Goal: Task Accomplishment & Management: Use online tool/utility

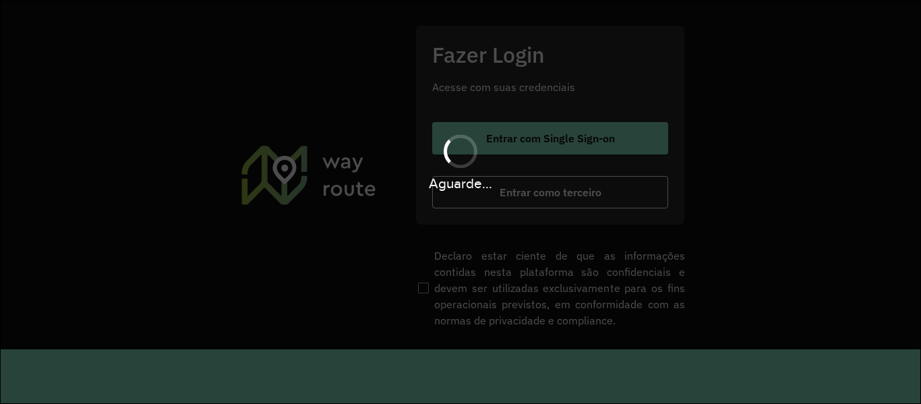
click at [514, 143] on div "Aguarde..." at bounding box center [460, 161] width 921 height 64
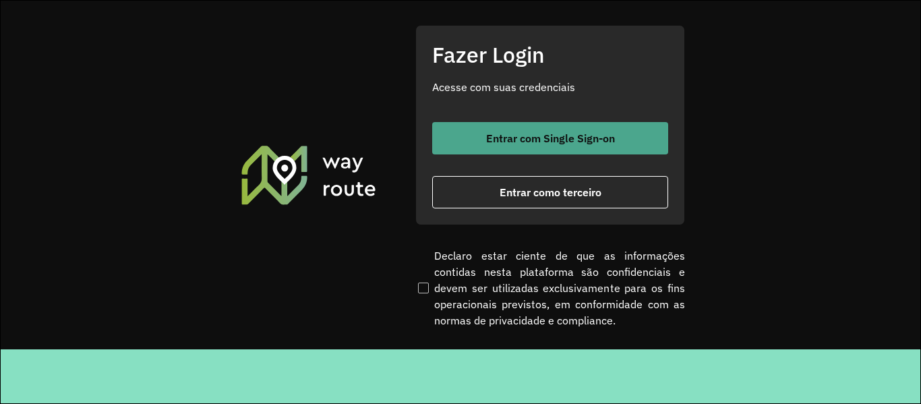
click at [497, 131] on button "Entrar com Single Sign-on" at bounding box center [550, 138] width 236 height 32
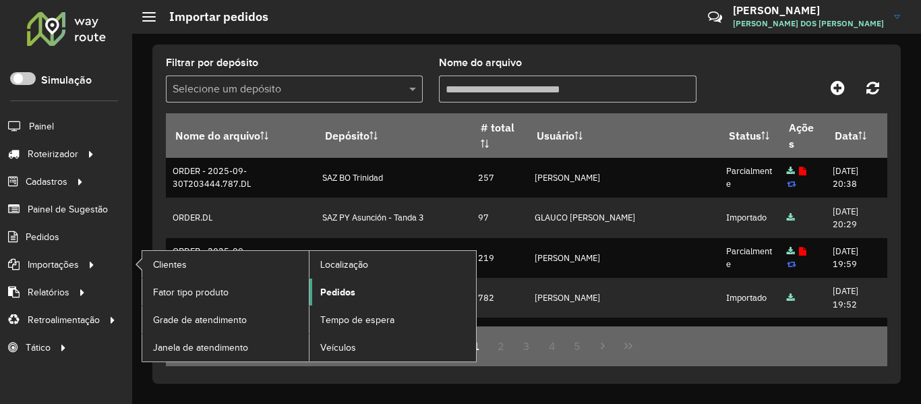
click at [339, 292] on span "Pedidos" at bounding box center [337, 292] width 35 height 14
click at [199, 260] on link "Clientes" at bounding box center [225, 264] width 166 height 27
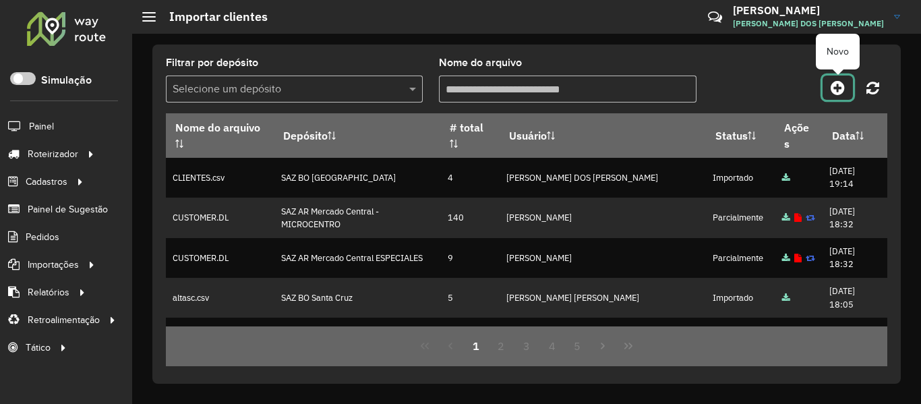
drag, startPoint x: 836, startPoint y: 86, endPoint x: 774, endPoint y: 98, distance: 63.2
click at [836, 86] on icon at bounding box center [837, 88] width 14 height 16
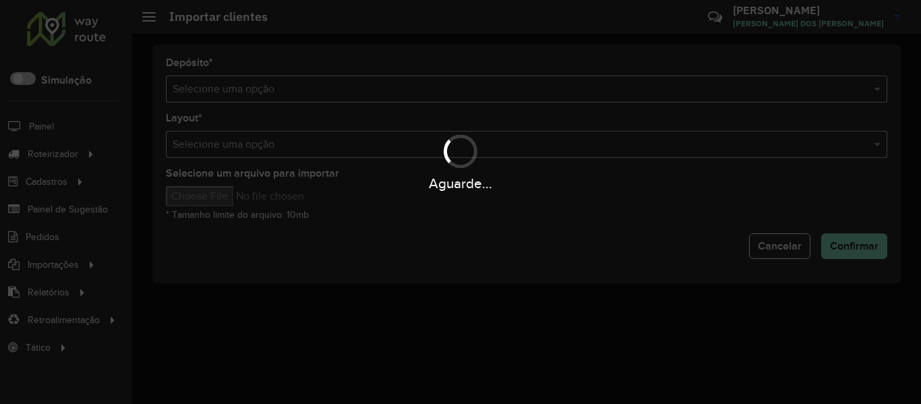
click at [699, 94] on div "Aguarde..." at bounding box center [460, 202] width 921 height 404
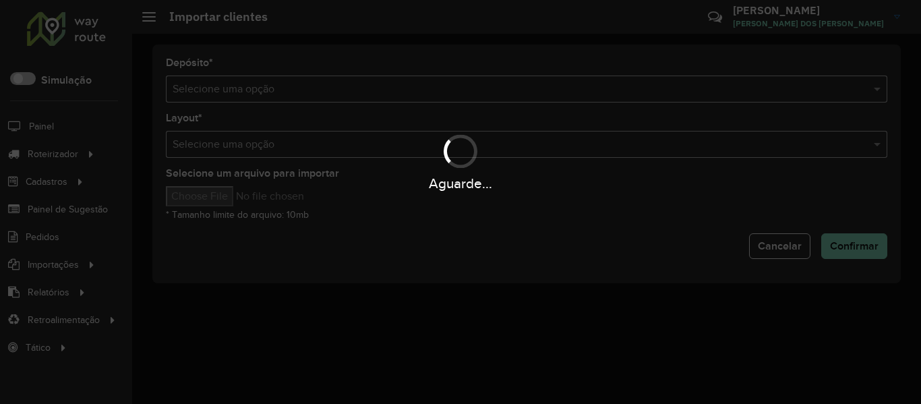
click at [699, 94] on div "Aguarde..." at bounding box center [460, 202] width 921 height 404
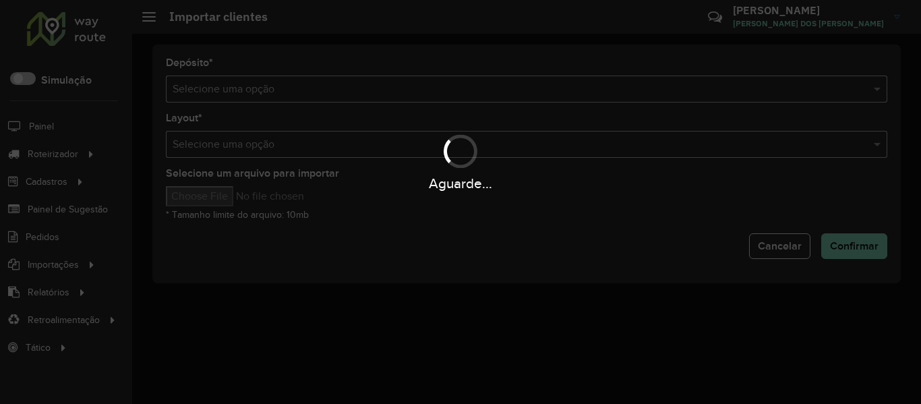
click at [699, 94] on div "Aguarde..." at bounding box center [460, 202] width 921 height 404
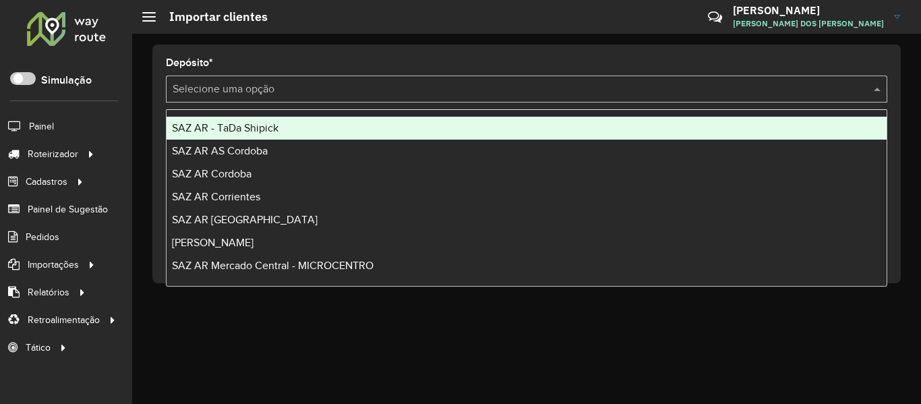
drag, startPoint x: 368, startPoint y: 87, endPoint x: 284, endPoint y: 104, distance: 85.4
click at [360, 89] on input "text" at bounding box center [513, 90] width 681 height 16
click at [251, 127] on span "SAZ AR - TaDa Shipick" at bounding box center [225, 127] width 106 height 11
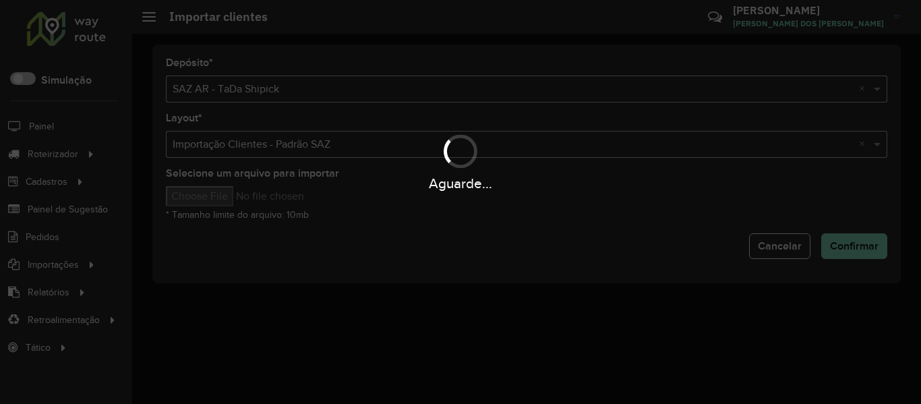
click at [211, 199] on div "Aguarde..." at bounding box center [460, 202] width 921 height 404
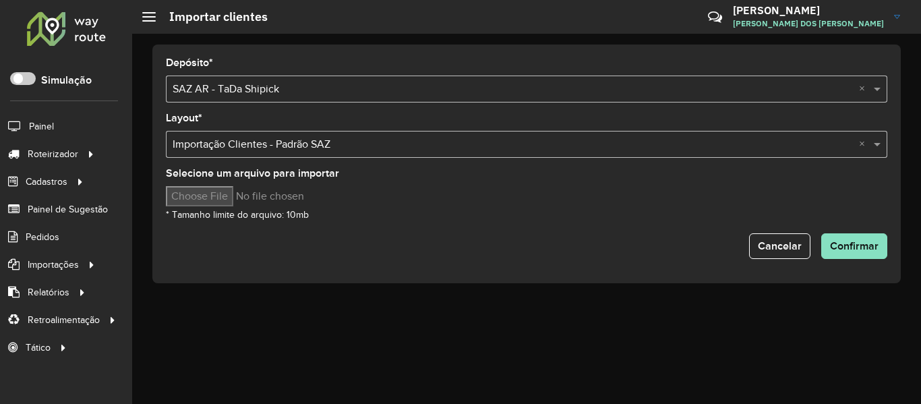
click at [211, 199] on input "Selecione um arquivo para importar" at bounding box center [280, 196] width 229 height 20
type input "**********"
click at [825, 242] on button "Confirmar" at bounding box center [854, 246] width 66 height 26
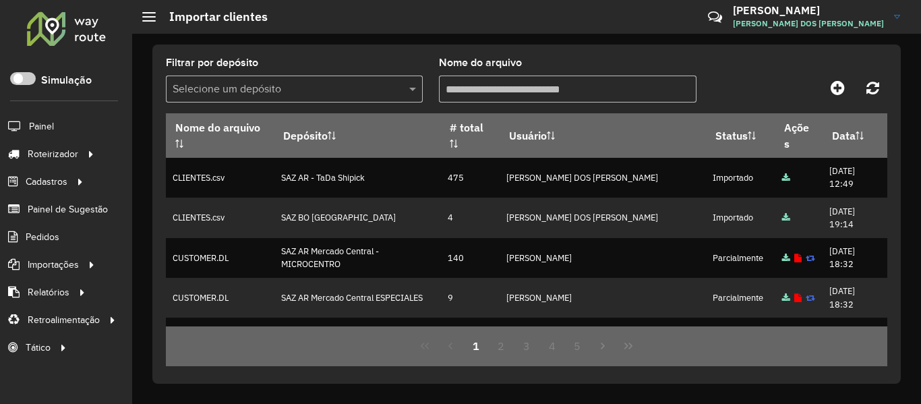
click at [764, 59] on div "Filtrar por depósito Selecione um depósito Nome do arquivo" at bounding box center [526, 85] width 721 height 55
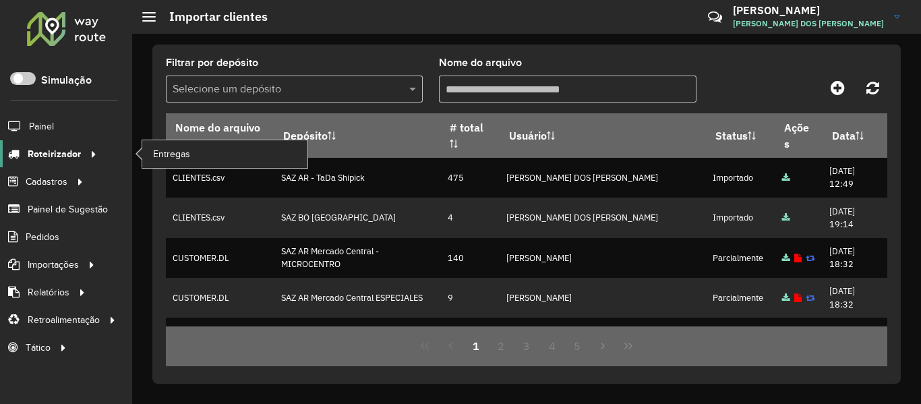
click at [87, 151] on icon at bounding box center [91, 153] width 11 height 20
click at [179, 147] on span "Entregas" at bounding box center [172, 154] width 38 height 14
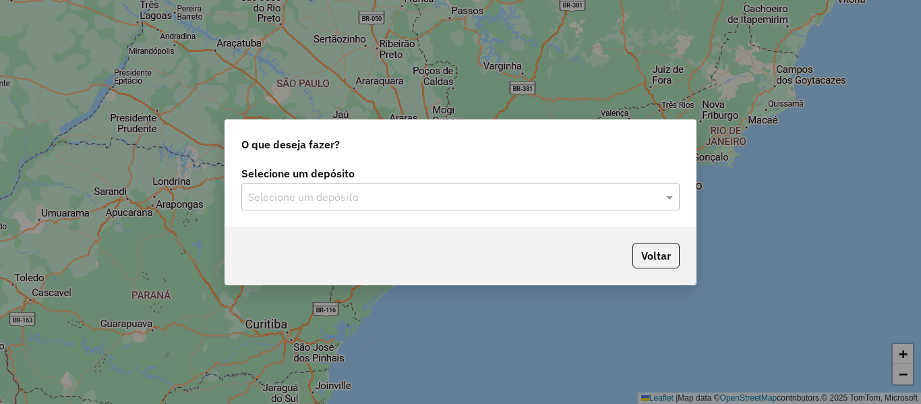
click at [328, 192] on input "text" at bounding box center [447, 197] width 398 height 16
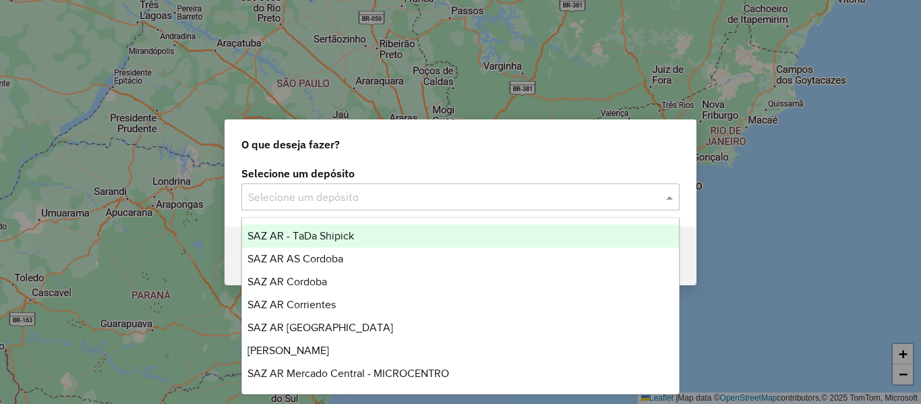
click at [320, 228] on div "SAZ AR - TaDa Shipick" at bounding box center [460, 235] width 437 height 23
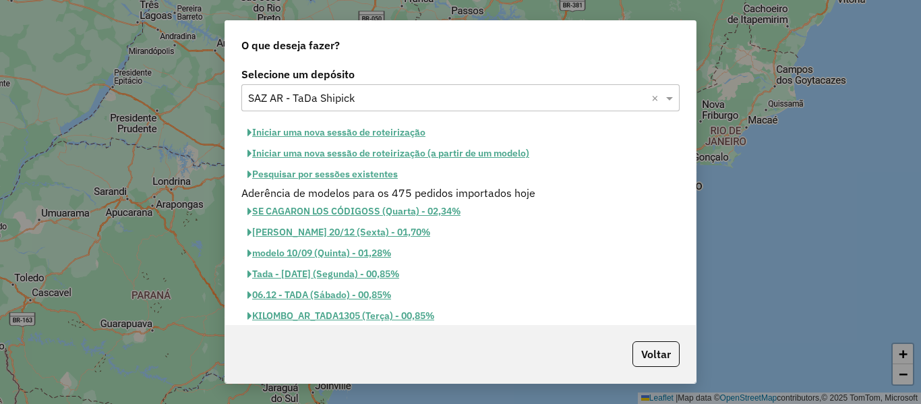
click at [360, 170] on button "Pesquisar por sessões existentes" at bounding box center [322, 174] width 162 height 21
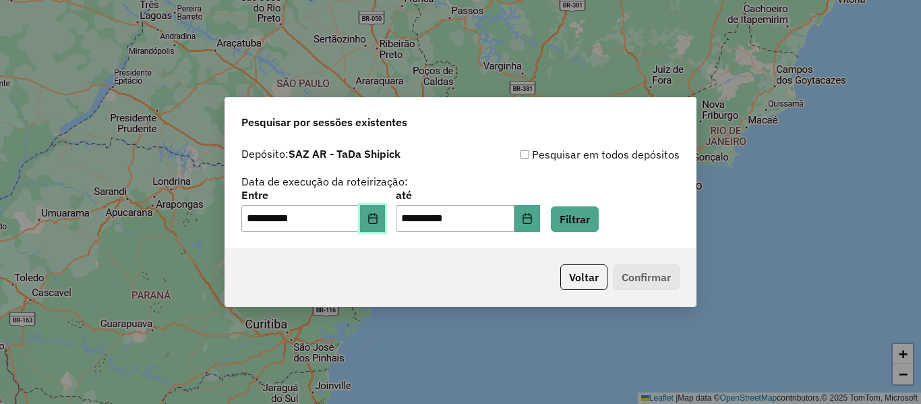
click at [385, 220] on button "Choose Date" at bounding box center [373, 218] width 26 height 27
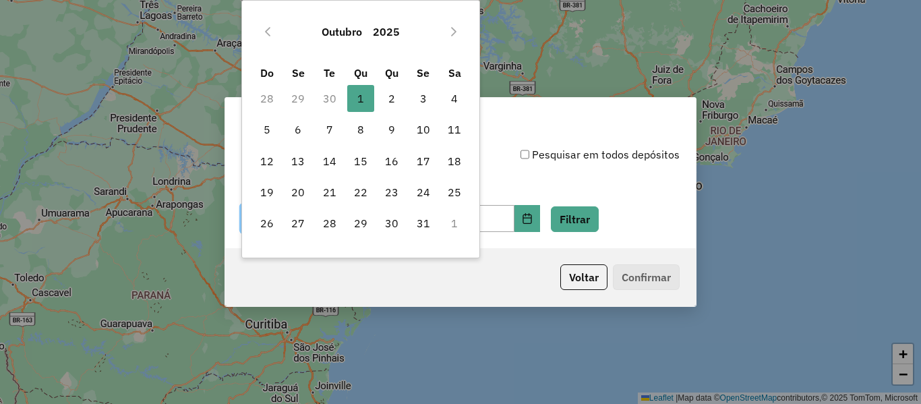
drag, startPoint x: 380, startPoint y: 113, endPoint x: 392, endPoint y: 106, distance: 13.0
click at [381, 113] on td "2" at bounding box center [391, 98] width 31 height 31
click at [396, 104] on span "2" at bounding box center [391, 98] width 27 height 27
type input "**********"
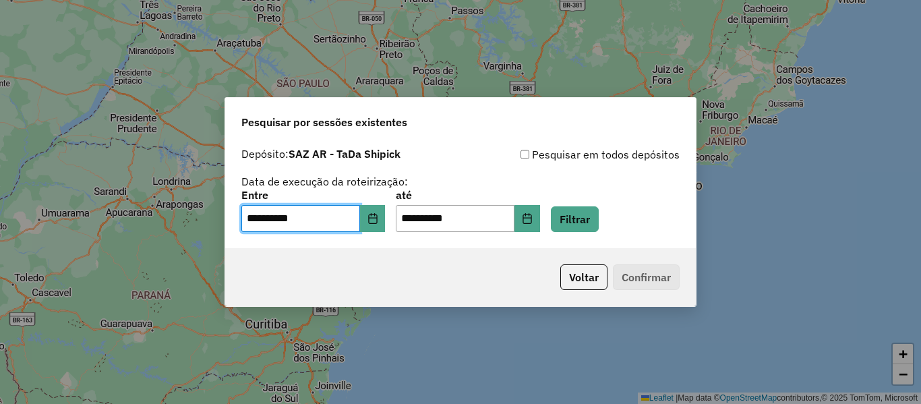
click at [619, 223] on div "**********" at bounding box center [460, 211] width 438 height 42
click at [582, 211] on button "Filtrar" at bounding box center [575, 219] width 48 height 26
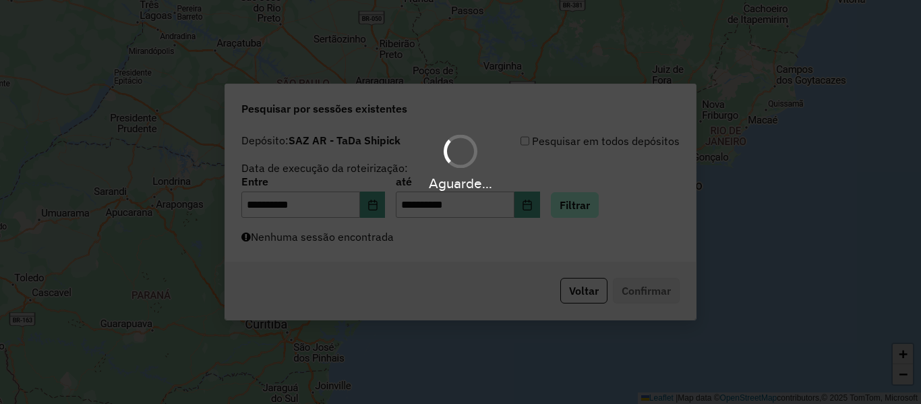
click at [582, 211] on div "Aguarde..." at bounding box center [460, 202] width 921 height 404
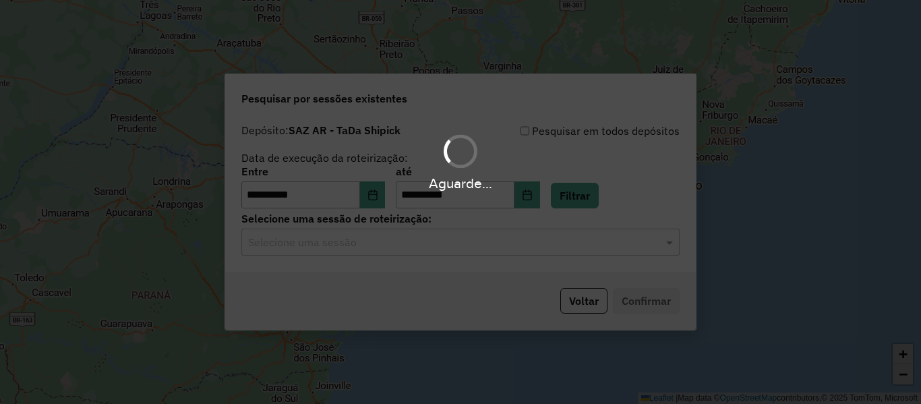
click at [383, 261] on div "Aguarde..." at bounding box center [460, 202] width 921 height 404
click at [383, 261] on hb-app "**********" at bounding box center [460, 202] width 921 height 404
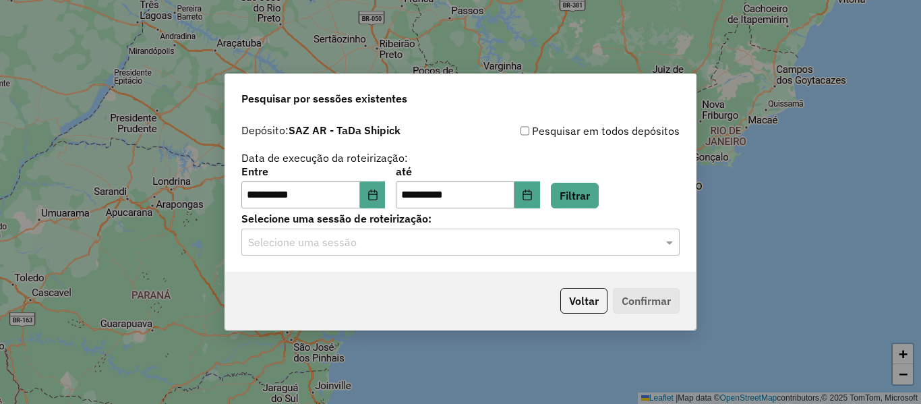
click at [388, 249] on input "text" at bounding box center [447, 243] width 398 height 16
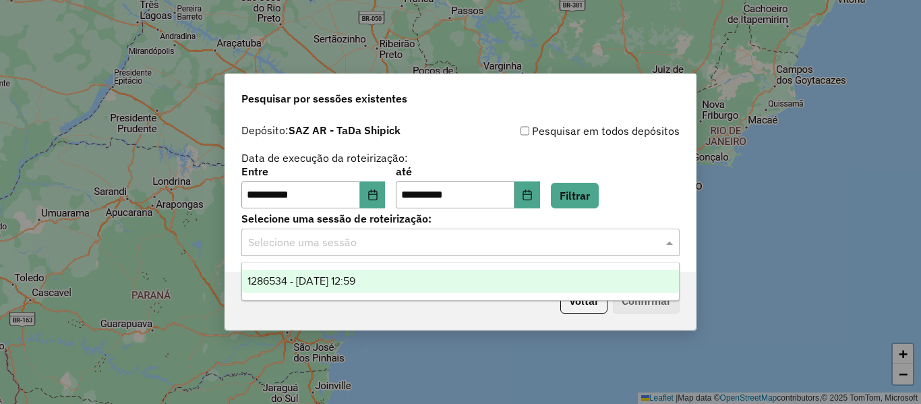
click at [355, 283] on span "1286534 - 02/10/2025 12:59" at bounding box center [301, 280] width 108 height 11
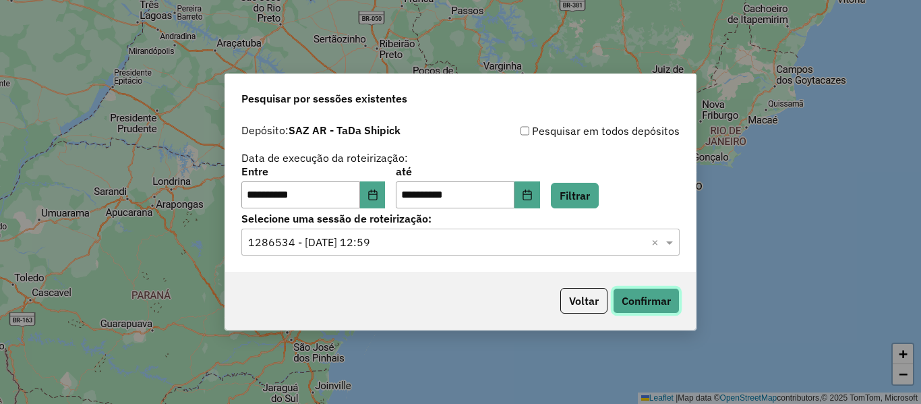
click at [623, 289] on button "Confirmar" at bounding box center [646, 301] width 67 height 26
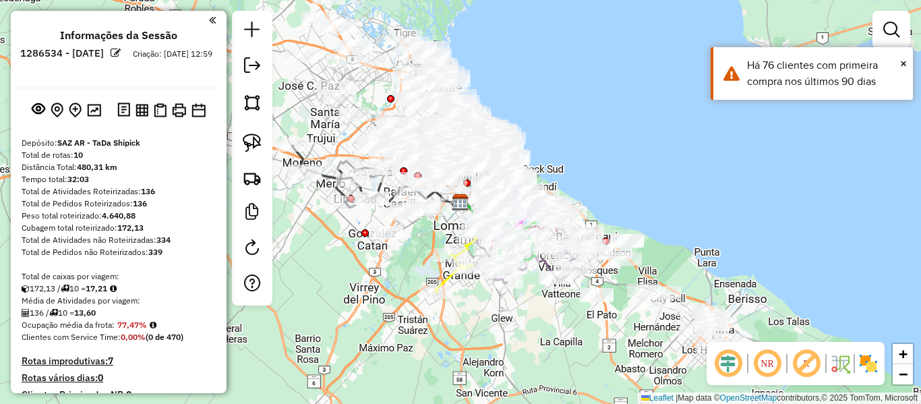
click at [498, 231] on div "Janela de atendimento Grade de atendimento Capacidade Transportadoras Veículos …" at bounding box center [460, 202] width 921 height 404
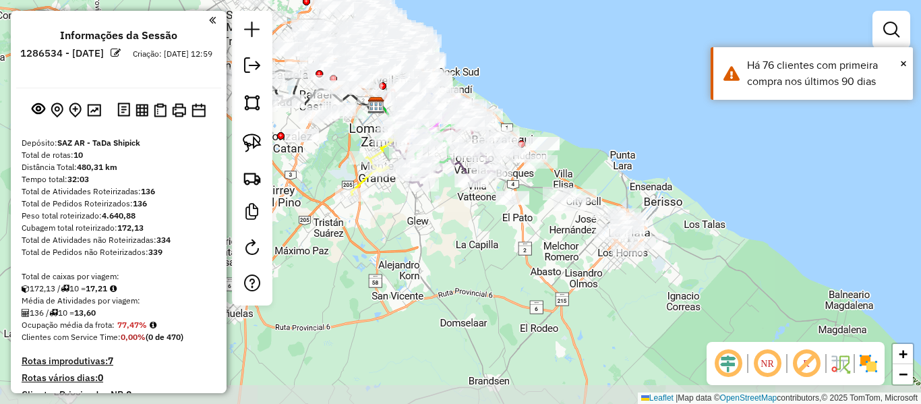
click at [875, 367] on img at bounding box center [868, 363] width 22 height 22
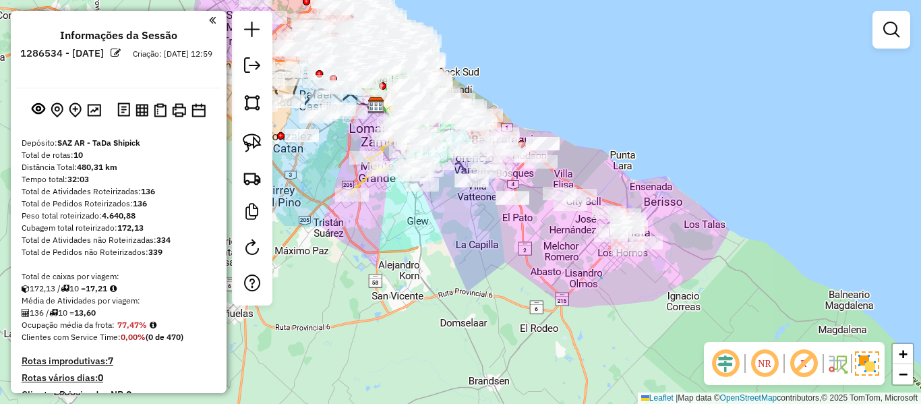
drag, startPoint x: 602, startPoint y: 278, endPoint x: 641, endPoint y: 271, distance: 39.8
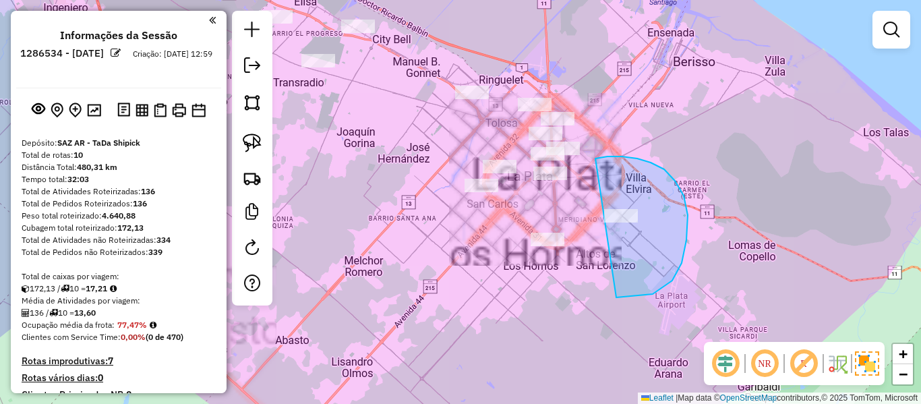
drag, startPoint x: 616, startPoint y: 297, endPoint x: 495, endPoint y: 286, distance: 121.8
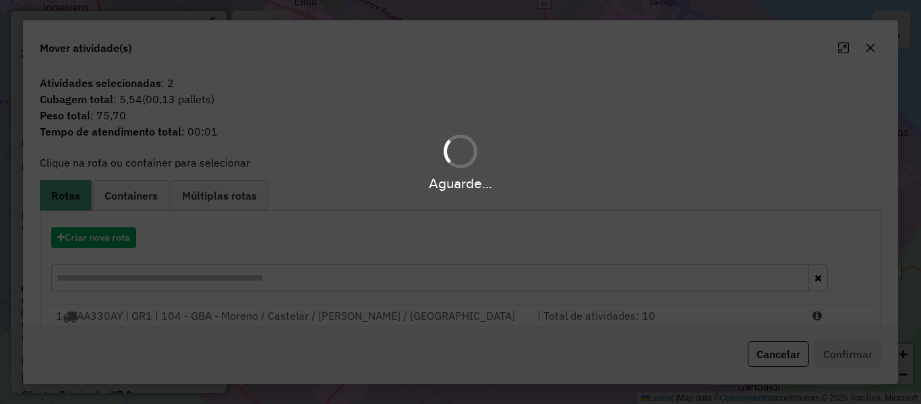
click at [112, 243] on div "Aguarde..." at bounding box center [460, 202] width 921 height 404
click at [113, 239] on hb-app "Aguarde... Pop-up bloqueado! Seu navegador bloqueou automáticamente a abertura …" at bounding box center [460, 202] width 921 height 404
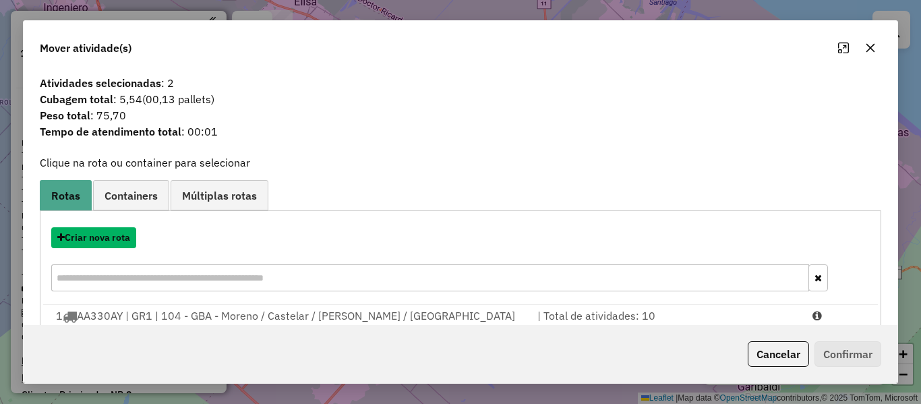
click at [113, 239] on button "Criar nova rota" at bounding box center [93, 237] width 85 height 21
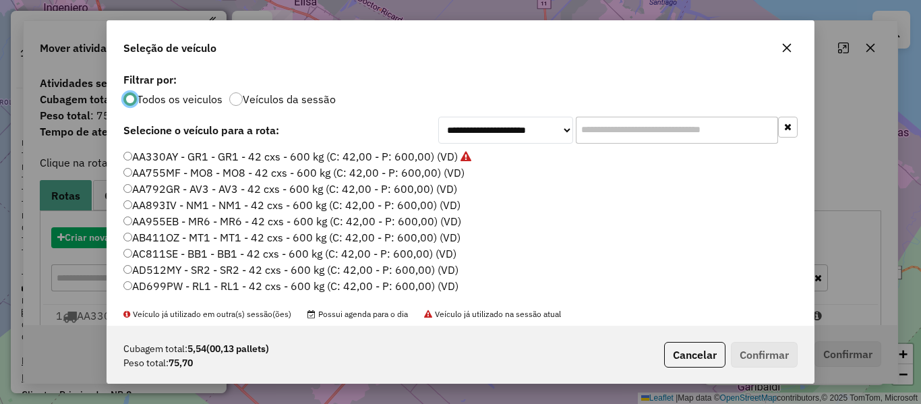
scroll to position [7, 4]
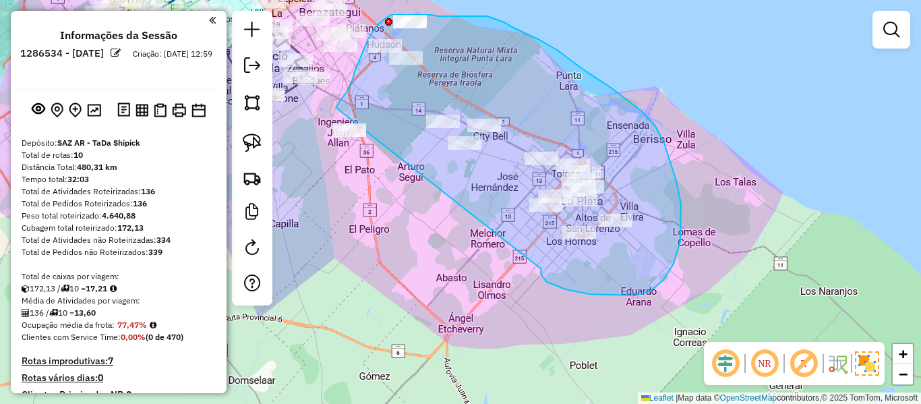
drag, startPoint x: 589, startPoint y: 294, endPoint x: 314, endPoint y: 198, distance: 291.1
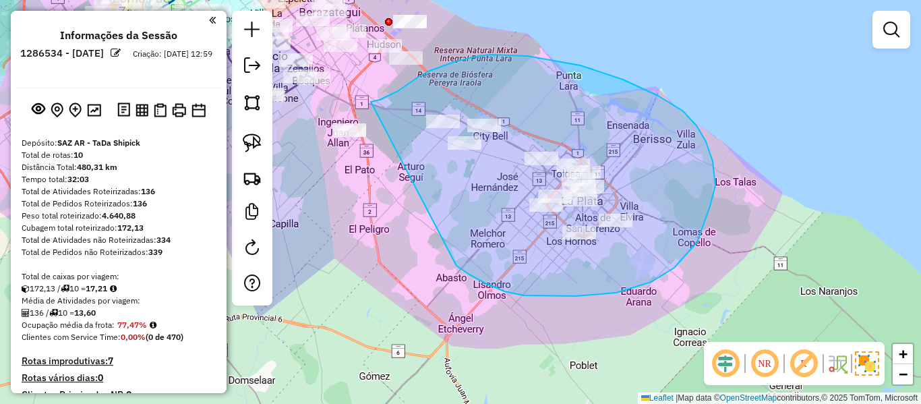
drag, startPoint x: 547, startPoint y: 296, endPoint x: 321, endPoint y: 162, distance: 261.7
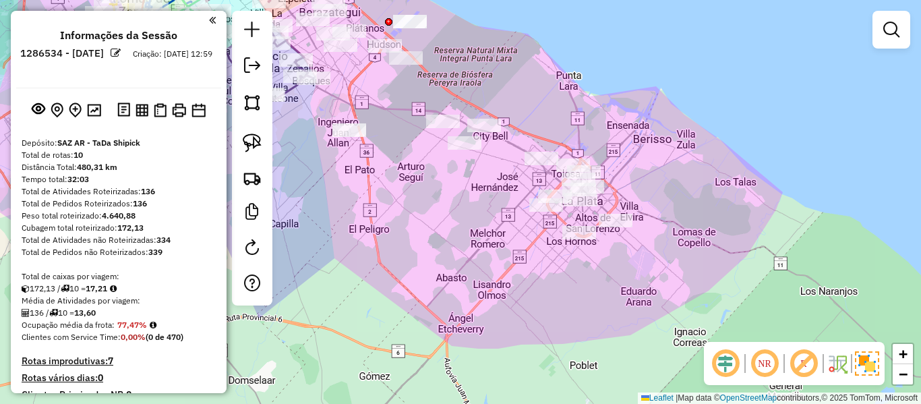
click at [496, 248] on div "Janela de atendimento Grade de atendimento Capacidade Transportadoras Veículos …" at bounding box center [460, 202] width 921 height 404
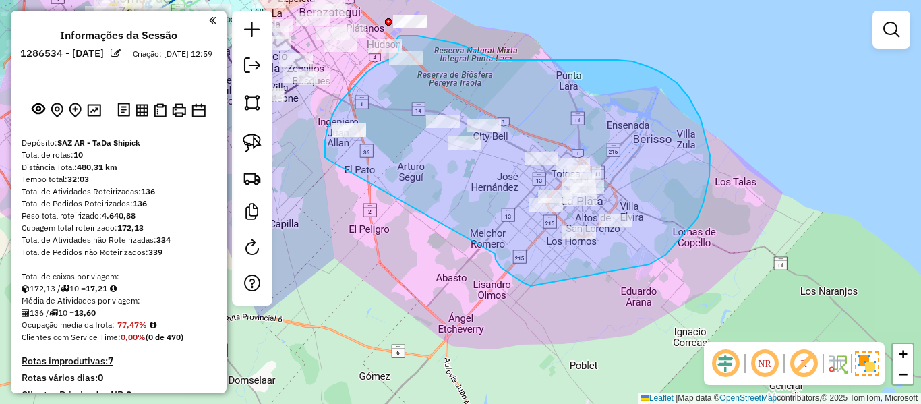
drag, startPoint x: 495, startPoint y: 259, endPoint x: 337, endPoint y: 158, distance: 187.9
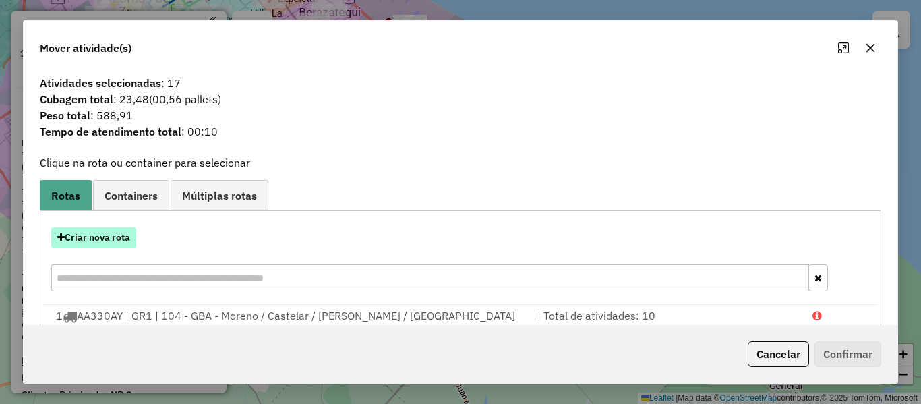
click at [126, 237] on button "Criar nova rota" at bounding box center [93, 237] width 85 height 21
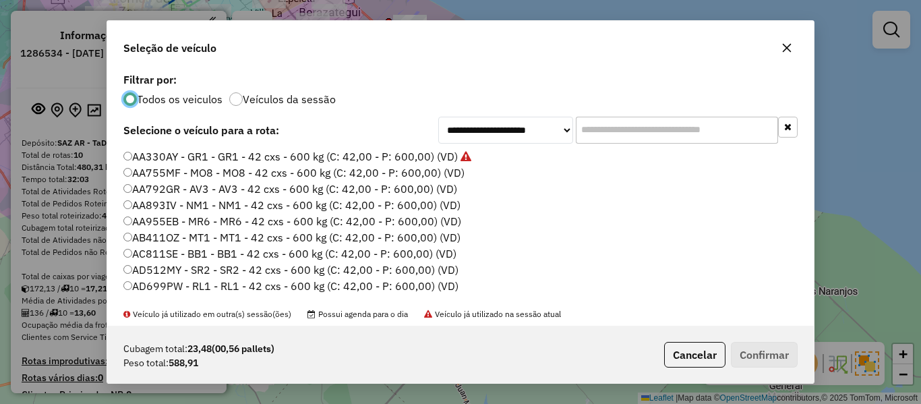
click at [440, 172] on label "AA755MF - MO8 - MO8 - 42 cxs - 600 kg (C: 42,00 - P: 600,00) (VD)" at bounding box center [293, 172] width 341 height 16
click at [774, 349] on button "Confirmar" at bounding box center [764, 355] width 67 height 26
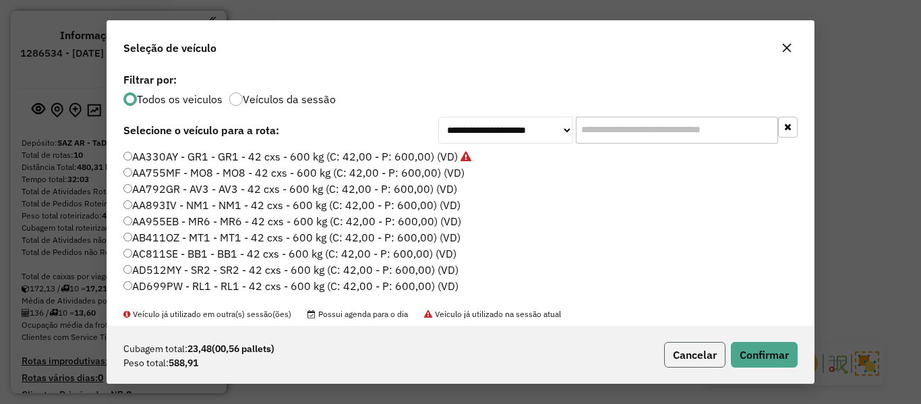
click at [669, 350] on button "Cancelar" at bounding box center [694, 355] width 61 height 26
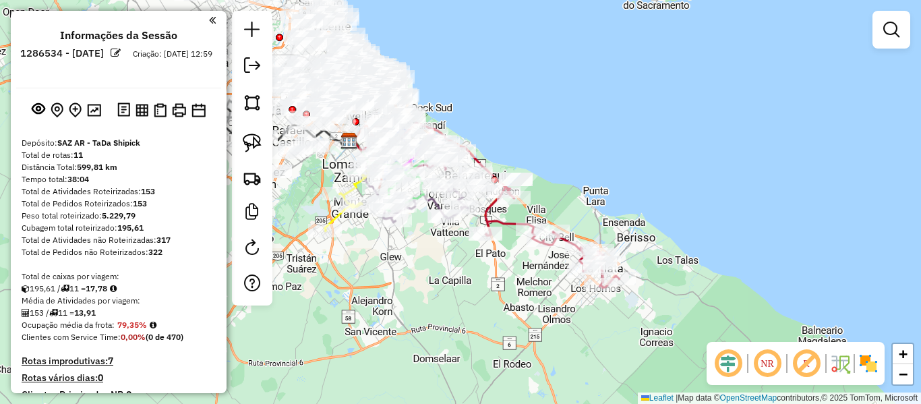
drag, startPoint x: 638, startPoint y: 185, endPoint x: 527, endPoint y: 123, distance: 127.0
click at [527, 123] on div "Janela de atendimento Grade de atendimento Capacidade Transportadoras Veículos …" at bounding box center [460, 202] width 921 height 404
click at [874, 363] on img at bounding box center [868, 363] width 22 height 22
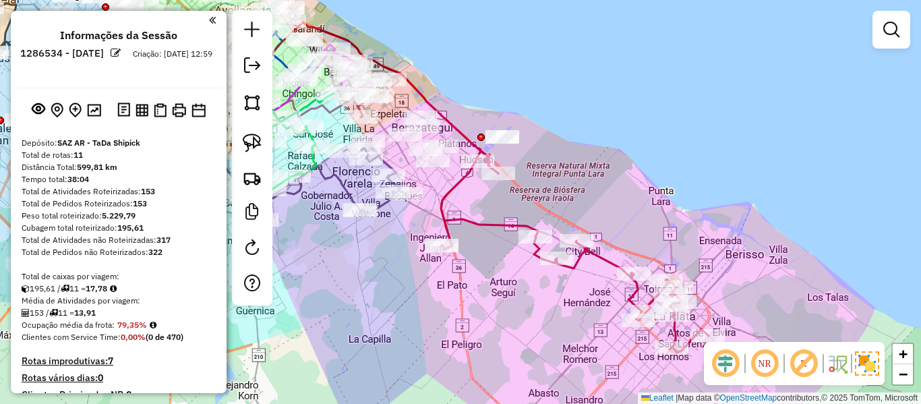
click at [490, 223] on icon at bounding box center [575, 250] width 268 height 204
select select "**********"
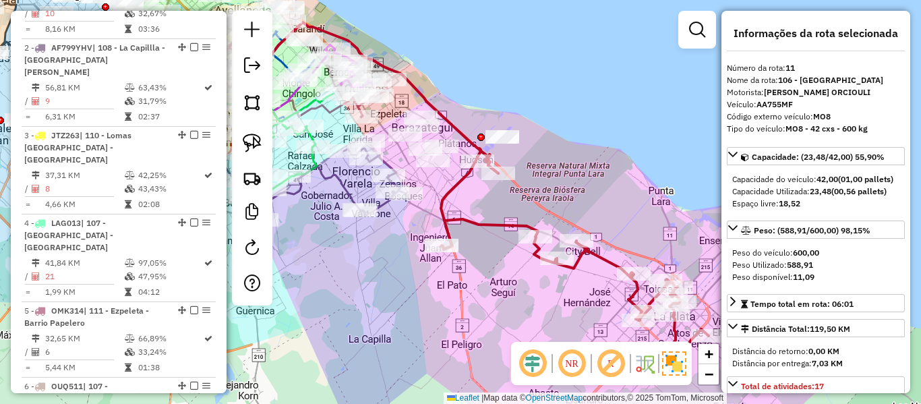
scroll to position [1233, 0]
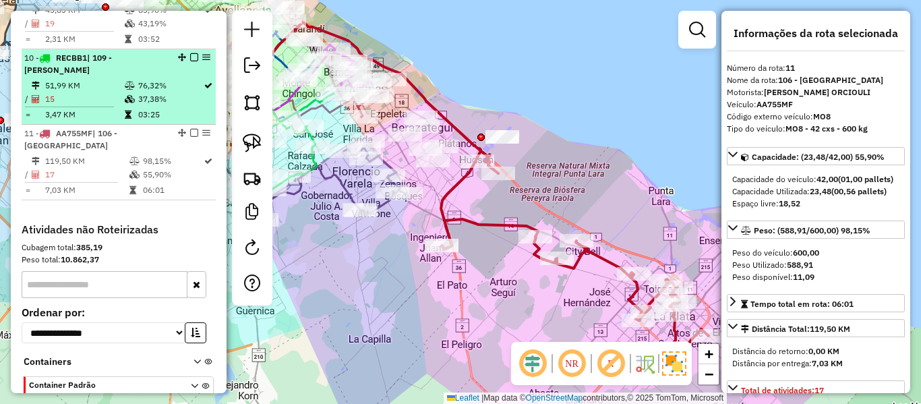
click at [191, 129] on em at bounding box center [194, 133] width 8 height 8
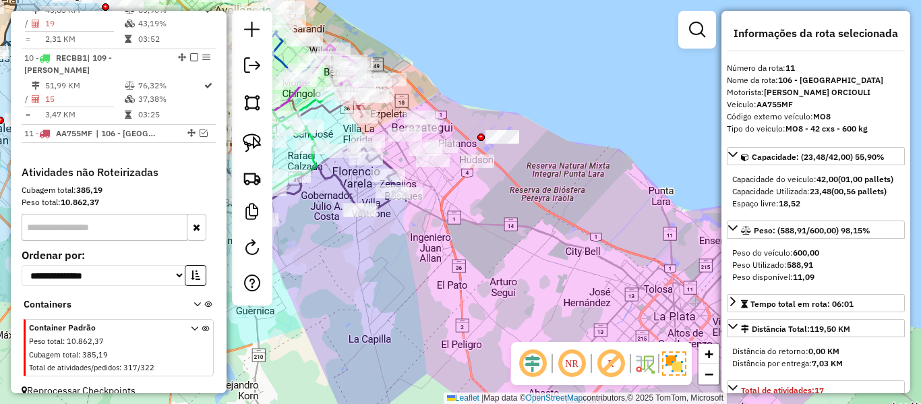
scroll to position [1187, 0]
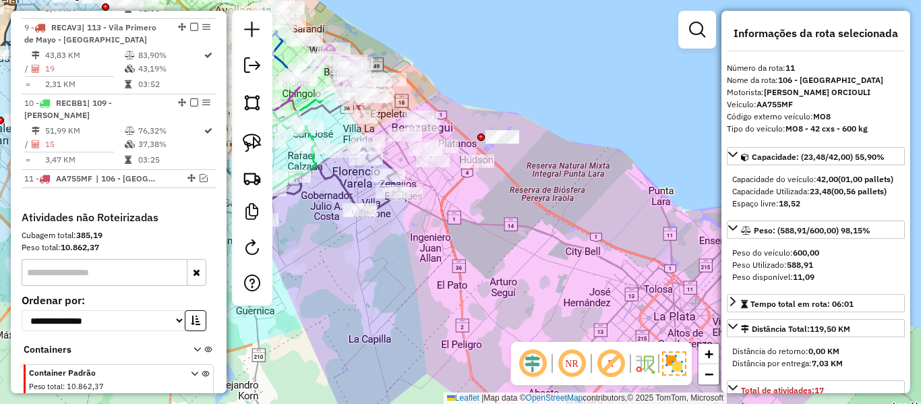
drag, startPoint x: 456, startPoint y: 196, endPoint x: 481, endPoint y: 241, distance: 51.0
click at [481, 241] on div "Rota 2 - Placa AF799YHV 478907 - elvio ruiz Rota 2 - Placa AF799YHV 533539 - Na…" at bounding box center [460, 202] width 921 height 404
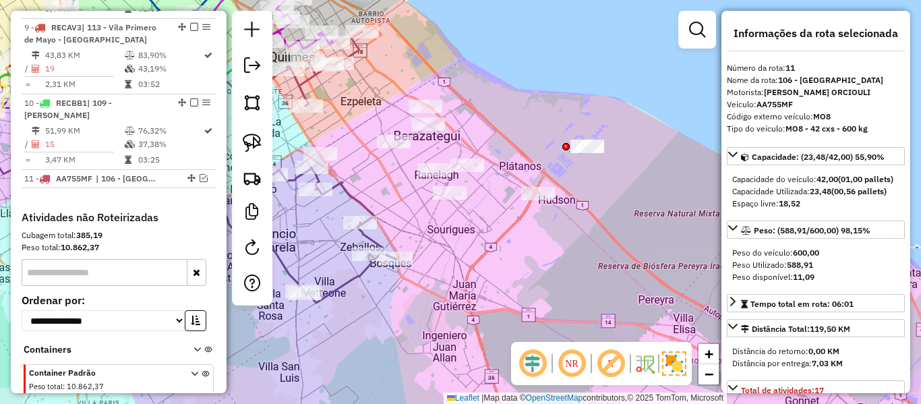
click at [530, 254] on div "Janela de atendimento Grade de atendimento Capacidade Transportadoras Veículos …" at bounding box center [460, 202] width 921 height 404
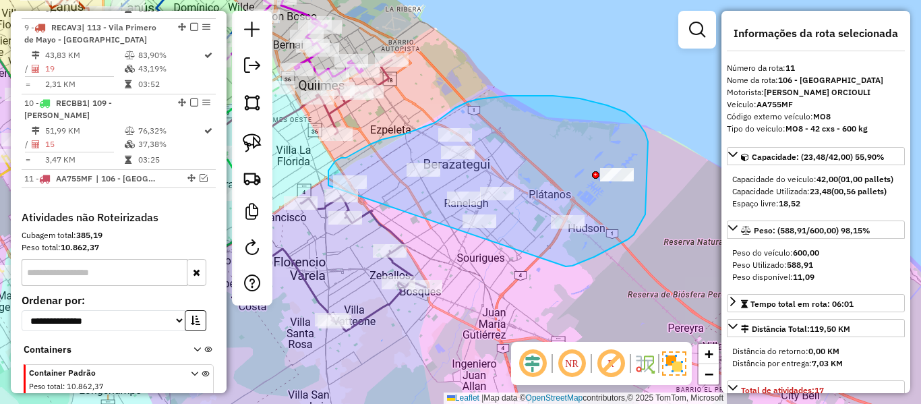
drag, startPoint x: 594, startPoint y: 257, endPoint x: 328, endPoint y: 185, distance: 275.0
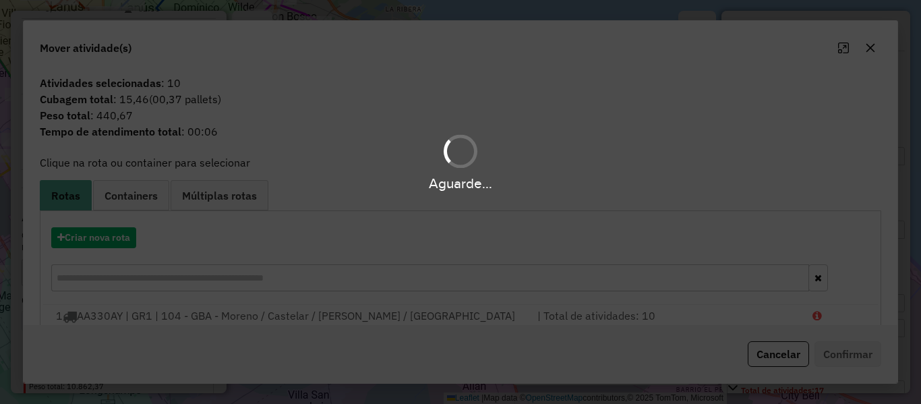
click at [121, 239] on div "Aguarde..." at bounding box center [460, 202] width 921 height 404
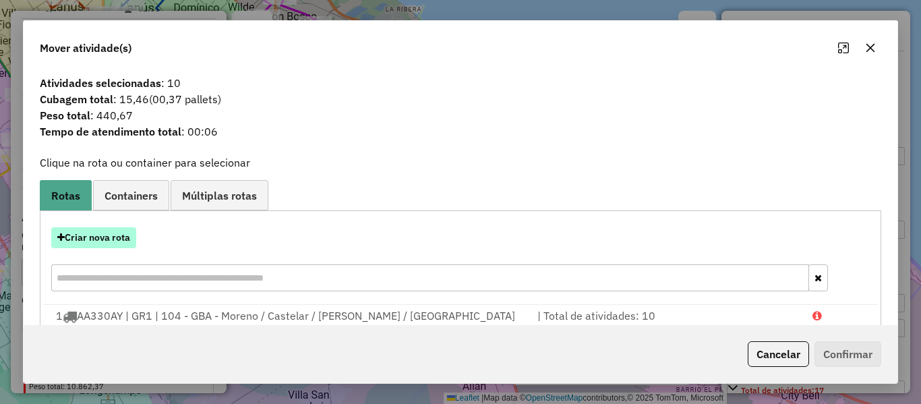
click at [121, 235] on button "Criar nova rota" at bounding box center [93, 237] width 85 height 21
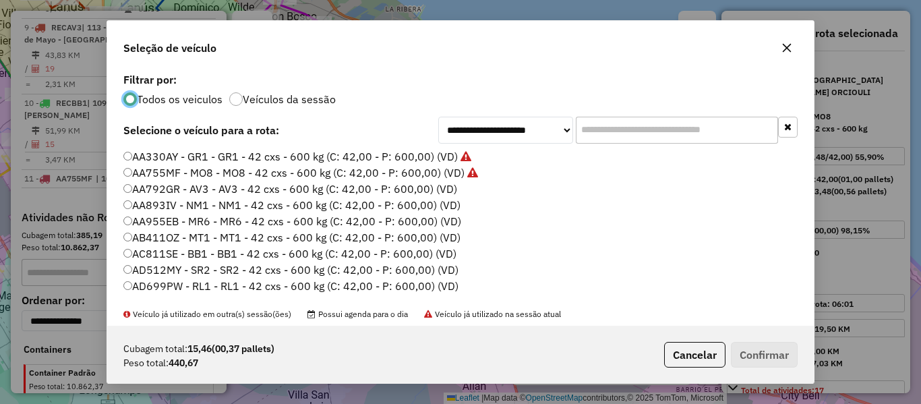
scroll to position [7, 4]
click at [433, 183] on label "AA792GR - AV3 - AV3 - 42 cxs - 600 kg (C: 42,00 - P: 600,00) (VD)" at bounding box center [290, 189] width 334 height 16
click at [433, 187] on label "AA792GR - AV3 - AV3 - 42 cxs - 600 kg (C: 42,00 - P: 600,00) (VD)" at bounding box center [290, 189] width 334 height 16
click at [741, 338] on div "Cubagem total: 15,46 (00,37 pallets) Peso total: 440,67 Cancelar Confirmar" at bounding box center [460, 355] width 706 height 58
click at [743, 348] on button "Confirmar" at bounding box center [764, 355] width 67 height 26
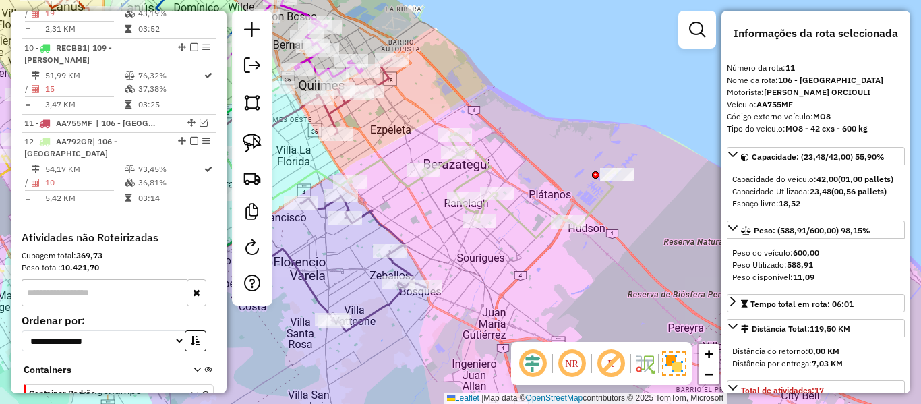
scroll to position [1251, 0]
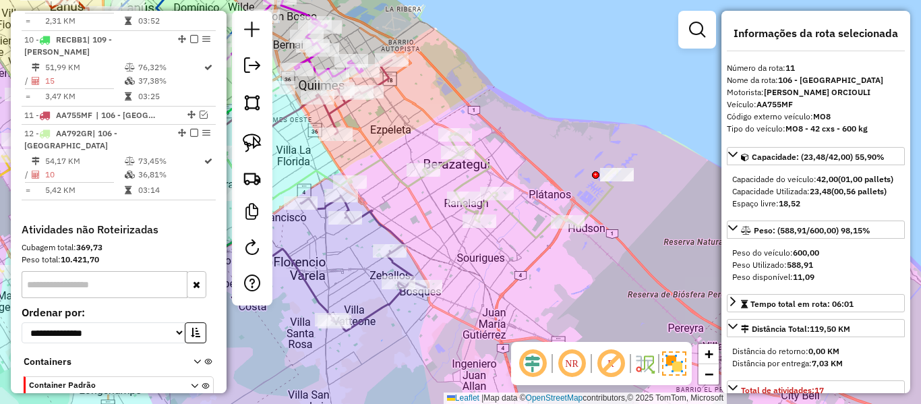
click at [525, 224] on icon at bounding box center [483, 185] width 270 height 105
click at [479, 173] on icon at bounding box center [483, 185] width 270 height 105
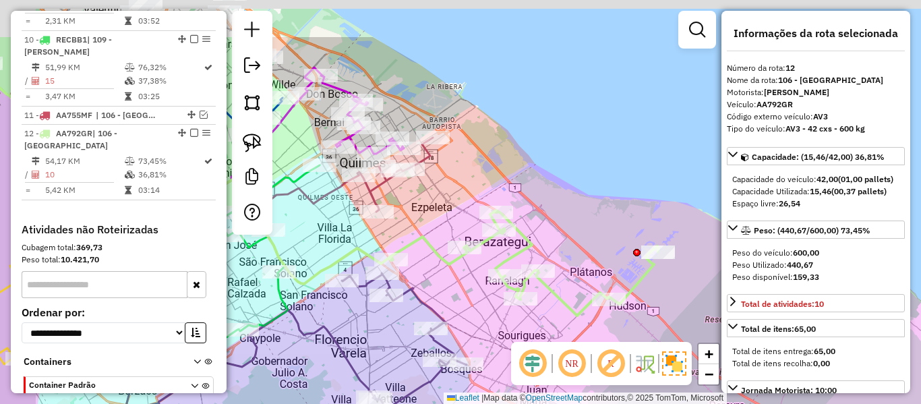
click at [400, 206] on div "Janela de atendimento Grade de atendimento Capacidade Transportadoras Veículos …" at bounding box center [460, 202] width 921 height 404
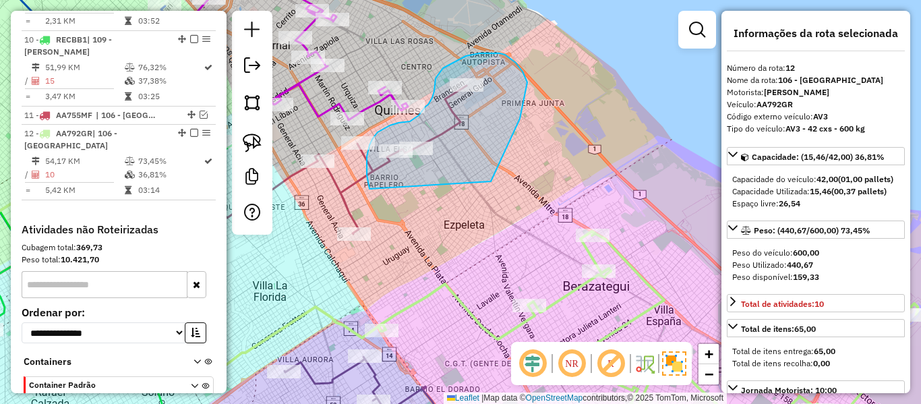
drag, startPoint x: 491, startPoint y: 181, endPoint x: 374, endPoint y: 189, distance: 116.8
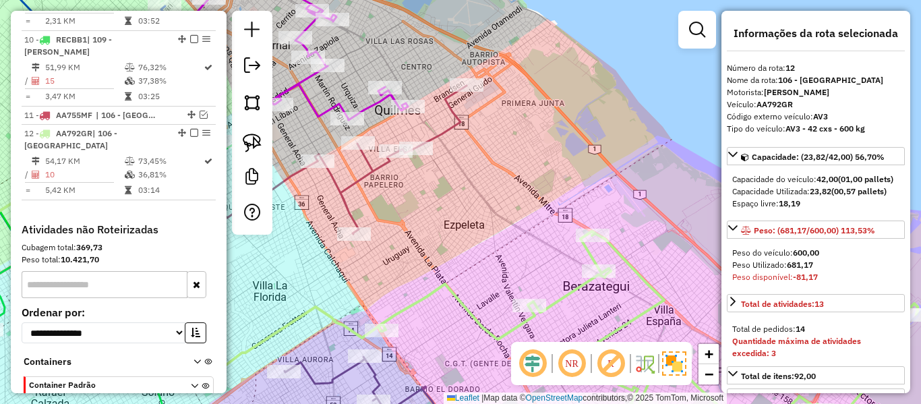
select select "**********"
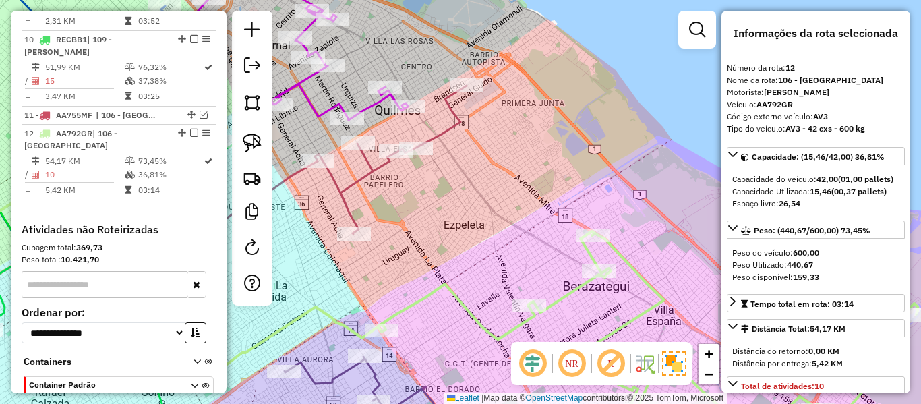
click at [500, 222] on div "Janela de atendimento Grade de atendimento Capacidade Transportadoras Veículos …" at bounding box center [460, 202] width 921 height 404
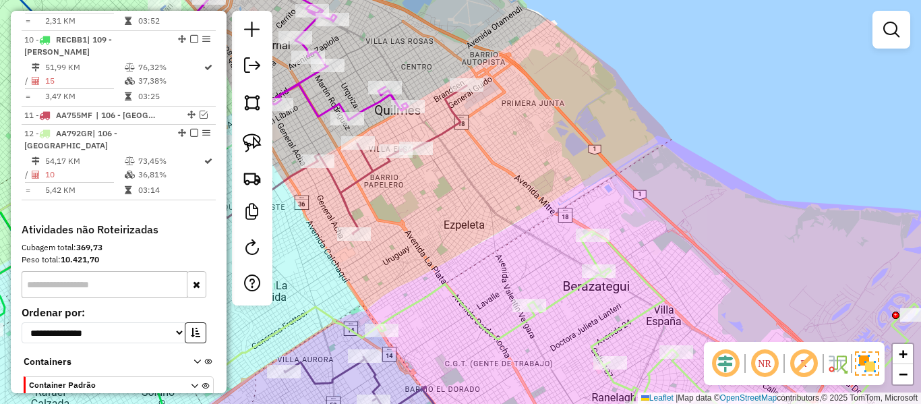
click at [431, 283] on icon at bounding box center [647, 336] width 539 height 210
select select "**********"
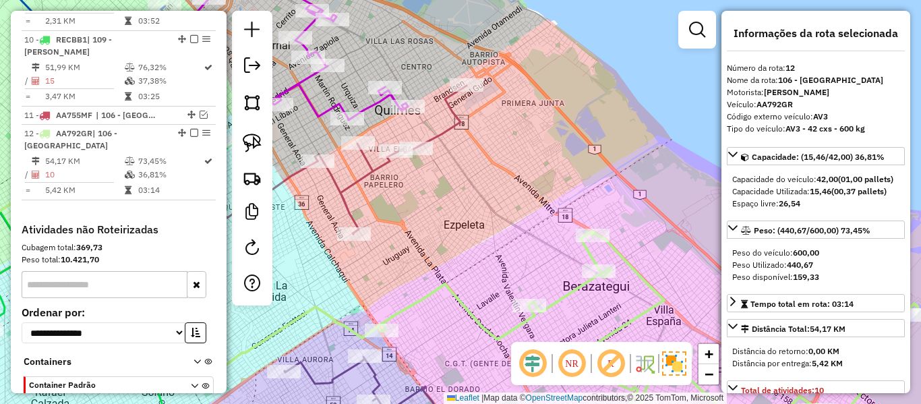
click at [433, 286] on icon at bounding box center [647, 336] width 539 height 210
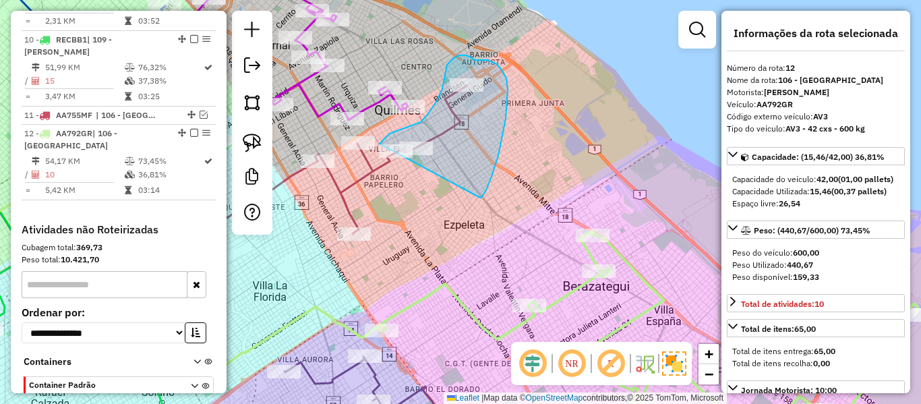
drag, startPoint x: 480, startPoint y: 197, endPoint x: 390, endPoint y: 189, distance: 90.7
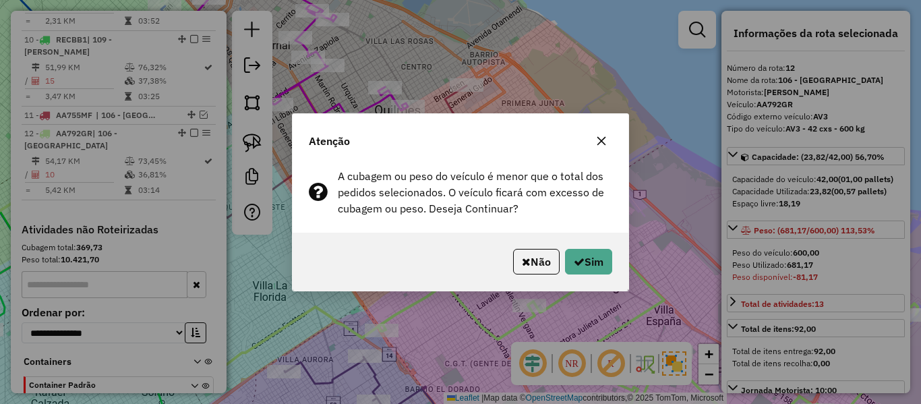
click at [599, 141] on icon "button" at bounding box center [601, 140] width 11 height 11
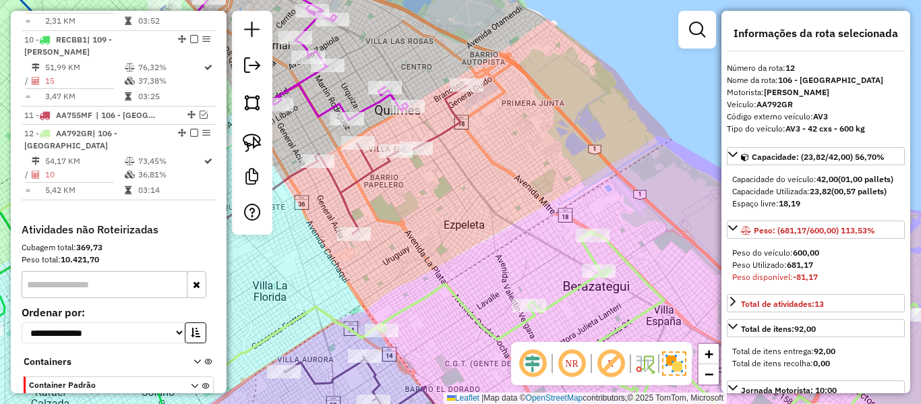
click at [516, 252] on div "Janela de atendimento Grade de atendimento Capacidade Transportadoras Veículos …" at bounding box center [460, 202] width 921 height 404
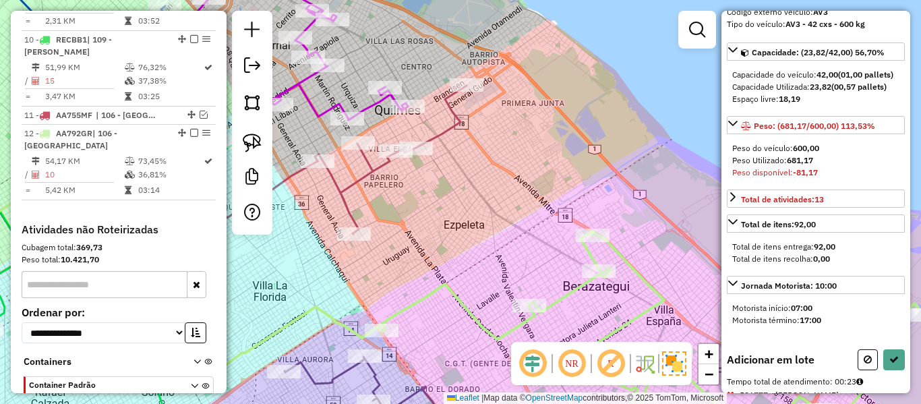
scroll to position [335, 0]
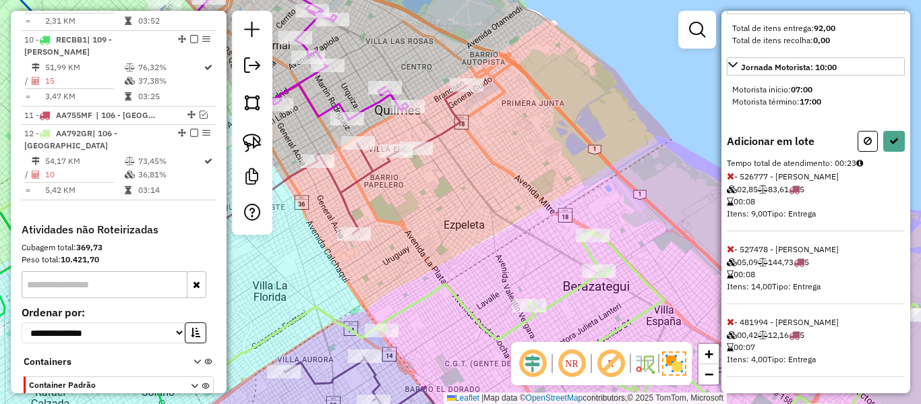
click at [734, 176] on span "- 526777 - Oscar Hugo Paias 02,85 83,61 5 00:08 Itens: 9,00 Tipo: Entrega" at bounding box center [816, 201] width 178 height 60
click at [731, 176] on icon at bounding box center [730, 175] width 7 height 9
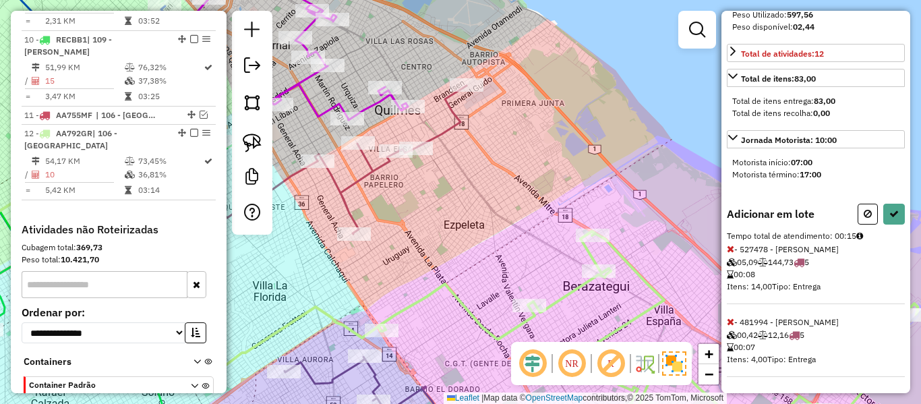
click at [484, 332] on icon at bounding box center [647, 336] width 539 height 210
click at [889, 210] on icon at bounding box center [893, 213] width 9 height 9
select select "**********"
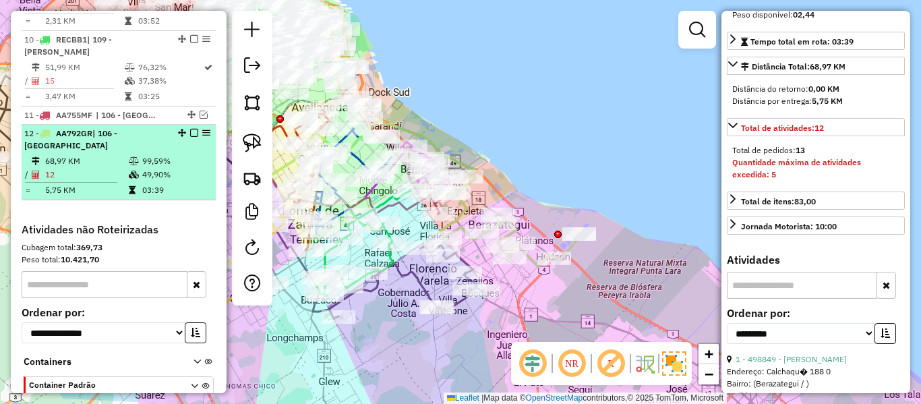
click at [191, 129] on em at bounding box center [194, 133] width 8 height 8
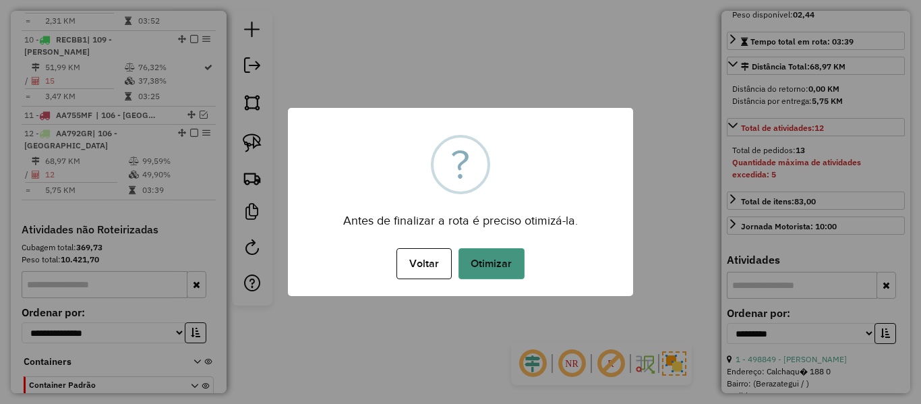
click at [482, 257] on button "Otimizar" at bounding box center [491, 263] width 66 height 31
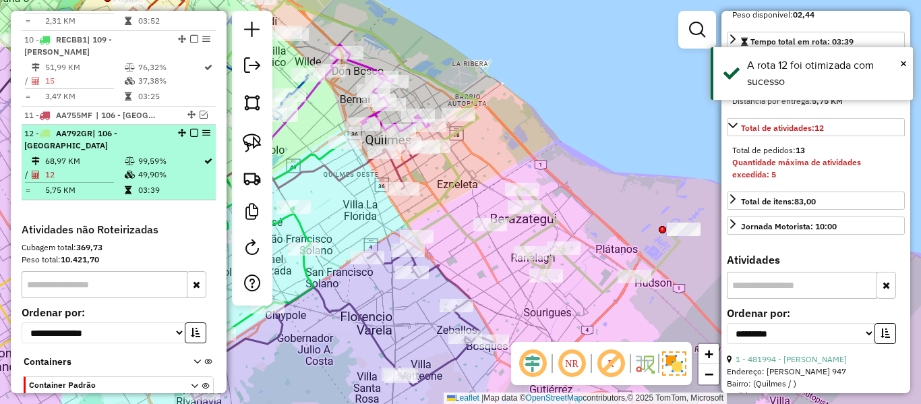
click at [190, 129] on em at bounding box center [194, 133] width 8 height 8
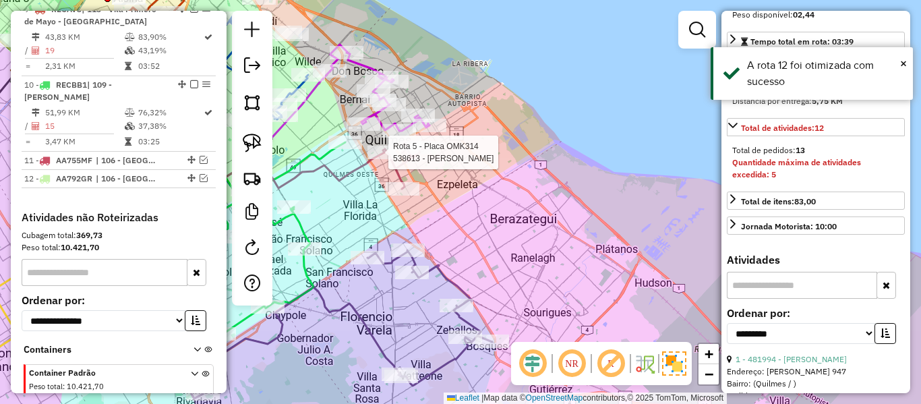
click at [391, 159] on div at bounding box center [384, 152] width 34 height 13
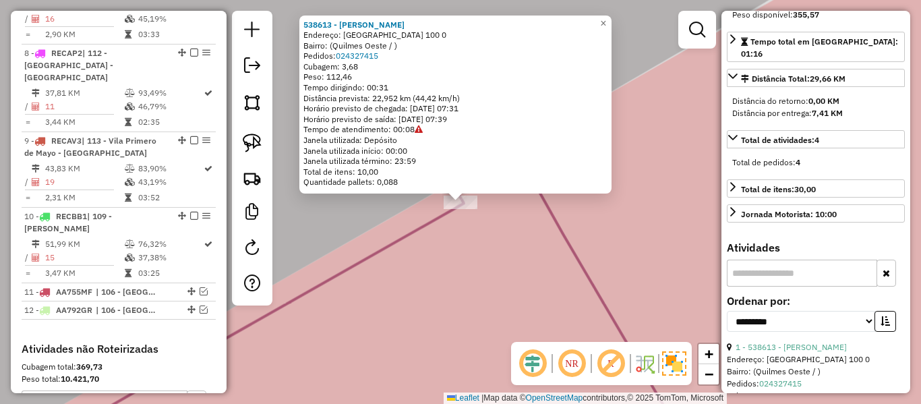
scroll to position [833, 0]
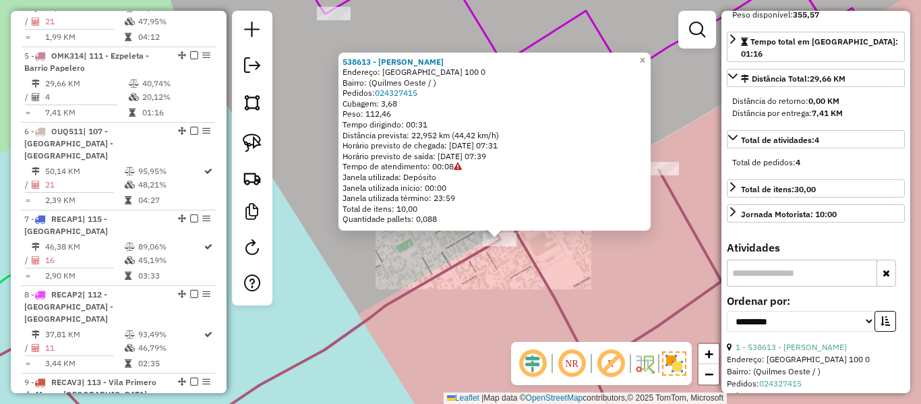
click at [536, 266] on icon at bounding box center [652, 307] width 325 height 274
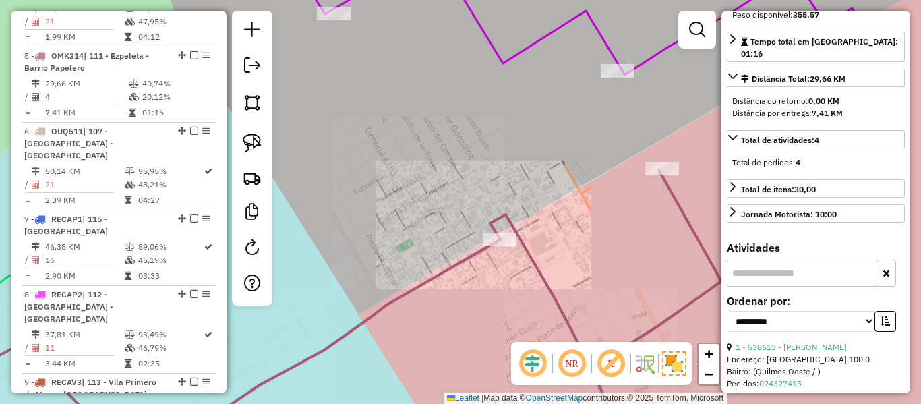
drag, startPoint x: 520, startPoint y: 301, endPoint x: 468, endPoint y: 328, distance: 58.2
click at [490, 333] on icon at bounding box center [652, 307] width 325 height 274
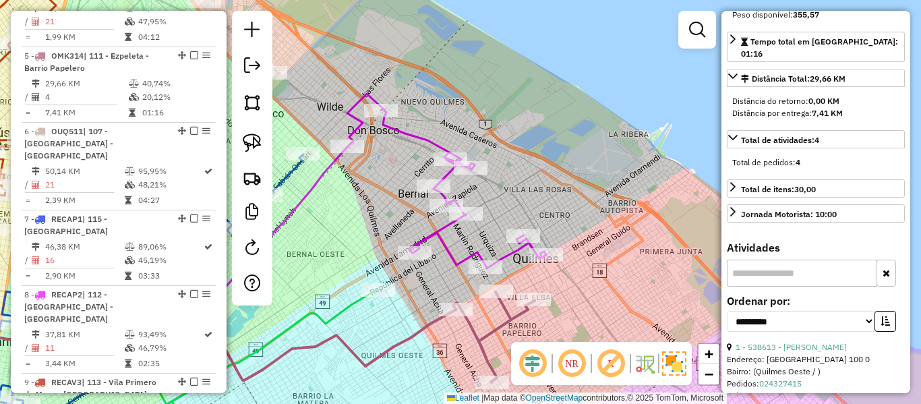
click at [515, 253] on icon at bounding box center [446, 181] width 199 height 175
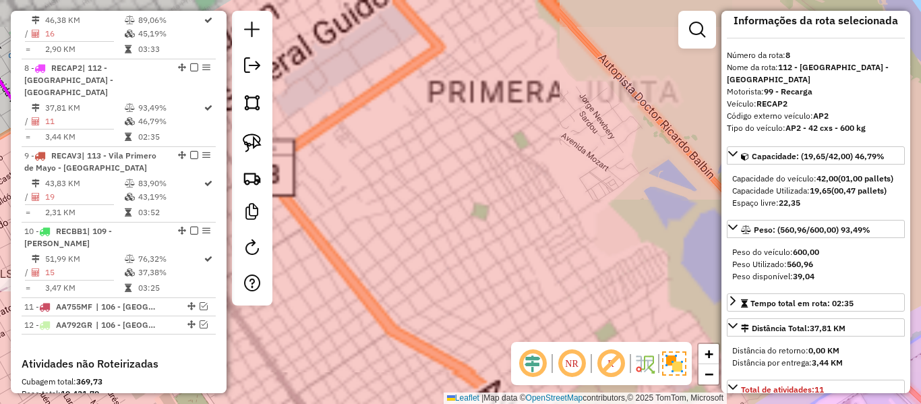
scroll to position [0, 0]
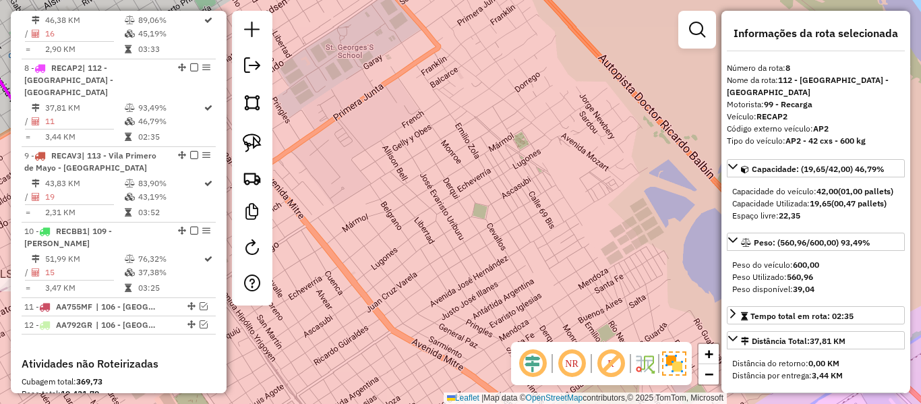
click at [611, 261] on div "Janela de atendimento Grade de atendimento Capacidade Transportadoras Veículos …" at bounding box center [460, 202] width 921 height 404
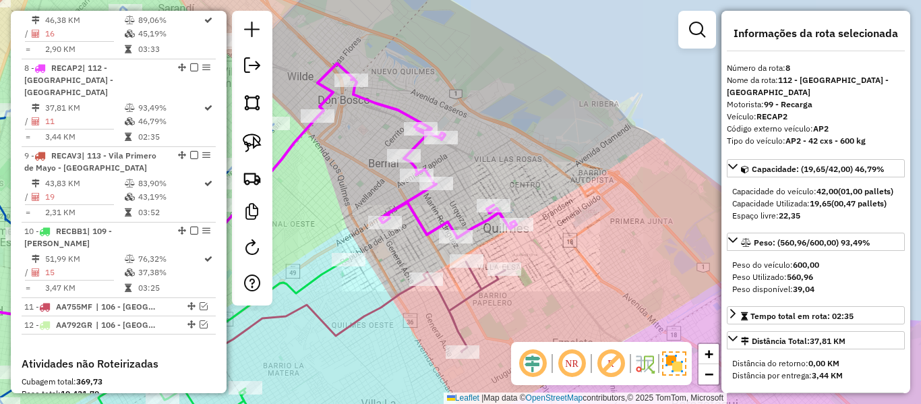
click at [562, 280] on div "Janela de atendimento Grade de atendimento Capacidade Transportadoras Veículos …" at bounding box center [460, 202] width 921 height 404
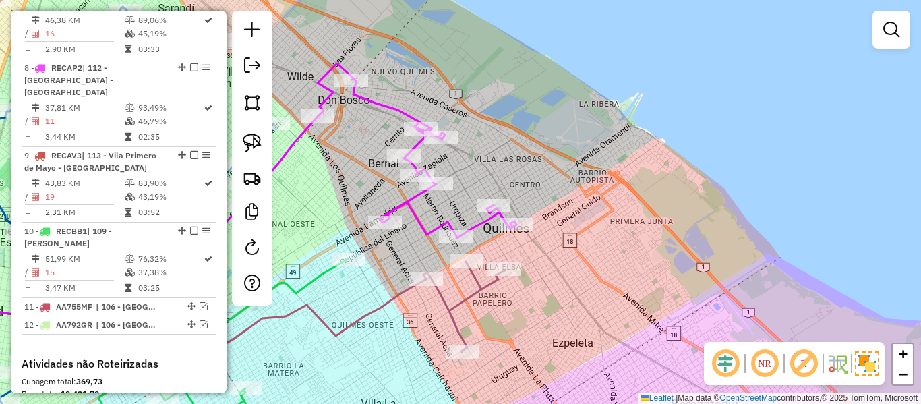
click at [479, 284] on icon at bounding box center [464, 306] width 82 height 90
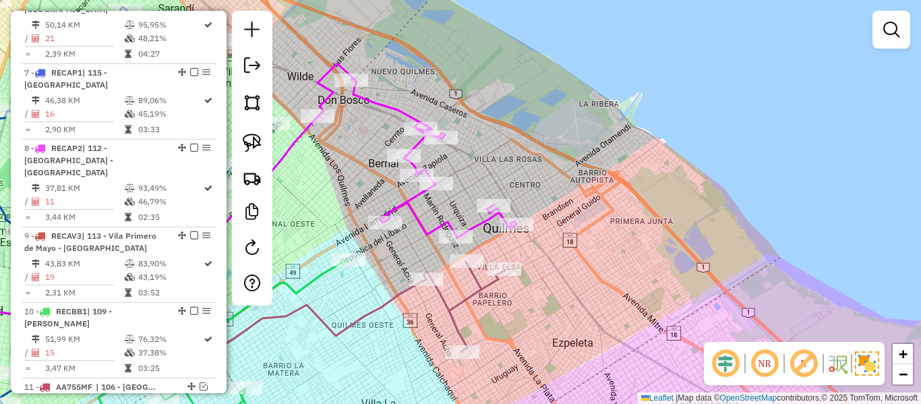
select select "**********"
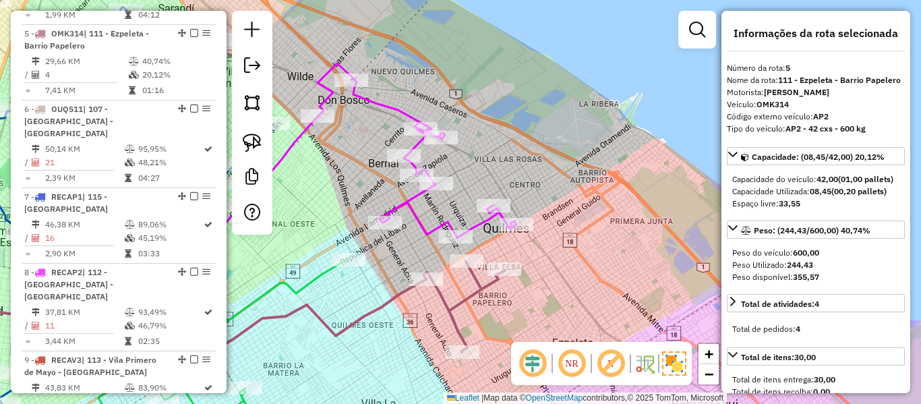
scroll to position [833, 0]
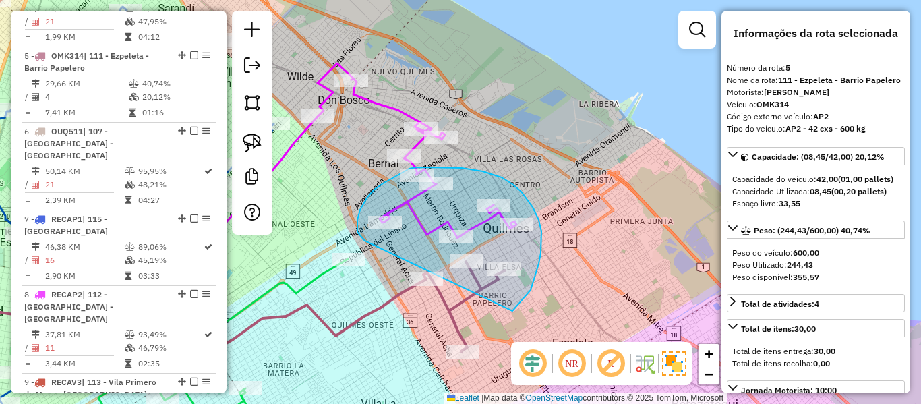
drag, startPoint x: 512, startPoint y: 311, endPoint x: 380, endPoint y: 249, distance: 145.9
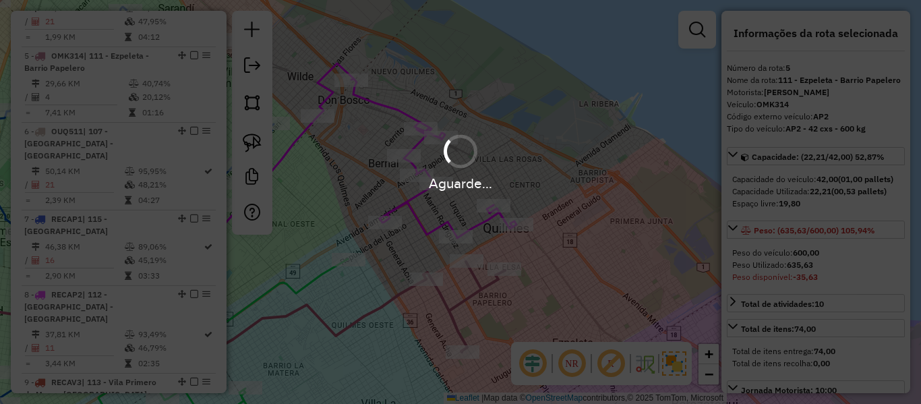
select select "**********"
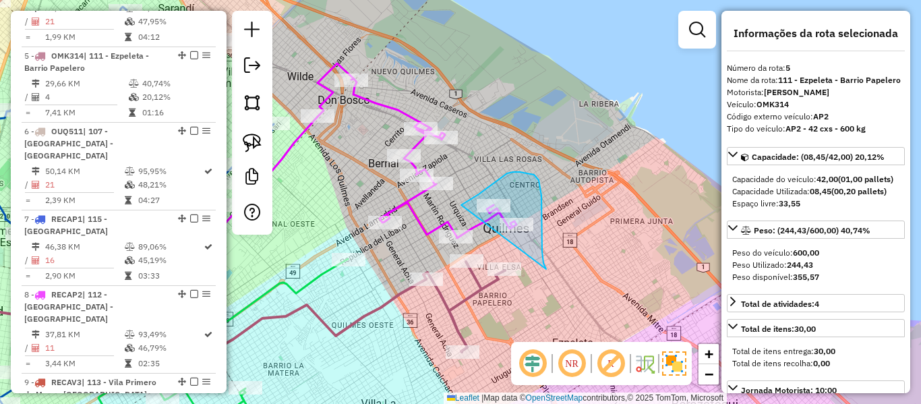
click at [421, 273] on div "Janela de atendimento Grade de atendimento Capacidade Transportadoras Veículos …" at bounding box center [460, 202] width 921 height 404
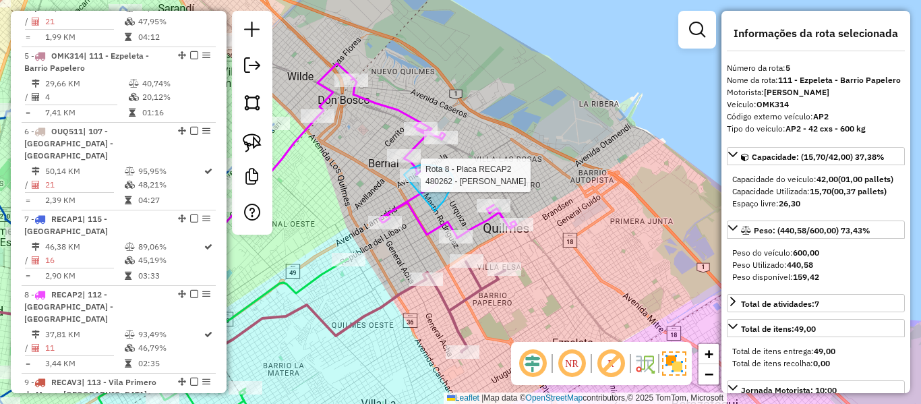
drag, startPoint x: 439, startPoint y: 206, endPoint x: 399, endPoint y: 191, distance: 43.1
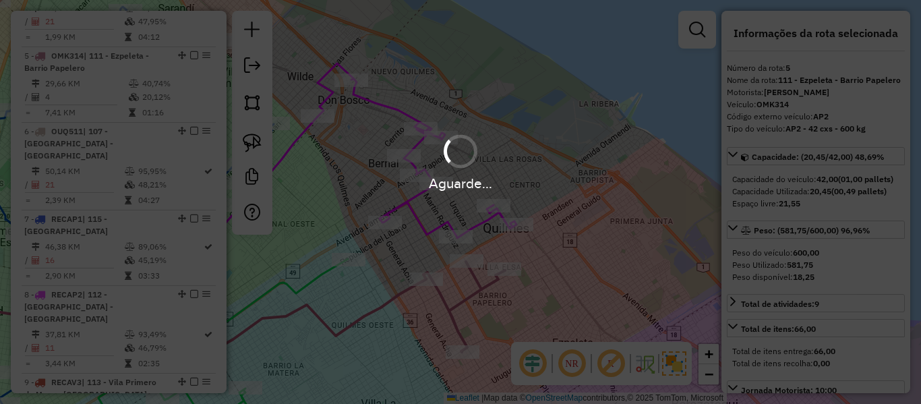
select select "**********"
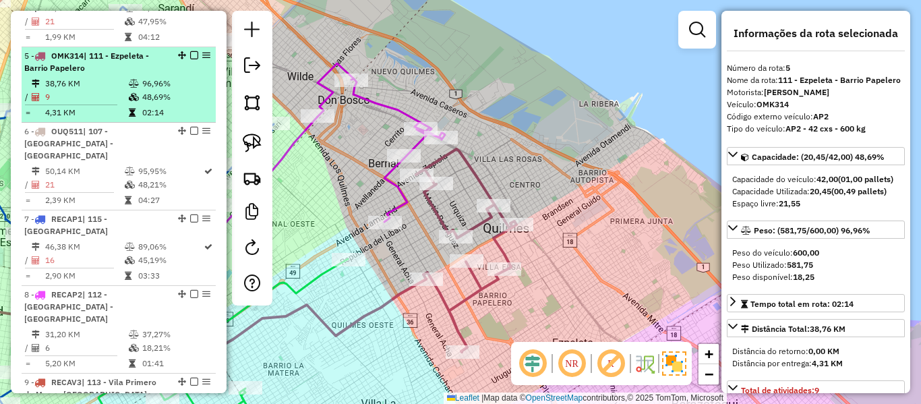
click at [181, 51] on em at bounding box center [182, 55] width 8 height 8
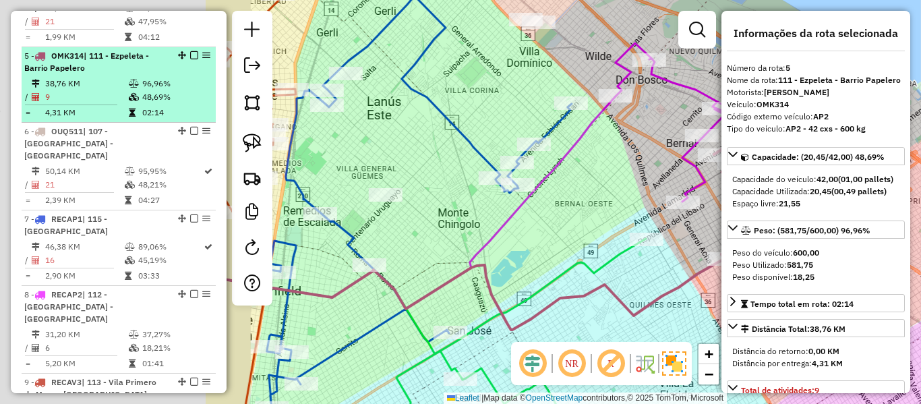
click at [190, 51] on em at bounding box center [194, 55] width 8 height 8
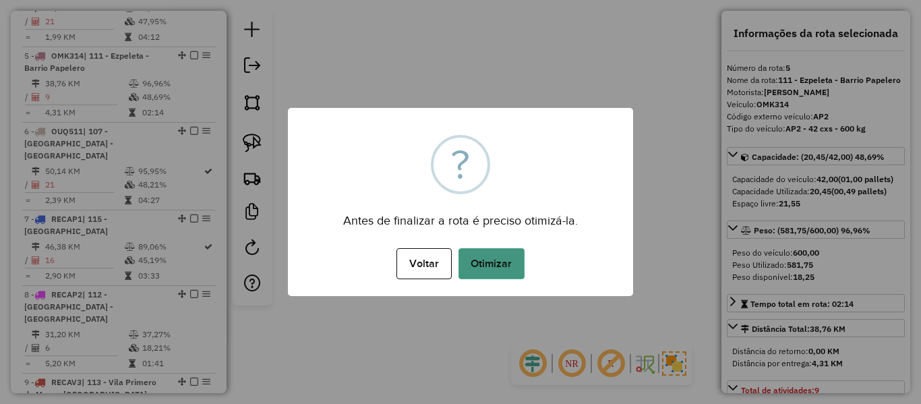
click at [485, 249] on button "Otimizar" at bounding box center [491, 263] width 66 height 31
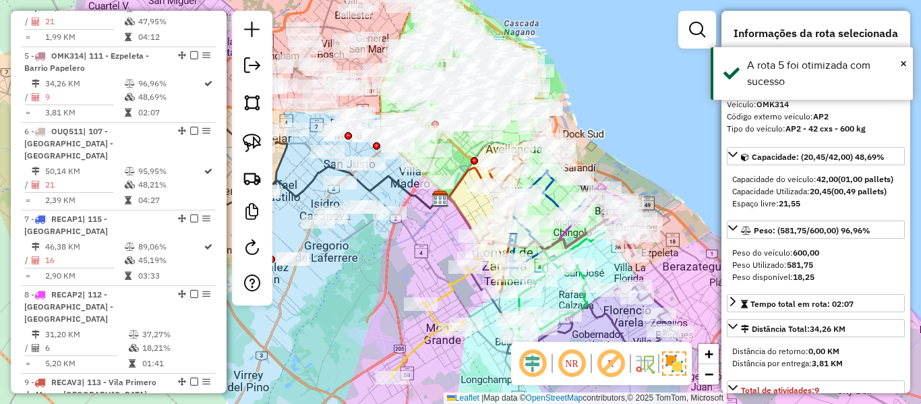
drag, startPoint x: 599, startPoint y: 270, endPoint x: 381, endPoint y: 187, distance: 233.6
click at [469, 207] on div "Janela de atendimento Grade de atendimento Capacidade Transportadoras Veículos …" at bounding box center [460, 202] width 921 height 404
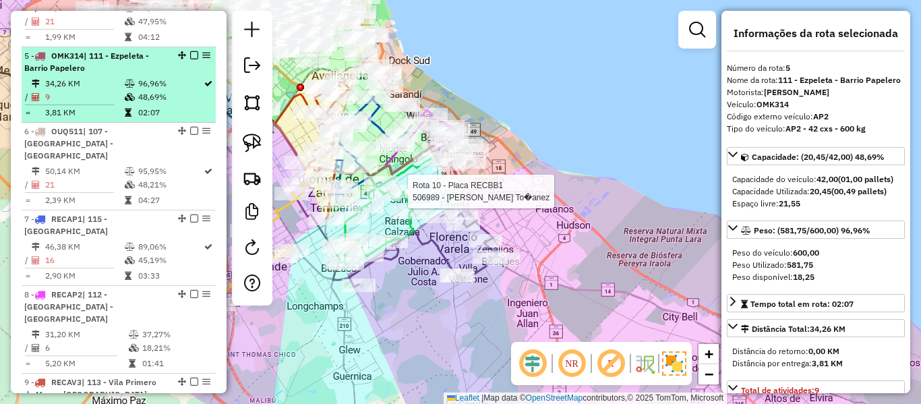
click at [190, 51] on em at bounding box center [194, 55] width 8 height 8
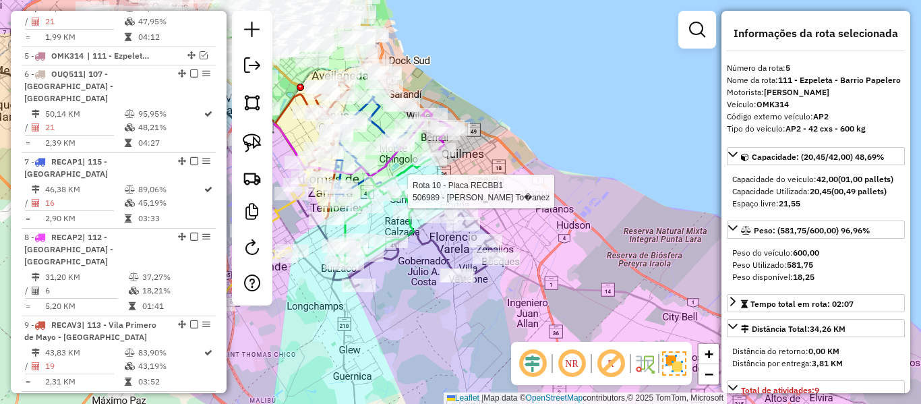
scroll to position [776, 0]
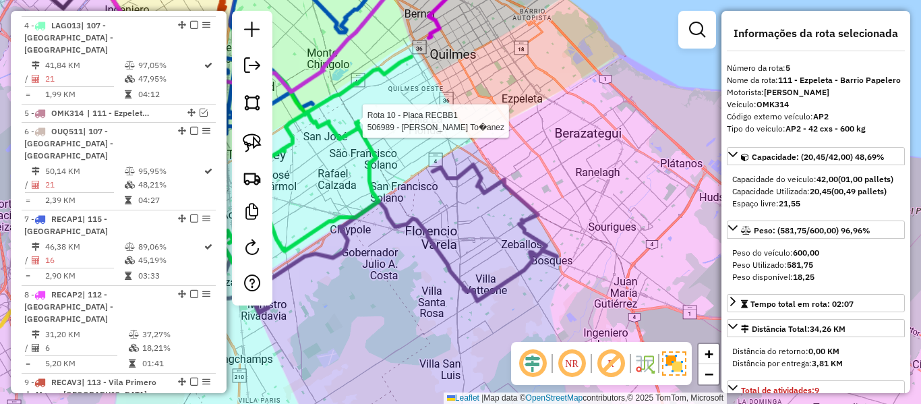
click at [439, 249] on icon at bounding box center [402, 238] width 307 height 148
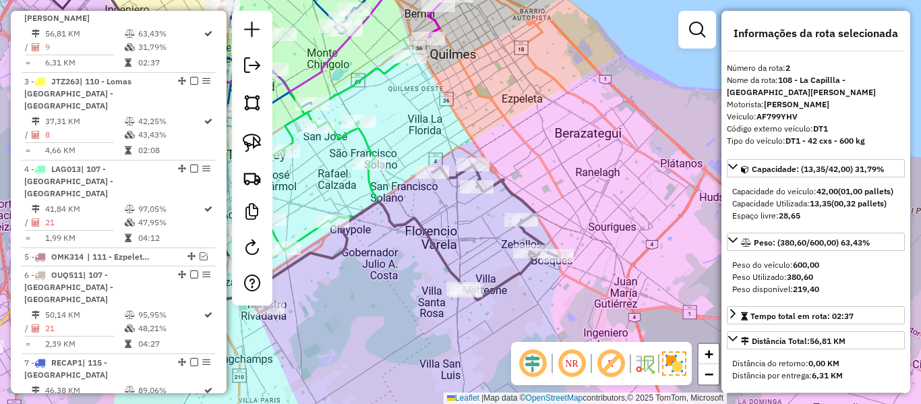
scroll to position [607, 0]
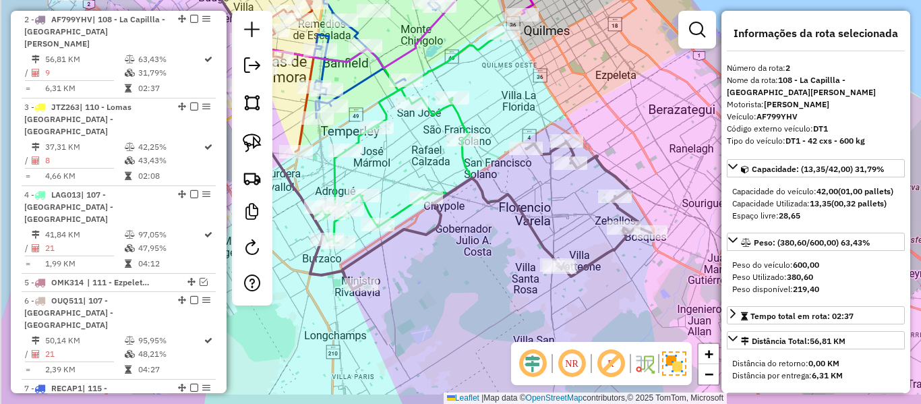
drag, startPoint x: 387, startPoint y: 259, endPoint x: 491, endPoint y: 233, distance: 107.9
click at [491, 233] on div "Janela de atendimento Grade de atendimento Capacidade Transportadoras Veículos …" at bounding box center [460, 202] width 921 height 404
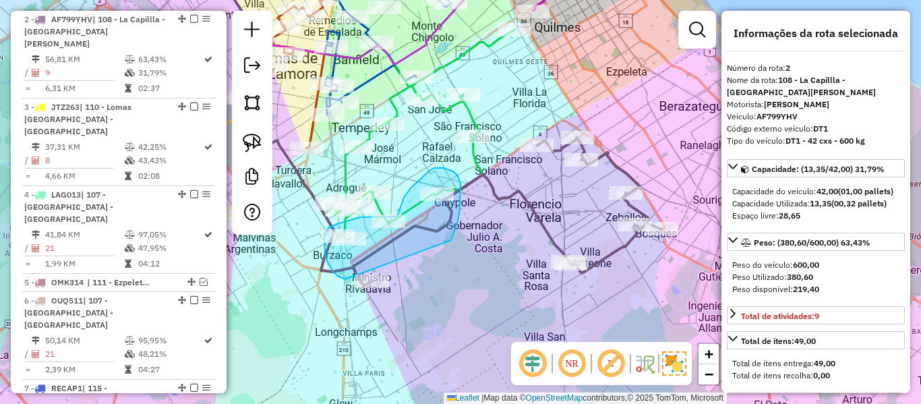
drag, startPoint x: 458, startPoint y: 220, endPoint x: 352, endPoint y: 281, distance: 121.4
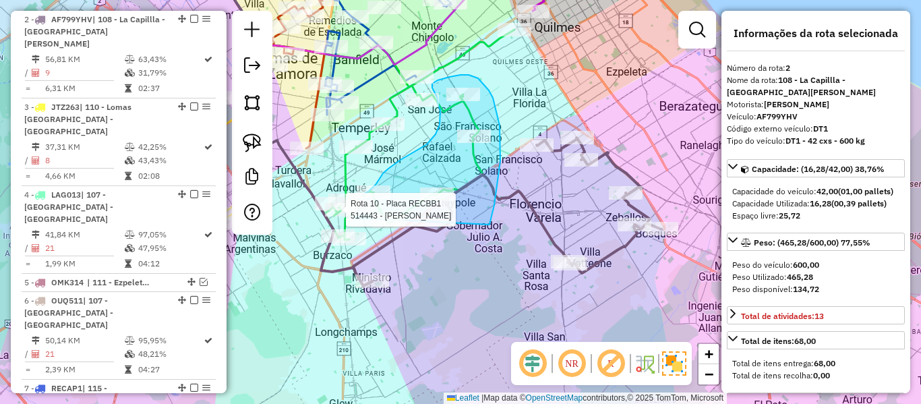
drag, startPoint x: 489, startPoint y: 224, endPoint x: 357, endPoint y: 231, distance: 132.9
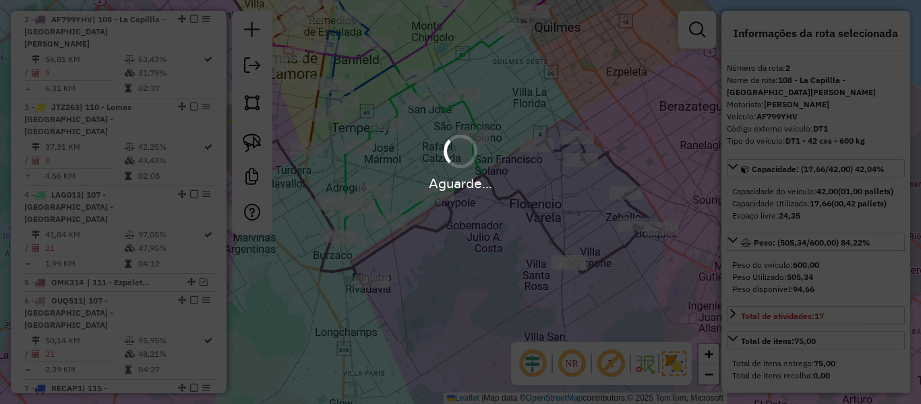
select select "**********"
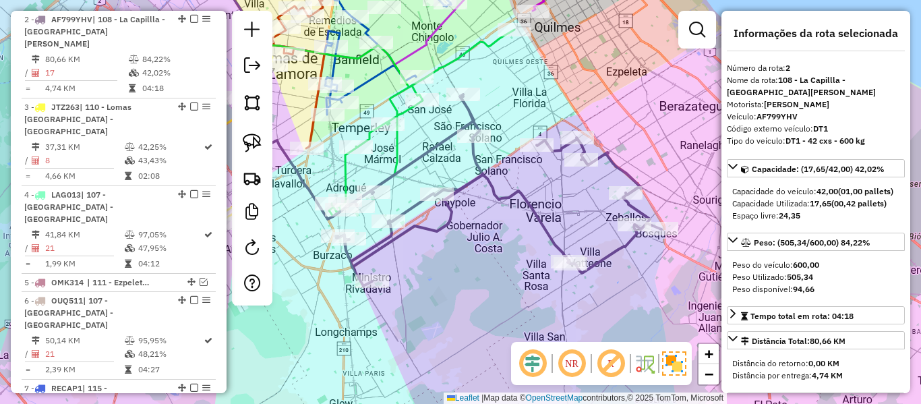
click at [494, 179] on icon at bounding box center [499, 189] width 326 height 191
click at [489, 180] on icon at bounding box center [499, 189] width 326 height 191
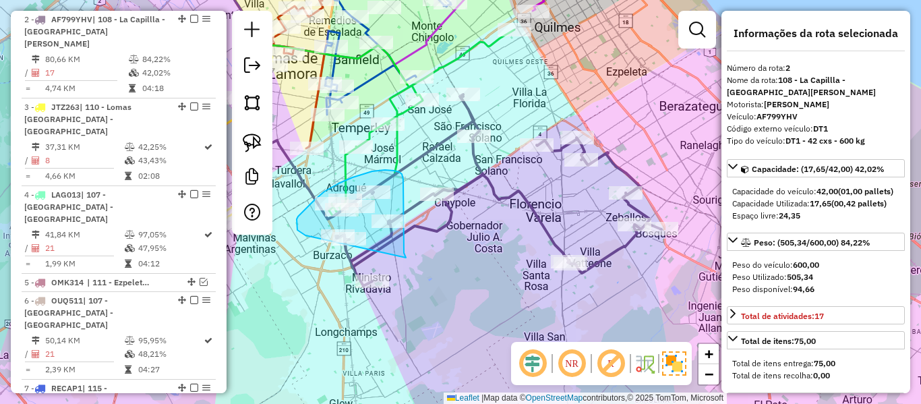
drag, startPoint x: 404, startPoint y: 253, endPoint x: 329, endPoint y: 246, distance: 75.1
click at [321, 243] on div "Rota 10 - Placa RECBB1 478952 - Agustin Gasparotto Janela de atendimento Grade …" at bounding box center [460, 202] width 921 height 404
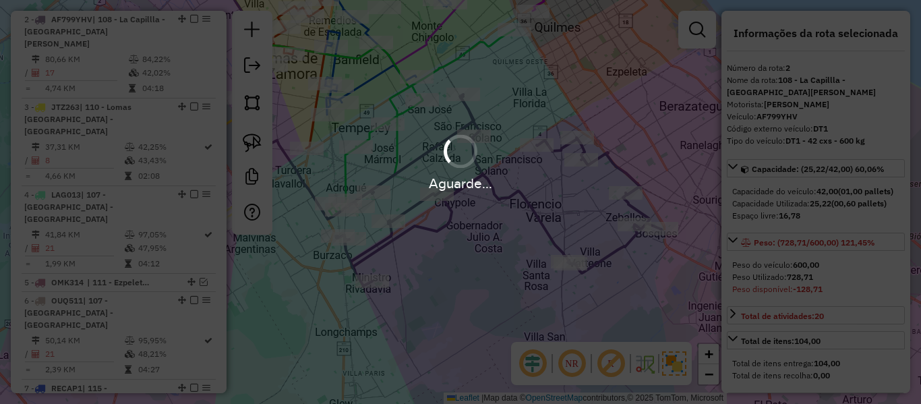
select select "**********"
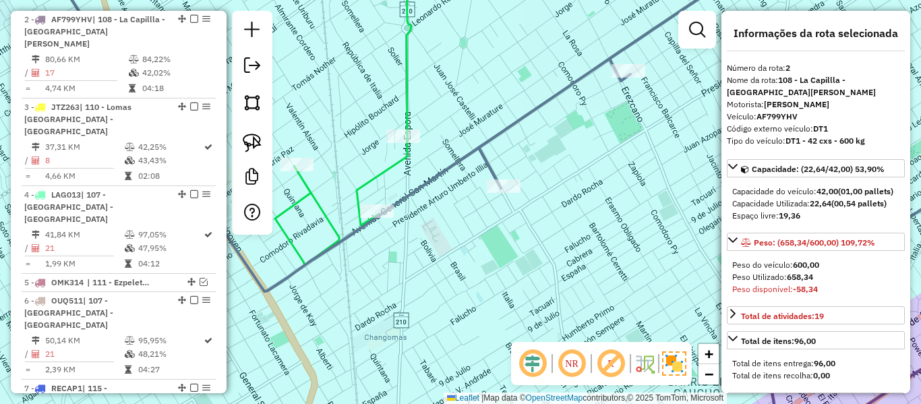
select select "**********"
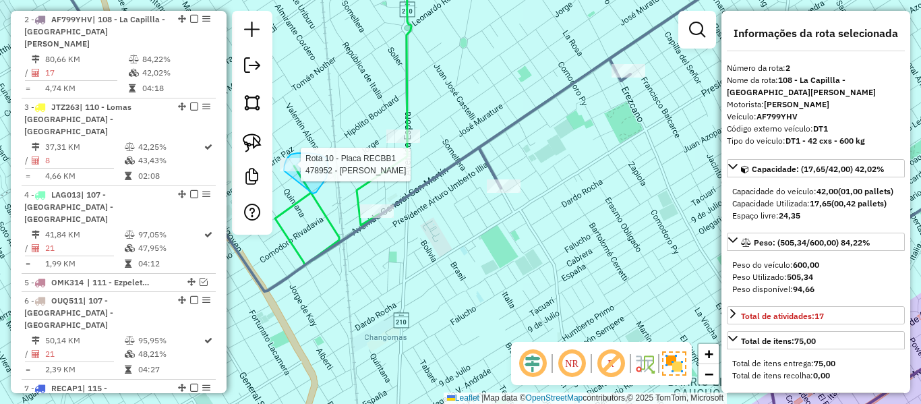
drag, startPoint x: 328, startPoint y: 163, endPoint x: 299, endPoint y: 199, distance: 46.4
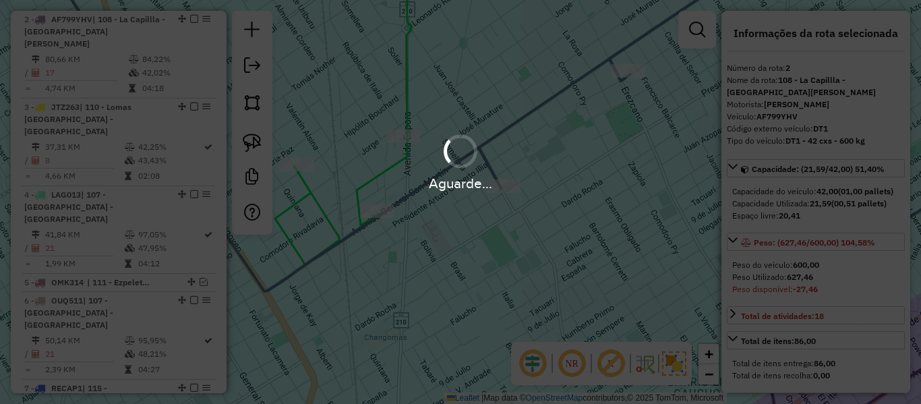
select select "**********"
click at [399, 137] on div "Aguarde..." at bounding box center [460, 161] width 921 height 64
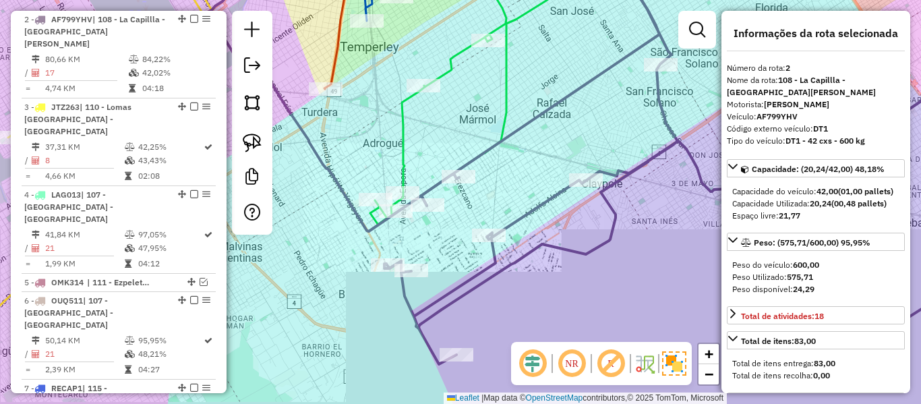
select select "**********"
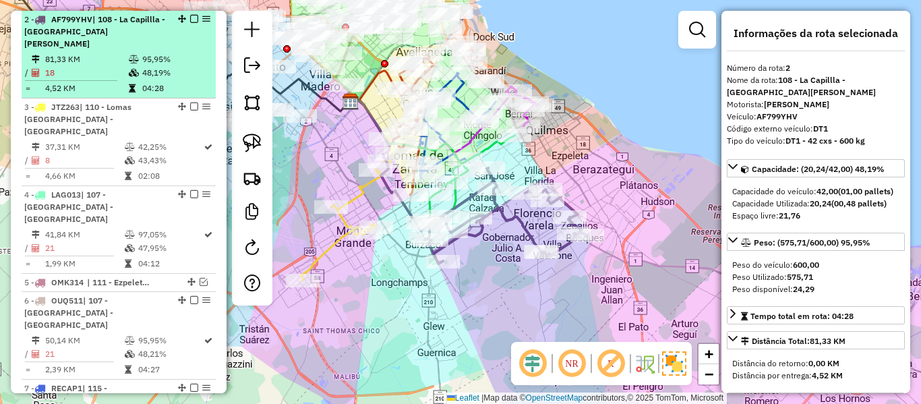
click at [190, 20] on em at bounding box center [194, 19] width 8 height 8
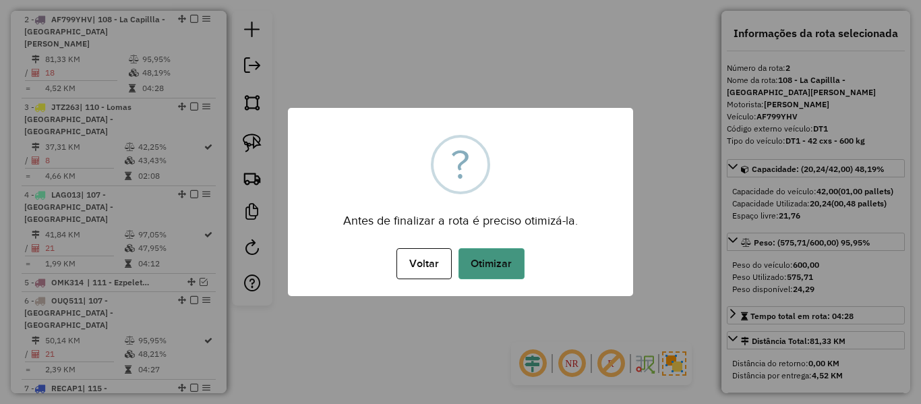
click at [499, 247] on div "Voltar No Otimizar" at bounding box center [460, 264] width 345 height 38
click at [489, 268] on button "Otimizar" at bounding box center [491, 263] width 66 height 31
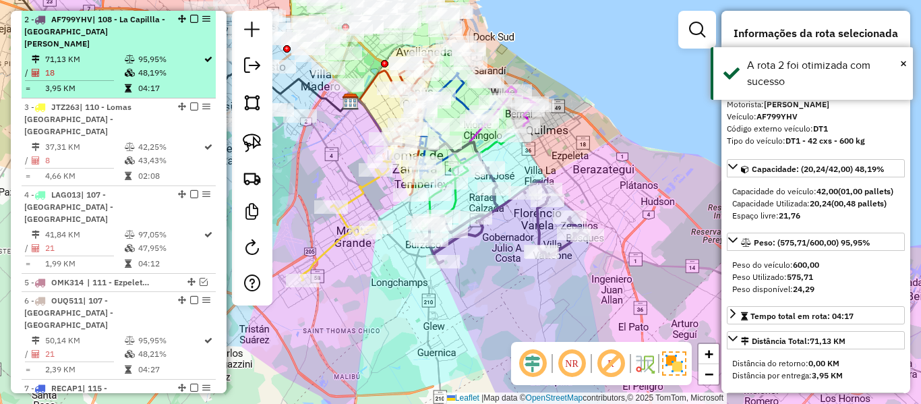
click at [192, 19] on em at bounding box center [194, 19] width 8 height 8
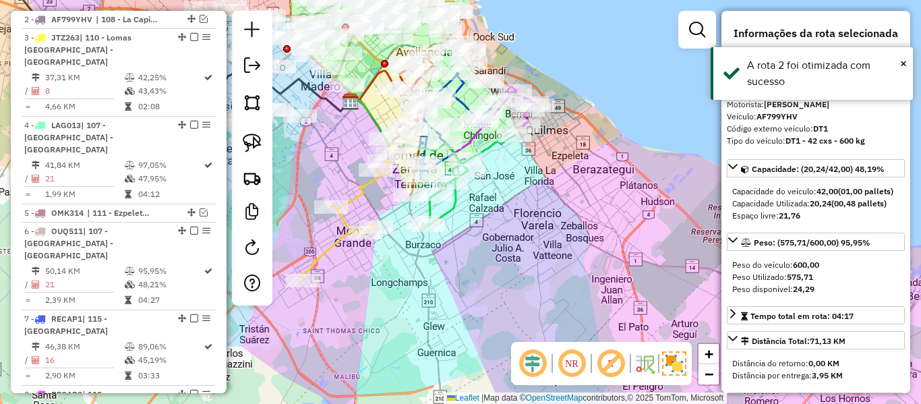
scroll to position [549, 0]
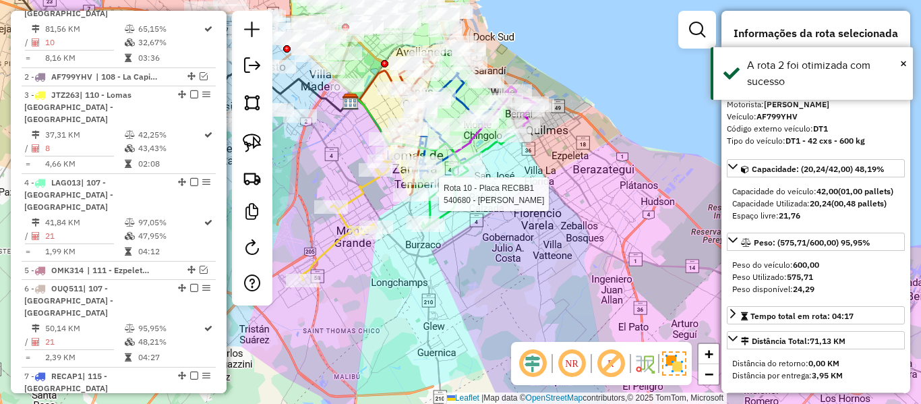
click at [470, 203] on div "Rota 3 - Placa JTZ263 481771 - cecilia cascallares Rota 7 - Placa RECAP1 548168…" at bounding box center [460, 202] width 921 height 404
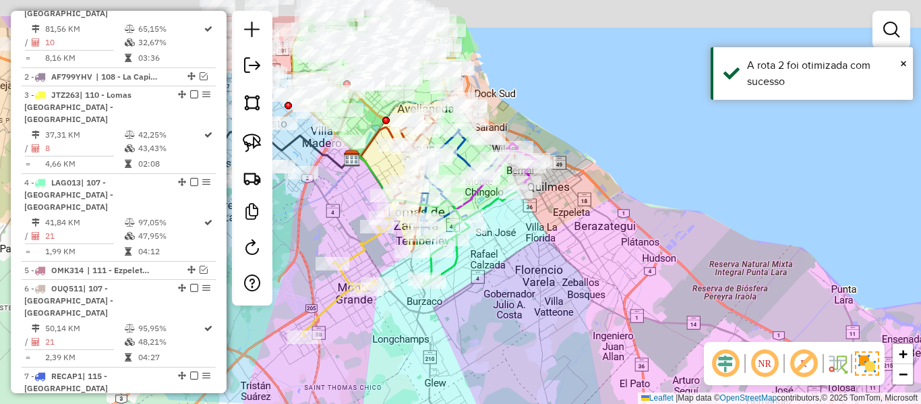
drag, startPoint x: 483, startPoint y: 215, endPoint x: 477, endPoint y: 273, distance: 58.2
click at [477, 273] on div "Janela de atendimento Grade de atendimento Capacidade Transportadoras Veículos …" at bounding box center [460, 202] width 921 height 404
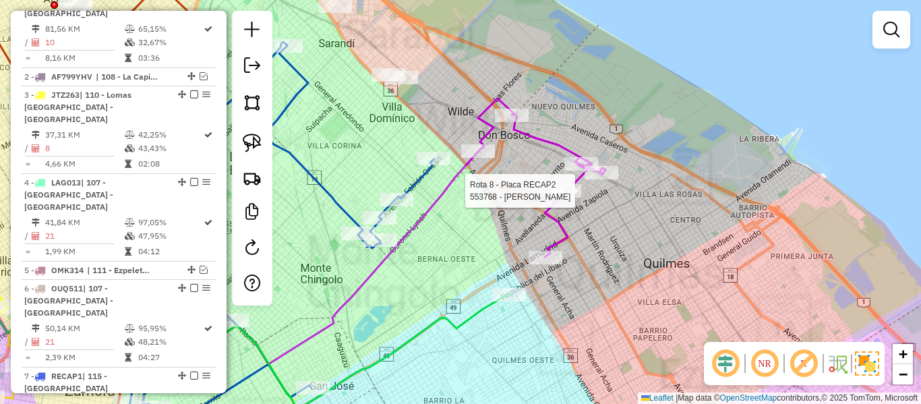
click at [563, 197] on div at bounding box center [564, 190] width 34 height 13
select select "**********"
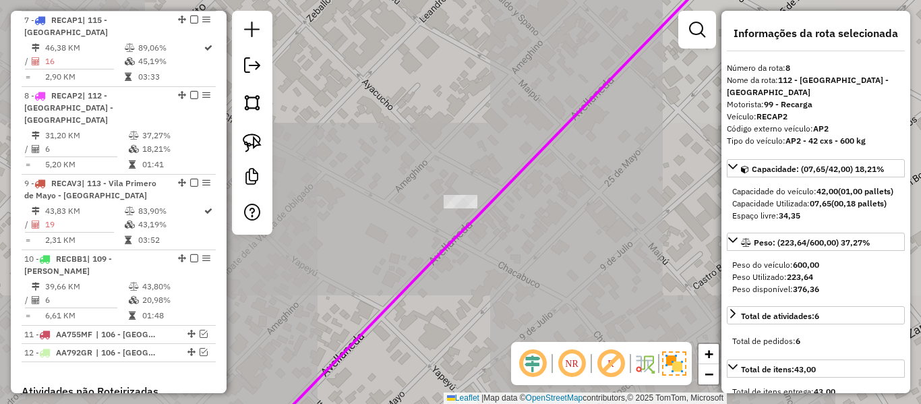
scroll to position [945, 0]
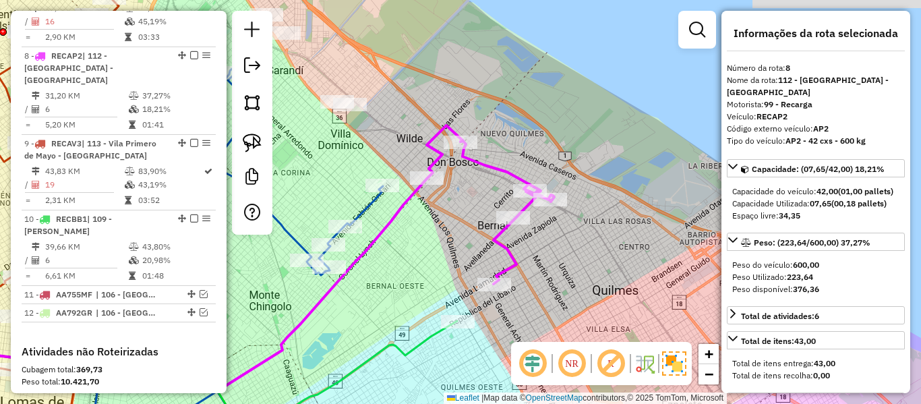
drag, startPoint x: 433, startPoint y: 114, endPoint x: 513, endPoint y: 195, distance: 113.9
click at [513, 195] on div "Rota 8 - Placa RECAP2 527963 - Matias Piatti Janela de atendimento Grade de ate…" at bounding box center [460, 202] width 921 height 404
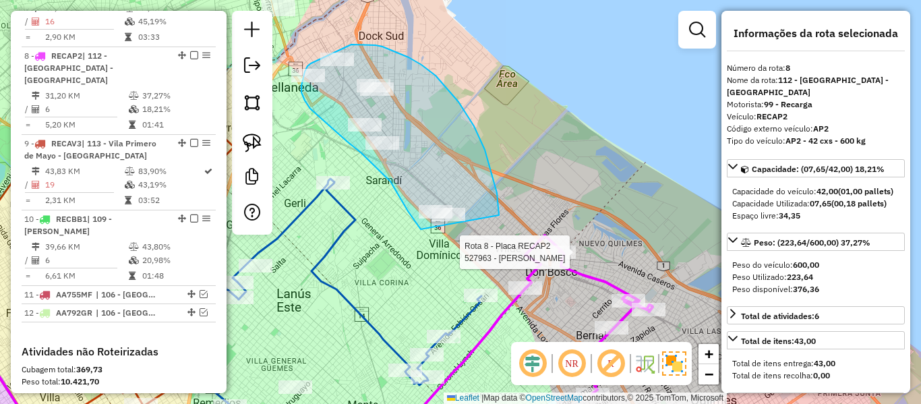
drag, startPoint x: 485, startPoint y: 150, endPoint x: 421, endPoint y: 229, distance: 102.1
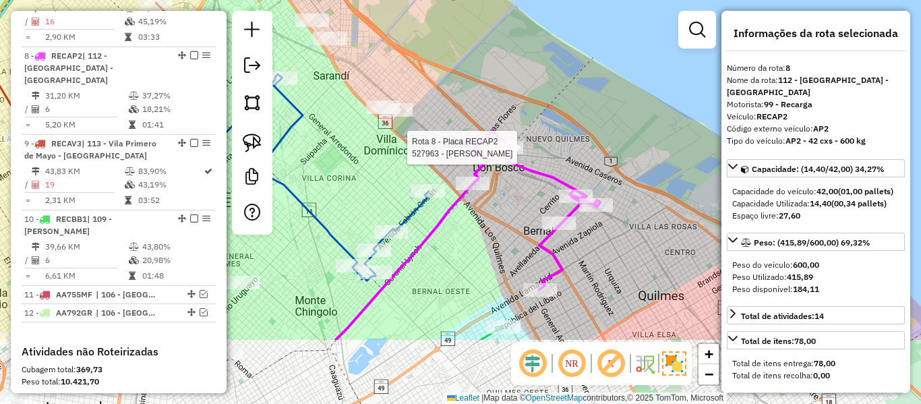
drag, startPoint x: 403, startPoint y: 204, endPoint x: 381, endPoint y: 160, distance: 49.1
click at [381, 160] on div "Rota 8 - Placa RECAP2 527963 - Matias Piatti Janela de atendimento Grade de ate…" at bounding box center [460, 202] width 921 height 404
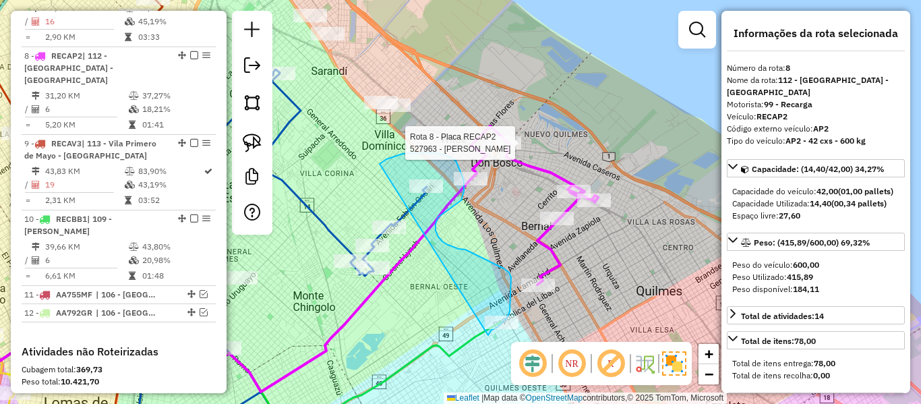
drag, startPoint x: 383, startPoint y: 161, endPoint x: 487, endPoint y: 338, distance: 205.2
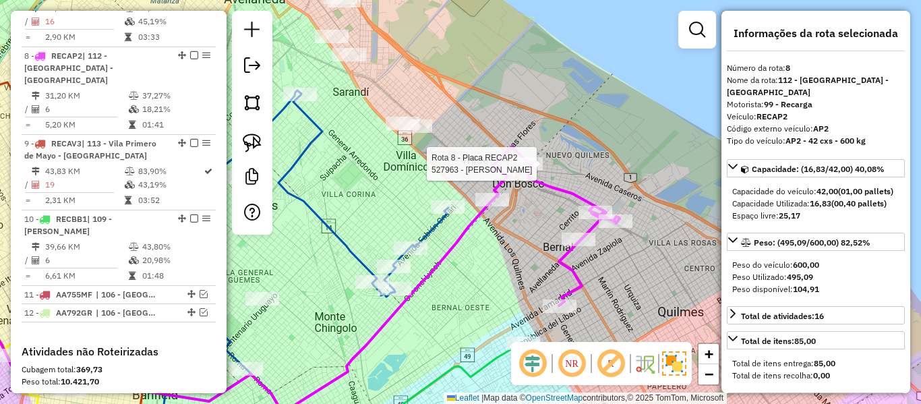
drag, startPoint x: 455, startPoint y: 294, endPoint x: 605, endPoint y: 394, distance: 179.8
click at [611, 403] on html "Aguarde... Pop-up bloqueado! Seu navegador bloqueou automáticamente a abertura …" at bounding box center [460, 202] width 921 height 404
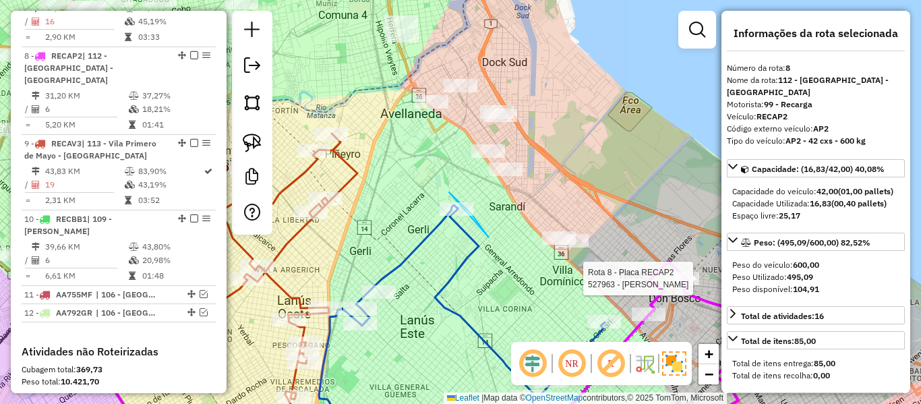
drag, startPoint x: 459, startPoint y: 202, endPoint x: 440, endPoint y: 247, distance: 48.9
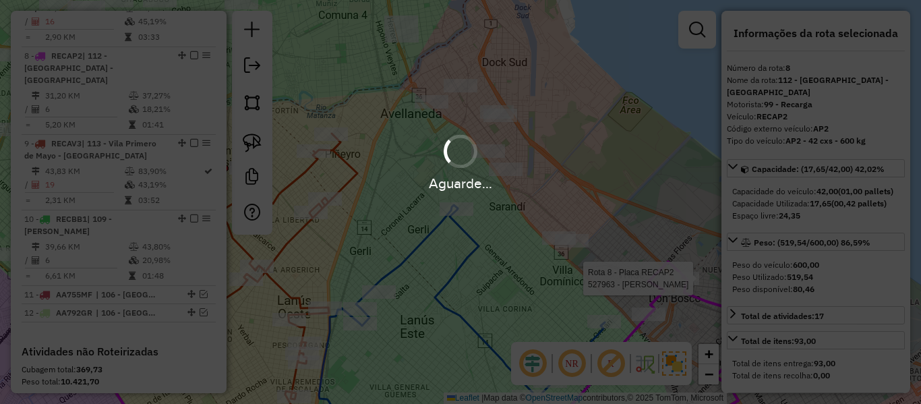
select select "**********"
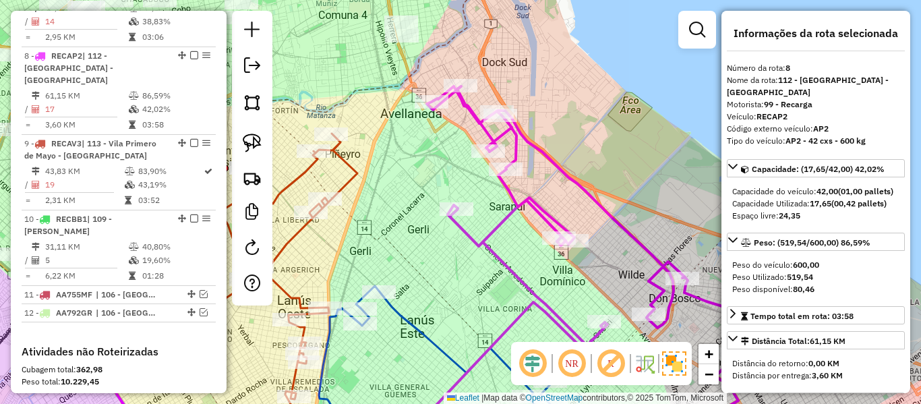
click at [520, 199] on icon at bounding box center [601, 265] width 349 height 358
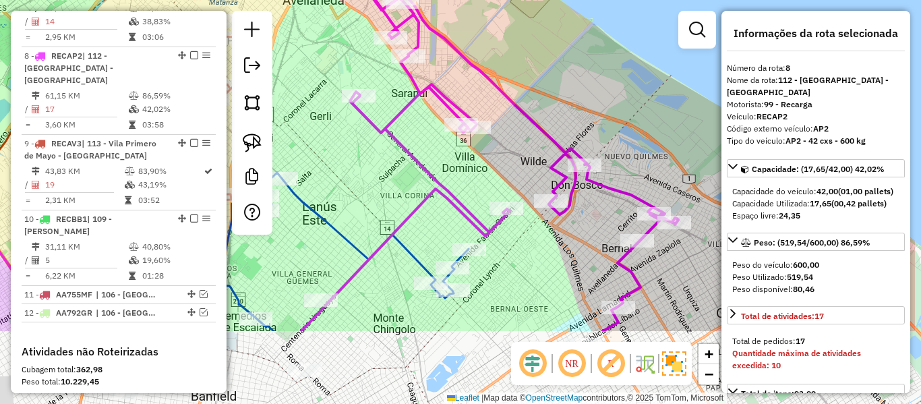
drag, startPoint x: 477, startPoint y: 204, endPoint x: 419, endPoint y: 135, distance: 90.9
click at [419, 135] on div "Janela de atendimento Grade de atendimento Capacidade Transportadoras Veículos …" at bounding box center [460, 202] width 921 height 404
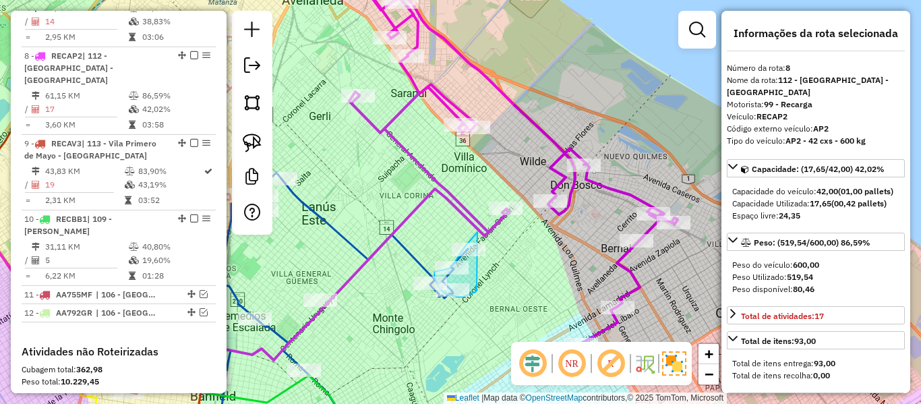
drag, startPoint x: 456, startPoint y: 259, endPoint x: 476, endPoint y: 290, distance: 37.0
select select "**********"
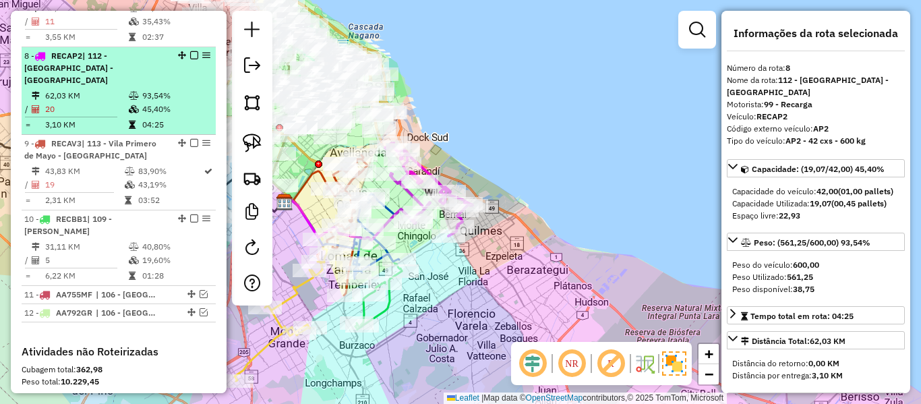
click at [192, 51] on em at bounding box center [194, 55] width 8 height 8
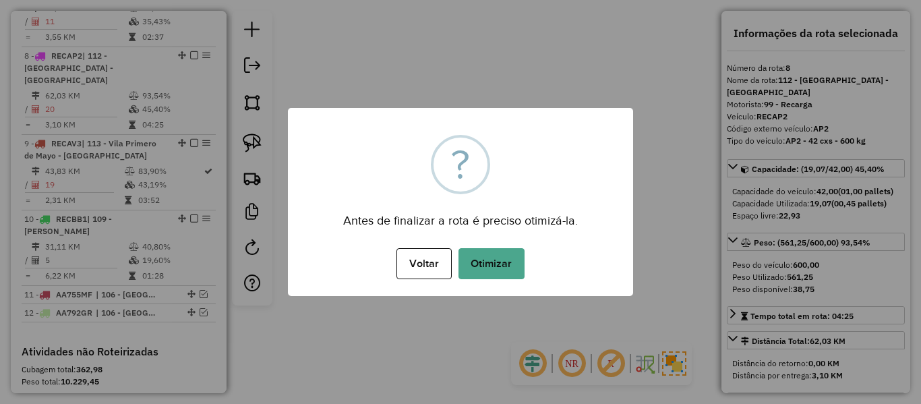
click at [485, 247] on div "Voltar No Otimizar" at bounding box center [460, 264] width 345 height 38
click at [488, 255] on button "Otimizar" at bounding box center [491, 263] width 66 height 31
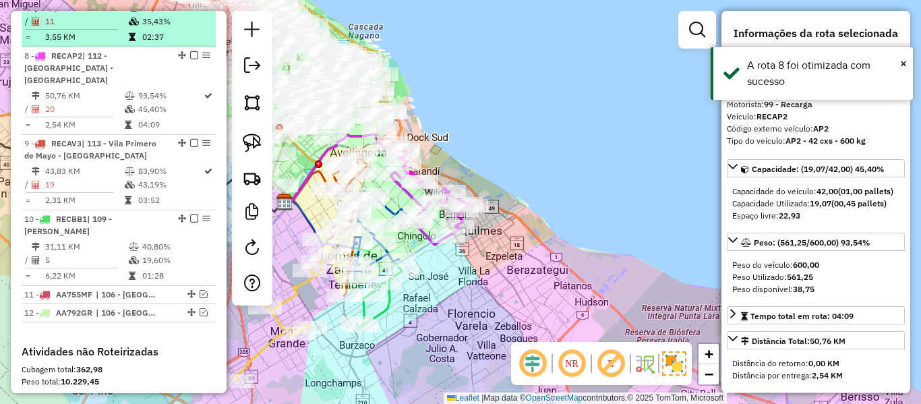
click at [191, 51] on em at bounding box center [194, 55] width 8 height 8
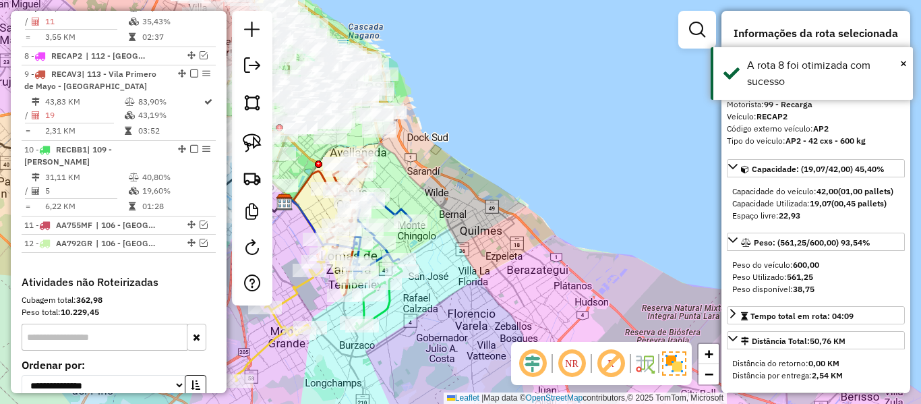
scroll to position [888, 0]
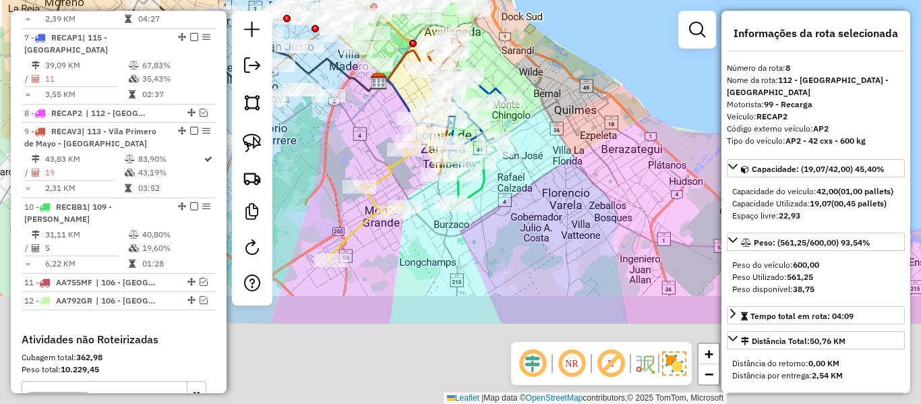
drag, startPoint x: 450, startPoint y: 241, endPoint x: 545, endPoint y: 121, distance: 153.1
click at [545, 121] on div "Janela de atendimento Grade de atendimento Capacidade Transportadoras Veículos …" at bounding box center [460, 202] width 921 height 404
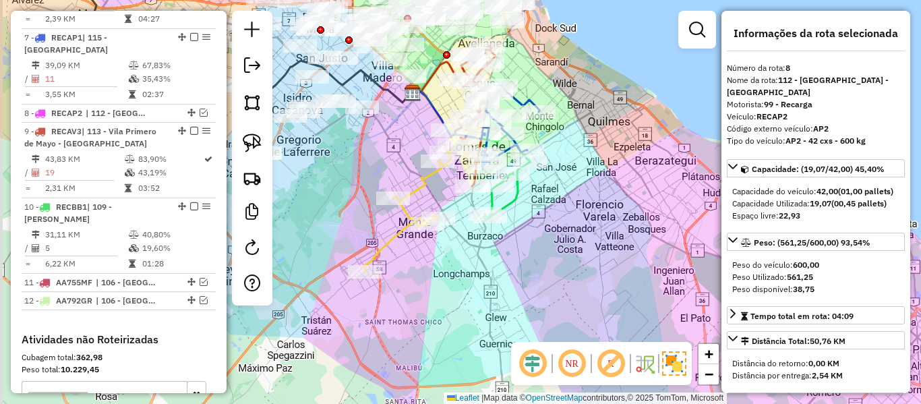
click at [428, 269] on div "Janela de atendimento Grade de atendimento Capacidade Transportadoras Veículos …" at bounding box center [460, 202] width 921 height 404
click at [393, 238] on icon at bounding box center [409, 200] width 92 height 144
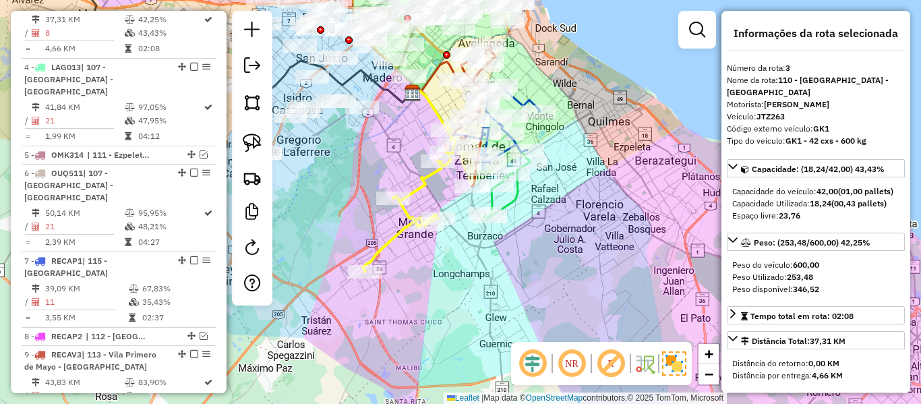
scroll to position [625, 0]
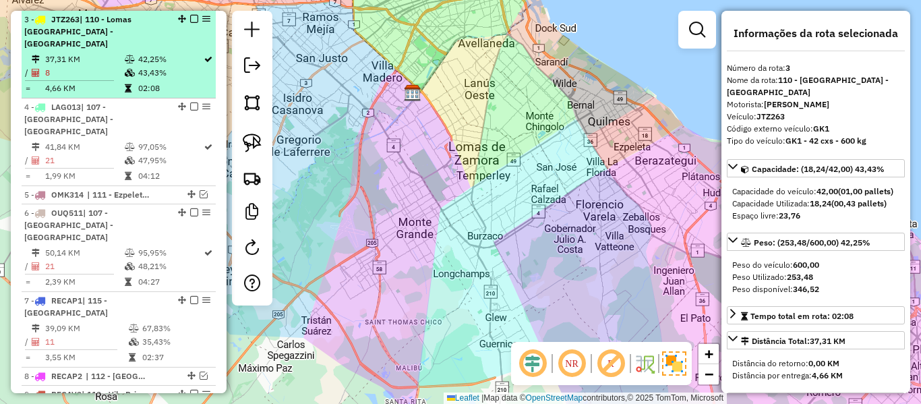
click at [137, 53] on td "42,25%" at bounding box center [169, 59] width 65 height 13
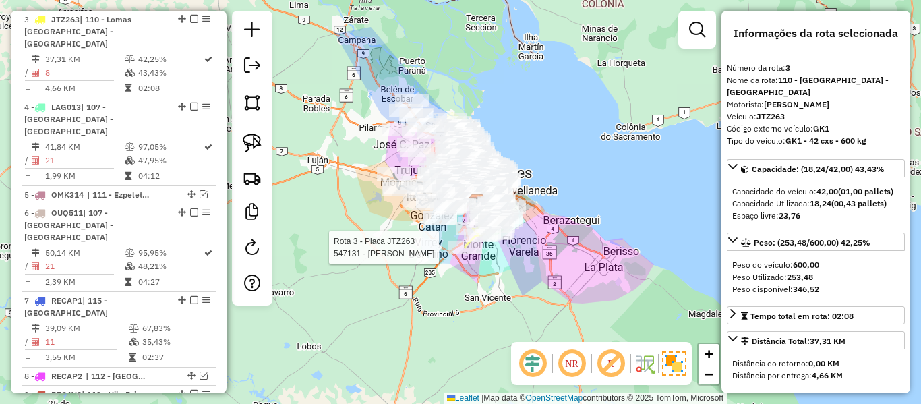
scroll to position [1034, 0]
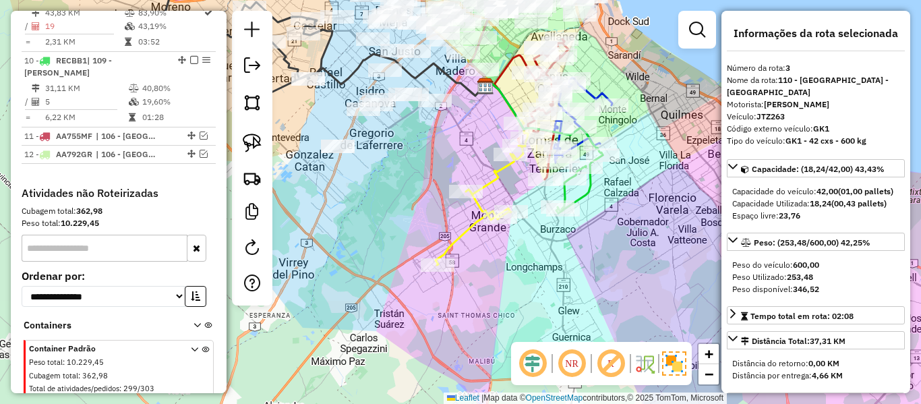
click at [465, 228] on icon at bounding box center [481, 193] width 92 height 144
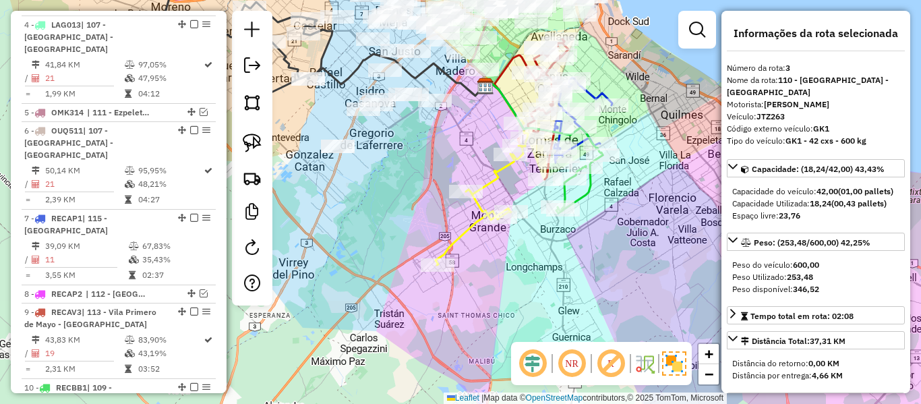
scroll to position [625, 0]
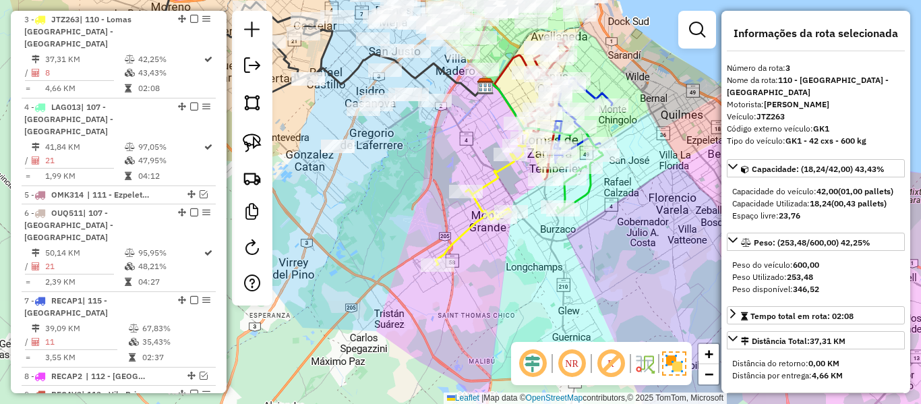
click at [467, 228] on icon at bounding box center [481, 193] width 92 height 144
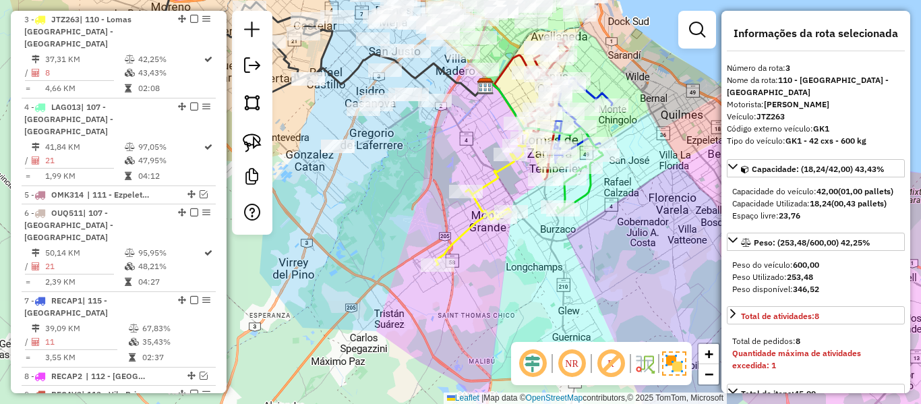
drag, startPoint x: 520, startPoint y: 249, endPoint x: 496, endPoint y: 280, distance: 39.4
click at [496, 280] on div "Janela de atendimento Grade de atendimento Capacidade Transportadoras Veículos …" at bounding box center [460, 202] width 921 height 404
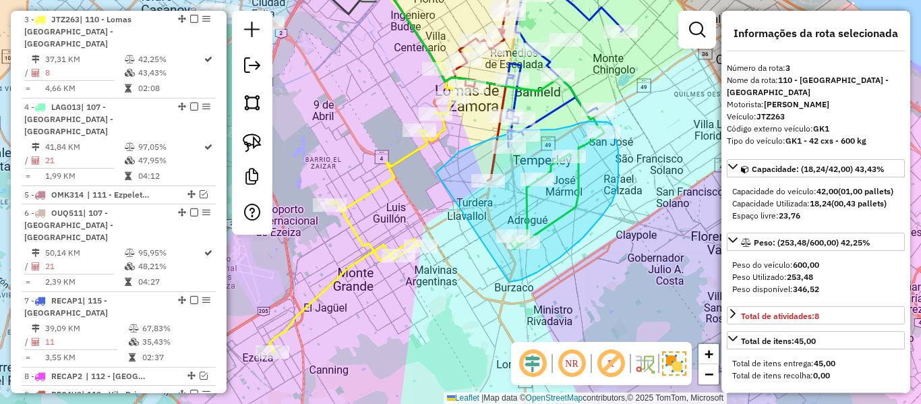
drag, startPoint x: 509, startPoint y: 282, endPoint x: 436, endPoint y: 173, distance: 131.2
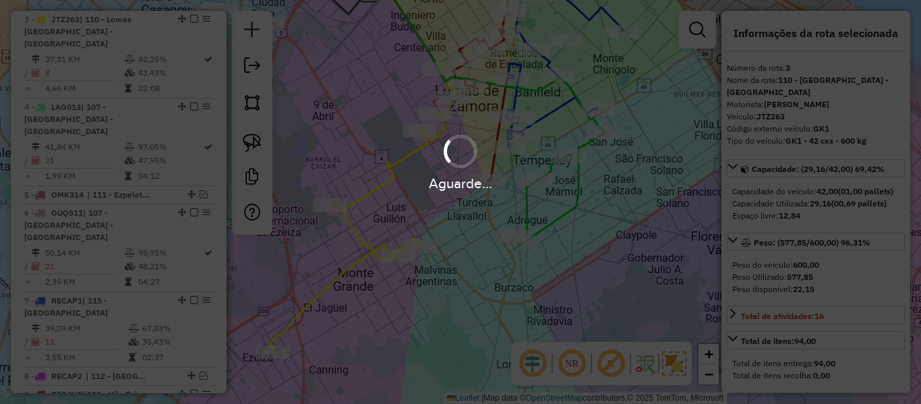
select select "**********"
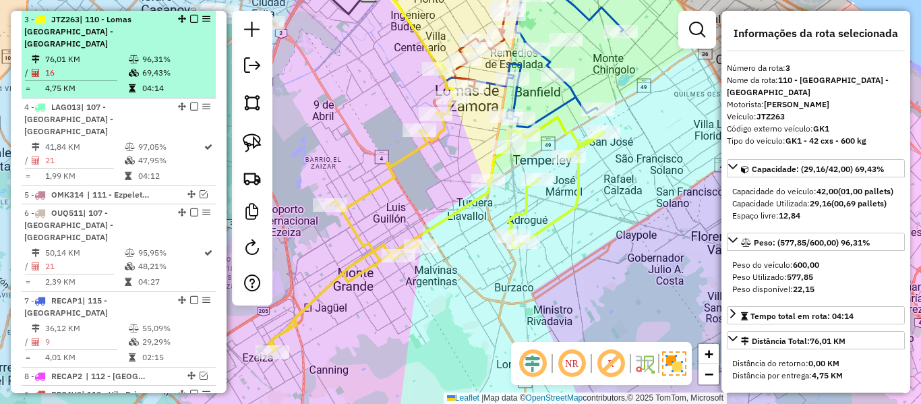
click at [190, 20] on em at bounding box center [194, 19] width 8 height 8
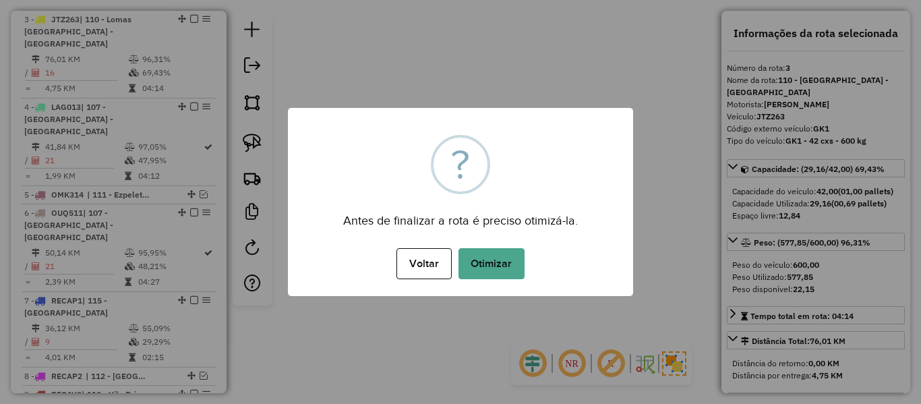
click at [475, 262] on button "Otimizar" at bounding box center [491, 263] width 66 height 31
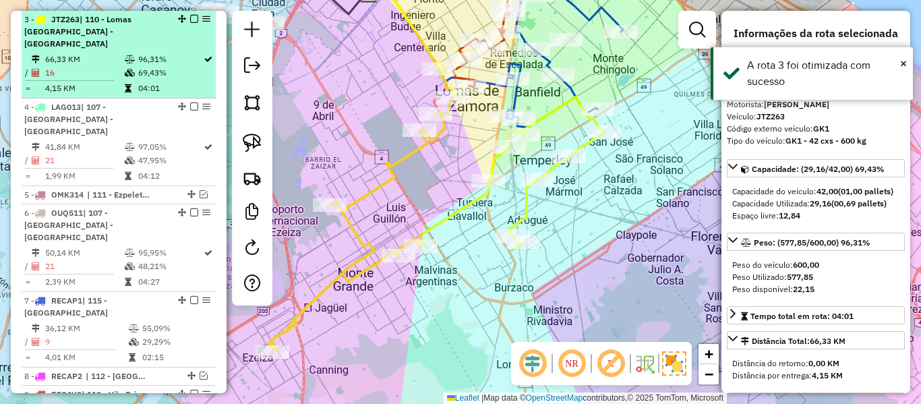
click at [191, 20] on em at bounding box center [194, 19] width 8 height 8
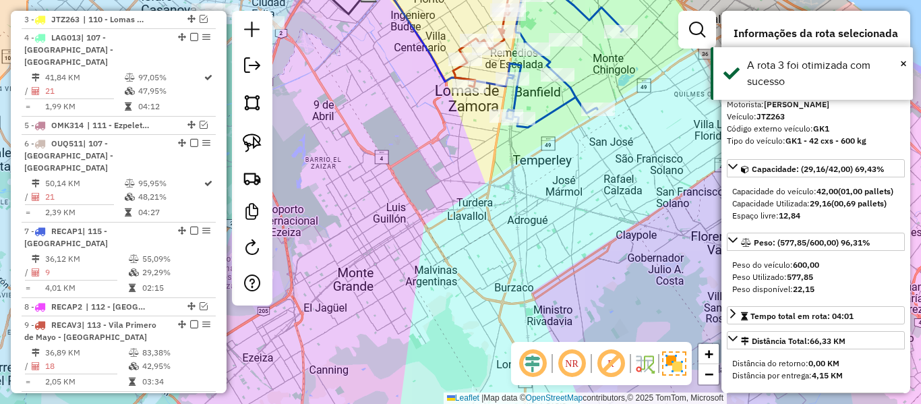
scroll to position [567, 0]
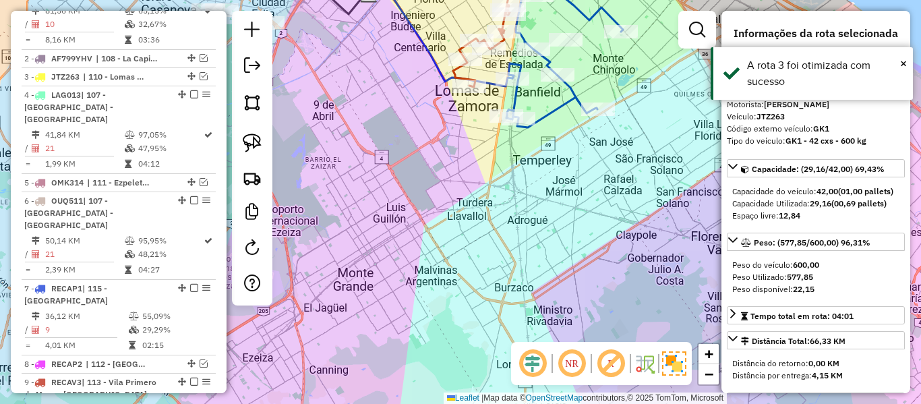
drag, startPoint x: 510, startPoint y: 175, endPoint x: 487, endPoint y: 299, distance: 126.1
click at [487, 299] on div "Janela de atendimento Grade de atendimento Capacidade Transportadoras Veículos …" at bounding box center [460, 202] width 921 height 404
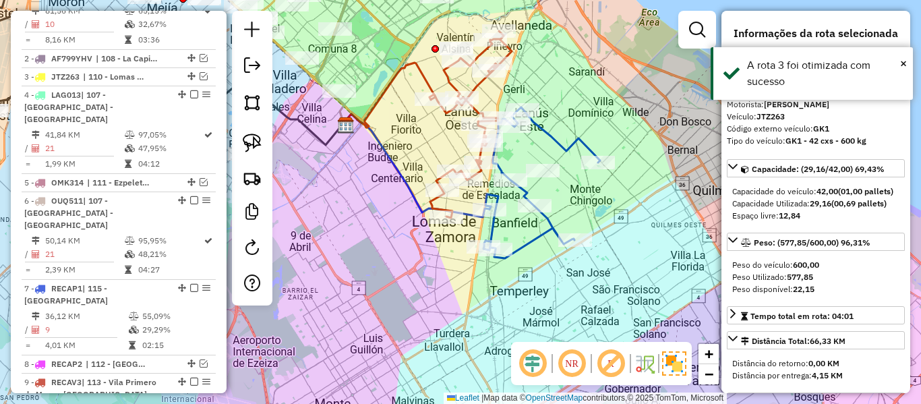
click at [522, 247] on icon at bounding box center [541, 182] width 117 height 151
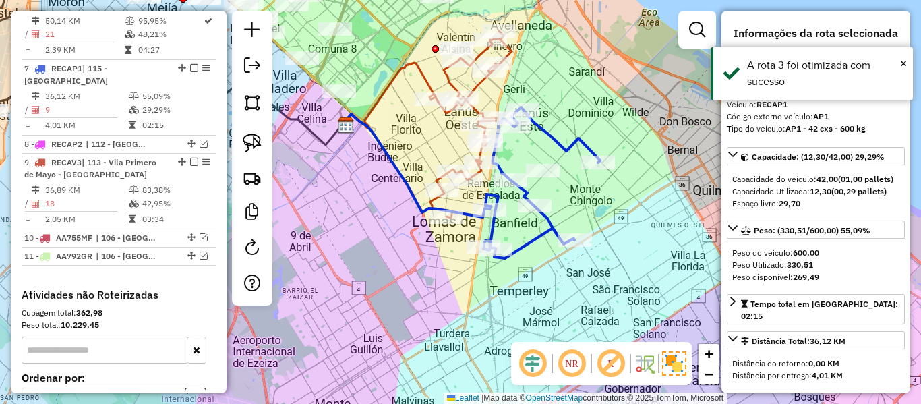
scroll to position [812, 0]
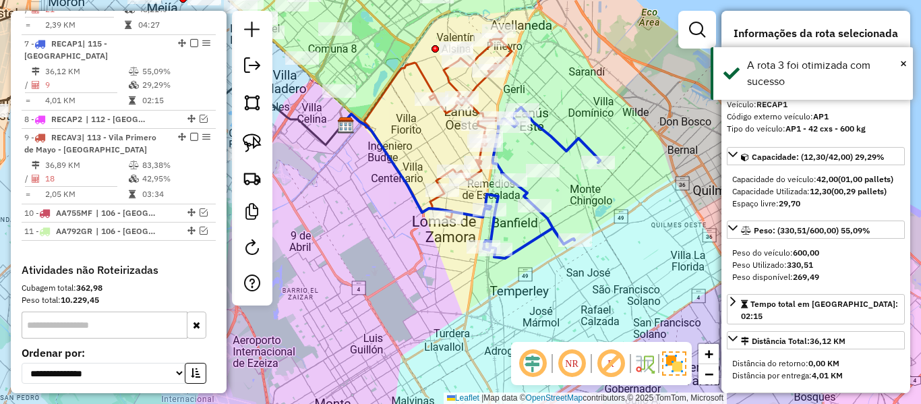
drag, startPoint x: 491, startPoint y: 288, endPoint x: 470, endPoint y: 305, distance: 26.4
click at [474, 300] on div "Janela de atendimento Grade de atendimento Capacidade Transportadoras Veículos …" at bounding box center [460, 202] width 921 height 404
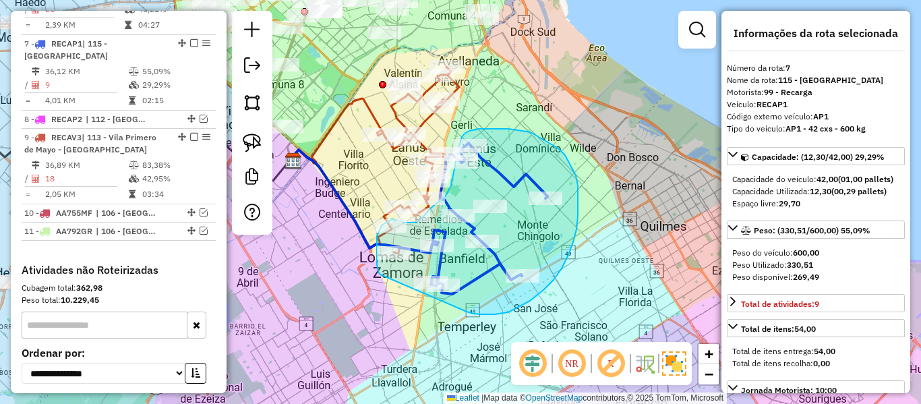
drag, startPoint x: 468, startPoint y: 312, endPoint x: 380, endPoint y: 274, distance: 96.0
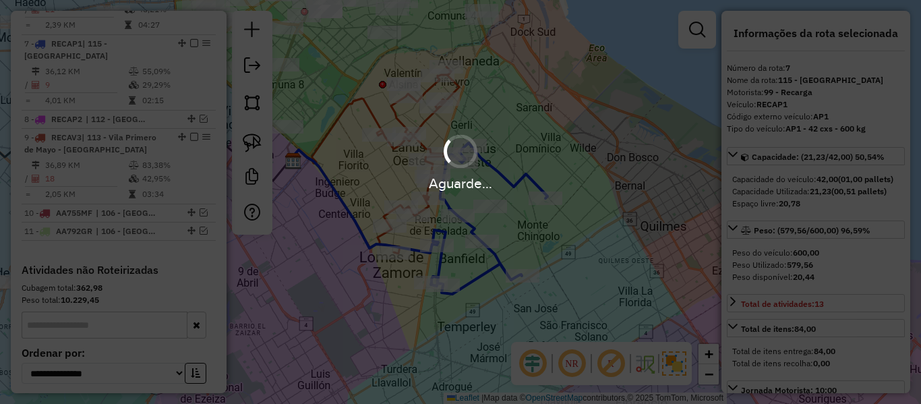
select select "**********"
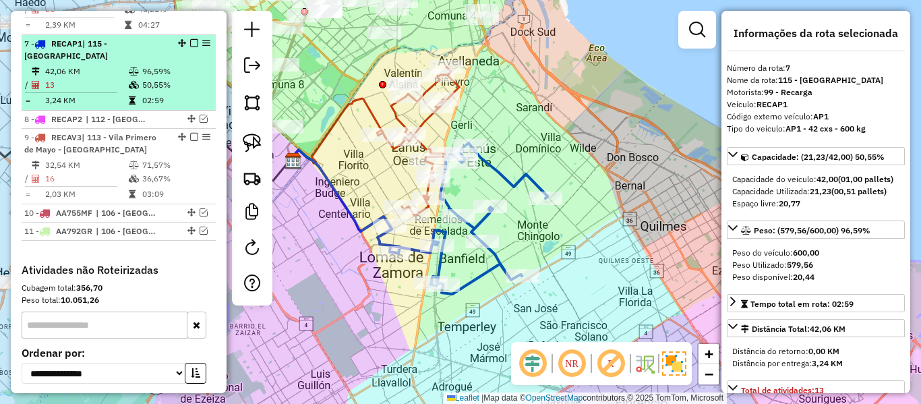
click at [193, 39] on em at bounding box center [194, 43] width 8 height 8
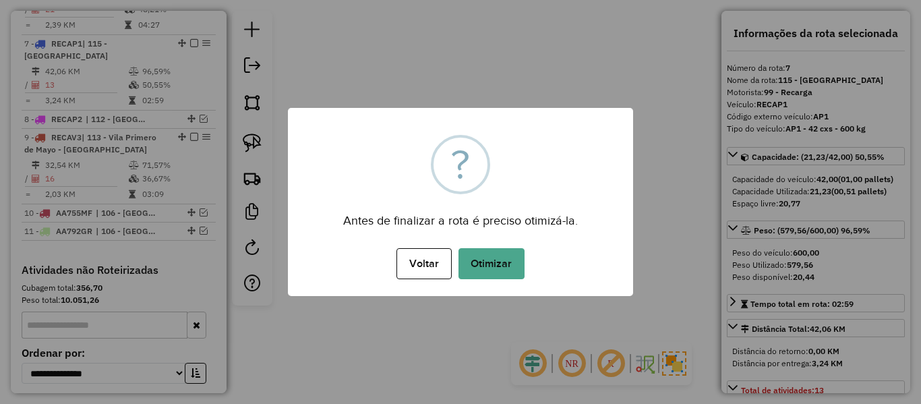
click at [484, 239] on div "× ? Antes de finalizar a rota é preciso otimizá-la. Voltar No Otimizar" at bounding box center [460, 202] width 345 height 188
click at [485, 257] on button "Otimizar" at bounding box center [491, 263] width 66 height 31
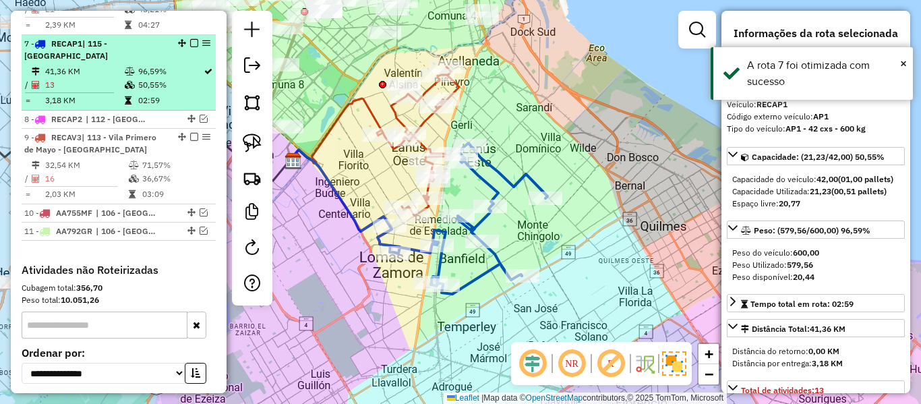
click at [190, 39] on em at bounding box center [194, 43] width 8 height 8
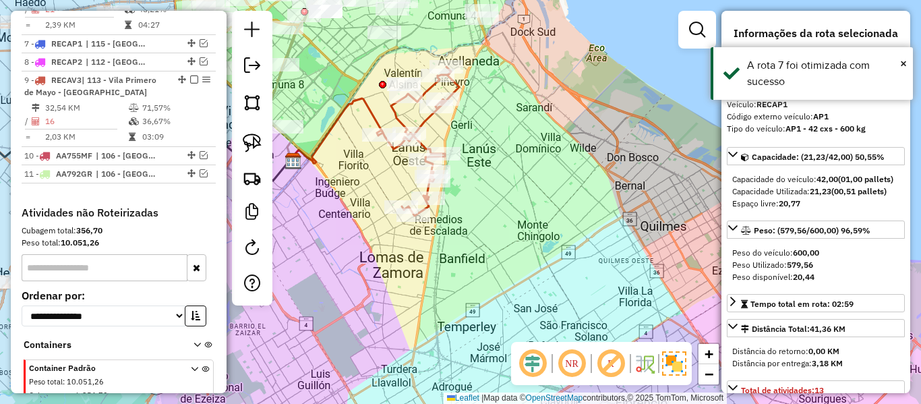
scroll to position [755, 0]
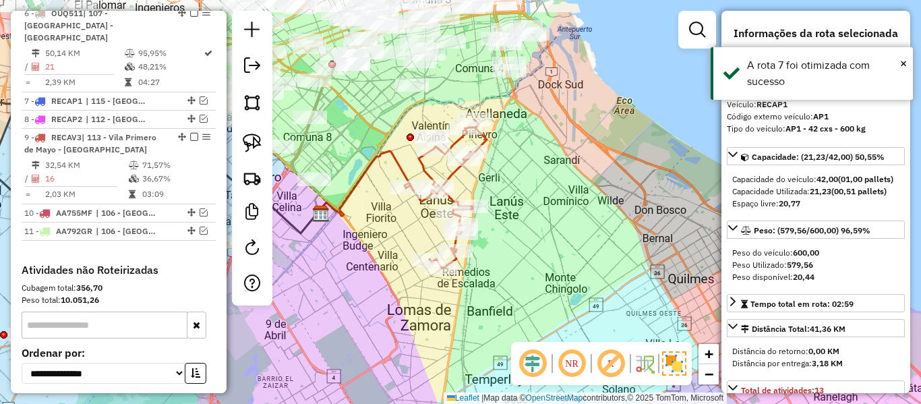
drag, startPoint x: 511, startPoint y: 247, endPoint x: 518, endPoint y: 261, distance: 16.0
click at [518, 261] on div "Janela de atendimento Grade de atendimento Capacidade Transportadoras Veículos …" at bounding box center [460, 202] width 921 height 404
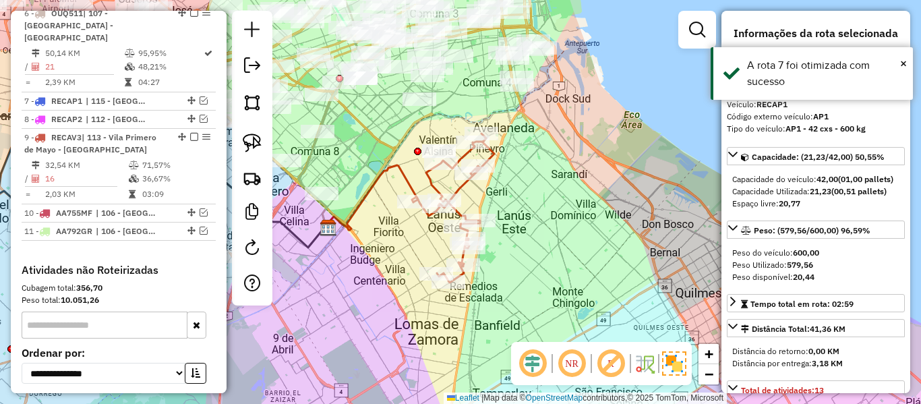
click at [457, 189] on icon at bounding box center [453, 207] width 82 height 149
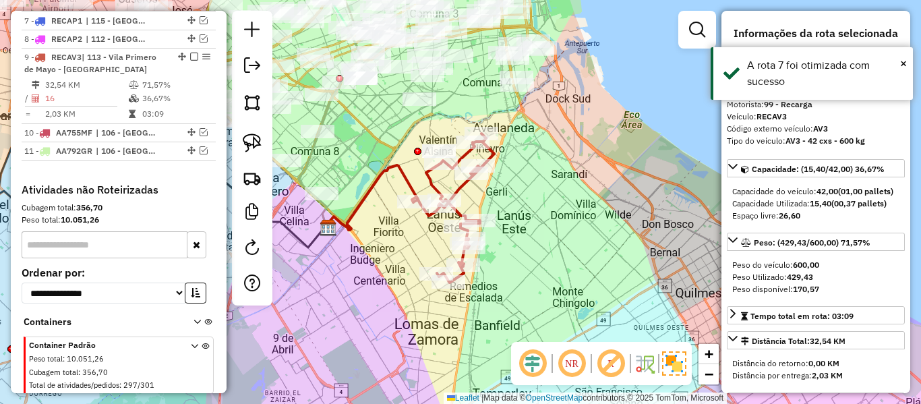
scroll to position [844, 0]
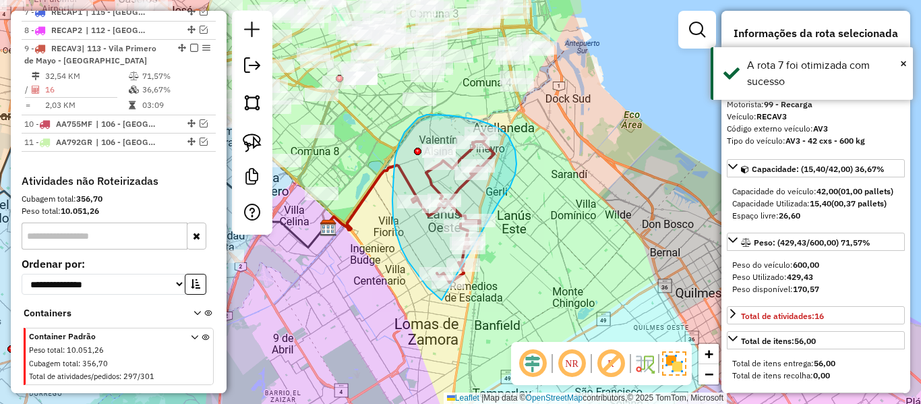
drag, startPoint x: 502, startPoint y: 196, endPoint x: 521, endPoint y: 303, distance: 108.1
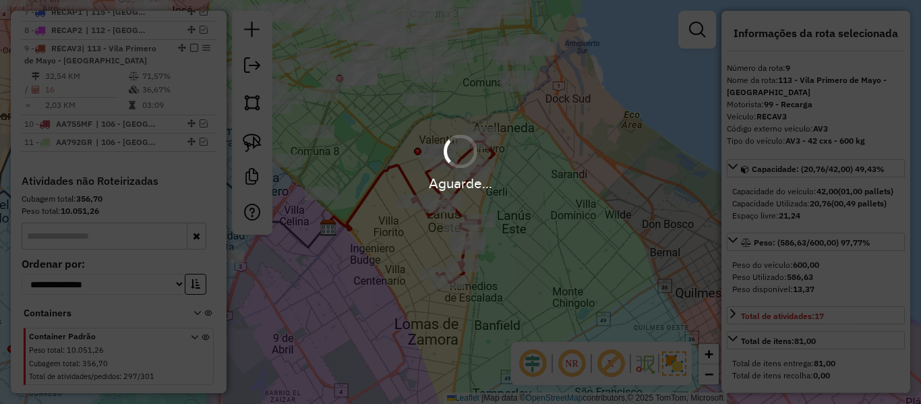
select select "**********"
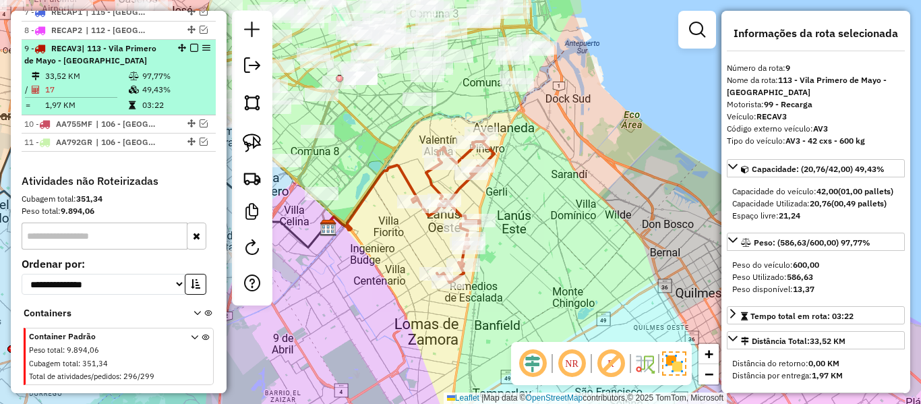
click at [166, 83] on td "49,43%" at bounding box center [176, 89] width 68 height 13
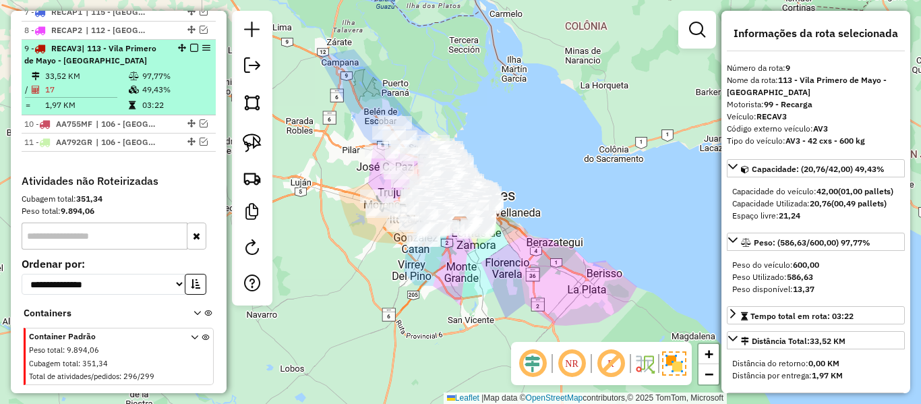
click at [190, 44] on em at bounding box center [194, 48] width 8 height 8
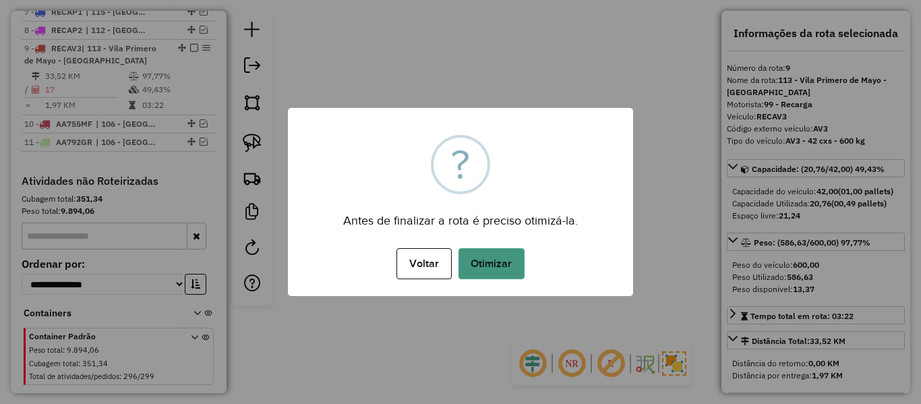
click at [502, 255] on button "Otimizar" at bounding box center [491, 263] width 66 height 31
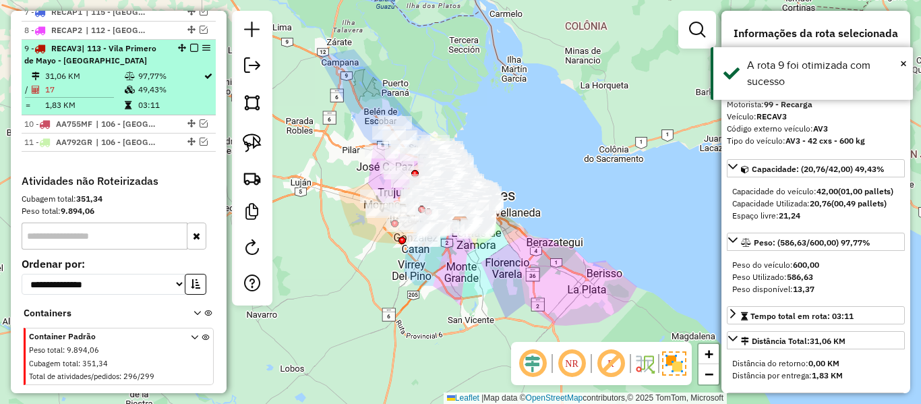
click at [190, 44] on em at bounding box center [194, 48] width 8 height 8
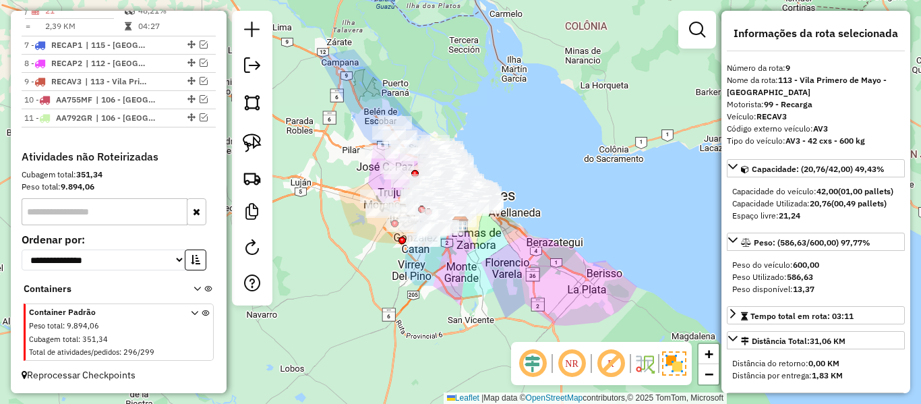
scroll to position [786, 0]
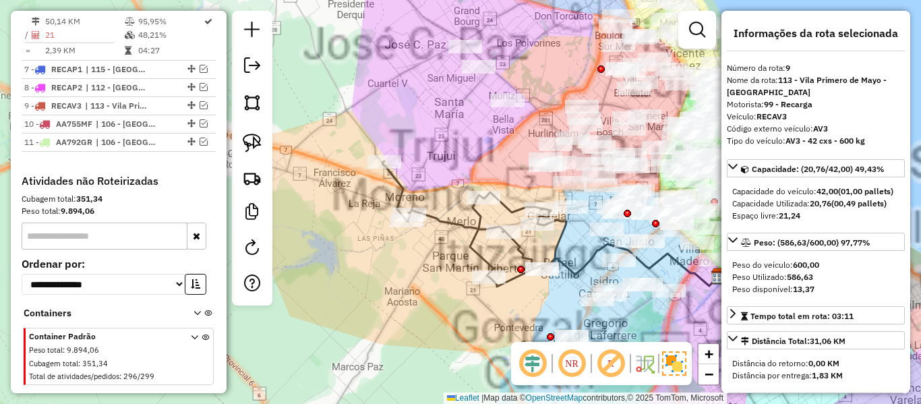
click at [379, 264] on div "Janela de atendimento Grade de atendimento Capacidade Transportadoras Veículos …" at bounding box center [460, 202] width 921 height 404
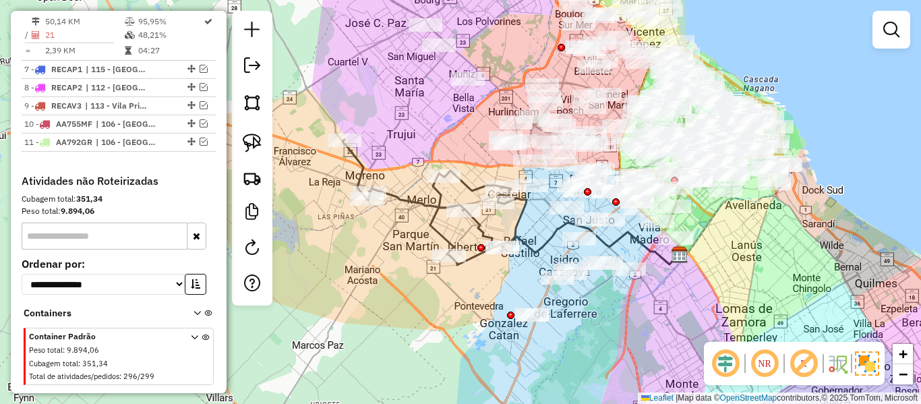
drag, startPoint x: 381, startPoint y: 263, endPoint x: 313, endPoint y: 228, distance: 76.3
click at [313, 228] on div "Janela de atendimento Grade de atendimento Capacidade Transportadoras Veículos …" at bounding box center [460, 202] width 921 height 404
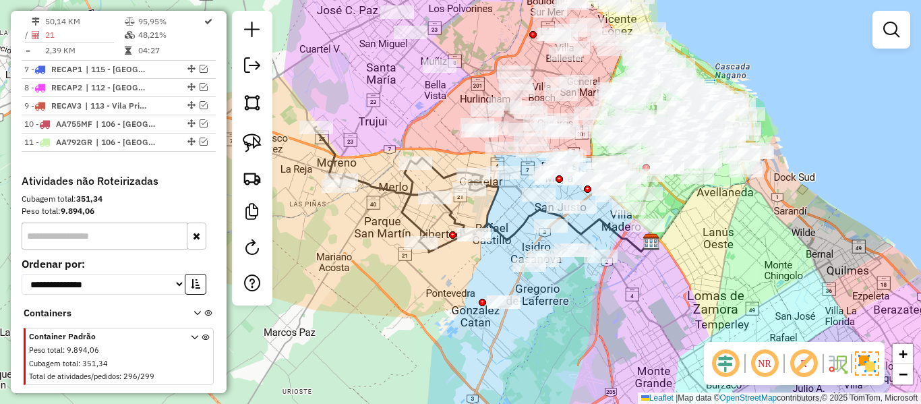
click at [371, 185] on icon at bounding box center [406, 185] width 184 height 116
select select "**********"
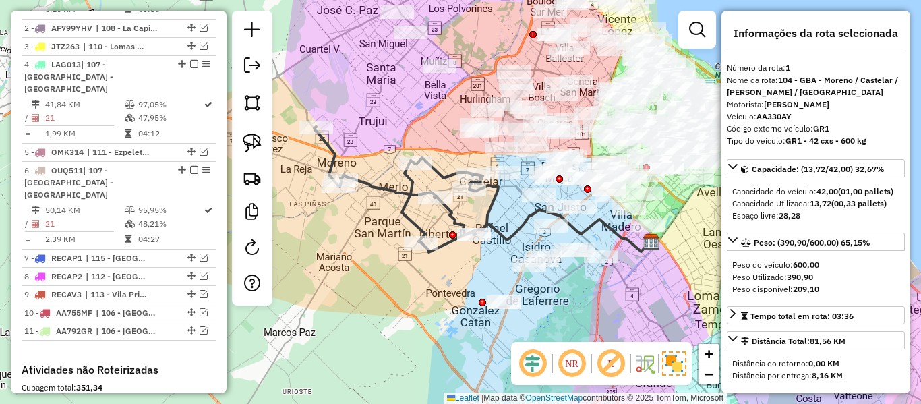
scroll to position [519, 0]
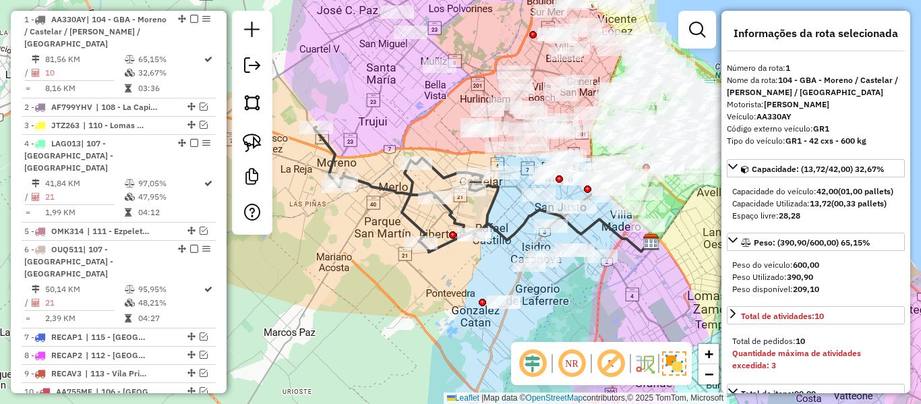
drag, startPoint x: 374, startPoint y: 206, endPoint x: 352, endPoint y: 199, distance: 22.6
click at [352, 199] on div "Janela de atendimento Grade de atendimento Capacidade Transportadoras Veículos …" at bounding box center [460, 202] width 921 height 404
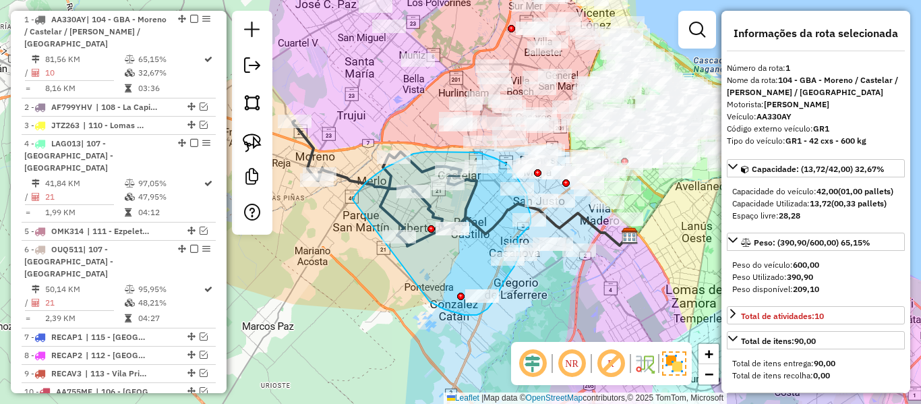
drag, startPoint x: 352, startPoint y: 199, endPoint x: 414, endPoint y: 281, distance: 102.4
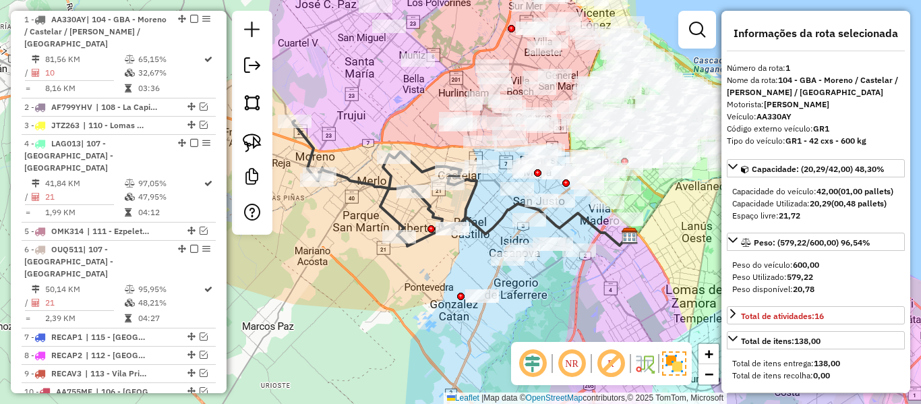
select select "**********"
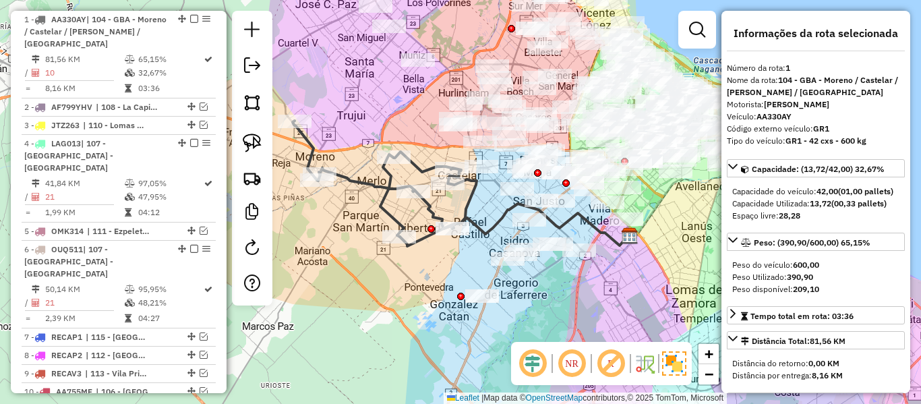
click at [430, 207] on icon at bounding box center [384, 179] width 184 height 116
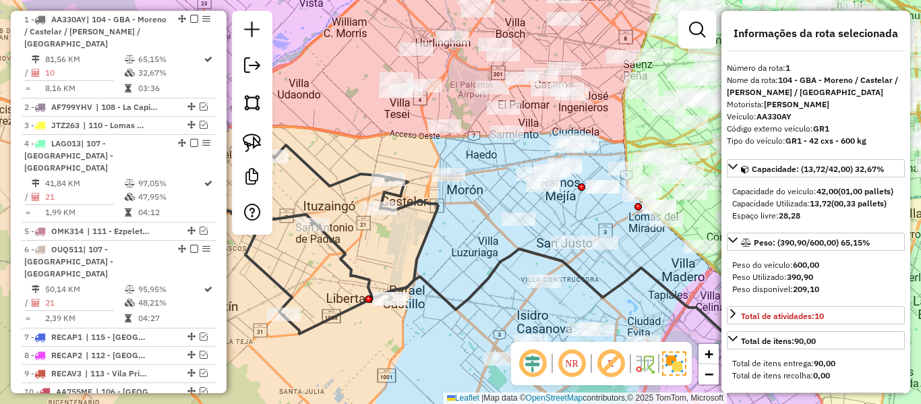
drag, startPoint x: 478, startPoint y: 179, endPoint x: 437, endPoint y: 197, distance: 44.7
click at [437, 197] on icon at bounding box center [253, 199] width 369 height 233
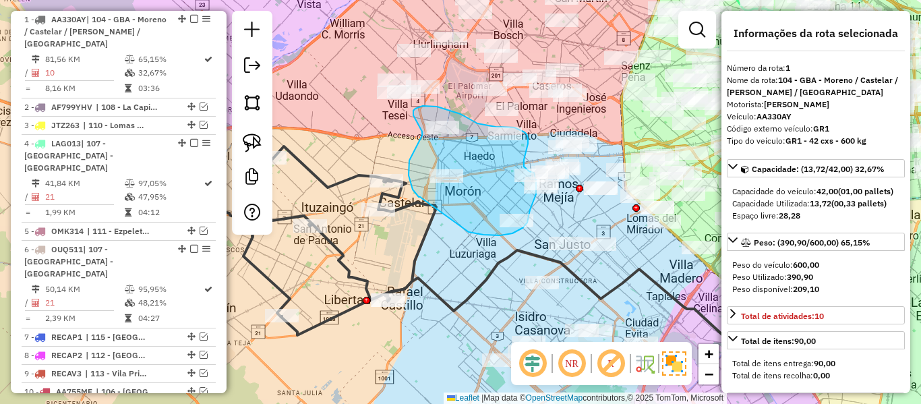
drag, startPoint x: 420, startPoint y: 197, endPoint x: 466, endPoint y: 231, distance: 57.3
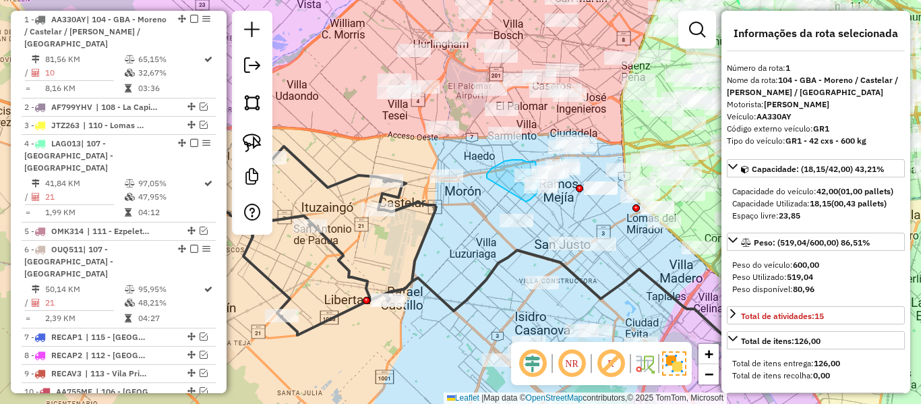
drag, startPoint x: 487, startPoint y: 178, endPoint x: 524, endPoint y: 206, distance: 46.6
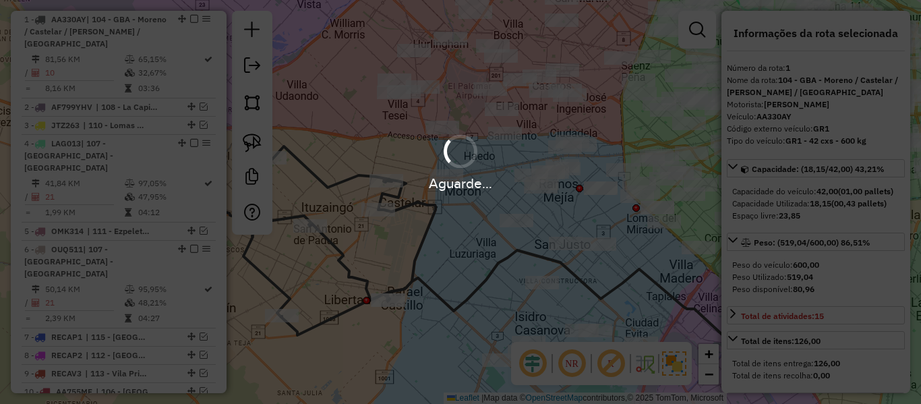
select select "**********"
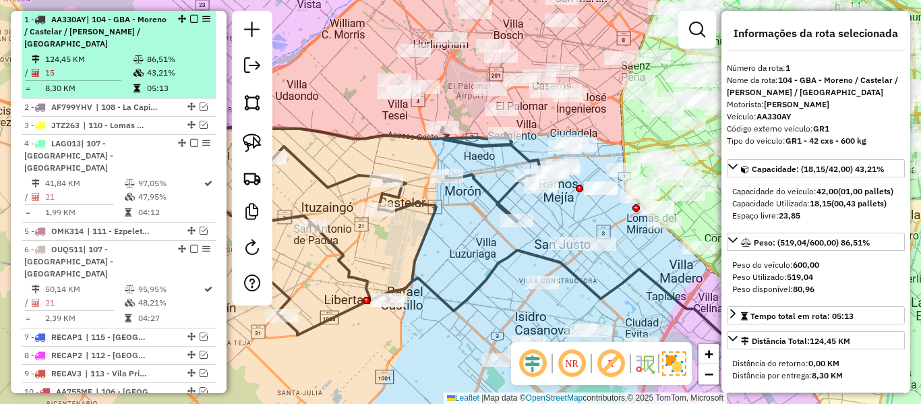
click at [192, 16] on em at bounding box center [194, 19] width 8 height 8
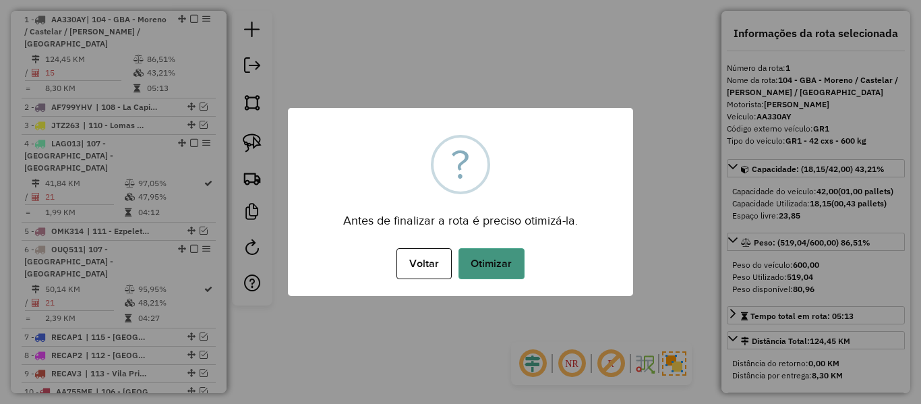
click at [487, 266] on button "Otimizar" at bounding box center [491, 263] width 66 height 31
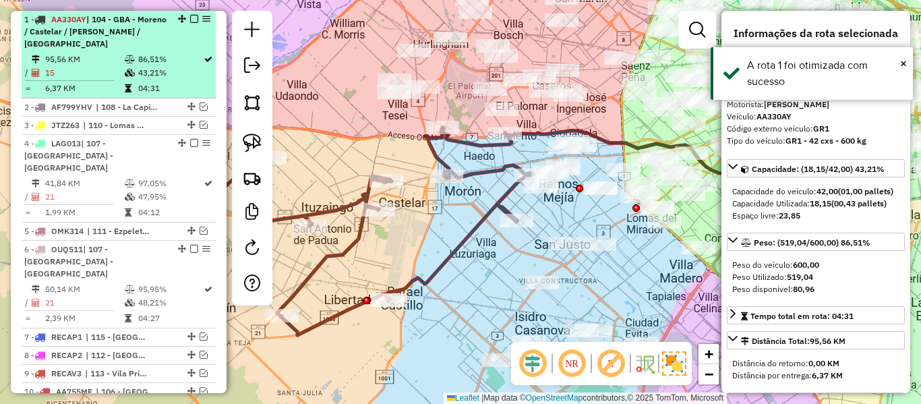
click at [191, 20] on em at bounding box center [194, 19] width 8 height 8
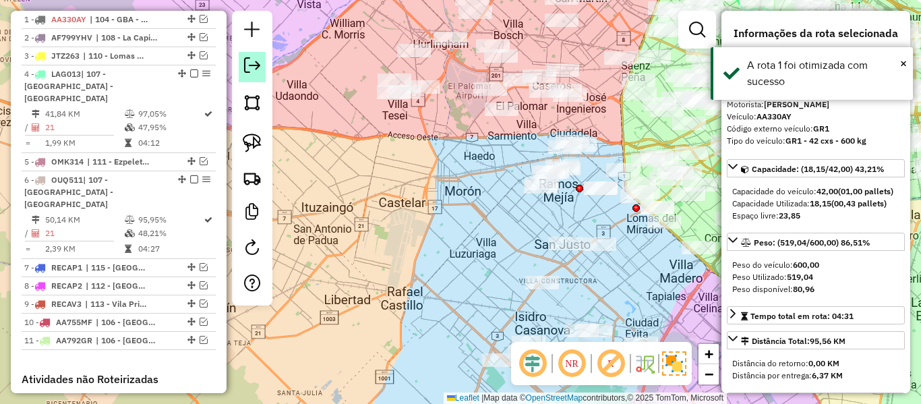
scroll to position [450, 0]
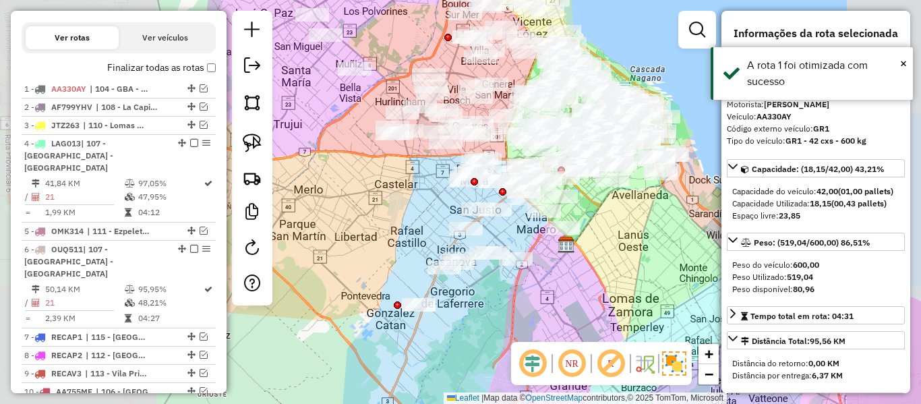
click at [418, 220] on div "Janela de atendimento Grade de atendimento Capacidade Transportadoras Veículos …" at bounding box center [460, 202] width 921 height 404
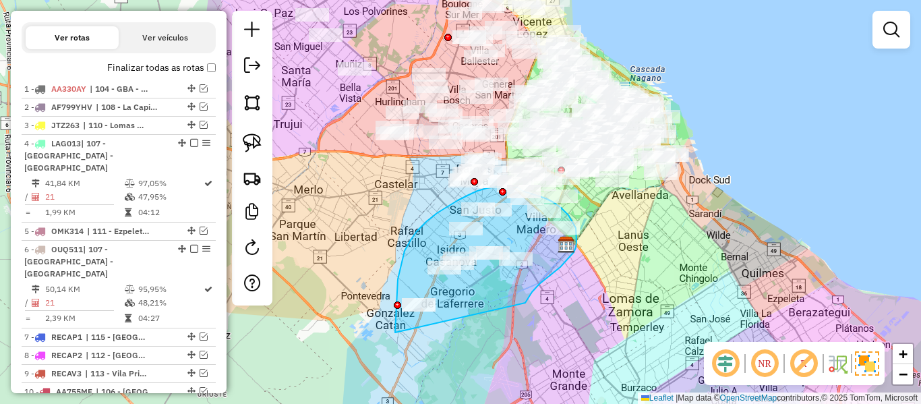
drag, startPoint x: 525, startPoint y: 303, endPoint x: 397, endPoint y: 364, distance: 142.0
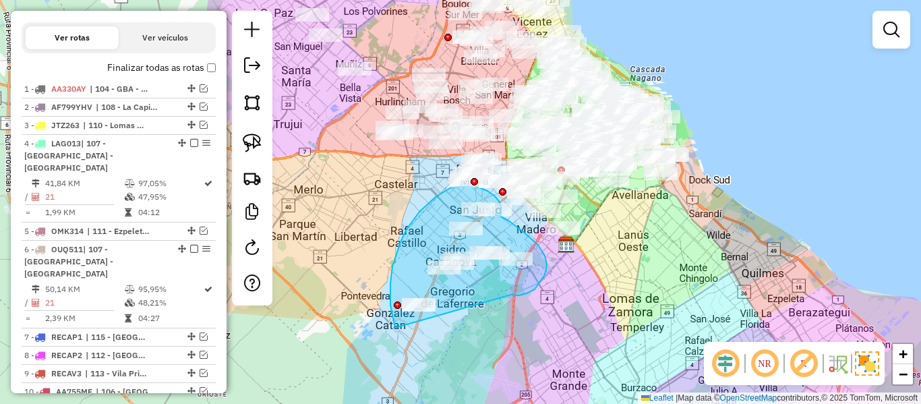
drag, startPoint x: 519, startPoint y: 295, endPoint x: 396, endPoint y: 340, distance: 130.7
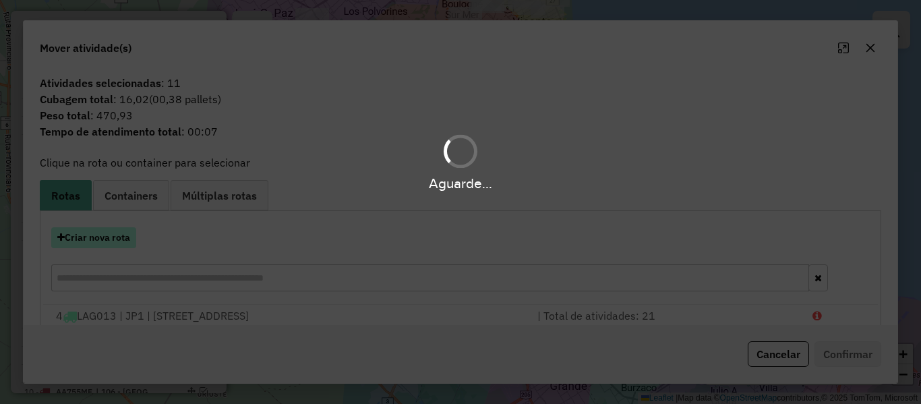
click at [123, 234] on button "Criar nova rota" at bounding box center [93, 237] width 85 height 21
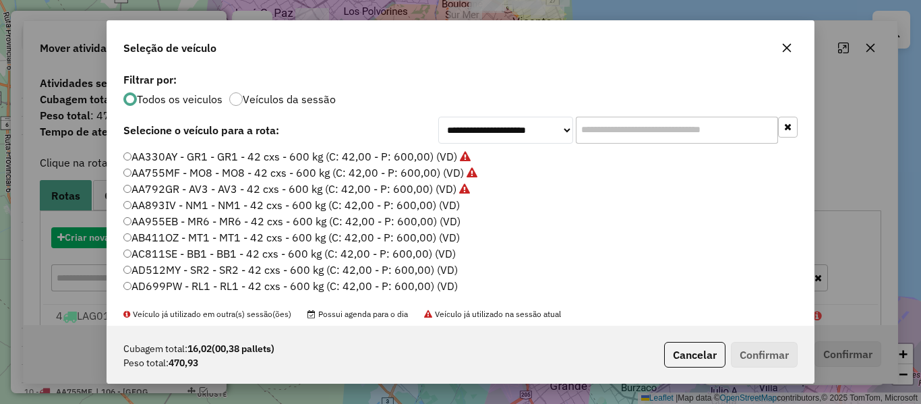
scroll to position [7, 4]
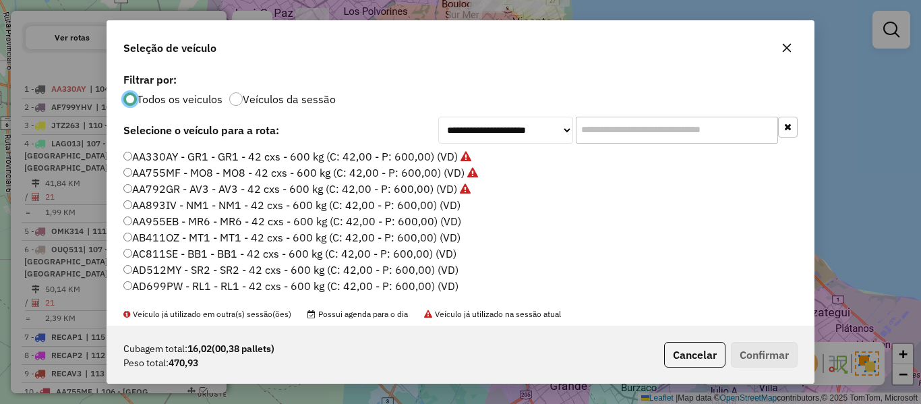
drag, startPoint x: 429, startPoint y: 199, endPoint x: 446, endPoint y: 202, distance: 17.2
click at [431, 199] on label "AA893IV - NM1 - NM1 - 42 cxs - 600 kg (C: 42,00 - P: 600,00) (VD)" at bounding box center [291, 205] width 337 height 16
click at [446, 202] on label "AA893IV - NM1 - NM1 - 42 cxs - 600 kg (C: 42,00 - P: 600,00) (VD)" at bounding box center [291, 205] width 337 height 16
click at [756, 346] on button "Confirmar" at bounding box center [764, 355] width 67 height 26
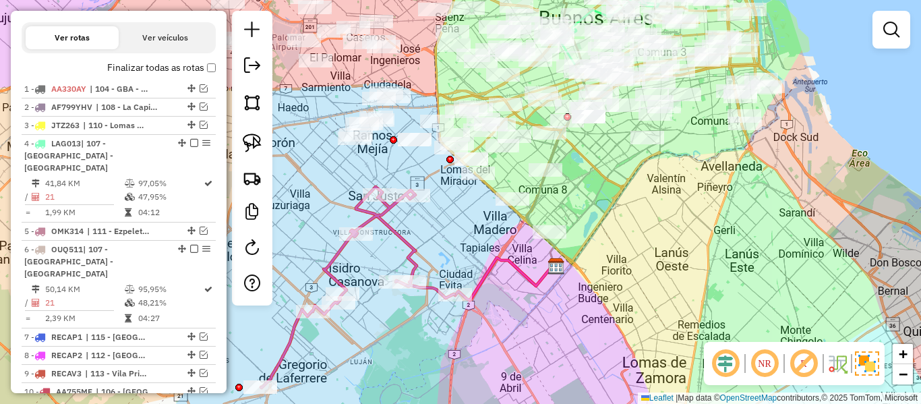
click at [416, 242] on icon at bounding box center [357, 287] width 193 height 201
select select "**********"
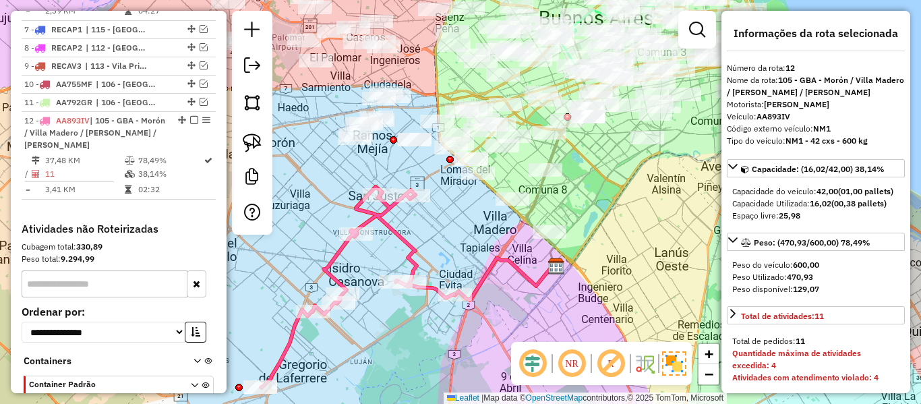
scroll to position [805, 0]
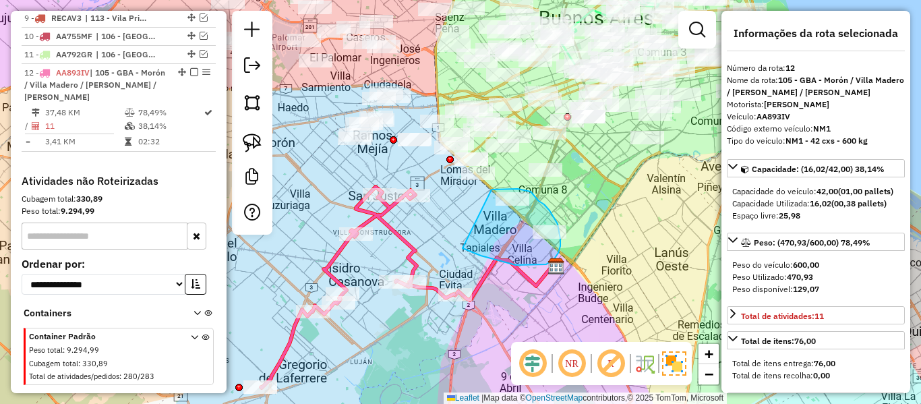
drag, startPoint x: 516, startPoint y: 265, endPoint x: 486, endPoint y: 198, distance: 73.0
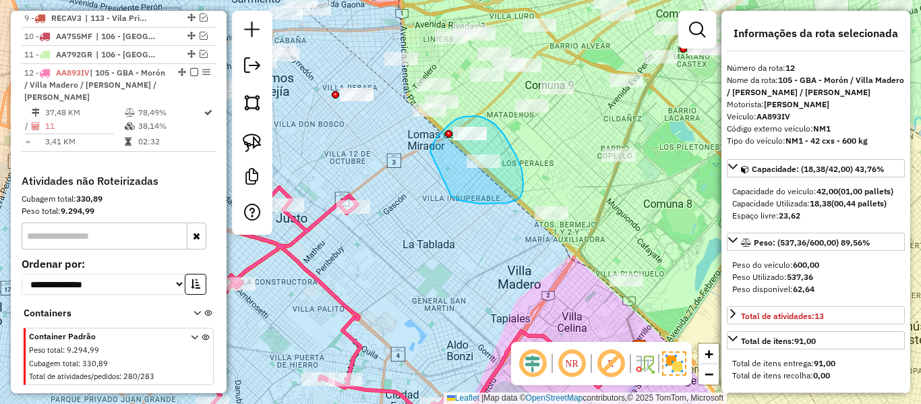
drag, startPoint x: 454, startPoint y: 197, endPoint x: 429, endPoint y: 153, distance: 50.7
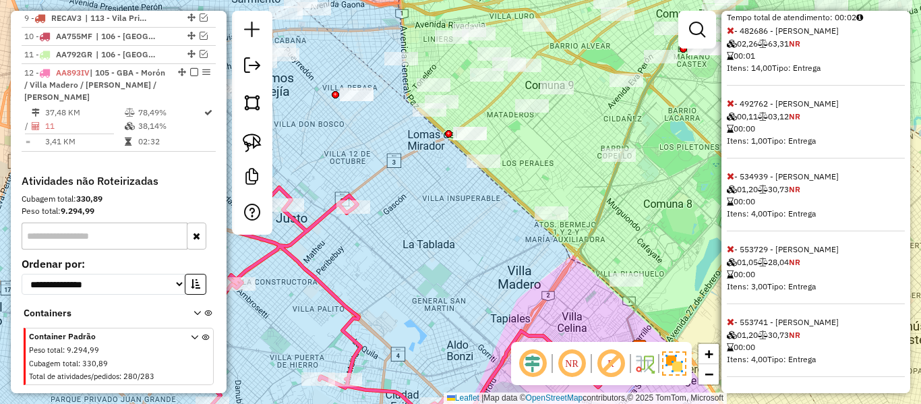
scroll to position [493, 0]
click at [730, 317] on icon at bounding box center [730, 321] width 7 height 9
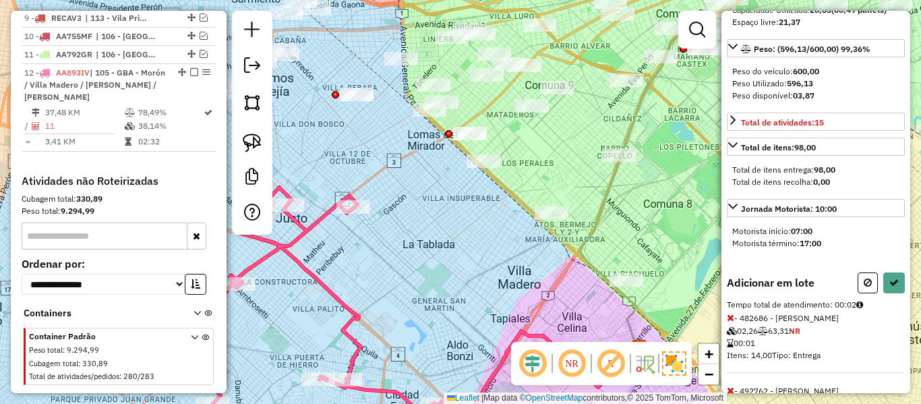
scroll to position [83, 0]
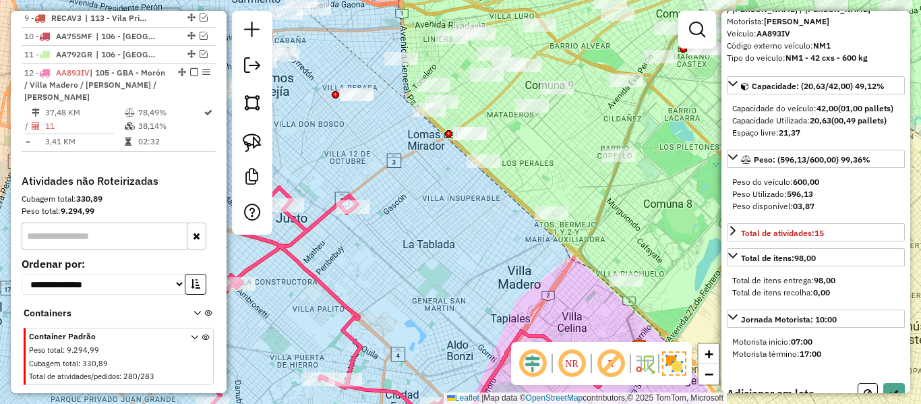
select select "**********"
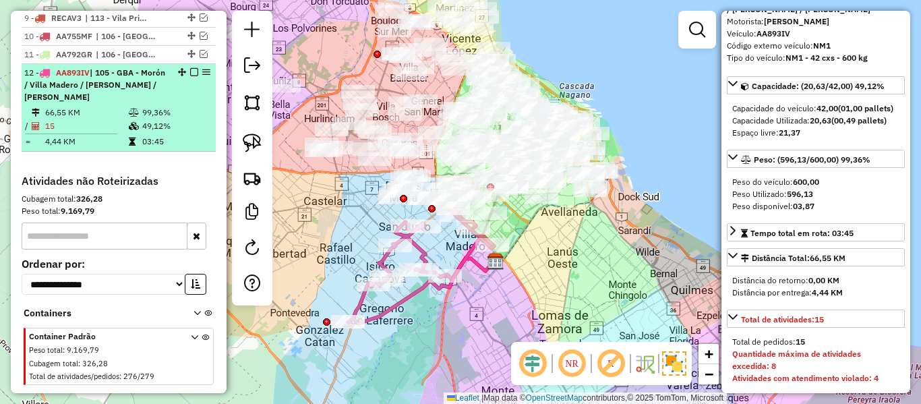
click at [190, 68] on em at bounding box center [194, 72] width 8 height 8
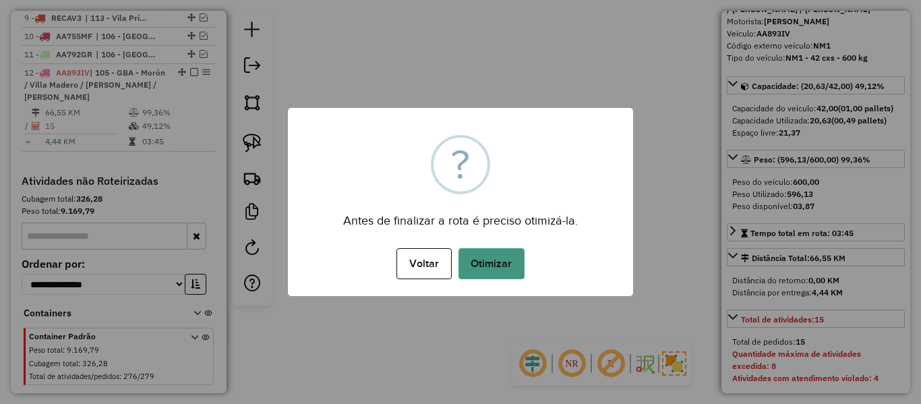
click at [462, 255] on button "Otimizar" at bounding box center [491, 263] width 66 height 31
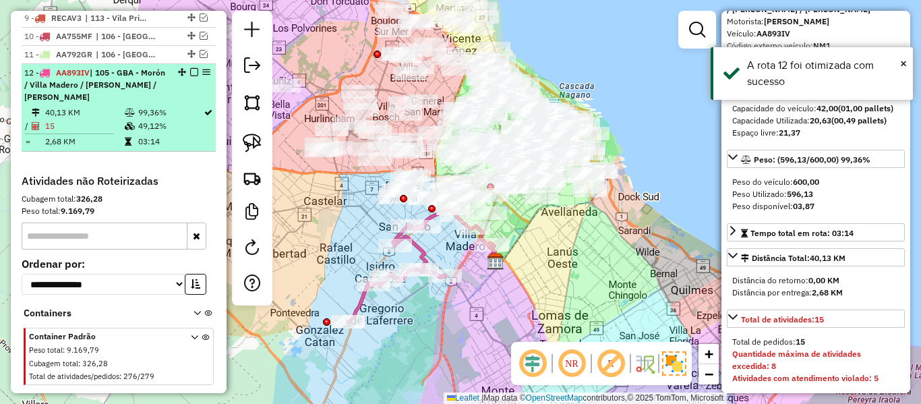
click at [190, 68] on em at bounding box center [194, 72] width 8 height 8
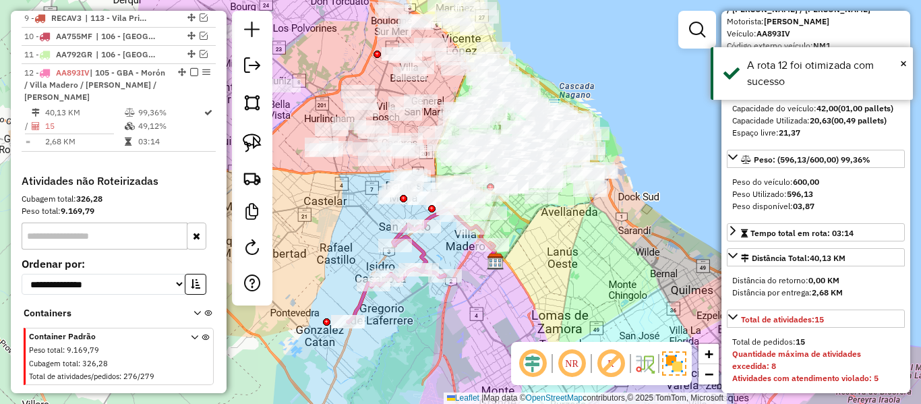
scroll to position [735, 0]
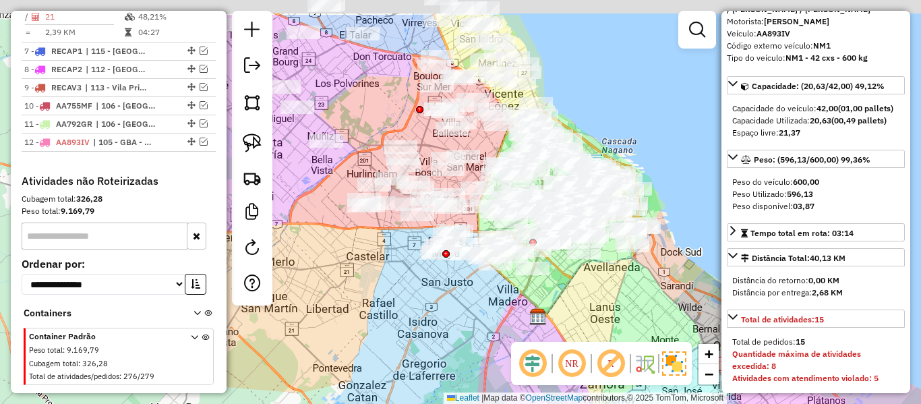
drag, startPoint x: 405, startPoint y: 270, endPoint x: 487, endPoint y: 323, distance: 97.4
click at [472, 357] on div "Janela de atendimento Grade de atendimento Capacidade Transportadoras Veículos …" at bounding box center [460, 202] width 921 height 404
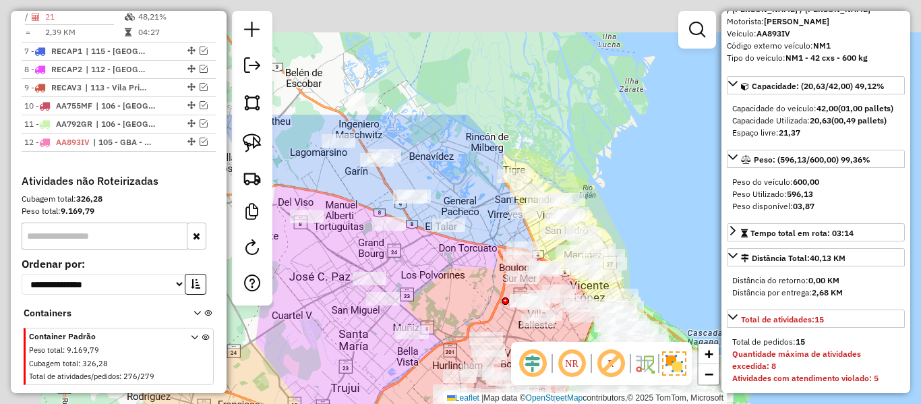
drag, startPoint x: 601, startPoint y: 61, endPoint x: 663, endPoint y: 220, distance: 170.7
click at [663, 220] on div "Janela de atendimento Grade de atendimento Capacidade Transportadoras Veículos …" at bounding box center [460, 202] width 921 height 404
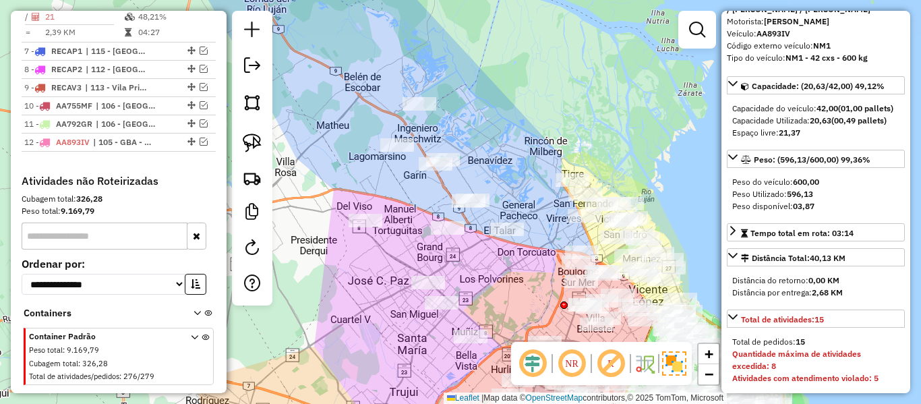
drag, startPoint x: 468, startPoint y: 175, endPoint x: 557, endPoint y: 168, distance: 89.9
click at [564, 173] on div "Janela de atendimento Grade de atendimento Capacidade Transportadoras Veículos …" at bounding box center [460, 202] width 921 height 404
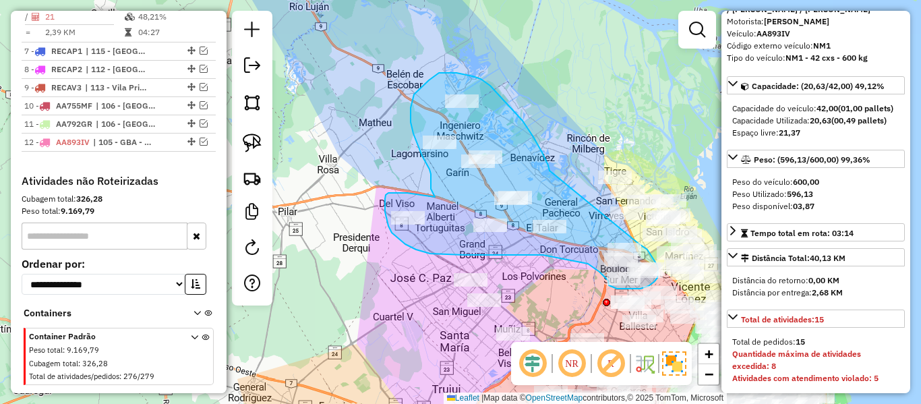
drag, startPoint x: 549, startPoint y: 171, endPoint x: 606, endPoint y: 235, distance: 86.0
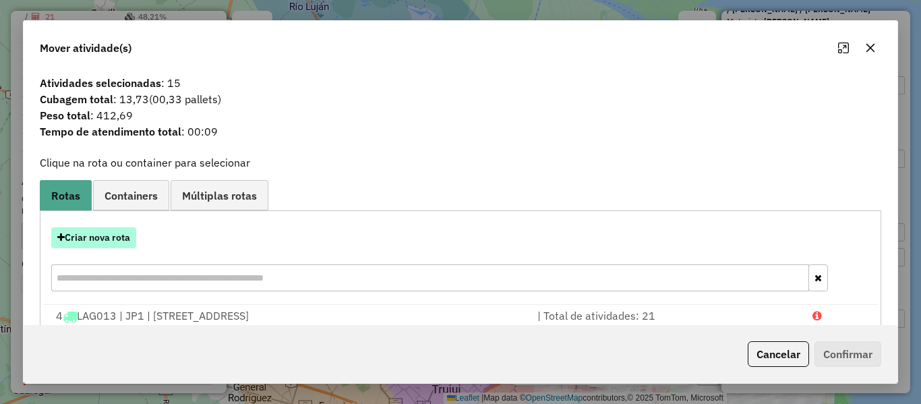
click at [122, 239] on button "Criar nova rota" at bounding box center [93, 237] width 85 height 21
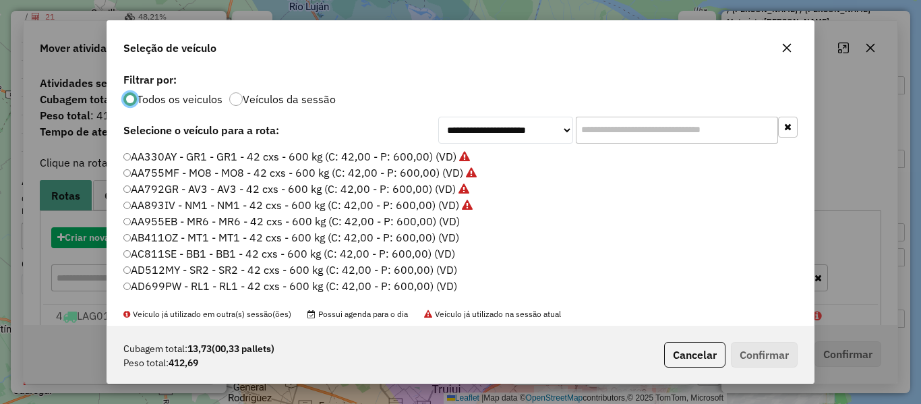
scroll to position [7, 4]
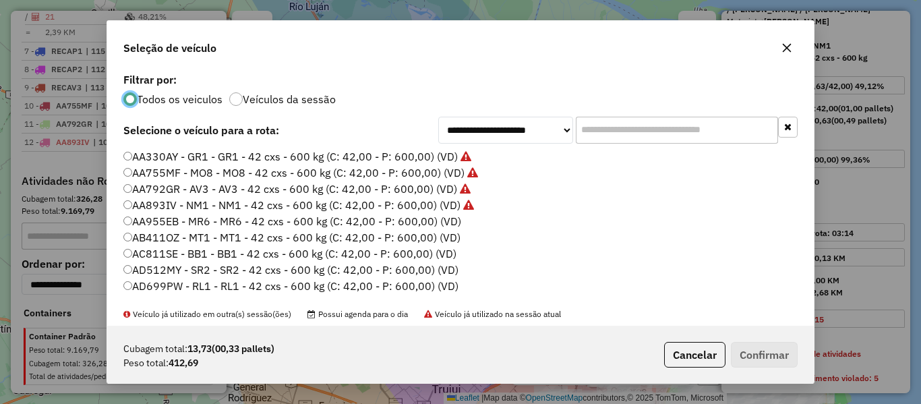
click at [441, 226] on label "AA955EB - MR6 - MR6 - 42 cxs - 600 kg (C: 42,00 - P: 600,00) (VD)" at bounding box center [292, 221] width 338 height 16
click at [749, 349] on button "Confirmar" at bounding box center [764, 355] width 67 height 26
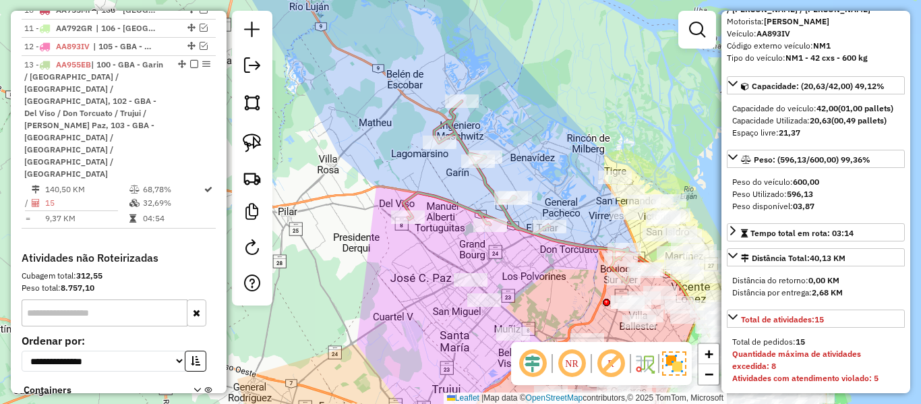
scroll to position [834, 0]
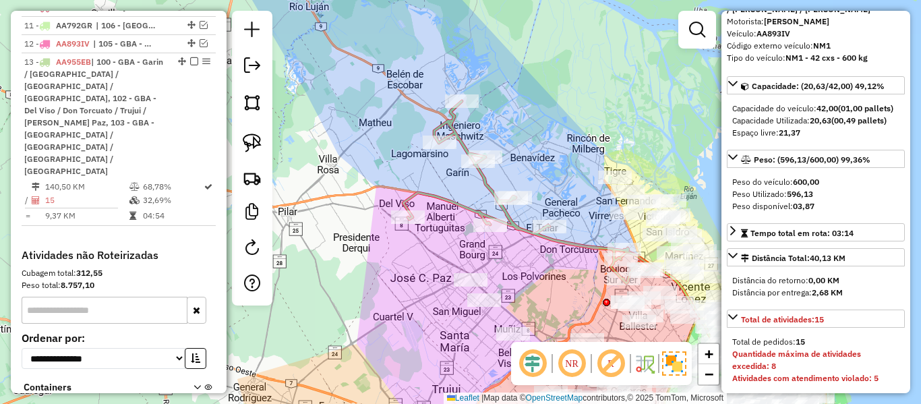
click at [583, 243] on icon at bounding box center [526, 192] width 247 height 182
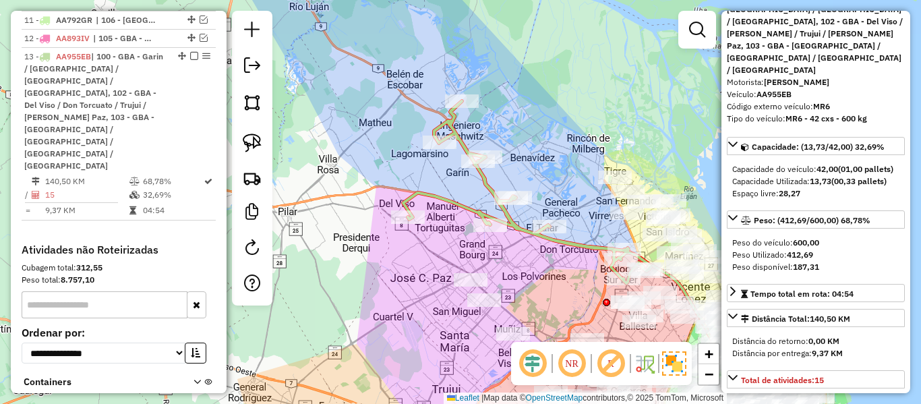
scroll to position [852, 0]
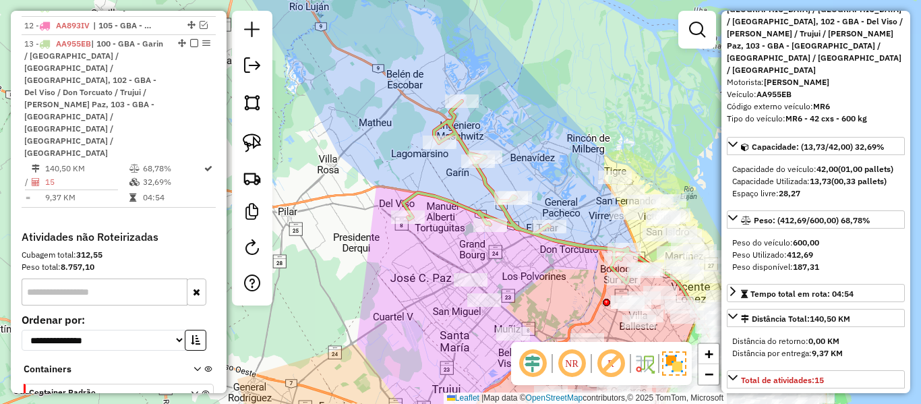
drag, startPoint x: 555, startPoint y: 260, endPoint x: 462, endPoint y: 228, distance: 99.1
click at [461, 228] on div "Janela de atendimento Grade de atendimento Capacidade Transportadoras Veículos …" at bounding box center [460, 202] width 921 height 404
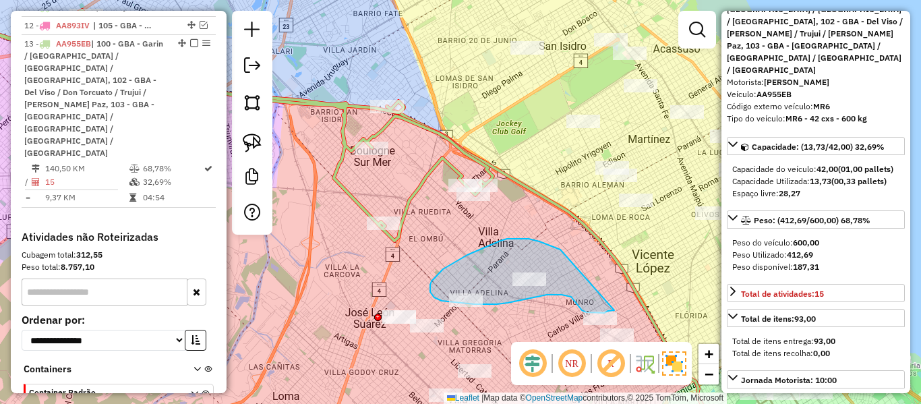
drag, startPoint x: 518, startPoint y: 239, endPoint x: 614, endPoint y: 310, distance: 119.4
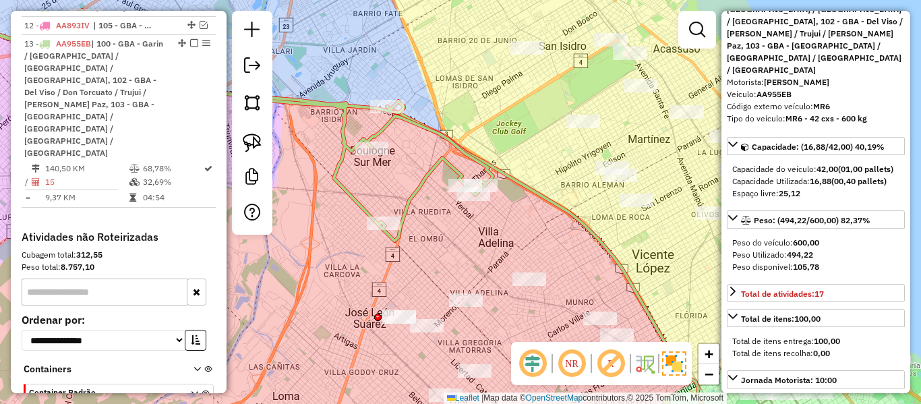
click at [576, 257] on div "Janela de atendimento Grade de atendimento Capacidade Transportadoras Veículos …" at bounding box center [460, 202] width 921 height 404
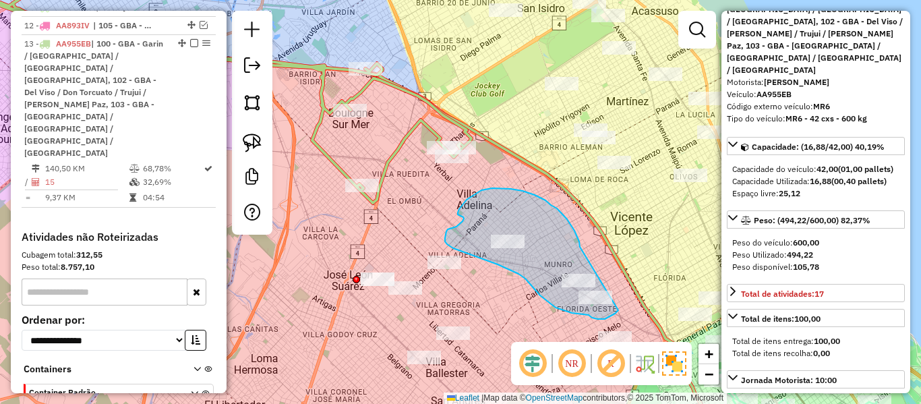
drag, startPoint x: 579, startPoint y: 241, endPoint x: 629, endPoint y: 287, distance: 68.2
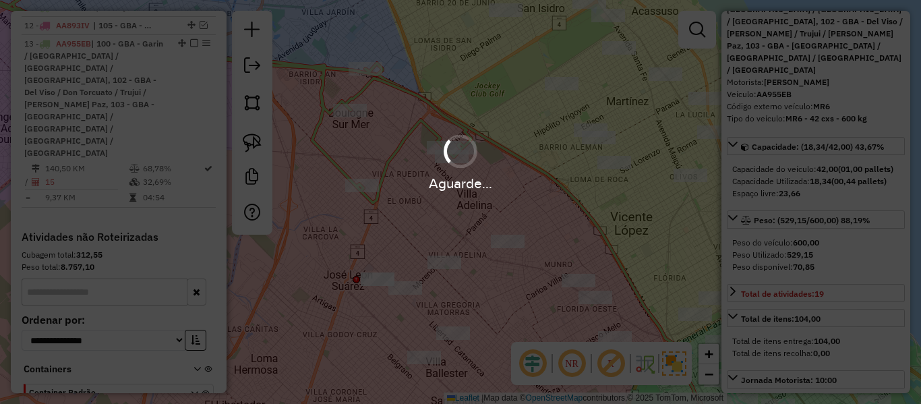
select select "**********"
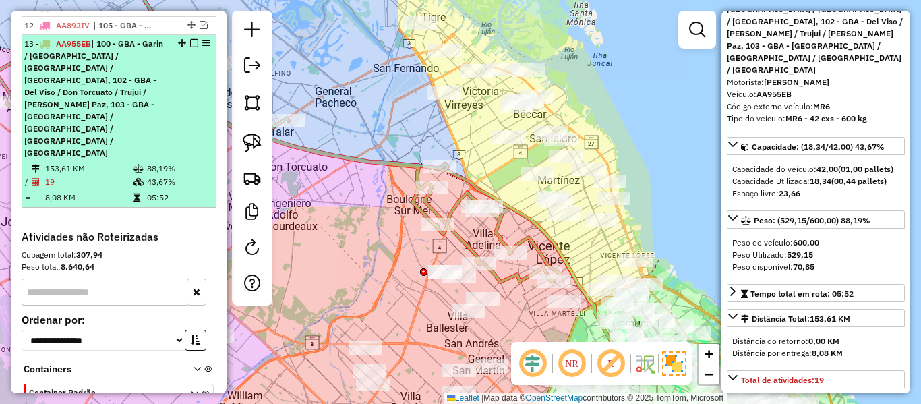
click at [190, 39] on em at bounding box center [194, 43] width 8 height 8
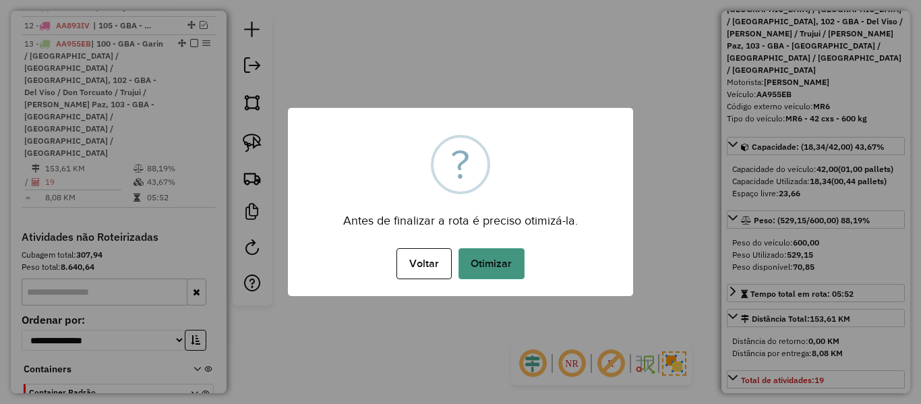
click at [489, 254] on button "Otimizar" at bounding box center [491, 263] width 66 height 31
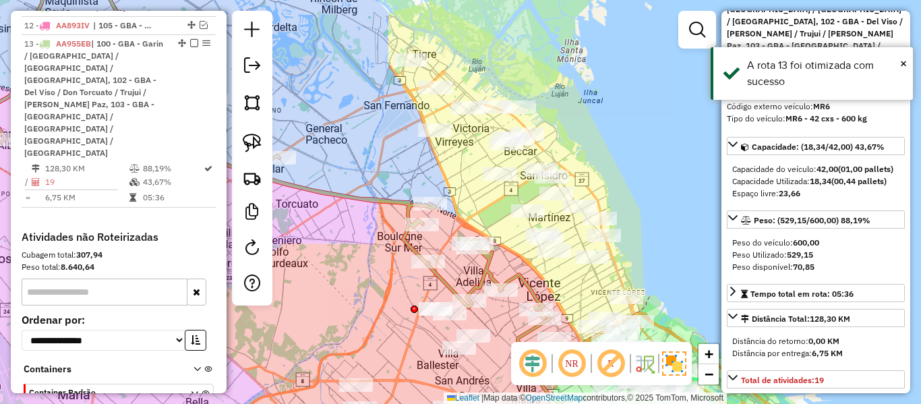
drag, startPoint x: 403, startPoint y: 171, endPoint x: 383, endPoint y: 215, distance: 48.9
click at [392, 222] on icon at bounding box center [265, 157] width 557 height 321
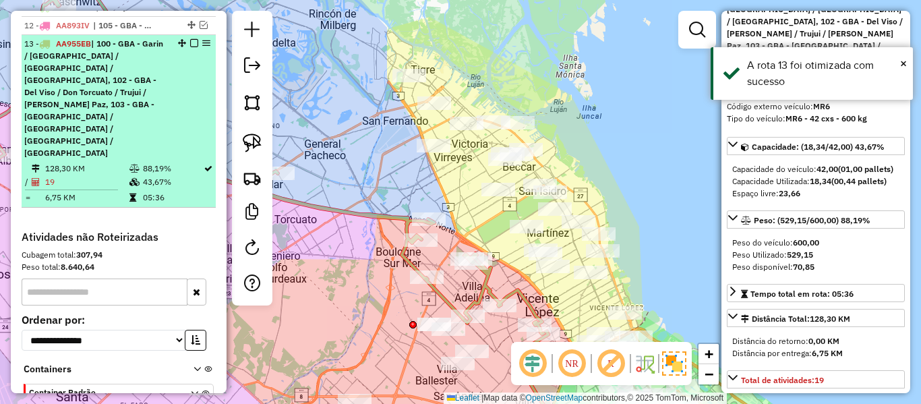
drag, startPoint x: 190, startPoint y: 18, endPoint x: 263, endPoint y: 55, distance: 81.7
click at [191, 39] on em at bounding box center [194, 43] width 8 height 8
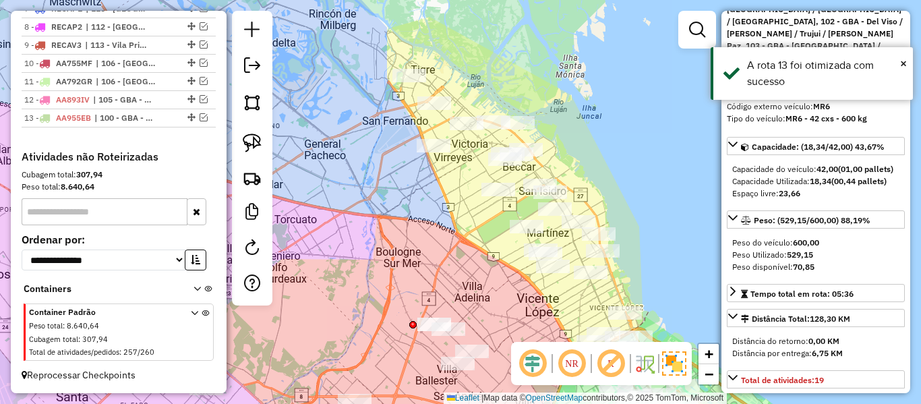
scroll to position [753, 0]
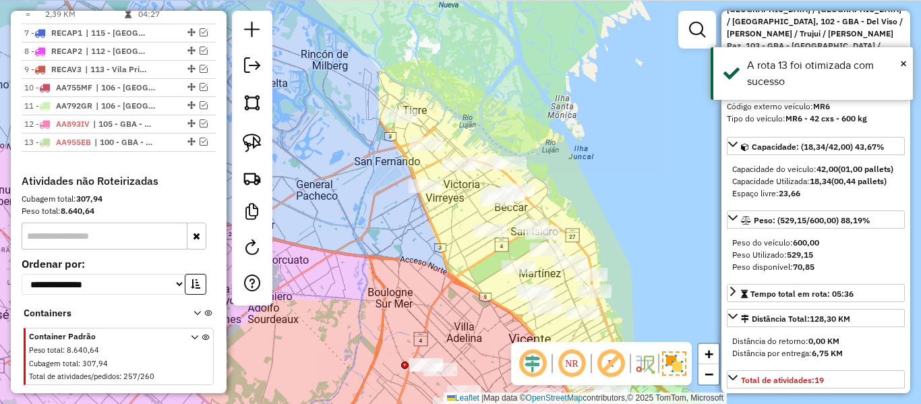
drag, startPoint x: 312, startPoint y: 152, endPoint x: 323, endPoint y: 170, distance: 20.9
click at [308, 166] on div "Janela de atendimento Grade de atendimento Capacidade Transportadoras Veículos …" at bounding box center [460, 202] width 921 height 404
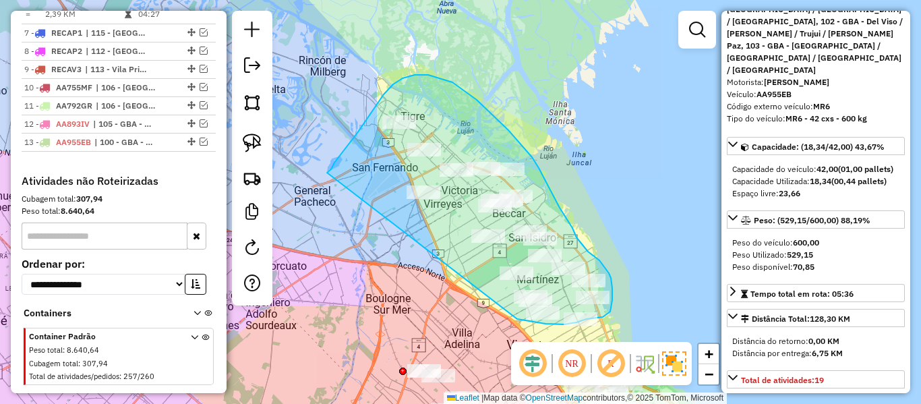
drag, startPoint x: 352, startPoint y: 140, endPoint x: 516, endPoint y: 319, distance: 242.8
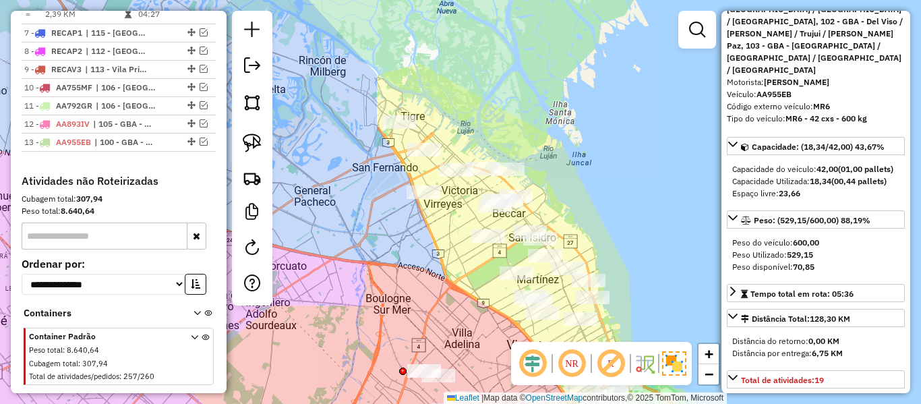
click at [390, 235] on div "Janela de atendimento Grade de atendimento Capacidade Transportadoras Veículos …" at bounding box center [460, 202] width 921 height 404
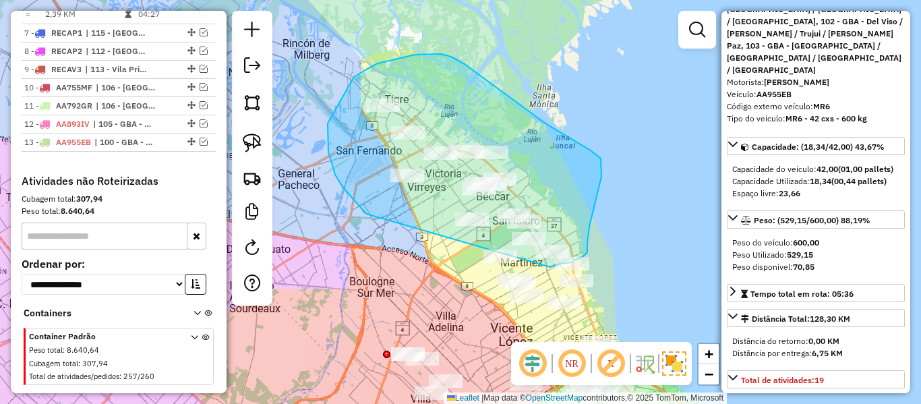
drag, startPoint x: 328, startPoint y: 152, endPoint x: 476, endPoint y: 267, distance: 187.3
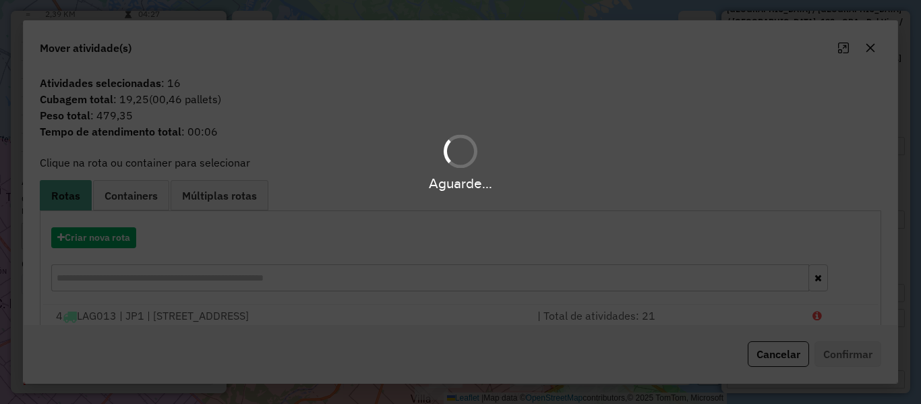
click at [122, 246] on div "Aguarde..." at bounding box center [460, 202] width 921 height 404
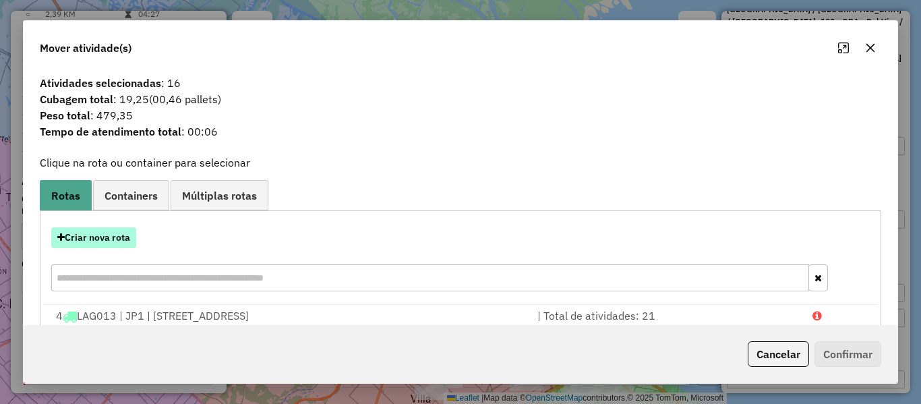
click at [128, 235] on button "Criar nova rota" at bounding box center [93, 237] width 85 height 21
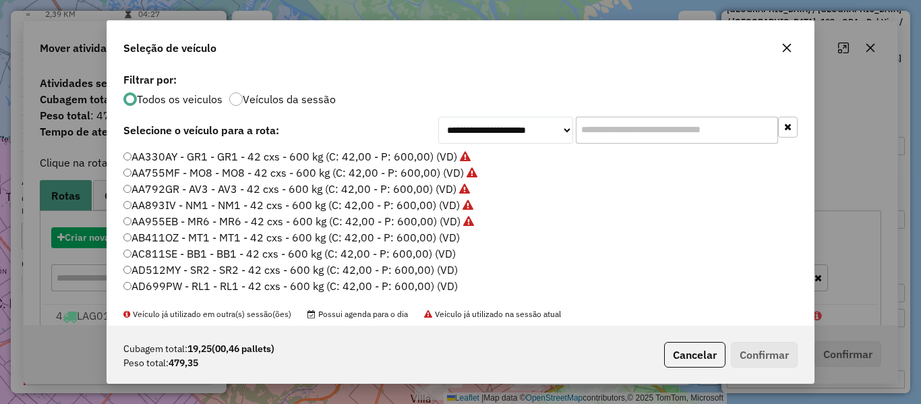
scroll to position [7, 4]
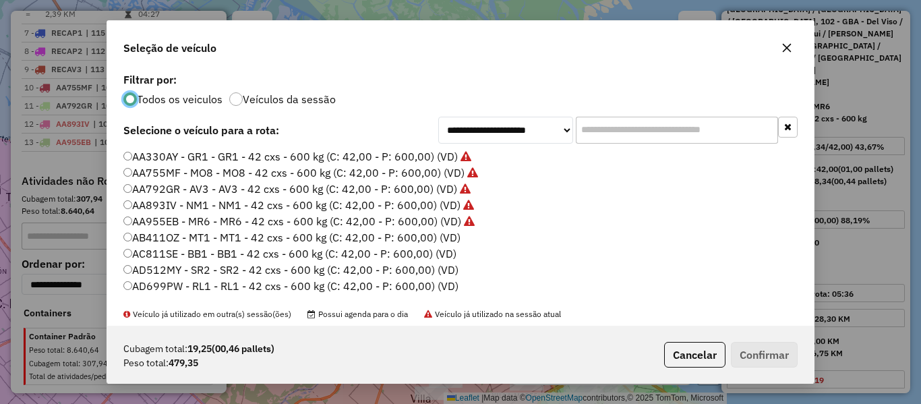
click at [406, 235] on label "AB411OZ - MT1 - MT1 - 42 cxs - 600 kg (C: 42,00 - P: 600,00) (VD)" at bounding box center [291, 237] width 337 height 16
click at [756, 349] on button "Confirmar" at bounding box center [764, 355] width 67 height 26
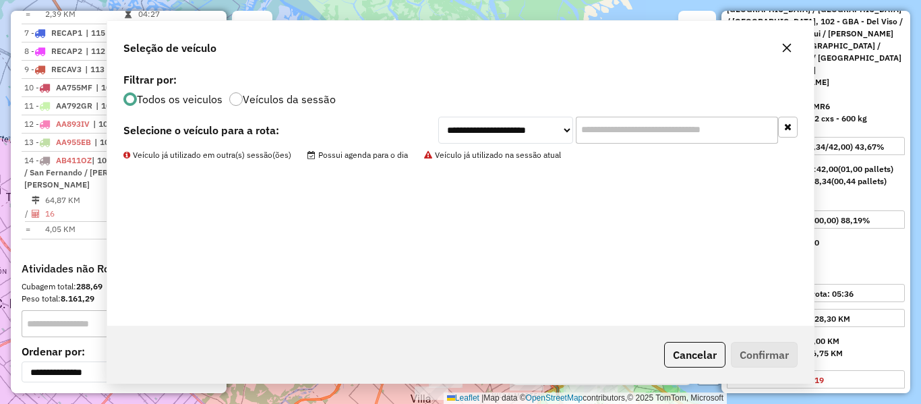
scroll to position [841, 0]
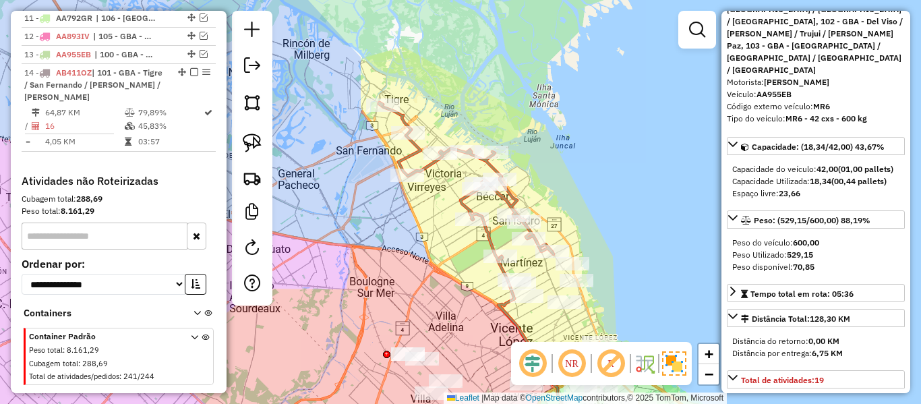
click at [514, 204] on icon at bounding box center [466, 181] width 175 height 158
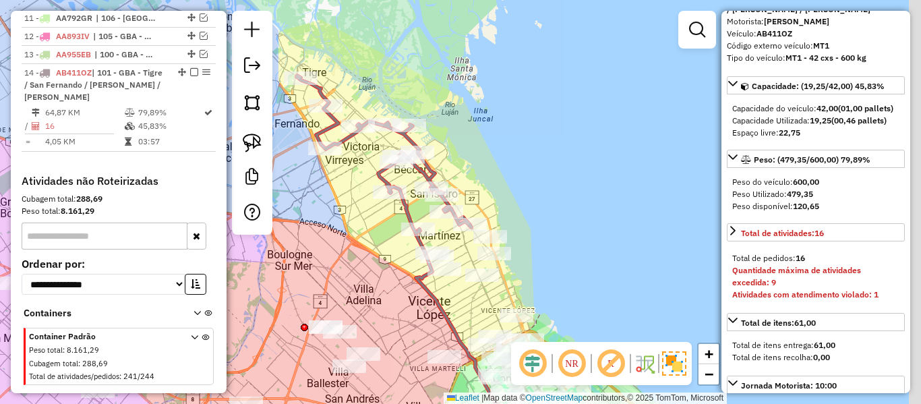
drag, startPoint x: 584, startPoint y: 204, endPoint x: 501, endPoint y: 177, distance: 86.5
click at [501, 177] on div "Janela de atendimento Grade de atendimento Capacidade Transportadoras Veículos …" at bounding box center [460, 202] width 921 height 404
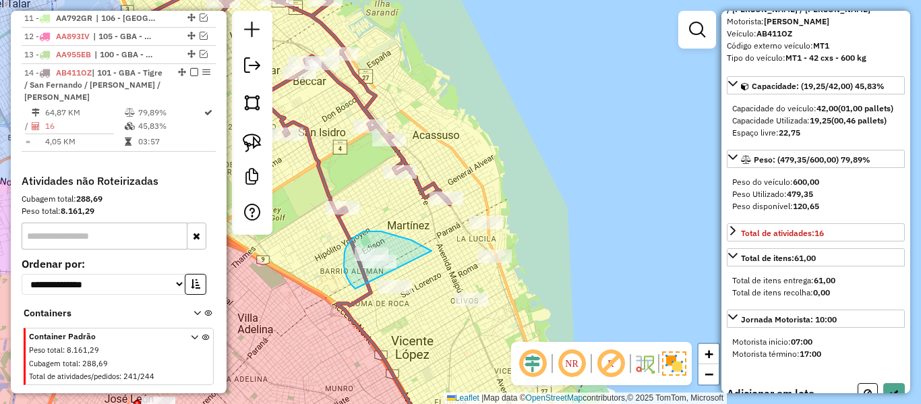
drag, startPoint x: 431, startPoint y: 251, endPoint x: 355, endPoint y: 288, distance: 85.0
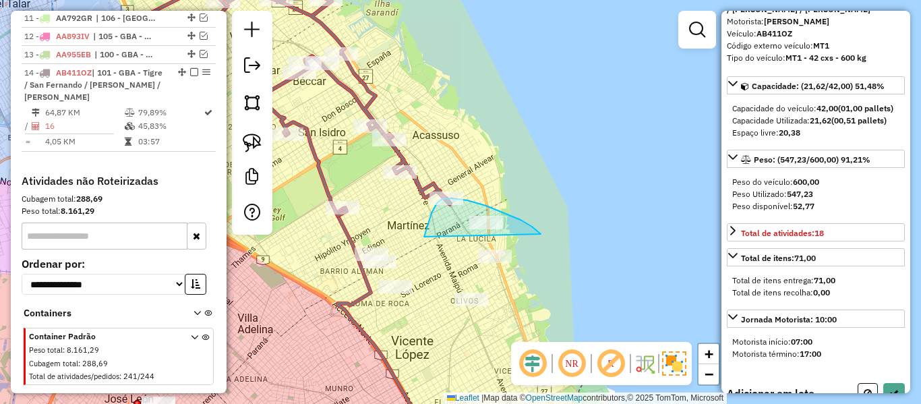
drag, startPoint x: 532, startPoint y: 226, endPoint x: 424, endPoint y: 237, distance: 108.3
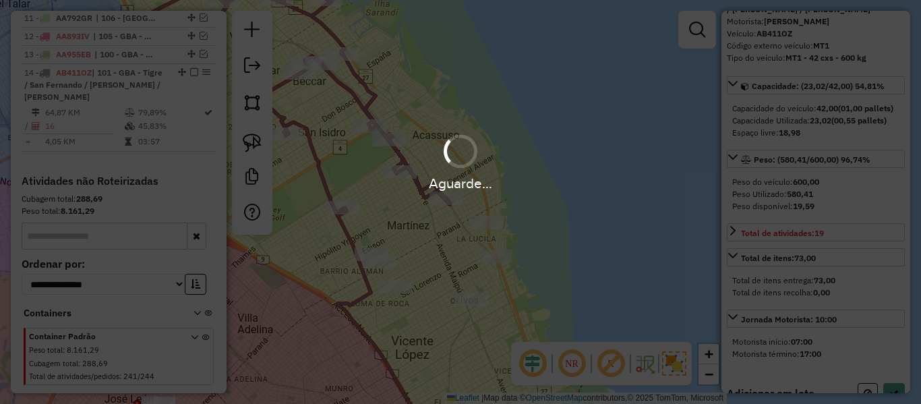
select select "**********"
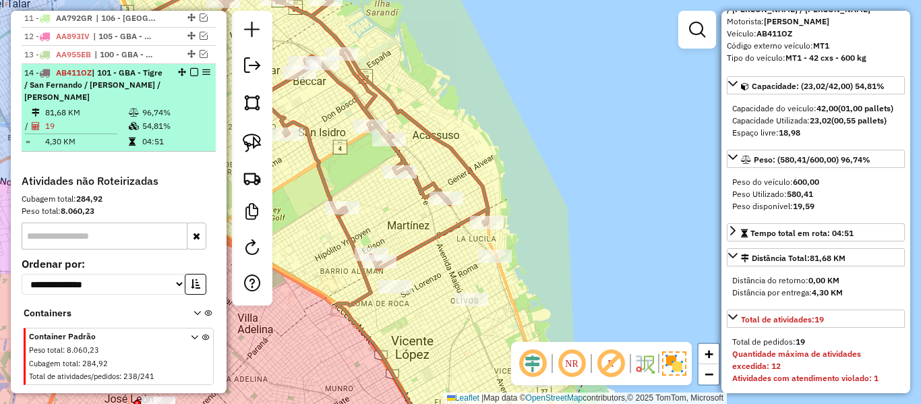
click at [190, 68] on em at bounding box center [194, 72] width 8 height 8
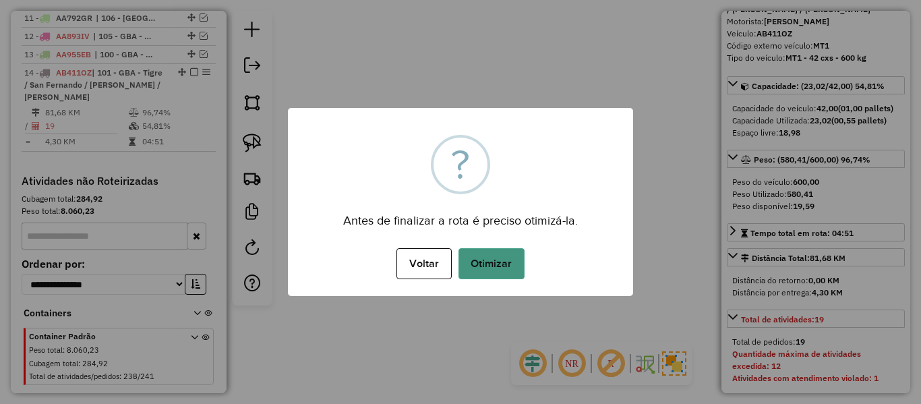
click at [484, 255] on button "Otimizar" at bounding box center [491, 263] width 66 height 31
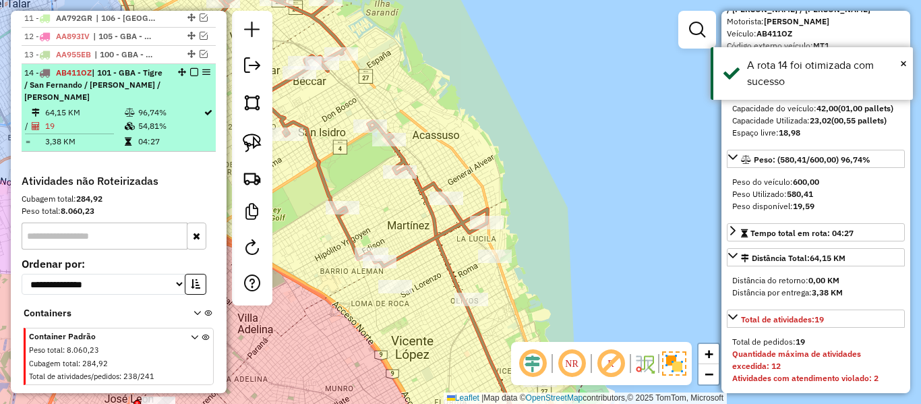
click at [192, 68] on em at bounding box center [194, 72] width 8 height 8
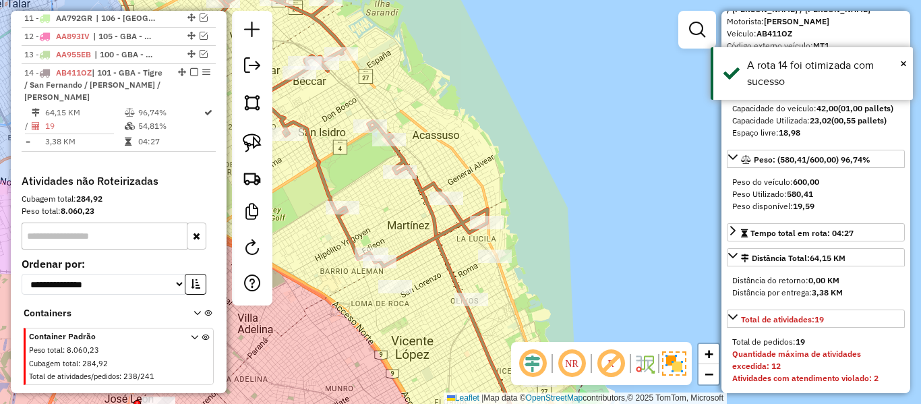
scroll to position [772, 0]
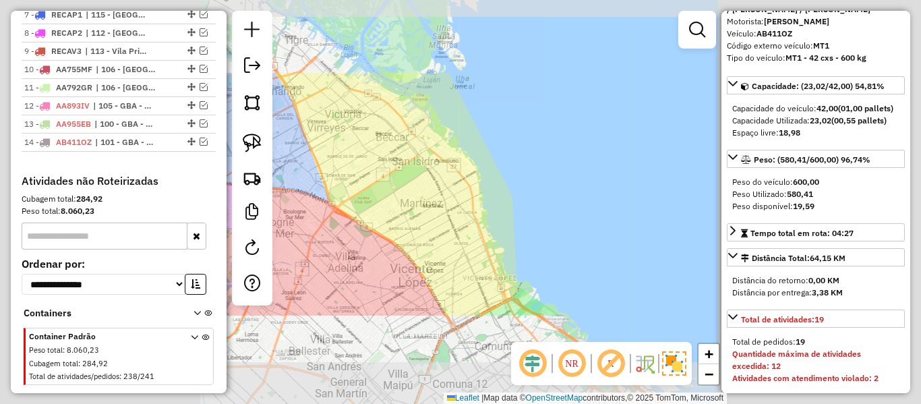
click at [460, 186] on div "Janela de atendimento Grade de atendimento Capacidade Transportadoras Veículos …" at bounding box center [460, 202] width 921 height 404
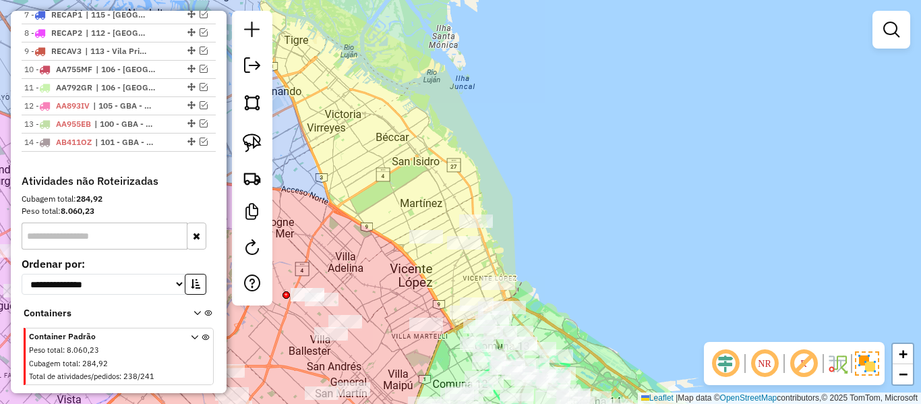
drag, startPoint x: 435, startPoint y: 190, endPoint x: 598, endPoint y: 167, distance: 165.4
click at [538, 166] on div "Janela de atendimento Grade de atendimento Capacidade Transportadoras Veículos …" at bounding box center [460, 202] width 921 height 404
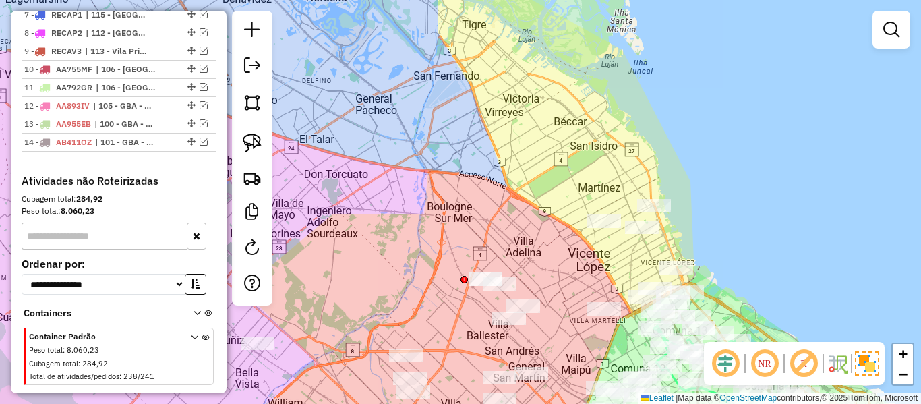
drag, startPoint x: 495, startPoint y: 205, endPoint x: 522, endPoint y: 100, distance: 108.4
click at [520, 100] on div "Janela de atendimento Grade de atendimento Capacidade Transportadoras Veículos …" at bounding box center [460, 202] width 921 height 404
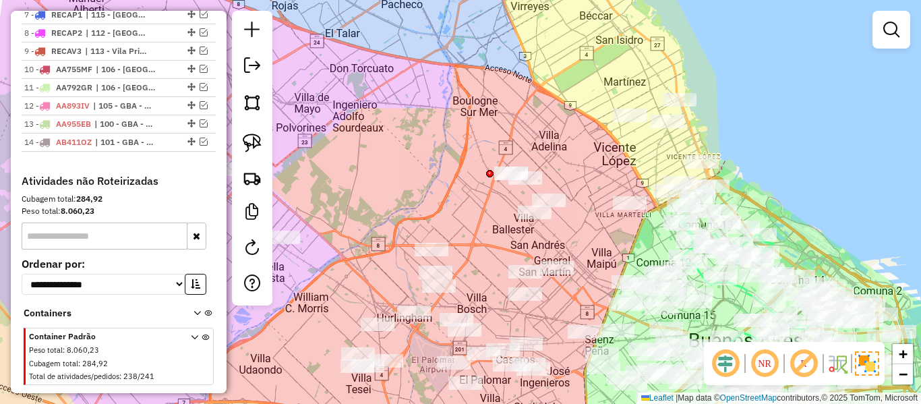
drag, startPoint x: 445, startPoint y: 129, endPoint x: 652, endPoint y: 71, distance: 214.9
click at [652, 71] on div "Janela de atendimento Grade de atendimento Capacidade Transportadoras Veículos …" at bounding box center [460, 202] width 921 height 404
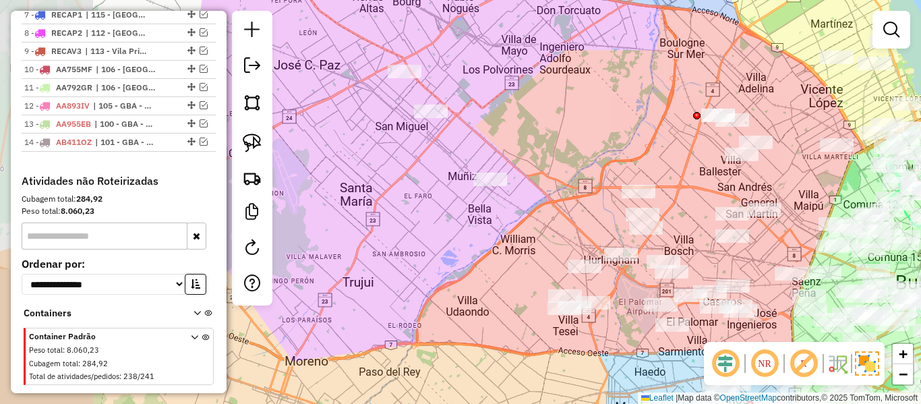
click at [607, 140] on div "Janela de atendimento Grade de atendimento Capacidade Transportadoras Veículos …" at bounding box center [460, 202] width 921 height 404
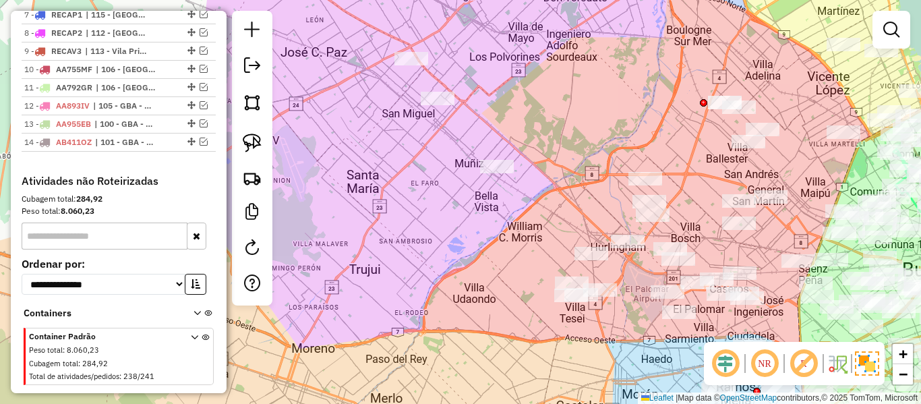
drag, startPoint x: 579, startPoint y: 157, endPoint x: 569, endPoint y: 145, distance: 15.8
click at [569, 146] on div "Janela de atendimento Grade de atendimento Capacidade Transportadoras Veículos …" at bounding box center [460, 202] width 921 height 404
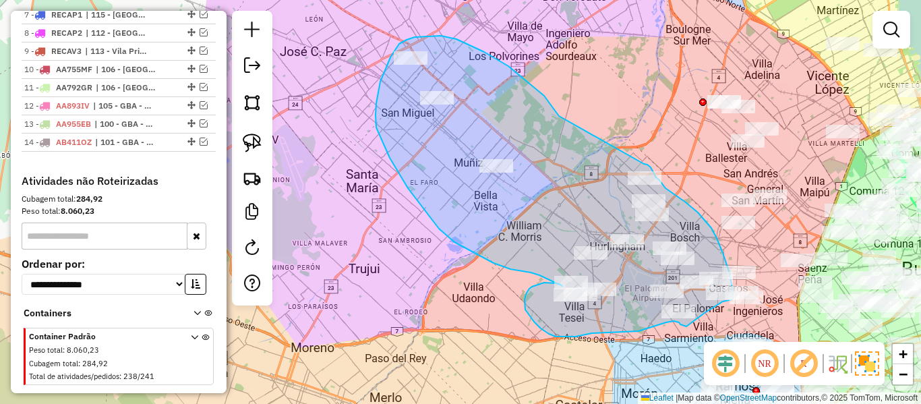
drag, startPoint x: 555, startPoint y: 110, endPoint x: 573, endPoint y: 195, distance: 86.8
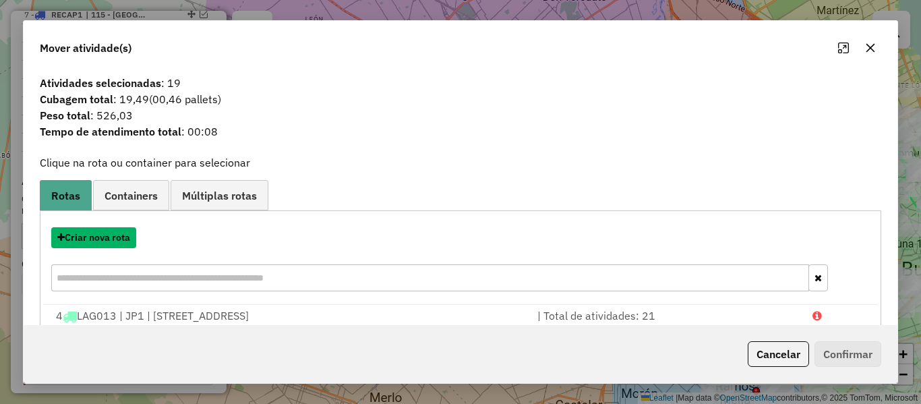
click at [115, 237] on button "Criar nova rota" at bounding box center [93, 237] width 85 height 21
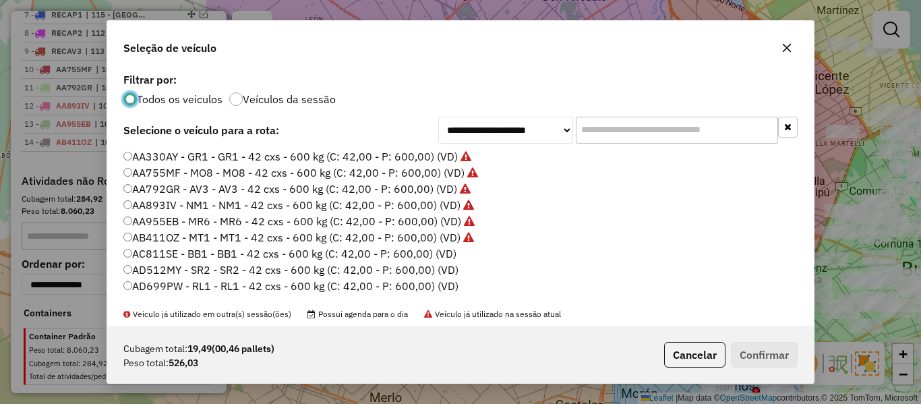
scroll to position [7, 4]
click at [439, 252] on label "AC811SE - BB1 - BB1 - 42 cxs - 600 kg (C: 42,00 - P: 600,00) (VD)" at bounding box center [289, 253] width 333 height 16
click at [753, 352] on button "Confirmar" at bounding box center [764, 355] width 67 height 26
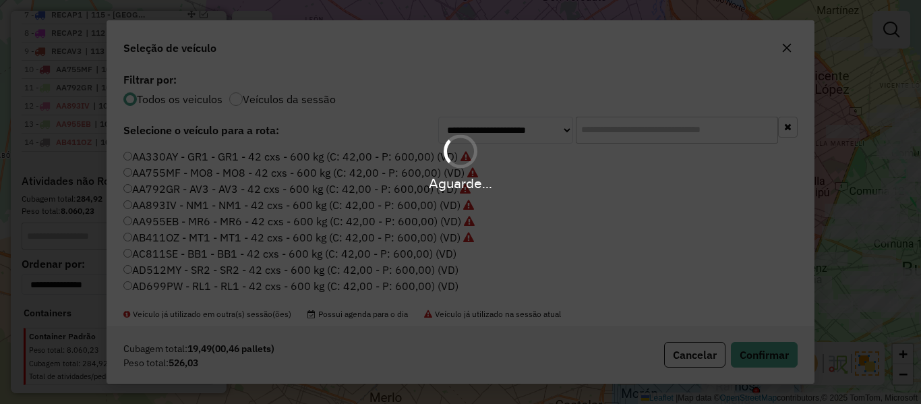
scroll to position [852, 0]
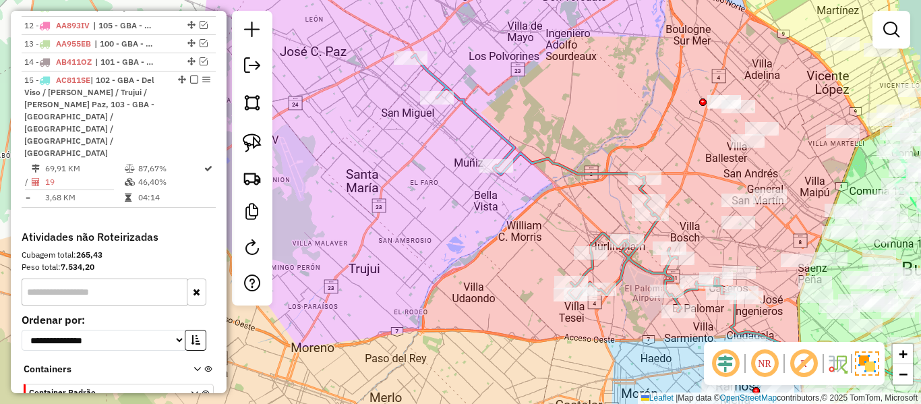
click at [639, 258] on icon at bounding box center [567, 183] width 311 height 257
select select "**********"
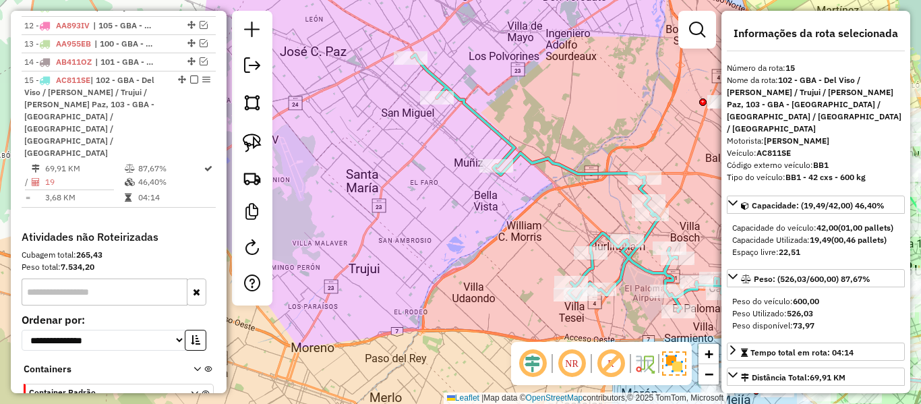
scroll to position [871, 0]
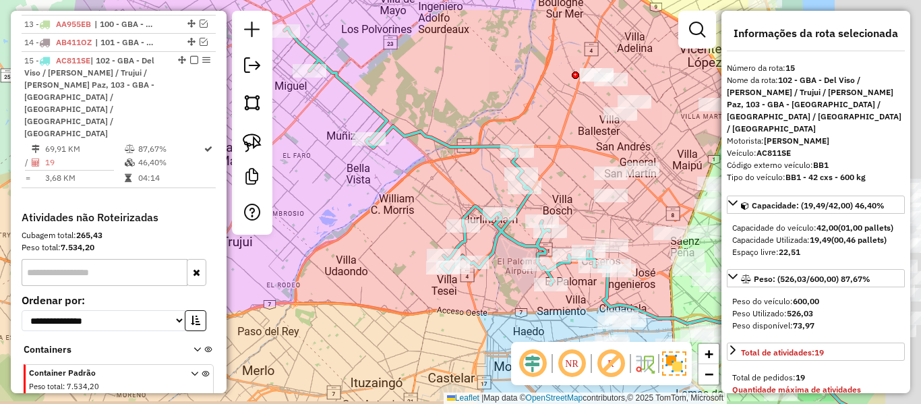
drag, startPoint x: 600, startPoint y: 273, endPoint x: 482, endPoint y: 250, distance: 120.1
click at [482, 250] on div "Janela de atendimento Grade de atendimento Capacidade Transportadoras Veículos …" at bounding box center [460, 202] width 921 height 404
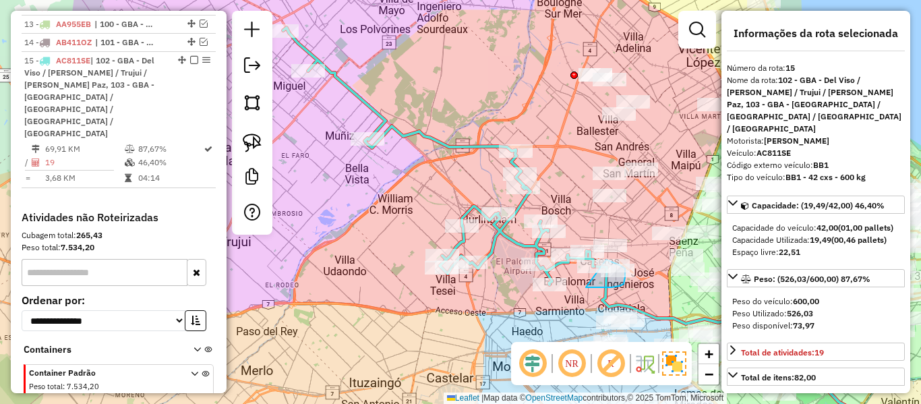
click at [580, 261] on div "Janela de atendimento Grade de atendimento Capacidade Transportadoras Veículos …" at bounding box center [460, 202] width 921 height 404
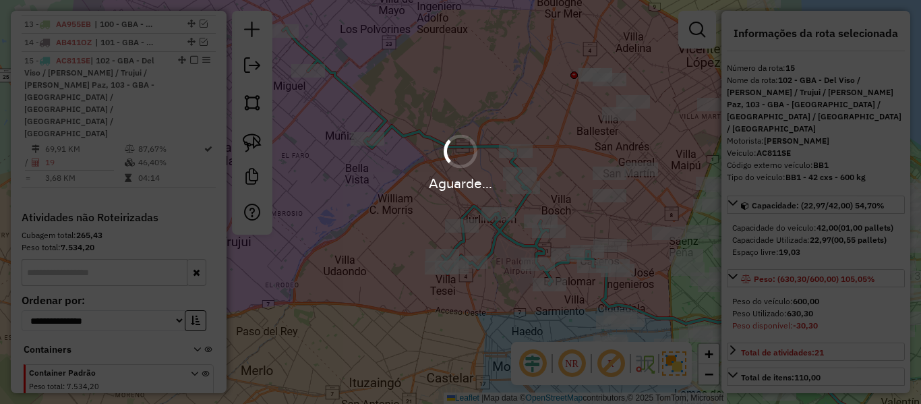
select select "**********"
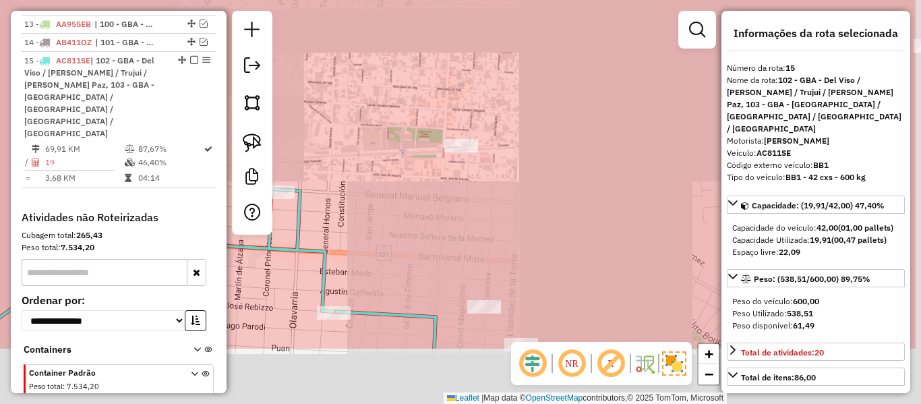
drag, startPoint x: 583, startPoint y: 271, endPoint x: 487, endPoint y: 177, distance: 134.9
click at [486, 175] on div "Janela de atendimento Grade de atendimento Capacidade Transportadoras Veículos …" at bounding box center [460, 202] width 921 height 404
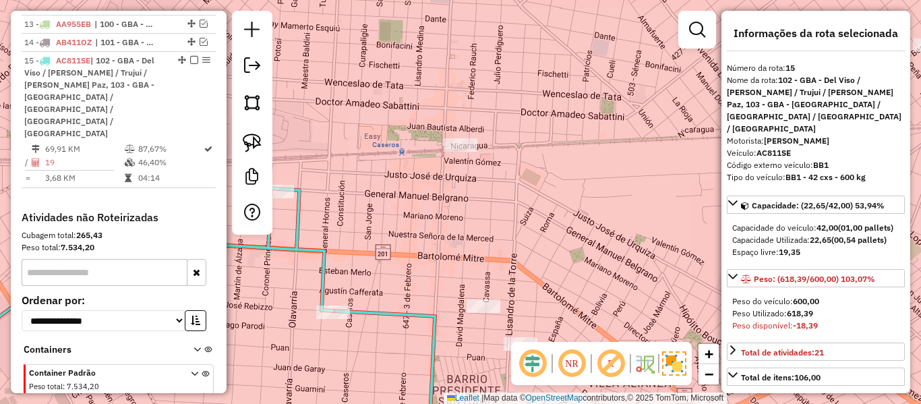
select select "**********"
click at [455, 156] on div "Janela de atendimento Grade de atendimento Capacidade Transportadoras Veículos …" at bounding box center [460, 202] width 921 height 404
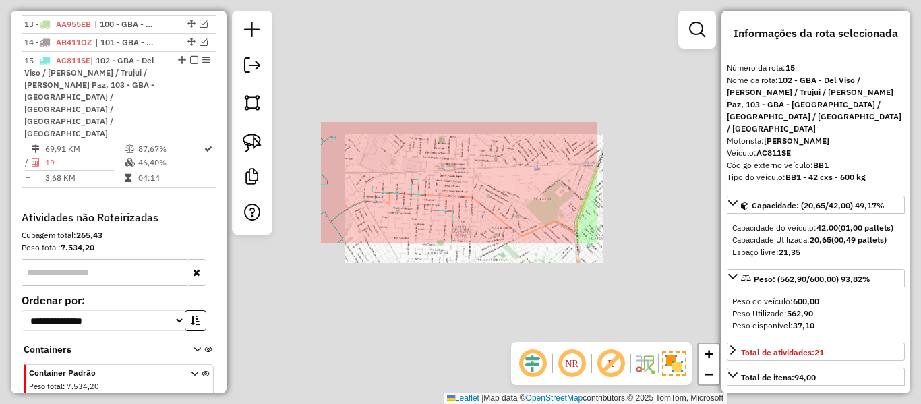
select select "**********"
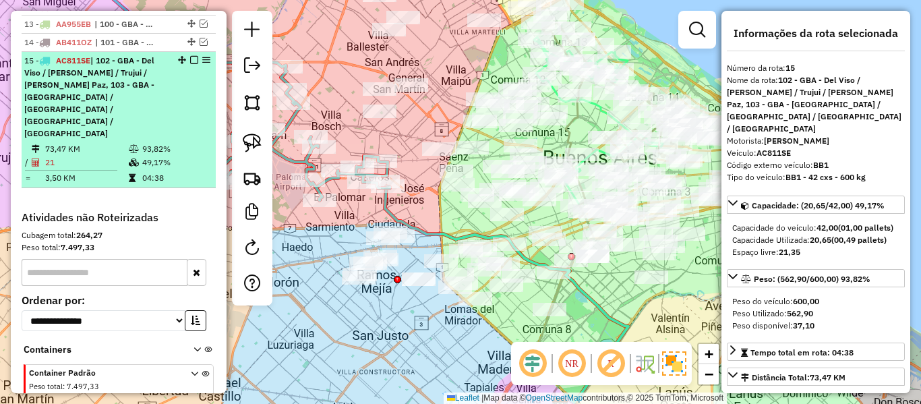
click at [190, 56] on em at bounding box center [194, 60] width 8 height 8
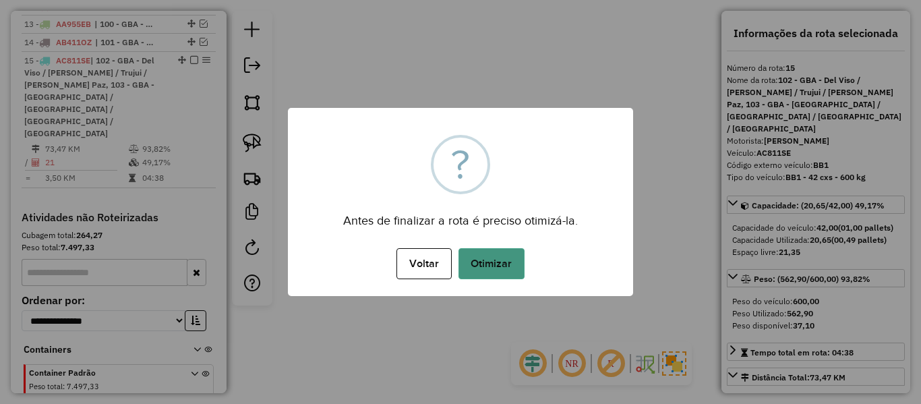
click at [487, 255] on button "Otimizar" at bounding box center [491, 263] width 66 height 31
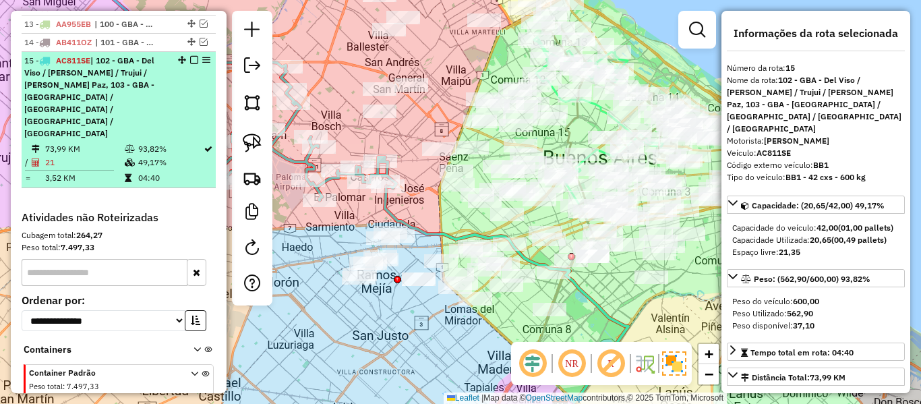
click at [191, 56] on em at bounding box center [194, 60] width 8 height 8
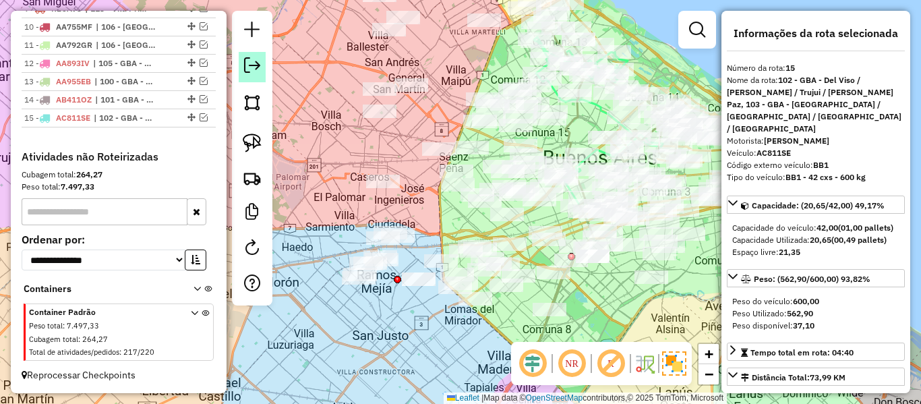
scroll to position [790, 0]
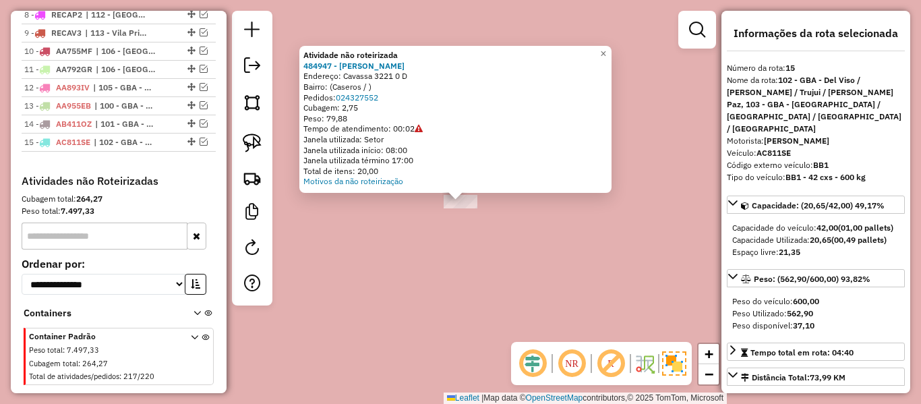
drag, startPoint x: 357, startPoint y: 143, endPoint x: 435, endPoint y: 249, distance: 131.6
click at [359, 148] on div "Atividade não roteirizada 484947 - Poly Alippi Endereço: Cavassa 3221 0 D Bairr…" at bounding box center [455, 118] width 304 height 137
click at [436, 251] on div "Atividade não roteirizada 484947 - Poly Alippi Endereço: Cavassa 3221 0 D Bairr…" at bounding box center [460, 202] width 921 height 404
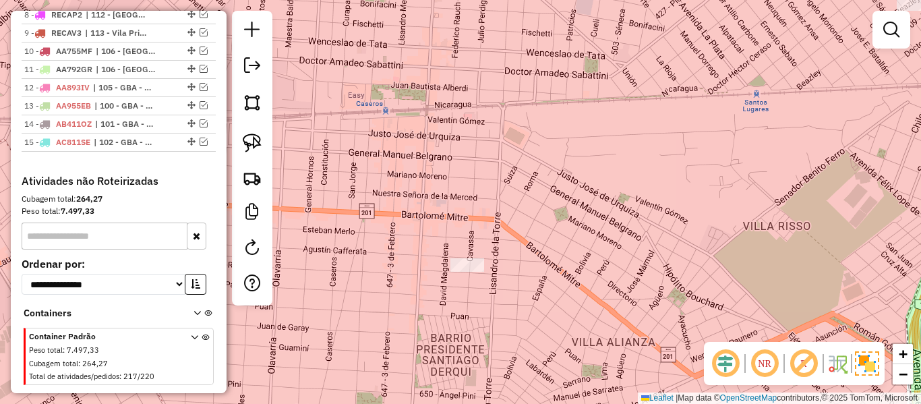
drag, startPoint x: 431, startPoint y: 156, endPoint x: 465, endPoint y: 183, distance: 43.3
click at [456, 179] on div "Janela de atendimento Grade de atendimento Capacidade Transportadoras Veículos …" at bounding box center [460, 202] width 921 height 404
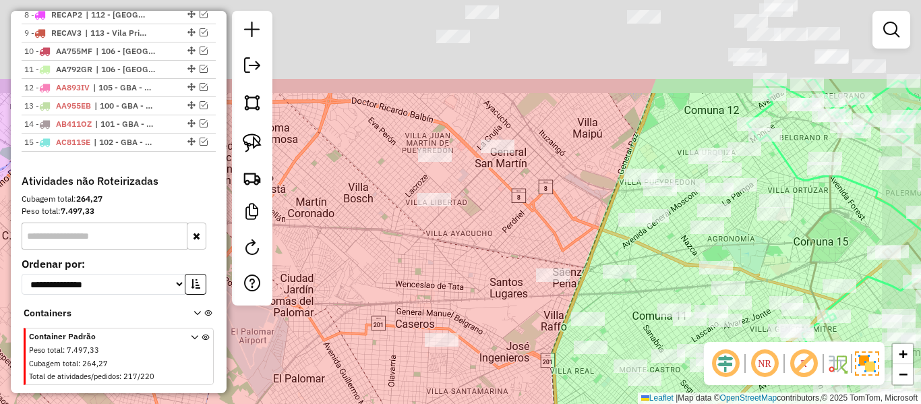
drag, startPoint x: 559, startPoint y: 175, endPoint x: 515, endPoint y: 302, distance: 134.3
click at [520, 328] on div "Janela de atendimento Grade de atendimento Capacidade Transportadoras Veículos …" at bounding box center [460, 202] width 921 height 404
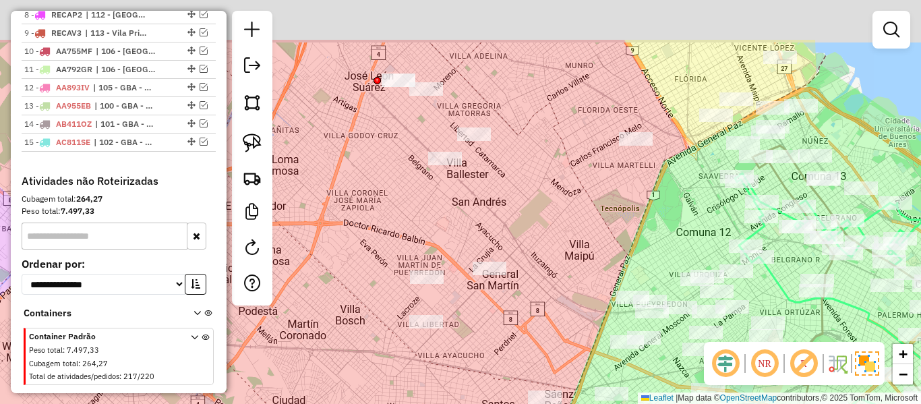
drag, startPoint x: 520, startPoint y: 318, endPoint x: 512, endPoint y: 321, distance: 9.2
click at [516, 337] on div "Janela de atendimento Grade de atendimento Capacidade Transportadoras Veículos …" at bounding box center [460, 202] width 921 height 404
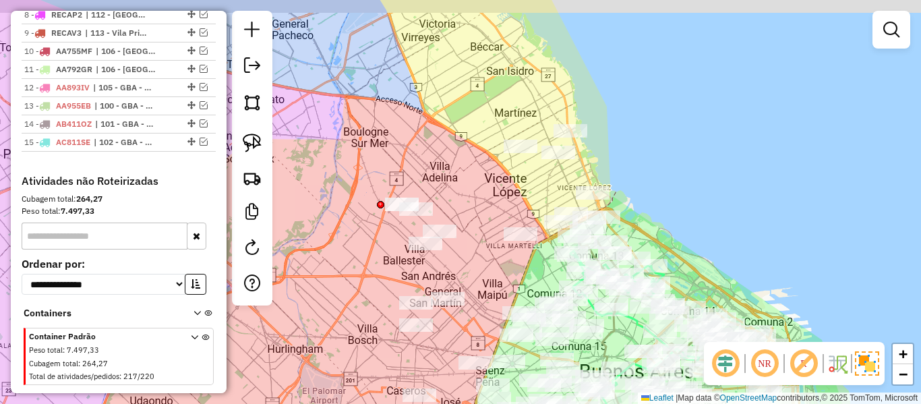
drag, startPoint x: 537, startPoint y: 236, endPoint x: 476, endPoint y: 270, distance: 70.3
click at [476, 270] on div "Janela de atendimento Grade de atendimento Capacidade Transportadoras Veículos …" at bounding box center [460, 202] width 921 height 404
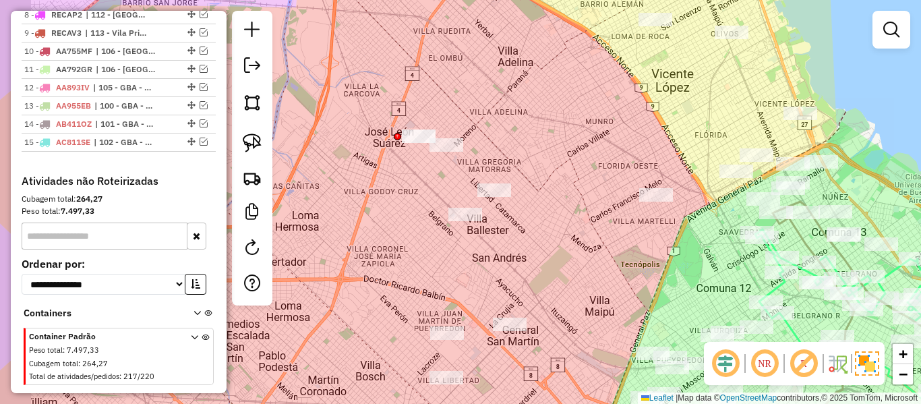
drag, startPoint x: 455, startPoint y: 263, endPoint x: 584, endPoint y: 244, distance: 130.8
click at [539, 247] on div "Janela de atendimento Grade de atendimento Capacidade Transportadoras Veículos …" at bounding box center [460, 202] width 921 height 404
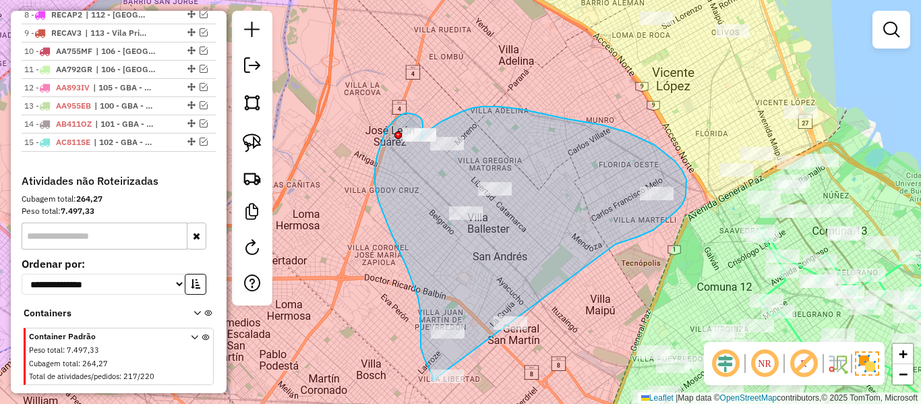
drag, startPoint x: 615, startPoint y: 244, endPoint x: 523, endPoint y: 352, distance: 142.0
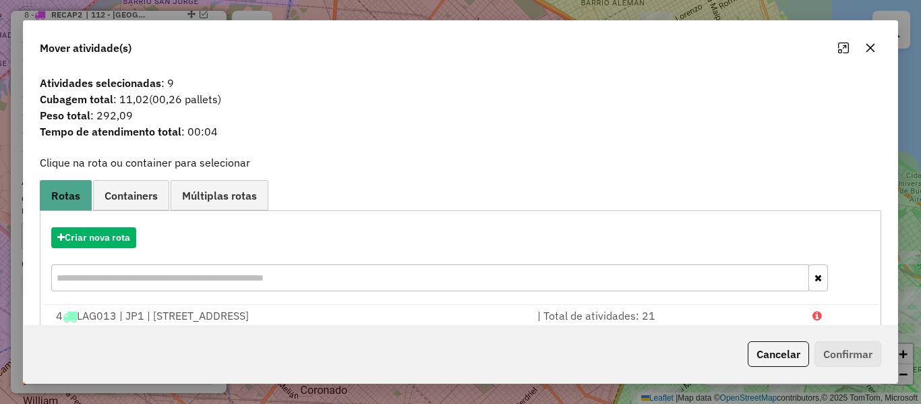
click at [96, 223] on div "Criar nova rota" at bounding box center [460, 261] width 834 height 88
click at [104, 230] on button "Criar nova rota" at bounding box center [93, 237] width 85 height 21
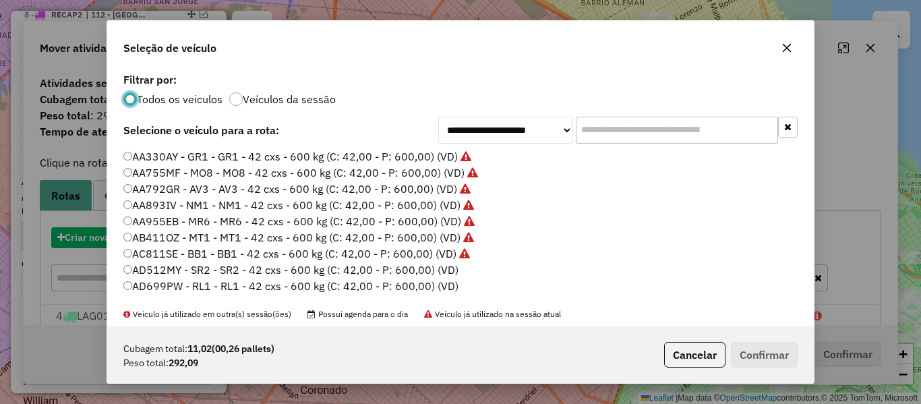
scroll to position [7, 4]
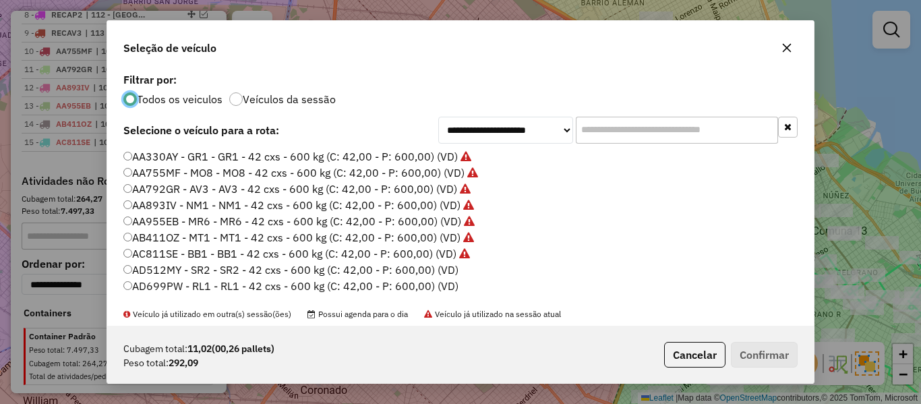
drag, startPoint x: 441, startPoint y: 264, endPoint x: 475, endPoint y: 275, distance: 35.6
click at [441, 264] on label "AD512MY - SR2 - SR2 - 42 cxs - 600 kg (C: 42,00 - P: 600,00) (VD)" at bounding box center [290, 269] width 335 height 16
click at [726, 352] on p-footer "Cubagem total: 11,02 (00,26 pallets) Peso total: 292,09 Cancelar Confirmar" at bounding box center [727, 355] width 139 height 26
click at [733, 351] on button "Confirmar" at bounding box center [764, 355] width 67 height 26
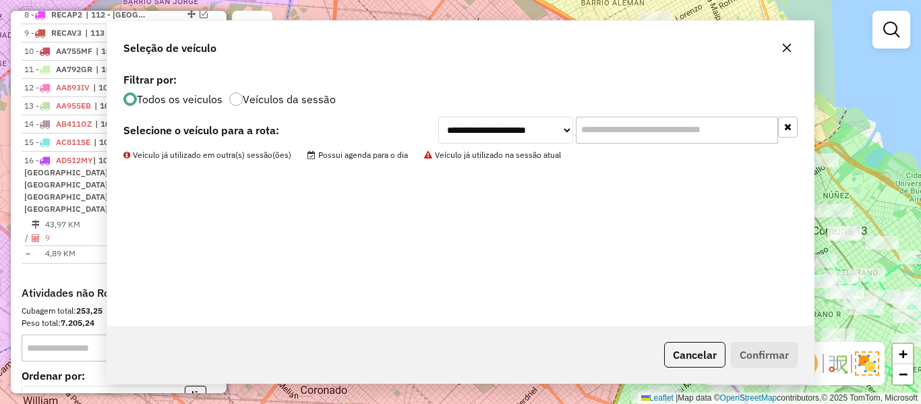
scroll to position [871, 0]
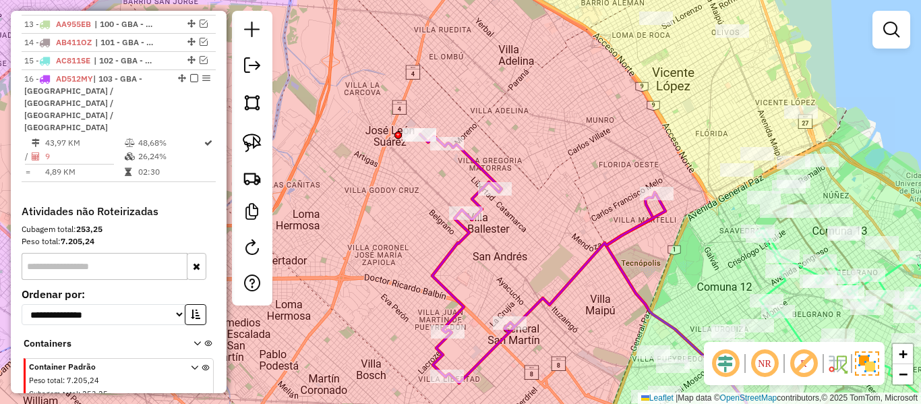
click at [611, 248] on icon at bounding box center [542, 258] width 245 height 249
select select "**********"
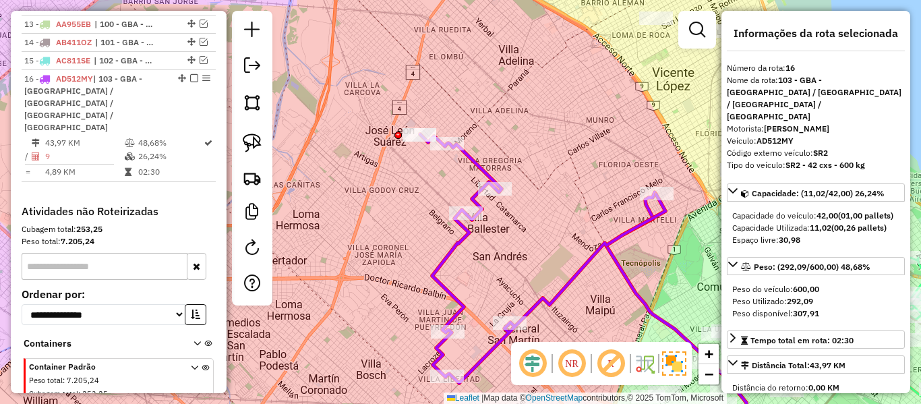
scroll to position [877, 0]
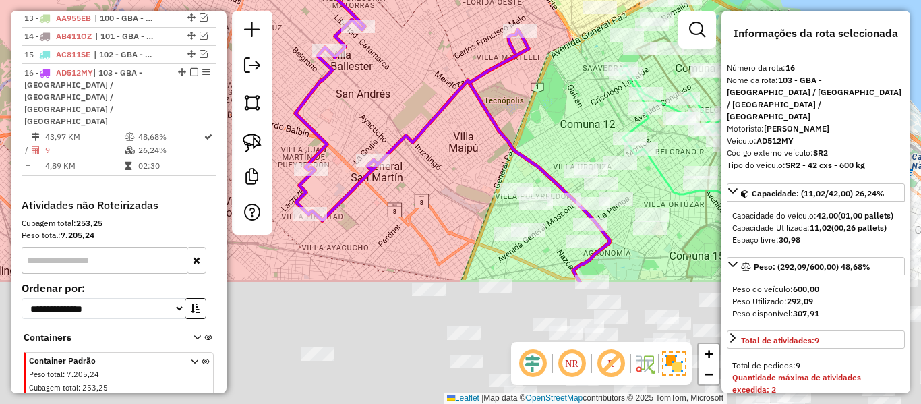
drag, startPoint x: 516, startPoint y: 204, endPoint x: 467, endPoint y: 144, distance: 77.6
click at [467, 144] on div "Janela de atendimento Grade de atendimento Capacidade Transportadoras Veículos …" at bounding box center [460, 202] width 921 height 404
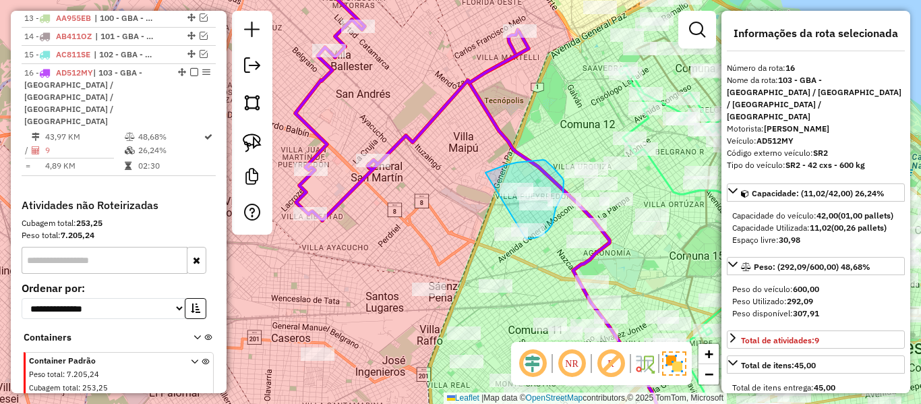
drag, startPoint x: 494, startPoint y: 169, endPoint x: 481, endPoint y: 224, distance: 56.9
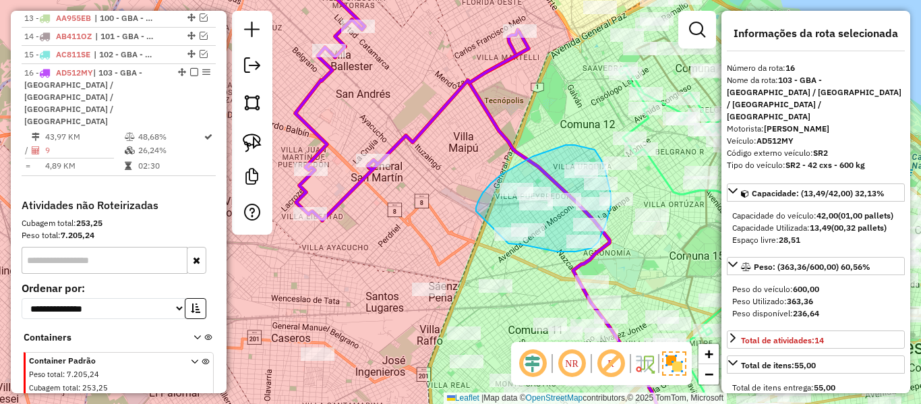
drag, startPoint x: 483, startPoint y: 193, endPoint x: 499, endPoint y: 243, distance: 53.3
click at [499, 243] on div "Janela de atendimento Grade de atendimento Capacidade Transportadoras Veículos …" at bounding box center [460, 202] width 921 height 404
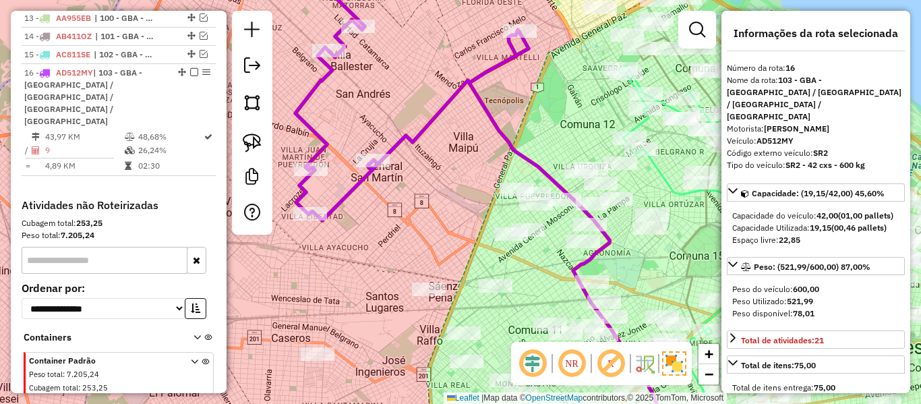
select select "**********"
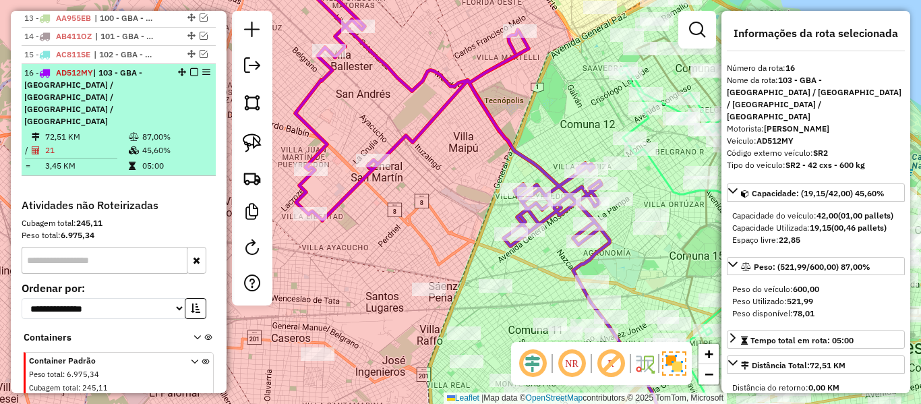
click at [193, 68] on em at bounding box center [194, 72] width 8 height 8
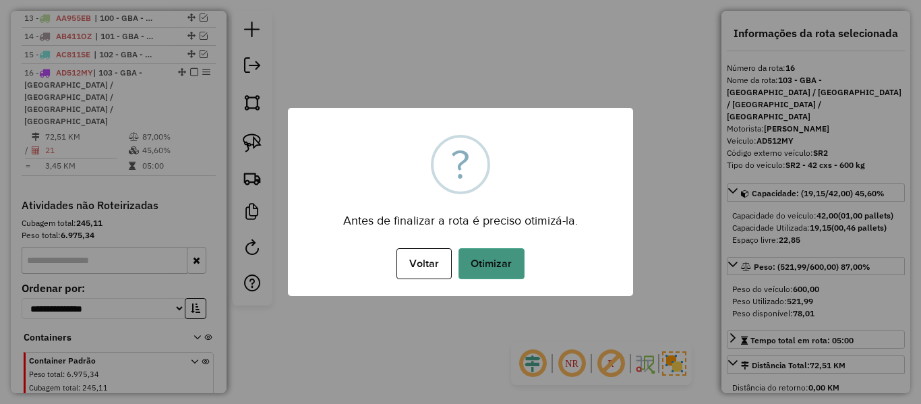
click at [506, 251] on button "Otimizar" at bounding box center [491, 263] width 66 height 31
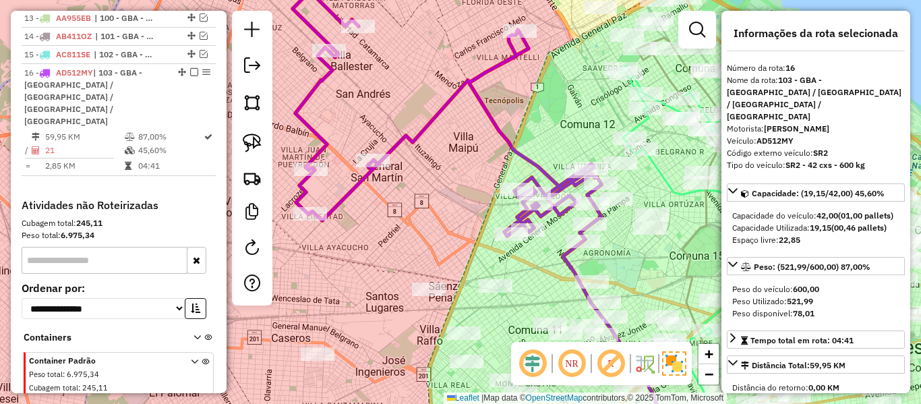
click at [191, 68] on em at bounding box center [194, 72] width 8 height 8
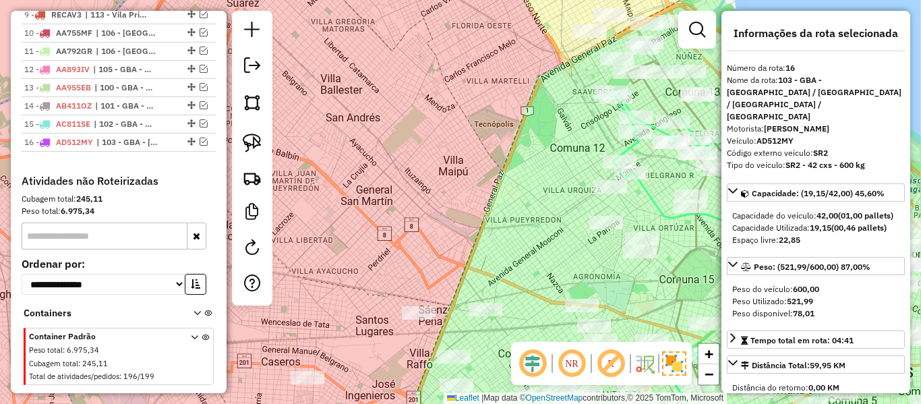
drag, startPoint x: 504, startPoint y: 147, endPoint x: 435, endPoint y: 280, distance: 149.5
click at [435, 280] on div "Janela de atendimento Grade de atendimento Capacidade Transportadoras Veículos …" at bounding box center [460, 202] width 921 height 404
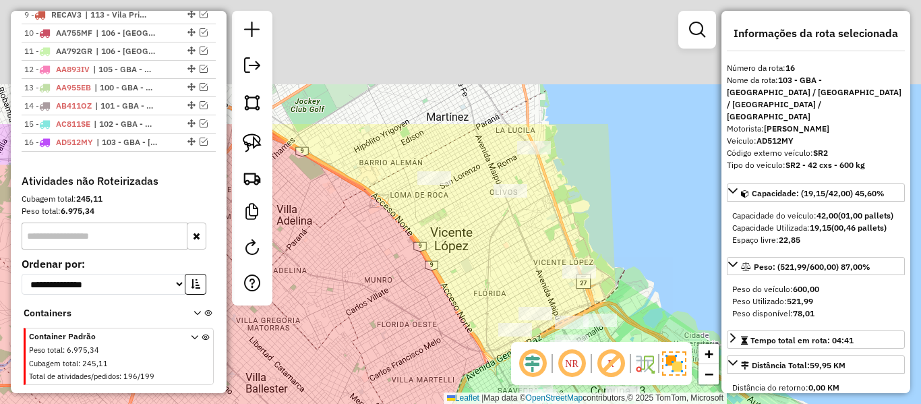
drag, startPoint x: 460, startPoint y: 348, endPoint x: 464, endPoint y: 337, distance: 12.4
click at [464, 367] on div "Janela de atendimento Grade de atendimento Capacidade Transportadoras Veículos …" at bounding box center [460, 202] width 921 height 404
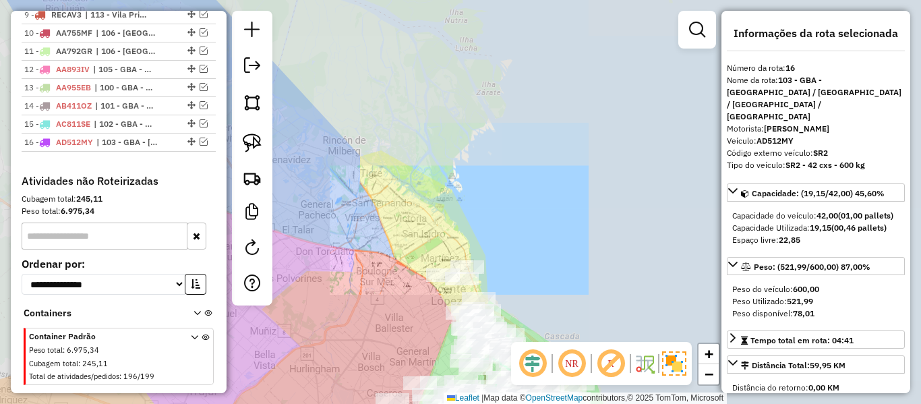
drag, startPoint x: 560, startPoint y: 207, endPoint x: 533, endPoint y: 215, distance: 28.1
click at [560, 203] on div "Janela de atendimento Grade de atendimento Capacidade Transportadoras Veículos …" at bounding box center [460, 202] width 921 height 404
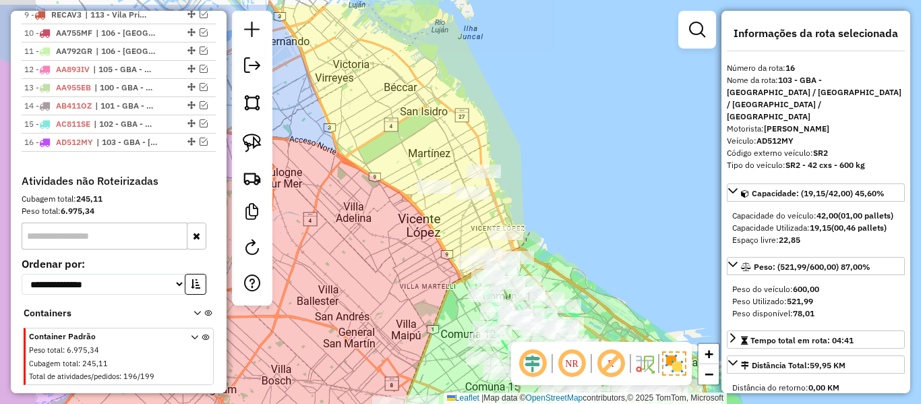
drag, startPoint x: 486, startPoint y: 125, endPoint x: 534, endPoint y: 154, distance: 56.2
click at [534, 155] on div "Janela de atendimento Grade de atendimento Capacidade Transportadoras Veículos …" at bounding box center [460, 202] width 921 height 404
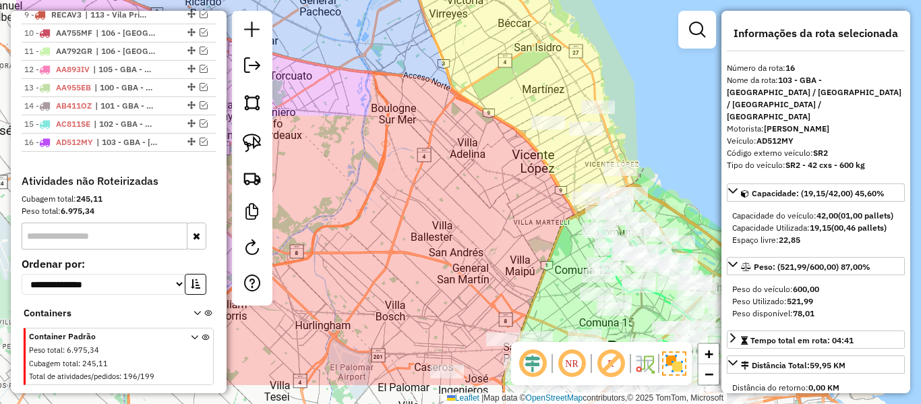
drag, startPoint x: 396, startPoint y: 210, endPoint x: 405, endPoint y: 203, distance: 11.5
click at [406, 204] on div "Janela de atendimento Grade de atendimento Capacidade Transportadoras Veículos …" at bounding box center [460, 202] width 921 height 404
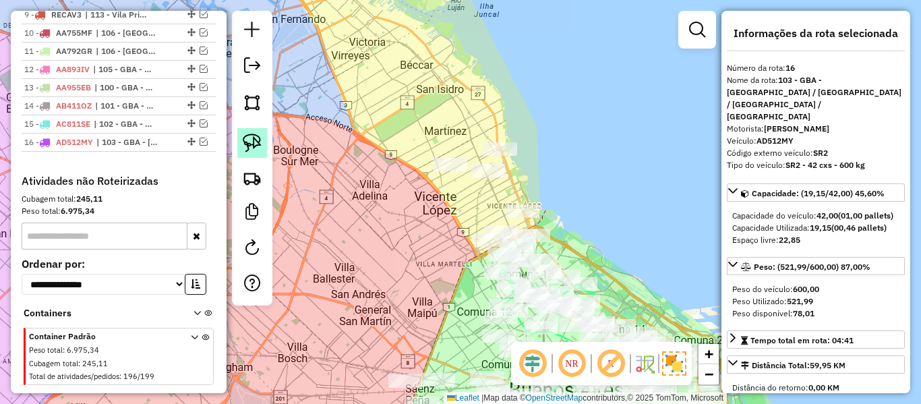
click at [247, 135] on img at bounding box center [252, 142] width 19 height 19
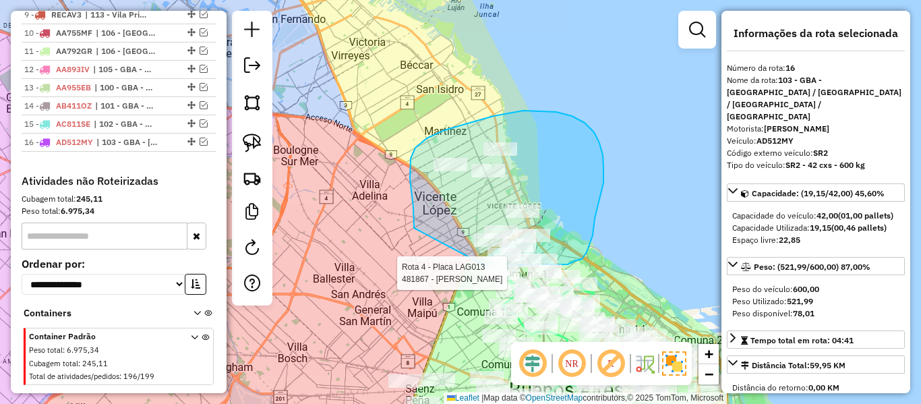
drag, startPoint x: 411, startPoint y: 192, endPoint x: 483, endPoint y: 273, distance: 108.4
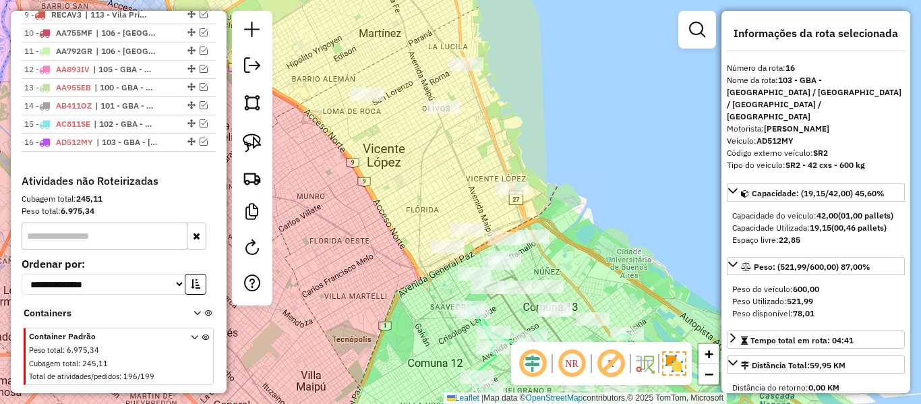
drag, startPoint x: 586, startPoint y: 216, endPoint x: 588, endPoint y: 204, distance: 11.5
click at [584, 214] on div "Janela de atendimento Grade de atendimento Capacidade Transportadoras Veículos …" at bounding box center [460, 202] width 921 height 404
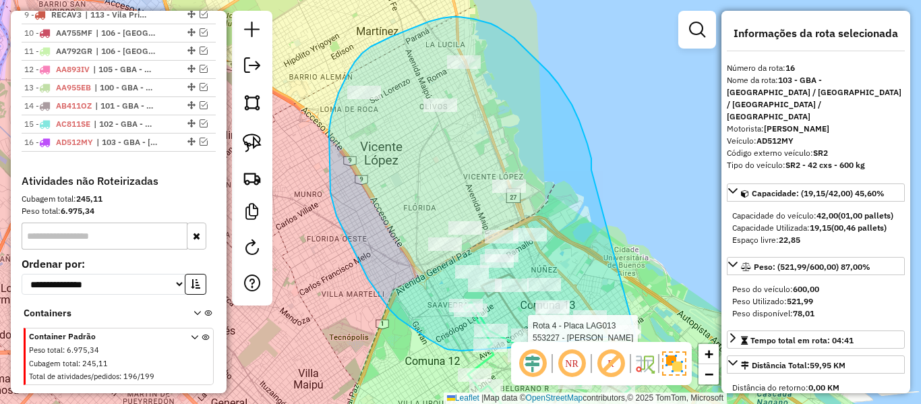
drag, startPoint x: 591, startPoint y: 166, endPoint x: 643, endPoint y: 332, distance: 173.7
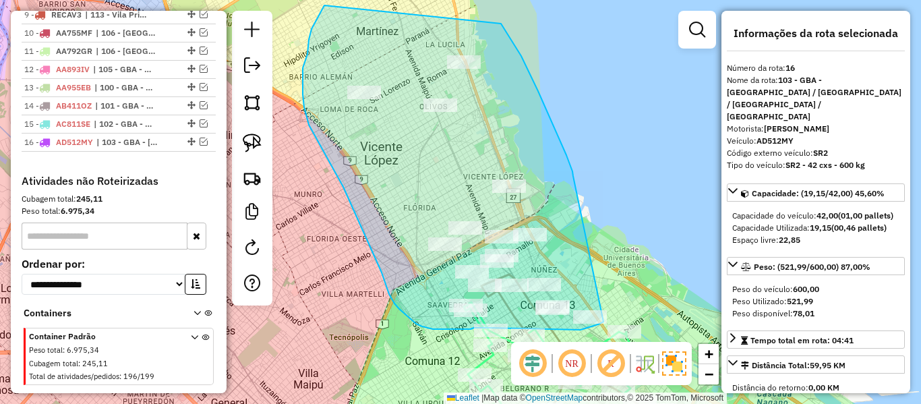
click at [605, 317] on div "Rota 4 - Placa LAG013 487182 - Pablo Hockl Janela de atendimento Grade de atend…" at bounding box center [460, 202] width 921 height 404
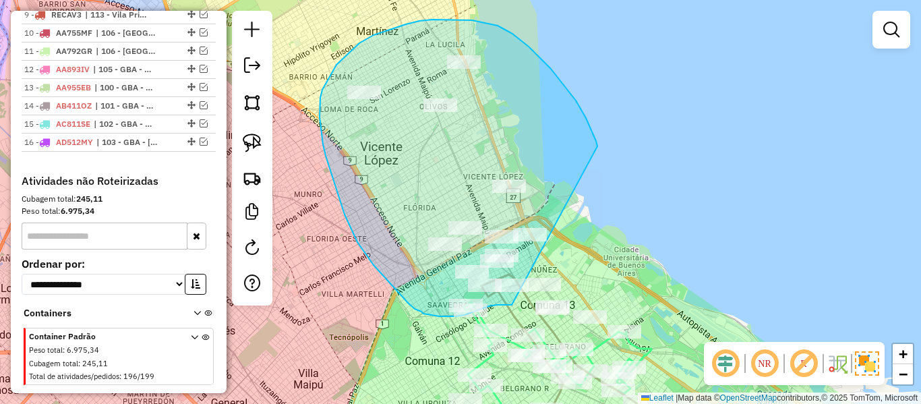
drag, startPoint x: 576, startPoint y: 100, endPoint x: 567, endPoint y: 282, distance: 181.5
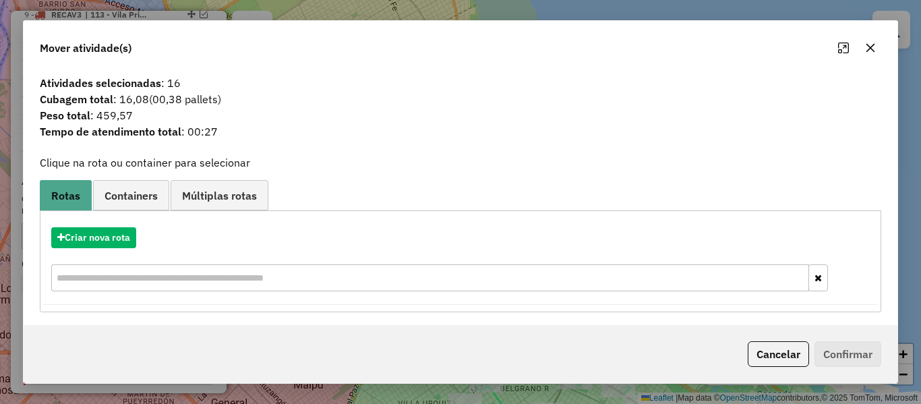
click at [121, 239] on hb-app "Aguarde... Pop-up bloqueado! Seu navegador bloqueou automáticamente a abertura …" at bounding box center [460, 202] width 921 height 404
click at [121, 239] on button "Criar nova rota" at bounding box center [93, 237] width 85 height 21
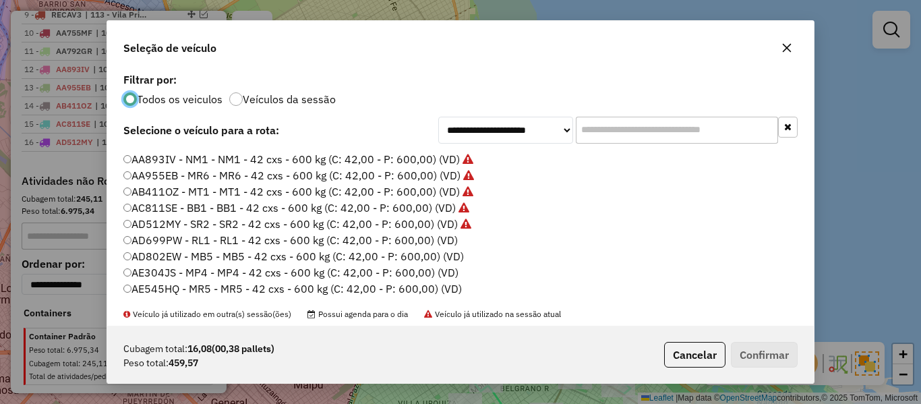
scroll to position [67, 0]
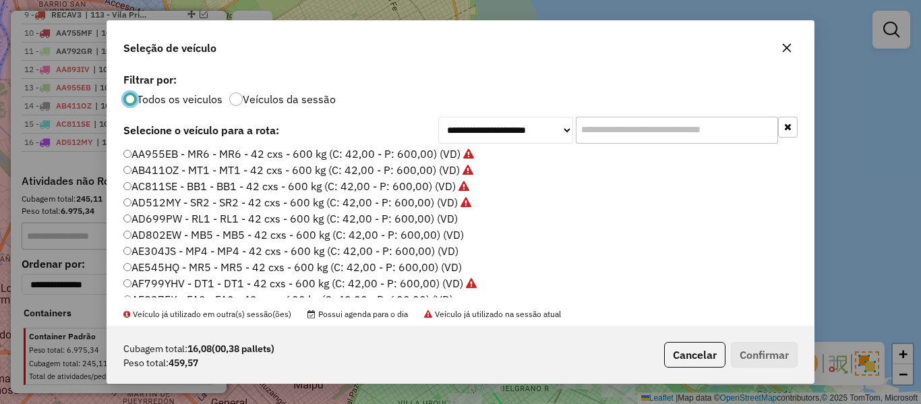
click at [450, 218] on label "AD699PW - RL1 - RL1 - 42 cxs - 600 kg (C: 42,00 - P: 600,00) (VD)" at bounding box center [290, 218] width 334 height 16
click at [772, 365] on button "Confirmar" at bounding box center [764, 355] width 67 height 26
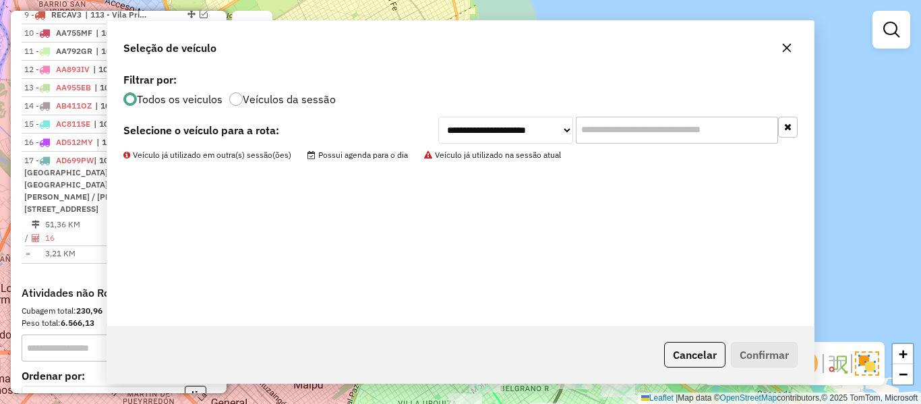
scroll to position [877, 0]
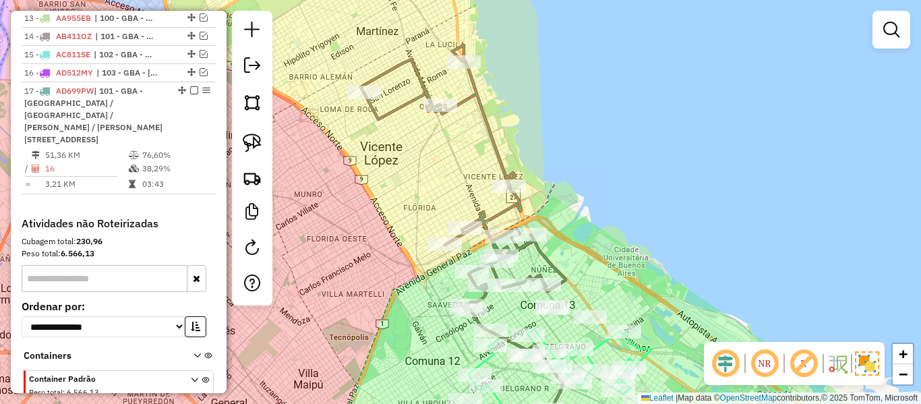
click at [551, 264] on icon at bounding box center [463, 178] width 205 height 266
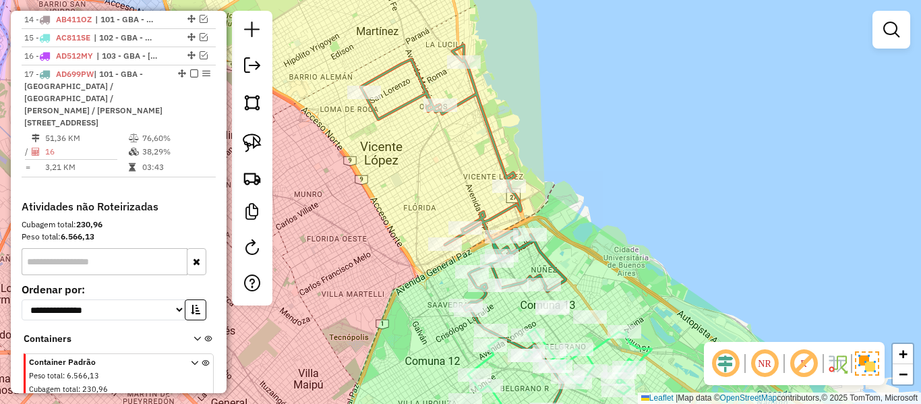
select select "**********"
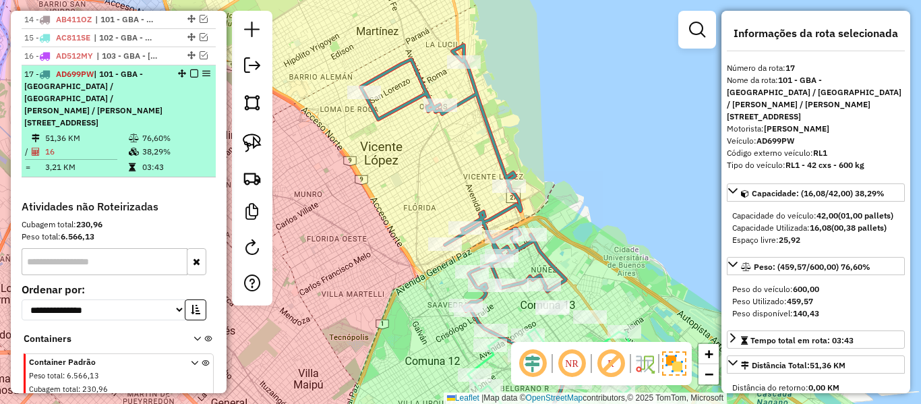
scroll to position [908, 0]
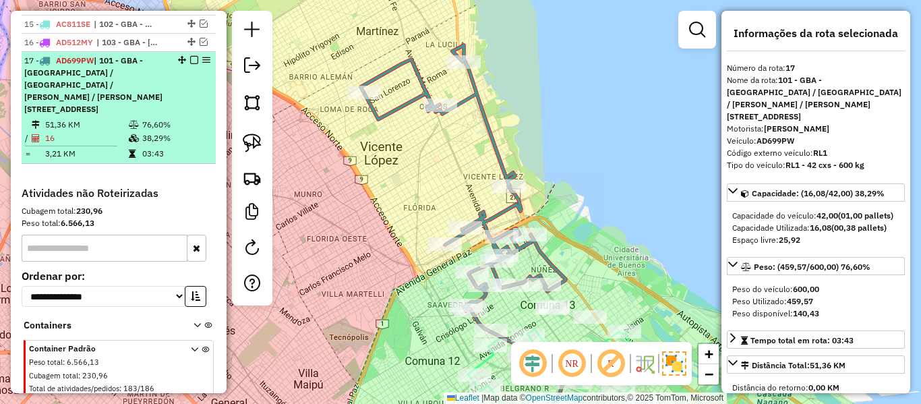
click at [192, 56] on em at bounding box center [194, 60] width 8 height 8
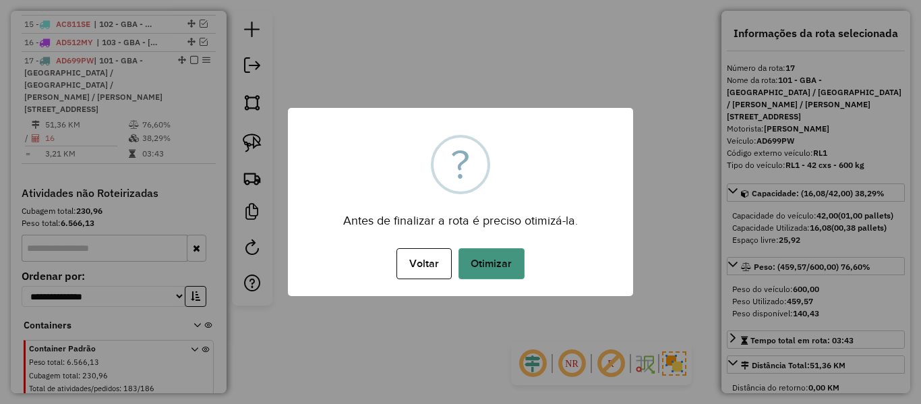
click at [475, 250] on button "Otimizar" at bounding box center [491, 263] width 66 height 31
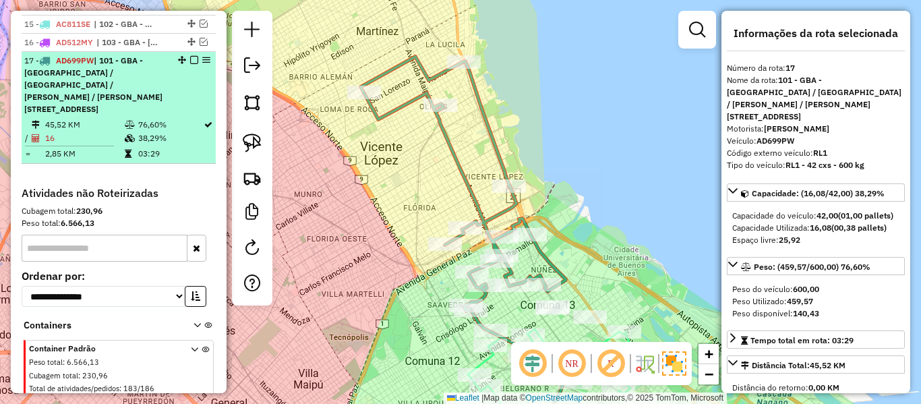
click at [190, 56] on em at bounding box center [194, 60] width 8 height 8
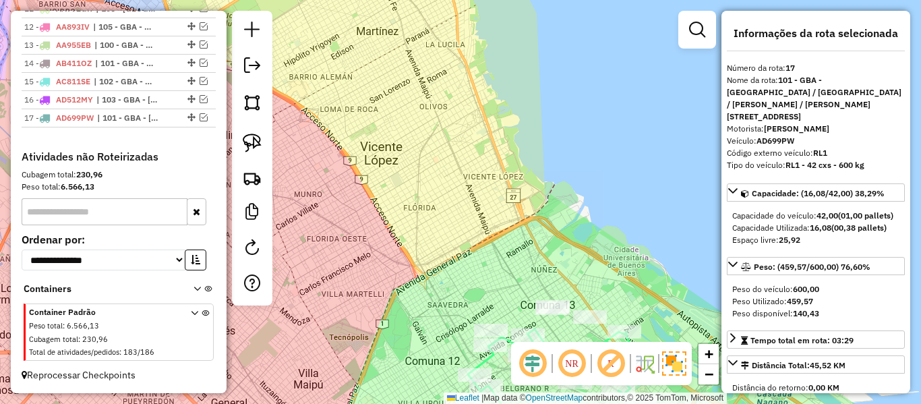
scroll to position [826, 0]
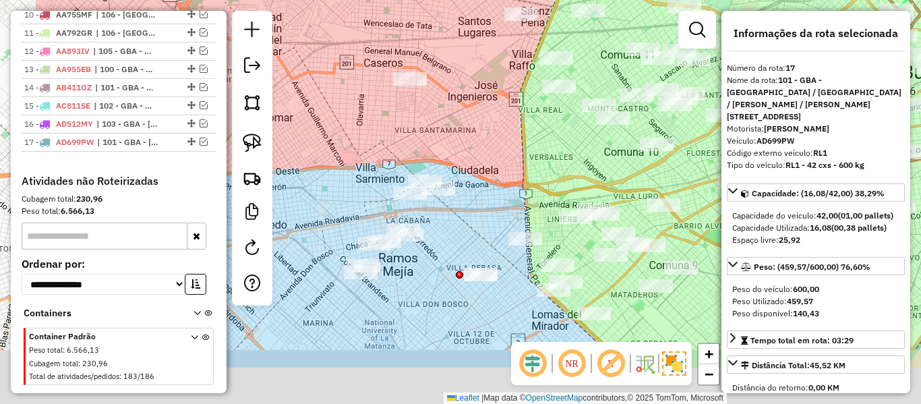
drag, startPoint x: 382, startPoint y: 262, endPoint x: 522, endPoint y: 186, distance: 158.9
click at [518, 183] on div "Janela de atendimento Grade de atendimento Capacidade Transportadoras Veículos …" at bounding box center [460, 202] width 921 height 404
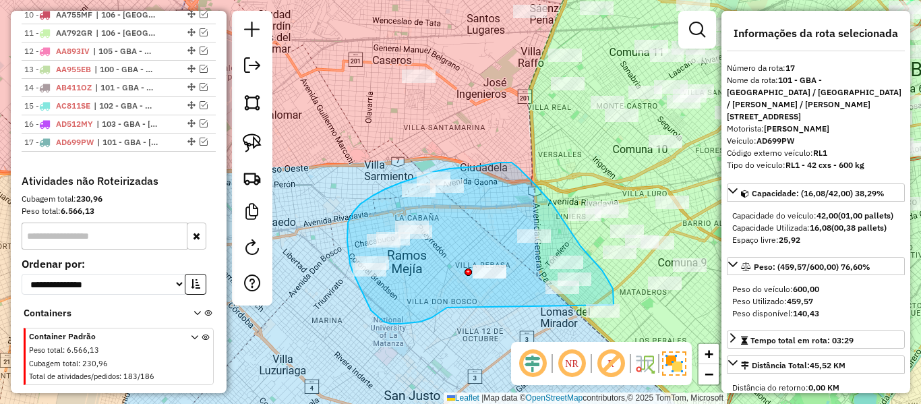
drag, startPoint x: 436, startPoint y: 315, endPoint x: 584, endPoint y: 337, distance: 149.3
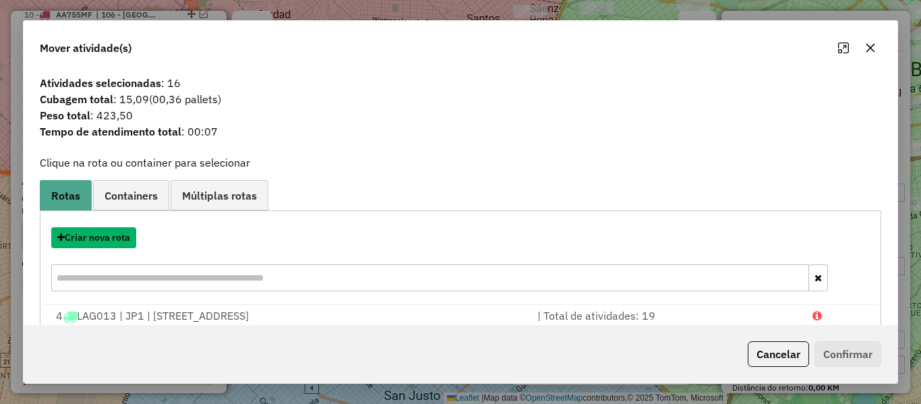
click at [117, 238] on button "Criar nova rota" at bounding box center [93, 237] width 85 height 21
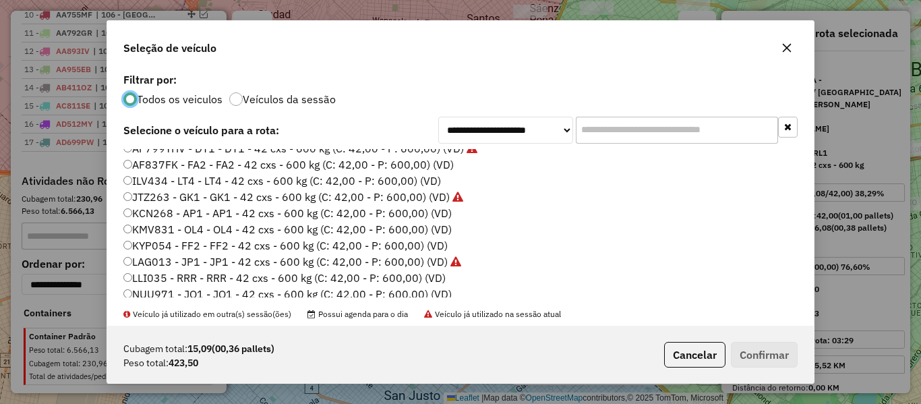
scroll to position [135, 0]
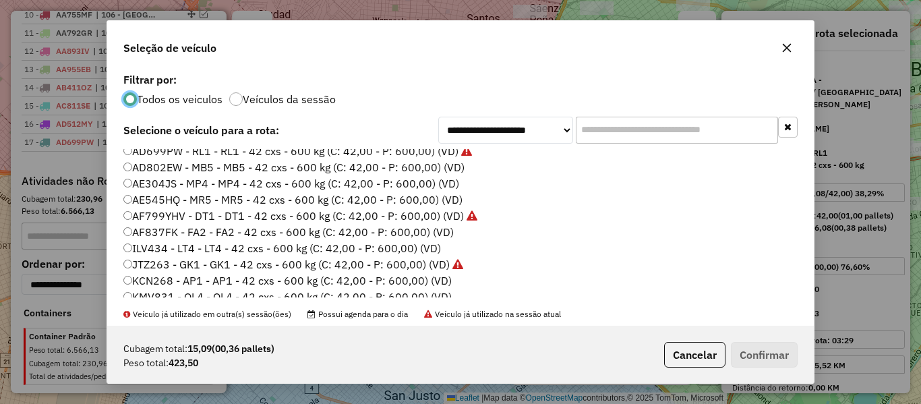
click at [445, 166] on label "AD802EW - MB5 - MB5 - 42 cxs - 600 kg (C: 42,00 - P: 600,00) (VD)" at bounding box center [293, 167] width 341 height 16
click at [758, 350] on button "Confirmar" at bounding box center [764, 355] width 67 height 26
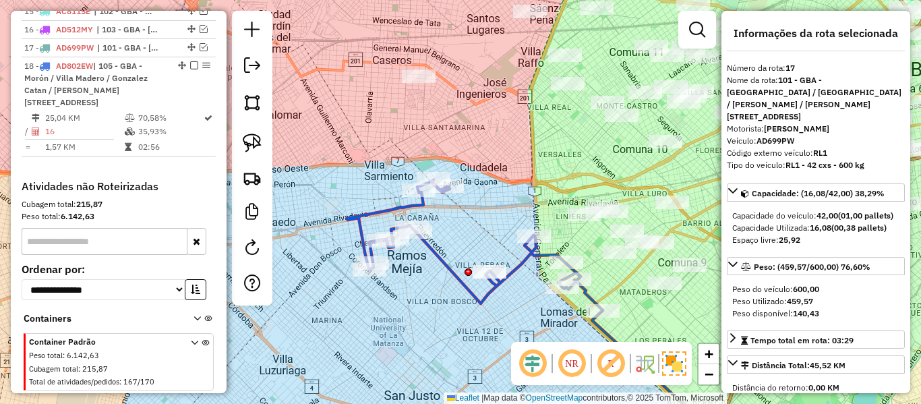
scroll to position [925, 0]
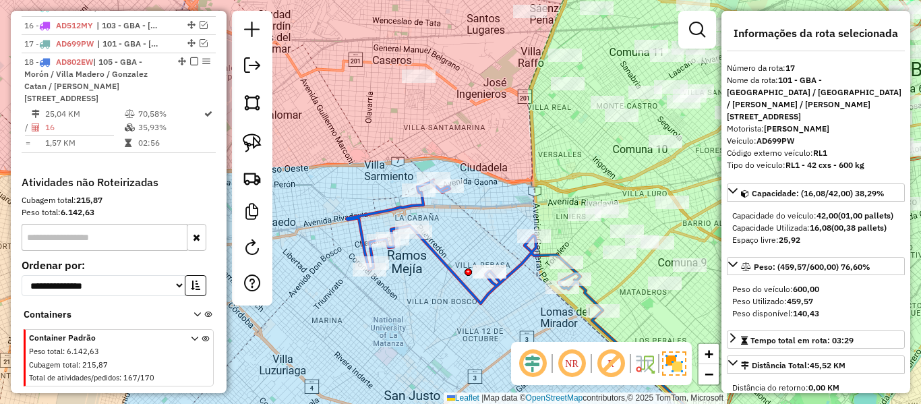
click at [523, 255] on icon at bounding box center [474, 245] width 256 height 131
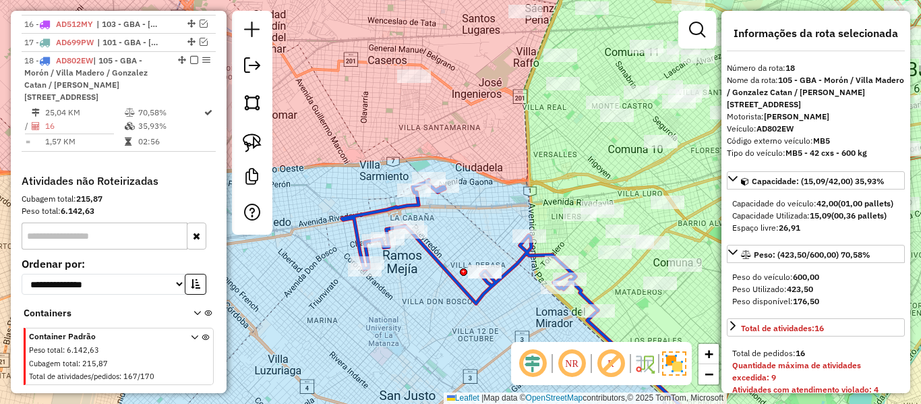
drag, startPoint x: 529, startPoint y: 280, endPoint x: 405, endPoint y: 261, distance: 125.3
click at [400, 264] on div "Janela de atendimento Grade de atendimento Capacidade Transportadoras Veículos …" at bounding box center [460, 202] width 921 height 404
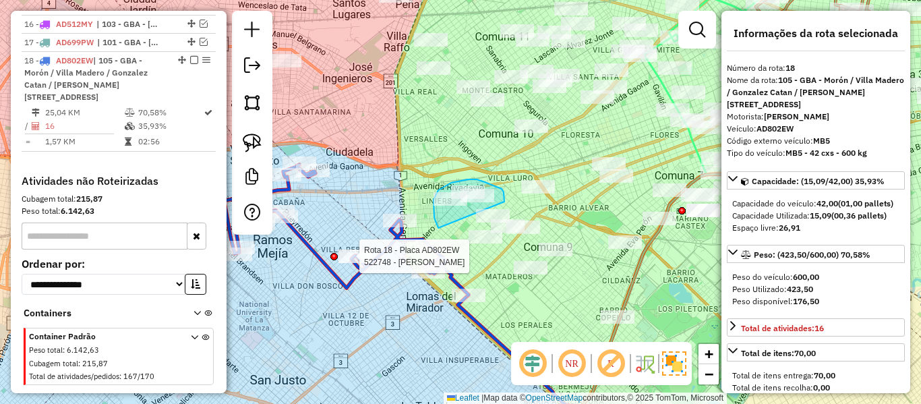
drag, startPoint x: 433, startPoint y: 210, endPoint x: 504, endPoint y: 202, distance: 71.2
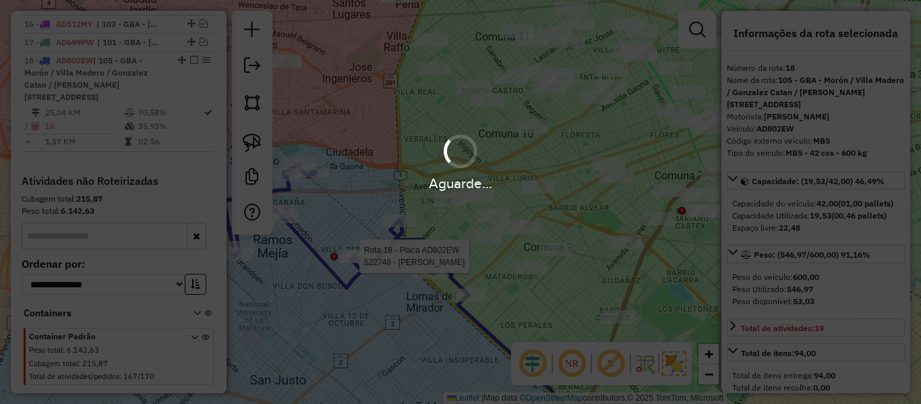
select select "**********"
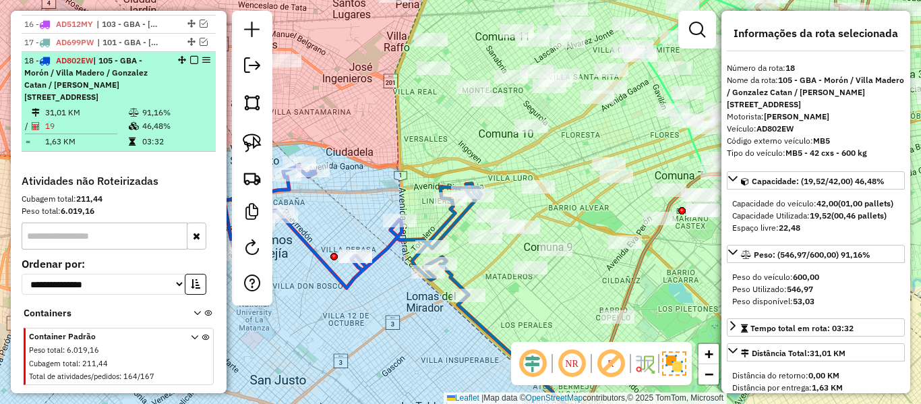
click at [192, 56] on em at bounding box center [194, 60] width 8 height 8
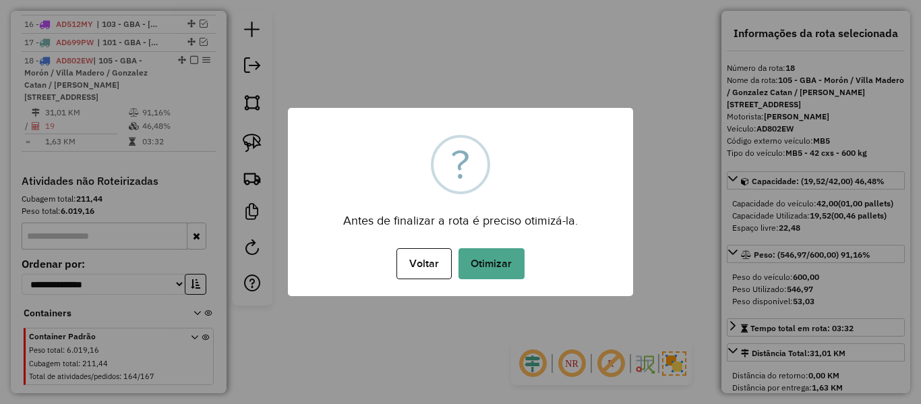
click at [452, 210] on div "× ? Antes de finalizar a rota é preciso otimizá-la. Voltar No Otimizar" at bounding box center [460, 202] width 345 height 188
click at [481, 259] on button "Otimizar" at bounding box center [491, 263] width 66 height 31
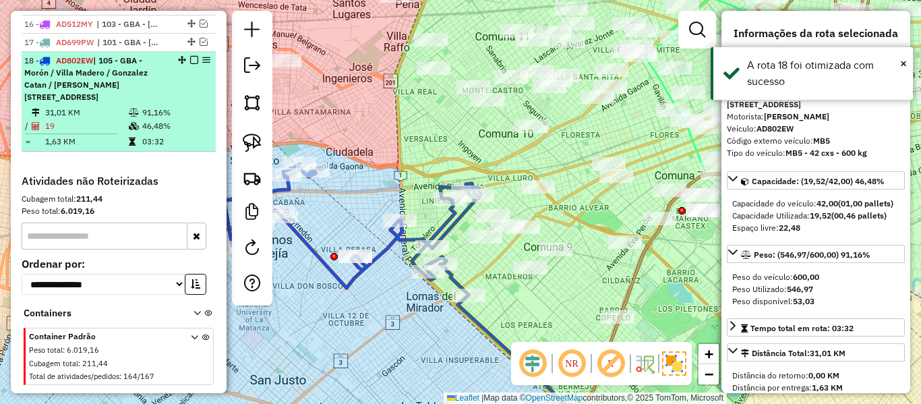
click at [193, 56] on em at bounding box center [194, 60] width 8 height 8
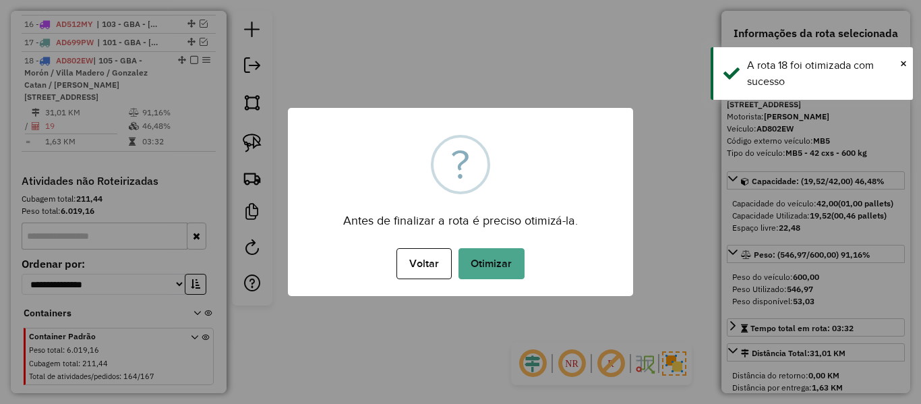
click at [375, 102] on div "× ? Antes de finalizar a rota é preciso otimizá-la. Voltar No Otimizar" at bounding box center [460, 202] width 921 height 404
click at [533, 264] on div "Voltar No Otimizar" at bounding box center [460, 264] width 345 height 38
click at [514, 264] on button "Otimizar" at bounding box center [491, 263] width 66 height 31
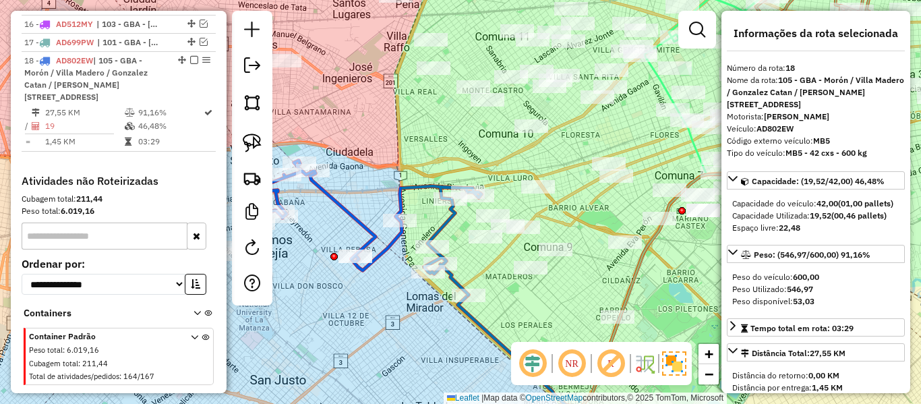
drag, startPoint x: 192, startPoint y: 33, endPoint x: 212, endPoint y: 37, distance: 20.6
click at [191, 56] on em at bounding box center [194, 60] width 8 height 8
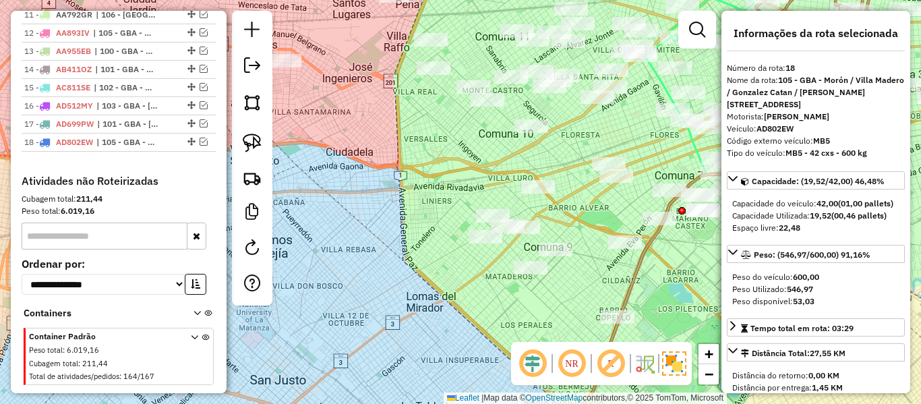
click at [476, 185] on div "Janela de atendimento Grade de atendimento Capacidade Transportadoras Veículos …" at bounding box center [460, 202] width 921 height 404
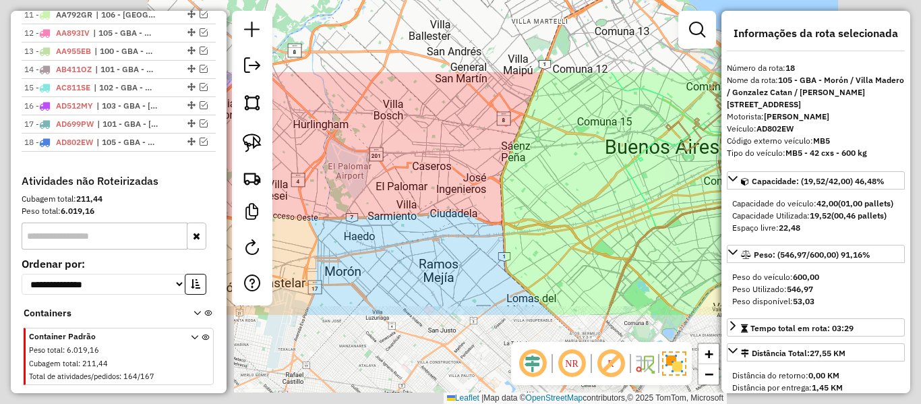
click at [478, 193] on div "Janela de atendimento Grade de atendimento Capacidade Transportadoras Veículos …" at bounding box center [460, 202] width 921 height 404
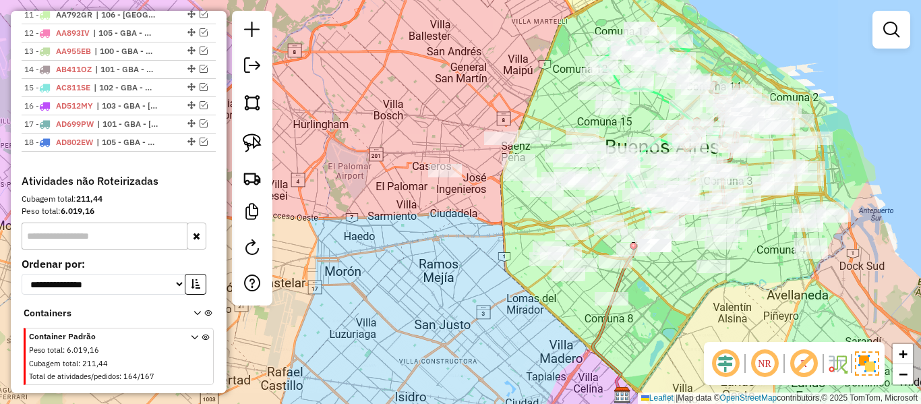
click at [440, 224] on div "Janela de atendimento Grade de atendimento Capacidade Transportadoras Veículos …" at bounding box center [460, 202] width 921 height 404
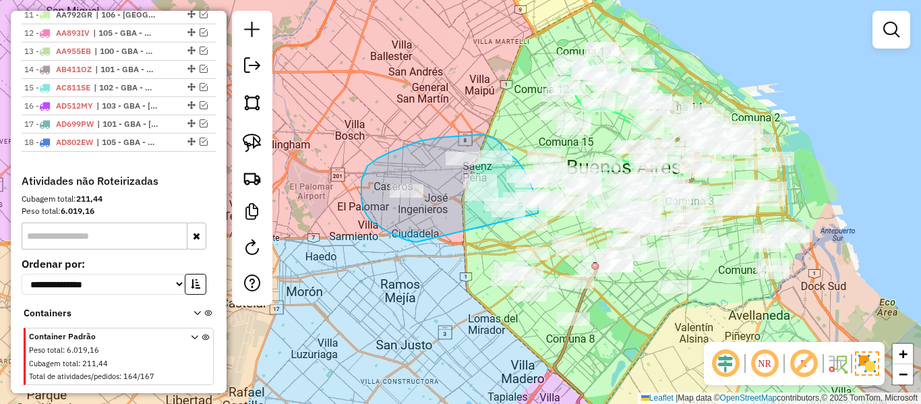
drag, startPoint x: 371, startPoint y: 221, endPoint x: 525, endPoint y: 235, distance: 154.3
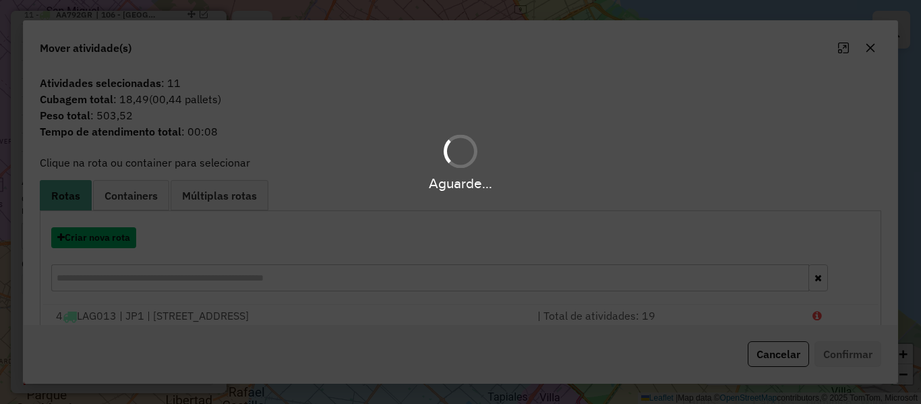
click at [108, 239] on button "Criar nova rota" at bounding box center [93, 237] width 85 height 21
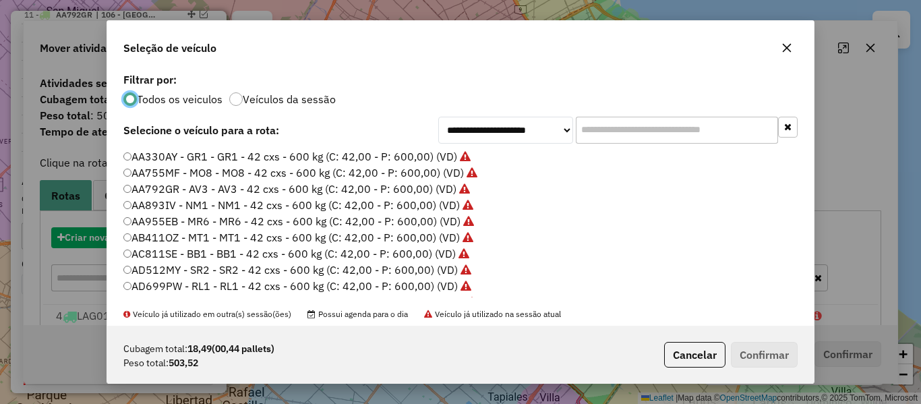
click at [108, 239] on div "**********" at bounding box center [460, 202] width 921 height 404
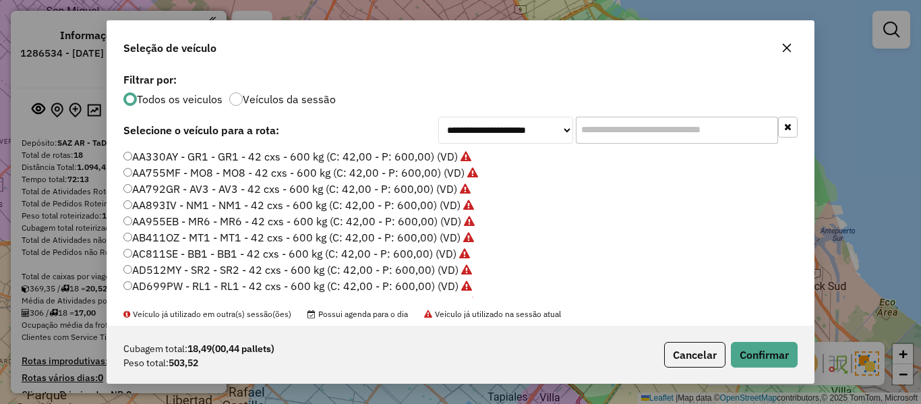
click at [447, 310] on label "AE304JS - MP4 - MP4 - 42 cxs - 600 kg (C: 42,00 - P: 600,00) (VD)" at bounding box center [291, 318] width 336 height 16
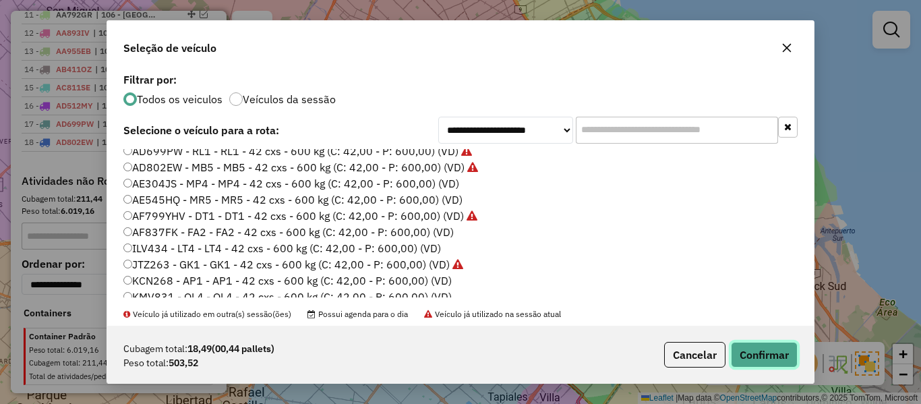
click at [775, 343] on button "Confirmar" at bounding box center [764, 355] width 67 height 26
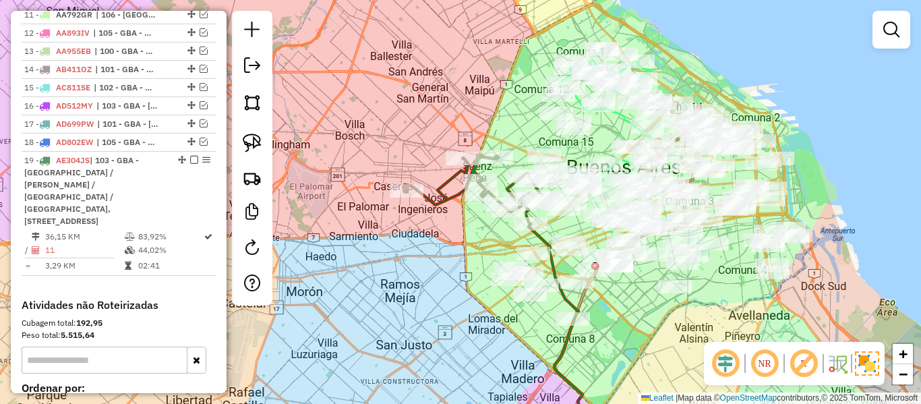
scroll to position [926, 0]
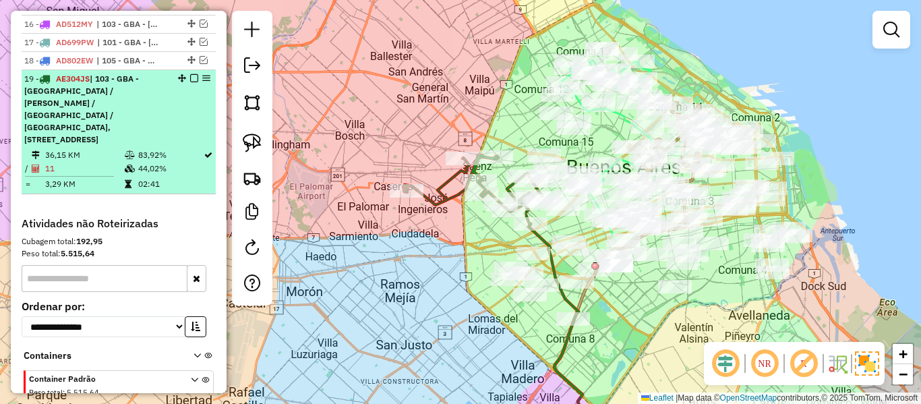
click at [191, 74] on em at bounding box center [194, 78] width 8 height 8
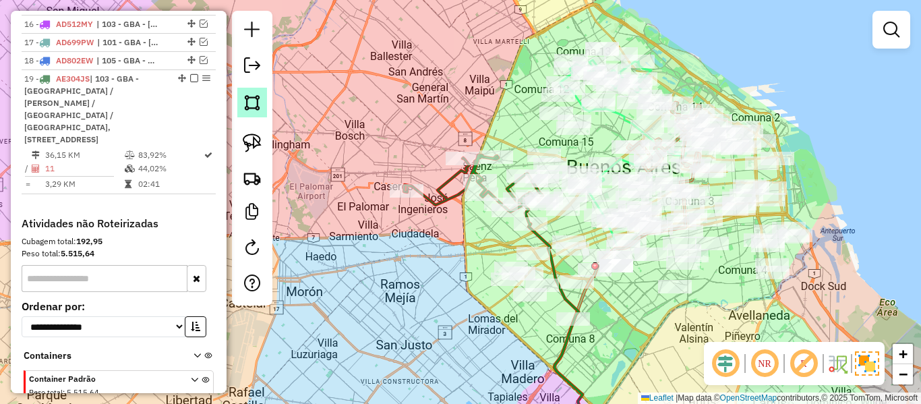
scroll to position [863, 0]
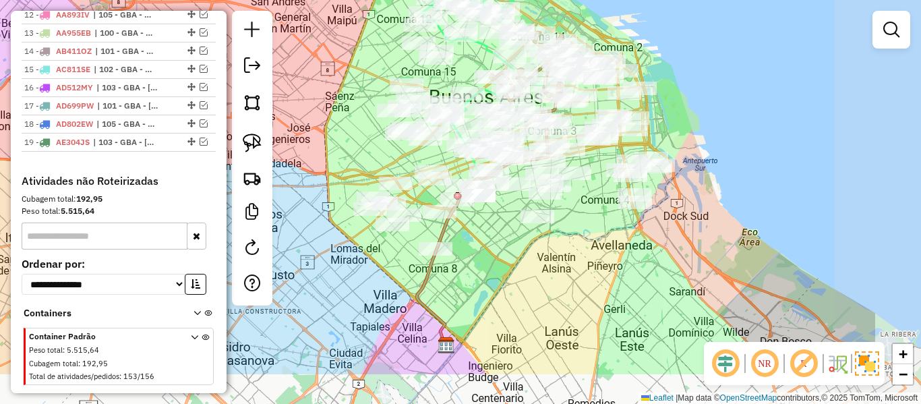
drag, startPoint x: 439, startPoint y: 152, endPoint x: 381, endPoint y: 76, distance: 95.2
click at [381, 76] on div "Janela de atendimento Grade de atendimento Capacidade Transportadoras Veículos …" at bounding box center [460, 202] width 921 height 404
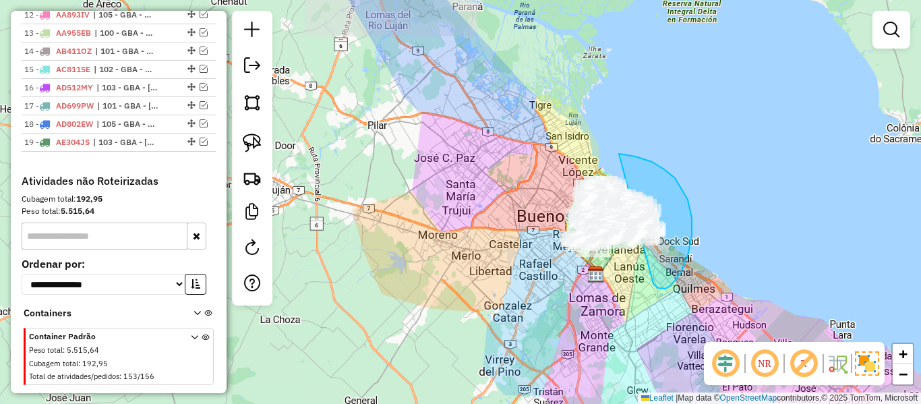
drag, startPoint x: 653, startPoint y: 284, endPoint x: 540, endPoint y: 280, distance: 113.3
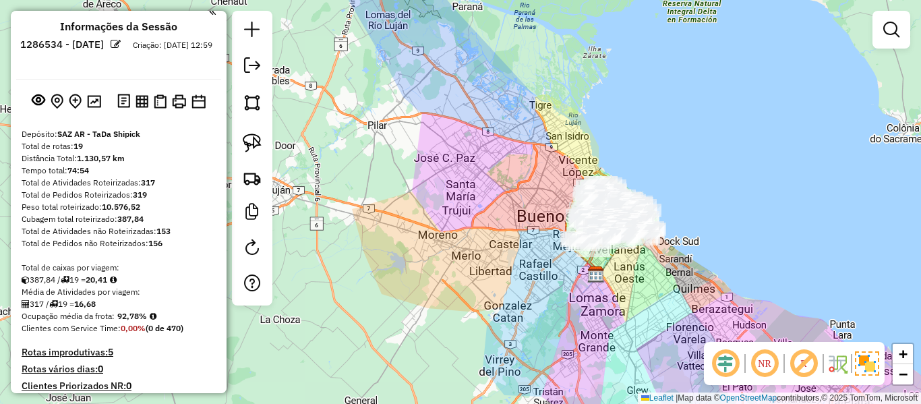
scroll to position [0, 0]
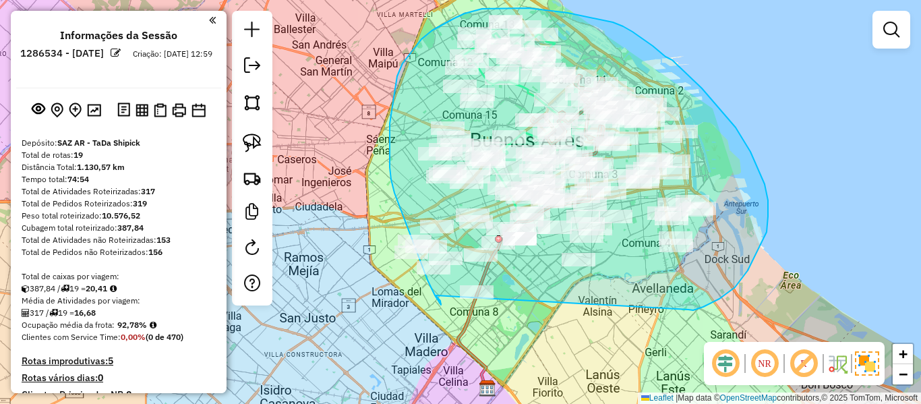
drag, startPoint x: 747, startPoint y: 270, endPoint x: 410, endPoint y: 121, distance: 369.0
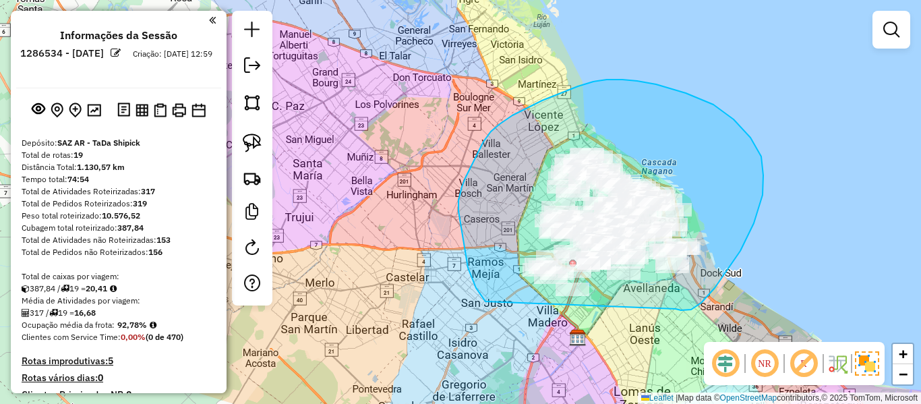
drag, startPoint x: 676, startPoint y: 309, endPoint x: 488, endPoint y: 306, distance: 188.1
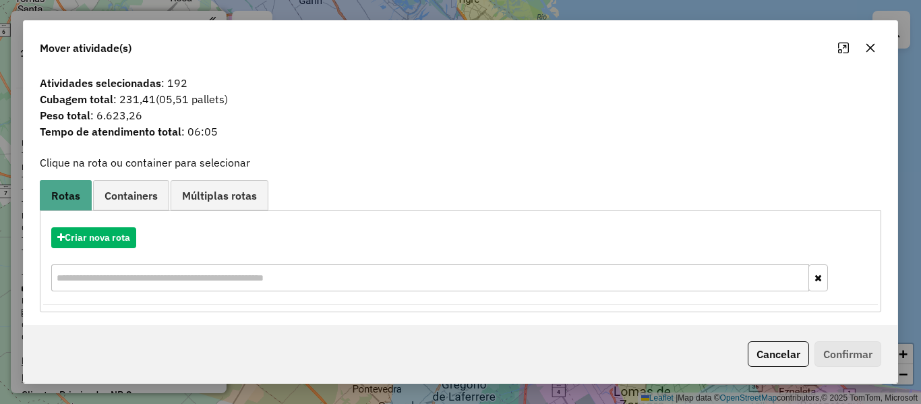
click at [865, 55] on button "button" at bounding box center [870, 48] width 22 height 22
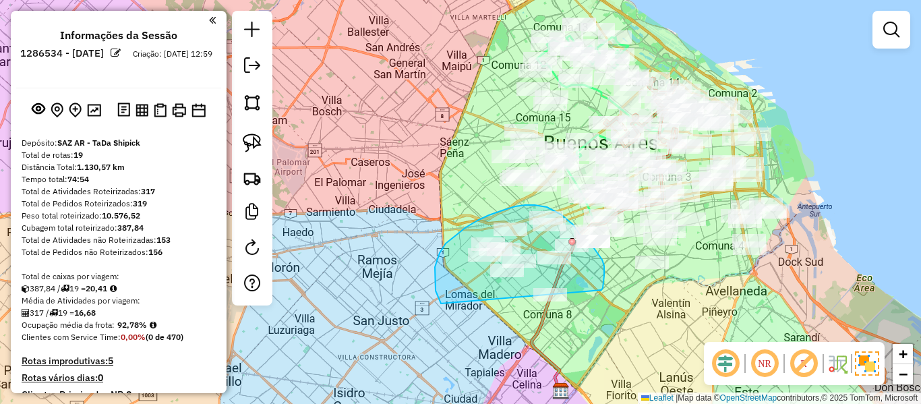
drag, startPoint x: 601, startPoint y: 290, endPoint x: 542, endPoint y: 357, distance: 89.3
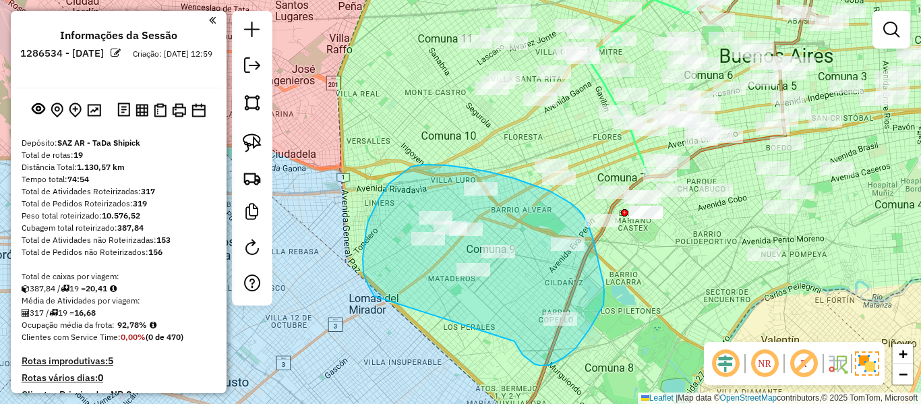
drag, startPoint x: 576, startPoint y: 348, endPoint x: 399, endPoint y: 311, distance: 180.3
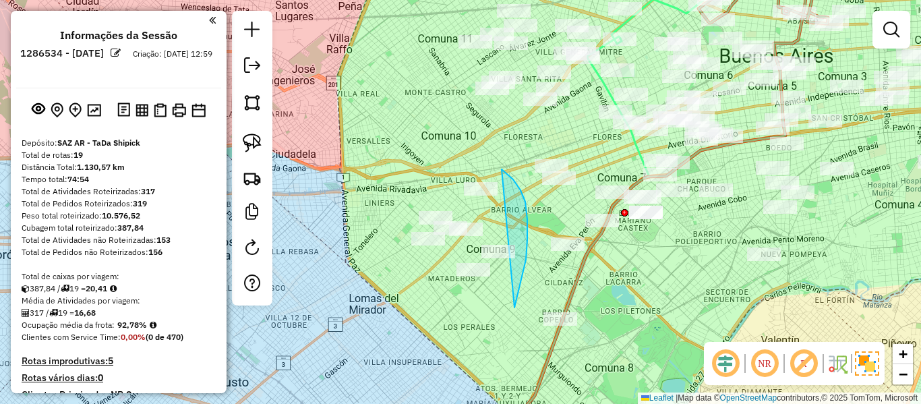
drag, startPoint x: 514, startPoint y: 307, endPoint x: 424, endPoint y: 331, distance: 93.3
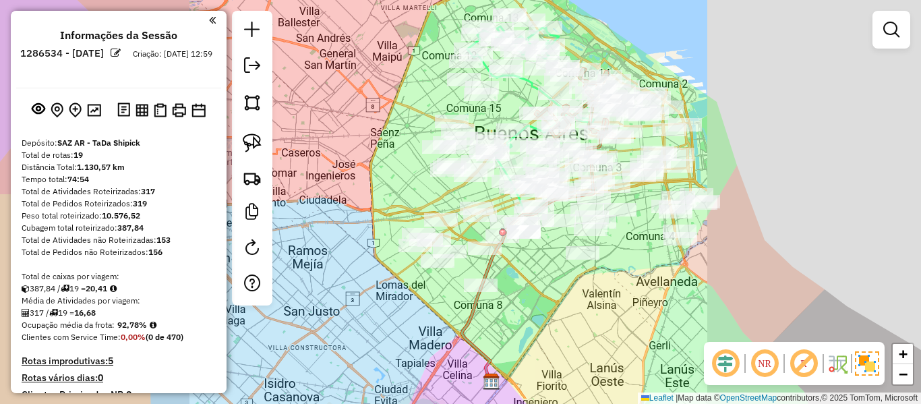
click at [374, 270] on div "Janela de atendimento Grade de atendimento Capacidade Transportadoras Veículos …" at bounding box center [460, 202] width 921 height 404
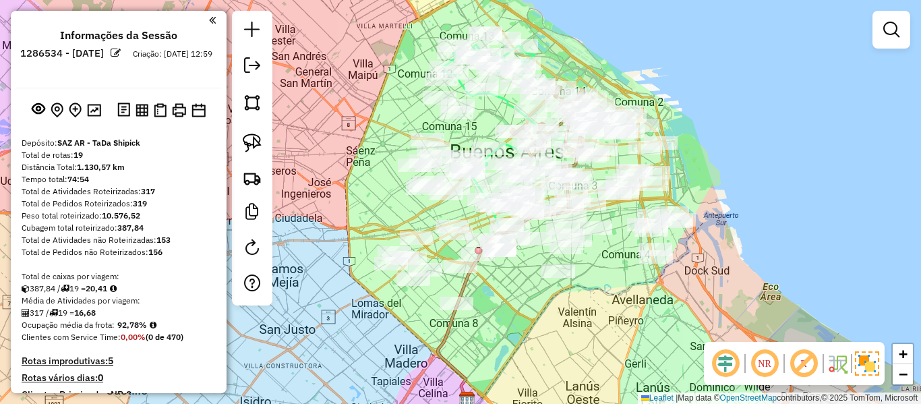
drag, startPoint x: 409, startPoint y: 299, endPoint x: 349, endPoint y: 330, distance: 67.8
click at [365, 326] on div "Janela de atendimento Grade de atendimento Capacidade Transportadoras Veículos …" at bounding box center [460, 202] width 921 height 404
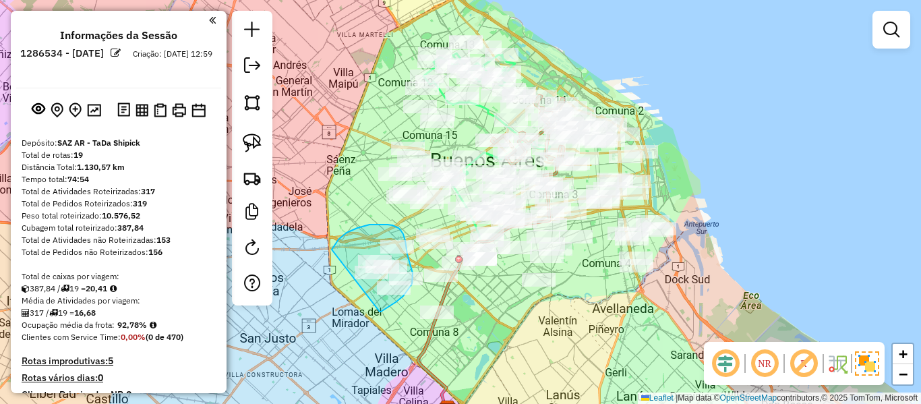
drag, startPoint x: 379, startPoint y: 311, endPoint x: 327, endPoint y: 298, distance: 54.3
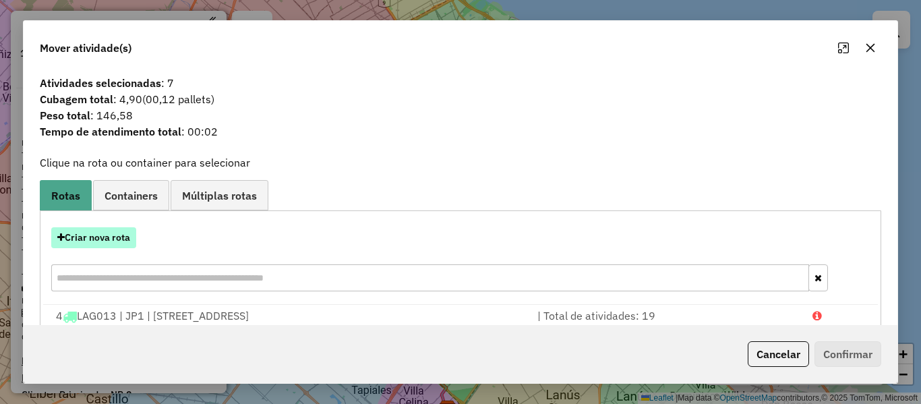
click at [78, 233] on button "Criar nova rota" at bounding box center [93, 237] width 85 height 21
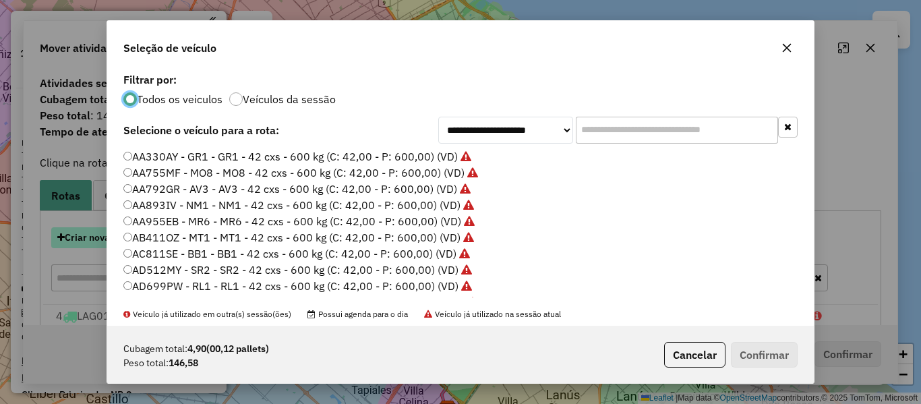
scroll to position [7, 4]
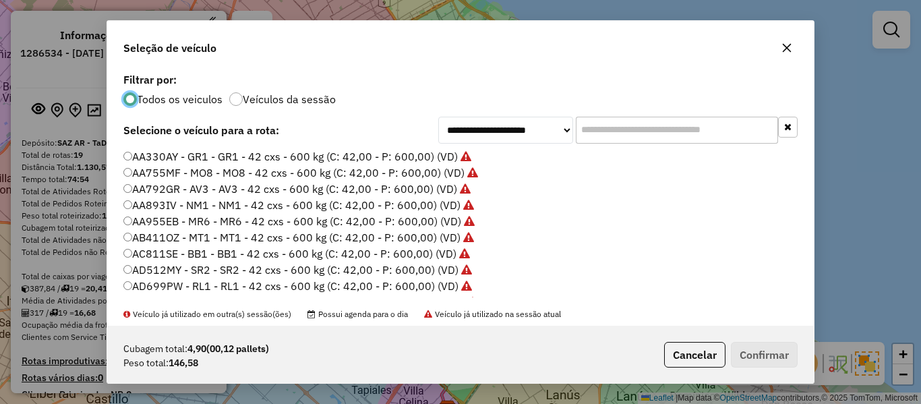
click at [782, 48] on button "button" at bounding box center [787, 48] width 22 height 22
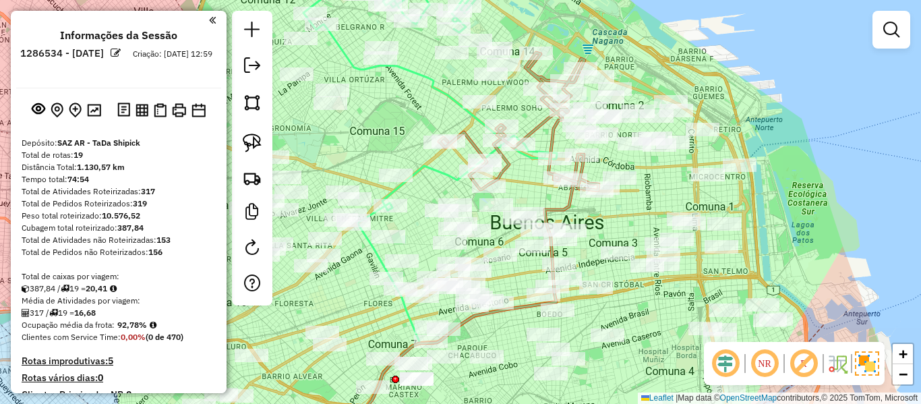
click at [538, 131] on icon at bounding box center [519, 121] width 160 height 137
select select "**********"
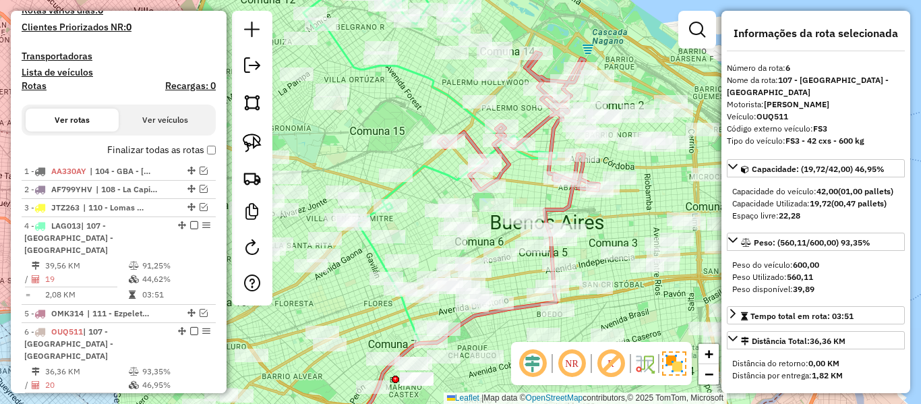
scroll to position [667, 0]
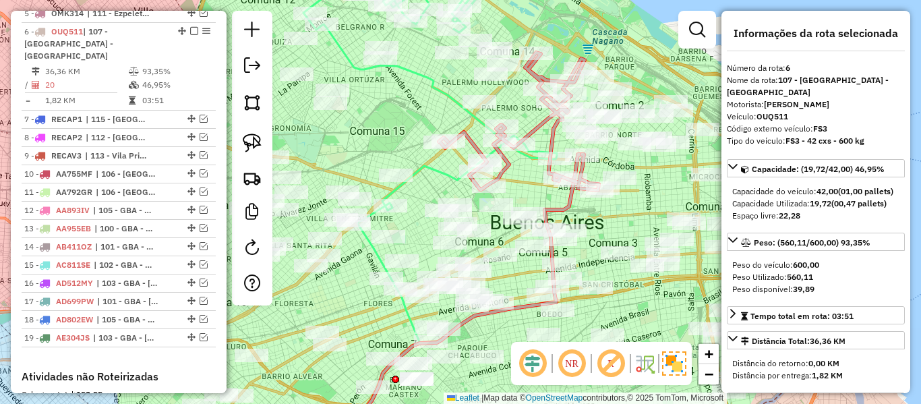
click at [540, 127] on icon at bounding box center [519, 121] width 160 height 137
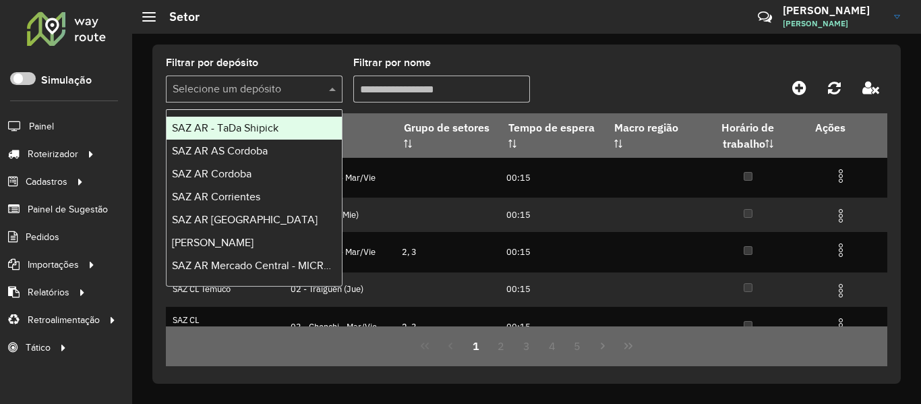
click at [301, 86] on input "text" at bounding box center [241, 90] width 136 height 16
click at [272, 128] on span "SAZ AR - TaDa Shipick" at bounding box center [225, 127] width 106 height 11
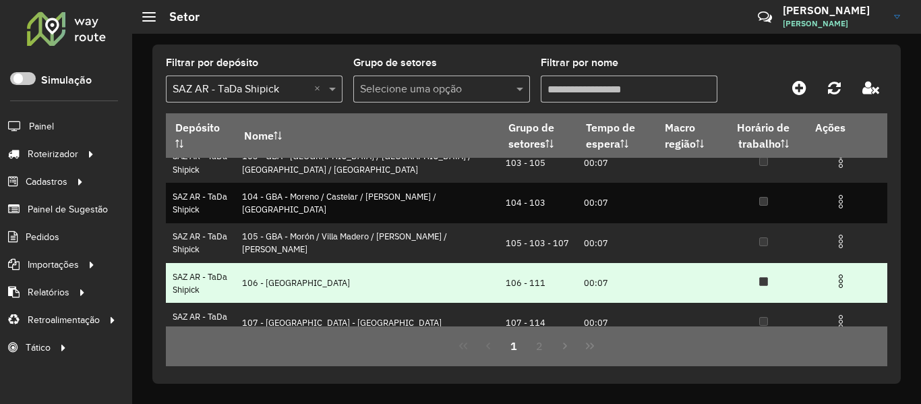
scroll to position [202, 0]
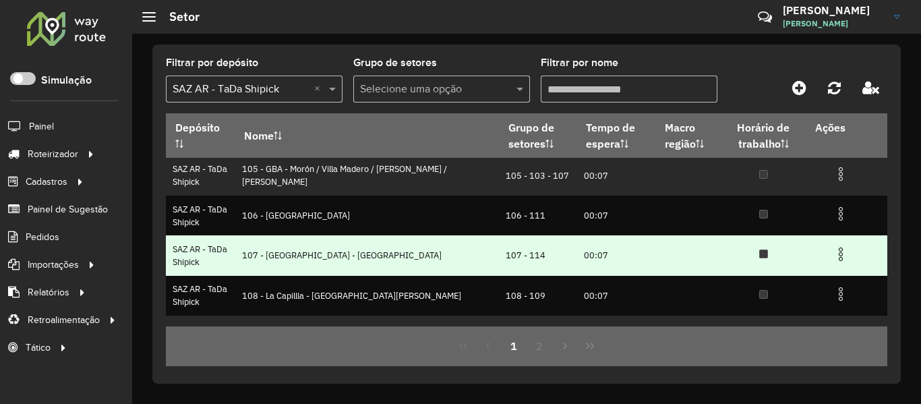
click at [832, 253] on img at bounding box center [840, 254] width 16 height 16
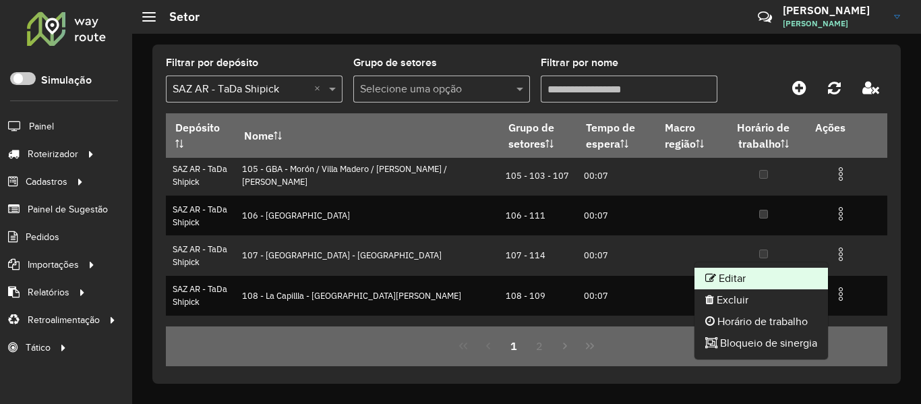
click at [739, 277] on li "Editar" at bounding box center [760, 279] width 133 height 22
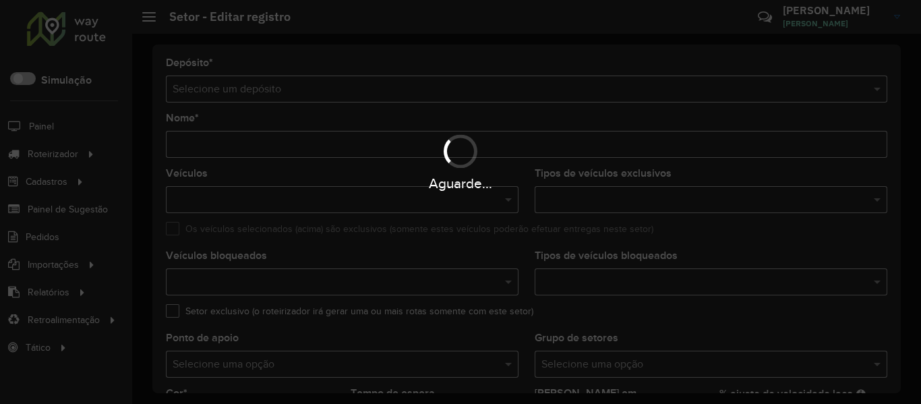
type input "**********"
type input "*******"
type input "*****"
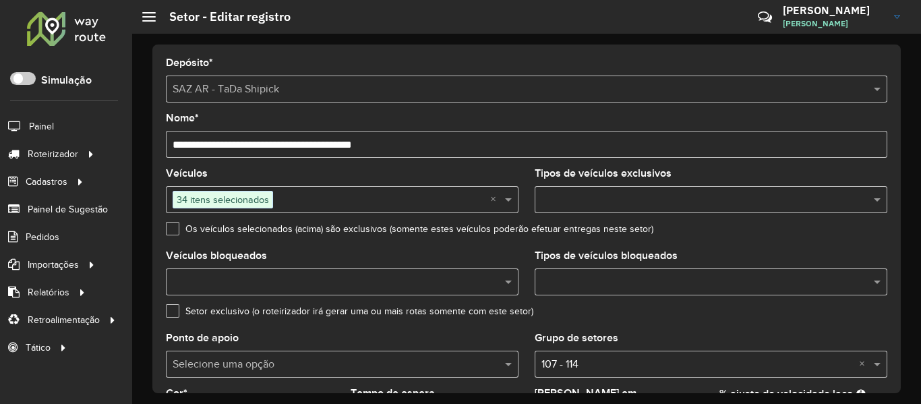
click at [465, 278] on input "text" at bounding box center [335, 282] width 332 height 16
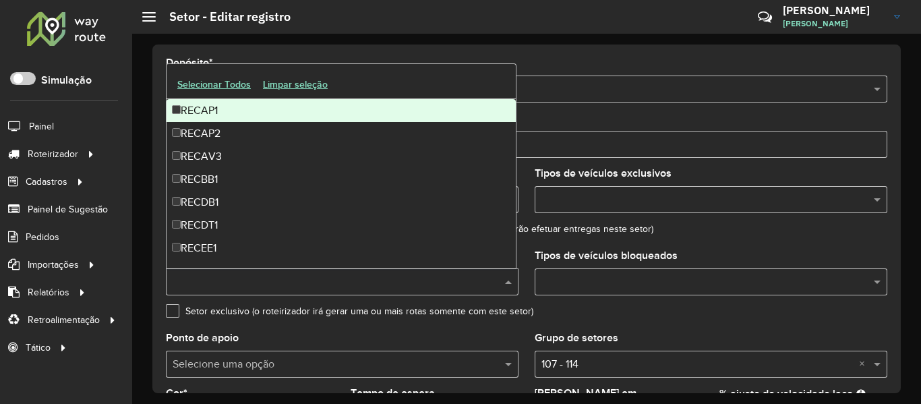
click at [465, 278] on input "text" at bounding box center [335, 282] width 332 height 16
click at [630, 301] on formly-field "Tipos de veículos bloqueados" at bounding box center [710, 278] width 369 height 55
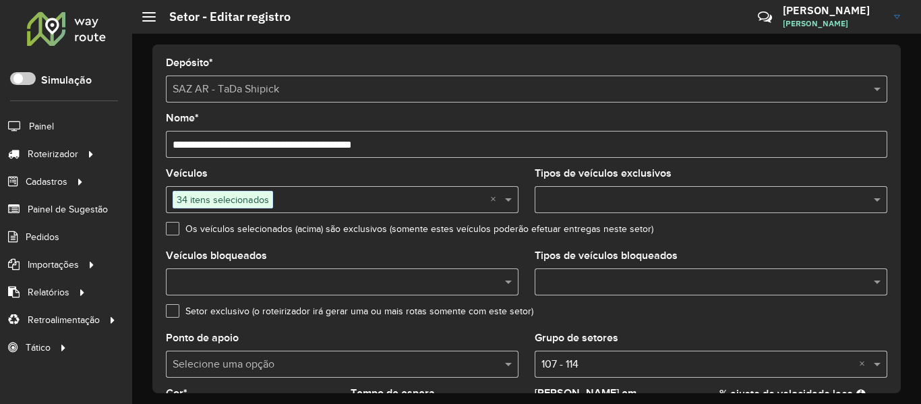
click at [638, 284] on input "text" at bounding box center [704, 282] width 332 height 16
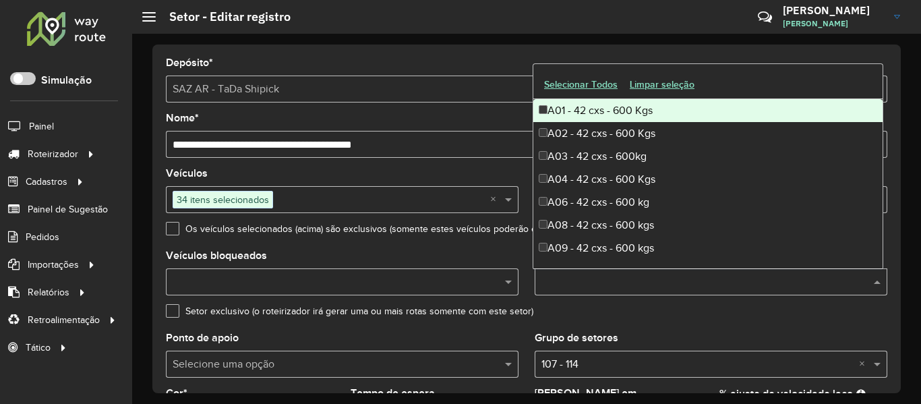
click at [638, 317] on div "Setor exclusivo (o roteirizador irá gerar uma ou mais rotas somente com este se…" at bounding box center [526, 314] width 721 height 16
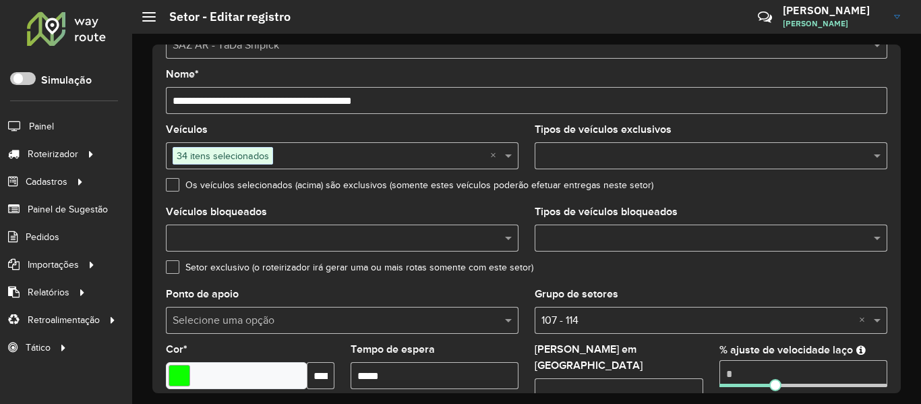
scroll to position [67, 0]
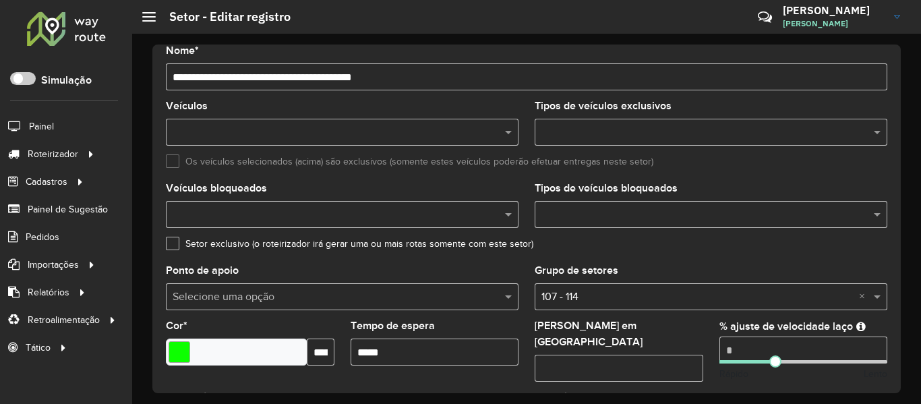
click at [565, 134] on input "text" at bounding box center [704, 133] width 332 height 16
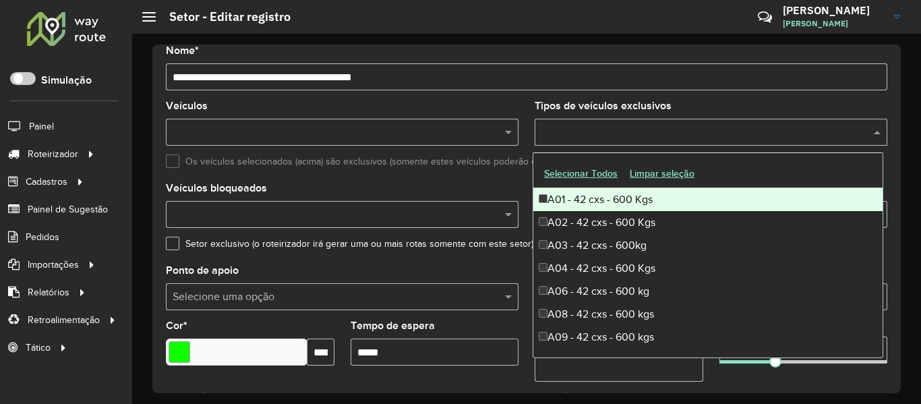
click at [587, 175] on button "Selecionar Todos" at bounding box center [581, 173] width 86 height 21
click at [485, 178] on formly-field "Os veículos selecionados (acima) são exclusivos (somente estes veículos poderão…" at bounding box center [526, 169] width 737 height 27
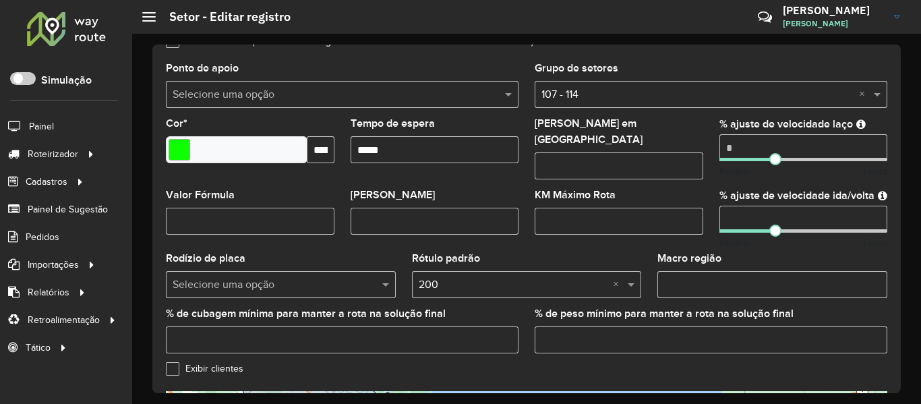
scroll to position [522, 0]
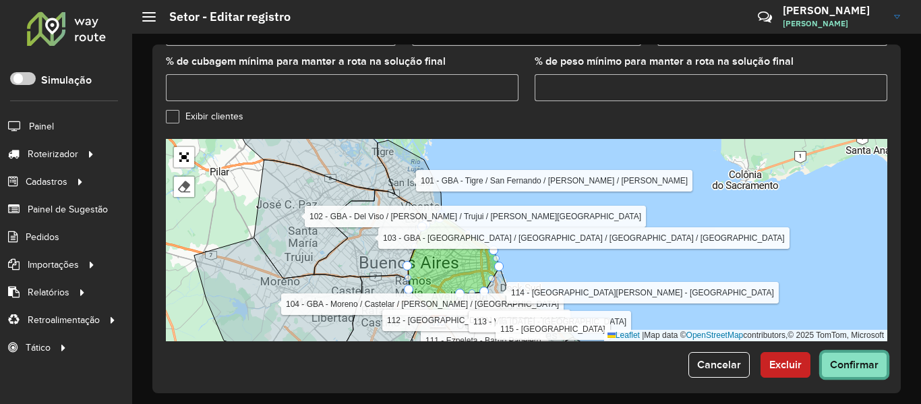
click at [861, 359] on span "Confirmar" at bounding box center [854, 364] width 49 height 11
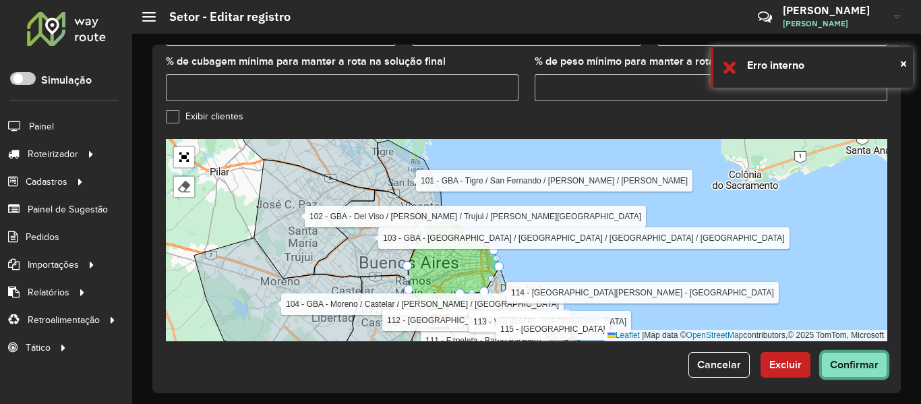
click at [864, 360] on span "Confirmar" at bounding box center [854, 364] width 49 height 11
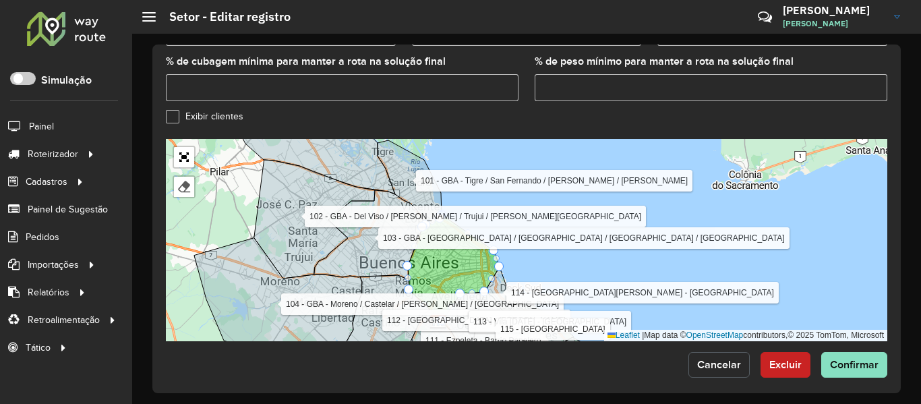
click at [720, 365] on button "Cancelar" at bounding box center [718, 365] width 61 height 26
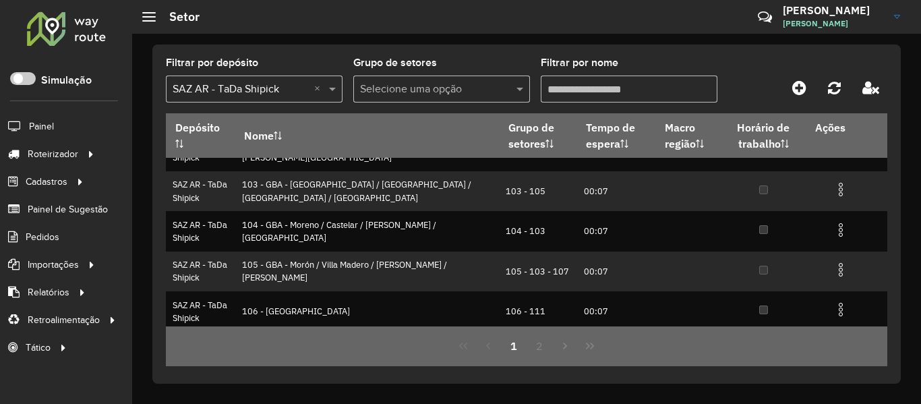
scroll to position [270, 0]
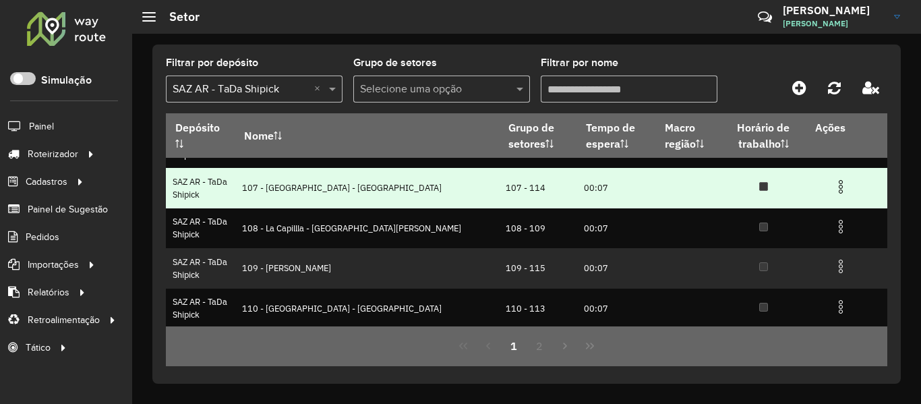
click at [835, 187] on img at bounding box center [840, 187] width 16 height 16
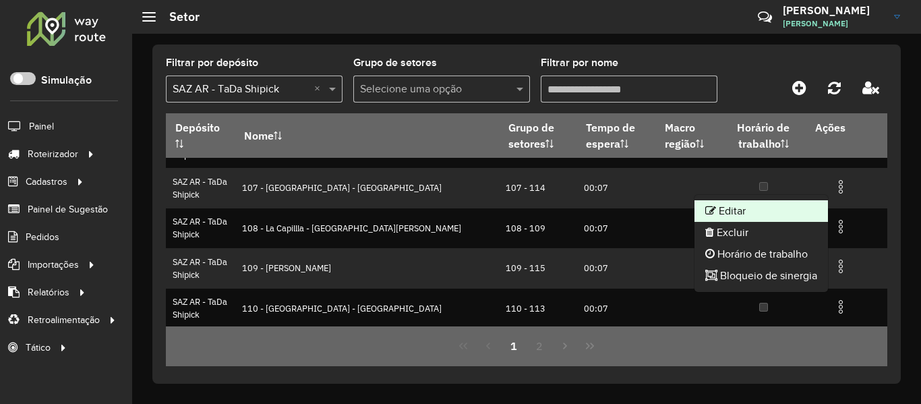
click at [751, 217] on li "Editar" at bounding box center [760, 211] width 133 height 22
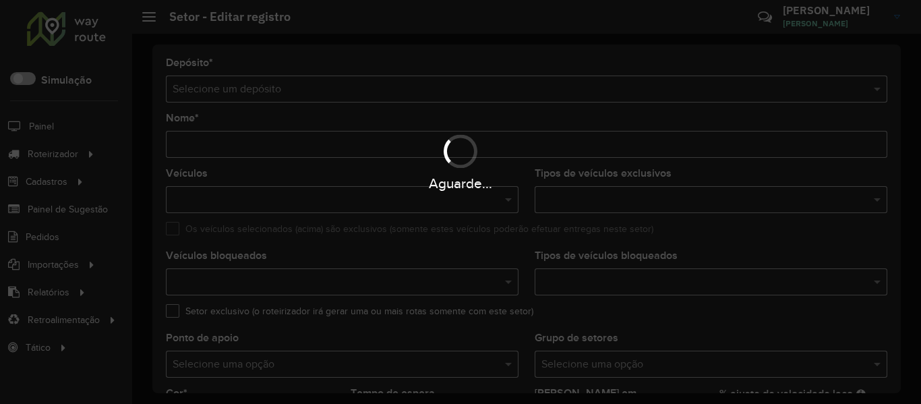
type input "**********"
type input "*******"
type input "*****"
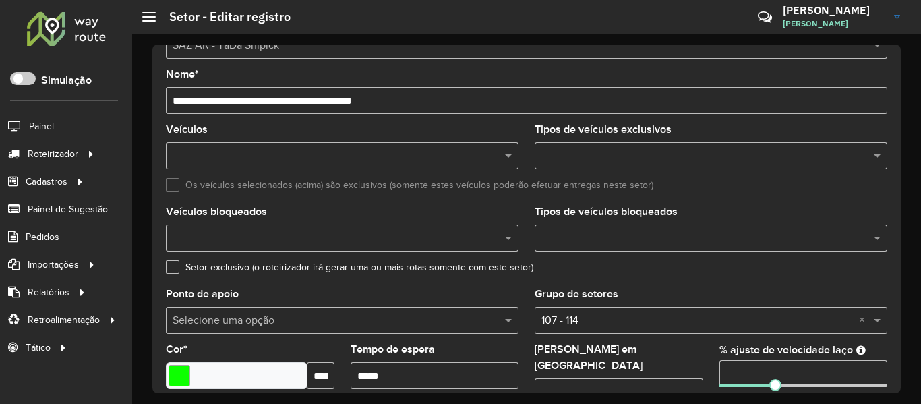
scroll to position [67, 0]
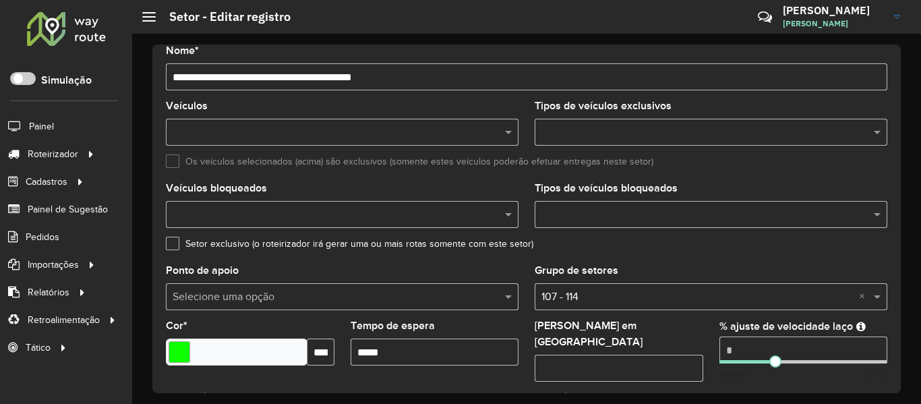
click at [616, 133] on input "text" at bounding box center [704, 133] width 332 height 16
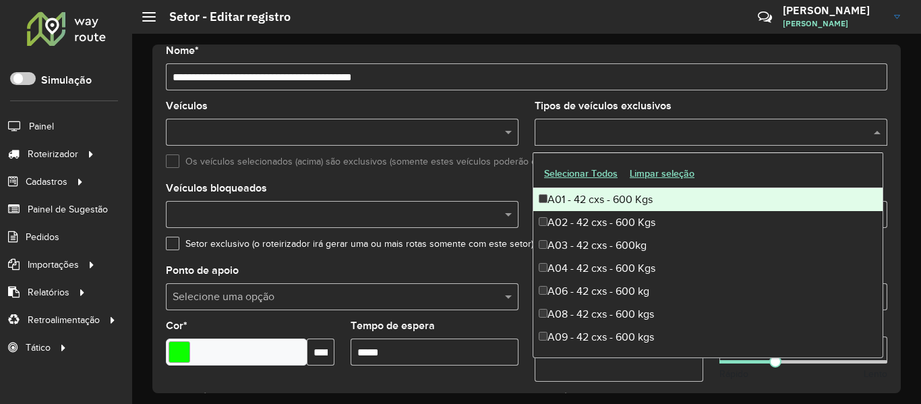
click at [605, 175] on button "Selecionar Todos" at bounding box center [581, 173] width 86 height 21
click at [524, 110] on formly-field "Veículos" at bounding box center [342, 128] width 369 height 55
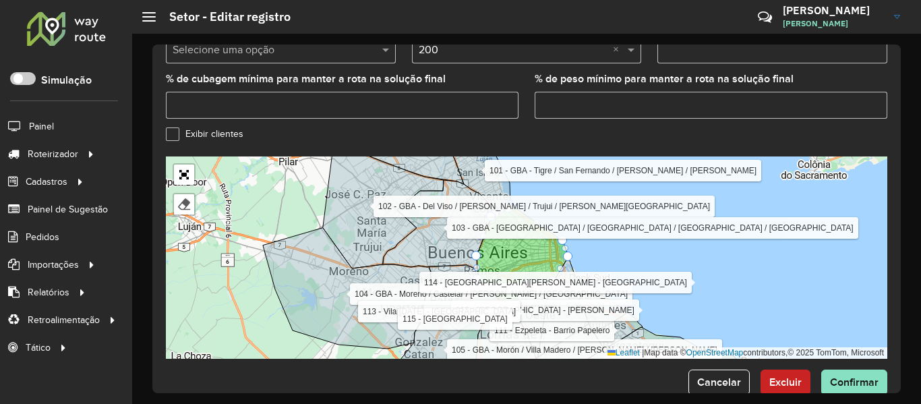
scroll to position [522, 0]
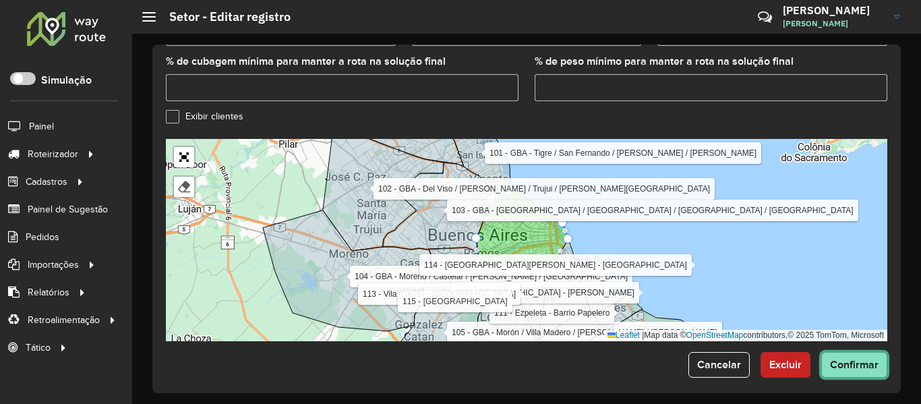
click at [845, 360] on span "Confirmar" at bounding box center [854, 364] width 49 height 11
click at [758, 73] on div "× Erro interno" at bounding box center [811, 67] width 202 height 40
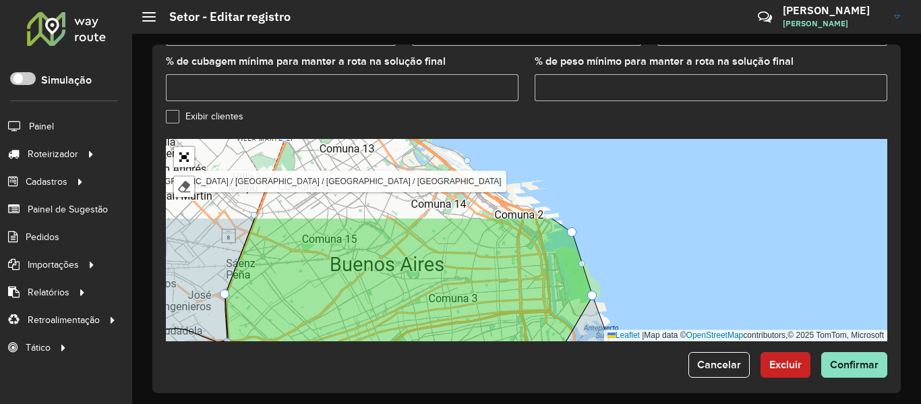
drag, startPoint x: 636, startPoint y: 164, endPoint x: 636, endPoint y: 259, distance: 95.7
click at [636, 259] on div "100 - GBA - Garin / Nordelta / Loma Verde / Troncos 101 - GBA - Tigre / San Fer…" at bounding box center [526, 240] width 721 height 202
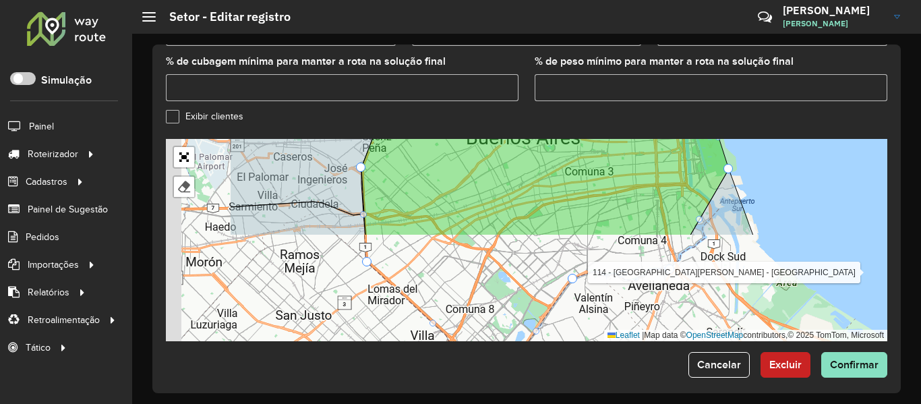
drag, startPoint x: 752, startPoint y: 121, endPoint x: 620, endPoint y: 150, distance: 135.1
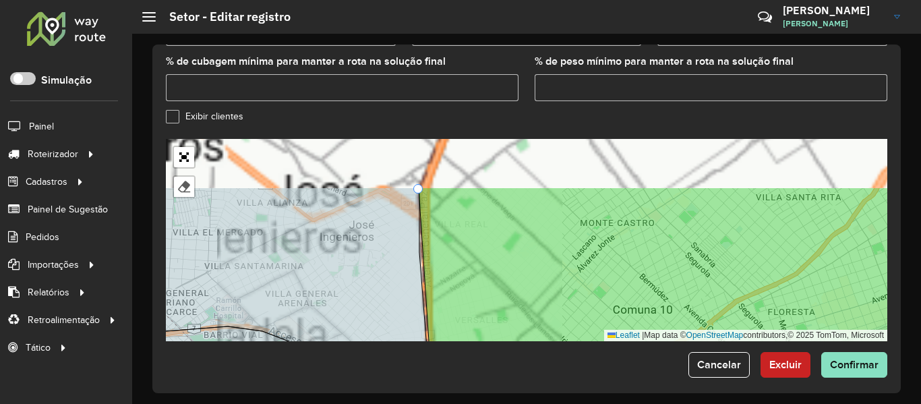
drag, startPoint x: 454, startPoint y: 226, endPoint x: 451, endPoint y: 242, distance: 15.9
click at [451, 242] on icon at bounding box center [682, 309] width 526 height 244
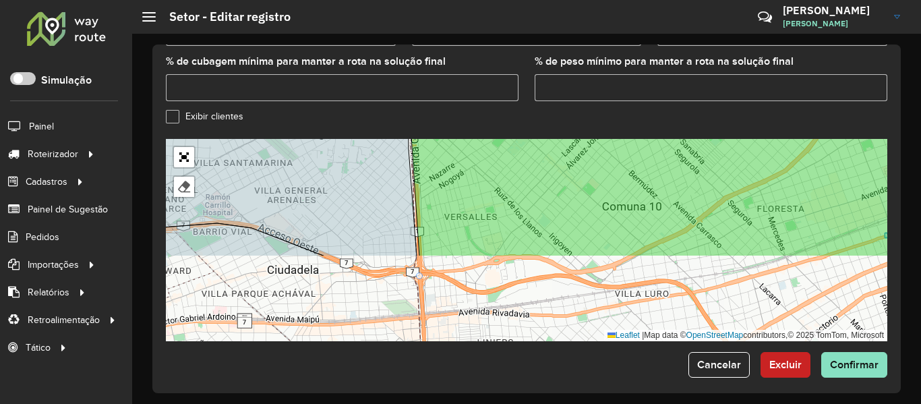
drag, startPoint x: 448, startPoint y: 152, endPoint x: 451, endPoint y: 103, distance: 48.6
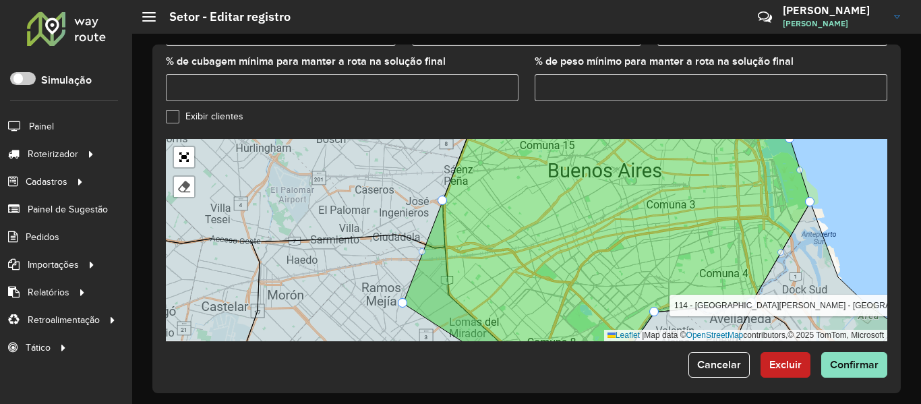
drag, startPoint x: 445, startPoint y: 285, endPoint x: 399, endPoint y: 293, distance: 46.5
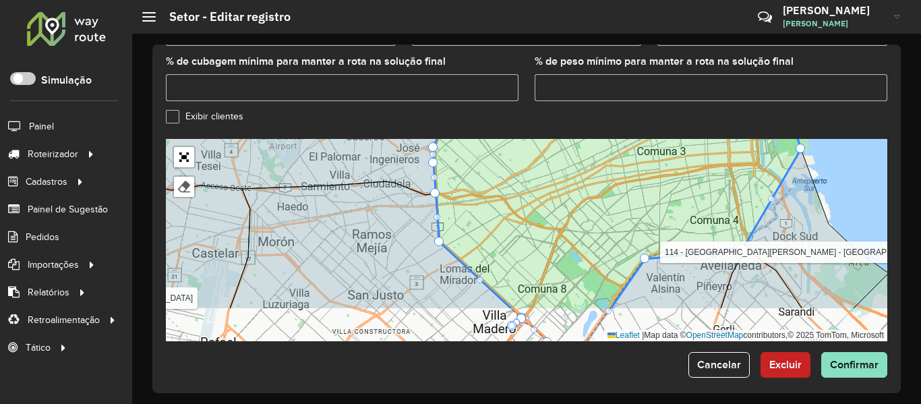
drag, startPoint x: 535, startPoint y: 226, endPoint x: 519, endPoint y: 162, distance: 65.4
click at [518, 162] on icon at bounding box center [616, 186] width 367 height 247
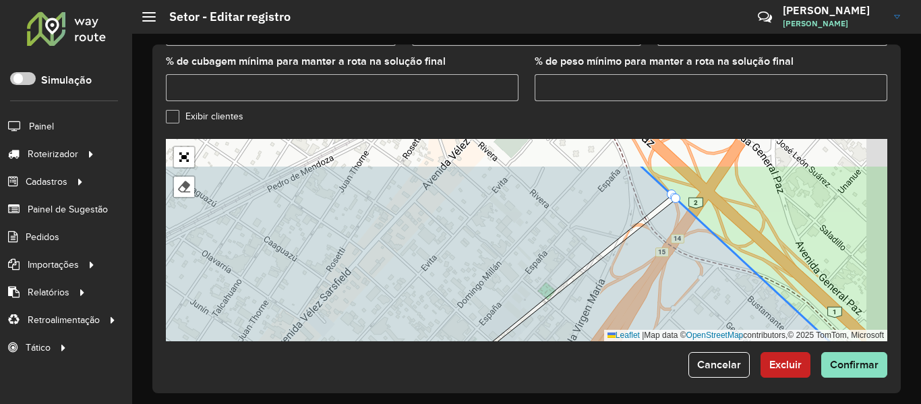
drag, startPoint x: 683, startPoint y: 233, endPoint x: 646, endPoint y: 272, distance: 53.9
click at [646, 272] on icon at bounding box center [657, 304] width 491 height 211
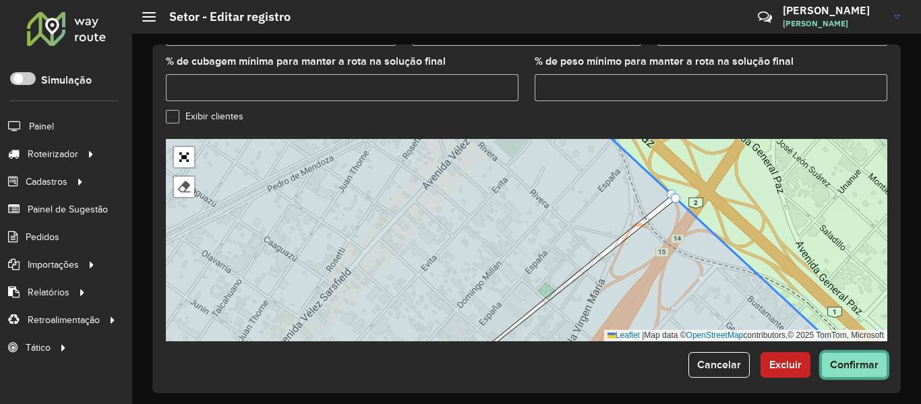
click at [848, 359] on span "Confirmar" at bounding box center [854, 364] width 49 height 11
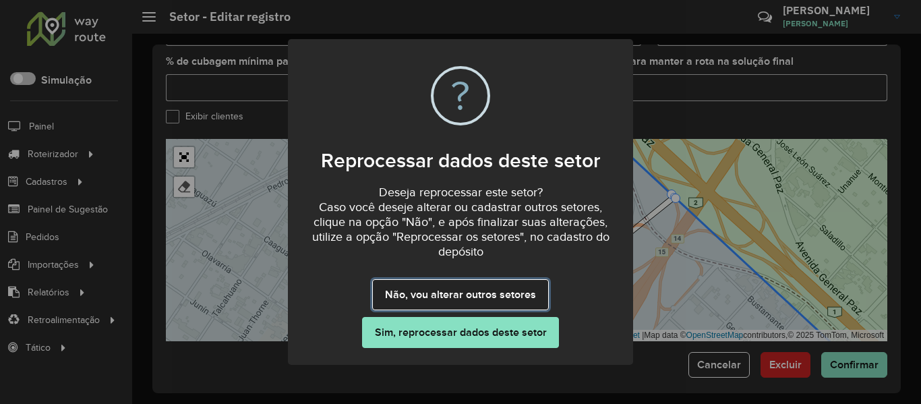
click at [452, 289] on button "Não, vou alterar outros setores" at bounding box center [460, 294] width 176 height 31
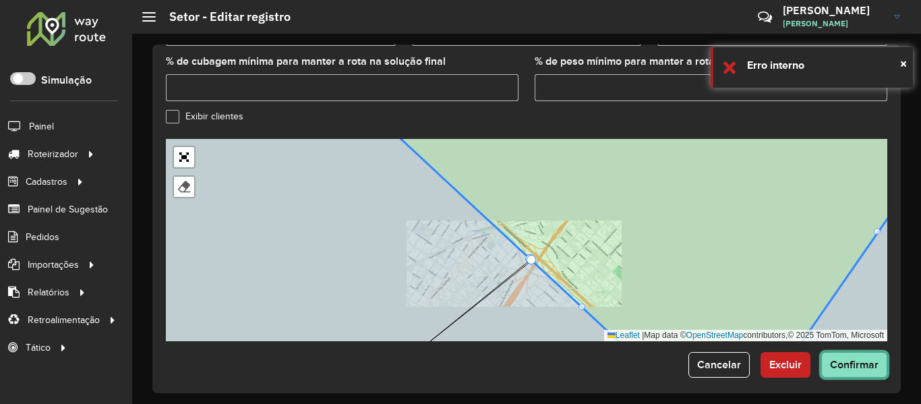
click at [862, 359] on span "Confirmar" at bounding box center [854, 364] width 49 height 11
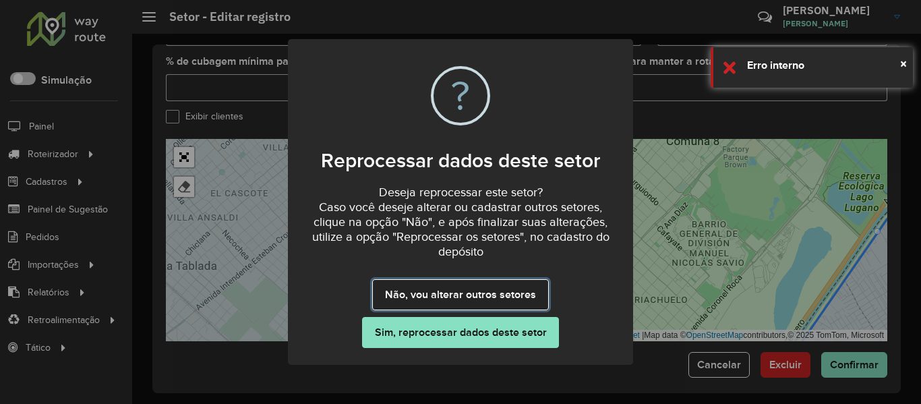
click at [474, 297] on button "Não, vou alterar outros setores" at bounding box center [460, 294] width 176 height 31
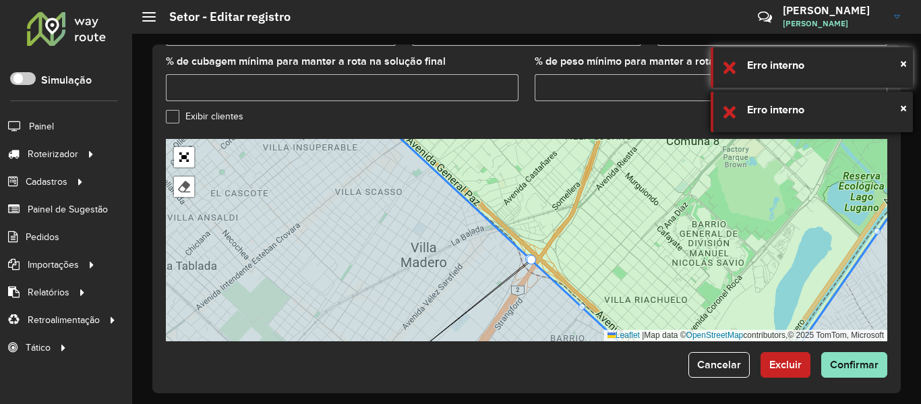
click at [793, 99] on div "× Erro interno" at bounding box center [811, 112] width 202 height 40
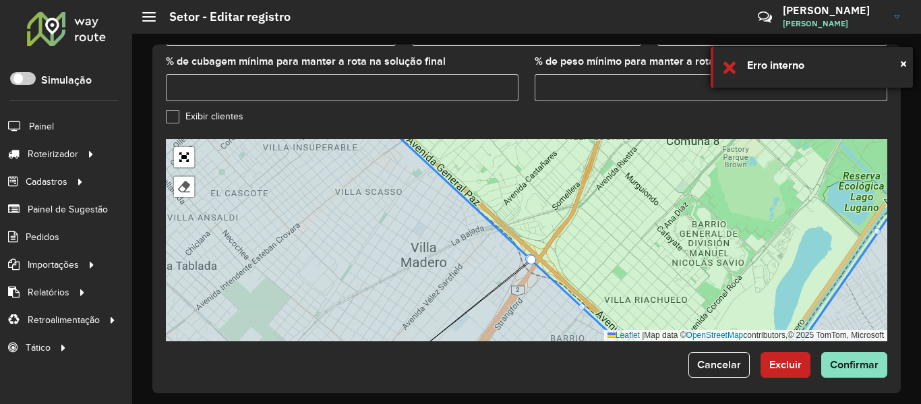
click at [735, 67] on div "× Erro interno" at bounding box center [811, 67] width 202 height 40
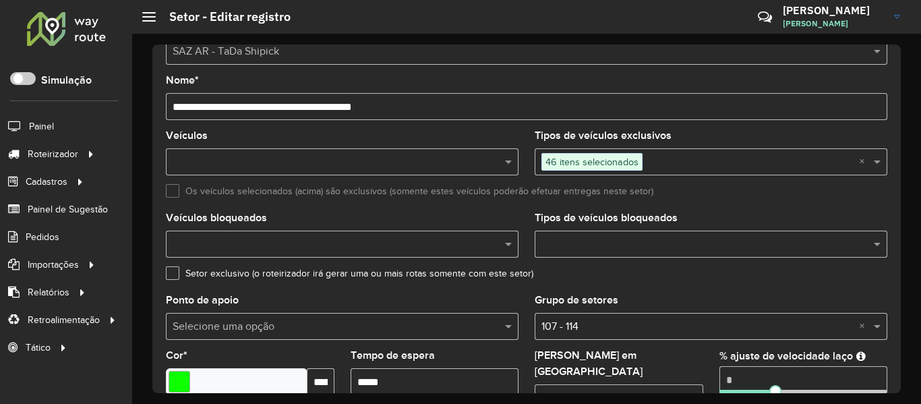
scroll to position [0, 0]
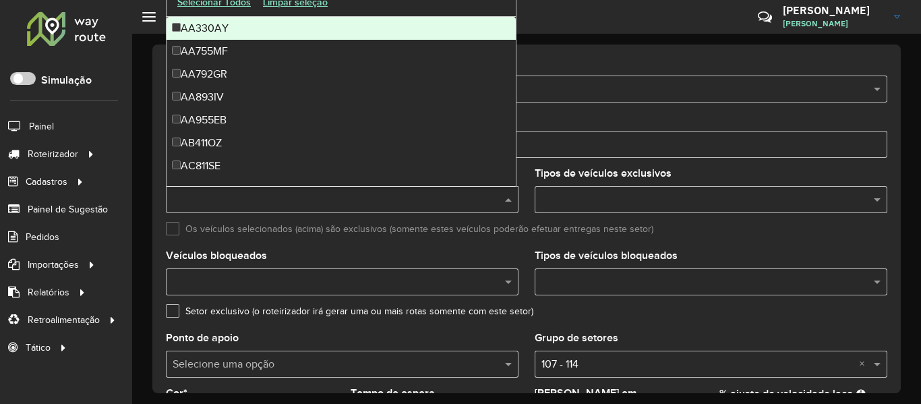
click at [464, 203] on input "text" at bounding box center [335, 200] width 332 height 16
click at [233, 2] on button "Selecionar Todos" at bounding box center [214, 2] width 86 height 21
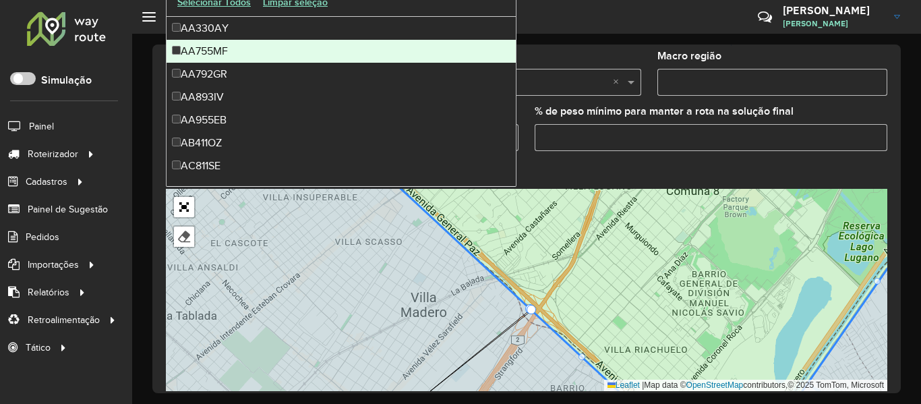
scroll to position [522, 0]
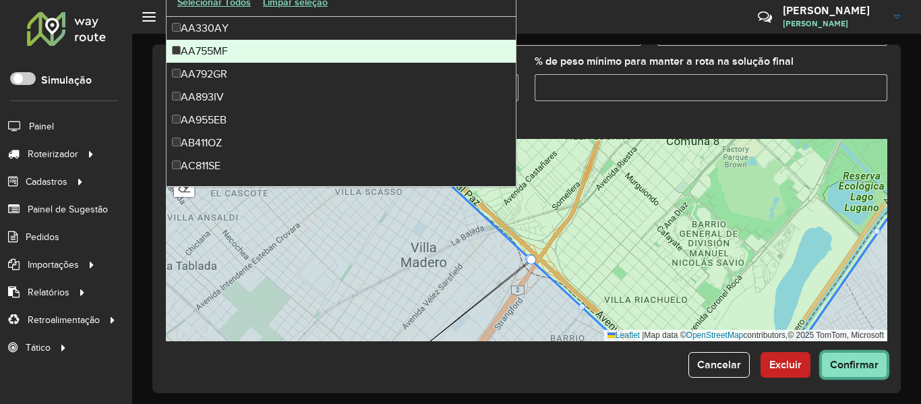
click at [859, 352] on button "Confirmar" at bounding box center [854, 365] width 66 height 26
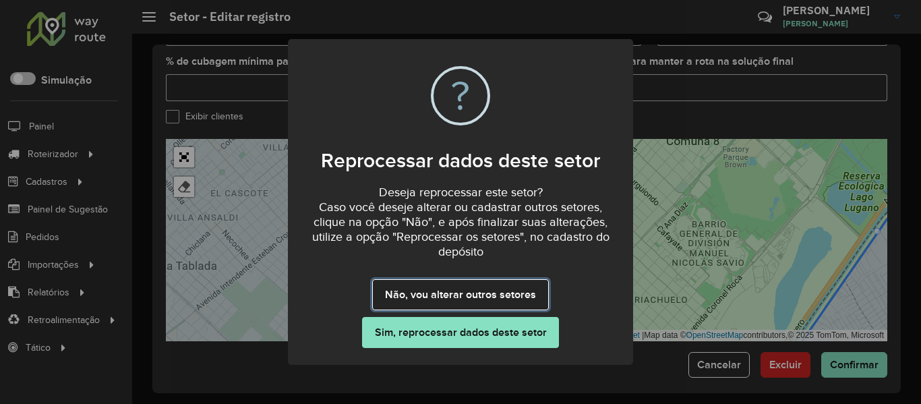
click at [520, 299] on button "Não, vou alterar outros setores" at bounding box center [460, 294] width 176 height 31
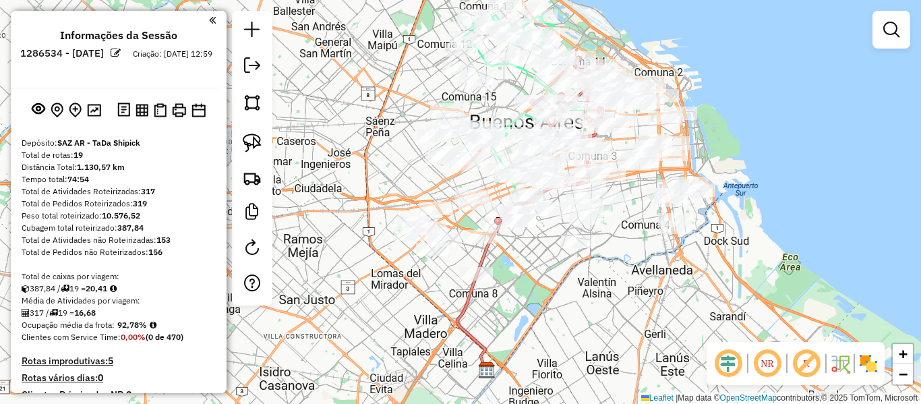
click at [870, 369] on img at bounding box center [868, 363] width 22 height 22
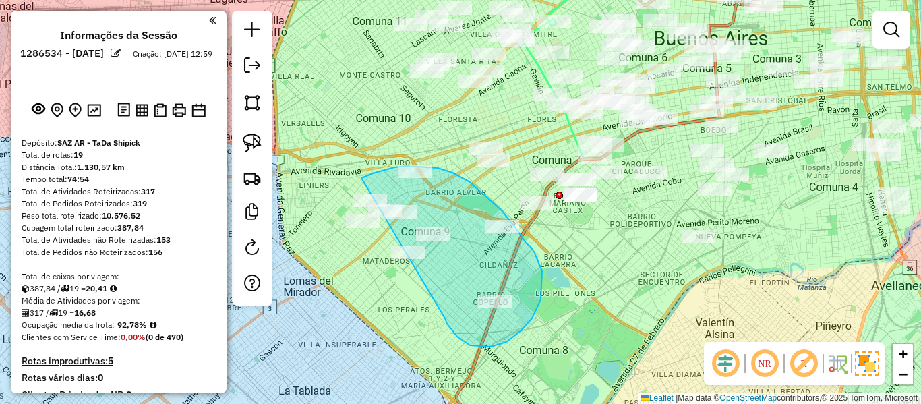
drag, startPoint x: 480, startPoint y: 346, endPoint x: 338, endPoint y: 277, distance: 157.9
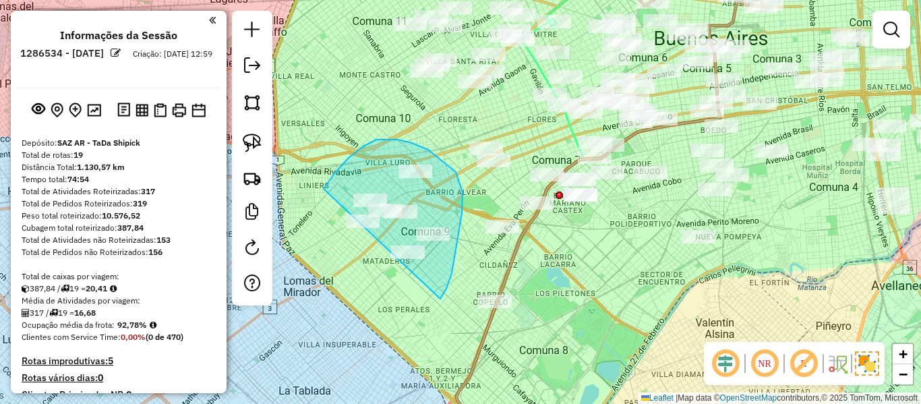
drag, startPoint x: 441, startPoint y: 297, endPoint x: 334, endPoint y: 271, distance: 111.0
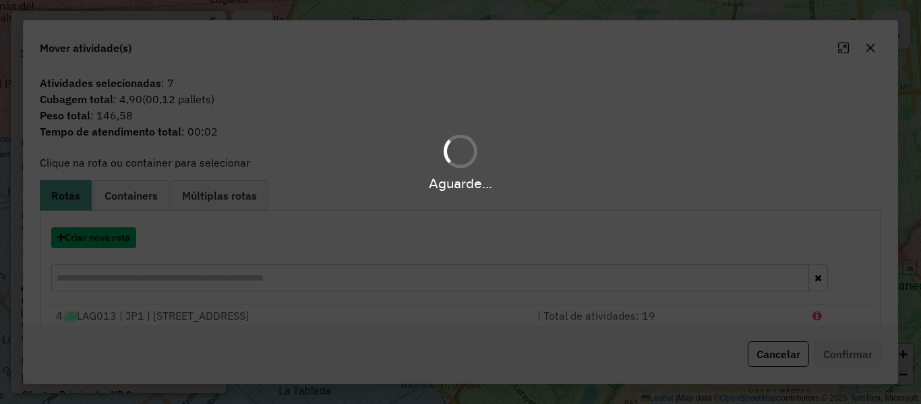
click at [111, 241] on button "Criar nova rota" at bounding box center [93, 237] width 85 height 21
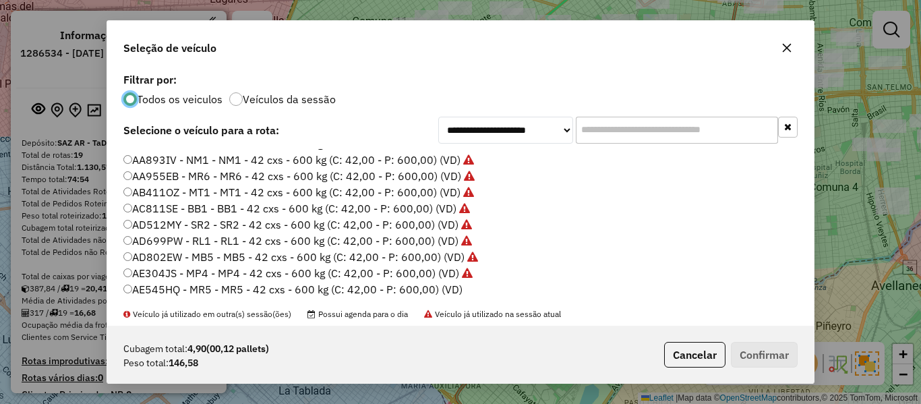
scroll to position [67, 0]
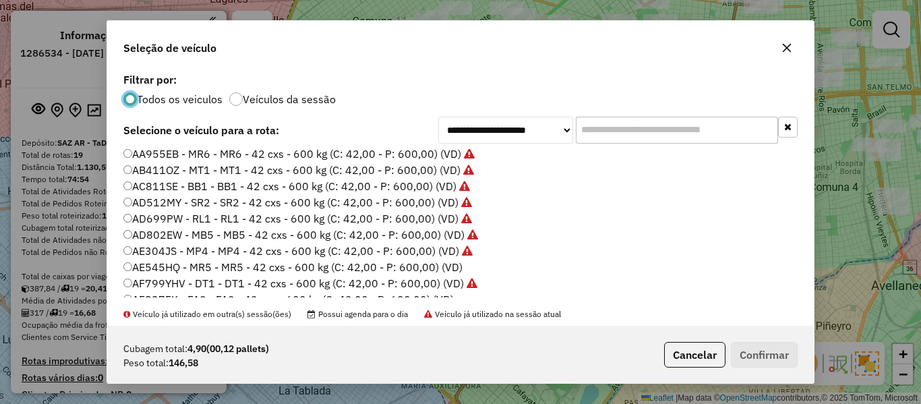
click at [447, 270] on label "AE545HQ - MR5 - MR5 - 42 cxs - 600 kg (C: 42,00 - P: 600,00) (VD)" at bounding box center [292, 267] width 339 height 16
click at [741, 344] on button "Confirmar" at bounding box center [764, 355] width 67 height 26
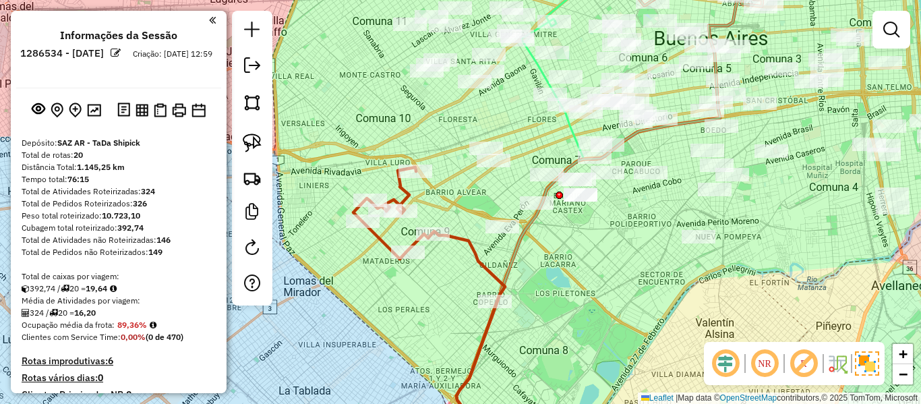
drag, startPoint x: 566, startPoint y: 246, endPoint x: 543, endPoint y: 280, distance: 40.7
click at [544, 279] on div "Janela de atendimento Grade de atendimento Capacidade Transportadoras Veículos …" at bounding box center [460, 202] width 921 height 404
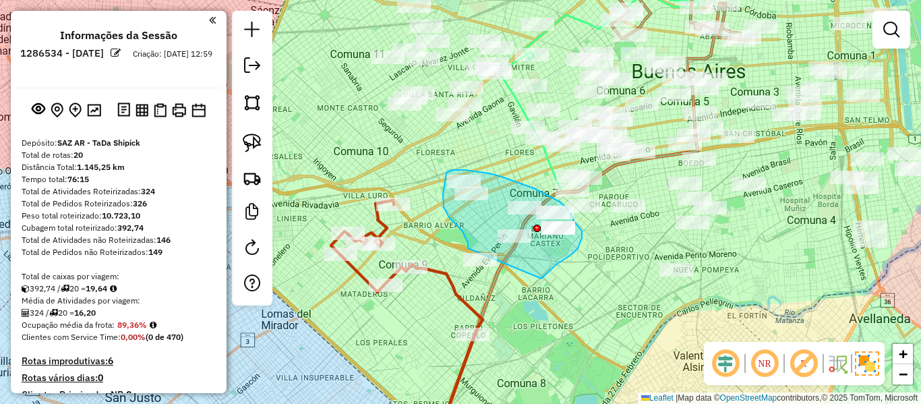
drag, startPoint x: 541, startPoint y: 278, endPoint x: 487, endPoint y: 294, distance: 56.7
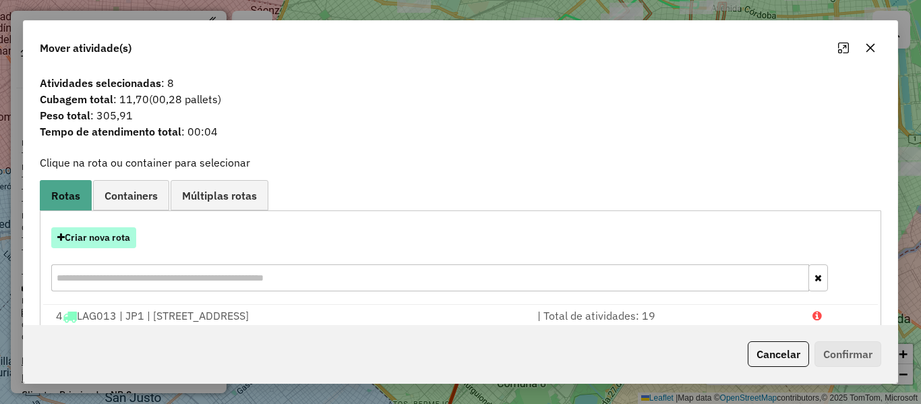
click at [123, 242] on button "Criar nova rota" at bounding box center [93, 237] width 85 height 21
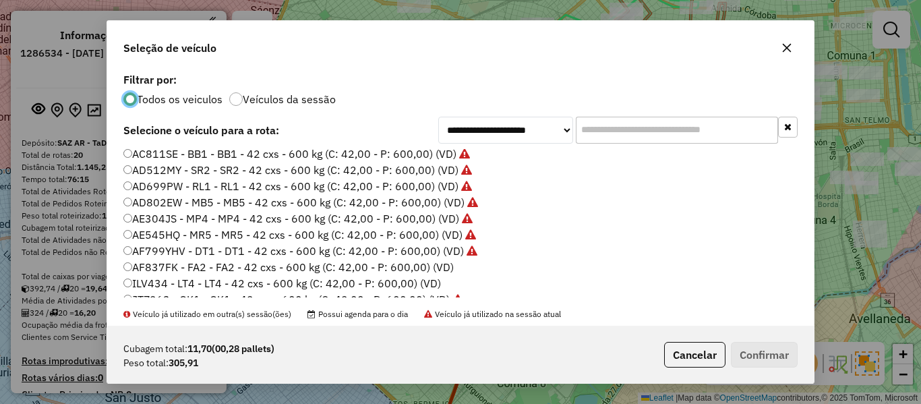
scroll to position [135, 0]
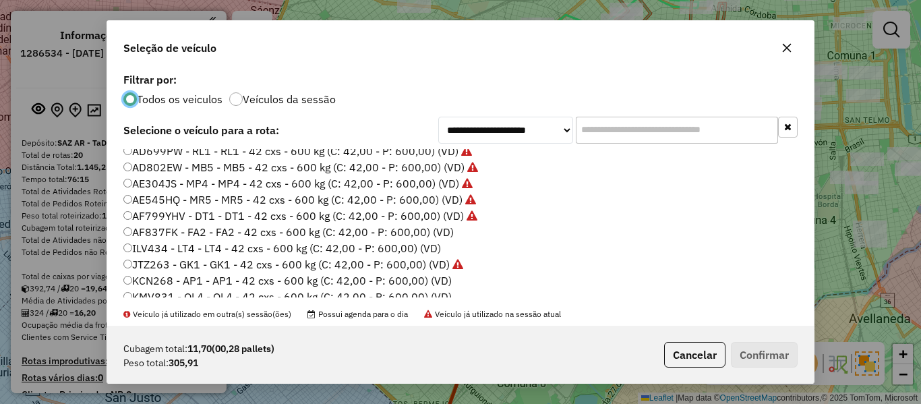
click at [441, 234] on label "AF837FK - FA2 - FA2 - 42 cxs - 600 kg (C: 42,00 - P: 600,00) (VD)" at bounding box center [288, 232] width 330 height 16
click at [761, 355] on button "Confirmar" at bounding box center [764, 355] width 67 height 26
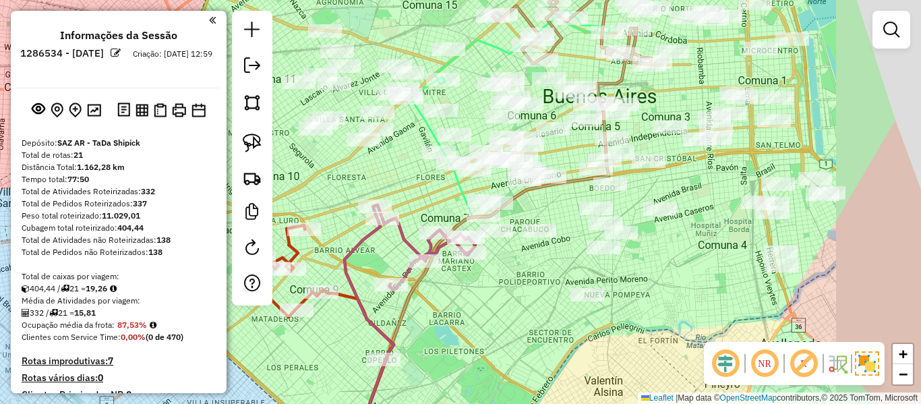
drag, startPoint x: 548, startPoint y: 251, endPoint x: 520, endPoint y: 283, distance: 42.5
click at [500, 277] on div "Janela de atendimento Grade de atendimento Capacidade Transportadoras Veículos …" at bounding box center [460, 202] width 921 height 404
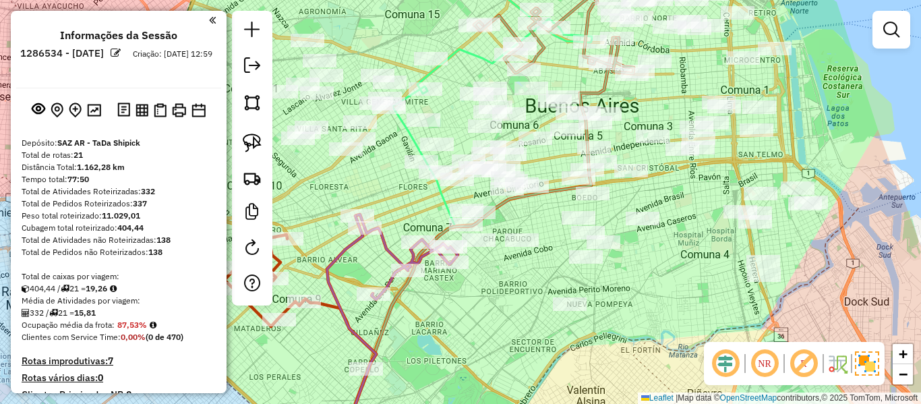
drag, startPoint x: 606, startPoint y: 280, endPoint x: 589, endPoint y: 280, distance: 16.9
click at [570, 273] on div "Janela de atendimento Grade de atendimento Capacidade Transportadoras Veículos …" at bounding box center [460, 202] width 921 height 404
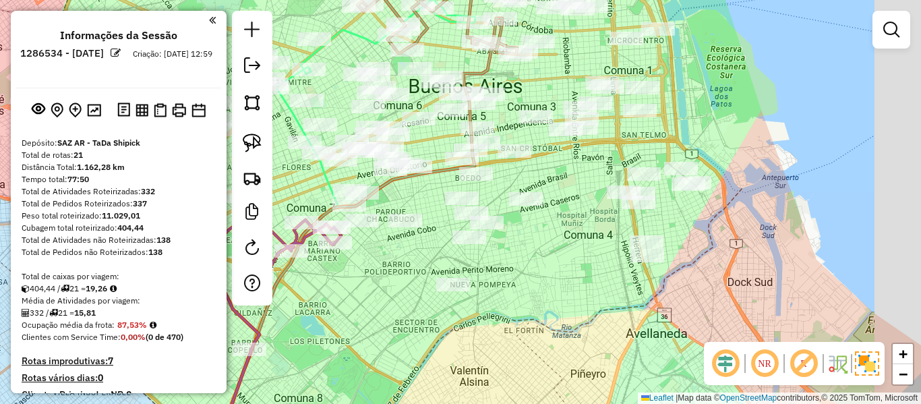
drag, startPoint x: 602, startPoint y: 281, endPoint x: 576, endPoint y: 291, distance: 28.2
click at [571, 292] on div "Janela de atendimento Grade de atendimento Capacidade Transportadoras Veículos …" at bounding box center [460, 202] width 921 height 404
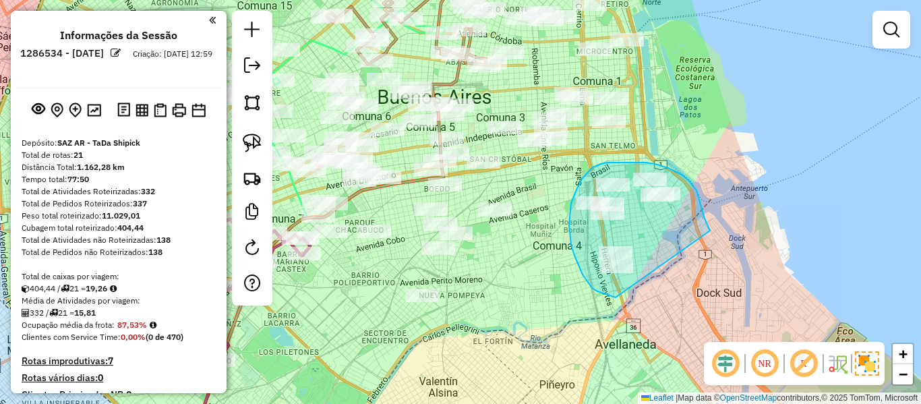
drag, startPoint x: 704, startPoint y: 218, endPoint x: 651, endPoint y: 298, distance: 95.7
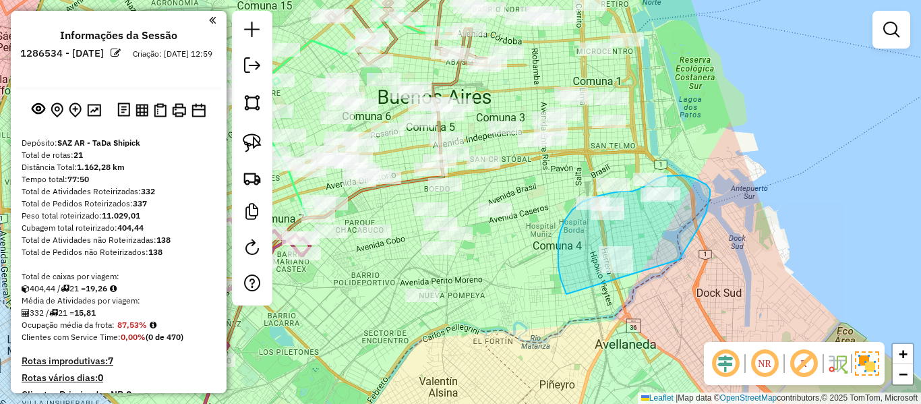
drag, startPoint x: 679, startPoint y: 259, endPoint x: 625, endPoint y: 322, distance: 82.2
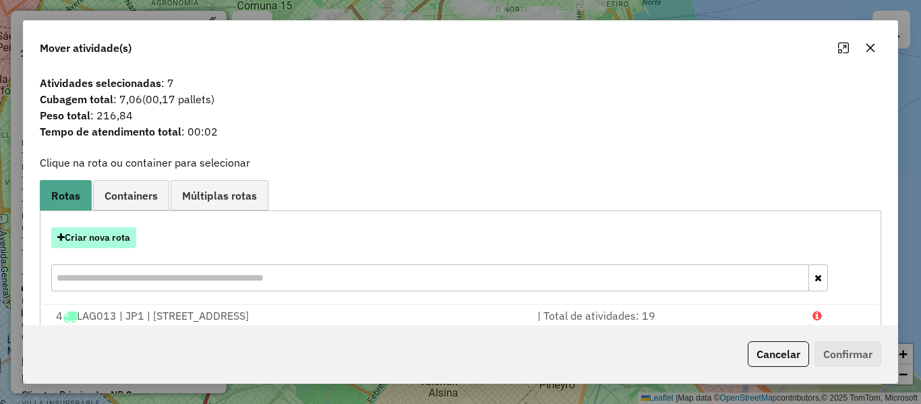
click at [112, 241] on button "Criar nova rota" at bounding box center [93, 237] width 85 height 21
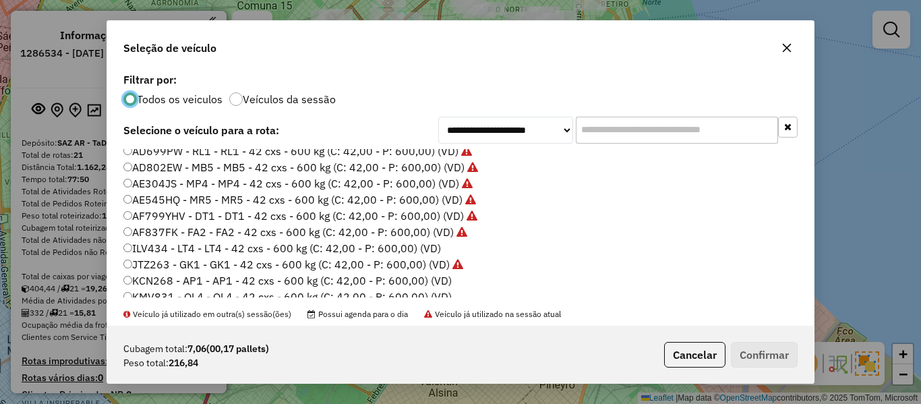
click at [432, 249] on label "ILV434 - LT4 - LT4 - 42 cxs - 600 kg (C: 42,00 - P: 600,00) (VD)" at bounding box center [281, 248] width 317 height 16
click at [760, 352] on button "Confirmar" at bounding box center [764, 355] width 67 height 26
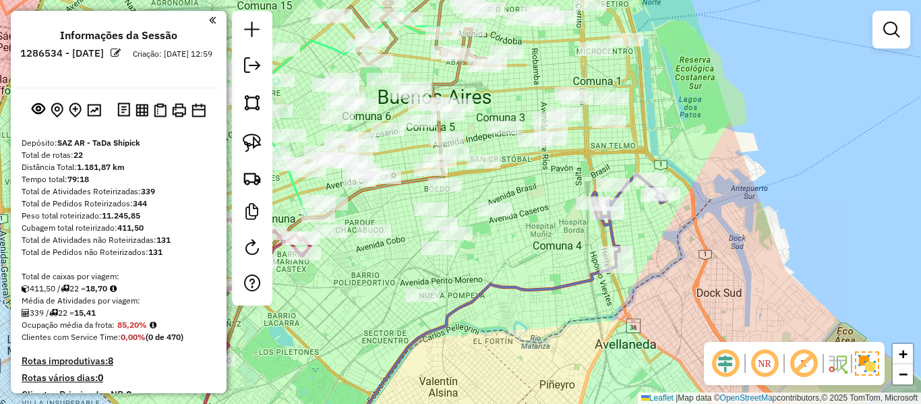
drag, startPoint x: 511, startPoint y: 295, endPoint x: 551, endPoint y: 266, distance: 48.8
click at [551, 266] on icon at bounding box center [478, 355] width 276 height 178
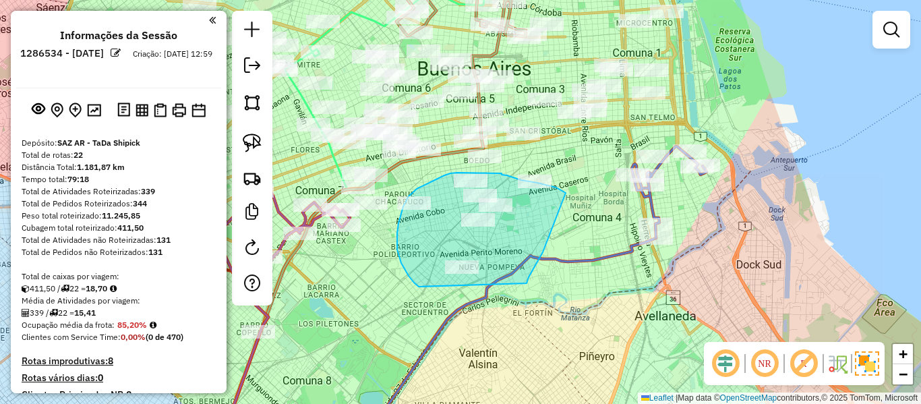
drag, startPoint x: 543, startPoint y: 252, endPoint x: 439, endPoint y: 299, distance: 113.7
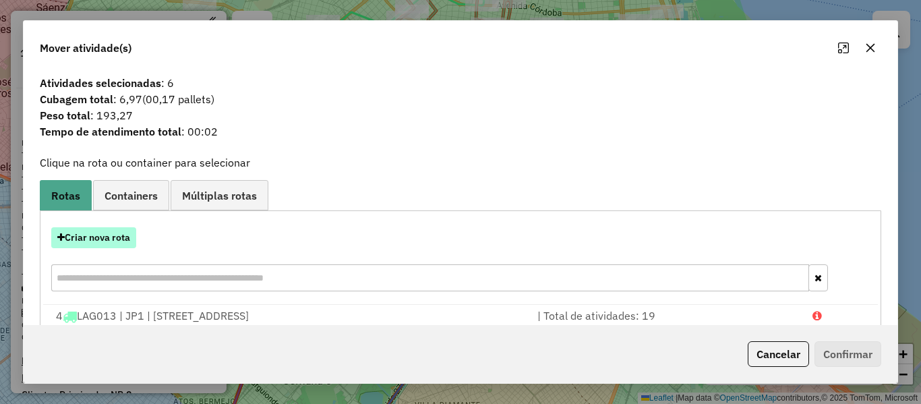
click at [119, 241] on button "Criar nova rota" at bounding box center [93, 237] width 85 height 21
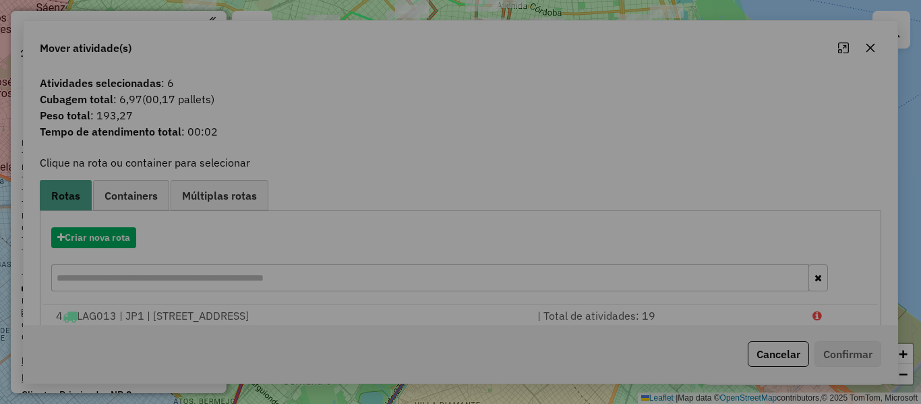
scroll to position [7, 4]
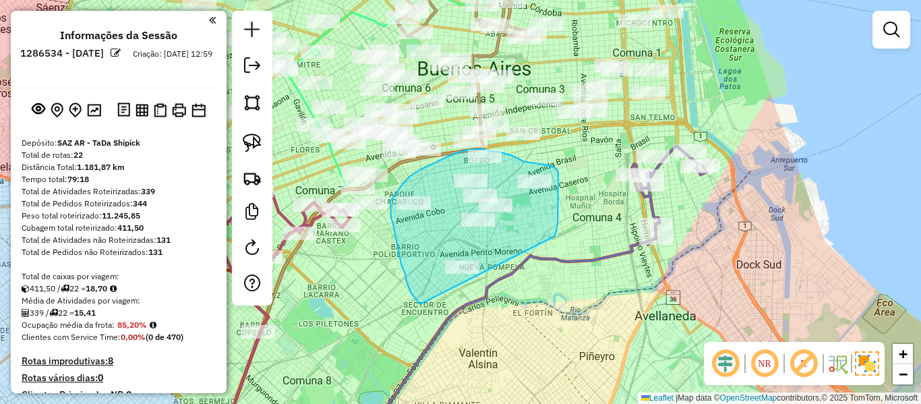
drag, startPoint x: 555, startPoint y: 236, endPoint x: 447, endPoint y: 309, distance: 129.5
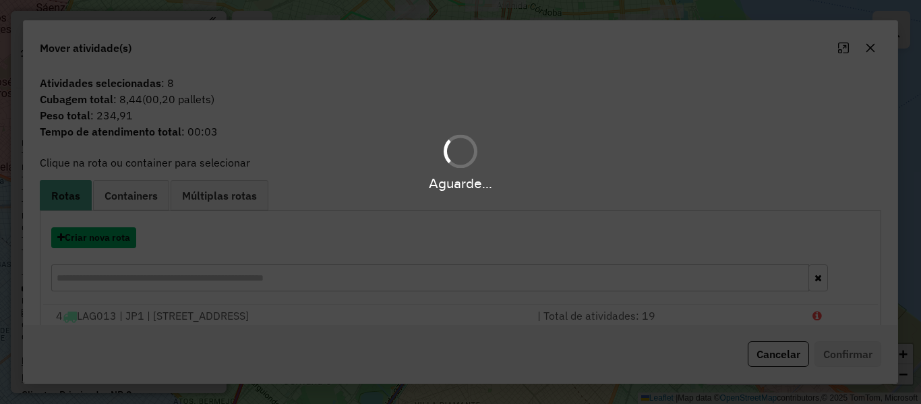
click at [112, 239] on button "Criar nova rota" at bounding box center [93, 237] width 85 height 21
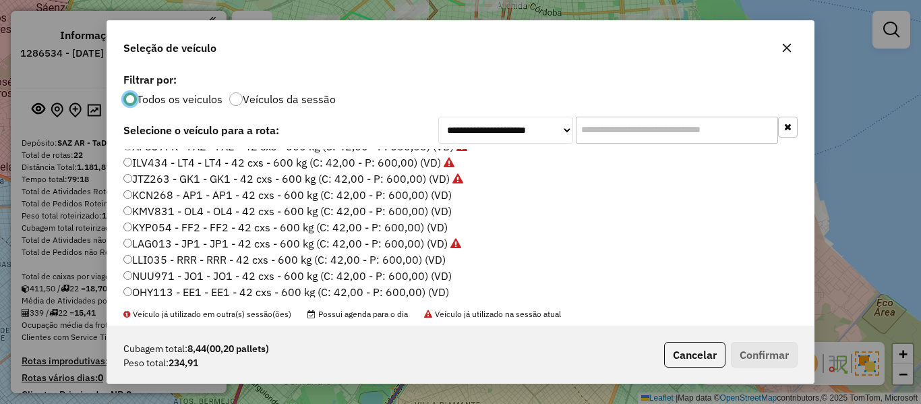
scroll to position [202, 0]
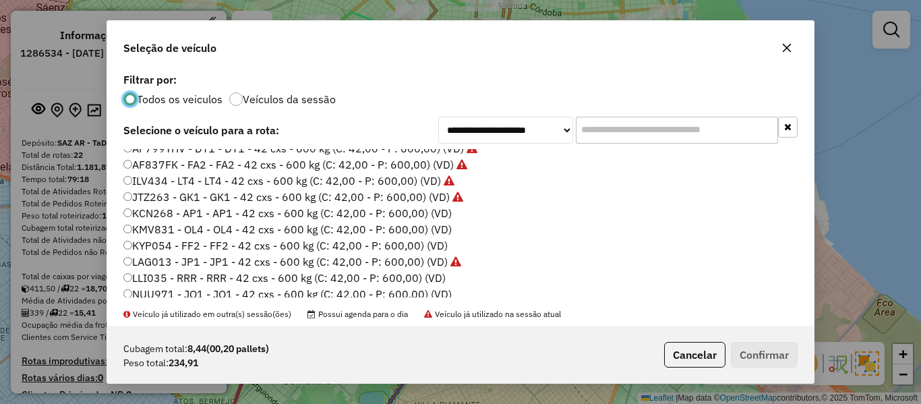
click at [435, 213] on label "KCN268 - AP1 - AP1 - 42 cxs - 600 kg (C: 42,00 - P: 600,00) (VD)" at bounding box center [287, 213] width 328 height 16
click at [742, 352] on button "Confirmar" at bounding box center [764, 355] width 67 height 26
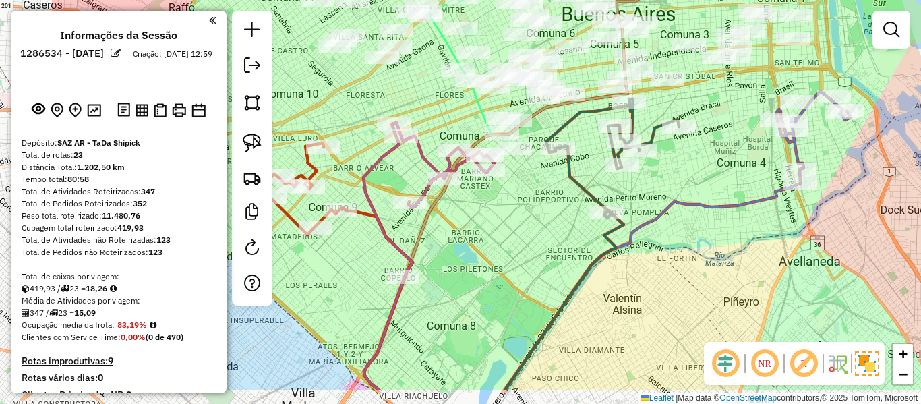
drag, startPoint x: 540, startPoint y: 191, endPoint x: 561, endPoint y: 176, distance: 26.6
click at [574, 177] on div "Janela de atendimento Grade de atendimento Capacidade Transportadoras Veículos …" at bounding box center [460, 202] width 921 height 404
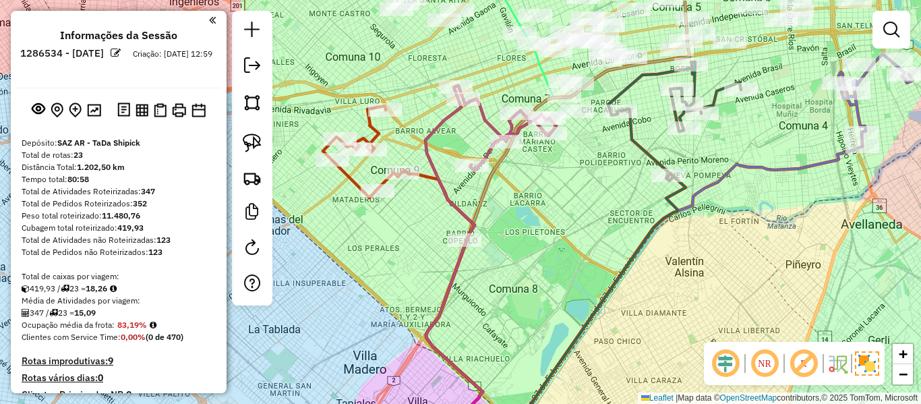
click at [485, 115] on icon at bounding box center [506, 128] width 100 height 85
select select "**********"
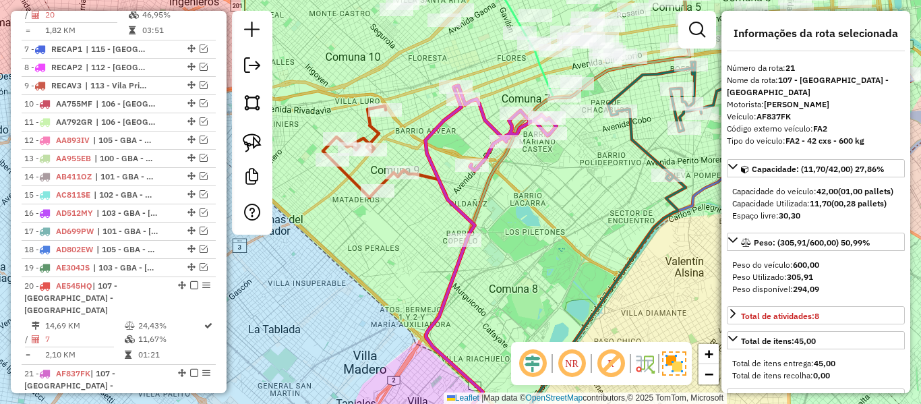
scroll to position [1055, 0]
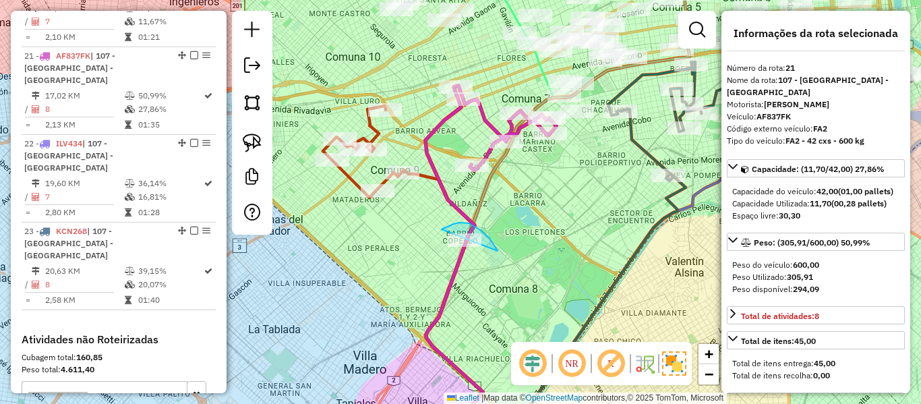
drag, startPoint x: 454, startPoint y: 224, endPoint x: 468, endPoint y: 290, distance: 68.2
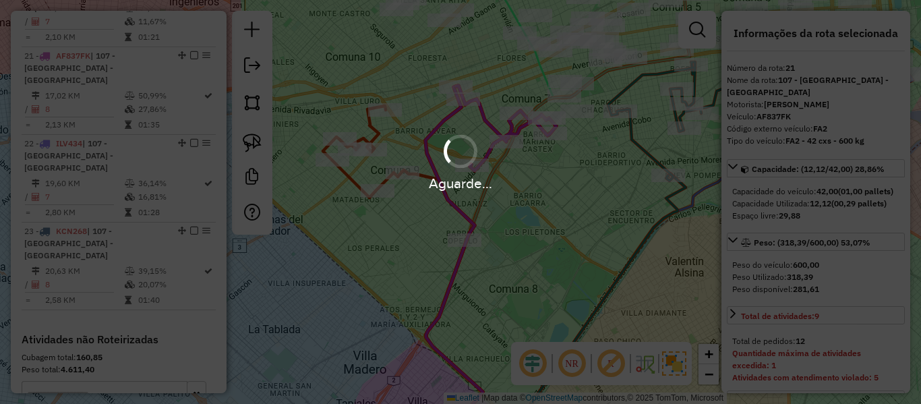
select select "**********"
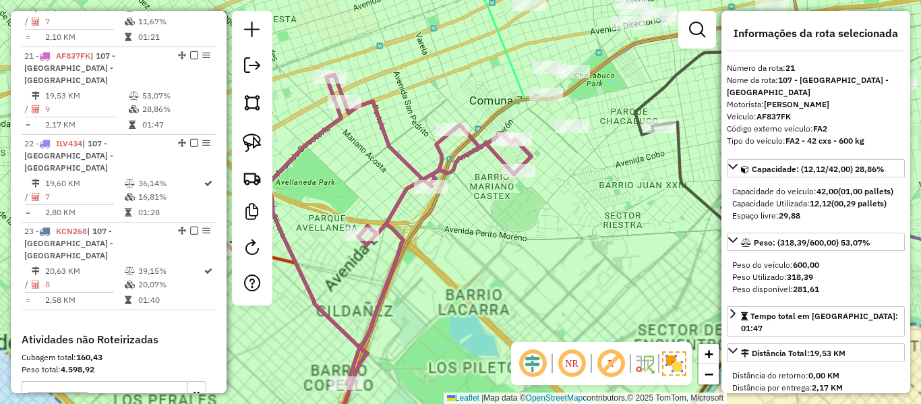
drag, startPoint x: 582, startPoint y: 200, endPoint x: 558, endPoint y: 253, distance: 57.6
click at [558, 253] on div "Janela de atendimento Grade de atendimento Capacidade Transportadoras Veículos …" at bounding box center [460, 202] width 921 height 404
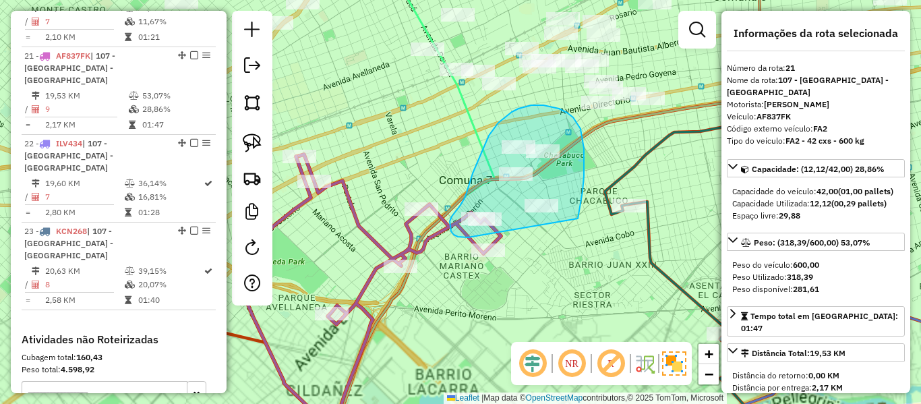
drag, startPoint x: 584, startPoint y: 160, endPoint x: 468, endPoint y: 238, distance: 139.4
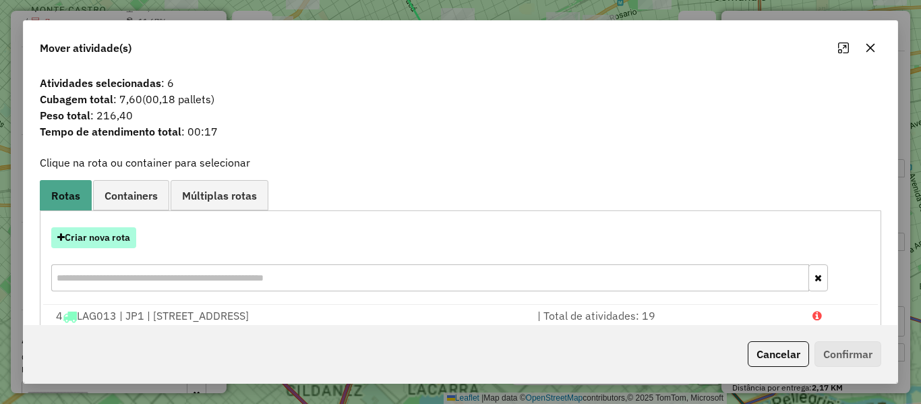
click at [130, 234] on button "Criar nova rota" at bounding box center [93, 237] width 85 height 21
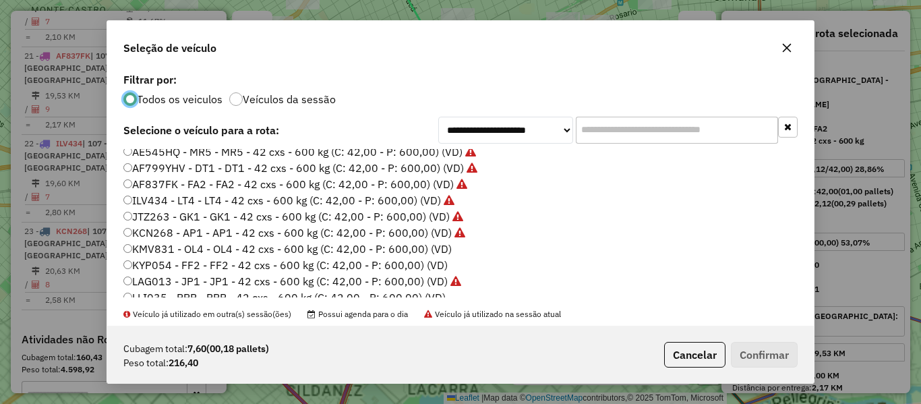
scroll to position [202, 0]
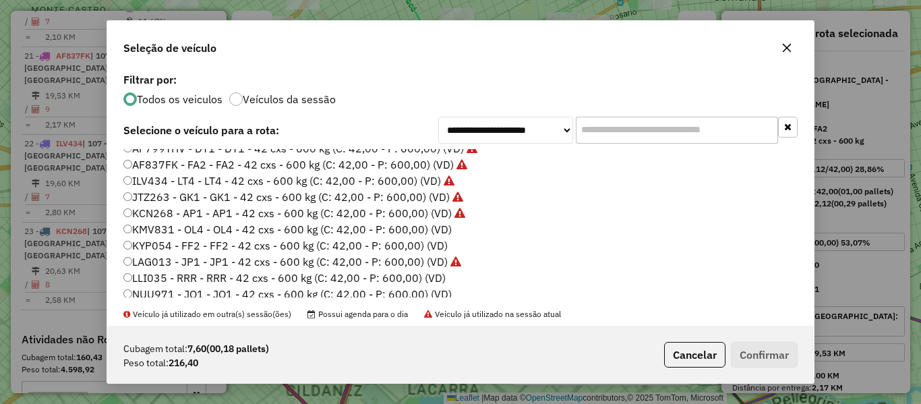
click at [445, 230] on label "KMV831 - OL4 - OL4 - 42 cxs - 600 kg (C: 42,00 - P: 600,00) (VD)" at bounding box center [287, 229] width 328 height 16
click at [758, 346] on button "Confirmar" at bounding box center [764, 355] width 67 height 26
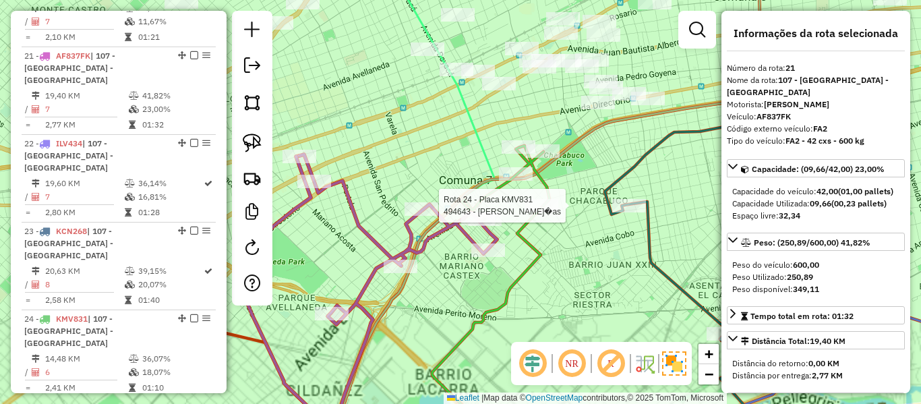
click at [549, 192] on icon at bounding box center [506, 184] width 88 height 77
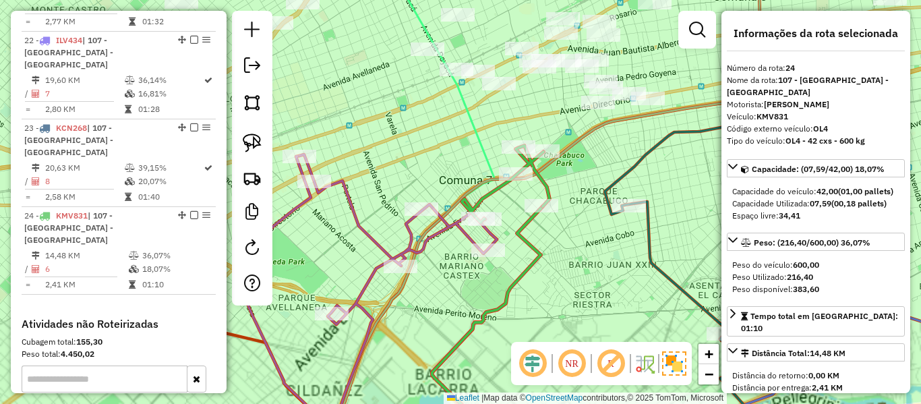
scroll to position [1240, 0]
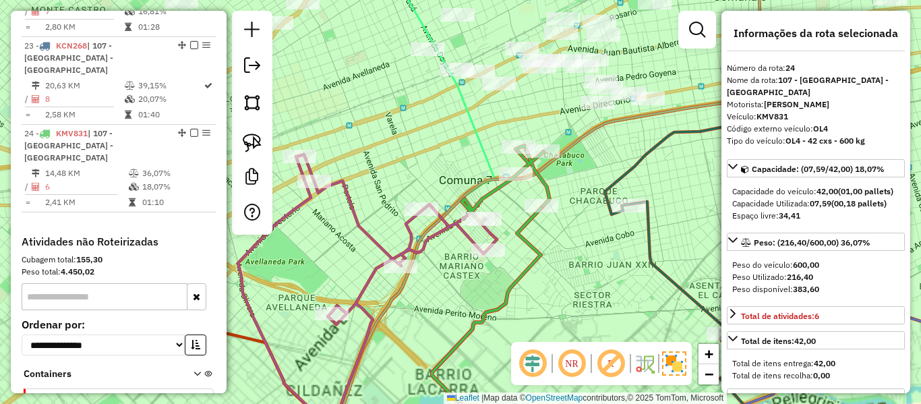
click at [544, 243] on div "Janela de atendimento Grade de atendimento Capacidade Transportadoras Veículos …" at bounding box center [460, 202] width 921 height 404
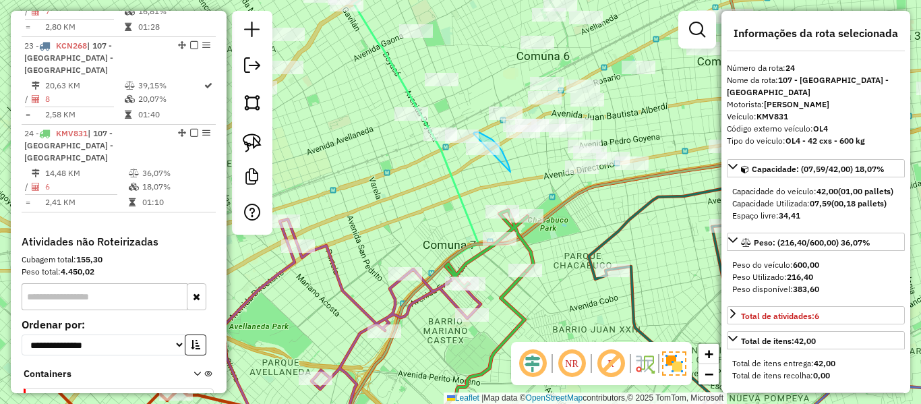
drag, startPoint x: 510, startPoint y: 172, endPoint x: 458, endPoint y: 175, distance: 52.7
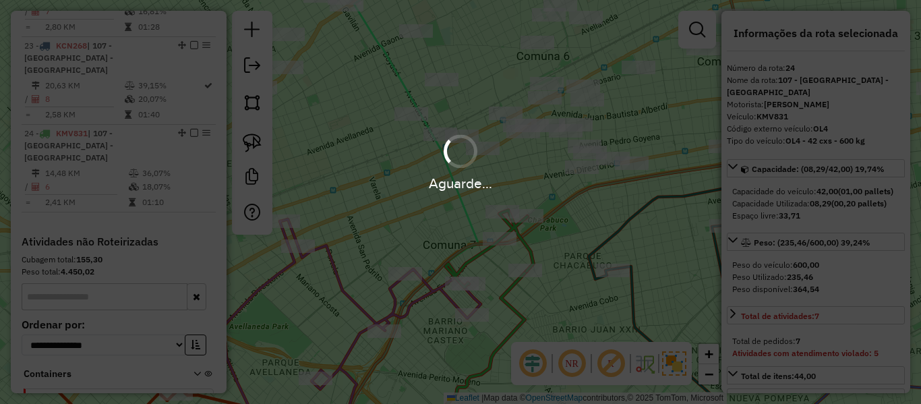
select select "**********"
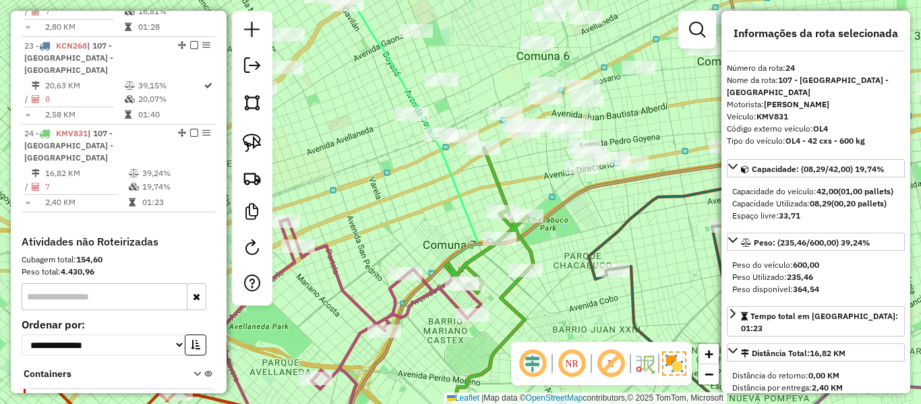
drag, startPoint x: 596, startPoint y: 208, endPoint x: 520, endPoint y: 287, distance: 109.6
click at [520, 288] on div "Janela de atendimento Grade de atendimento Capacidade Transportadoras Veículos …" at bounding box center [460, 202] width 921 height 404
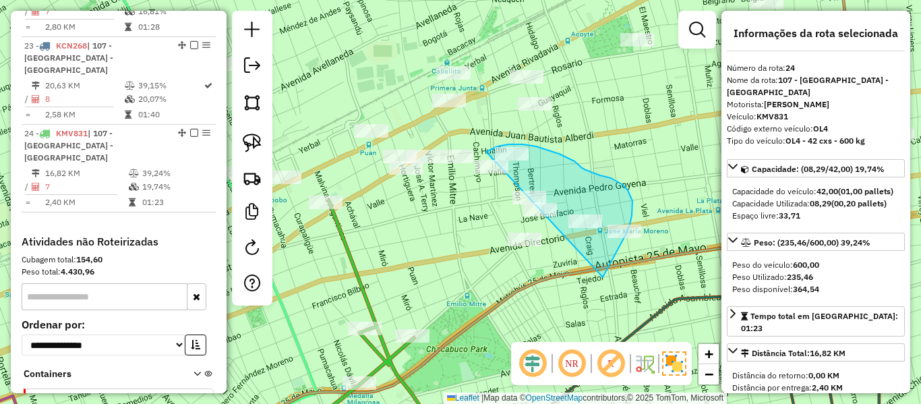
drag, startPoint x: 608, startPoint y: 268, endPoint x: 470, endPoint y: 289, distance: 139.8
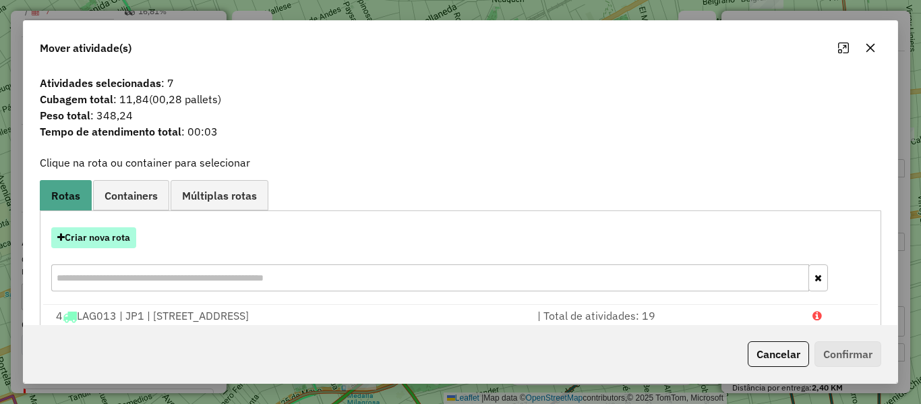
click at [119, 246] on button "Criar nova rota" at bounding box center [93, 237] width 85 height 21
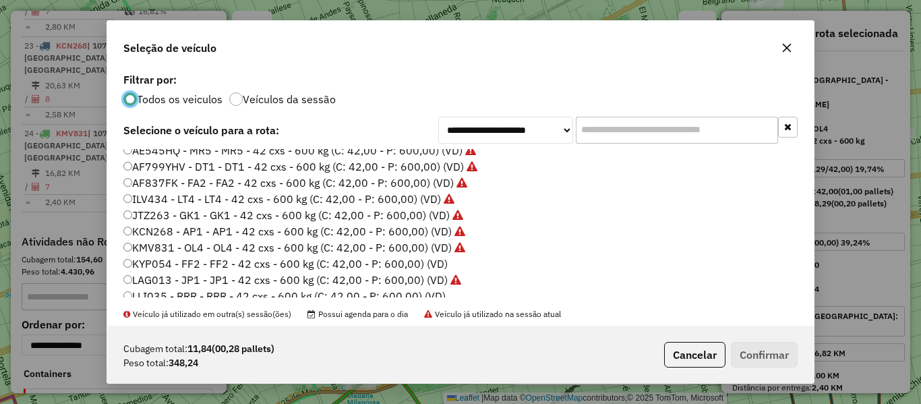
scroll to position [202, 0]
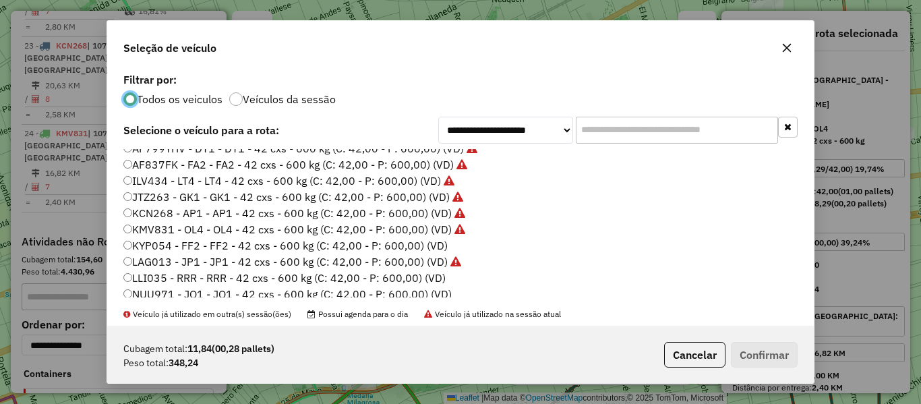
click at [438, 241] on label "KYP054 - FF2 - FF2 - 42 cxs - 600 kg (C: 42,00 - P: 600,00) (VD)" at bounding box center [285, 245] width 324 height 16
click at [766, 348] on button "Confirmar" at bounding box center [764, 355] width 67 height 26
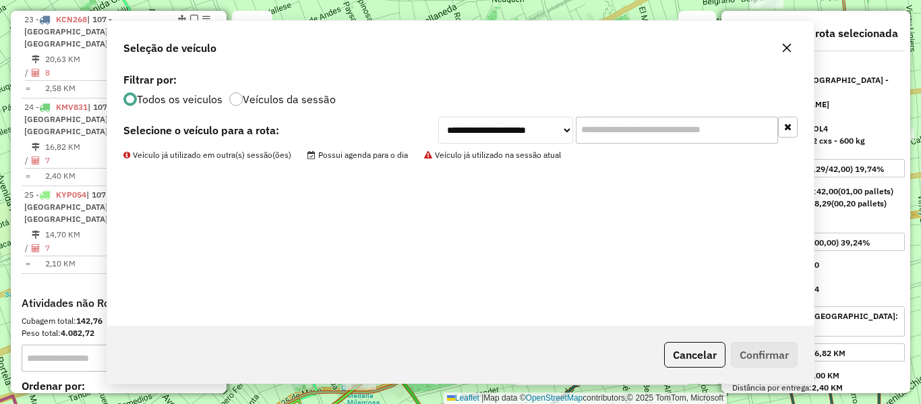
scroll to position [1281, 0]
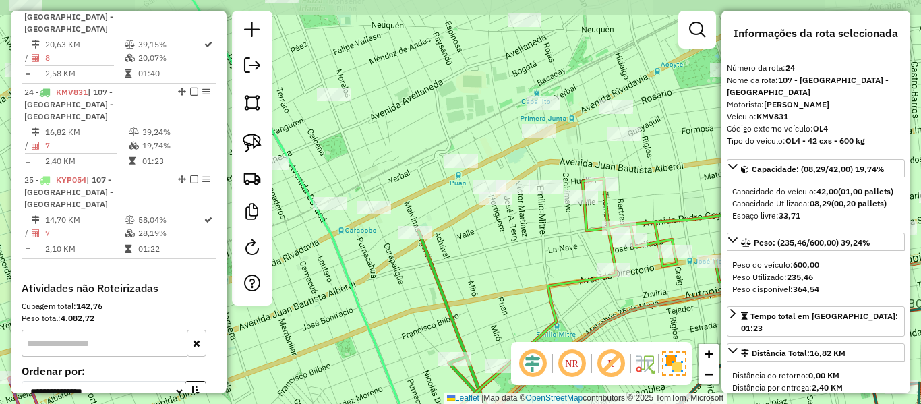
drag, startPoint x: 455, startPoint y: 220, endPoint x: 544, endPoint y: 249, distance: 93.8
click at [544, 249] on div "Janela de atendimento Grade de atendimento Capacidade Transportadoras Veículos …" at bounding box center [460, 202] width 921 height 404
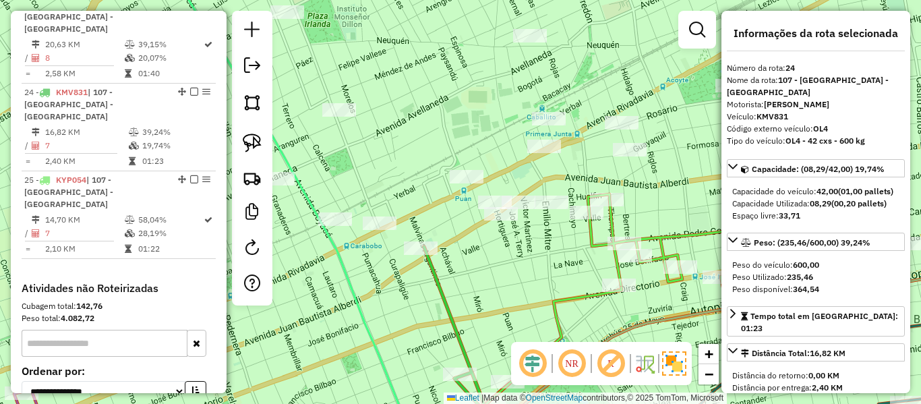
drag, startPoint x: 536, startPoint y: 249, endPoint x: 543, endPoint y: 270, distance: 22.2
click at [543, 270] on div "Janela de atendimento Grade de atendimento Capacidade Transportadoras Veículos …" at bounding box center [460, 202] width 921 height 404
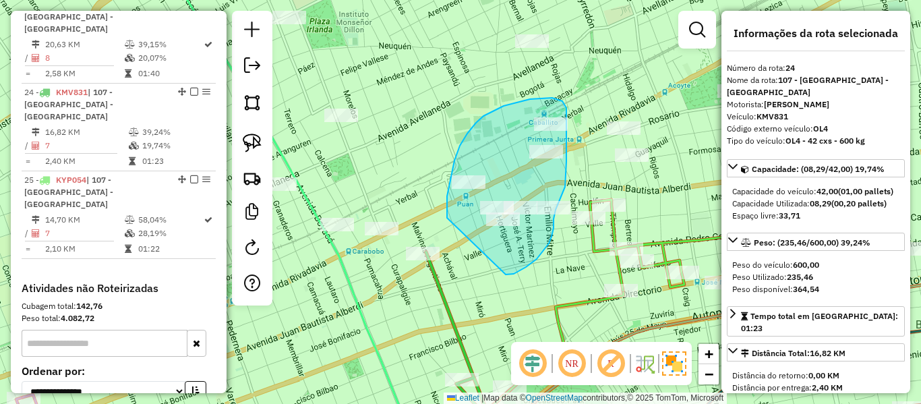
drag, startPoint x: 536, startPoint y: 259, endPoint x: 452, endPoint y: 237, distance: 87.6
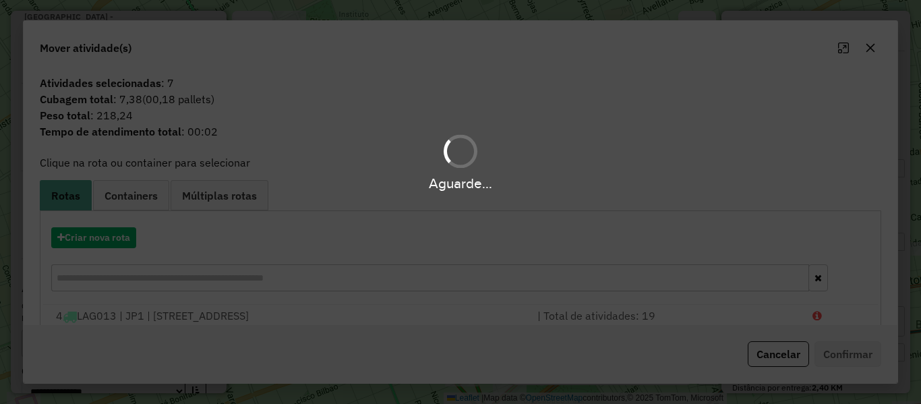
click at [106, 241] on div "Aguarde..." at bounding box center [460, 202] width 921 height 404
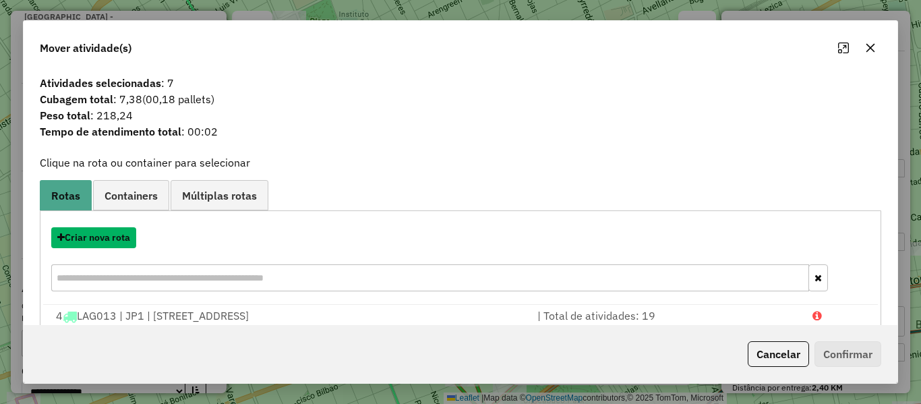
click at [106, 241] on button "Criar nova rota" at bounding box center [93, 237] width 85 height 21
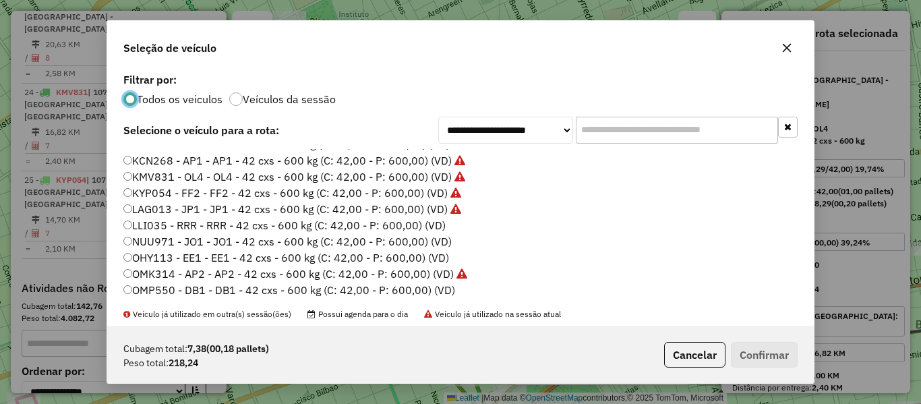
scroll to position [270, 0]
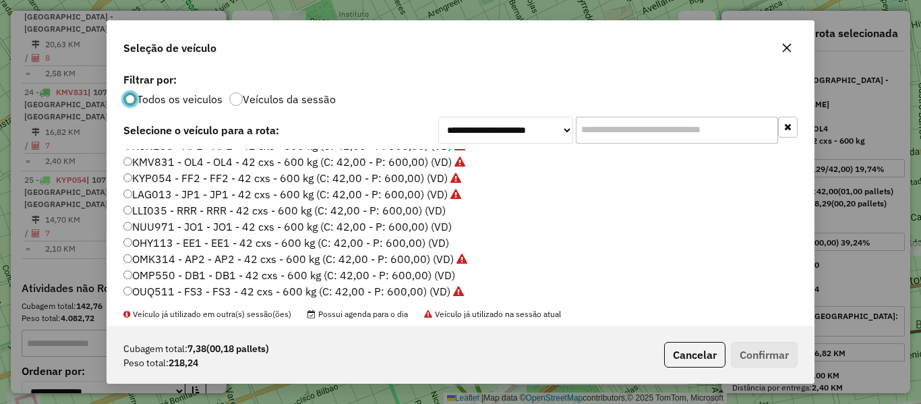
drag, startPoint x: 441, startPoint y: 200, endPoint x: 441, endPoint y: 212, distance: 11.5
click at [441, 201] on label "LAG013 - JP1 - JP1 - 42 cxs - 600 kg (C: 42,00 - P: 600,00) (VD)" at bounding box center [292, 194] width 338 height 16
click at [440, 213] on label "LLI035 - RRR - RRR - 42 cxs - 600 kg (C: 42,00 - P: 600,00) (VD)" at bounding box center [284, 210] width 322 height 16
click at [763, 354] on button "Confirmar" at bounding box center [764, 355] width 67 height 26
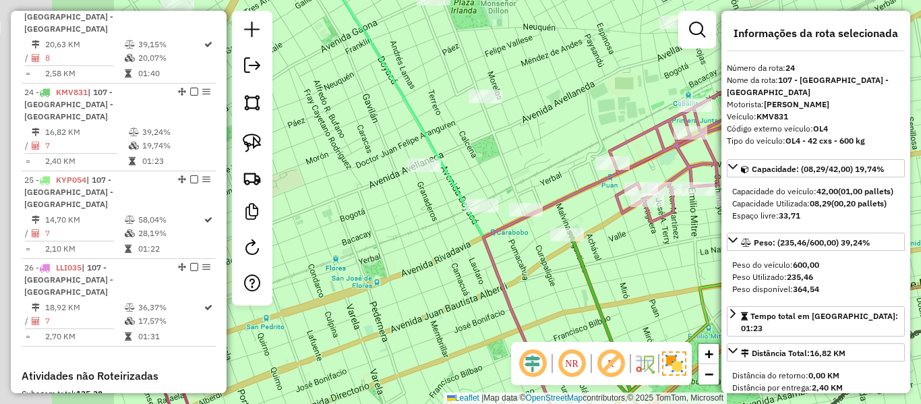
drag, startPoint x: 548, startPoint y: 295, endPoint x: 691, endPoint y: 276, distance: 144.8
click at [691, 276] on div "Janela de atendimento Grade de atendimento Capacidade Transportadoras Veículos …" at bounding box center [460, 202] width 921 height 404
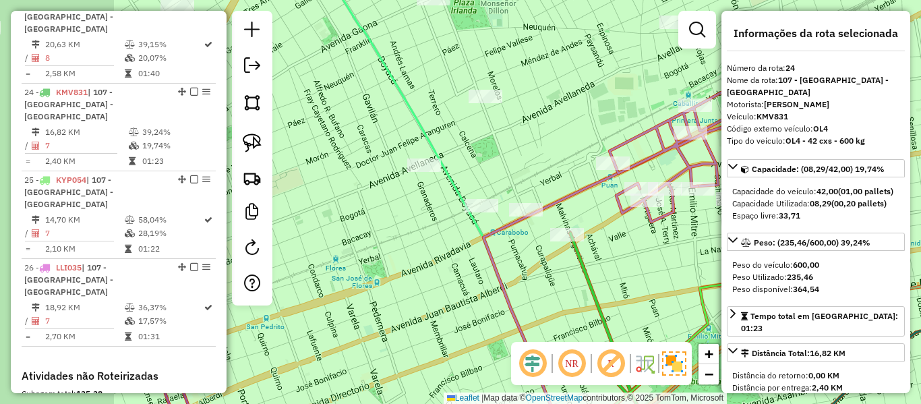
click at [513, 342] on hb-router-mapa "Informações da Sessão 1286534 - [DATE] Criação: [DATE] 12:59 Depósito: SAZ AR -…" at bounding box center [460, 202] width 921 height 404
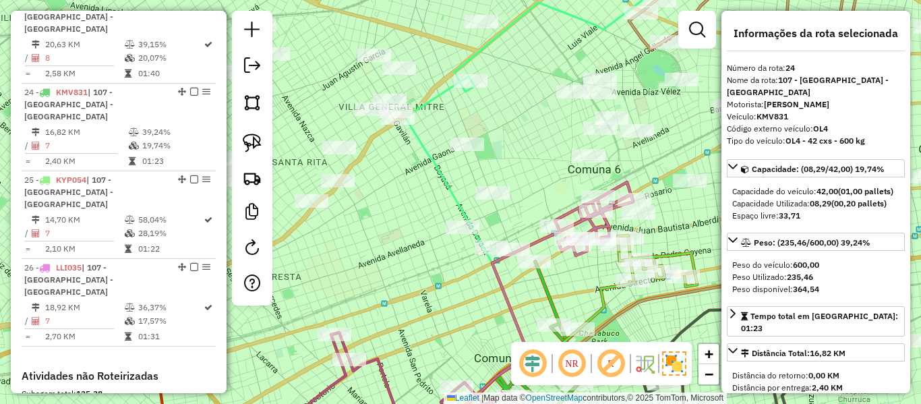
drag, startPoint x: 439, startPoint y: 311, endPoint x: 455, endPoint y: 286, distance: 28.8
click at [455, 286] on div "Janela de atendimento Grade de atendimento Capacidade Transportadoras Veículos …" at bounding box center [460, 202] width 921 height 404
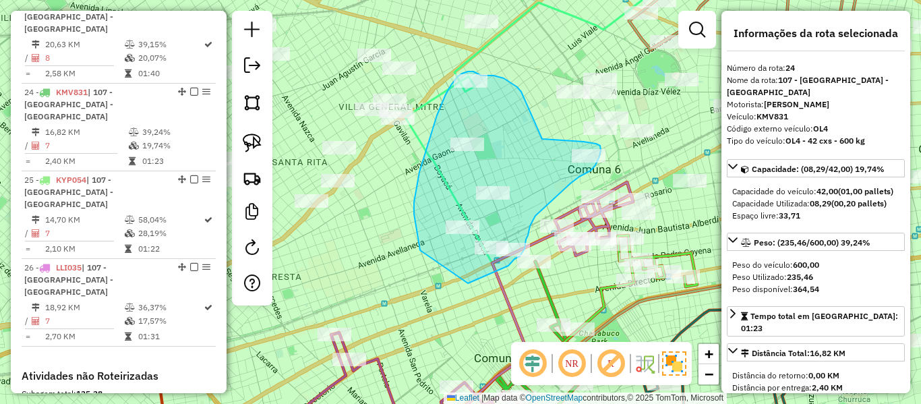
drag, startPoint x: 468, startPoint y: 283, endPoint x: 424, endPoint y: 266, distance: 47.2
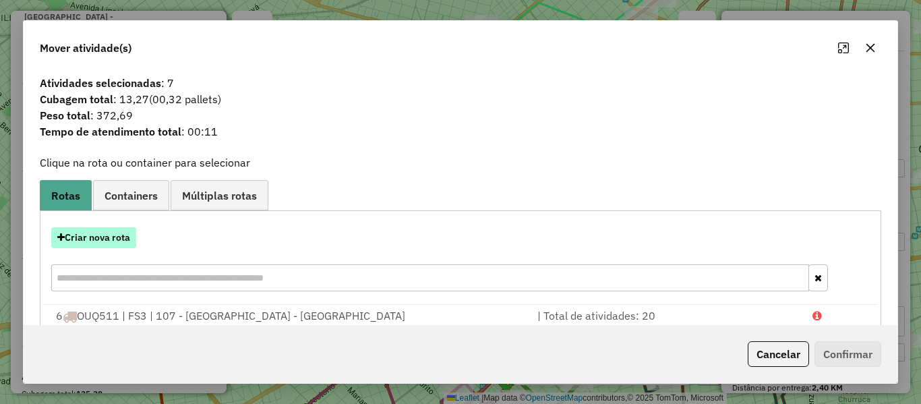
click at [123, 247] on button "Criar nova rota" at bounding box center [93, 237] width 85 height 21
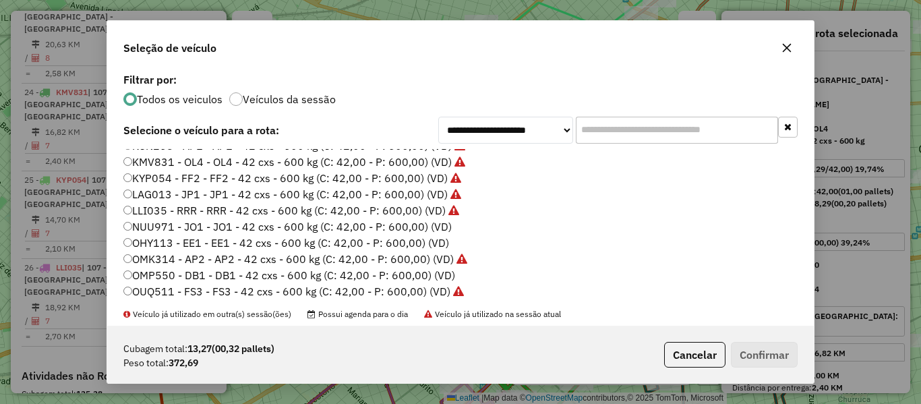
click at [451, 230] on li "NUU971 - JO1 - JO1 - 42 cxs - 600 kg (C: 42,00 - P: 600,00) (VD)" at bounding box center [460, 227] width 674 height 16
click at [439, 228] on label "NUU971 - JO1 - JO1 - 42 cxs - 600 kg (C: 42,00 - P: 600,00) (VD)" at bounding box center [287, 226] width 328 height 16
click at [759, 348] on button "Confirmar" at bounding box center [764, 355] width 67 height 26
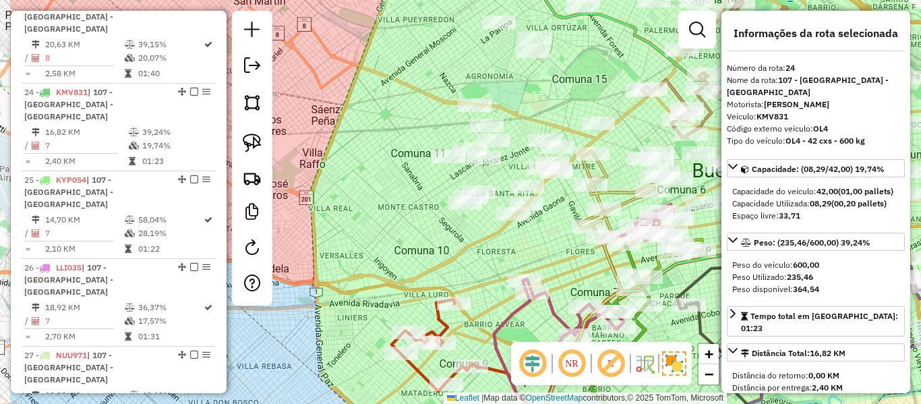
drag, startPoint x: 530, startPoint y: 193, endPoint x: 536, endPoint y: 255, distance: 62.3
click at [536, 255] on div "Janela de atendimento Grade de atendimento Capacidade Transportadoras Veículos …" at bounding box center [460, 202] width 921 height 404
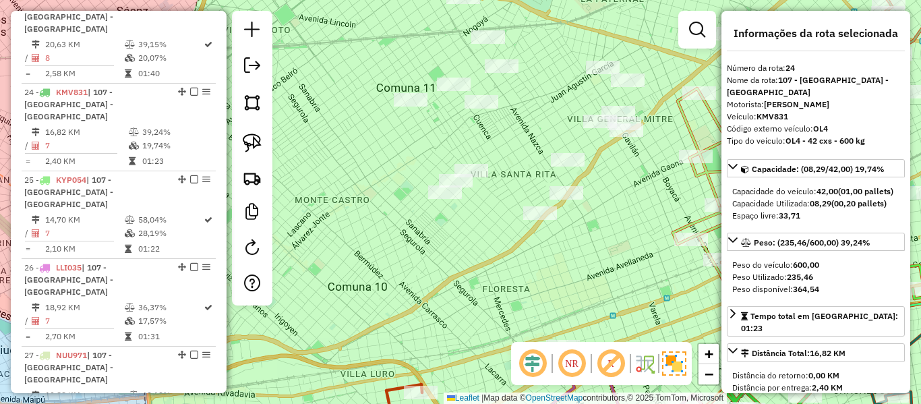
drag, startPoint x: 501, startPoint y: 240, endPoint x: 496, endPoint y: 261, distance: 22.1
click at [496, 261] on div "Janela de atendimento Grade de atendimento Capacidade Transportadoras Veículos …" at bounding box center [460, 202] width 921 height 404
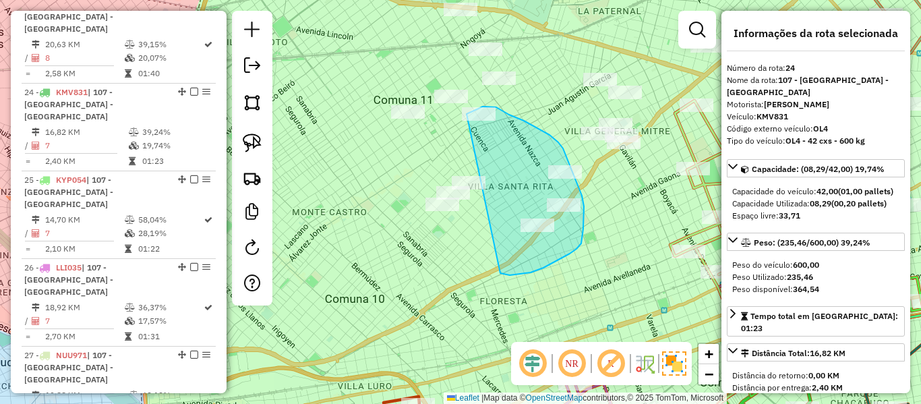
drag, startPoint x: 569, startPoint y: 253, endPoint x: 419, endPoint y: 217, distance: 154.6
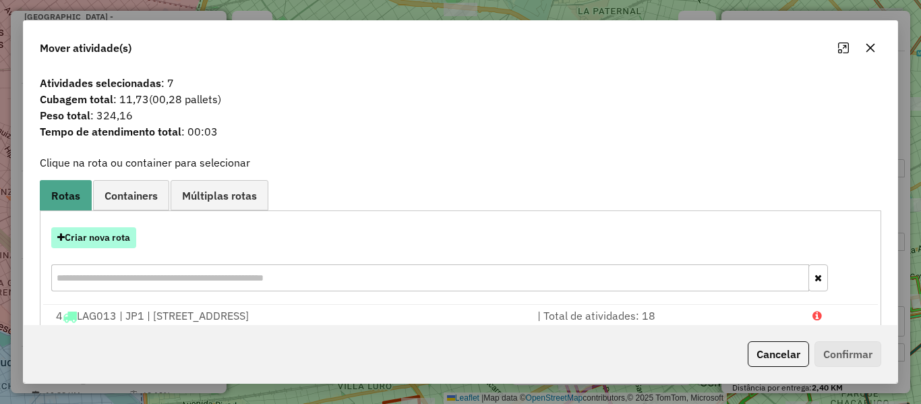
click at [121, 247] on button "Criar nova rota" at bounding box center [93, 237] width 85 height 21
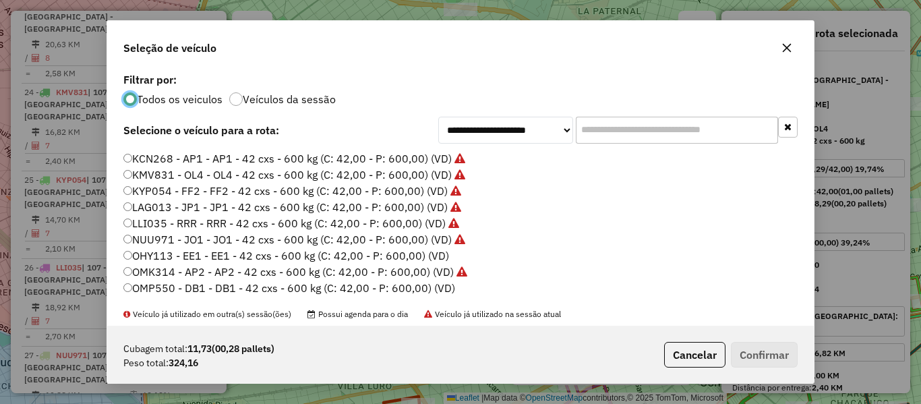
scroll to position [337, 0]
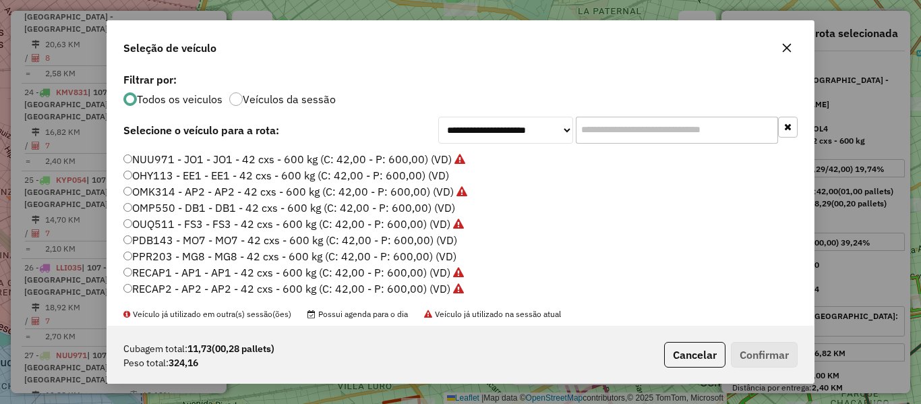
click at [433, 204] on label "OMP550 - DB1 - DB1 - 42 cxs - 600 kg (C: 42,00 - P: 600,00) (VD)" at bounding box center [289, 207] width 332 height 16
click at [446, 179] on label "OHY113 - EE1 - EE1 - 42 cxs - 600 kg (C: 42,00 - P: 600,00) (VD)" at bounding box center [286, 175] width 326 height 16
click at [756, 344] on button "Confirmar" at bounding box center [764, 355] width 67 height 26
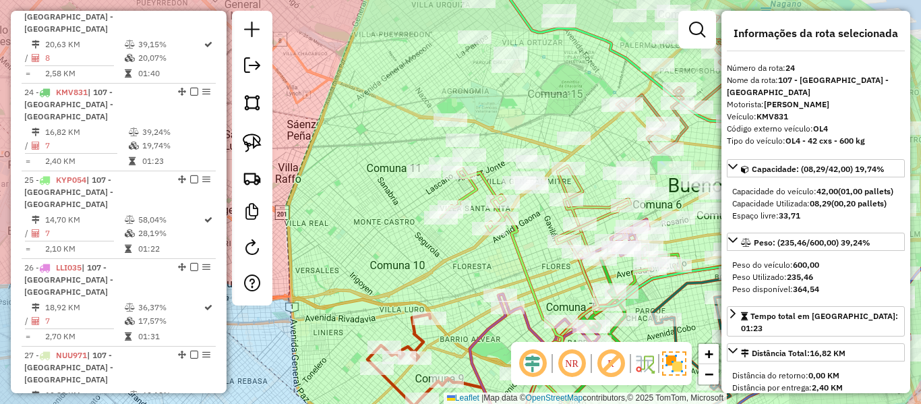
drag, startPoint x: 398, startPoint y: 166, endPoint x: 401, endPoint y: 225, distance: 58.7
click at [401, 225] on div "Janela de atendimento Grade de atendimento Capacidade Transportadoras Veículos …" at bounding box center [460, 202] width 921 height 404
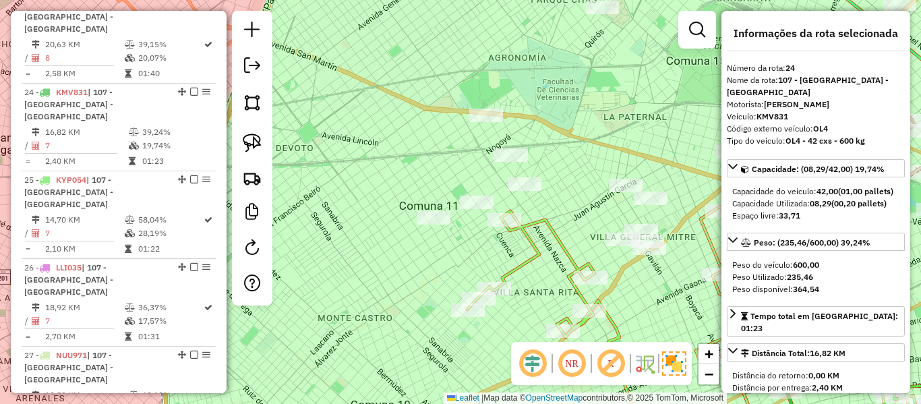
drag, startPoint x: 555, startPoint y: 200, endPoint x: 529, endPoint y: 168, distance: 41.2
click at [530, 168] on div "Janela de atendimento Grade de atendimento Capacidade Transportadoras Veículos …" at bounding box center [460, 202] width 921 height 404
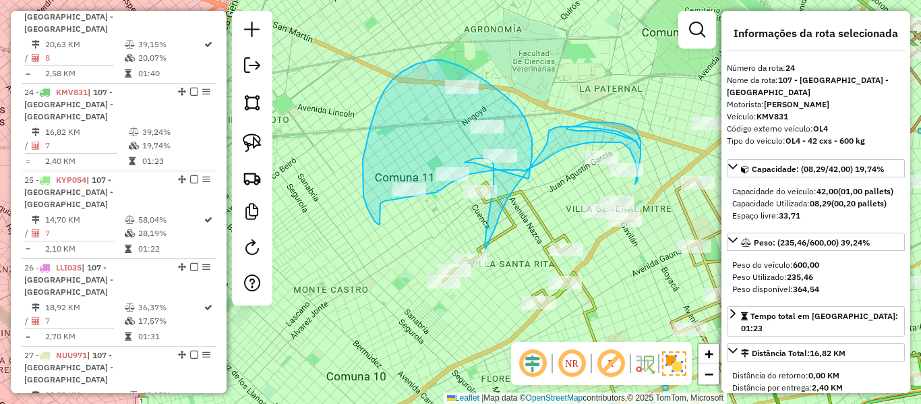
drag, startPoint x: 528, startPoint y: 179, endPoint x: 481, endPoint y: 162, distance: 50.5
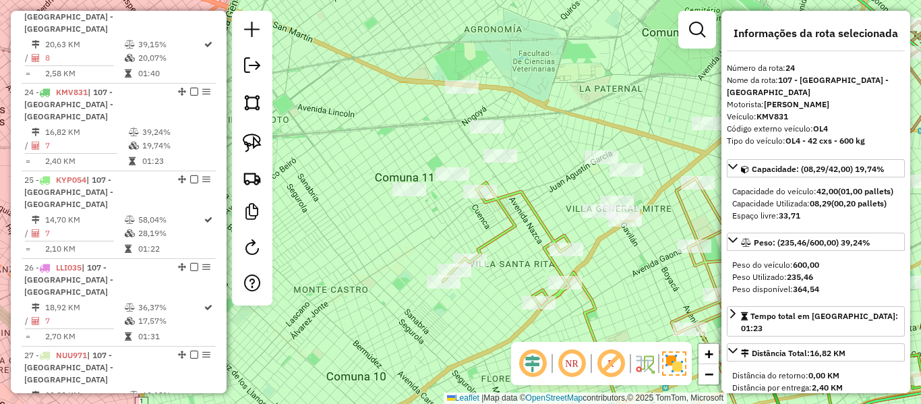
click at [405, 235] on div "Janela de atendimento Grade de atendimento Capacidade Transportadoras Veículos …" at bounding box center [460, 202] width 921 height 404
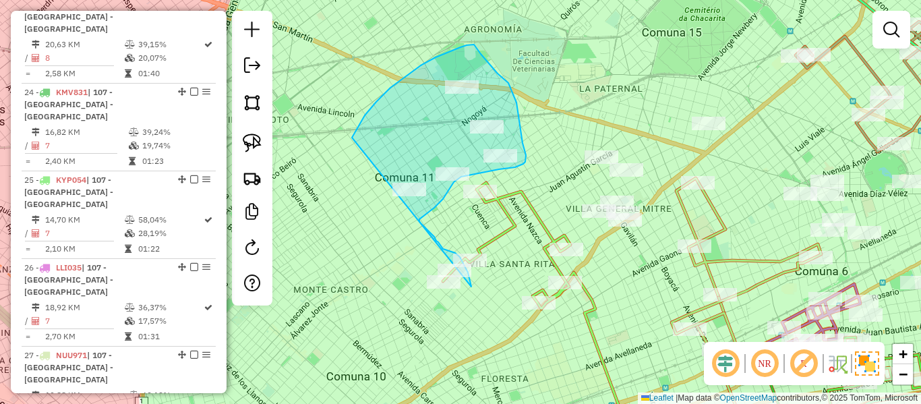
drag, startPoint x: 376, startPoint y: 102, endPoint x: 392, endPoint y: 290, distance: 188.7
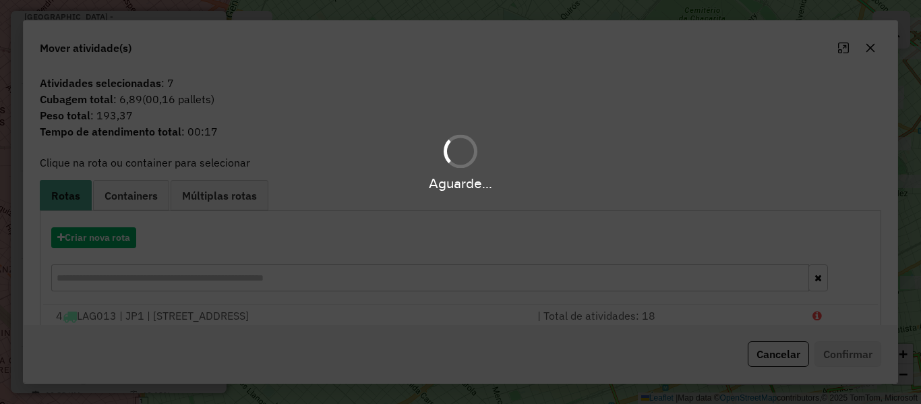
click at [119, 236] on div "Aguarde..." at bounding box center [460, 202] width 921 height 404
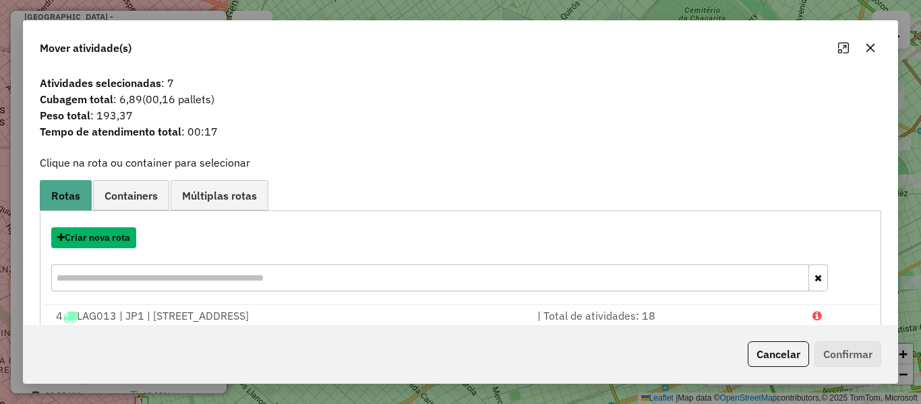
click at [119, 236] on button "Criar nova rota" at bounding box center [93, 237] width 85 height 21
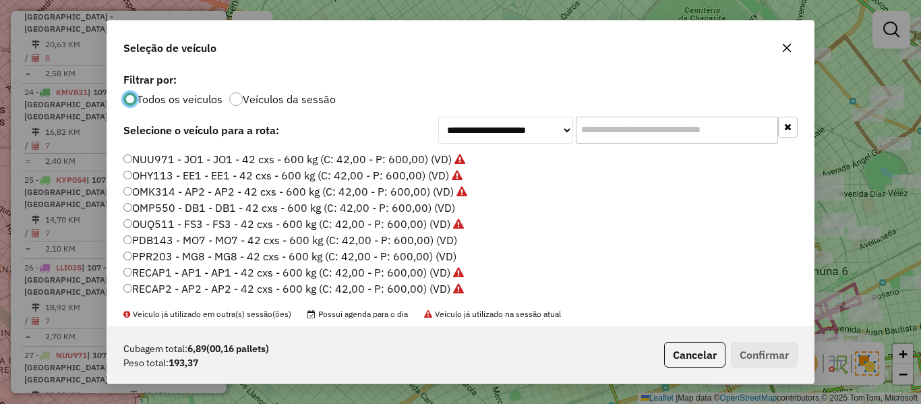
click at [440, 210] on label "OMP550 - DB1 - DB1 - 42 cxs - 600 kg (C: 42,00 - P: 600,00) (VD)" at bounding box center [289, 207] width 332 height 16
click at [758, 362] on button "Confirmar" at bounding box center [764, 355] width 67 height 26
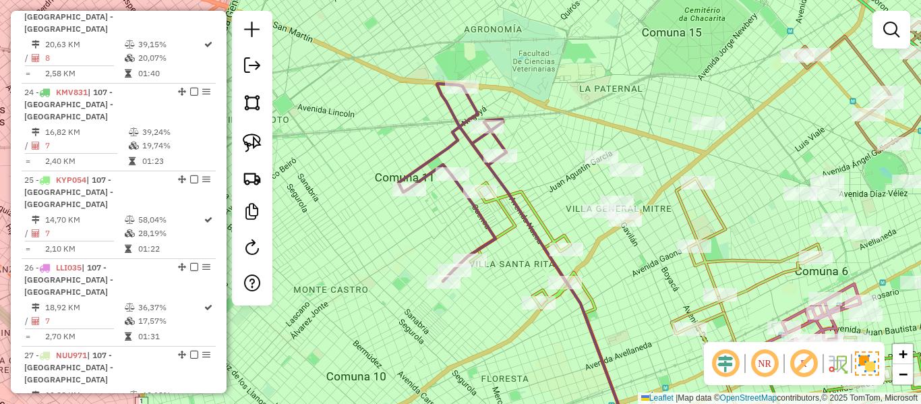
click at [545, 220] on icon at bounding box center [520, 246] width 100 height 126
select select "**********"
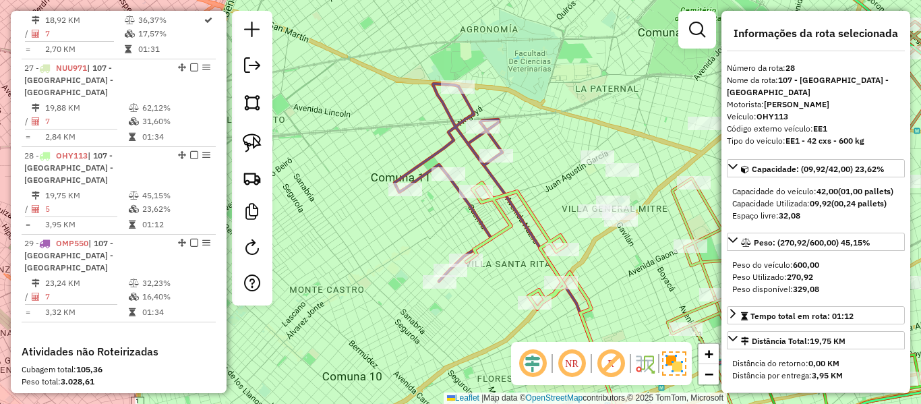
scroll to position [1583, 0]
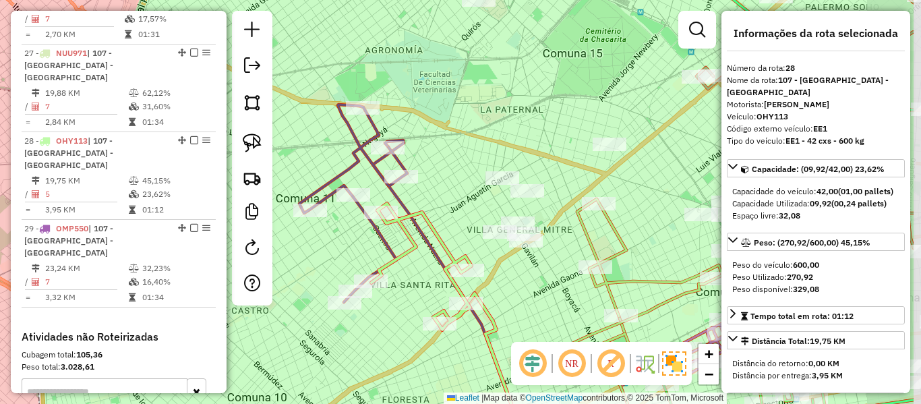
drag, startPoint x: 551, startPoint y: 214, endPoint x: 432, endPoint y: 249, distance: 124.3
click at [432, 249] on div "Janela de atendimento Grade de atendimento Capacidade Transportadoras Veículos …" at bounding box center [460, 202] width 921 height 404
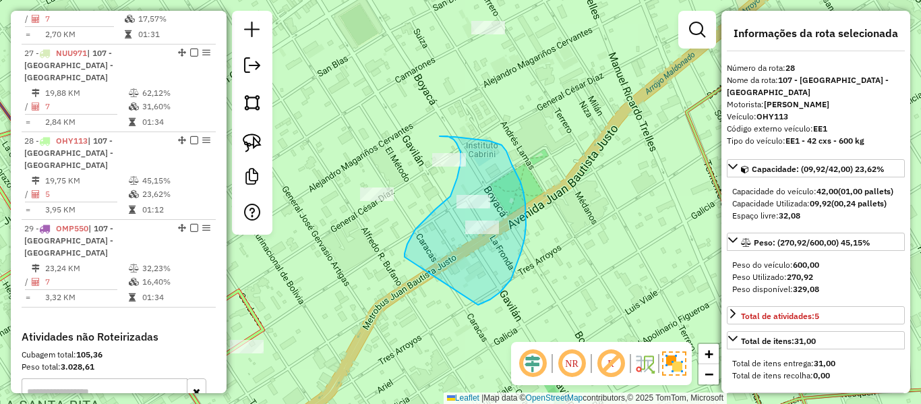
drag, startPoint x: 404, startPoint y: 257, endPoint x: 373, endPoint y: 333, distance: 82.5
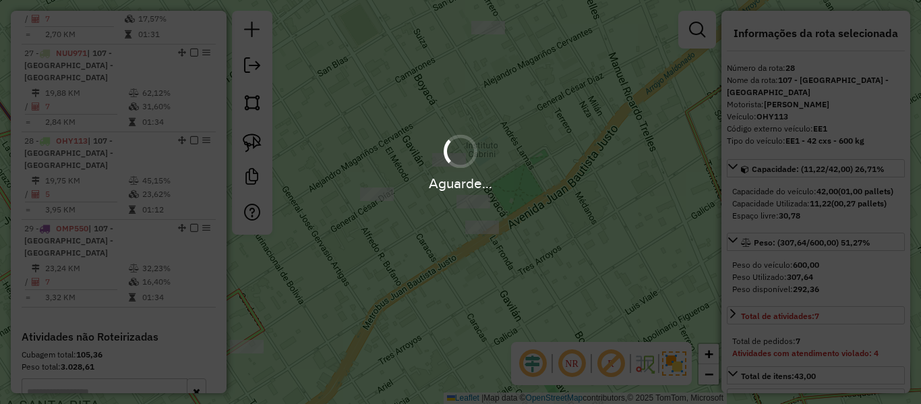
select select "**********"
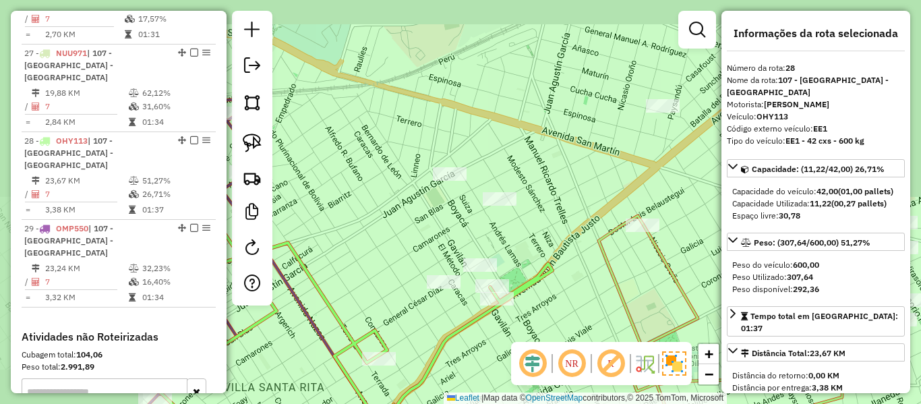
click at [485, 343] on div "Janela de atendimento Grade de atendimento Capacidade Transportadoras Veículos …" at bounding box center [460, 202] width 921 height 404
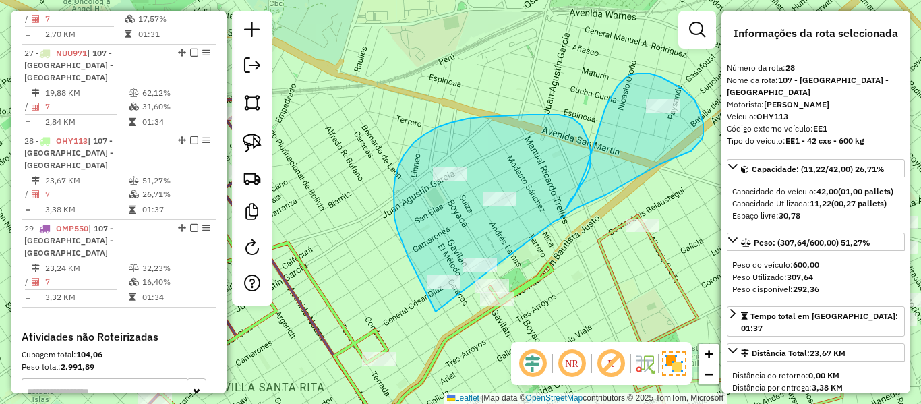
drag, startPoint x: 435, startPoint y: 311, endPoint x: 554, endPoint y: 221, distance: 149.1
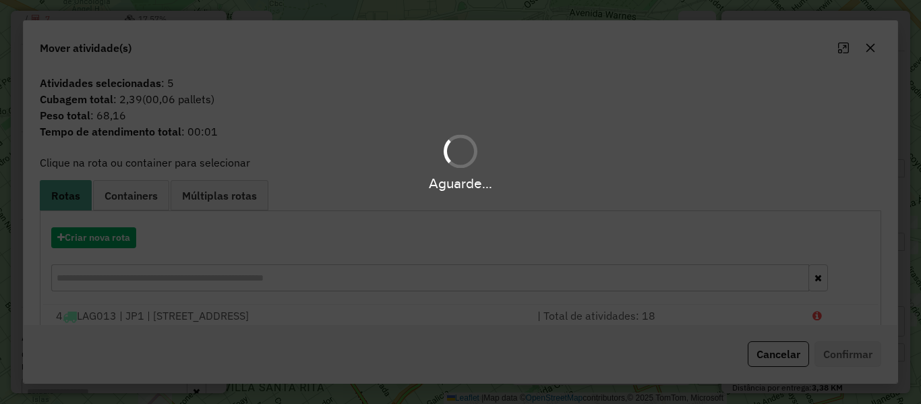
click at [117, 235] on hb-app "Aguarde... Pop-up bloqueado! Seu navegador bloqueou automáticamente a abertura …" at bounding box center [460, 202] width 921 height 404
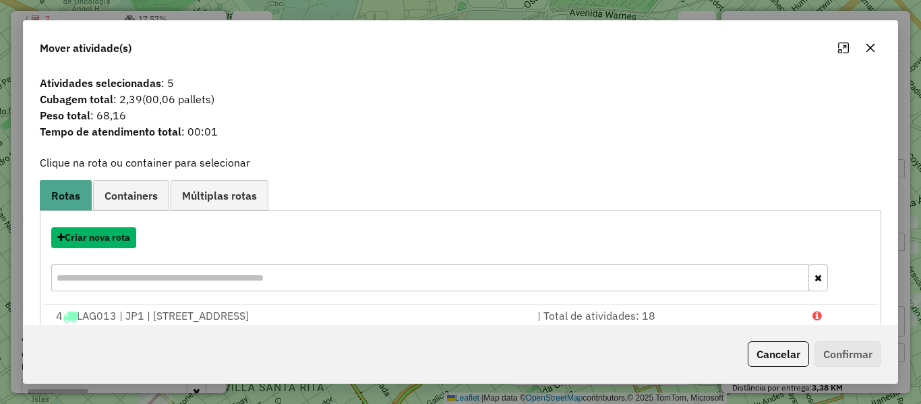
click at [117, 235] on button "Criar nova rota" at bounding box center [93, 237] width 85 height 21
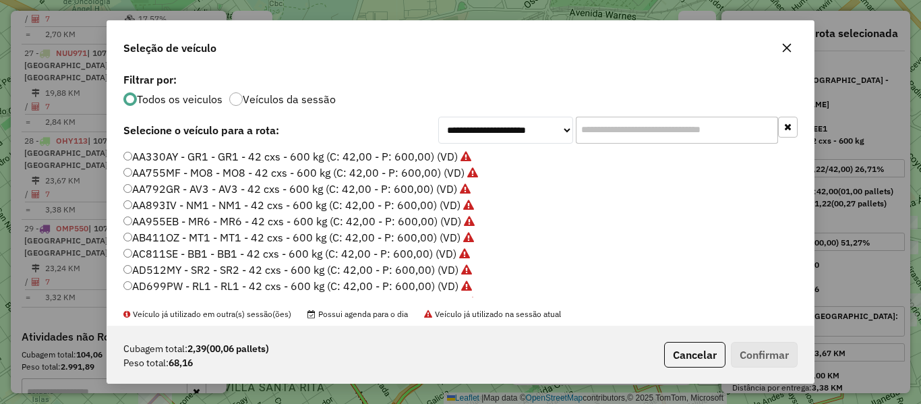
click at [117, 235] on div "**********" at bounding box center [460, 202] width 921 height 404
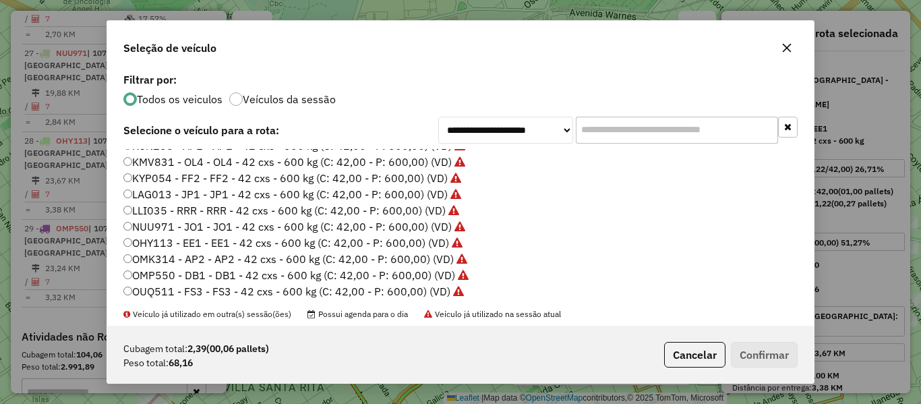
scroll to position [337, 0]
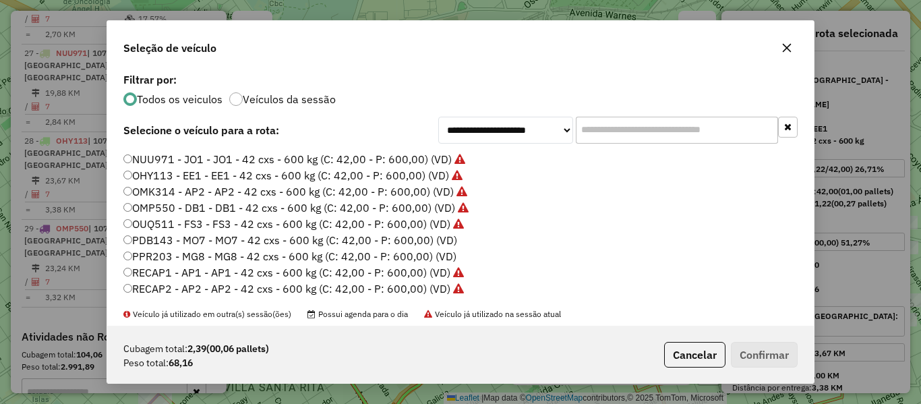
click at [444, 230] on label "OUQ511 - FS3 - FS3 - 42 cxs - 600 kg (C: 42,00 - P: 600,00) (VD)" at bounding box center [293, 224] width 340 height 16
click at [445, 239] on label "PDB143 - MO7 - MO7 - 42 cxs - 600 kg (C: 42,00 - P: 600,00) (VD)" at bounding box center [290, 240] width 334 height 16
click at [772, 357] on button "Confirmar" at bounding box center [764, 355] width 67 height 26
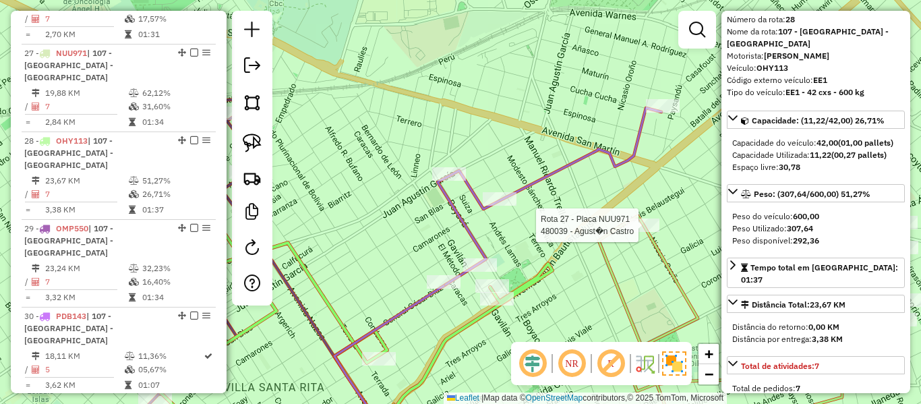
scroll to position [135, 0]
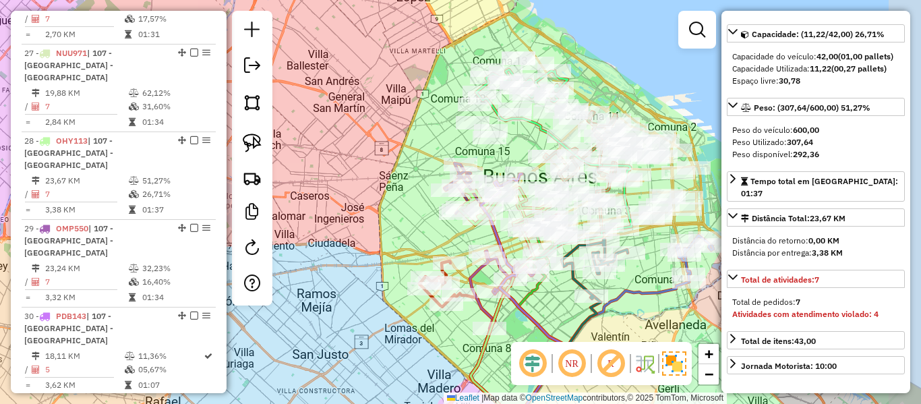
drag, startPoint x: 607, startPoint y: 167, endPoint x: 520, endPoint y: 156, distance: 86.9
click at [520, 156] on div "Janela de atendimento Grade de atendimento Capacidade Transportadoras Veículos …" at bounding box center [460, 202] width 921 height 404
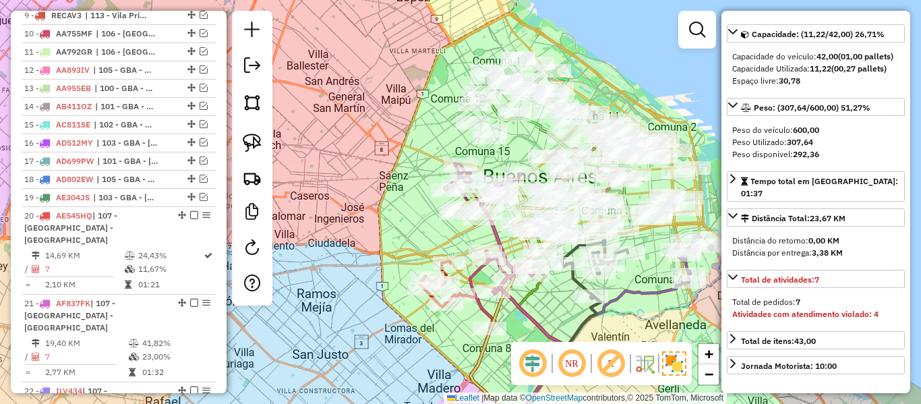
scroll to position [0, 0]
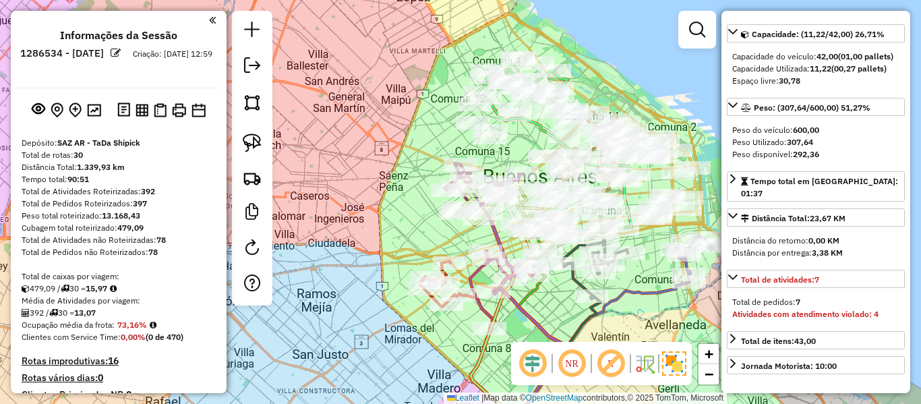
drag, startPoint x: 69, startPoint y: 255, endPoint x: 103, endPoint y: 71, distance: 187.8
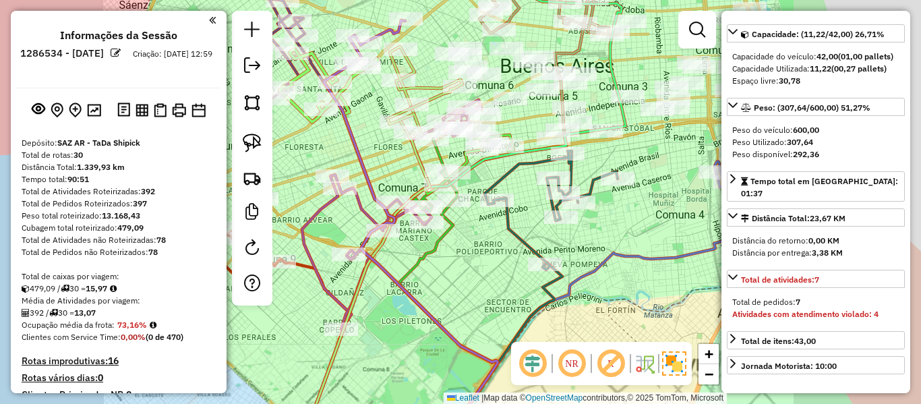
click at [294, 307] on div "Janela de atendimento Grade de atendimento Capacidade Transportadoras Veículos …" at bounding box center [460, 202] width 921 height 404
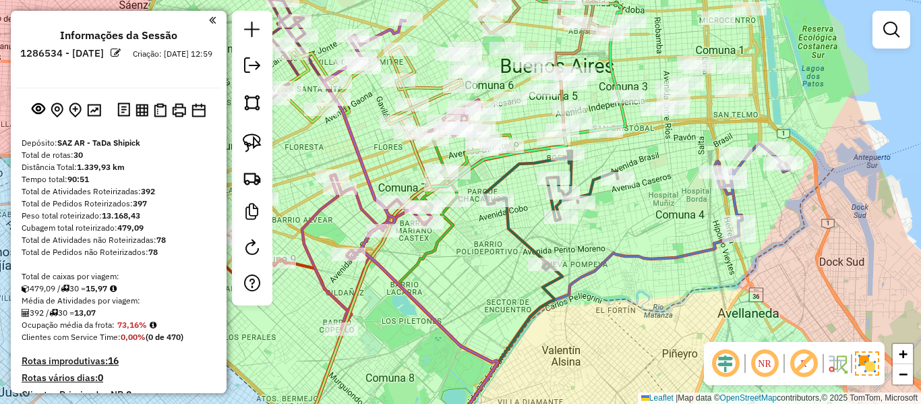
drag, startPoint x: 301, startPoint y: 308, endPoint x: 458, endPoint y: 295, distance: 158.3
click at [465, 299] on div "Janela de atendimento Grade de atendimento Capacidade Transportadoras Veículos …" at bounding box center [460, 202] width 921 height 404
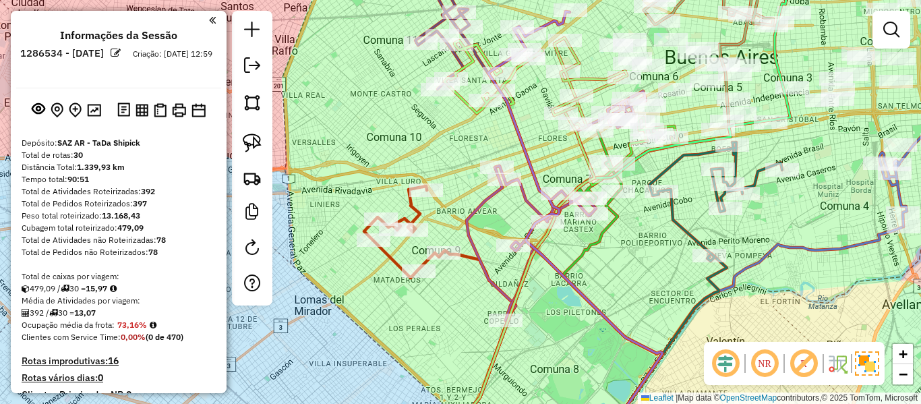
click at [468, 258] on icon at bounding box center [479, 347] width 73 height 194
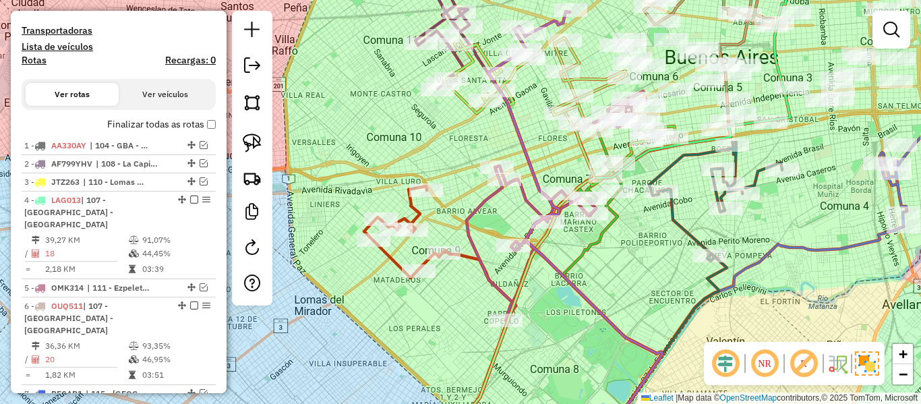
select select "**********"
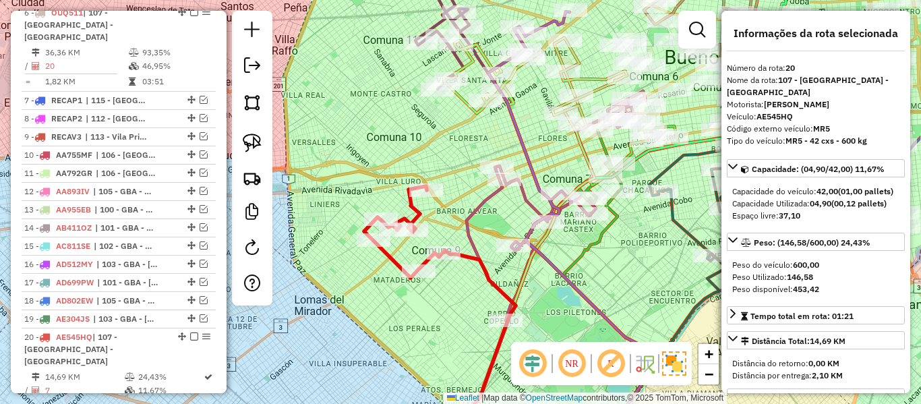
scroll to position [979, 0]
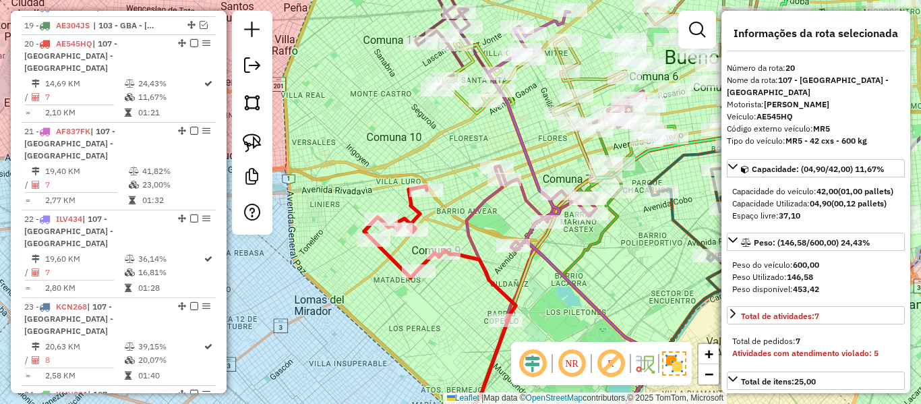
click at [472, 209] on icon at bounding box center [490, 305] width 49 height 278
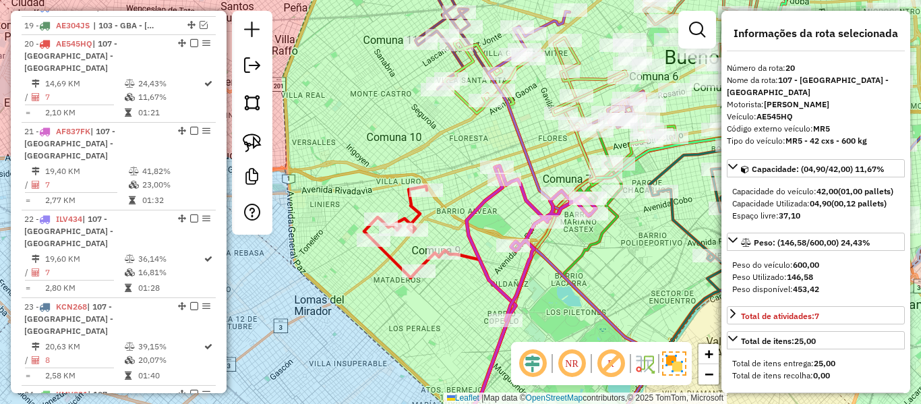
click at [472, 209] on icon at bounding box center [490, 305] width 49 height 278
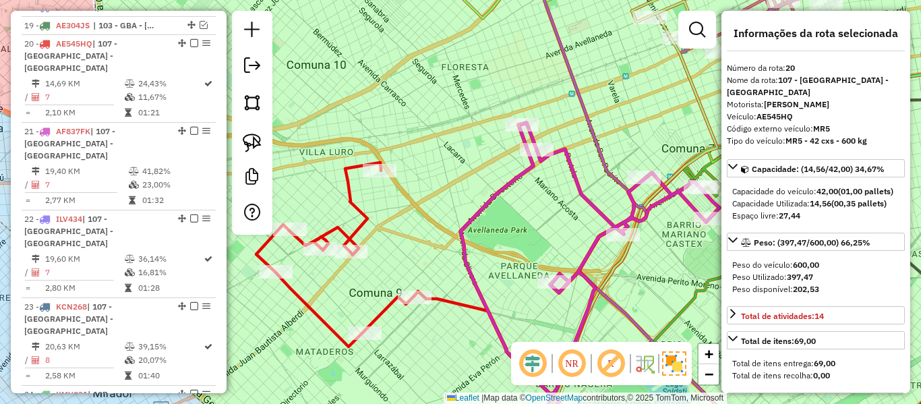
drag, startPoint x: 474, startPoint y: 213, endPoint x: 263, endPoint y: 255, distance: 215.7
click at [460, 255] on icon at bounding box center [509, 284] width 99 height 320
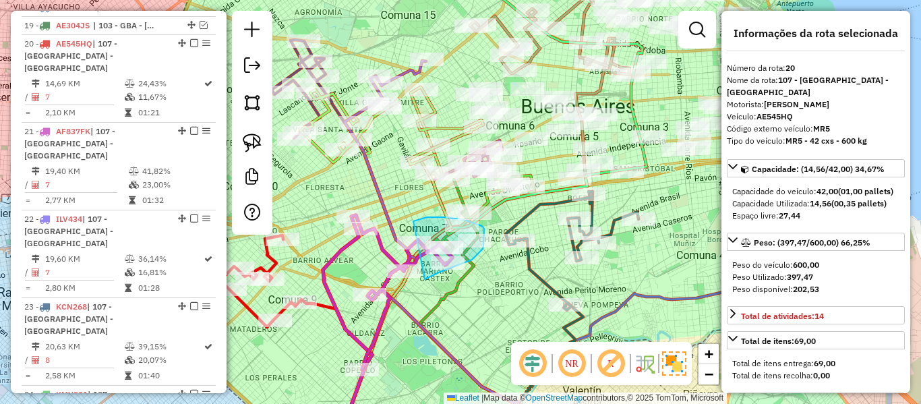
drag, startPoint x: 425, startPoint y: 279, endPoint x: 385, endPoint y: 234, distance: 59.7
drag, startPoint x: 470, startPoint y: 301, endPoint x: 358, endPoint y: 271, distance: 116.4
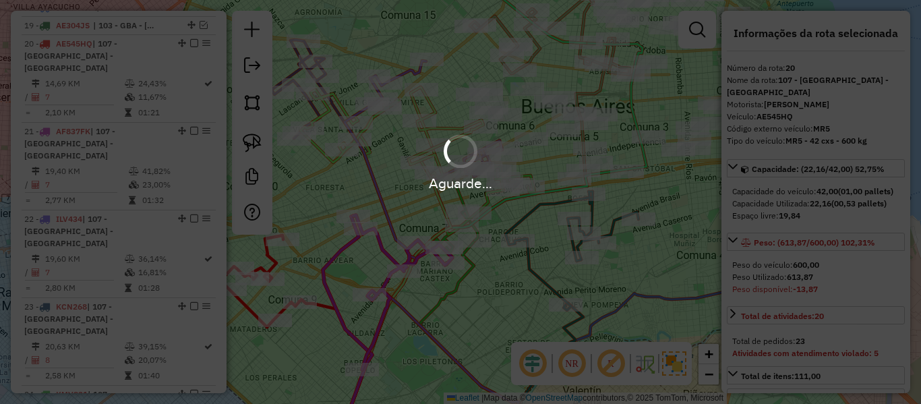
select select "**********"
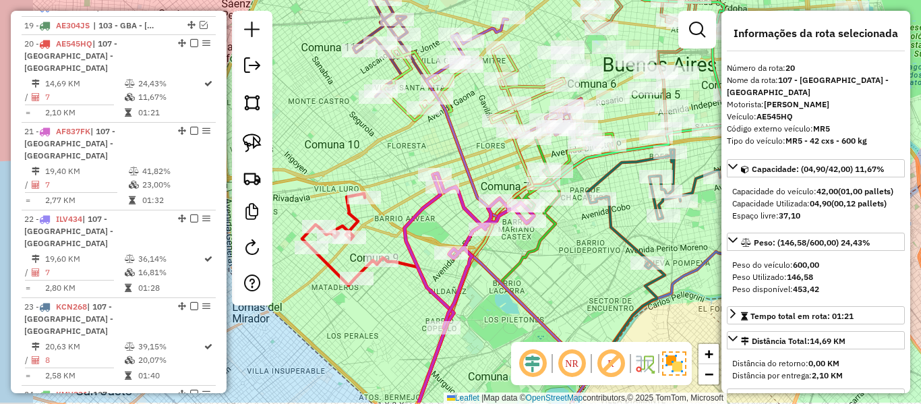
drag, startPoint x: 427, startPoint y: 301, endPoint x: 534, endPoint y: 249, distance: 119.1
click at [535, 249] on div "Janela de atendimento Grade de atendimento Capacidade Transportadoras Veículos …" at bounding box center [460, 202] width 921 height 404
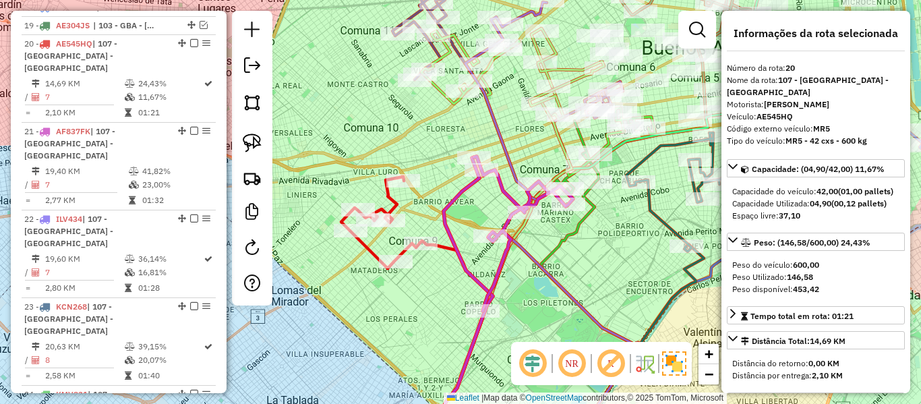
click at [367, 245] on icon at bounding box center [380, 223] width 79 height 92
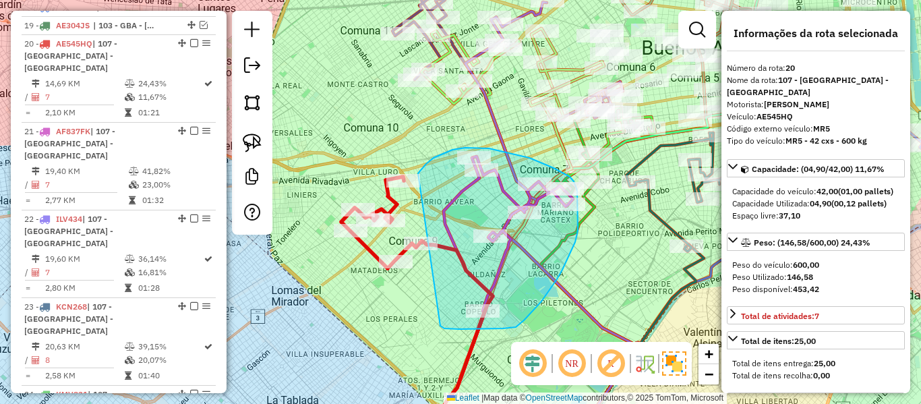
drag, startPoint x: 491, startPoint y: 328, endPoint x: 402, endPoint y: 206, distance: 151.5
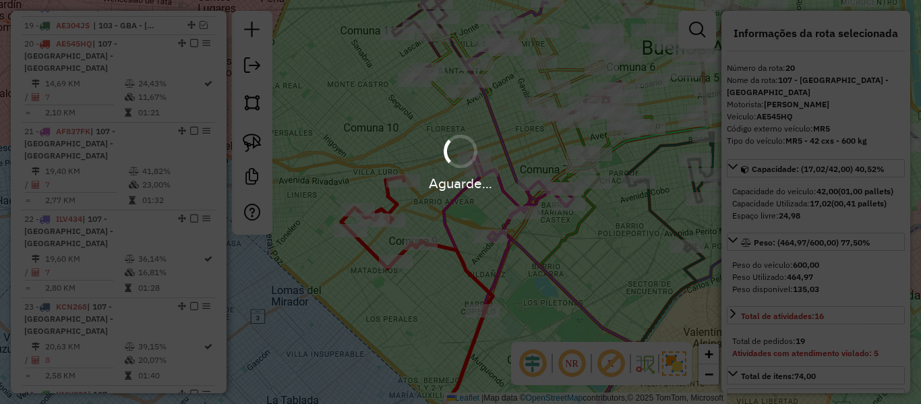
select select "**********"
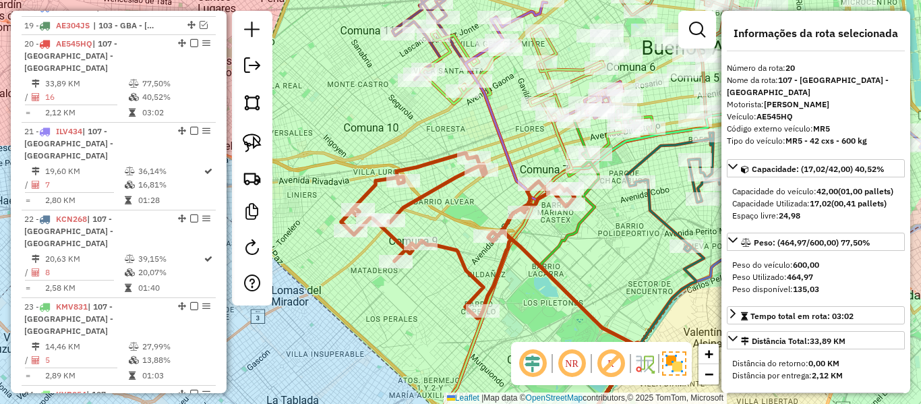
click at [438, 188] on icon at bounding box center [457, 235] width 233 height 165
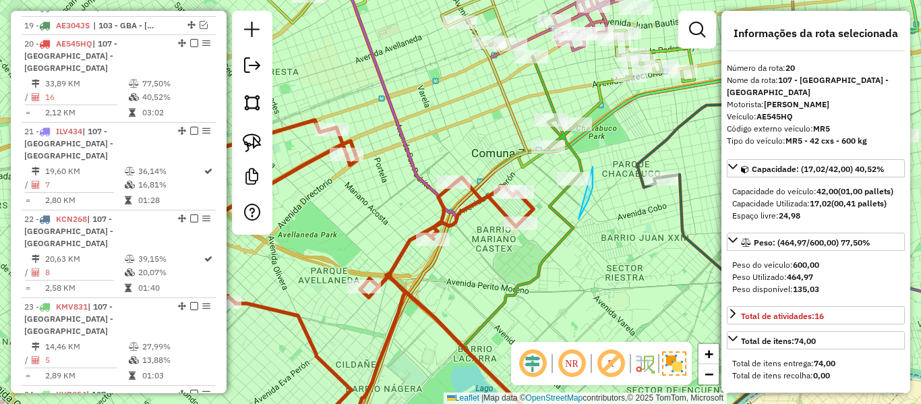
click at [497, 197] on div "Janela de atendimento Grade de atendimento Capacidade Transportadoras Veículos …" at bounding box center [460, 202] width 921 height 404
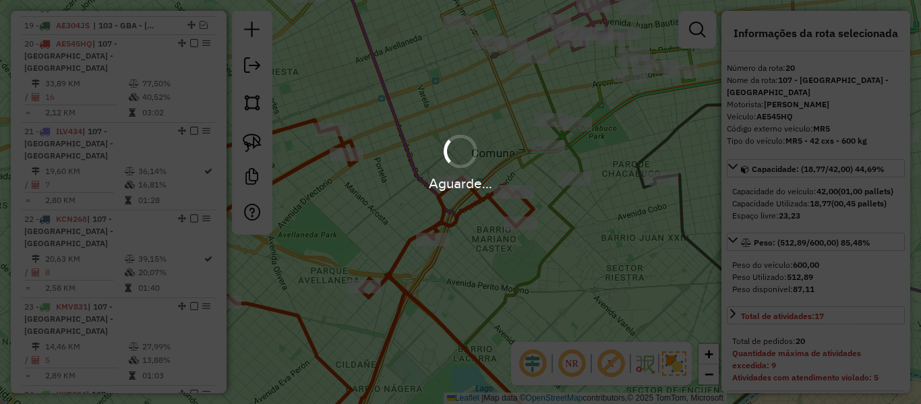
select select "**********"
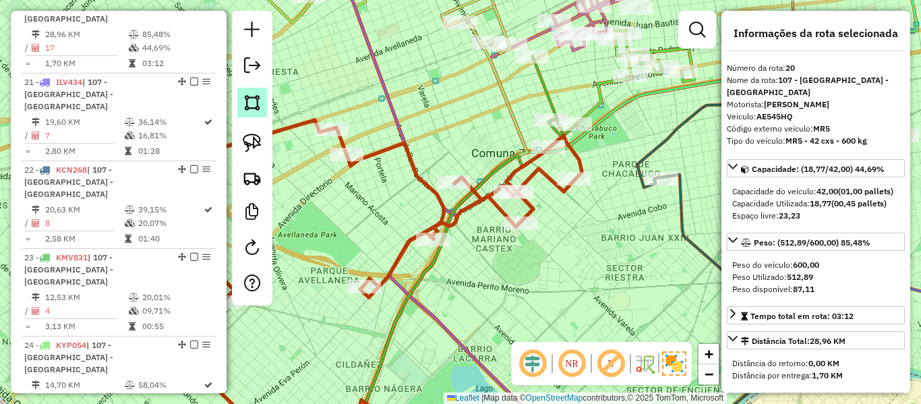
scroll to position [1047, 0]
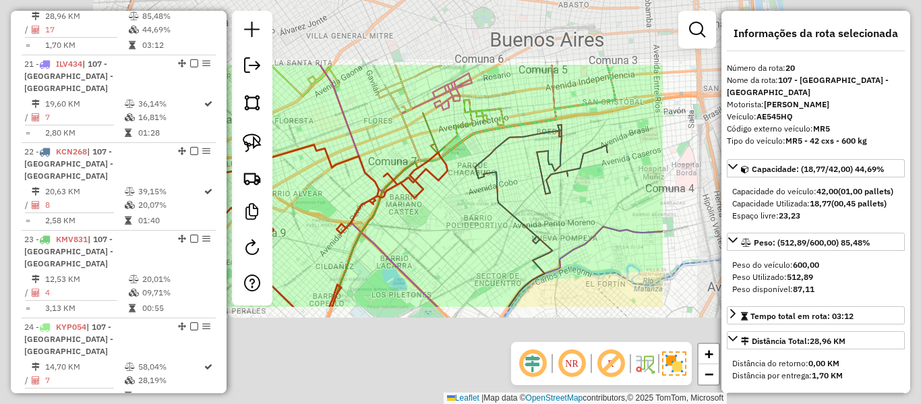
drag, startPoint x: 325, startPoint y: 183, endPoint x: 317, endPoint y: 169, distance: 16.3
click at [325, 183] on div "Janela de atendimento Grade de atendimento Capacidade Transportadoras Veículos …" at bounding box center [460, 202] width 921 height 404
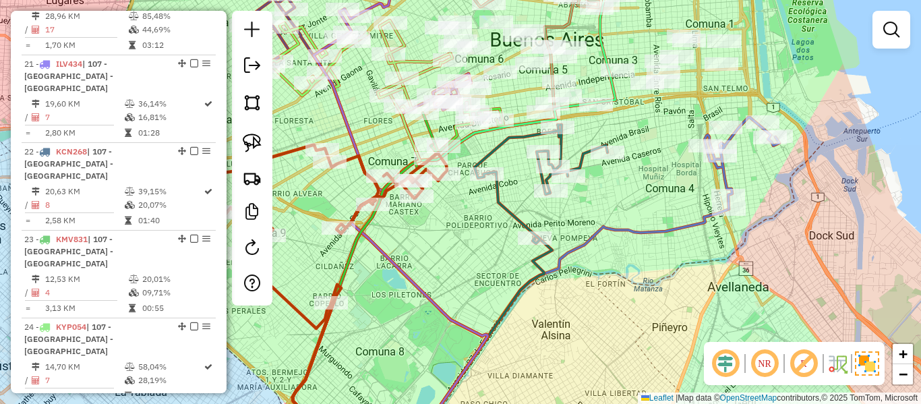
click at [286, 150] on icon at bounding box center [317, 236] width 257 height 183
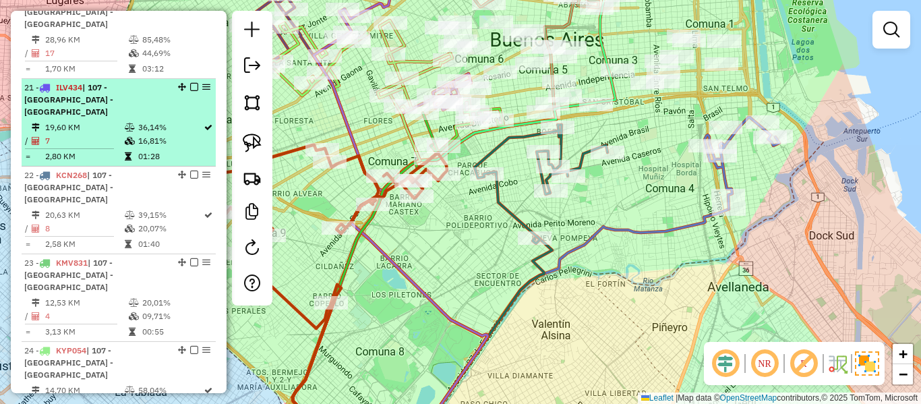
select select "**********"
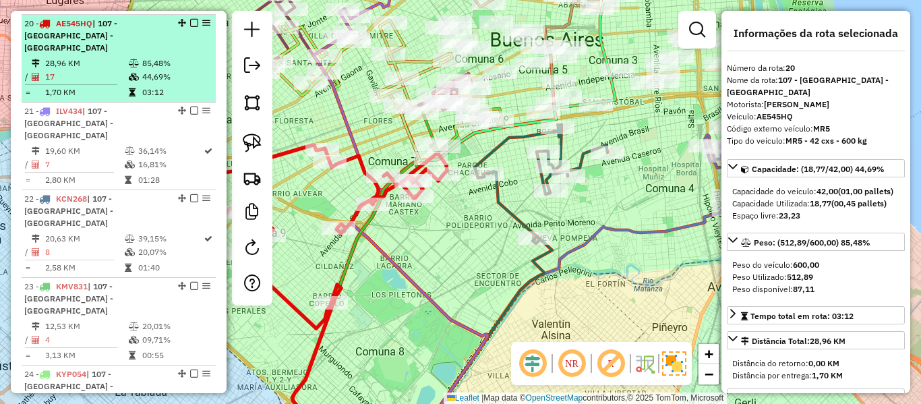
scroll to position [979, 0]
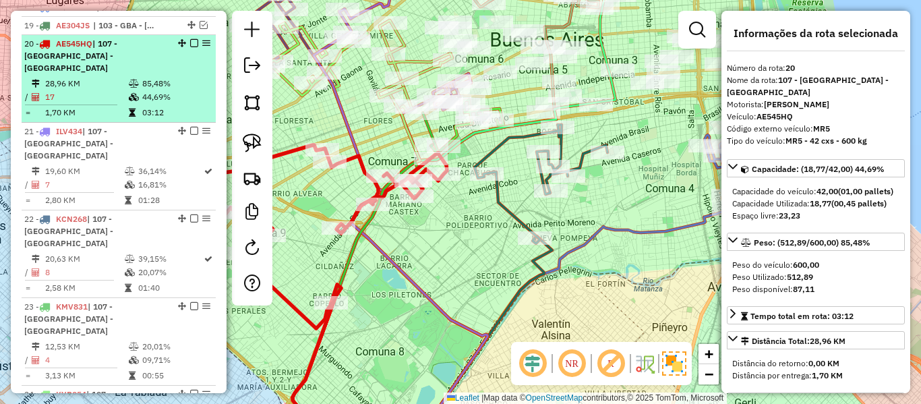
click at [190, 39] on em at bounding box center [194, 43] width 8 height 8
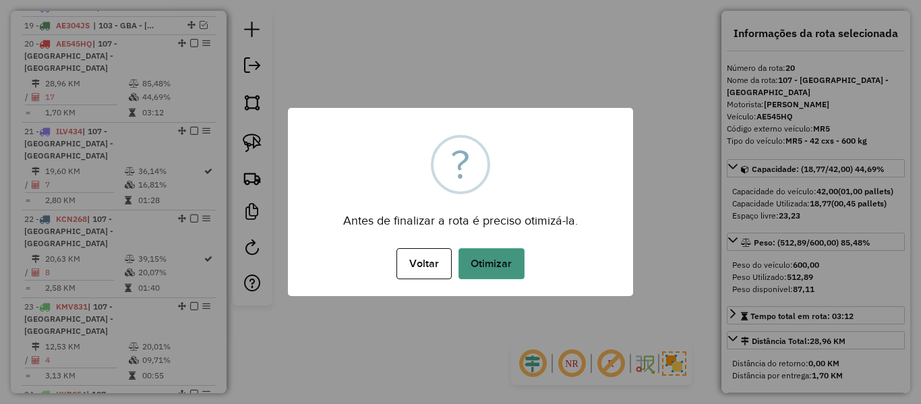
drag, startPoint x: 441, startPoint y: 239, endPoint x: 474, endPoint y: 266, distance: 43.2
click at [474, 266] on div "× ? Antes de finalizar a rota é preciso otimizá-la. Voltar No Otimizar" at bounding box center [460, 202] width 345 height 188
click at [474, 266] on button "Otimizar" at bounding box center [491, 263] width 66 height 31
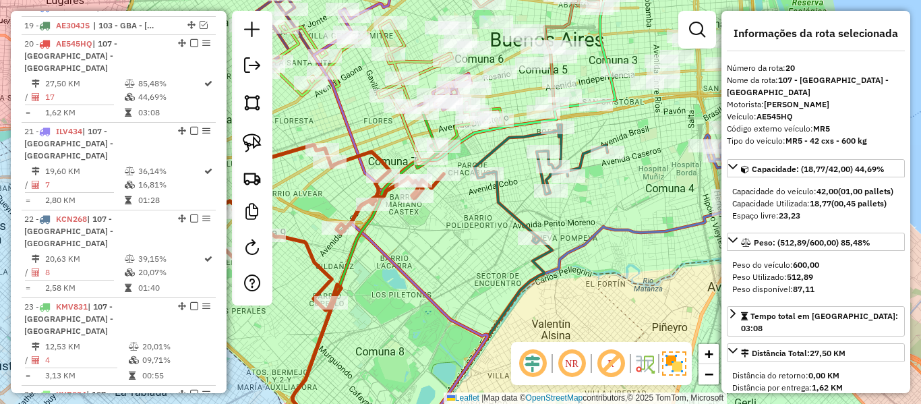
click at [191, 39] on em at bounding box center [194, 43] width 8 height 8
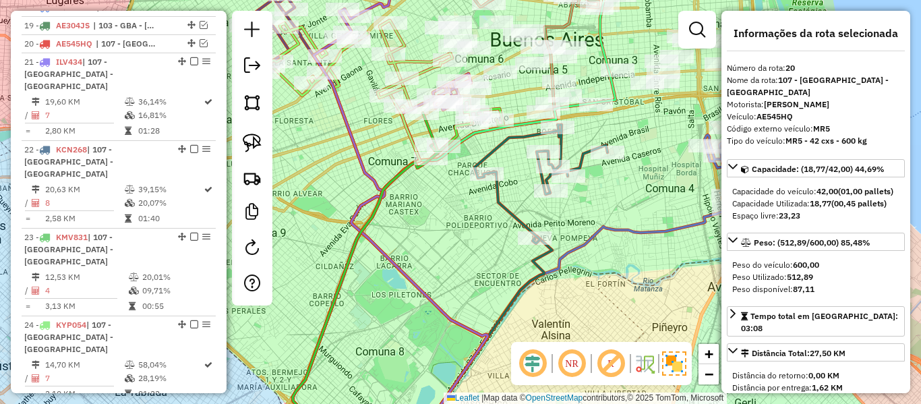
scroll to position [922, 0]
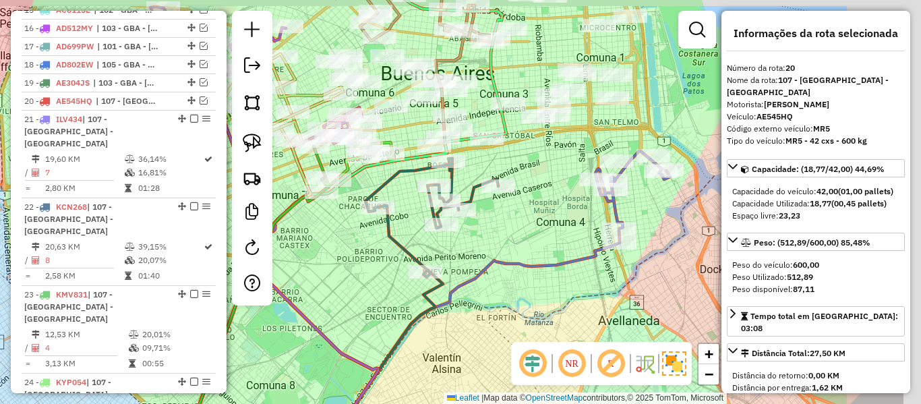
drag, startPoint x: 574, startPoint y: 223, endPoint x: 387, endPoint y: 274, distance: 194.1
click at [383, 273] on div "Janela de atendimento Grade de atendimento Capacidade Transportadoras Veículos …" at bounding box center [460, 202] width 921 height 404
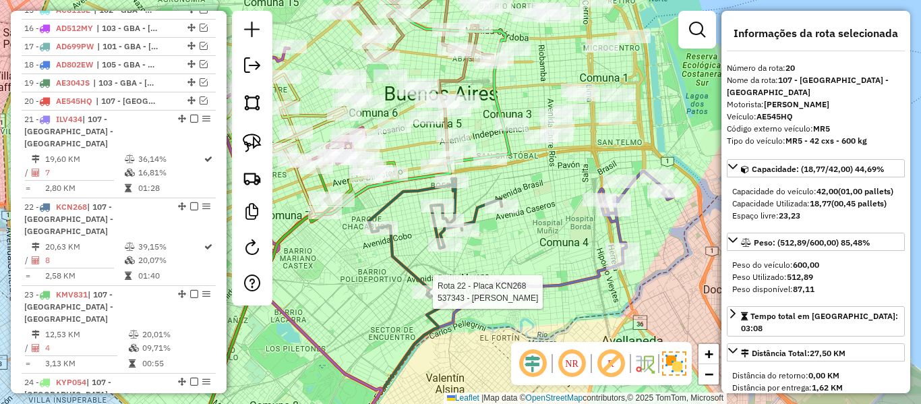
drag, startPoint x: 558, startPoint y: 227, endPoint x: 624, endPoint y: 224, distance: 66.1
click at [637, 224] on div "Rota 22 - Placa KCN268 537343 - [PERSON_NAME] Janela de atendimento Grade de at…" at bounding box center [460, 202] width 921 height 404
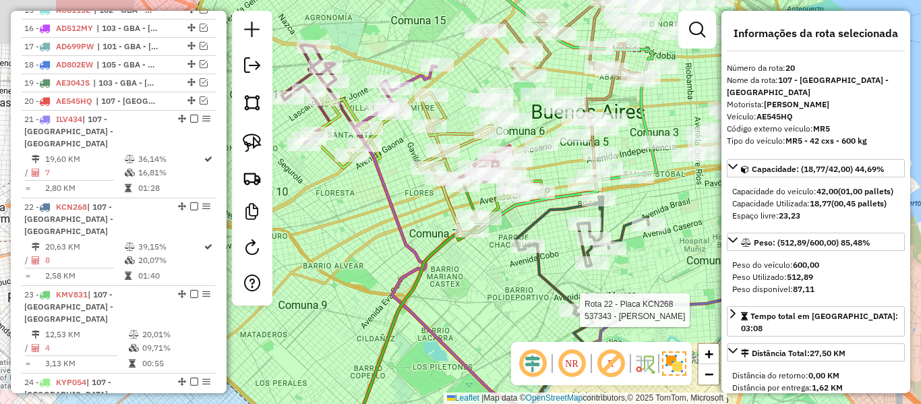
drag, startPoint x: 501, startPoint y: 257, endPoint x: 648, endPoint y: 283, distance: 149.3
click at [665, 287] on div "Rota 22 - Placa KCN268 537343 - [PERSON_NAME] Janela de atendimento Grade de at…" at bounding box center [460, 202] width 921 height 404
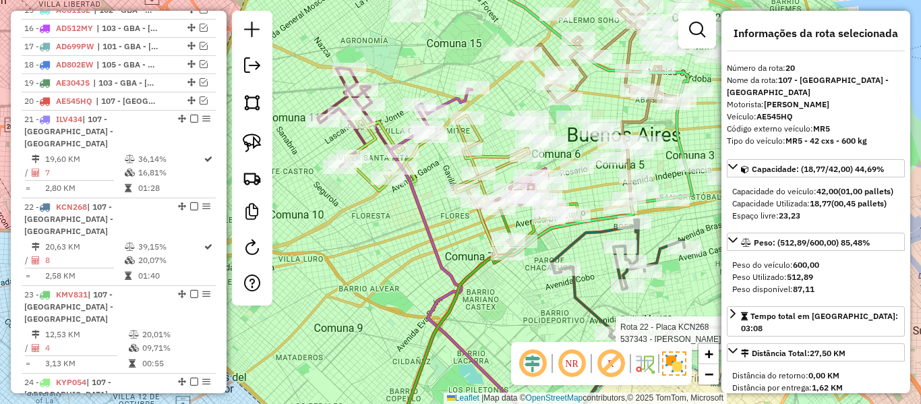
drag, startPoint x: 377, startPoint y: 222, endPoint x: 569, endPoint y: 291, distance: 204.9
click at [580, 305] on div "Rota 22 - Placa KCN268 537343 - [PERSON_NAME] Janela de atendimento Grade de at…" at bounding box center [460, 202] width 921 height 404
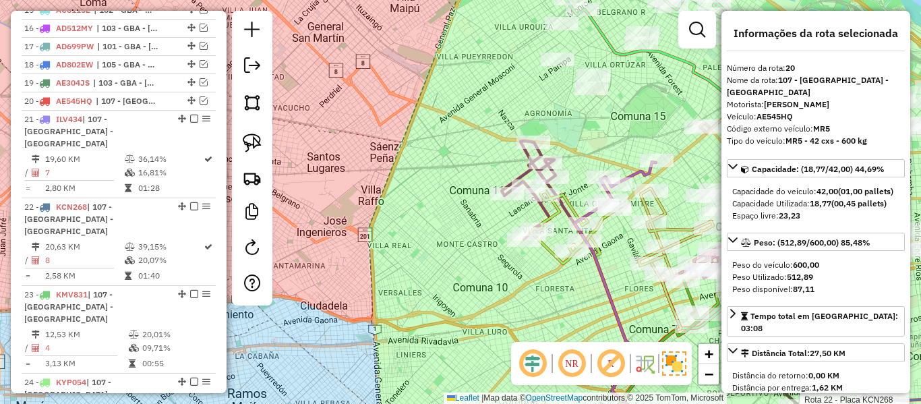
click at [522, 175] on icon at bounding box center [528, 190] width 54 height 98
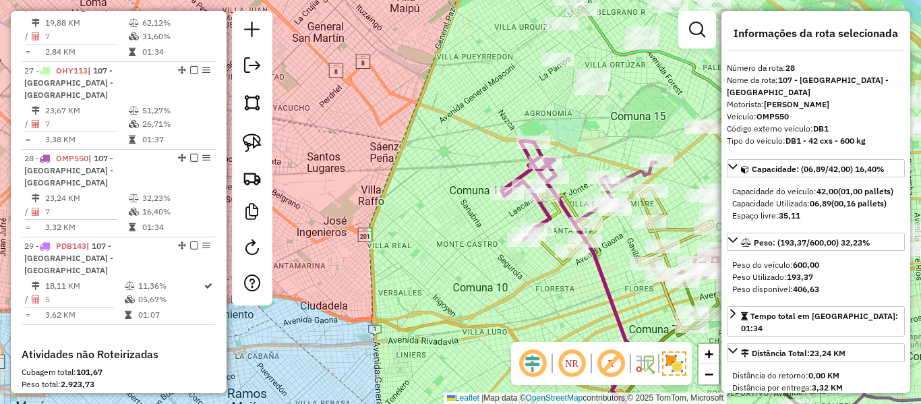
scroll to position [1526, 0]
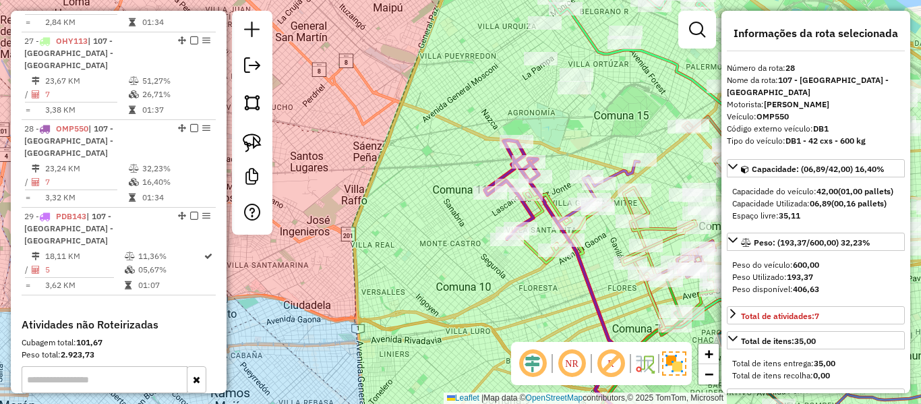
drag, startPoint x: 445, startPoint y: 177, endPoint x: 390, endPoint y: 177, distance: 54.6
click at [390, 177] on div "Janela de atendimento Grade de atendimento Capacidade Transportadoras Veículos …" at bounding box center [460, 202] width 921 height 404
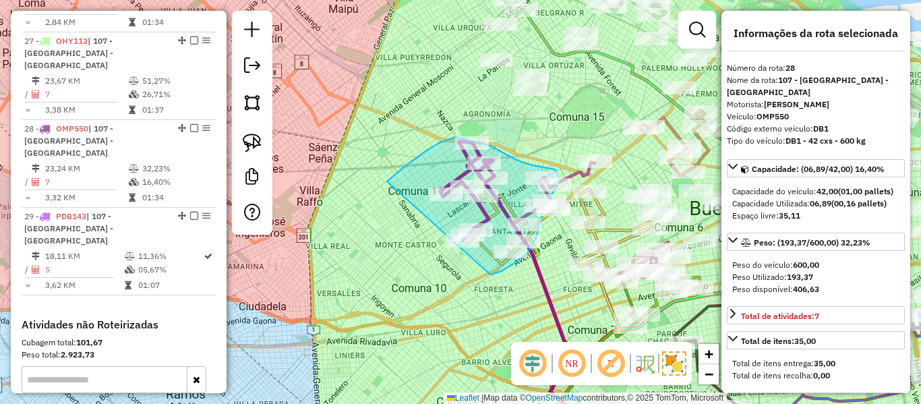
drag, startPoint x: 387, startPoint y: 181, endPoint x: 463, endPoint y: 272, distance: 118.1
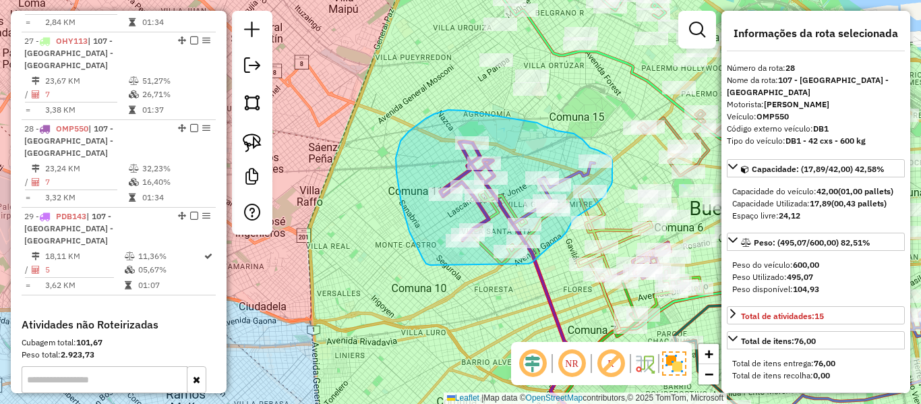
drag, startPoint x: 401, startPoint y: 202, endPoint x: 511, endPoint y: 279, distance: 134.1
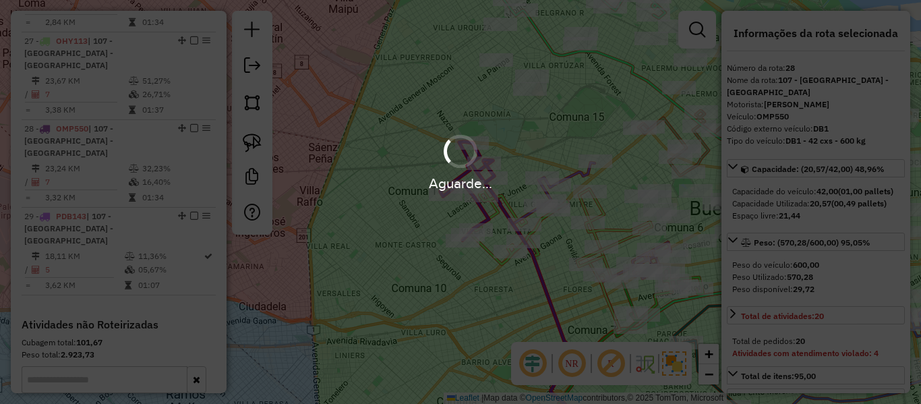
select select "**********"
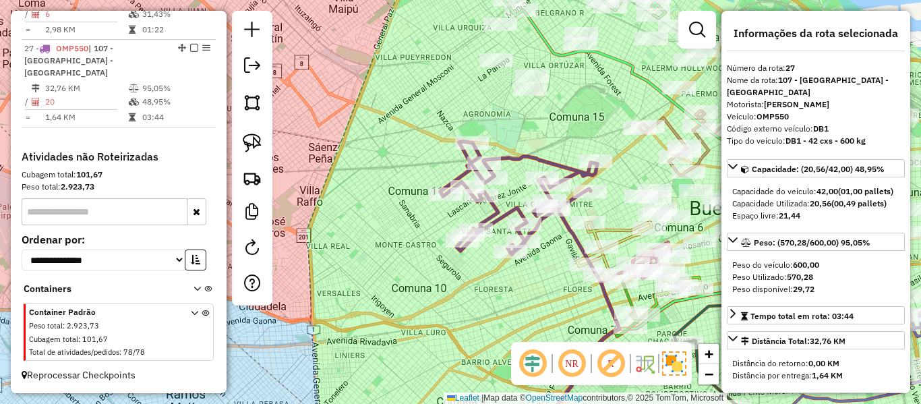
scroll to position [1409, 0]
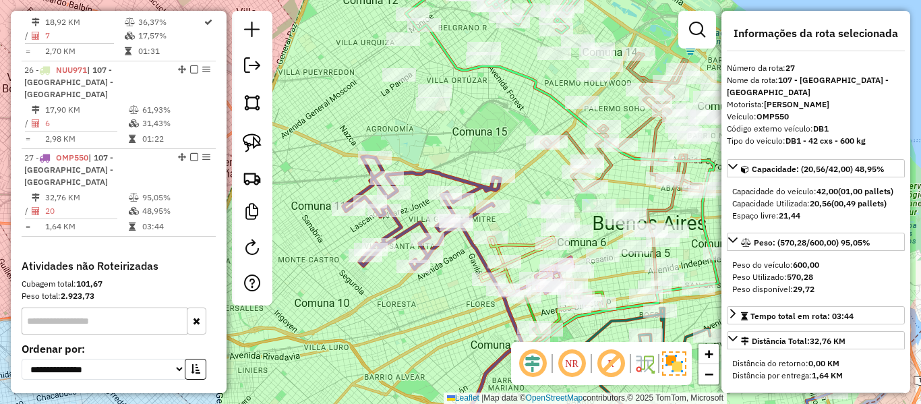
drag, startPoint x: 536, startPoint y: 272, endPoint x: 439, endPoint y: 287, distance: 98.9
click at [439, 287] on div "Janela de atendimento Grade de atendimento Capacidade Transportadoras Veículos …" at bounding box center [460, 202] width 921 height 404
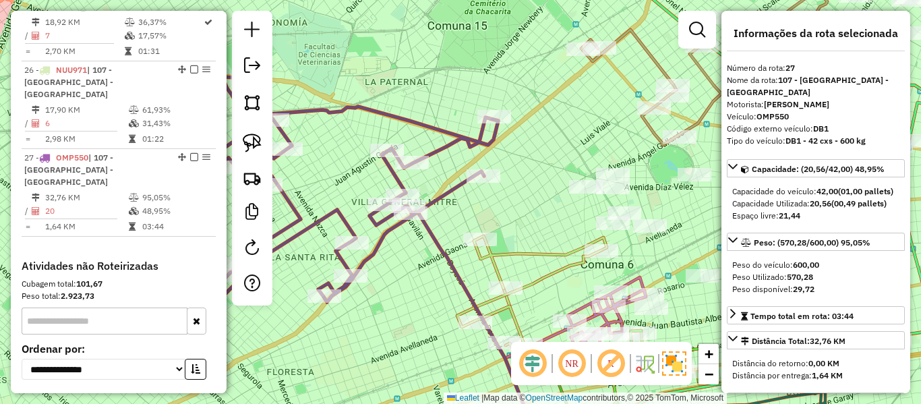
click at [460, 184] on icon at bounding box center [341, 189] width 314 height 225
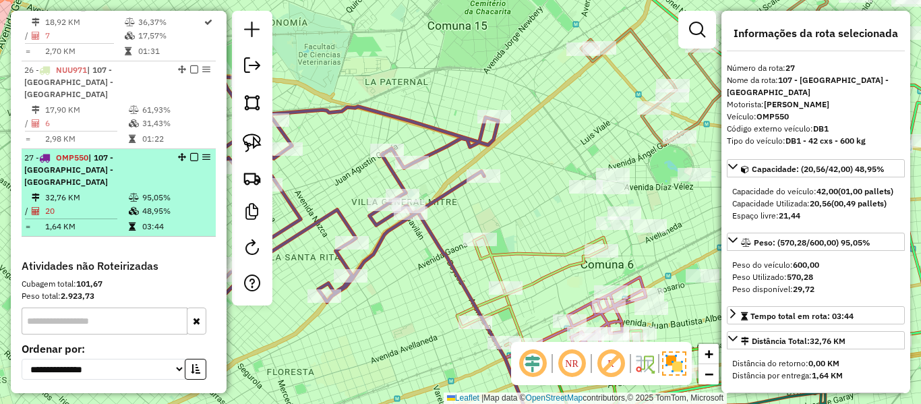
click at [190, 153] on em at bounding box center [194, 157] width 8 height 8
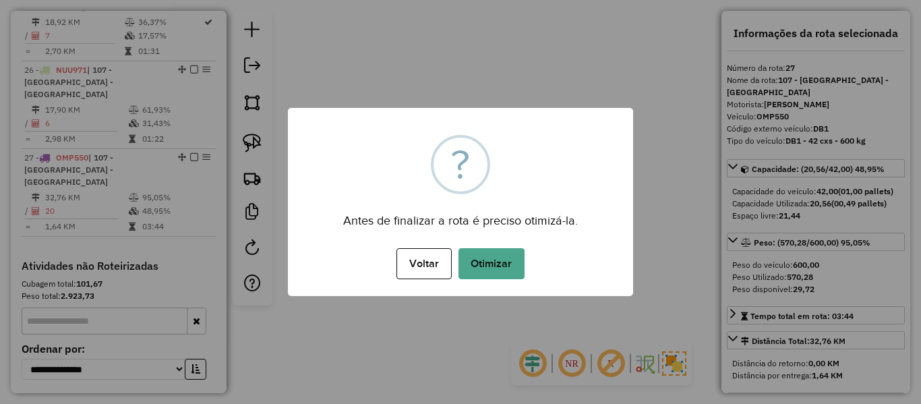
click at [519, 282] on div "× ? Antes de finalizar a rota é preciso otimizá-la. Voltar No Otimizar" at bounding box center [460, 202] width 345 height 188
click at [507, 268] on button "Otimizar" at bounding box center [491, 263] width 66 height 31
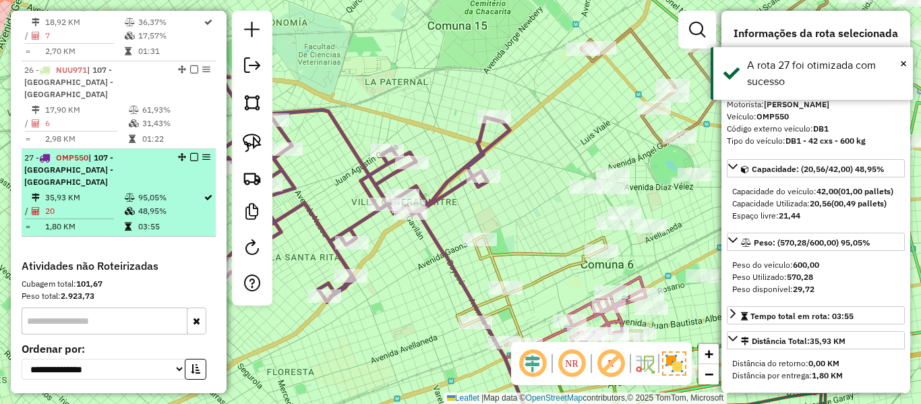
click at [190, 153] on em at bounding box center [194, 157] width 8 height 8
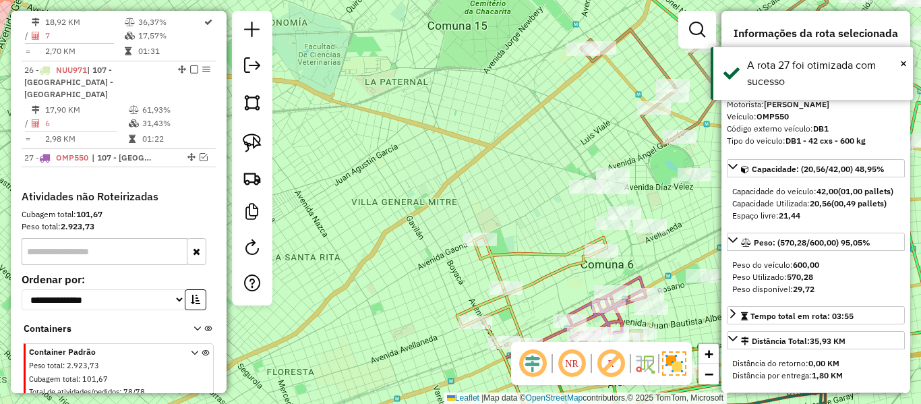
scroll to position [1352, 0]
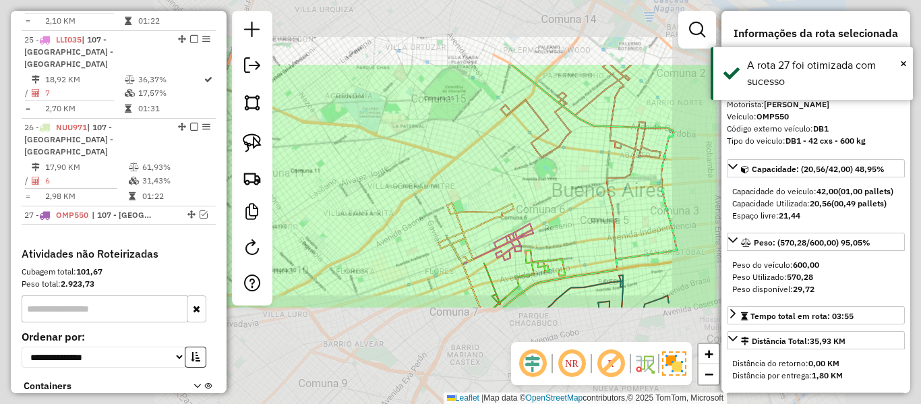
click at [423, 180] on div "Janela de atendimento Grade de atendimento Capacidade Transportadoras Veículos …" at bounding box center [460, 202] width 921 height 404
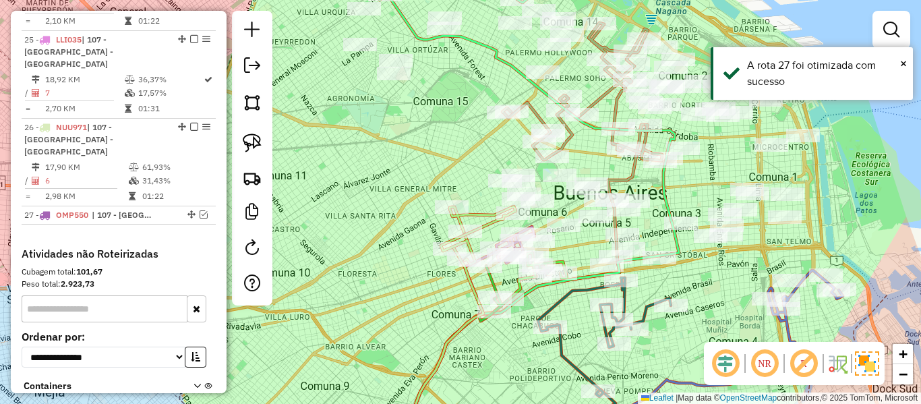
drag, startPoint x: 416, startPoint y: 146, endPoint x: 507, endPoint y: 253, distance: 140.1
click at [507, 255] on div "Janela de atendimento Grade de atendimento Capacidade Transportadoras Veículos …" at bounding box center [460, 202] width 921 height 404
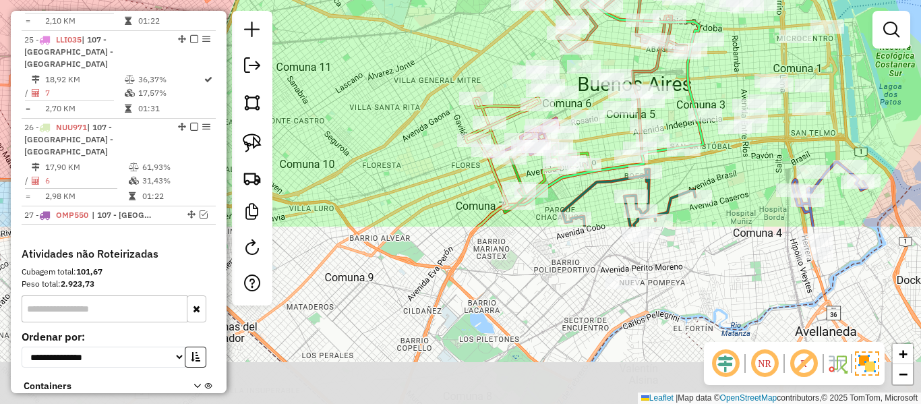
drag, startPoint x: 445, startPoint y: 199, endPoint x: 432, endPoint y: 28, distance: 171.0
click at [432, 28] on div "Janela de atendimento Grade de atendimento Capacidade Transportadoras Veículos …" at bounding box center [460, 202] width 921 height 404
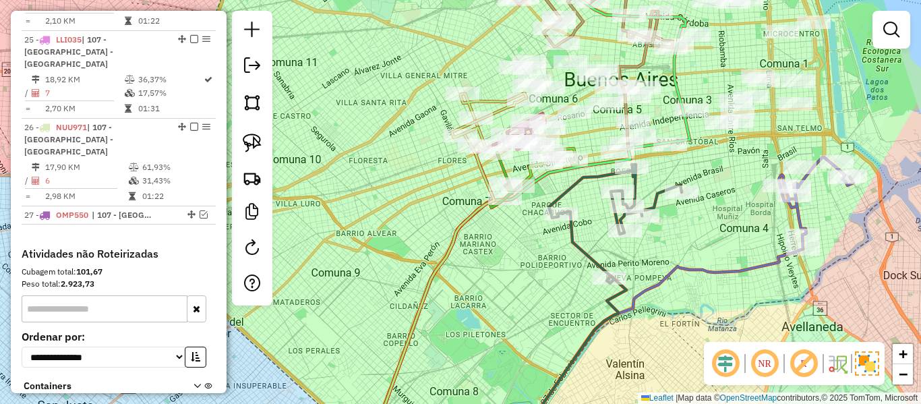
drag, startPoint x: 580, startPoint y: 300, endPoint x: 429, endPoint y: 326, distance: 153.2
click at [429, 326] on div "Janela de atendimento Grade de atendimento Capacidade Transportadoras Veículos …" at bounding box center [460, 202] width 921 height 404
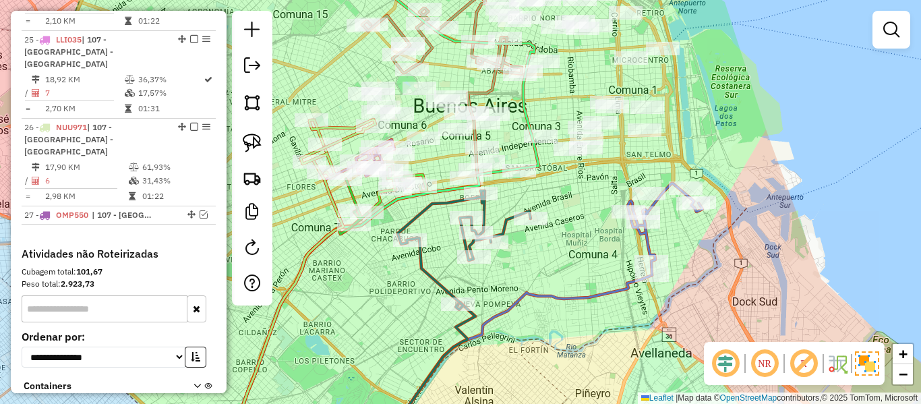
click at [443, 273] on div "Rota 22 - Placa KCN268 499037 - Soledad F�nez Ferreira Janela de atendimento Gr…" at bounding box center [460, 202] width 921 height 404
click at [439, 274] on icon at bounding box center [464, 250] width 133 height 119
select select "**********"
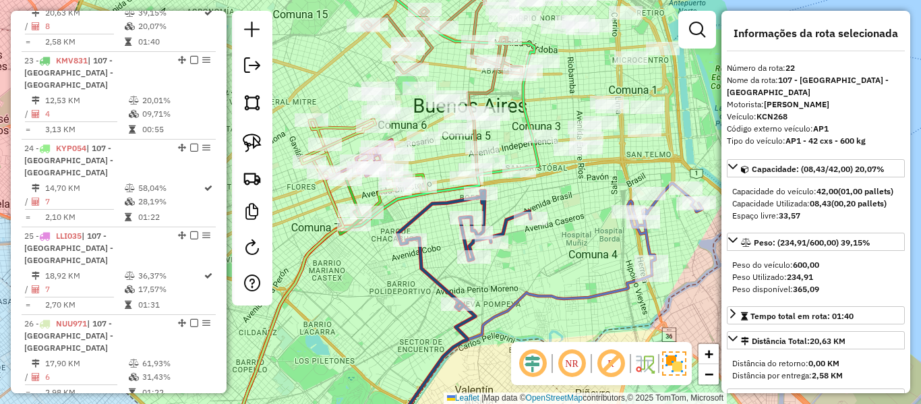
scroll to position [1073, 0]
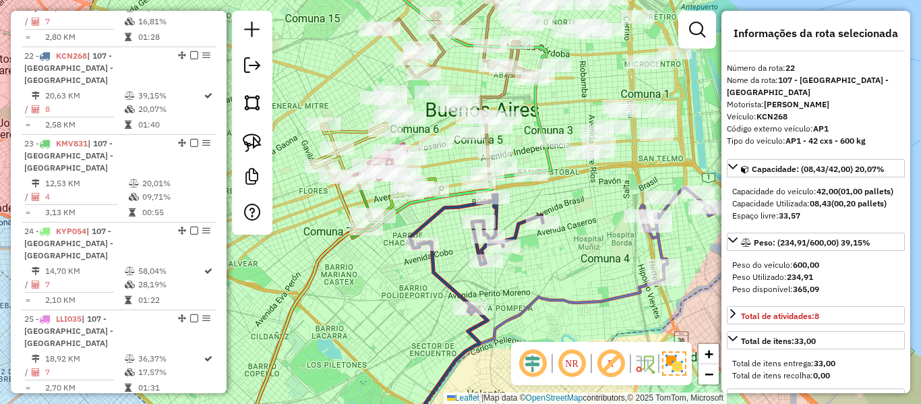
drag, startPoint x: 434, startPoint y: 282, endPoint x: 483, endPoint y: 286, distance: 49.4
click at [507, 299] on icon at bounding box center [476, 254] width 133 height 119
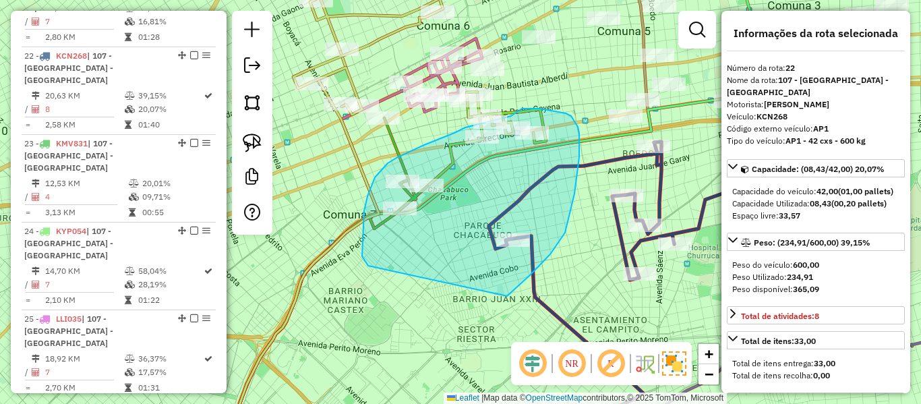
drag, startPoint x: 507, startPoint y: 296, endPoint x: 368, endPoint y: 266, distance: 142.1
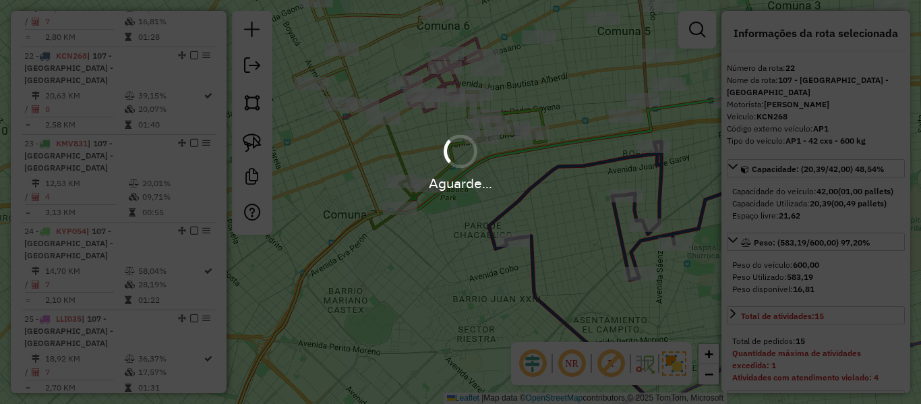
select select "**********"
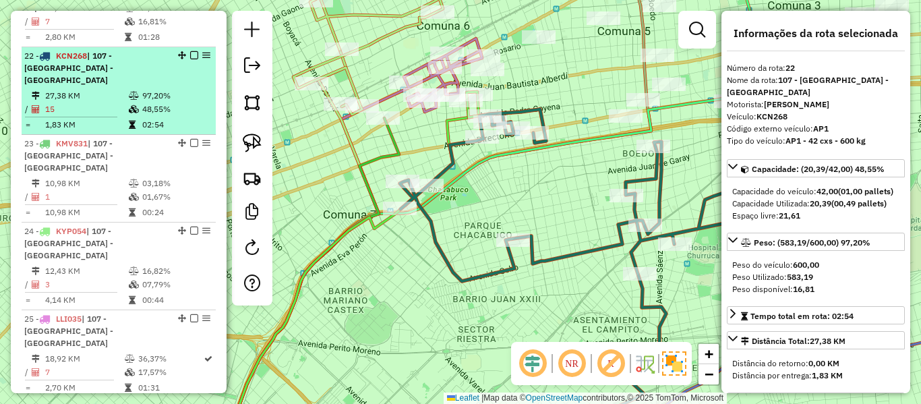
click at [191, 51] on em at bounding box center [194, 55] width 8 height 8
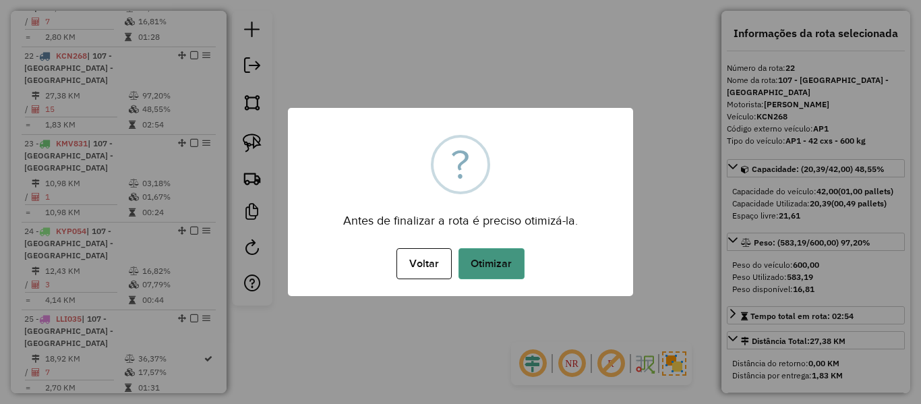
click at [503, 267] on button "Otimizar" at bounding box center [491, 263] width 66 height 31
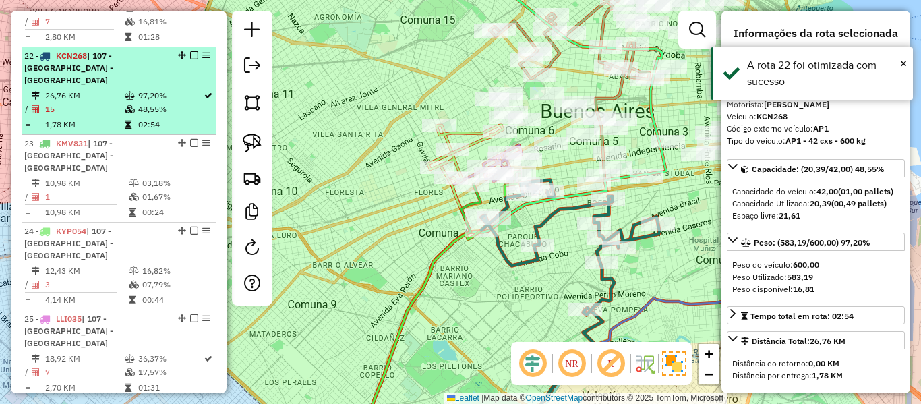
click at [190, 51] on em at bounding box center [194, 55] width 8 height 8
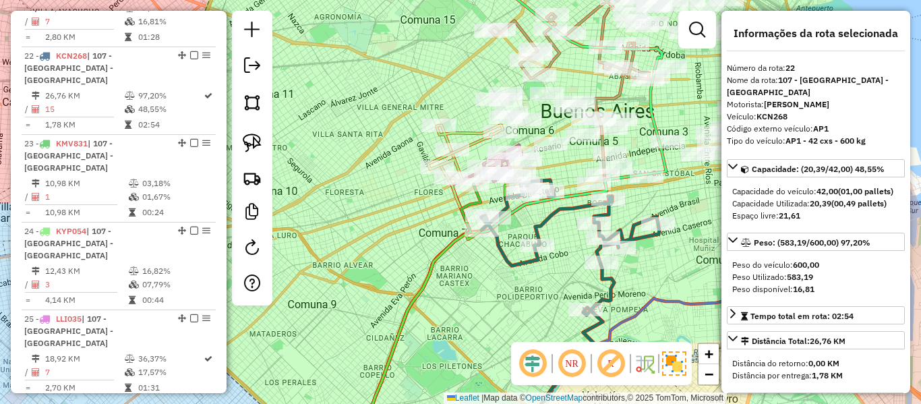
scroll to position [1016, 0]
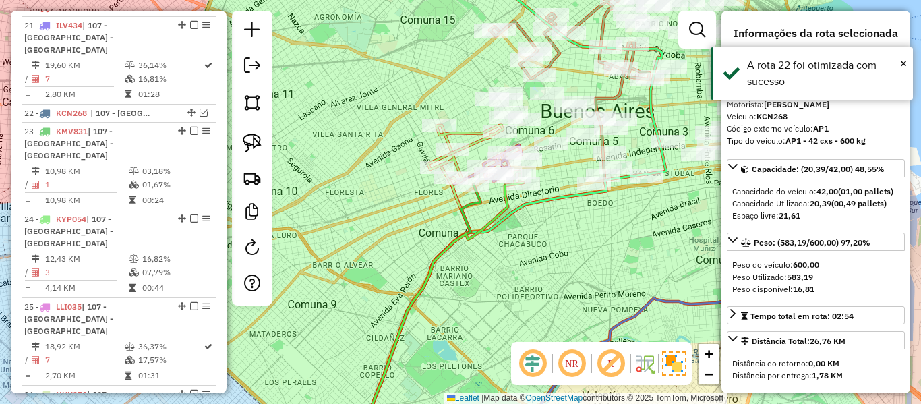
click at [556, 247] on div "Janela de atendimento Grade de atendimento Capacidade Transportadoras Veículos …" at bounding box center [460, 202] width 921 height 404
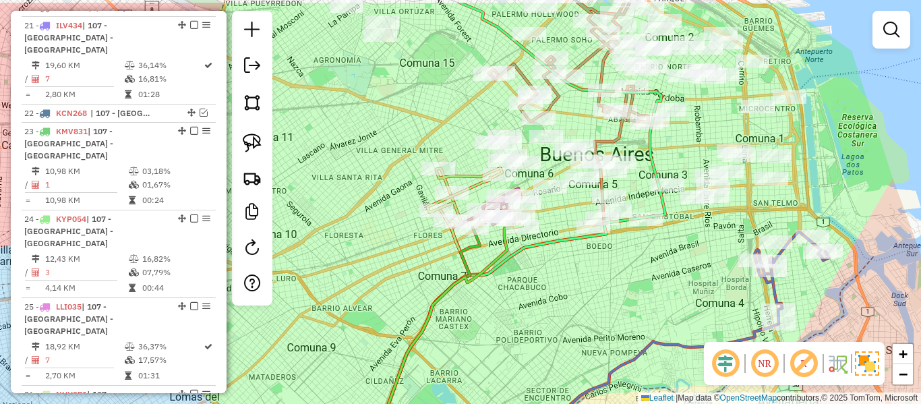
click at [585, 272] on div "Janela de atendimento Grade de atendimento Capacidade Transportadoras Veículos …" at bounding box center [460, 202] width 921 height 404
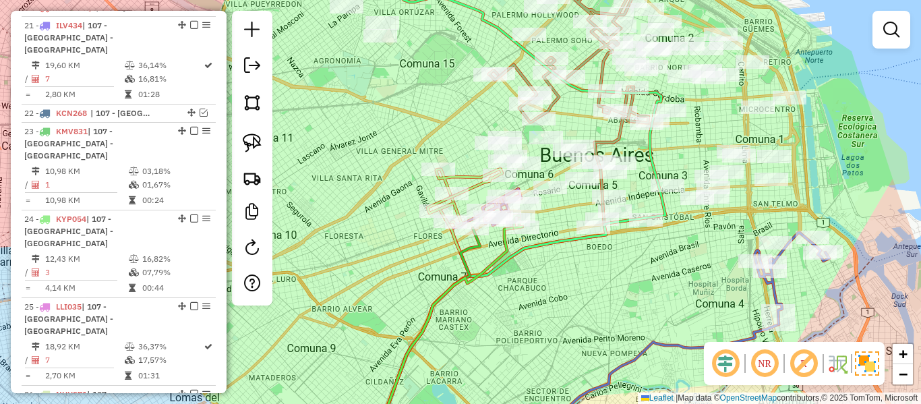
click at [466, 166] on div "Janela de atendimento Grade de atendimento Capacidade Transportadoras Veículos …" at bounding box center [460, 202] width 921 height 404
click at [464, 173] on icon at bounding box center [464, 197] width 75 height 58
select select "**********"
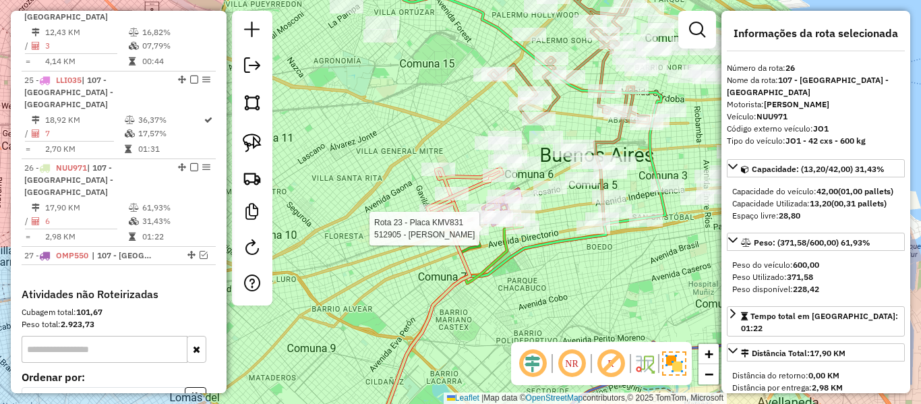
scroll to position [1295, 0]
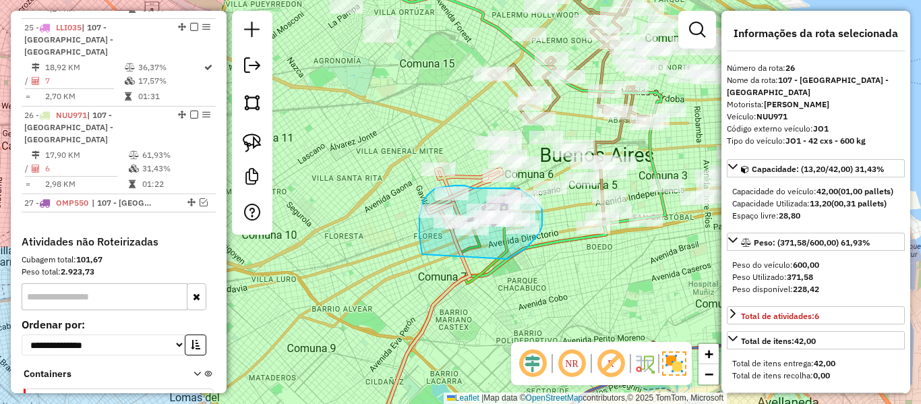
drag, startPoint x: 419, startPoint y: 235, endPoint x: 462, endPoint y: 265, distance: 52.3
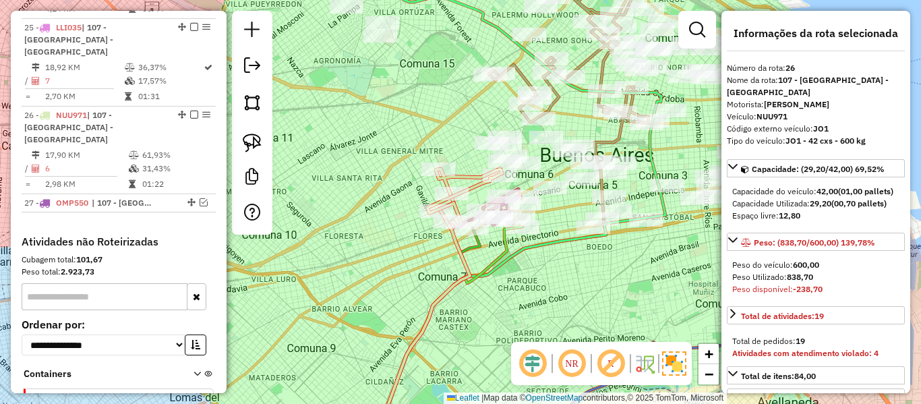
select select "**********"
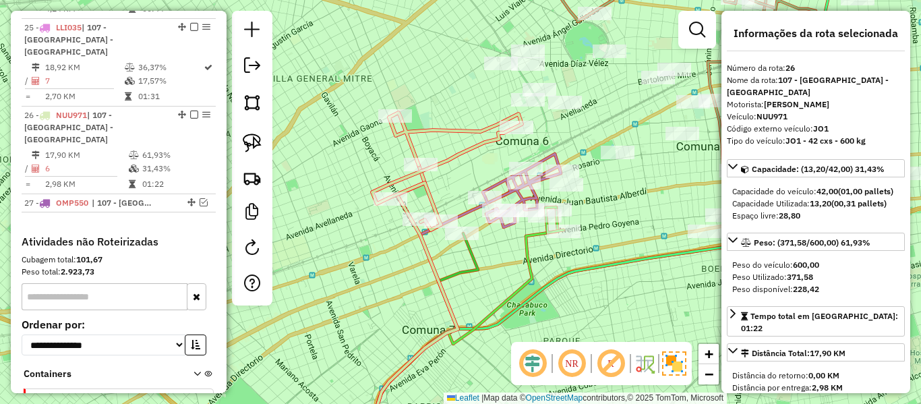
click at [473, 147] on icon at bounding box center [447, 171] width 150 height 117
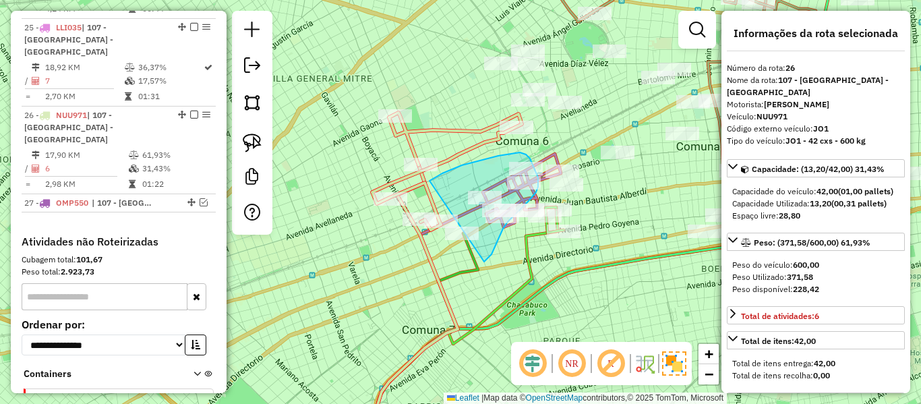
drag, startPoint x: 429, startPoint y: 181, endPoint x: 414, endPoint y: 261, distance: 81.6
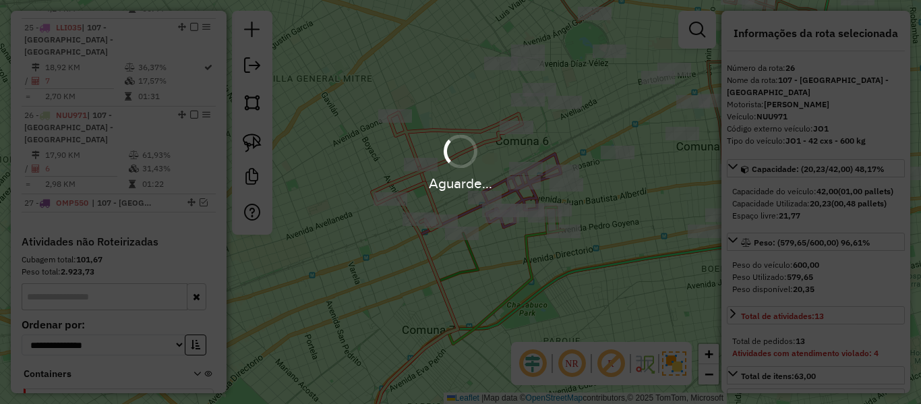
select select "**********"
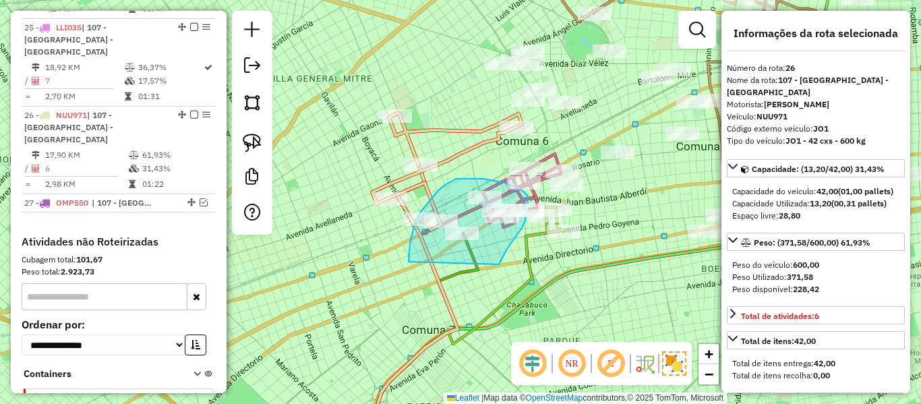
drag, startPoint x: 504, startPoint y: 254, endPoint x: 408, endPoint y: 262, distance: 96.0
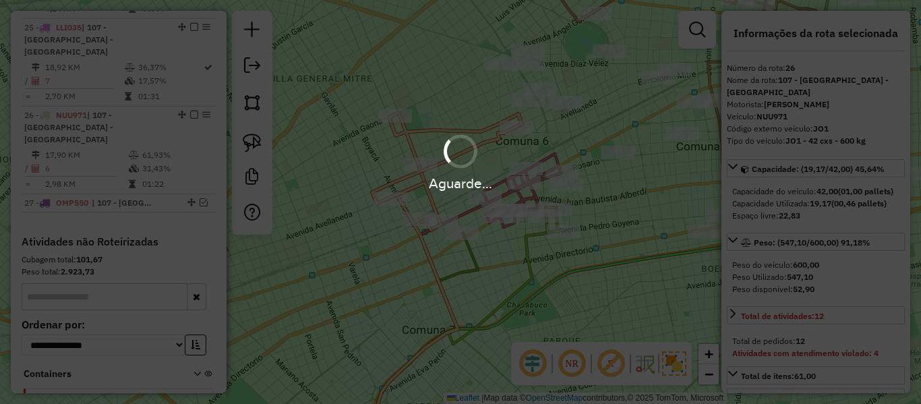
select select "**********"
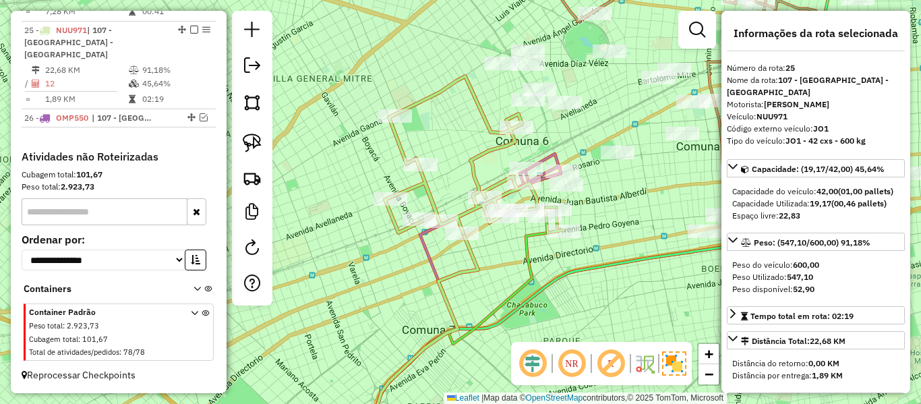
scroll to position [1219, 0]
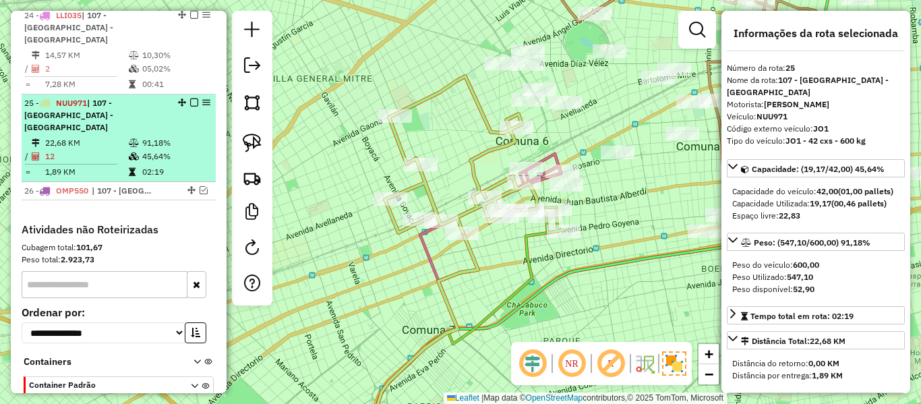
click at [191, 98] on em at bounding box center [194, 102] width 8 height 8
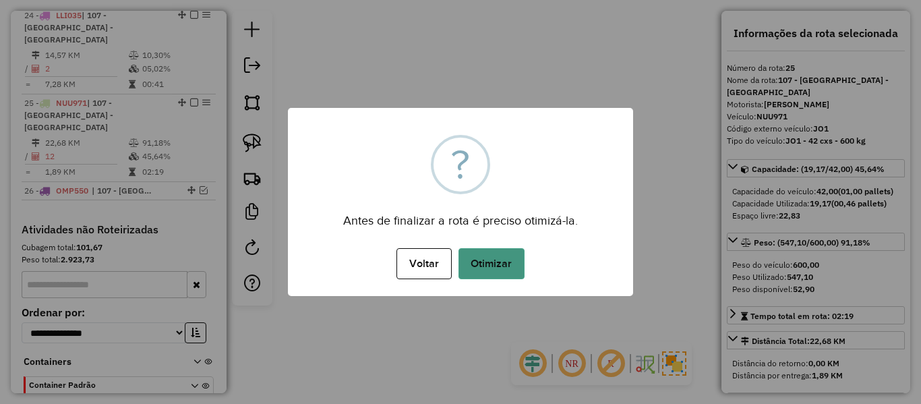
click at [490, 258] on button "Otimizar" at bounding box center [491, 263] width 66 height 31
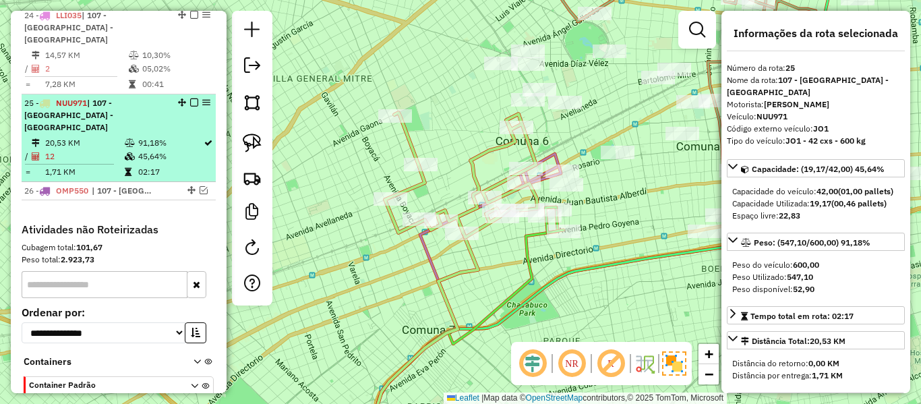
click at [190, 98] on em at bounding box center [194, 102] width 8 height 8
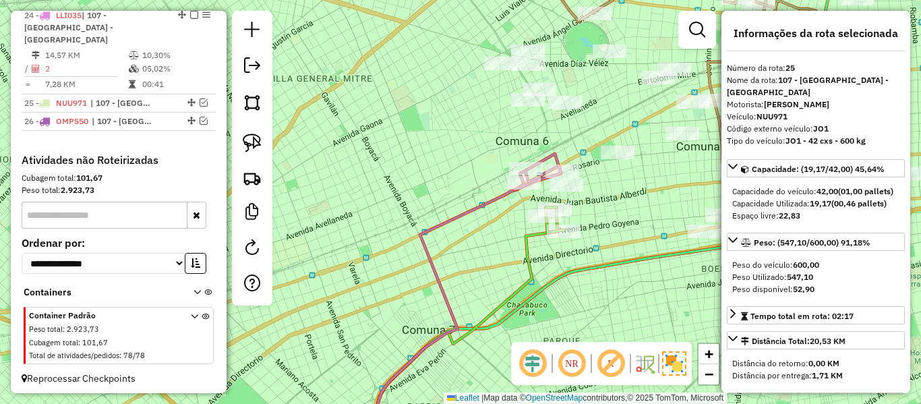
scroll to position [1162, 0]
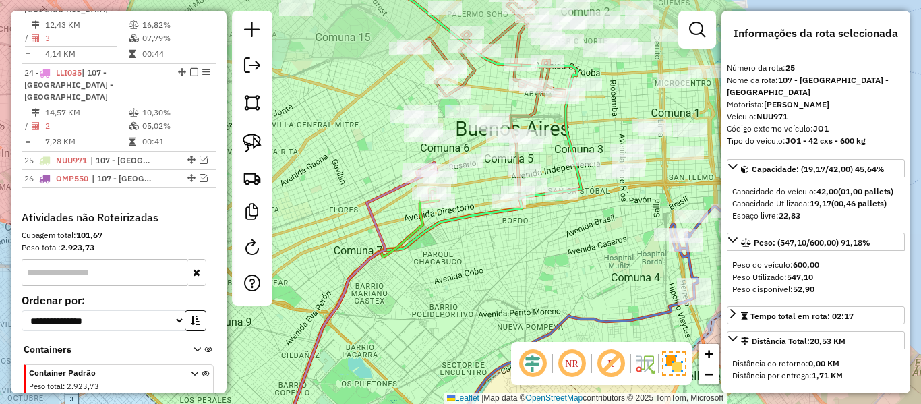
click at [522, 237] on div "Janela de atendimento Grade de atendimento Capacidade Transportadoras Veículos …" at bounding box center [460, 202] width 921 height 404
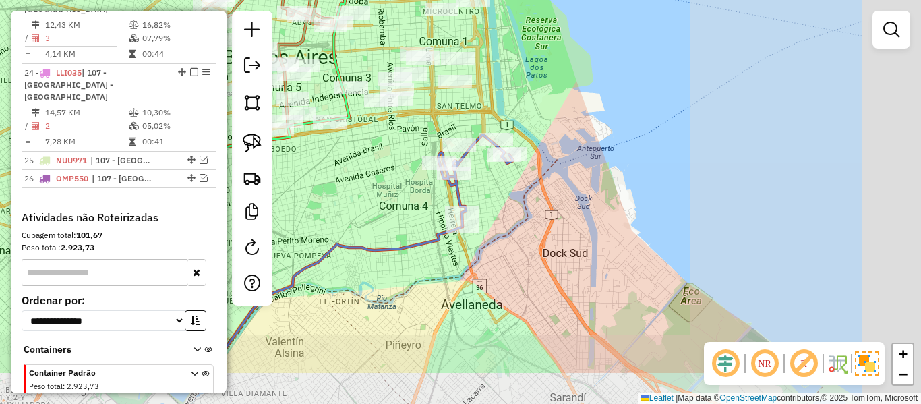
drag, startPoint x: 306, startPoint y: 186, endPoint x: 375, endPoint y: 204, distance: 70.9
click at [305, 189] on div "Janela de atendimento Grade de atendimento Capacidade Transportadoras Veículos …" at bounding box center [460, 202] width 921 height 404
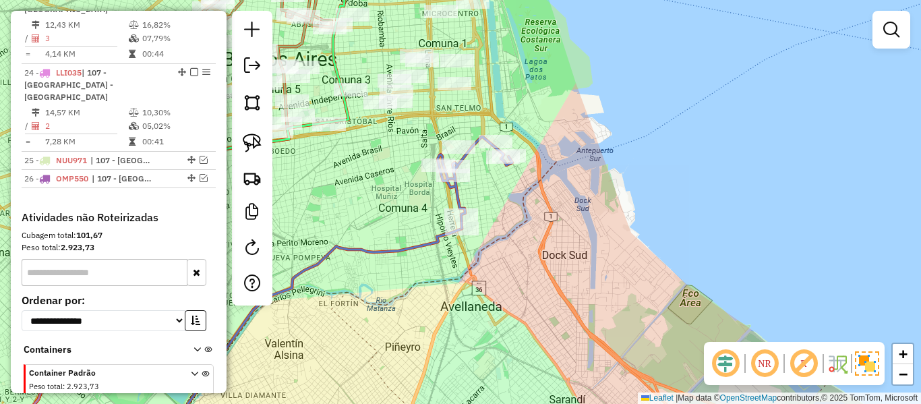
click at [452, 188] on icon at bounding box center [474, 183] width 75 height 92
select select "**********"
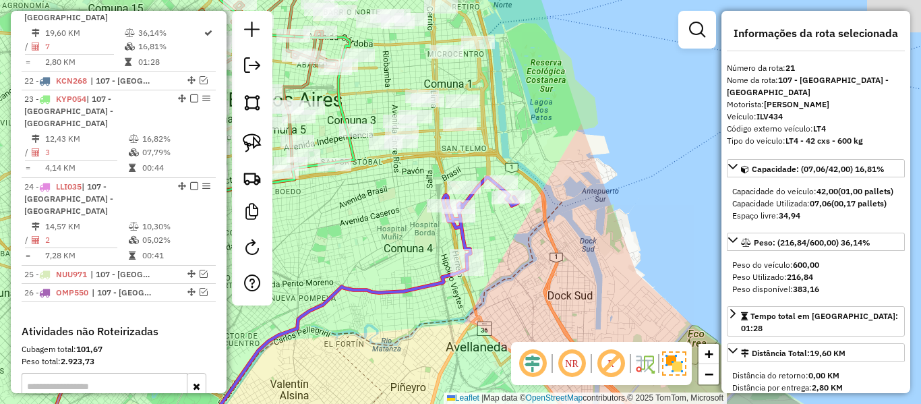
scroll to position [997, 0]
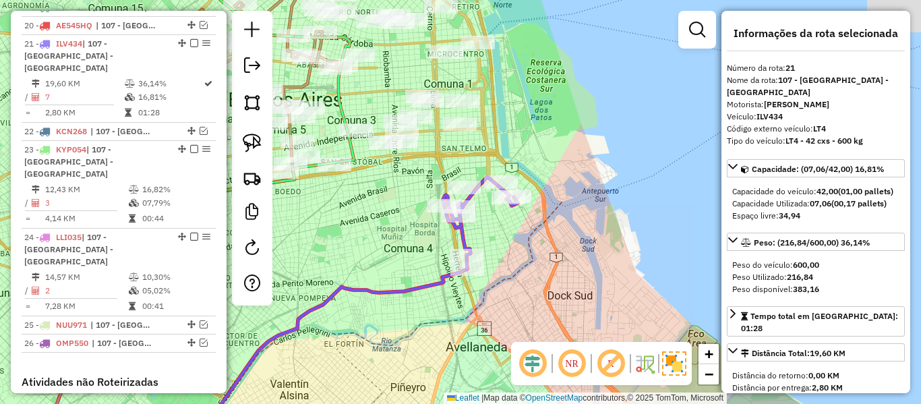
drag, startPoint x: 433, startPoint y: 242, endPoint x: 412, endPoint y: 247, distance: 21.4
click at [433, 247] on div "Janela de atendimento Grade de atendimento Capacidade Transportadoras Veículos …" at bounding box center [460, 202] width 921 height 404
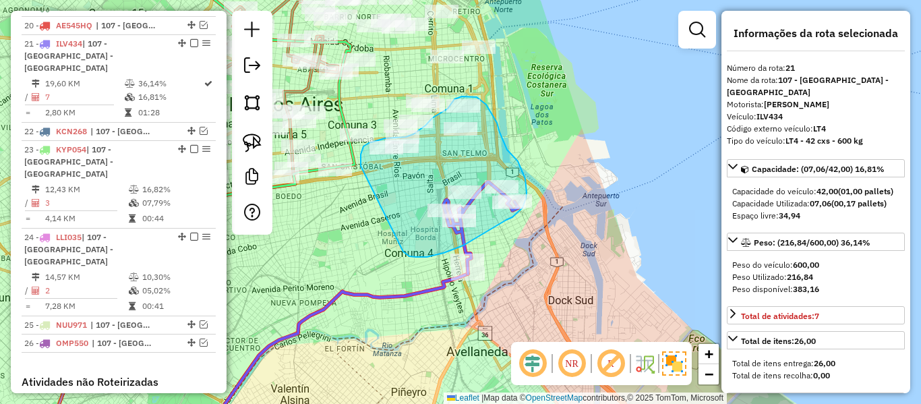
drag, startPoint x: 404, startPoint y: 253, endPoint x: 362, endPoint y: 167, distance: 95.2
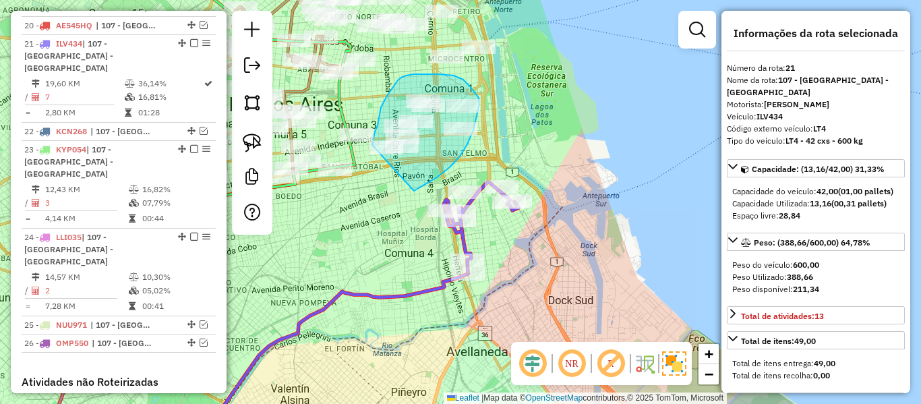
drag, startPoint x: 414, startPoint y: 191, endPoint x: 371, endPoint y: 172, distance: 47.1
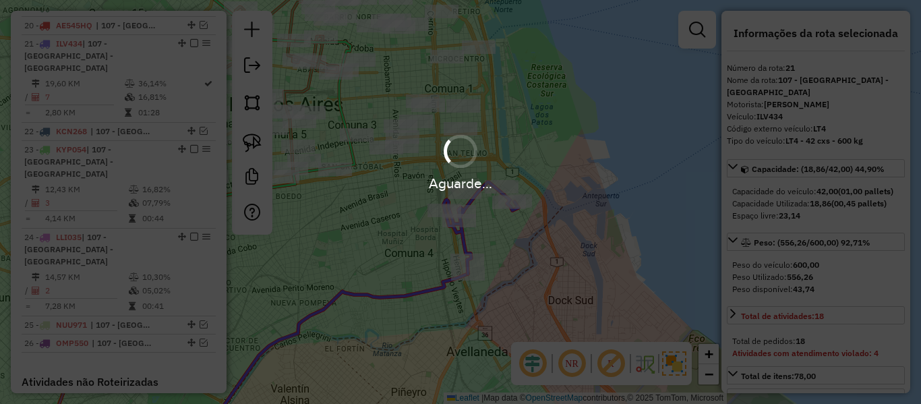
select select "**********"
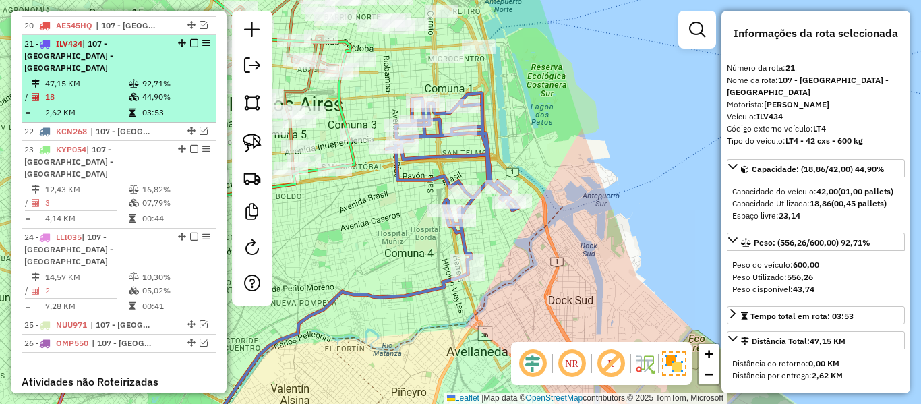
click at [190, 39] on em at bounding box center [194, 43] width 8 height 8
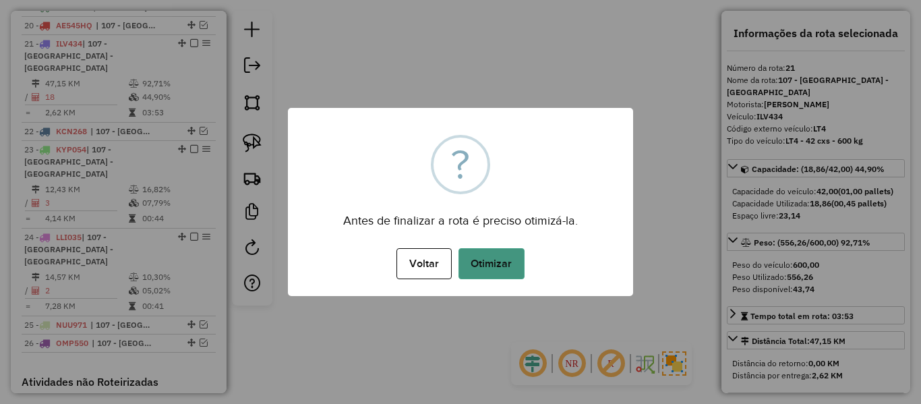
drag, startPoint x: 506, startPoint y: 239, endPoint x: 503, endPoint y: 253, distance: 14.4
click at [506, 239] on div "× ? Antes de finalizar a rota é preciso otimizá-la. Voltar No Otimizar" at bounding box center [460, 202] width 345 height 188
click at [503, 253] on button "Otimizar" at bounding box center [491, 263] width 66 height 31
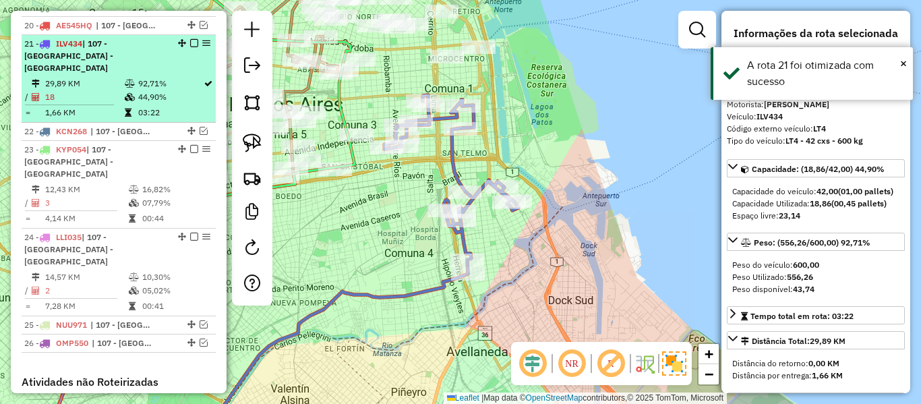
click at [190, 39] on em at bounding box center [194, 43] width 8 height 8
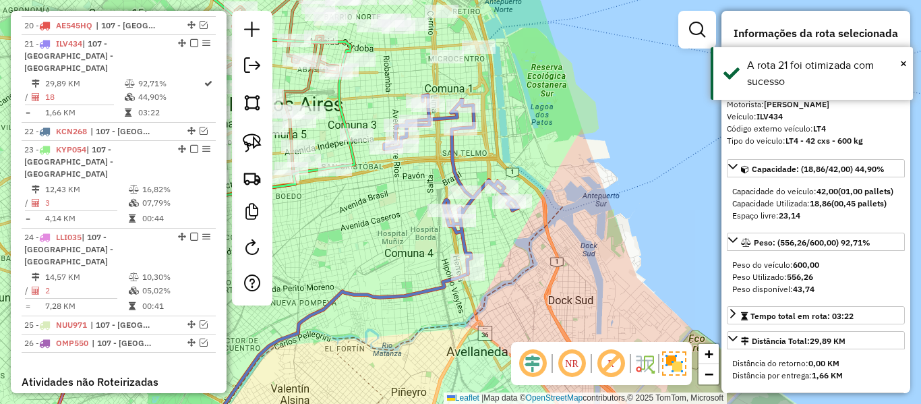
scroll to position [940, 0]
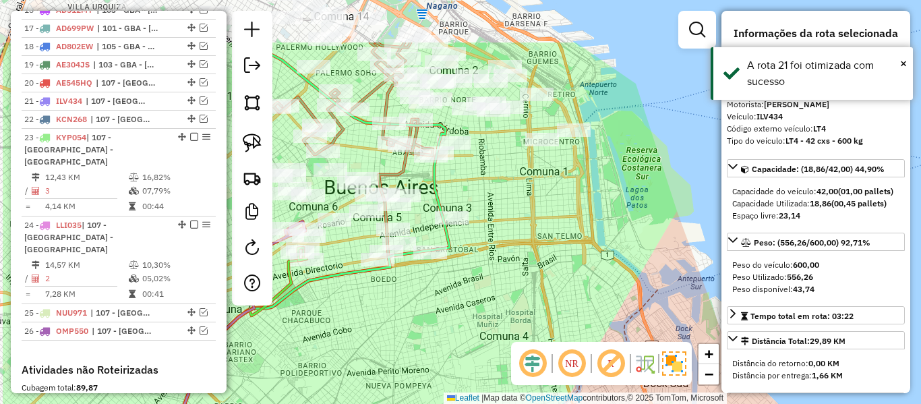
drag, startPoint x: 538, startPoint y: 234, endPoint x: 559, endPoint y: 254, distance: 29.1
click at [559, 254] on div "Janela de atendimento Grade de atendimento Capacidade Transportadoras Veículos …" at bounding box center [460, 202] width 921 height 404
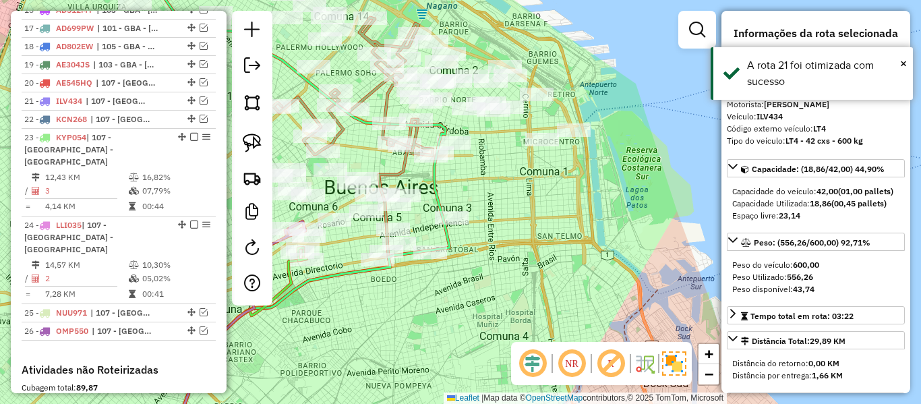
drag, startPoint x: 521, startPoint y: 197, endPoint x: 586, endPoint y: 251, distance: 84.7
click at [586, 251] on div "Janela de atendimento Grade de atendimento Capacidade Transportadoras Veículos …" at bounding box center [460, 202] width 921 height 404
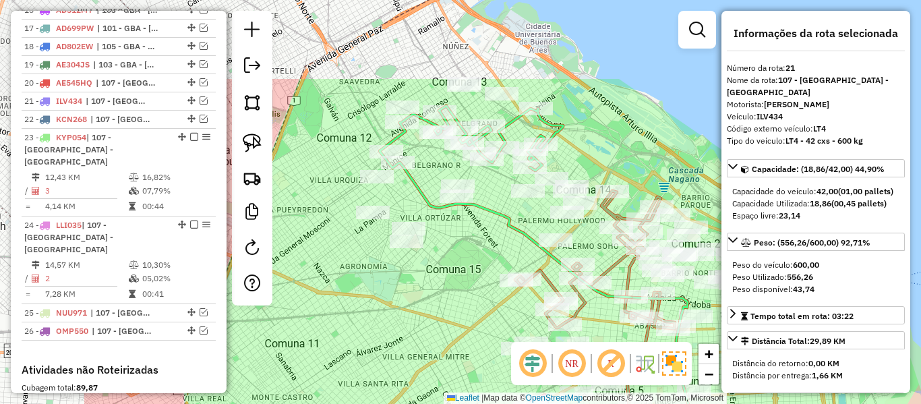
drag, startPoint x: 485, startPoint y: 40, endPoint x: 666, endPoint y: 164, distance: 219.6
click at [666, 164] on div "Janela de atendimento Grade de atendimento Capacidade Transportadoras Veículos …" at bounding box center [460, 202] width 921 height 404
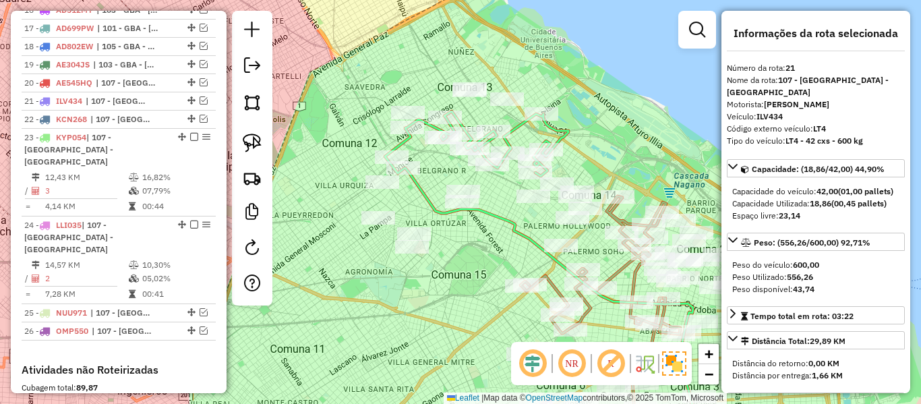
click at [516, 120] on icon at bounding box center [510, 206] width 251 height 191
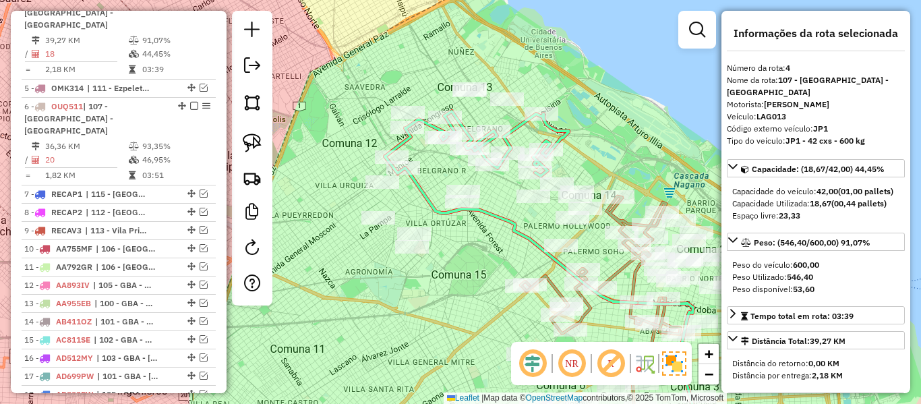
scroll to position [574, 0]
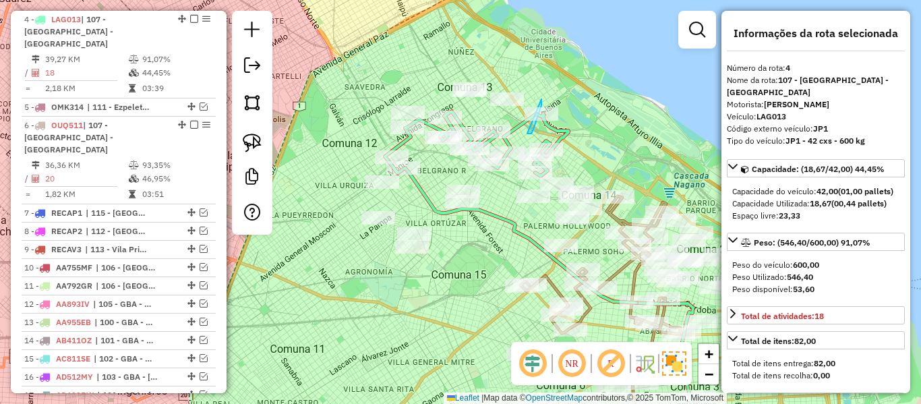
drag, startPoint x: 528, startPoint y: 134, endPoint x: 541, endPoint y: 104, distance: 32.9
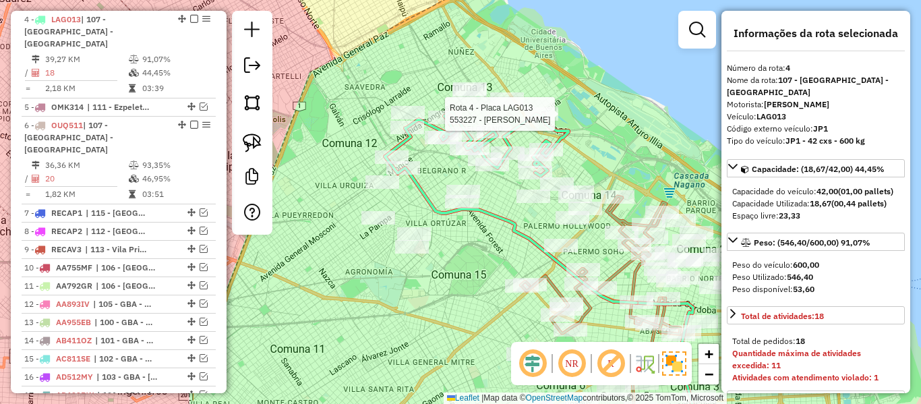
select select "**********"
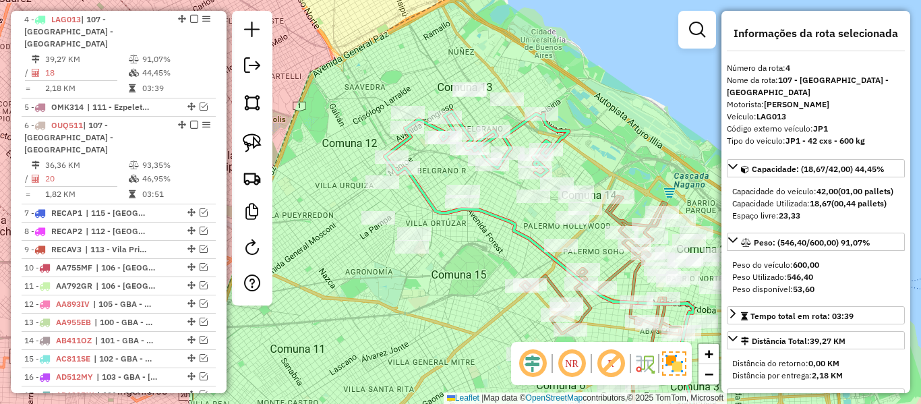
click at [524, 127] on icon at bounding box center [510, 206] width 251 height 191
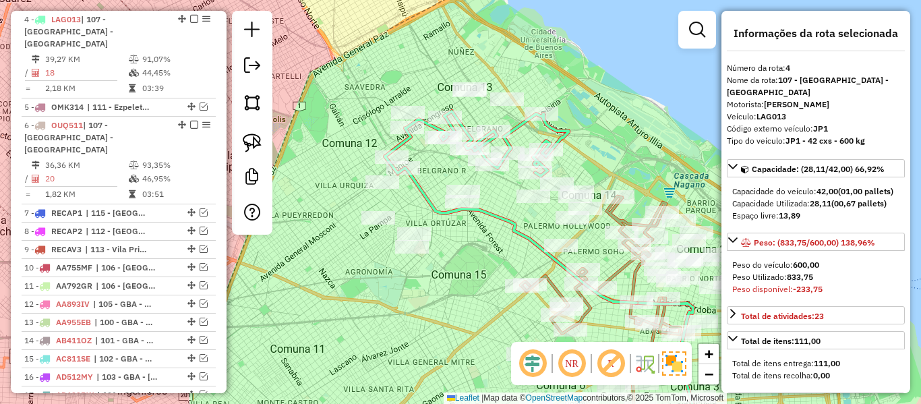
select select "**********"
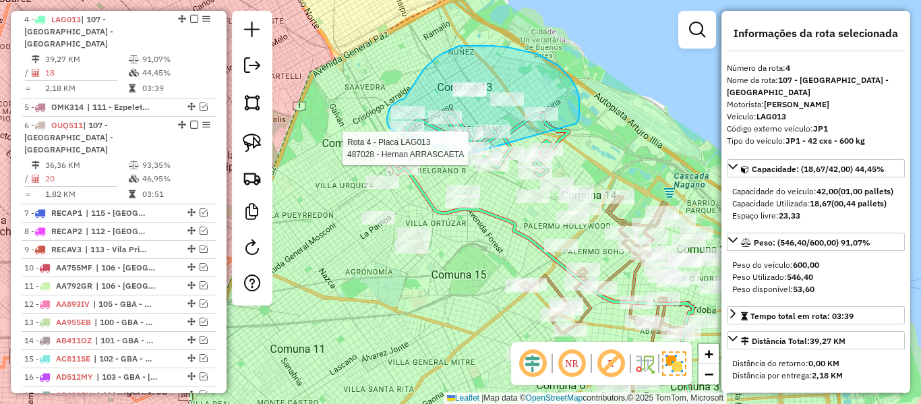
drag, startPoint x: 578, startPoint y: 121, endPoint x: 458, endPoint y: 157, distance: 125.4
click at [458, 157] on div "Rota 4 - Placa LAG013 495547 - [PERSON_NAME] Rota 4 - Placa LAG013 487028 - Her…" at bounding box center [460, 202] width 921 height 404
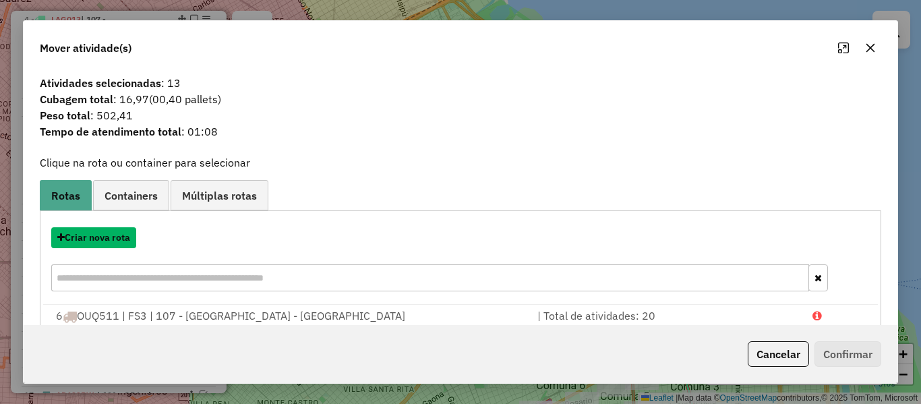
click at [120, 238] on button "Criar nova rota" at bounding box center [93, 237] width 85 height 21
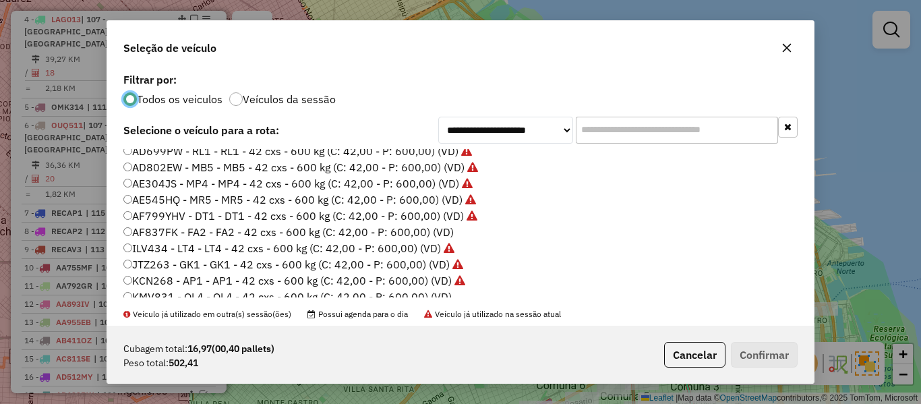
scroll to position [202, 0]
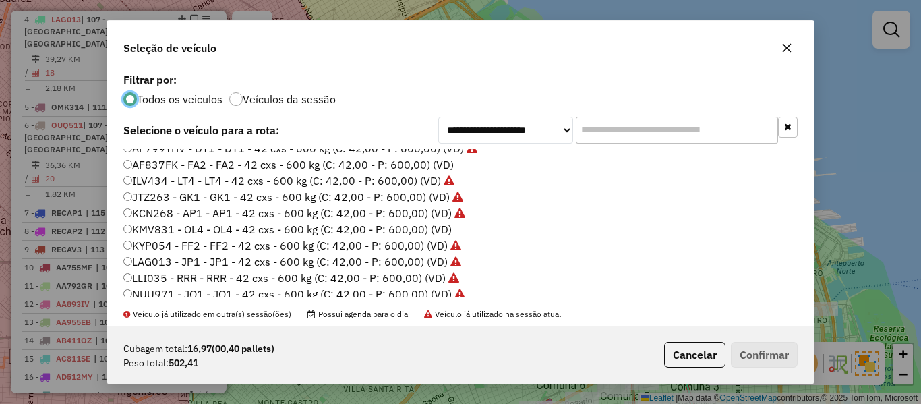
click at [442, 168] on label "AF837FK - FA2 - FA2 - 42 cxs - 600 kg (C: 42,00 - P: 600,00) (VD)" at bounding box center [288, 164] width 330 height 16
click at [748, 342] on button "Confirmar" at bounding box center [764, 355] width 67 height 26
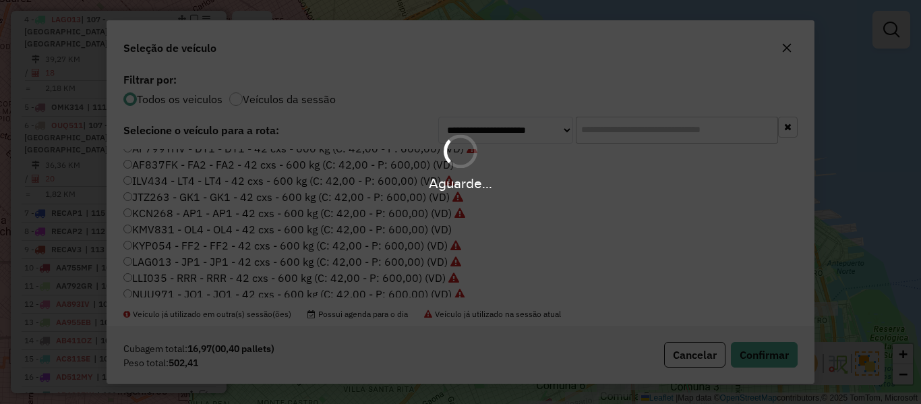
scroll to position [498, 0]
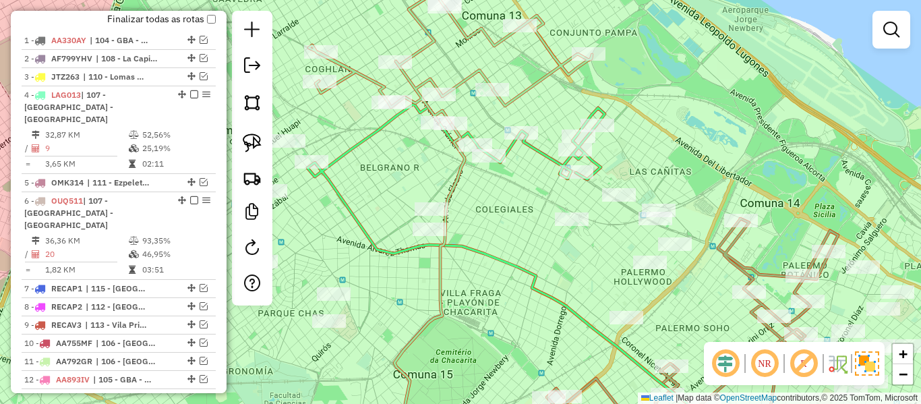
click at [532, 74] on div "Janela de atendimento Grade de atendimento Capacidade Transportadoras Veículos …" at bounding box center [460, 202] width 921 height 404
click at [534, 79] on icon at bounding box center [450, 58] width 283 height 130
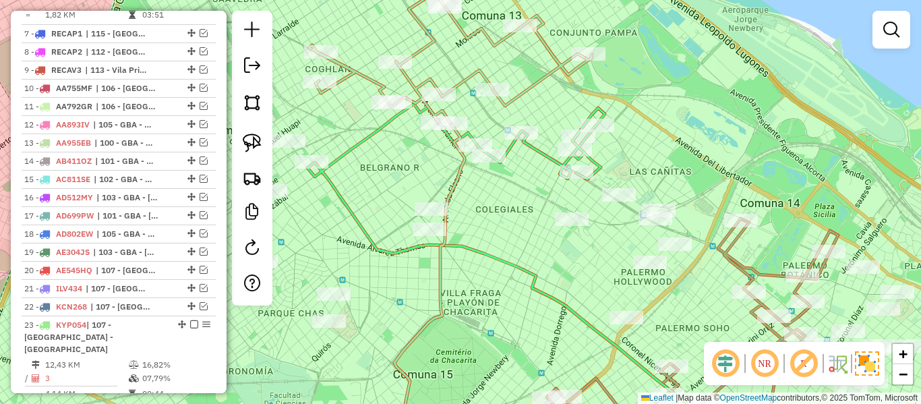
select select "**********"
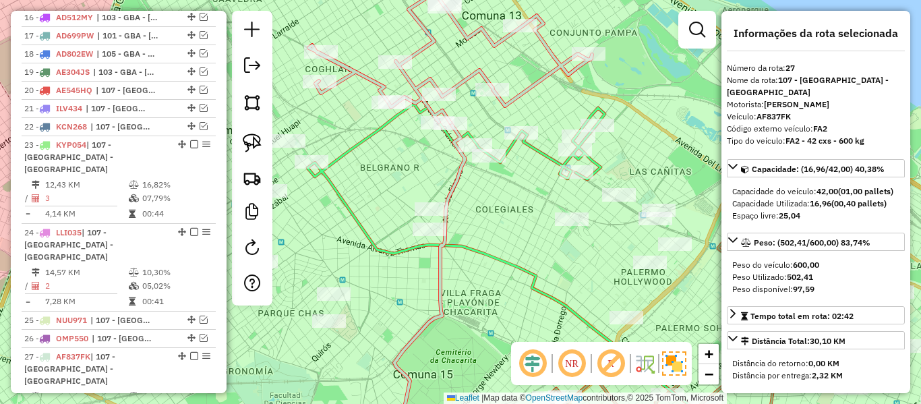
scroll to position [1180, 0]
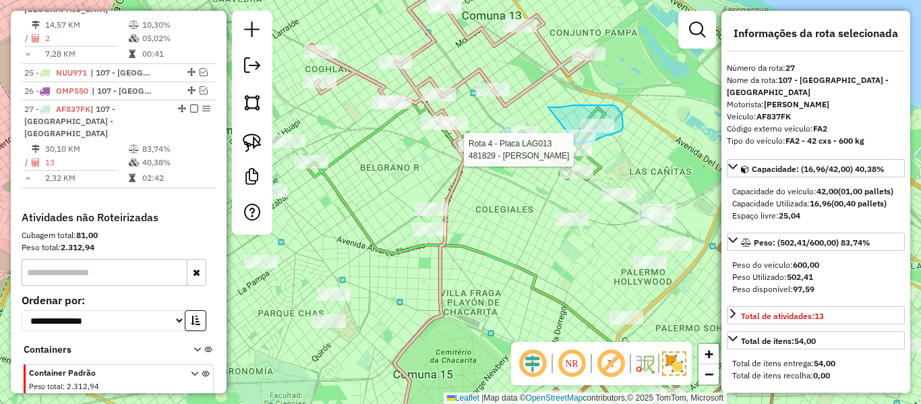
drag, startPoint x: 548, startPoint y: 107, endPoint x: 557, endPoint y: 141, distance: 35.0
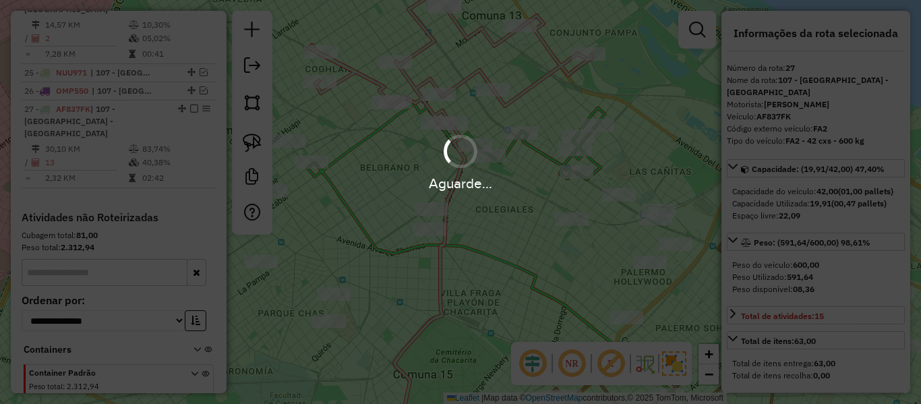
select select "**********"
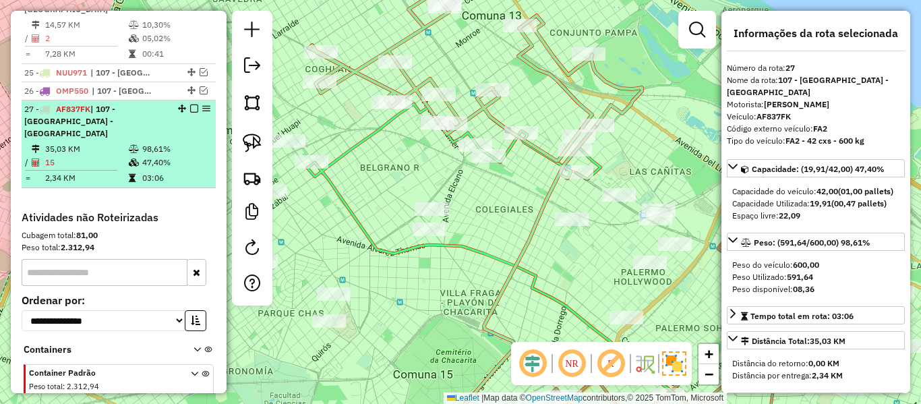
click at [190, 104] on em at bounding box center [194, 108] width 8 height 8
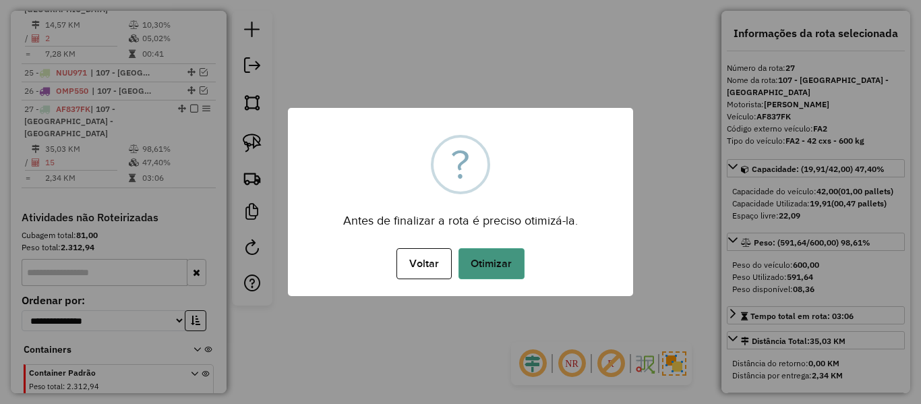
drag, startPoint x: 486, startPoint y: 243, endPoint x: 486, endPoint y: 260, distance: 17.5
click at [486, 252] on div "× ? Antes de finalizar a rota é preciso otimizá-la. Voltar No Otimizar" at bounding box center [460, 202] width 345 height 188
click at [486, 260] on button "Otimizar" at bounding box center [491, 263] width 66 height 31
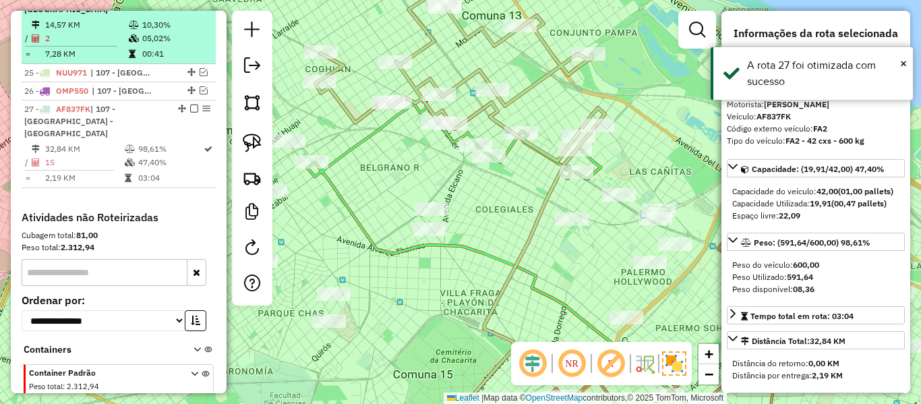
drag, startPoint x: 190, startPoint y: 60, endPoint x: 199, endPoint y: 60, distance: 8.8
click at [190, 104] on em at bounding box center [194, 108] width 8 height 8
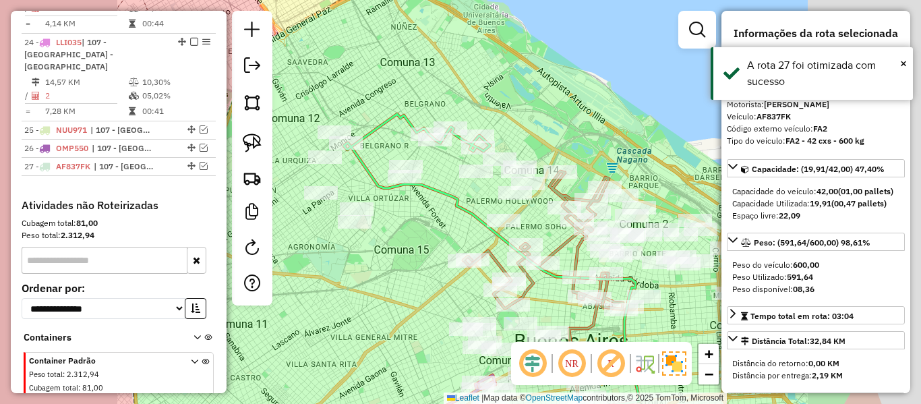
click at [380, 123] on icon at bounding box center [461, 196] width 235 height 164
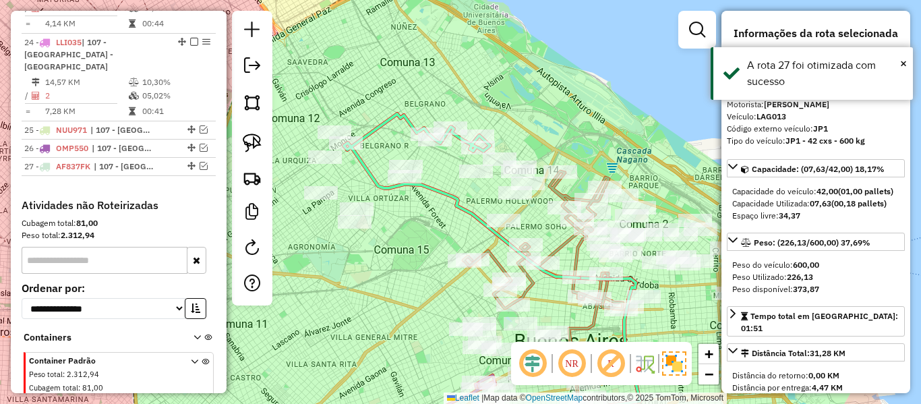
scroll to position [574, 0]
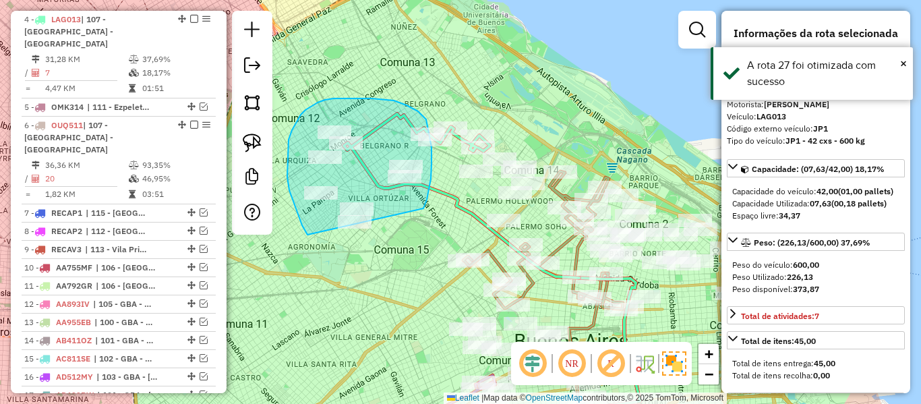
drag, startPoint x: 423, startPoint y: 208, endPoint x: 330, endPoint y: 251, distance: 102.2
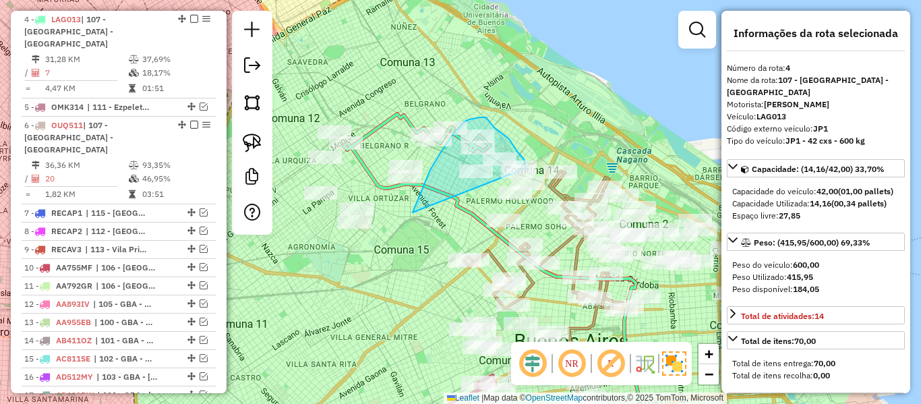
click at [527, 171] on div "Janela de atendimento Grade de atendimento Capacidade Transportadoras Veículos …" at bounding box center [460, 202] width 921 height 404
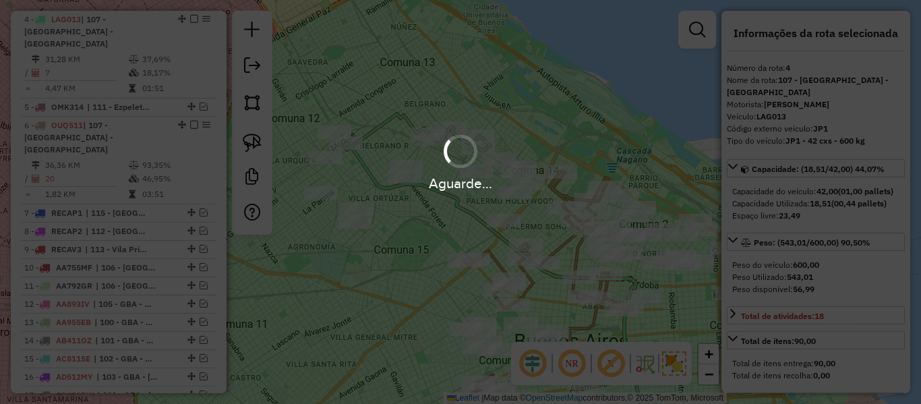
select select "**********"
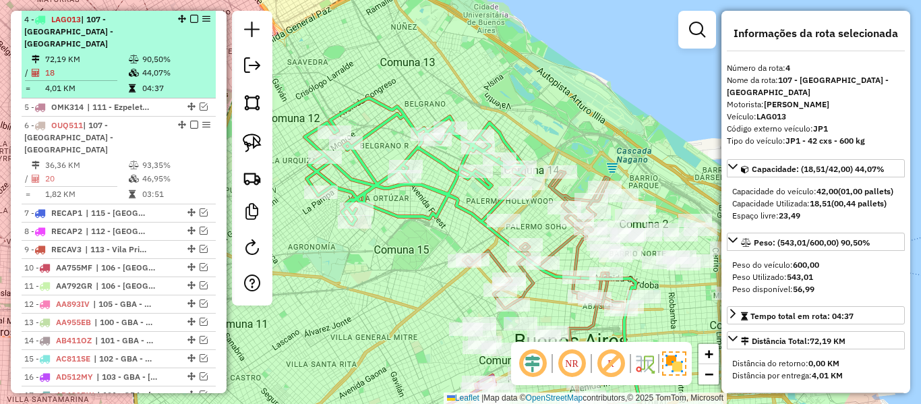
click at [191, 20] on em at bounding box center [194, 19] width 8 height 8
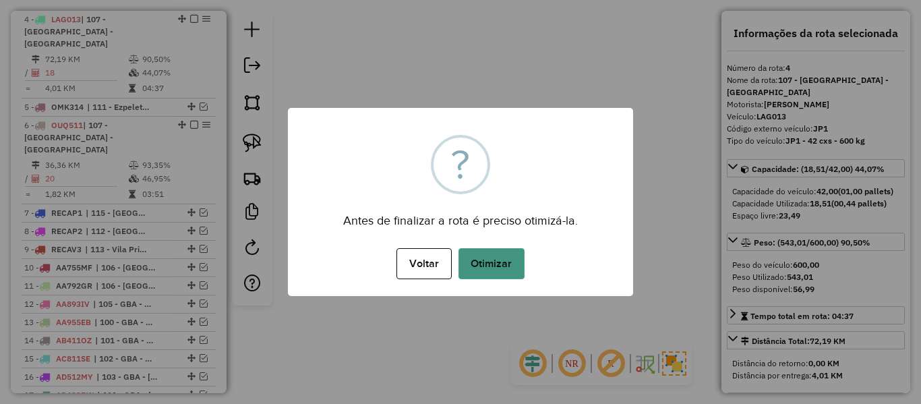
drag, startPoint x: 462, startPoint y: 244, endPoint x: 481, endPoint y: 255, distance: 21.7
click at [464, 245] on div "Voltar No Otimizar" at bounding box center [460, 264] width 345 height 38
click at [481, 255] on button "Otimizar" at bounding box center [491, 263] width 66 height 31
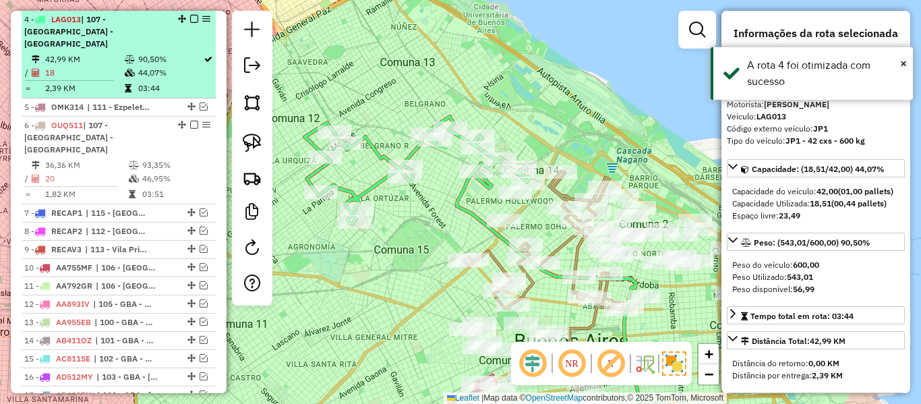
click at [191, 20] on em at bounding box center [194, 19] width 8 height 8
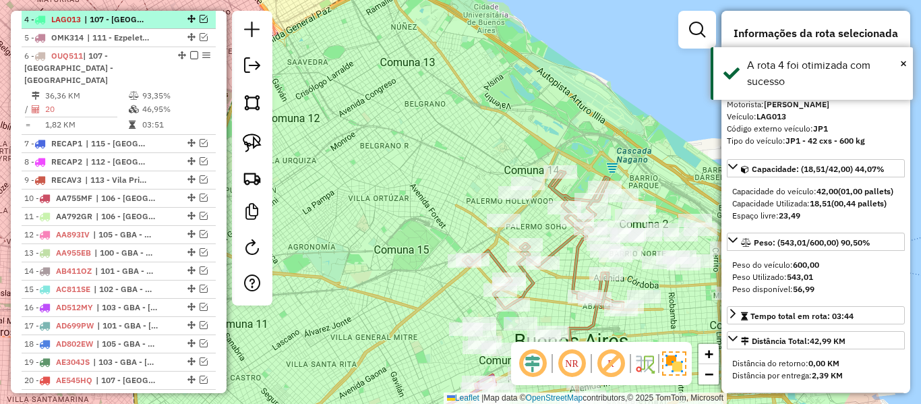
scroll to position [516, 0]
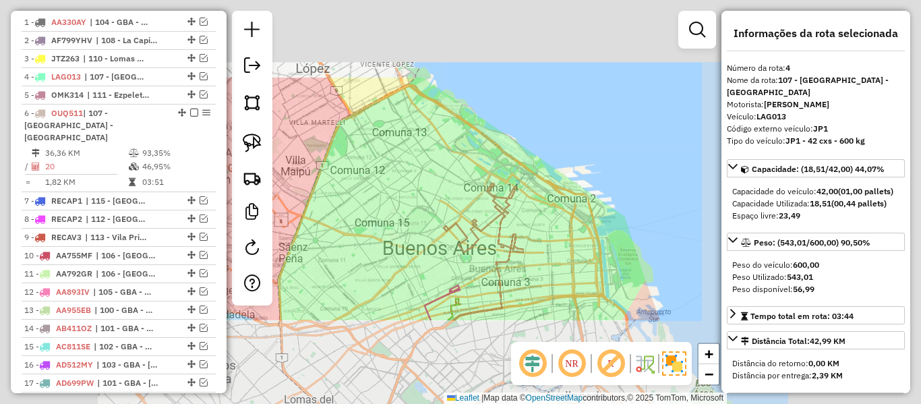
click at [425, 202] on div "Janela de atendimento Grade de atendimento Capacidade Transportadoras Veículos …" at bounding box center [460, 202] width 921 height 404
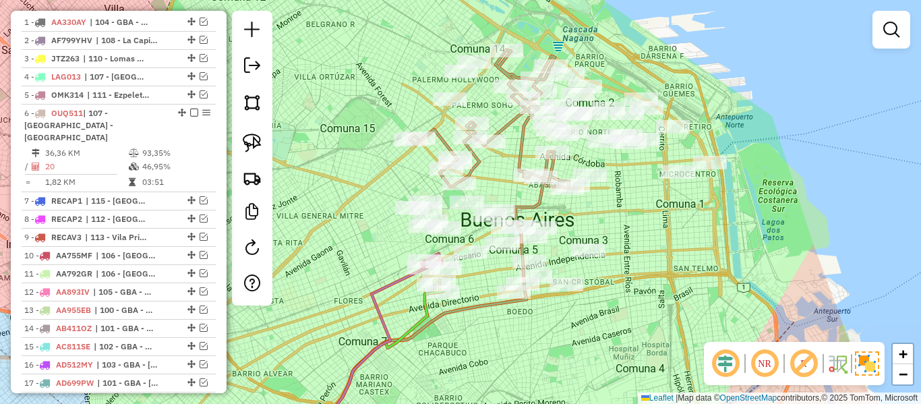
drag, startPoint x: 470, startPoint y: 344, endPoint x: 497, endPoint y: 317, distance: 38.6
click at [497, 317] on div "Janela de atendimento Grade de atendimento Capacidade Transportadoras Veículos …" at bounding box center [460, 202] width 921 height 404
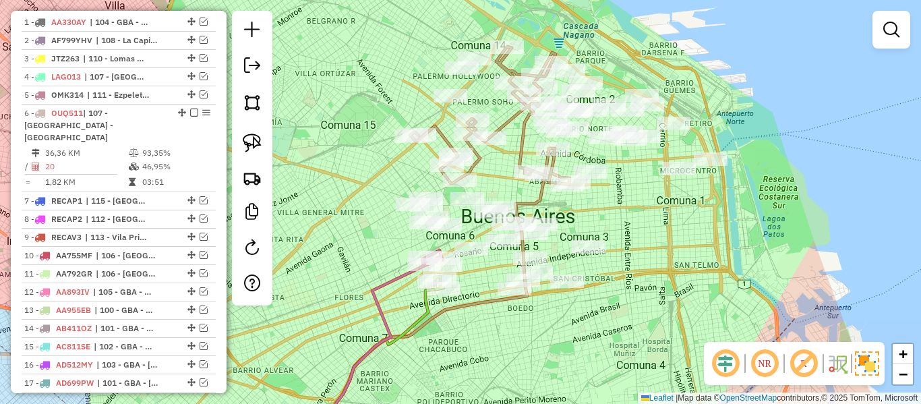
click at [423, 307] on icon at bounding box center [378, 361] width 123 height 166
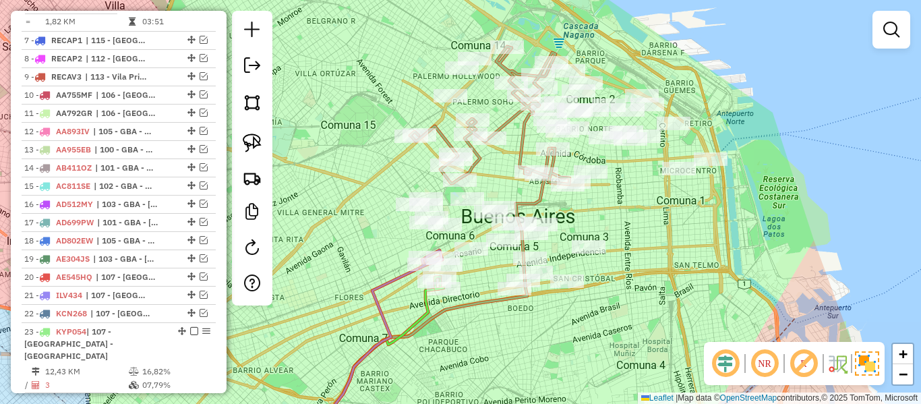
select select "**********"
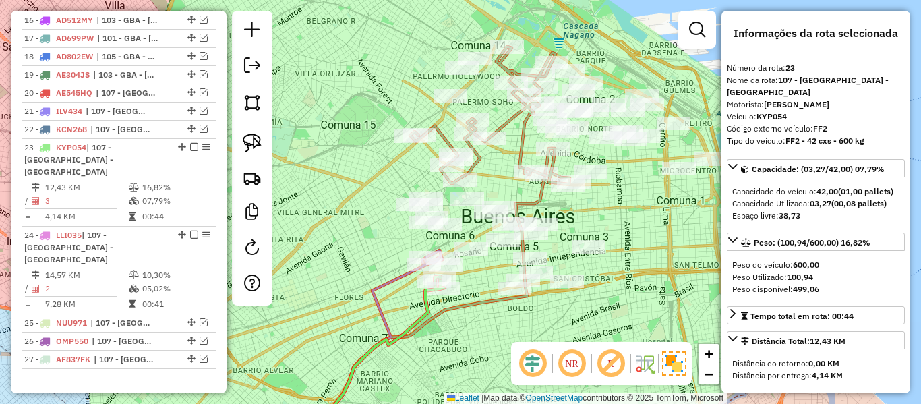
scroll to position [977, 0]
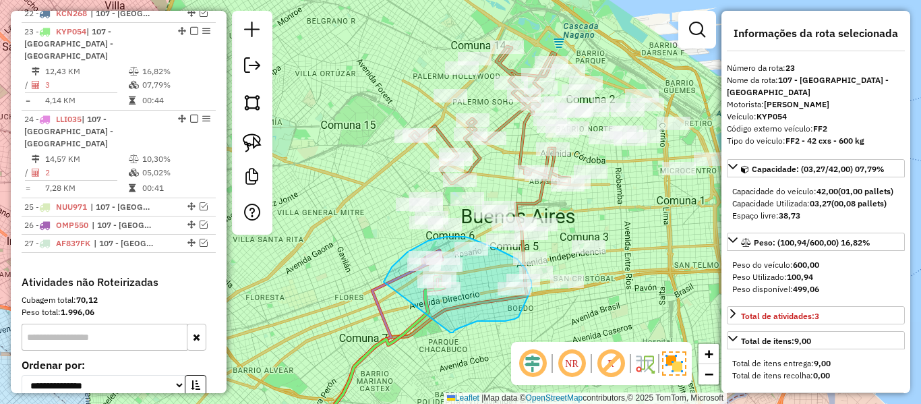
drag, startPoint x: 453, startPoint y: 332, endPoint x: 382, endPoint y: 290, distance: 82.5
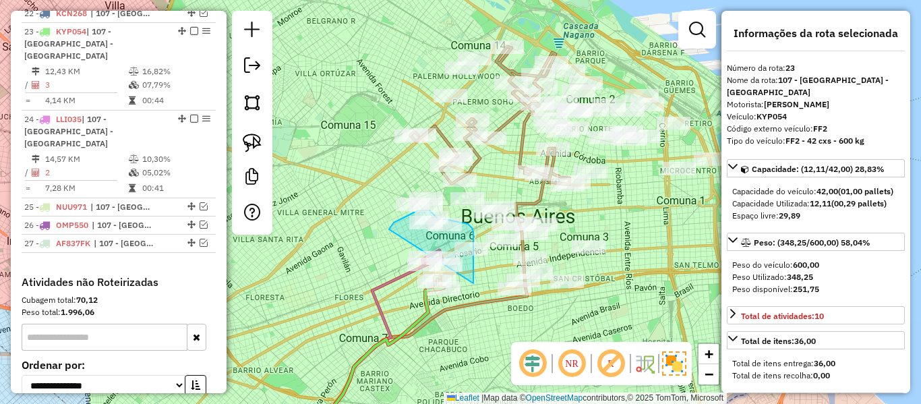
drag, startPoint x: 473, startPoint y: 268, endPoint x: 381, endPoint y: 241, distance: 96.4
select select "**********"
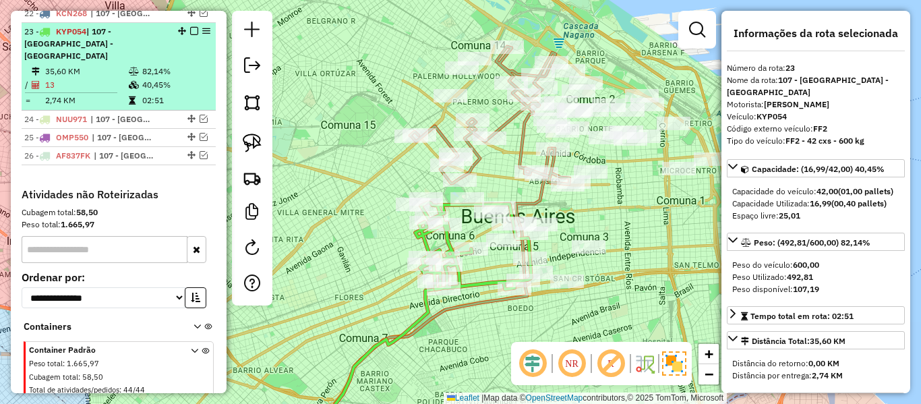
click at [190, 27] on em at bounding box center [194, 31] width 8 height 8
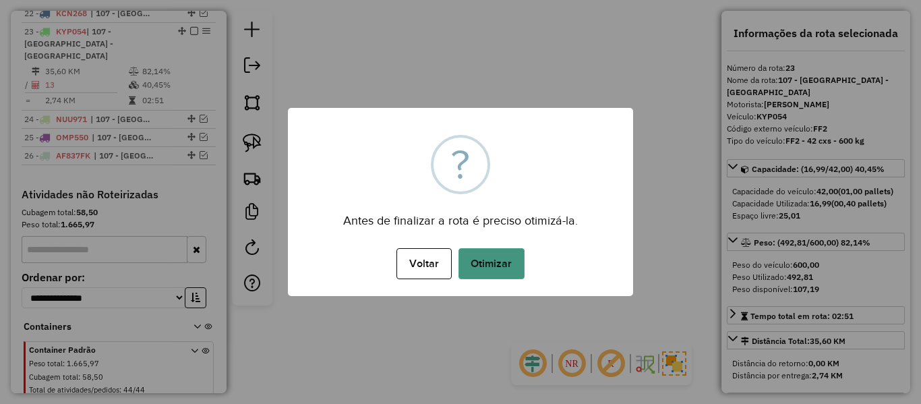
click at [487, 260] on button "Otimizar" at bounding box center [491, 263] width 66 height 31
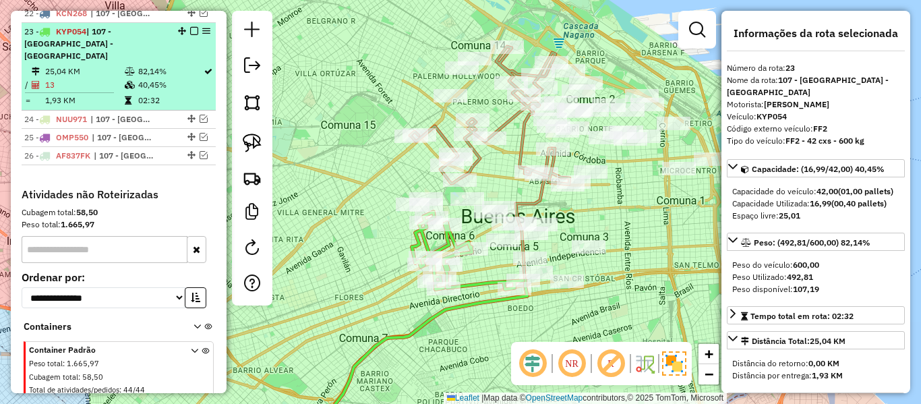
click at [190, 27] on em at bounding box center [194, 31] width 8 height 8
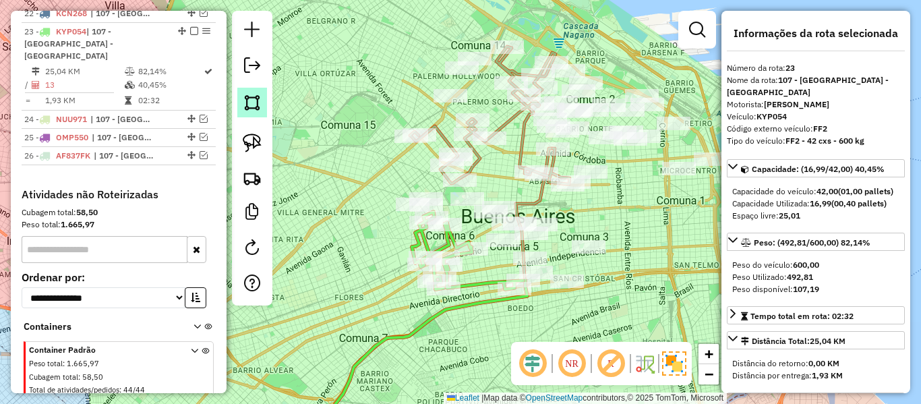
scroll to position [919, 0]
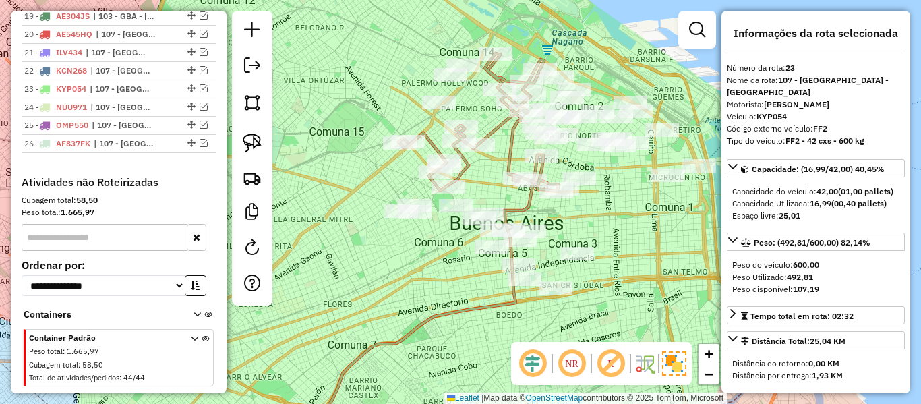
drag, startPoint x: 596, startPoint y: 303, endPoint x: 537, endPoint y: 313, distance: 60.3
click at [537, 313] on div "Janela de atendimento Grade de atendimento Capacidade Transportadoras Veículos …" at bounding box center [460, 202] width 921 height 404
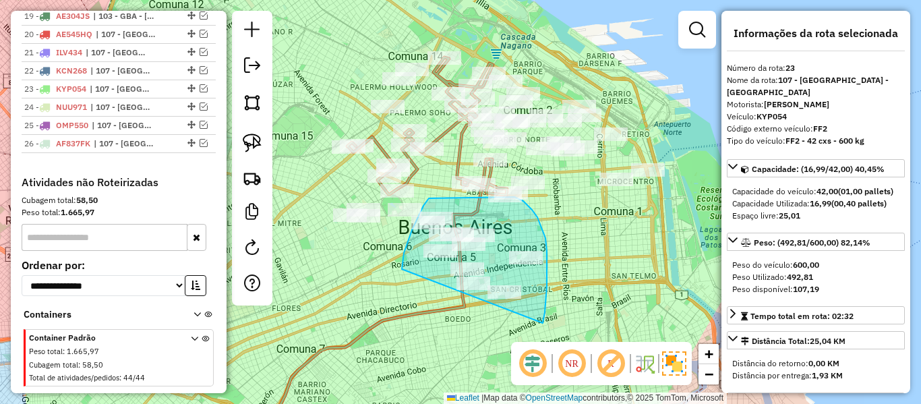
drag, startPoint x: 543, startPoint y: 323, endPoint x: 402, endPoint y: 305, distance: 142.0
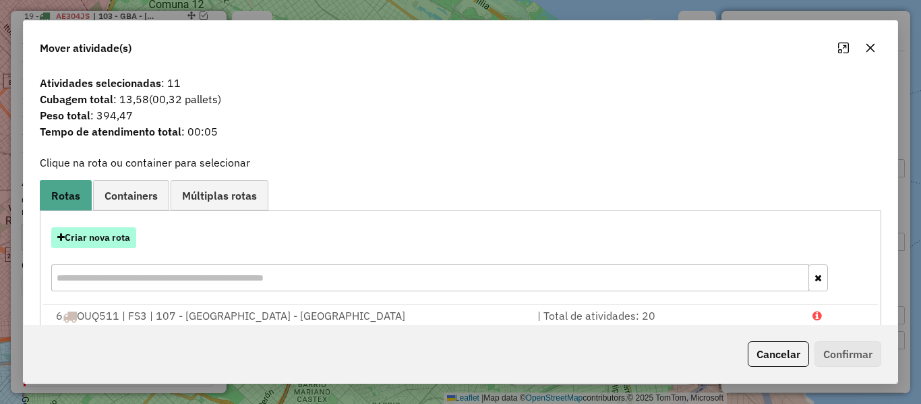
click at [123, 243] on button "Criar nova rota" at bounding box center [93, 237] width 85 height 21
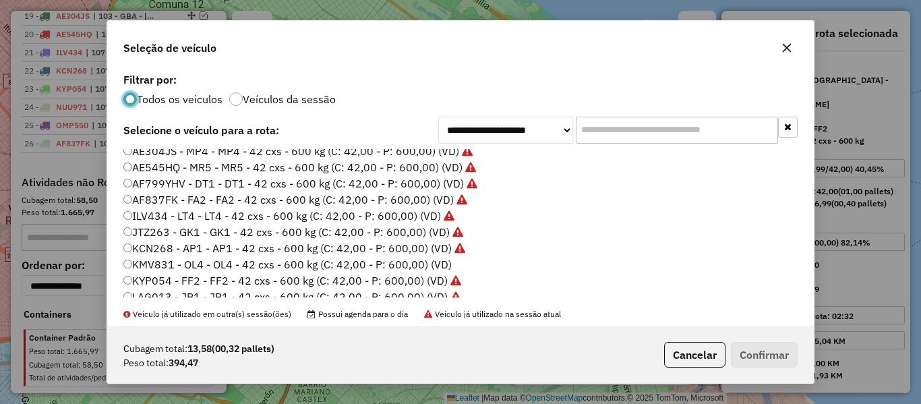
scroll to position [202, 0]
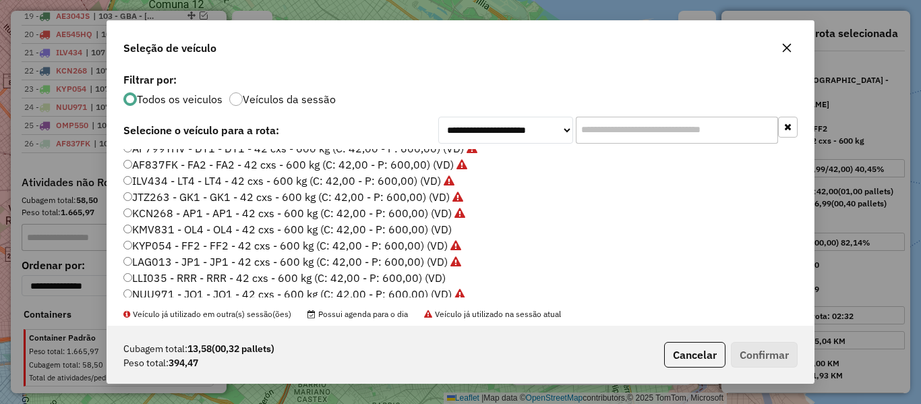
click at [439, 229] on label "KMV831 - OL4 - OL4 - 42 cxs - 600 kg (C: 42,00 - P: 600,00) (VD)" at bounding box center [287, 229] width 328 height 16
click at [774, 356] on button "Confirmar" at bounding box center [764, 355] width 67 height 26
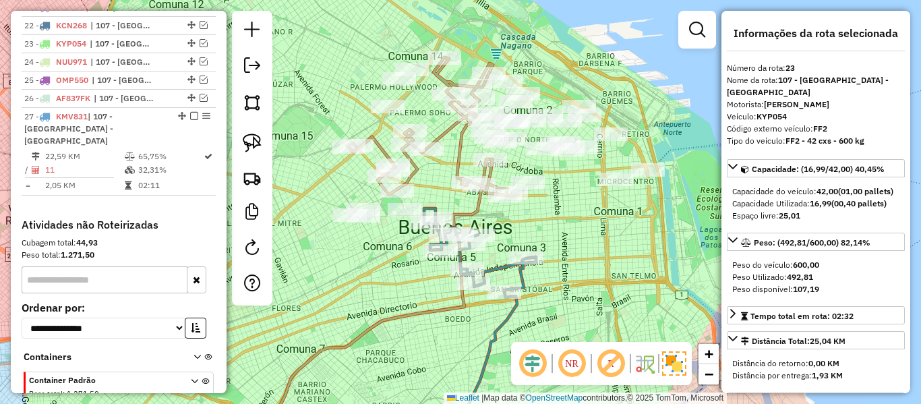
scroll to position [977, 0]
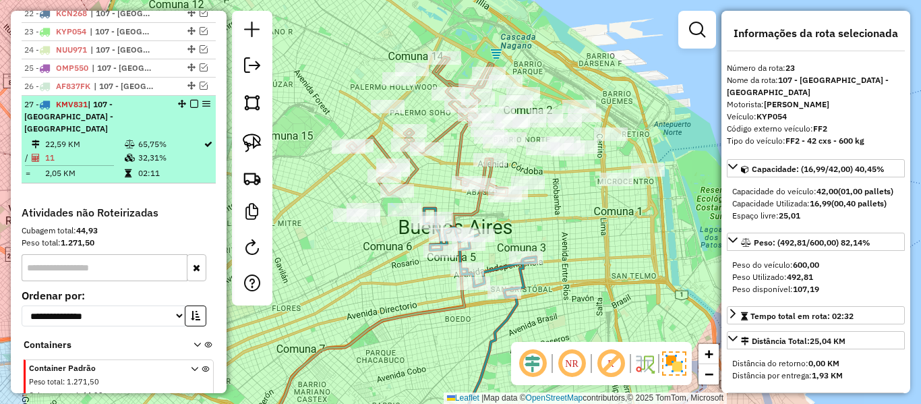
click at [191, 100] on em at bounding box center [194, 104] width 8 height 8
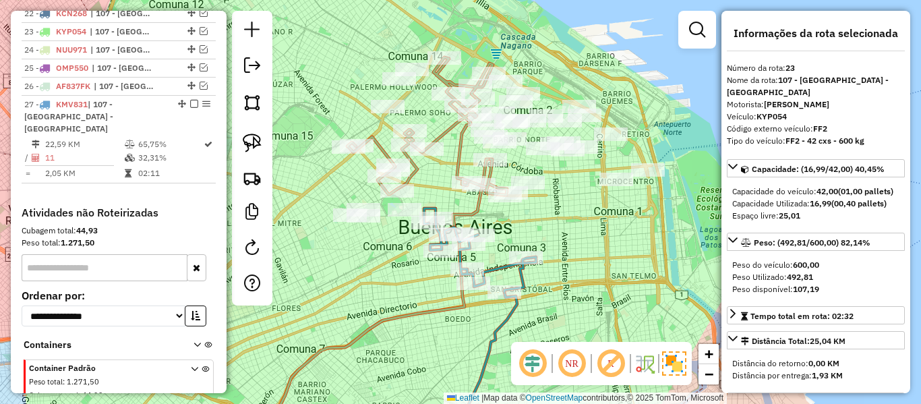
scroll to position [951, 0]
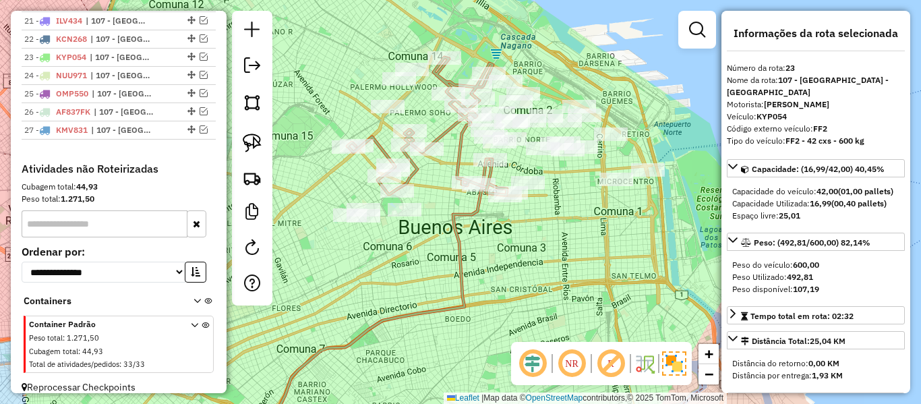
click at [520, 255] on div "Janela de atendimento Grade de atendimento Capacidade Transportadoras Veículos …" at bounding box center [460, 202] width 921 height 404
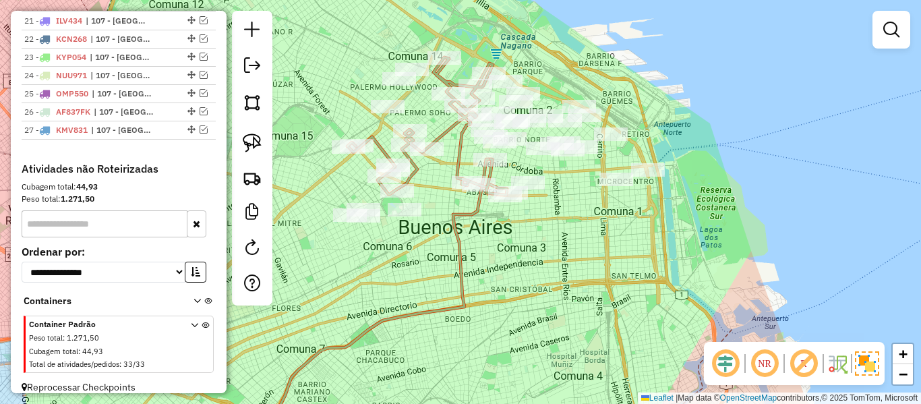
drag, startPoint x: 558, startPoint y: 265, endPoint x: 468, endPoint y: 298, distance: 95.5
click at [468, 298] on div "Janela de atendimento Grade de atendimento Capacidade Transportadoras Veículos …" at bounding box center [460, 202] width 921 height 404
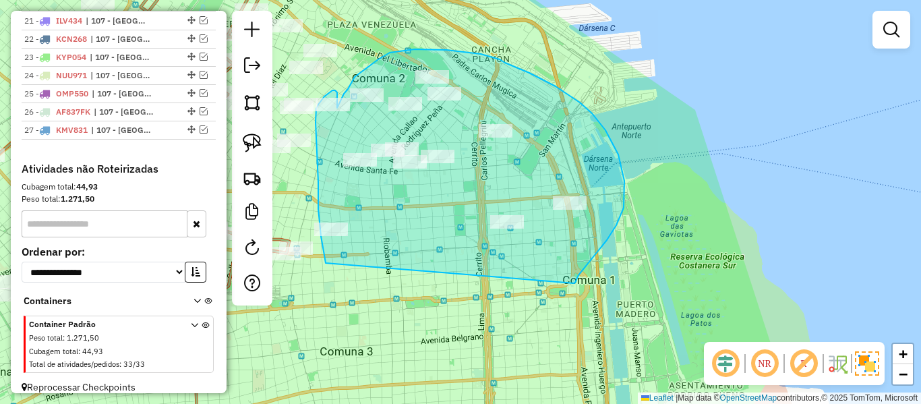
drag, startPoint x: 596, startPoint y: 253, endPoint x: 331, endPoint y: 262, distance: 265.0
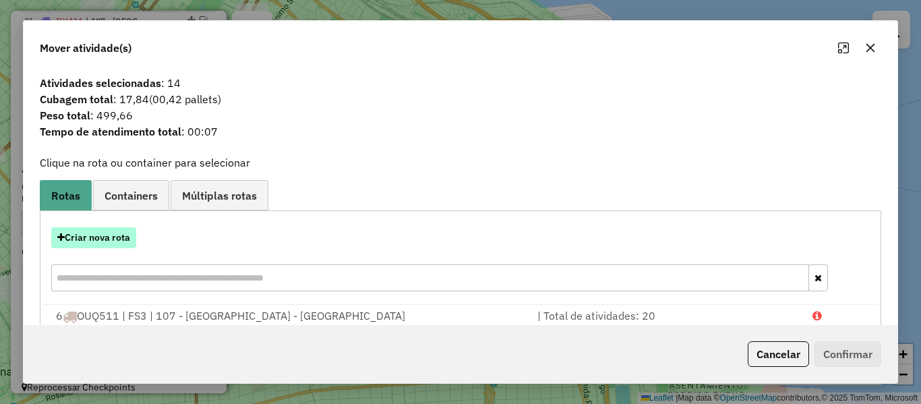
click at [133, 235] on button "Criar nova rota" at bounding box center [93, 237] width 85 height 21
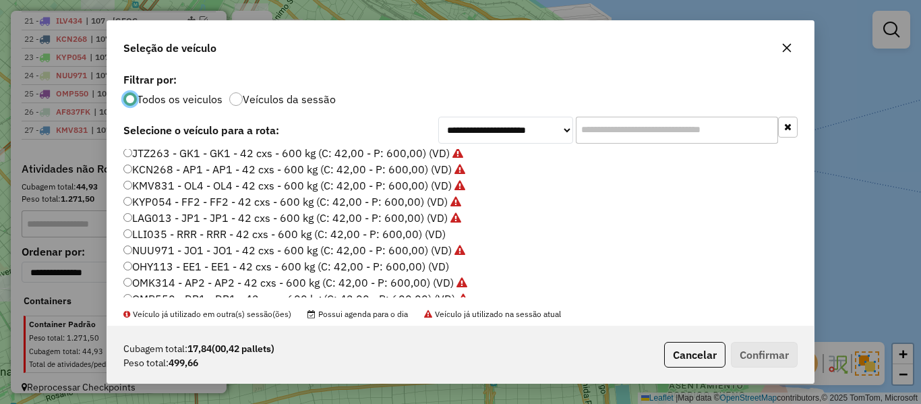
scroll to position [270, 0]
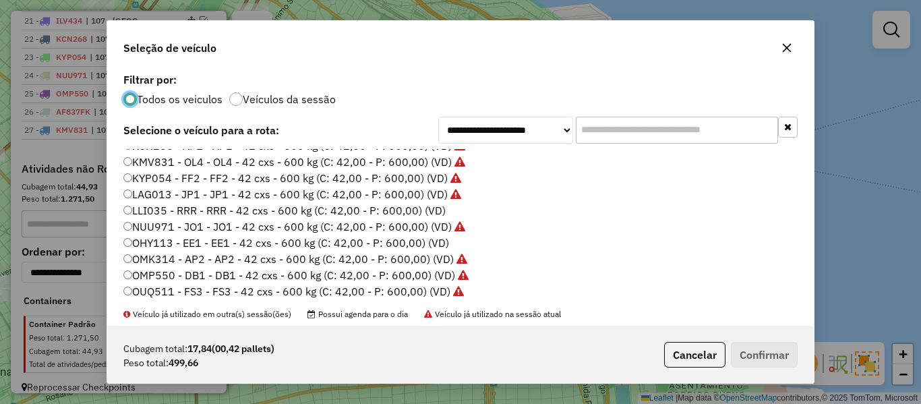
click at [433, 208] on label "LLI035 - RRR - RRR - 42 cxs - 600 kg (C: 42,00 - P: 600,00) (VD)" at bounding box center [284, 210] width 322 height 16
click at [754, 347] on button "Confirmar" at bounding box center [764, 355] width 67 height 26
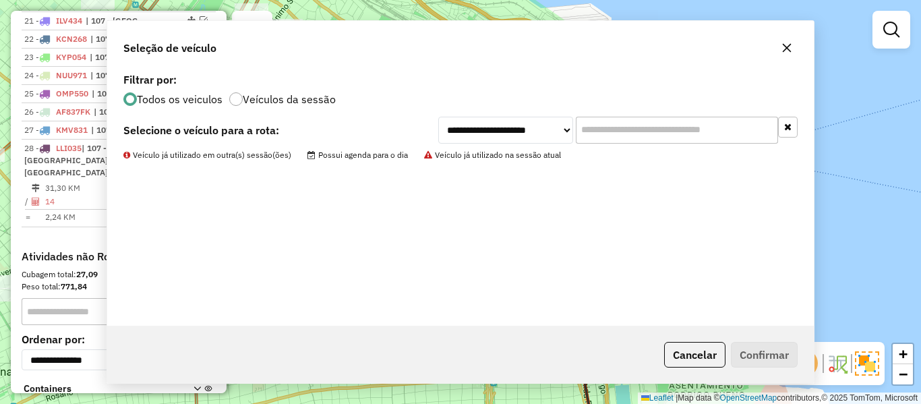
scroll to position [977, 0]
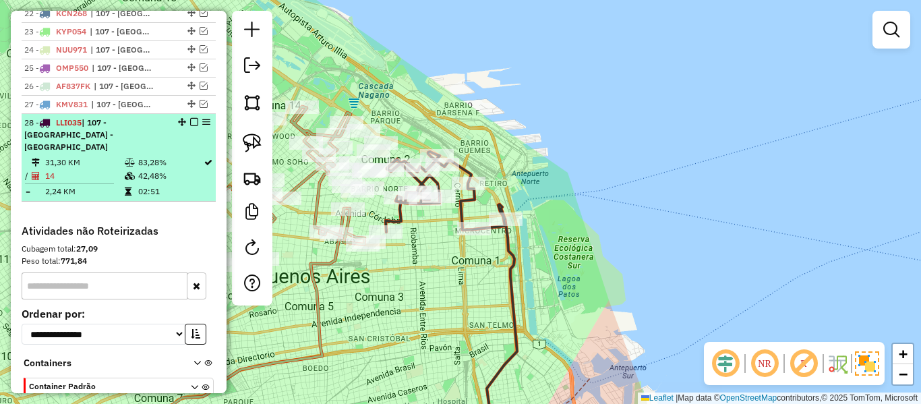
click at [190, 118] on em at bounding box center [194, 122] width 8 height 8
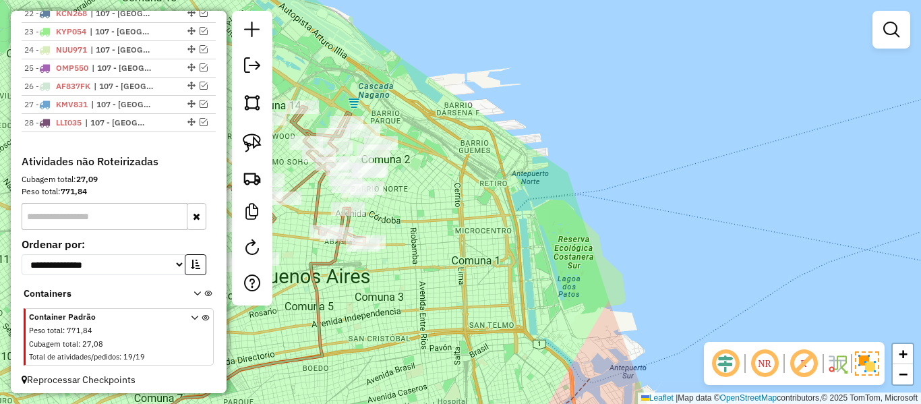
scroll to position [969, 0]
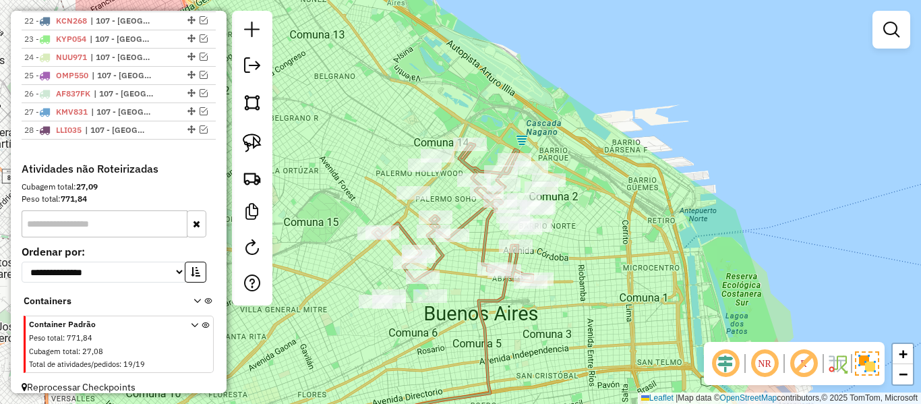
drag, startPoint x: 462, startPoint y: 210, endPoint x: 616, endPoint y: 241, distance: 157.5
click at [631, 243] on div "Janela de atendimento Grade de atendimento Capacidade Transportadoras Veículos …" at bounding box center [460, 202] width 921 height 404
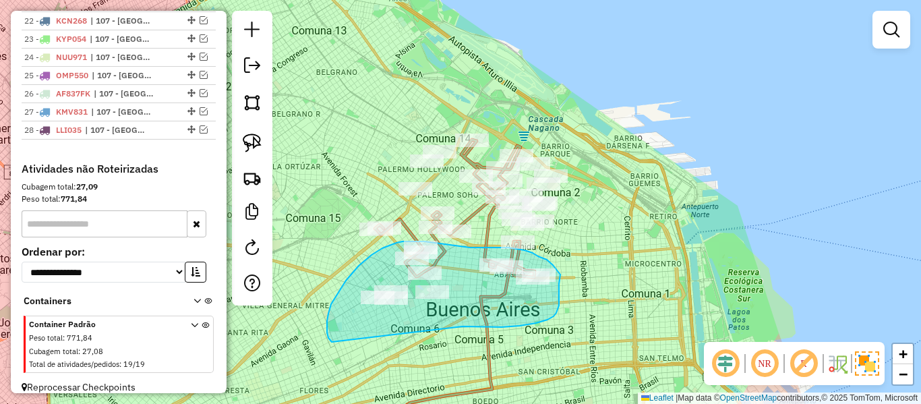
drag, startPoint x: 462, startPoint y: 326, endPoint x: 344, endPoint y: 346, distance: 120.2
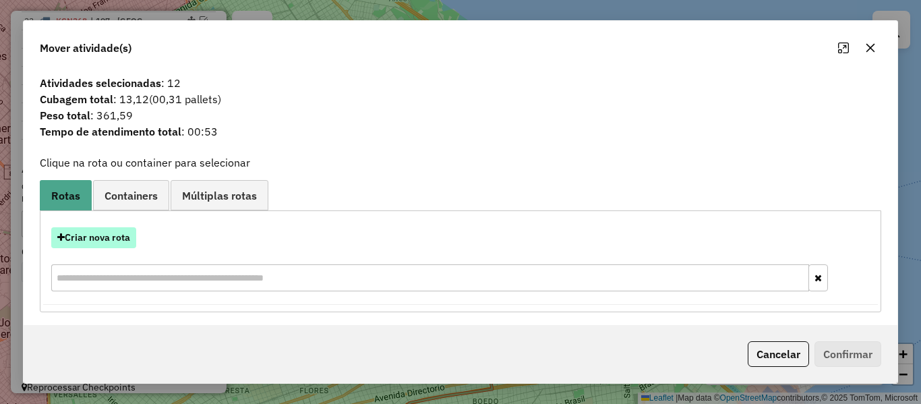
click at [130, 245] on button "Criar nova rota" at bounding box center [93, 237] width 85 height 21
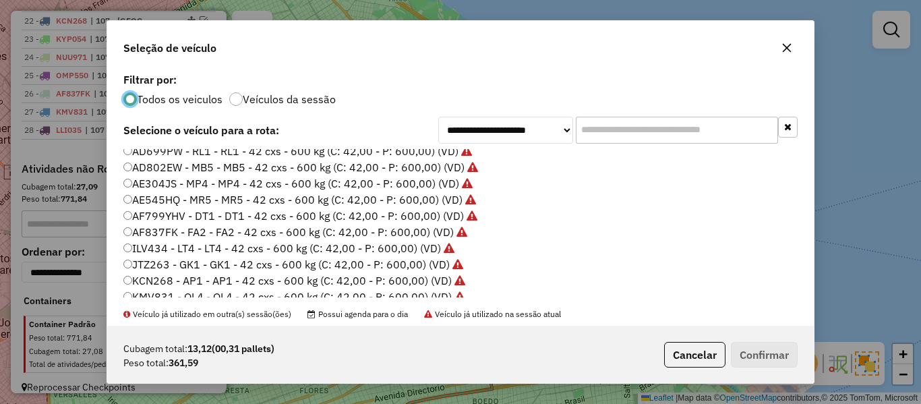
scroll to position [270, 0]
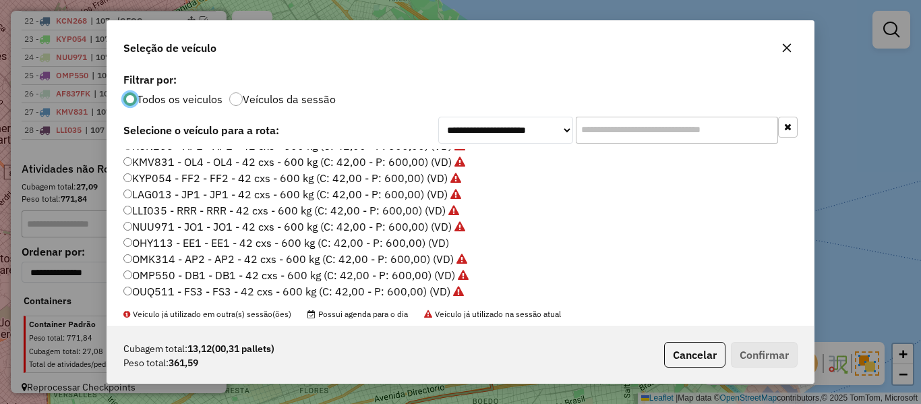
click at [432, 243] on label "OHY113 - EE1 - EE1 - 42 cxs - 600 kg (C: 42,00 - P: 600,00) (VD)" at bounding box center [286, 243] width 326 height 16
click at [749, 363] on button "Confirmar" at bounding box center [764, 355] width 67 height 26
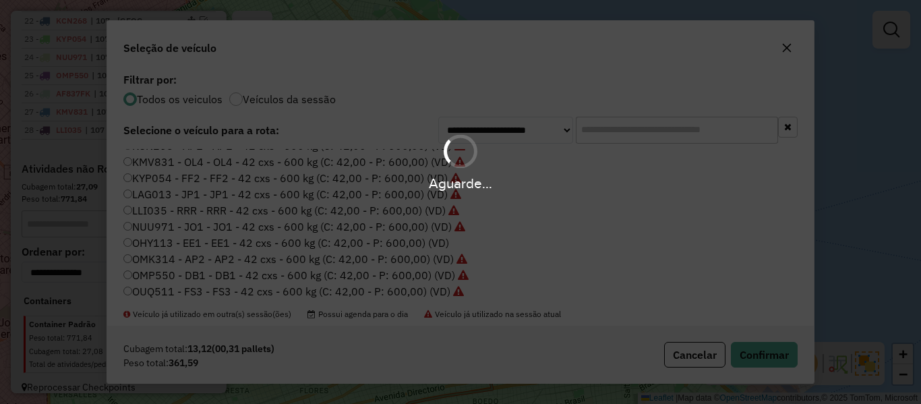
scroll to position [977, 0]
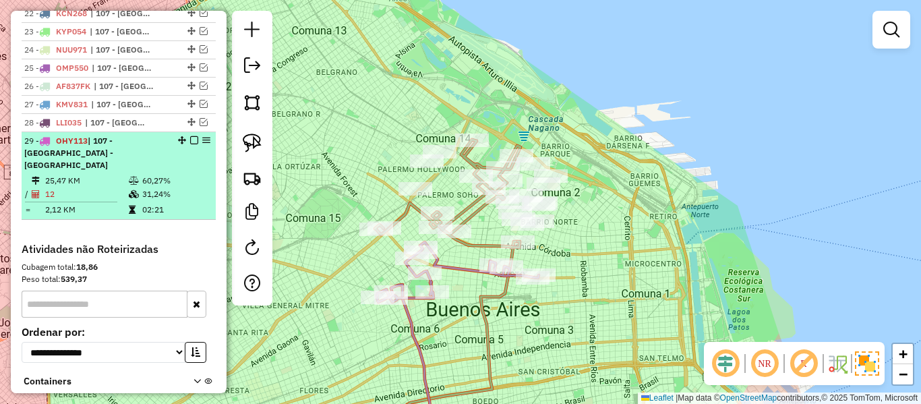
click at [190, 136] on em at bounding box center [194, 140] width 8 height 8
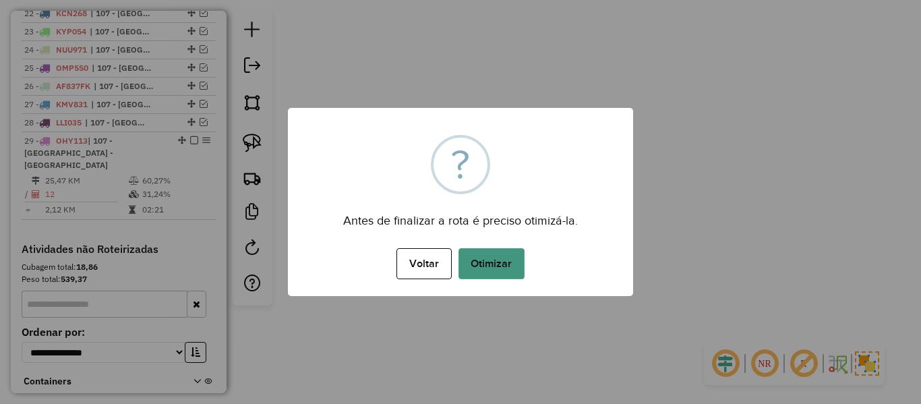
click at [483, 263] on button "Otimizar" at bounding box center [491, 263] width 66 height 31
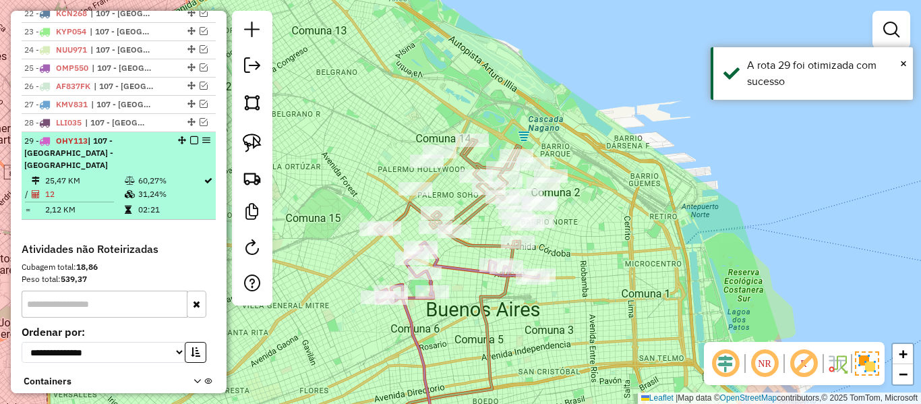
click at [191, 136] on em at bounding box center [194, 140] width 8 height 8
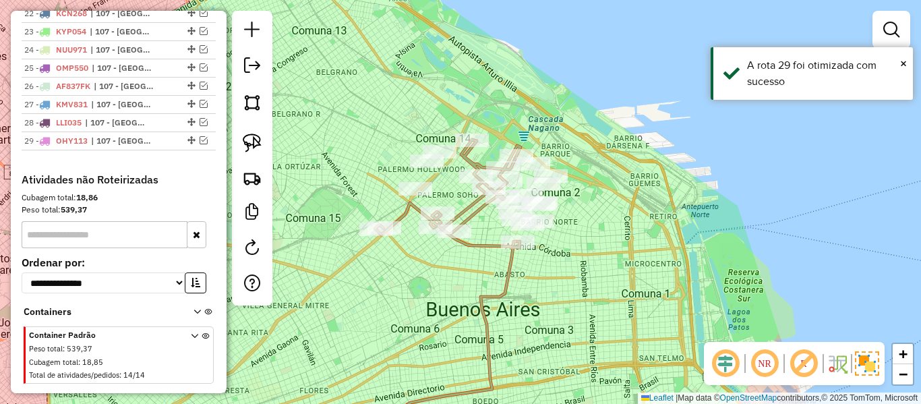
click at [470, 243] on icon at bounding box center [448, 194] width 146 height 108
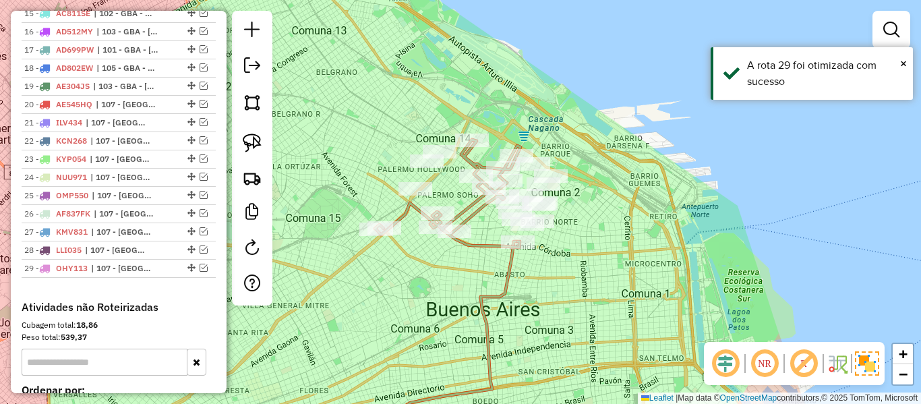
select select "**********"
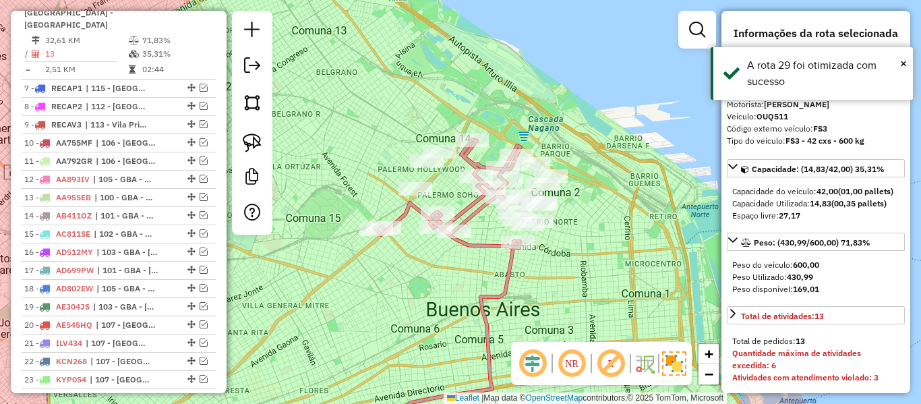
scroll to position [610, 0]
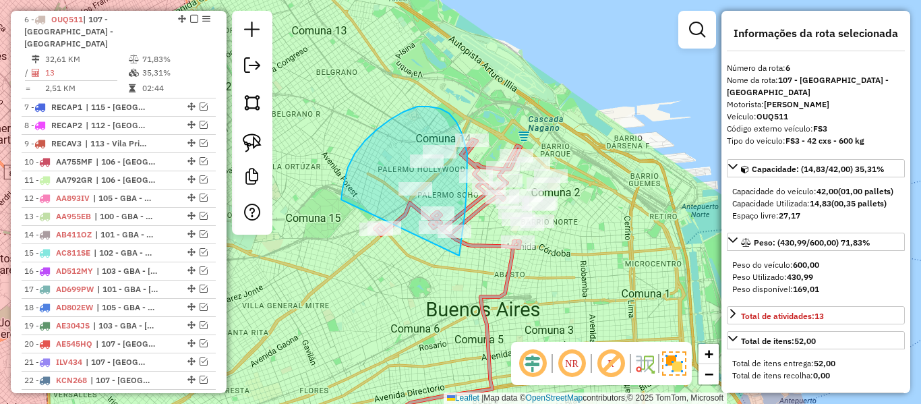
drag, startPoint x: 459, startPoint y: 255, endPoint x: 340, endPoint y: 224, distance: 122.6
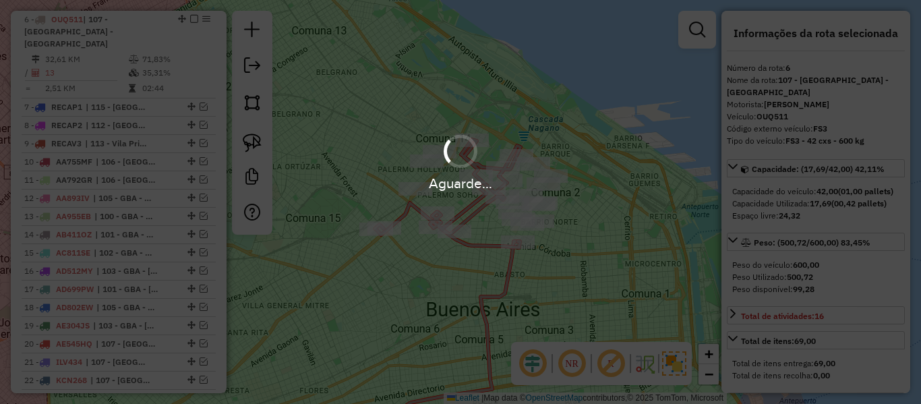
select select "**********"
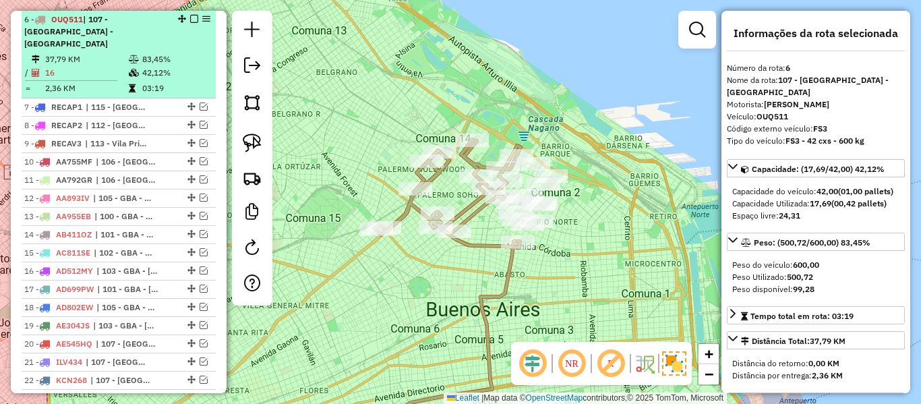
click at [186, 19] on div at bounding box center [190, 19] width 40 height 8
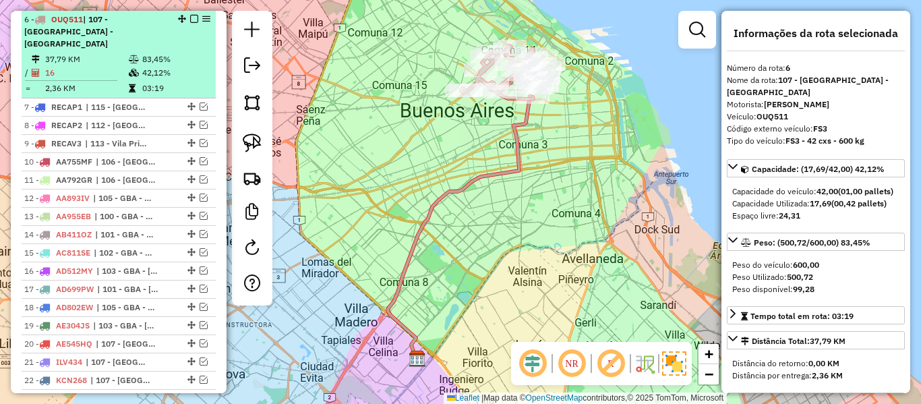
click at [191, 20] on em at bounding box center [194, 19] width 8 height 8
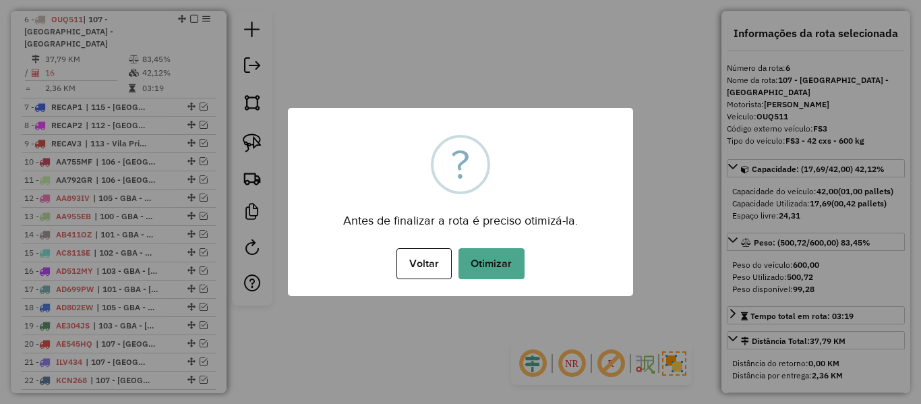
click at [495, 242] on div "× ? Antes de finalizar a rota é preciso otimizá-la. Voltar No Otimizar" at bounding box center [460, 202] width 345 height 188
click at [495, 257] on button "Otimizar" at bounding box center [491, 263] width 66 height 31
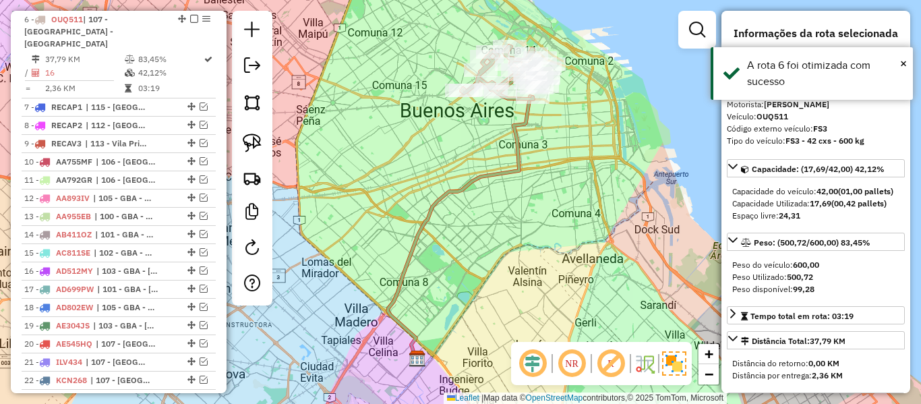
click at [190, 18] on em at bounding box center [194, 19] width 8 height 8
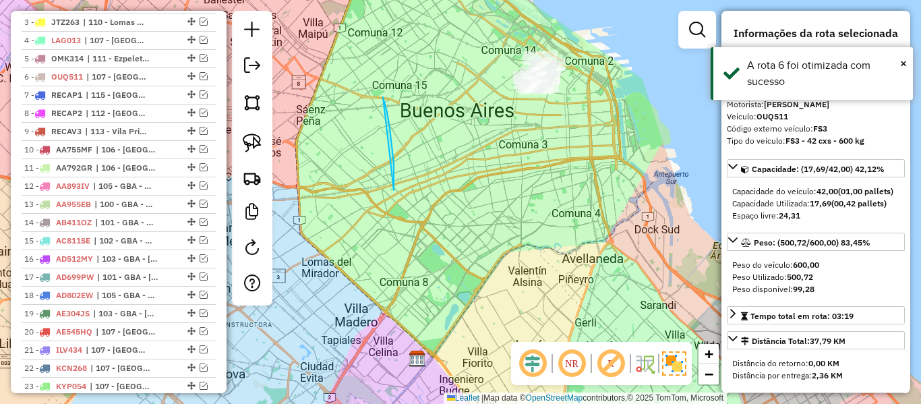
drag, startPoint x: 387, startPoint y: 112, endPoint x: 394, endPoint y: 189, distance: 77.8
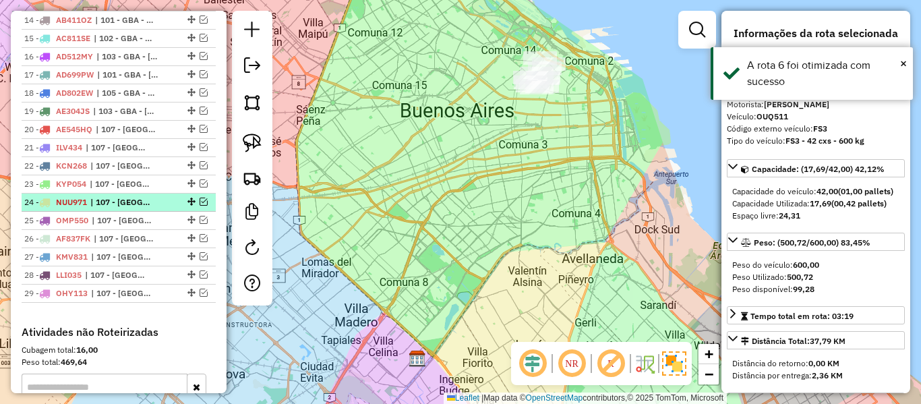
scroll to position [930, 0]
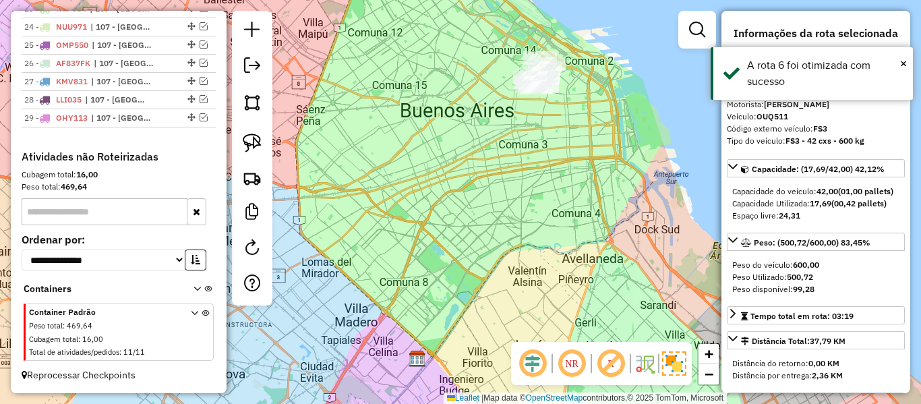
click at [526, 238] on div "Janela de atendimento Grade de atendimento Capacidade Transportadoras Veículos …" at bounding box center [460, 202] width 921 height 404
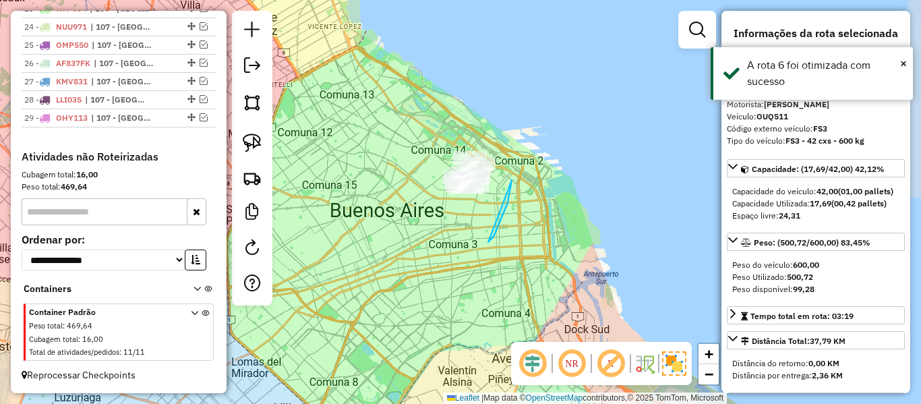
drag, startPoint x: 512, startPoint y: 180, endPoint x: 414, endPoint y: 210, distance: 101.7
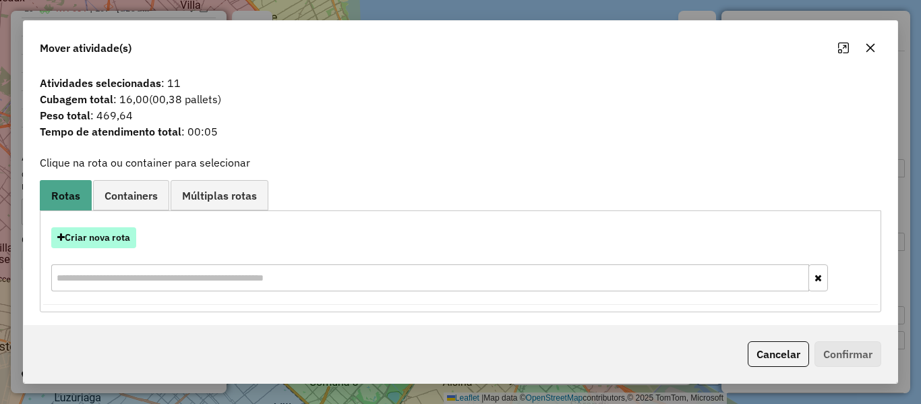
click at [124, 239] on button "Criar nova rota" at bounding box center [93, 237] width 85 height 21
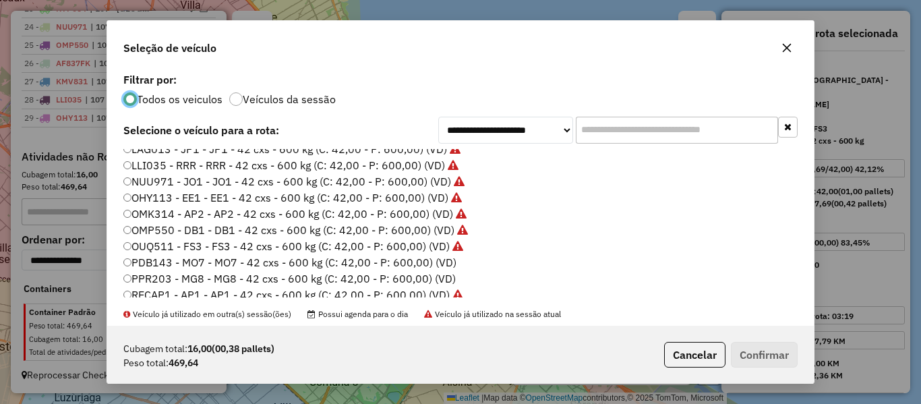
scroll to position [337, 0]
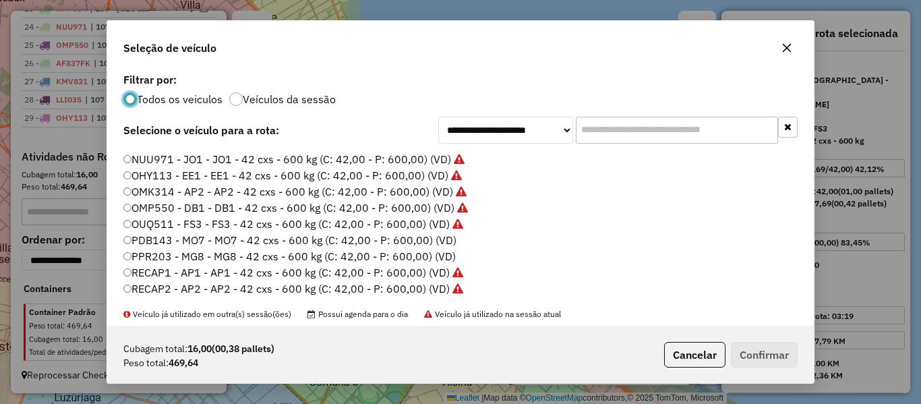
click at [443, 240] on label "PDB143 - MO7 - MO7 - 42 cxs - 600 kg (C: 42,00 - P: 600,00) (VD)" at bounding box center [289, 240] width 333 height 16
click at [748, 354] on button "Confirmar" at bounding box center [764, 355] width 67 height 26
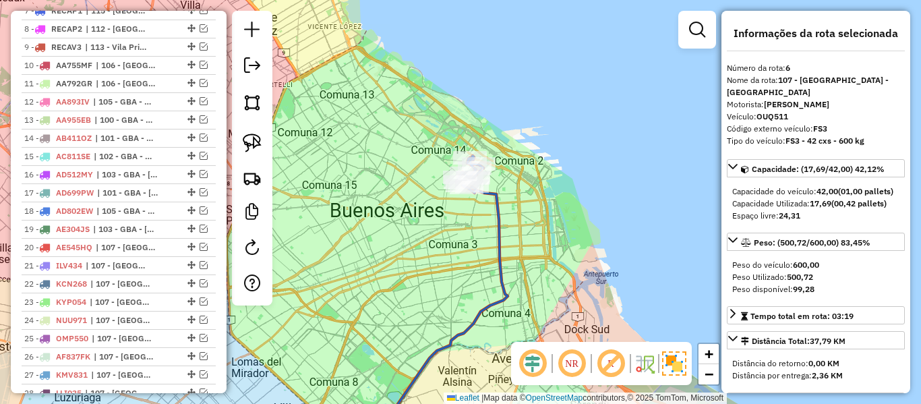
scroll to position [610, 0]
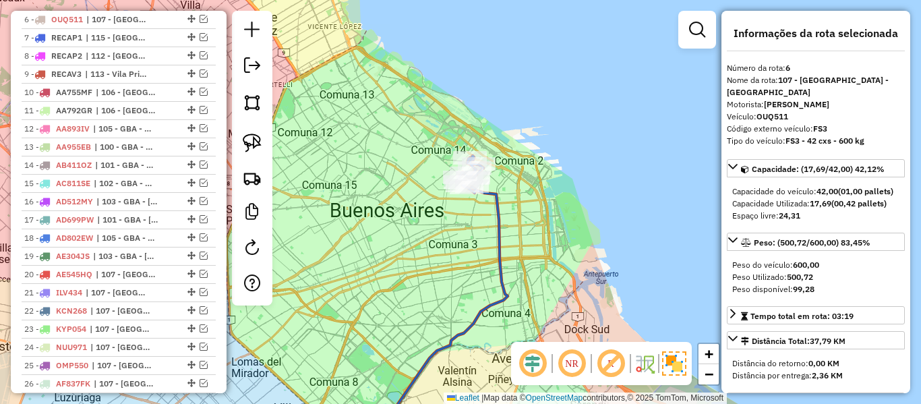
click at [487, 203] on div "Janela de atendimento Grade de atendimento Capacidade Transportadoras Veículos …" at bounding box center [460, 202] width 921 height 404
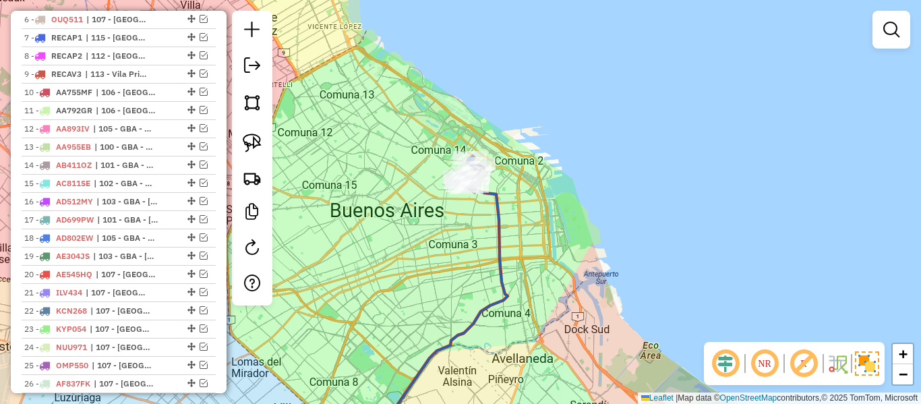
click at [493, 202] on icon at bounding box center [438, 315] width 137 height 257
select select "**********"
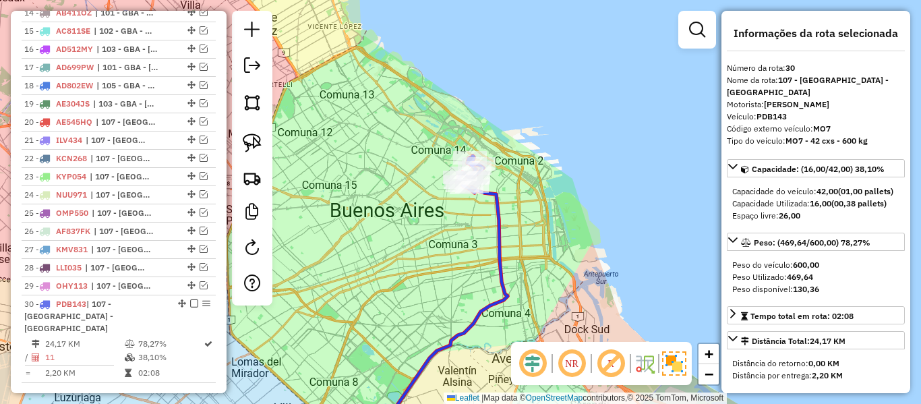
scroll to position [793, 0]
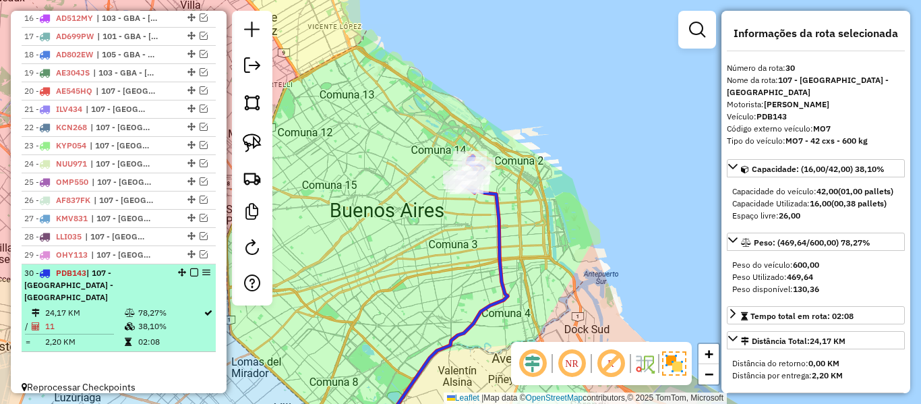
click at [190, 271] on em at bounding box center [194, 272] width 8 height 8
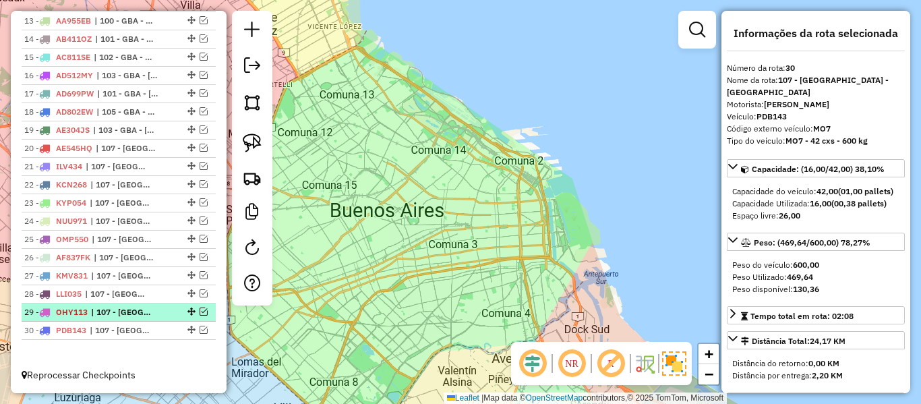
click at [200, 311] on em at bounding box center [203, 311] width 8 height 8
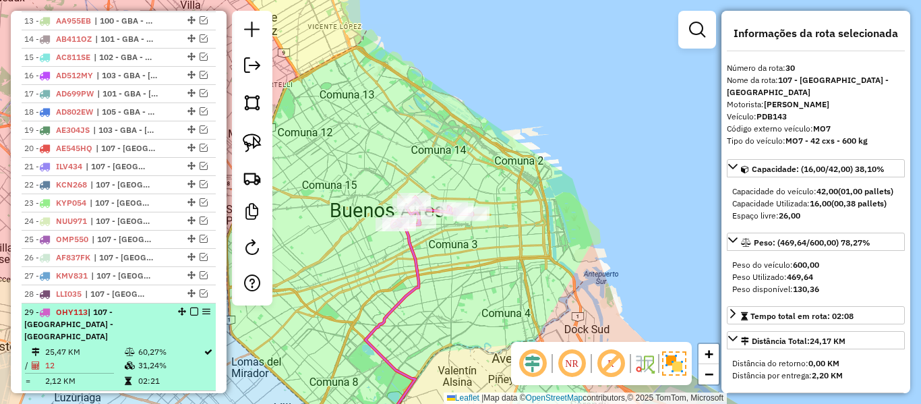
scroll to position [793, 0]
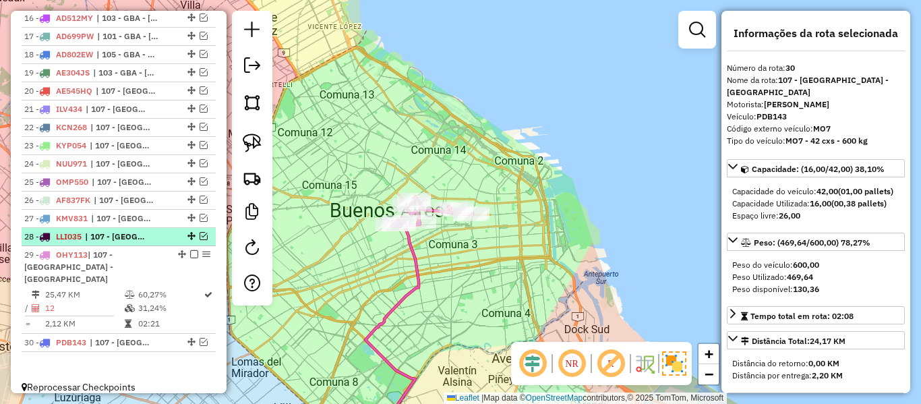
click at [199, 236] on em at bounding box center [203, 236] width 8 height 8
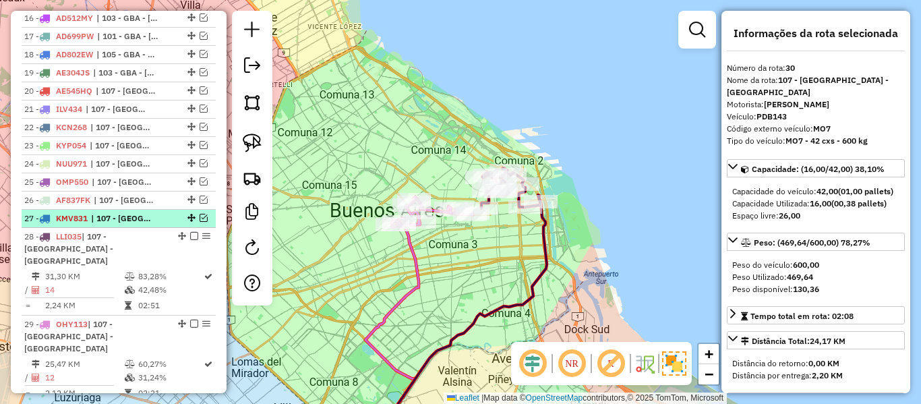
click at [202, 216] on em at bounding box center [203, 218] width 8 height 8
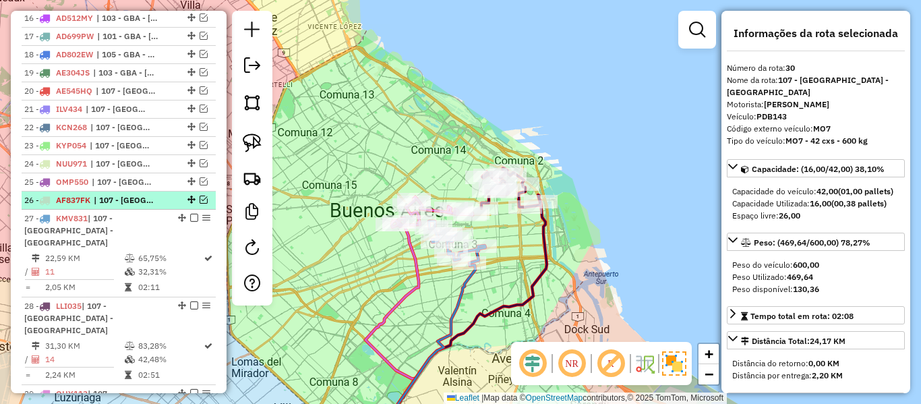
click at [200, 199] on em at bounding box center [203, 199] width 8 height 8
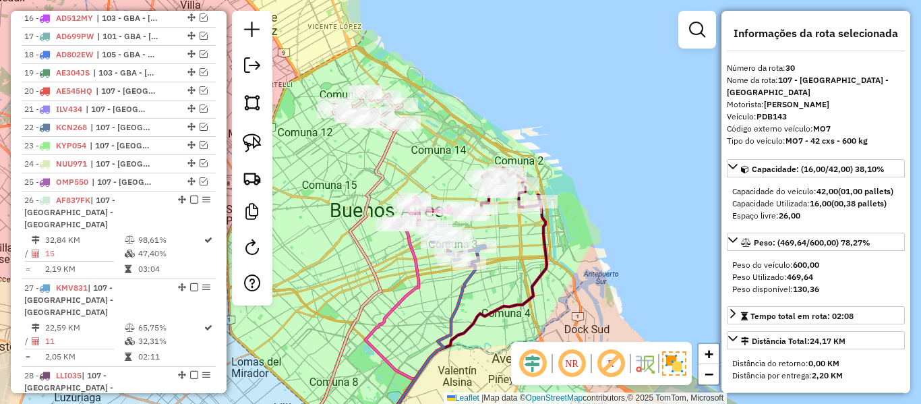
drag, startPoint x: 367, startPoint y: 171, endPoint x: 395, endPoint y: 210, distance: 47.7
click at [395, 210] on div "Janela de atendimento Grade de atendimento Capacidade Transportadoras Veículos …" at bounding box center [460, 202] width 921 height 404
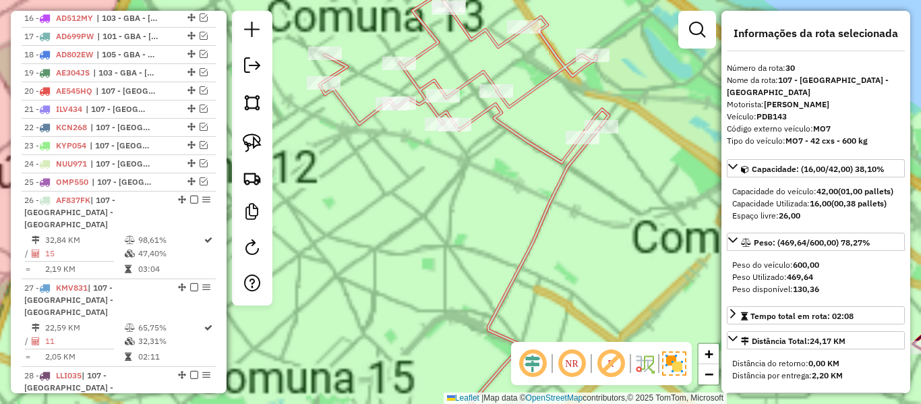
click at [404, 212] on div "Janela de atendimento Grade de atendimento Capacidade Transportadoras Veículos …" at bounding box center [460, 202] width 921 height 404
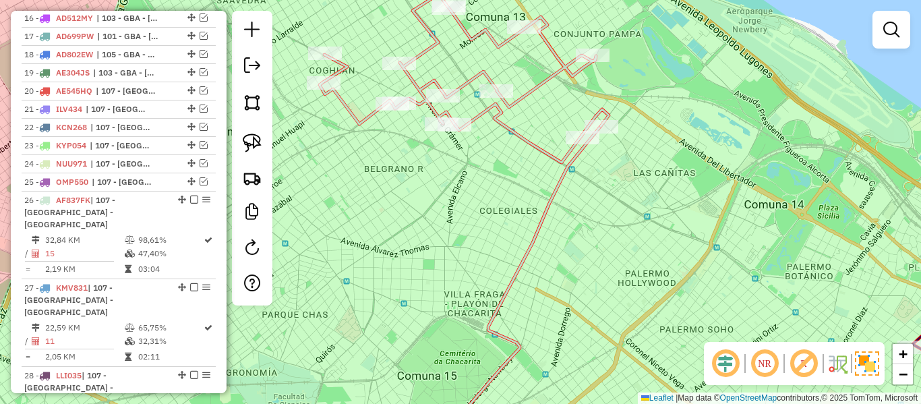
drag, startPoint x: 446, startPoint y: 247, endPoint x: 460, endPoint y: 260, distance: 19.5
click at [451, 255] on div "Janela de atendimento Grade de atendimento Capacidade Transportadoras Veículos …" at bounding box center [460, 202] width 921 height 404
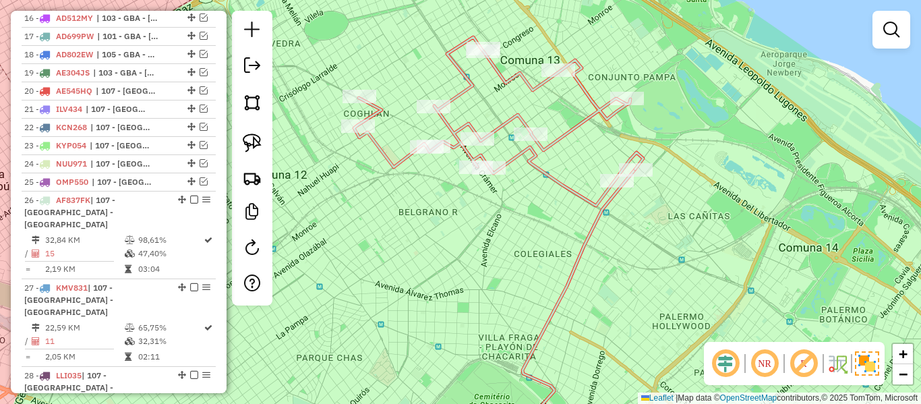
click at [544, 192] on div "Janela de atendimento Grade de atendimento Capacidade Transportadoras Veículos …" at bounding box center [460, 202] width 921 height 404
click at [552, 181] on icon at bounding box center [498, 121] width 289 height 168
select select "**********"
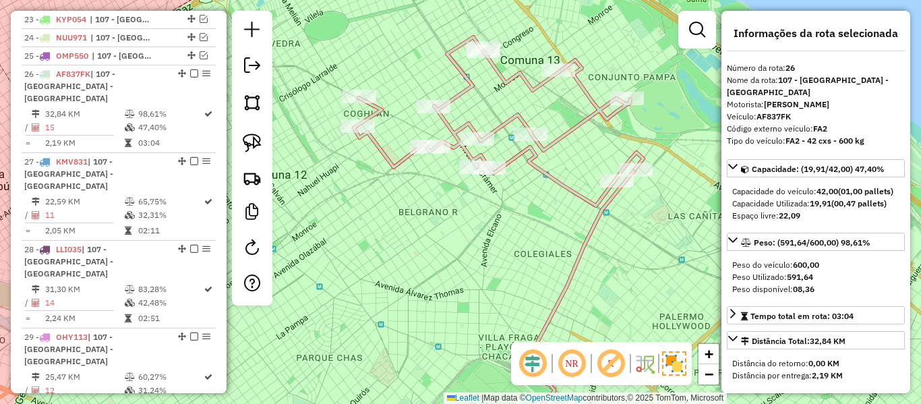
scroll to position [965, 0]
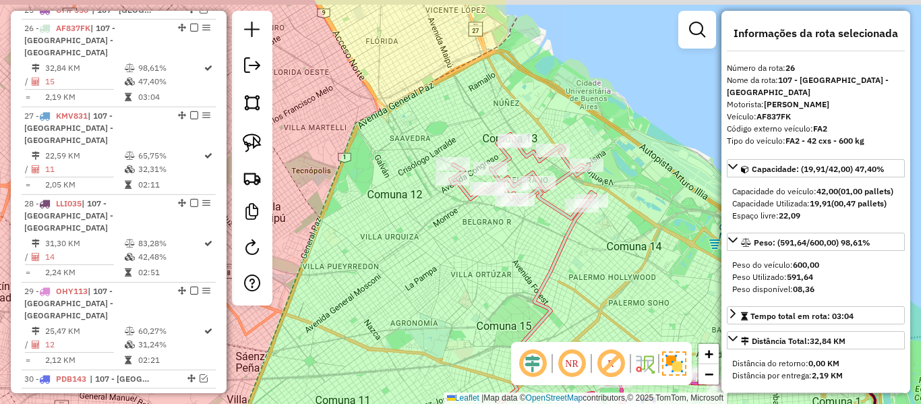
drag, startPoint x: 509, startPoint y: 245, endPoint x: 505, endPoint y: 252, distance: 8.2
click at [508, 251] on div "Janela de atendimento Grade de atendimento Capacidade Transportadoras Veículos …" at bounding box center [460, 202] width 921 height 404
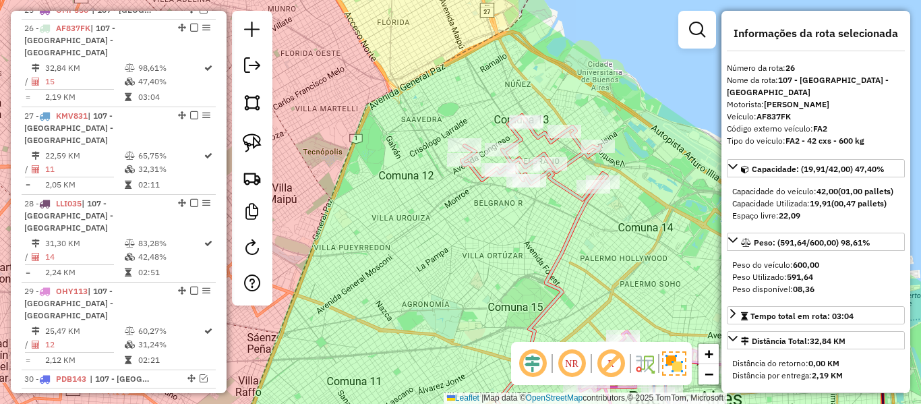
click at [501, 248] on div "Janela de atendimento Grade de atendimento Capacidade Transportadoras Veículos …" at bounding box center [460, 202] width 921 height 404
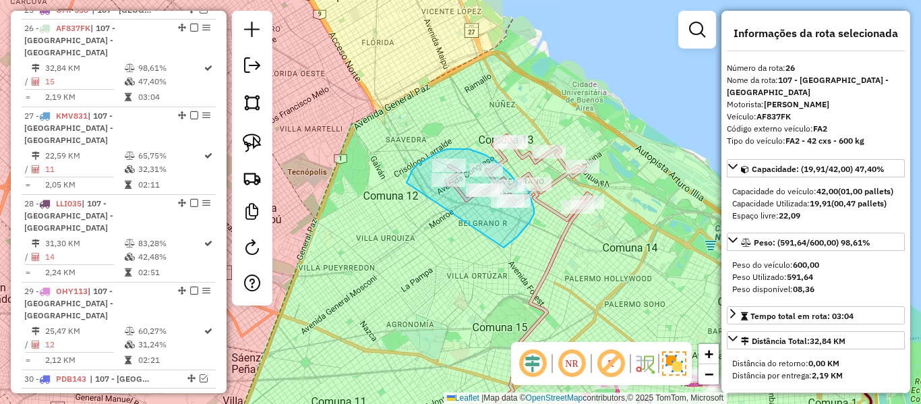
drag, startPoint x: 517, startPoint y: 237, endPoint x: 412, endPoint y: 205, distance: 109.8
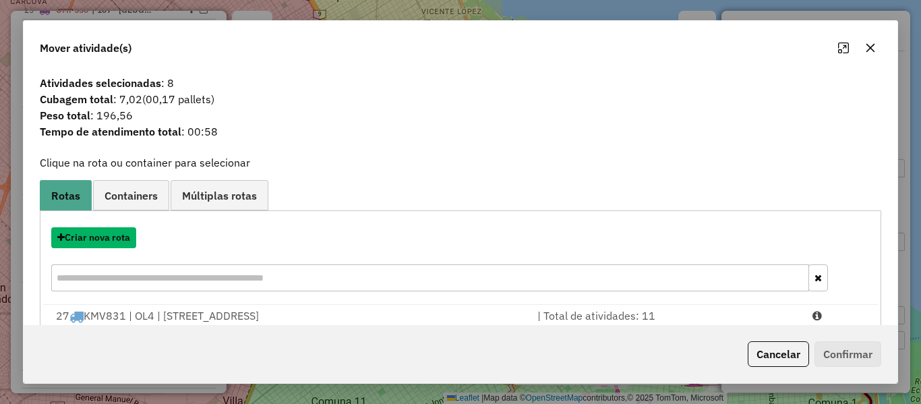
click at [125, 234] on button "Criar nova rota" at bounding box center [93, 237] width 85 height 21
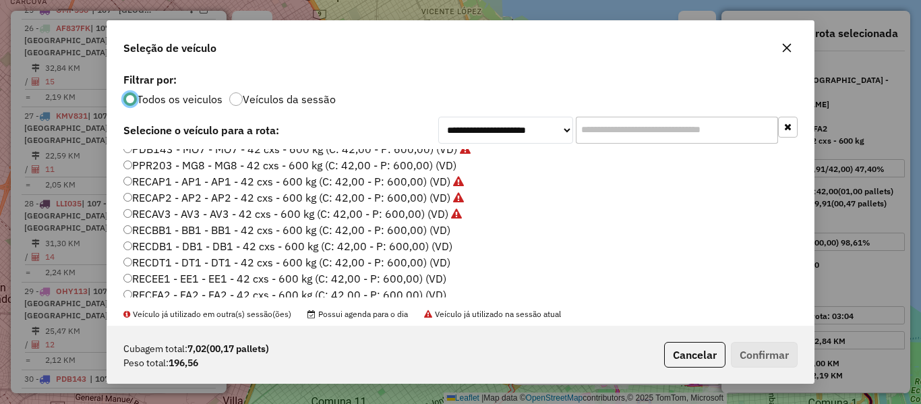
scroll to position [404, 0]
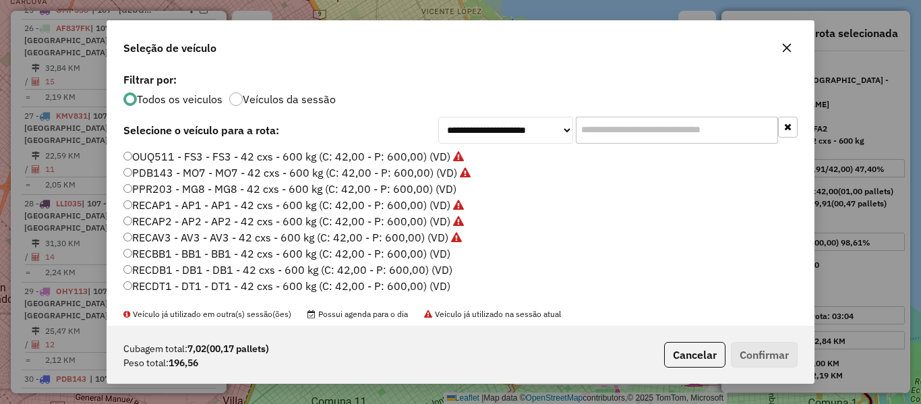
click at [312, 106] on div "**********" at bounding box center [460, 197] width 706 height 256
click at [311, 103] on label "Veículos da sessão" at bounding box center [289, 99] width 93 height 11
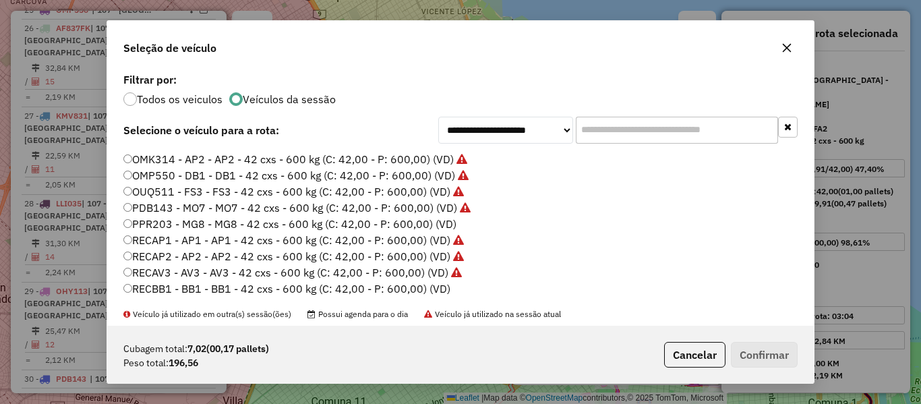
scroll to position [369, 0]
click at [439, 217] on label "PPR203 - MG8 - MG8 - 42 cxs - 600 kg (C: 42,00 - P: 600,00) (VD)" at bounding box center [289, 224] width 333 height 16
drag, startPoint x: 738, startPoint y: 340, endPoint x: 746, endPoint y: 351, distance: 13.5
click at [738, 342] on div "Cubagem total: 7,02 (00,17 pallets) Peso total: 196,56 Cancelar Confirmar" at bounding box center [460, 355] width 706 height 58
click at [746, 351] on button "Confirmar" at bounding box center [764, 355] width 67 height 26
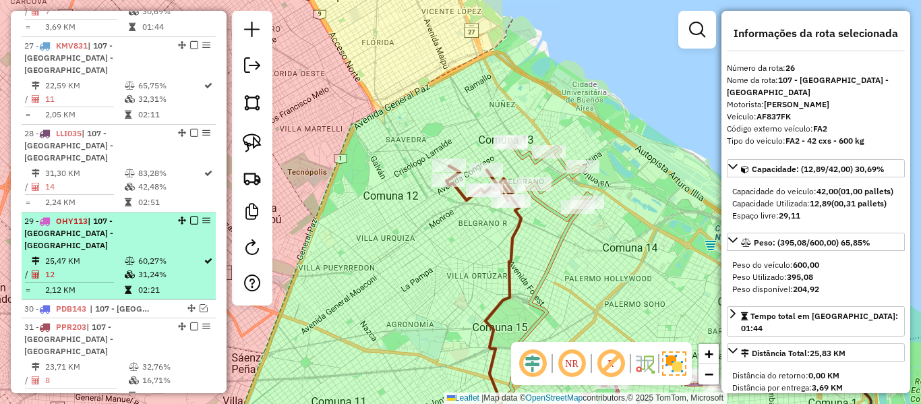
scroll to position [1041, 0]
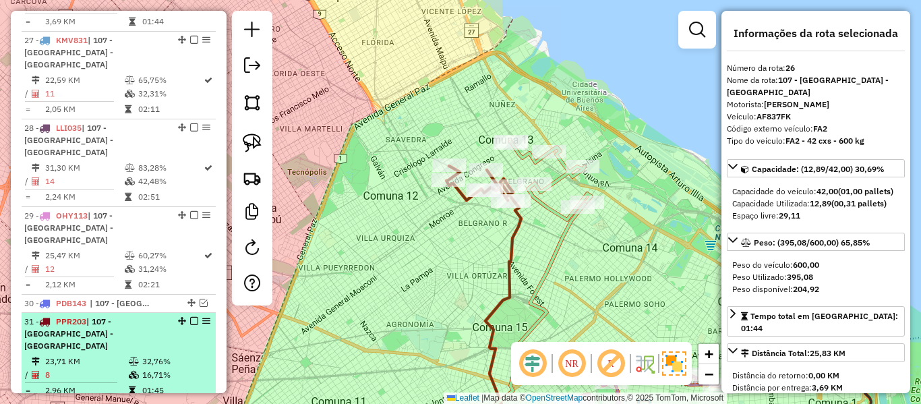
click at [154, 315] on div "31 - PPR203 | 107 - [GEOGRAPHIC_DATA] - [GEOGRAPHIC_DATA]" at bounding box center [95, 333] width 143 height 36
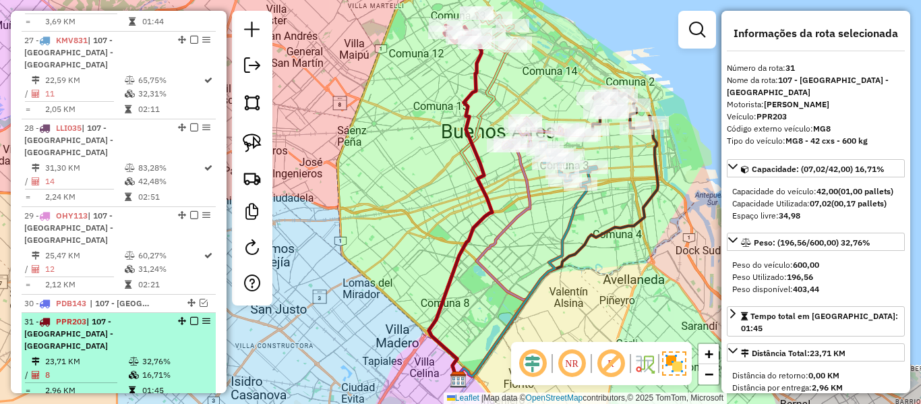
scroll to position [906, 0]
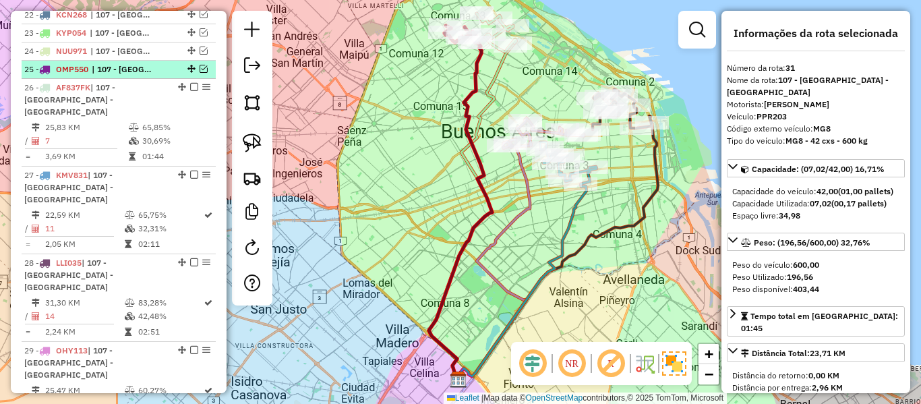
click at [199, 67] on em at bounding box center [203, 69] width 8 height 8
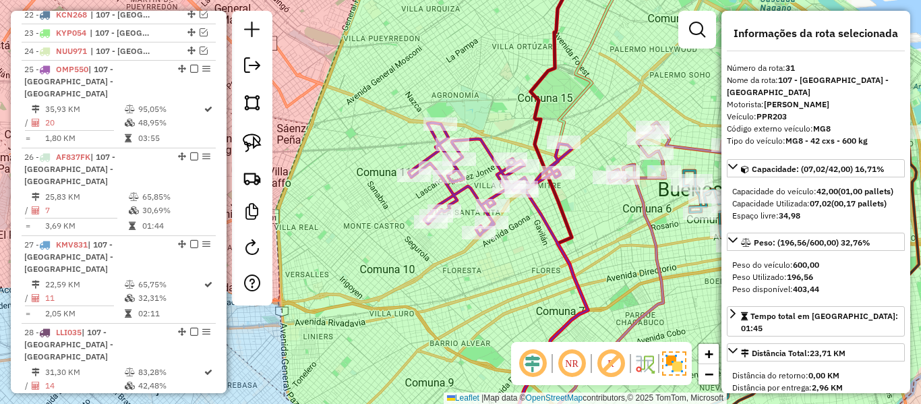
drag, startPoint x: 483, startPoint y: 269, endPoint x: 490, endPoint y: 274, distance: 8.8
click at [490, 274] on div "Janela de atendimento Grade de atendimento Capacidade Transportadoras Veículos …" at bounding box center [460, 202] width 921 height 404
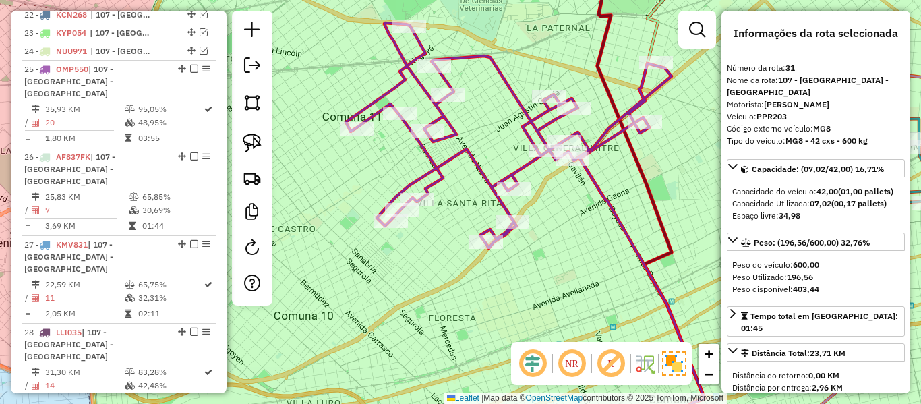
click at [470, 166] on icon at bounding box center [509, 135] width 326 height 225
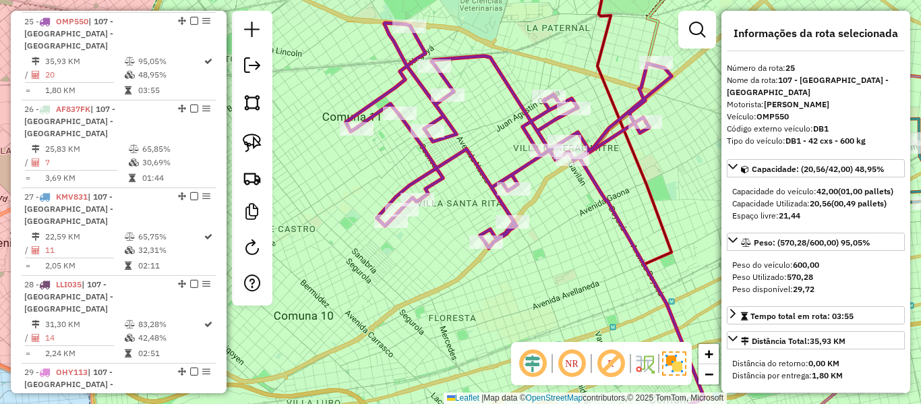
scroll to position [956, 0]
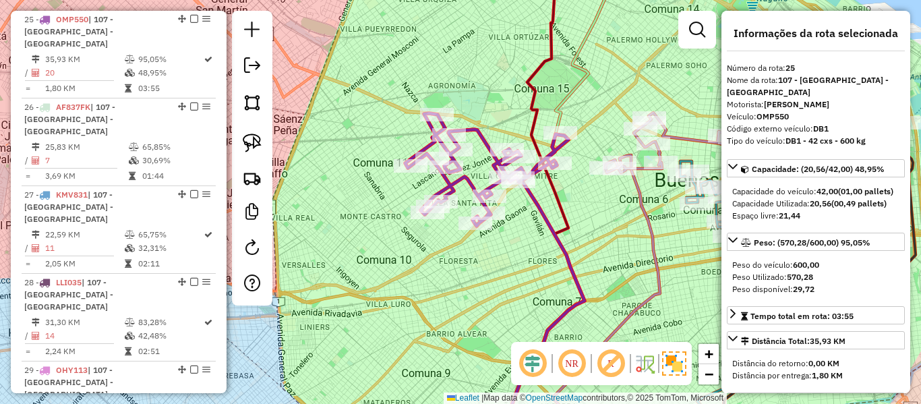
click at [466, 196] on div "Janela de atendimento Grade de atendimento Capacidade Transportadoras Veículos …" at bounding box center [460, 202] width 921 height 404
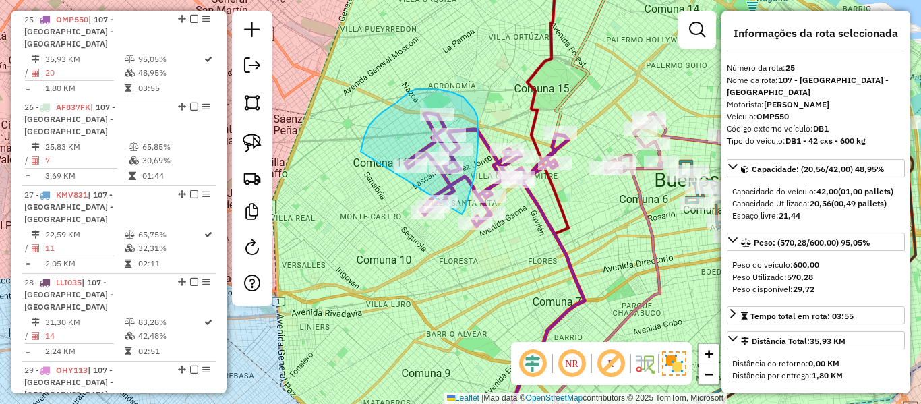
drag, startPoint x: 462, startPoint y: 214, endPoint x: 365, endPoint y: 226, distance: 97.8
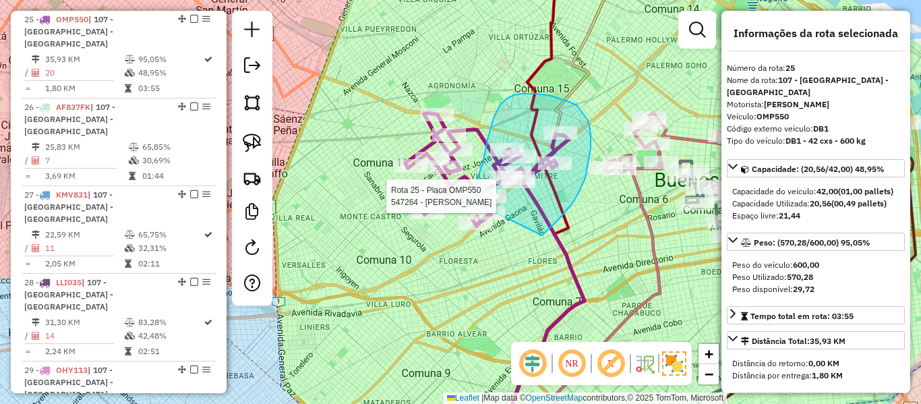
drag, startPoint x: 543, startPoint y: 235, endPoint x: 497, endPoint y: 231, distance: 46.0
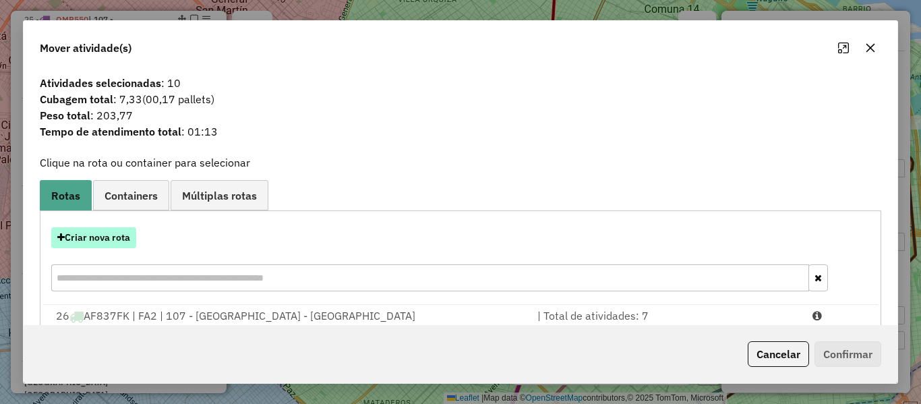
click at [134, 237] on button "Criar nova rota" at bounding box center [93, 237] width 85 height 21
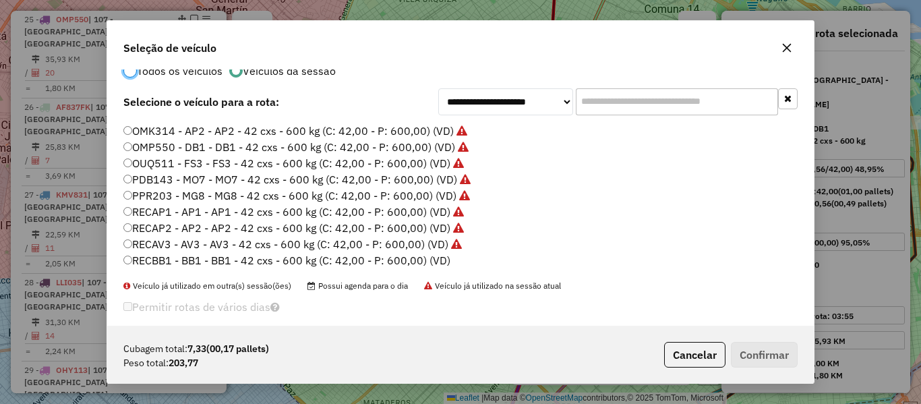
scroll to position [42, 0]
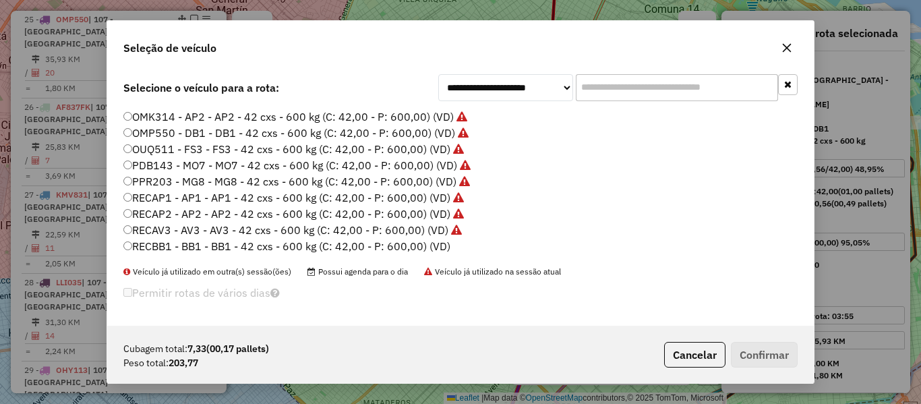
click at [437, 243] on label "RECBB1 - BB1 - BB1 - 42 cxs - 600 kg (C: 42,00 - P: 600,00) (VD)" at bounding box center [286, 246] width 327 height 16
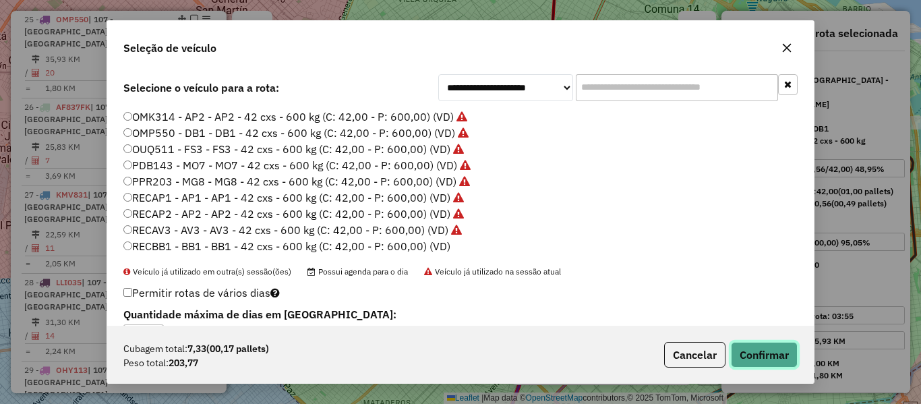
click at [780, 348] on button "Confirmar" at bounding box center [764, 355] width 67 height 26
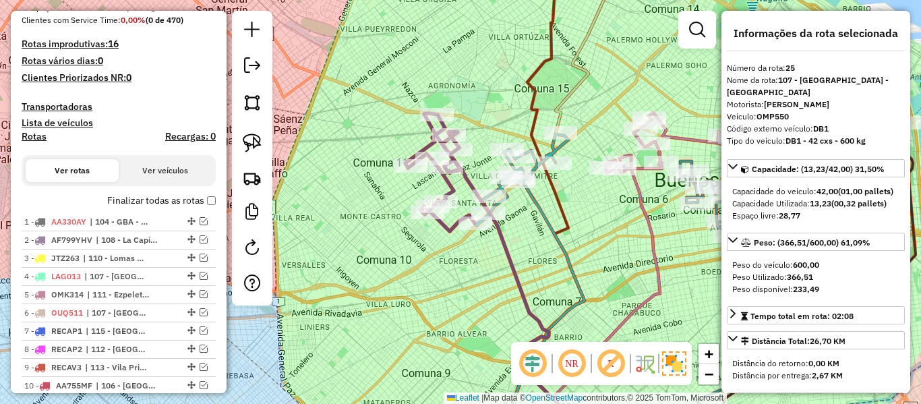
scroll to position [146, 0]
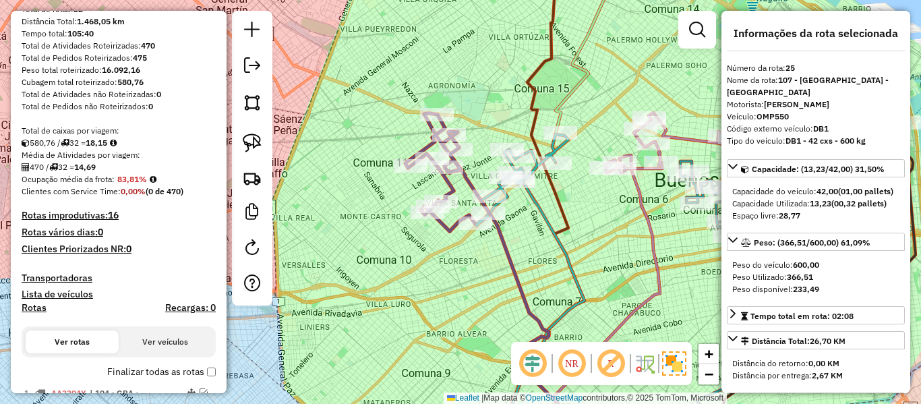
click at [151, 366] on label "Finalizar todas as rotas" at bounding box center [161, 372] width 109 height 14
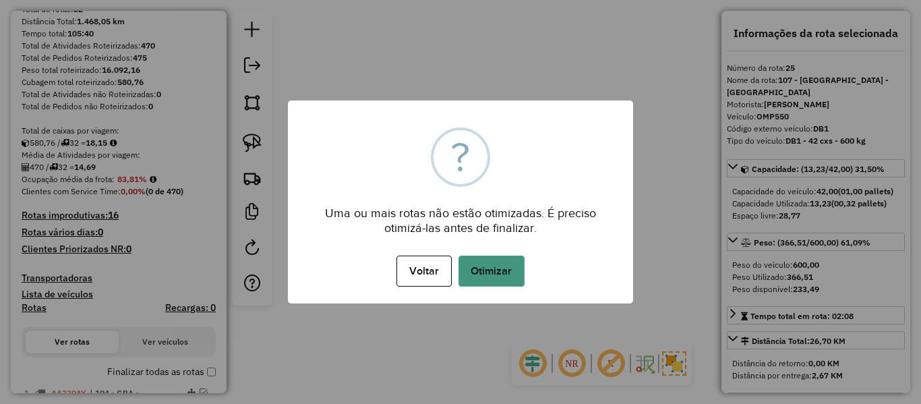
click at [518, 266] on button "Otimizar" at bounding box center [491, 270] width 66 height 31
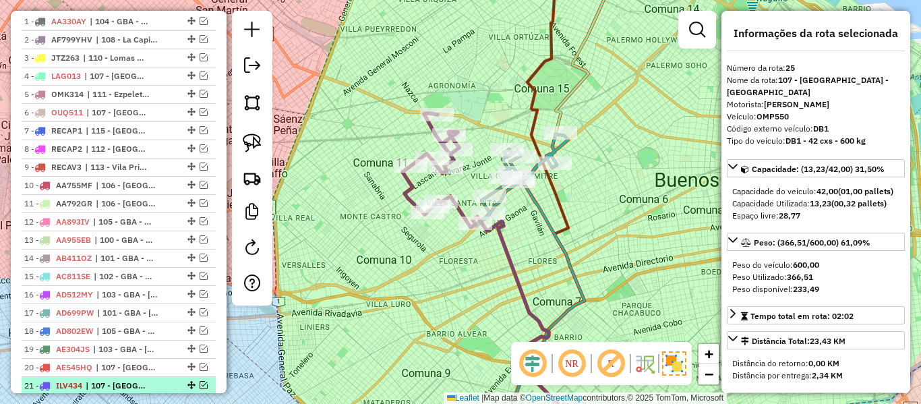
scroll to position [349, 0]
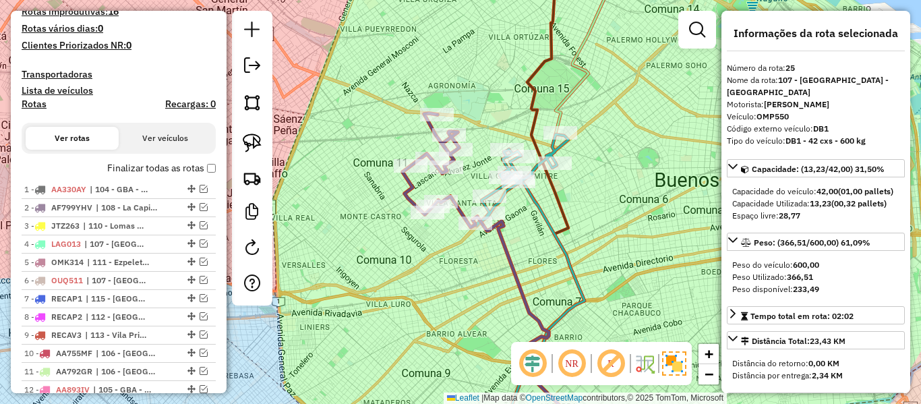
click at [200, 176] on div "Finalizar todas as rotas" at bounding box center [119, 172] width 194 height 16
click at [201, 172] on label "Finalizar todas as rotas" at bounding box center [161, 168] width 109 height 14
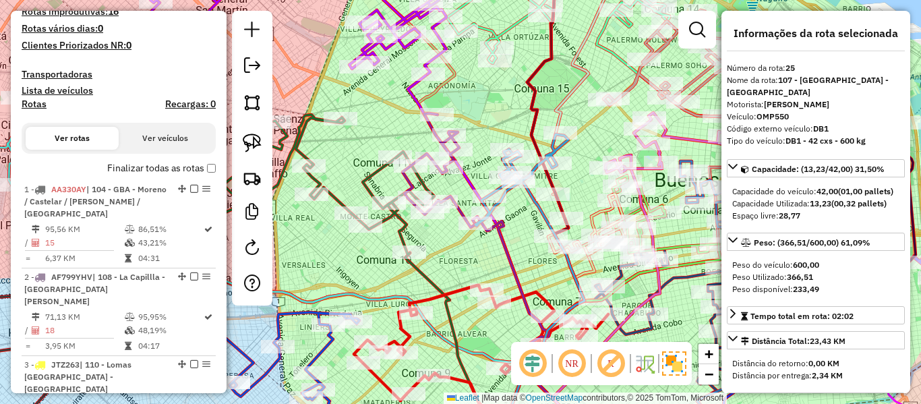
click at [28, 106] on h4 "Rotas" at bounding box center [34, 103] width 25 height 11
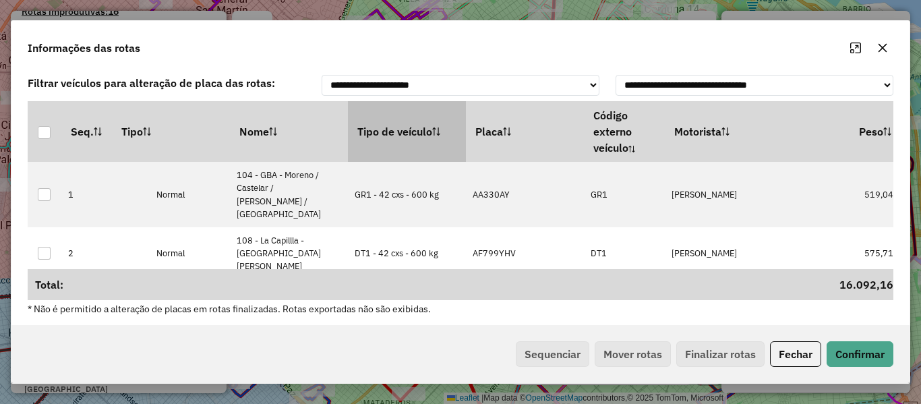
click at [405, 131] on th "Tipo de veículo" at bounding box center [407, 131] width 118 height 61
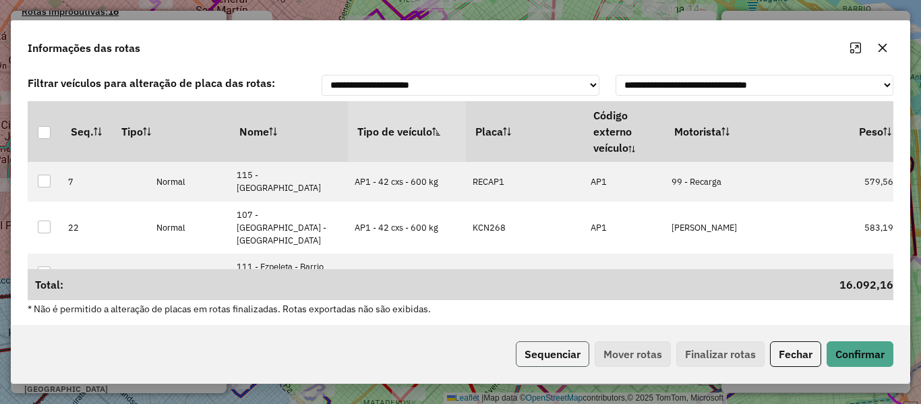
click at [565, 357] on button "Sequenciar" at bounding box center [552, 354] width 73 height 26
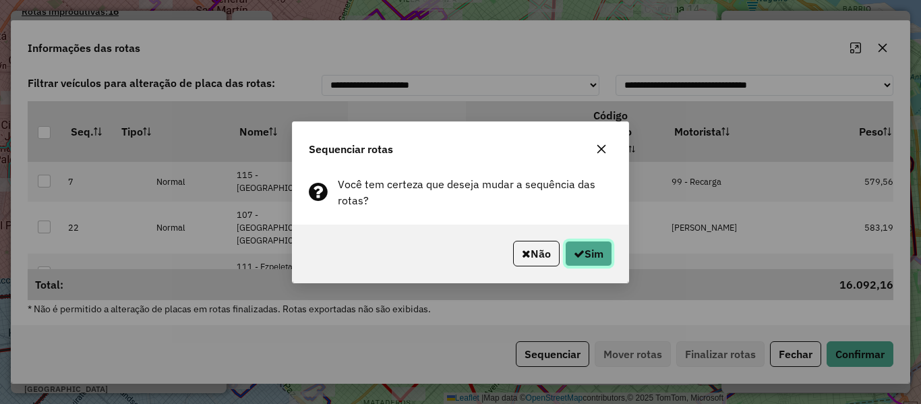
click at [574, 250] on icon "button" at bounding box center [579, 253] width 11 height 11
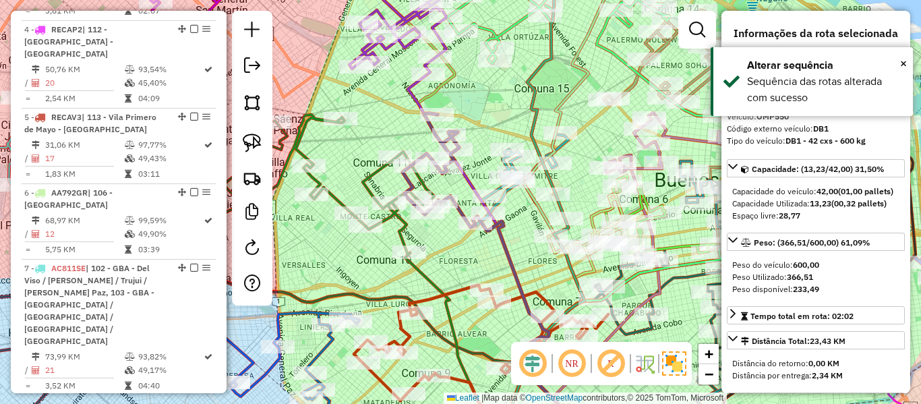
scroll to position [0, 0]
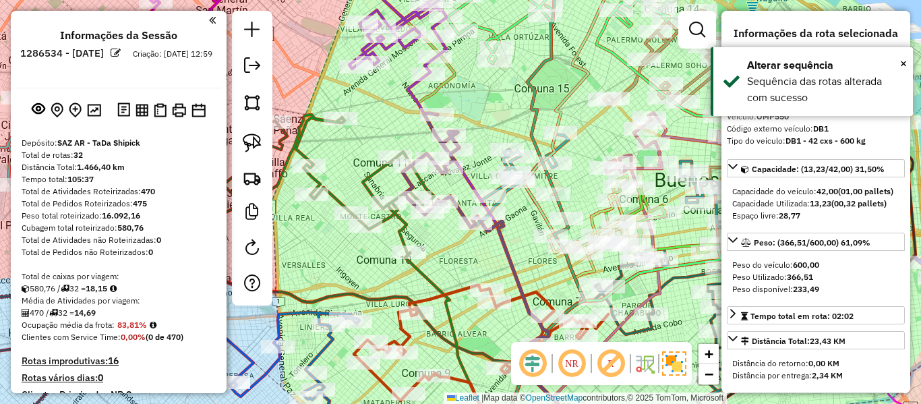
drag, startPoint x: 137, startPoint y: 272, endPoint x: 162, endPoint y: 59, distance: 213.8
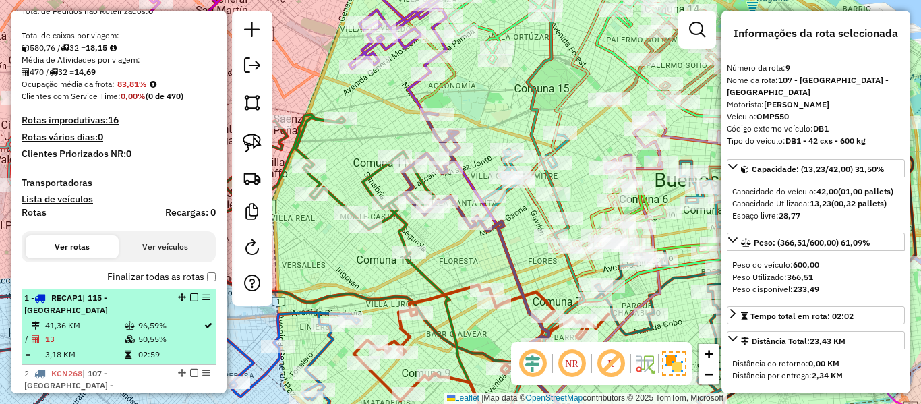
scroll to position [337, 0]
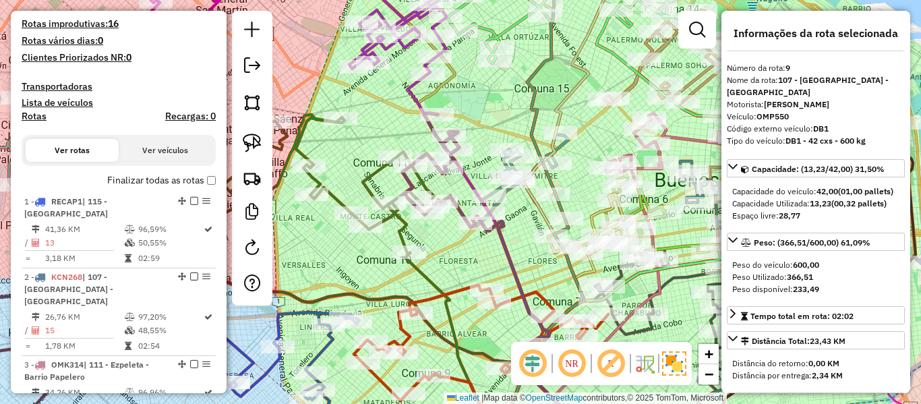
click at [183, 176] on label "Finalizar todas as rotas" at bounding box center [161, 180] width 109 height 14
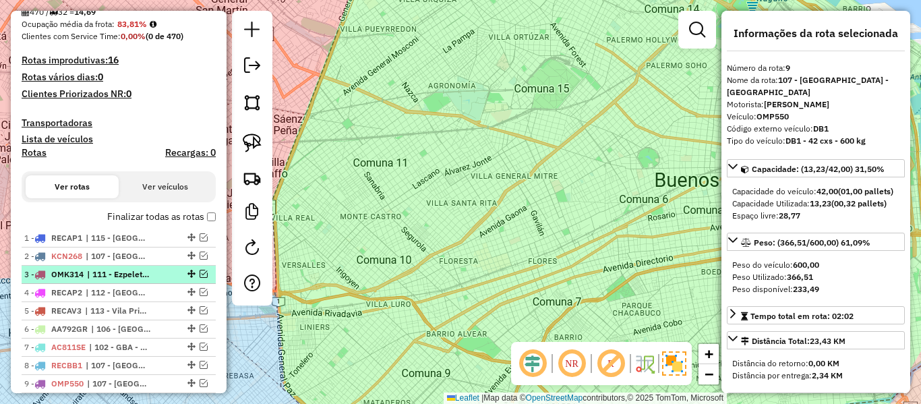
scroll to position [0, 0]
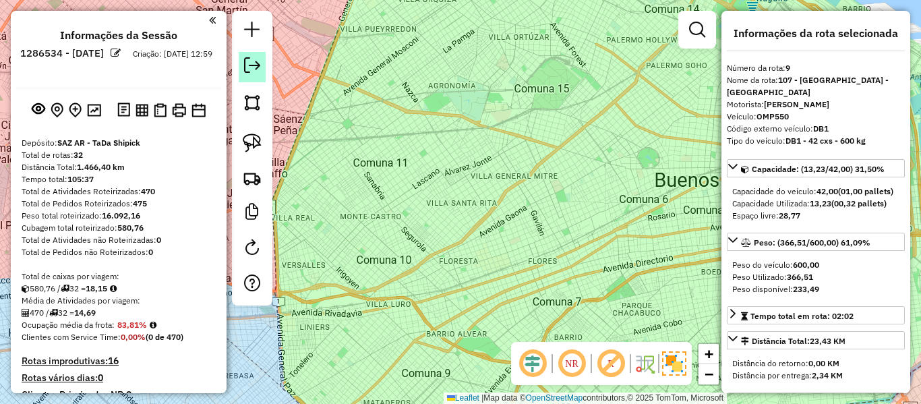
click at [254, 73] on em at bounding box center [252, 65] width 16 height 16
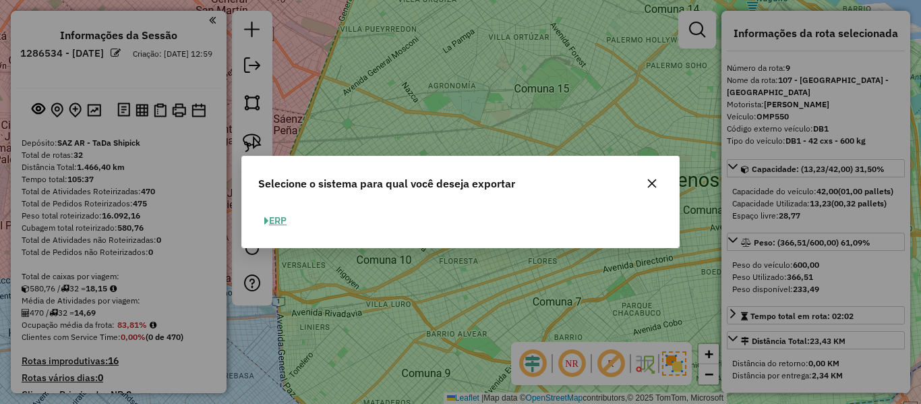
click at [652, 187] on icon "button" at bounding box center [651, 183] width 11 height 11
